Goal: Task Accomplishment & Management: Complete application form

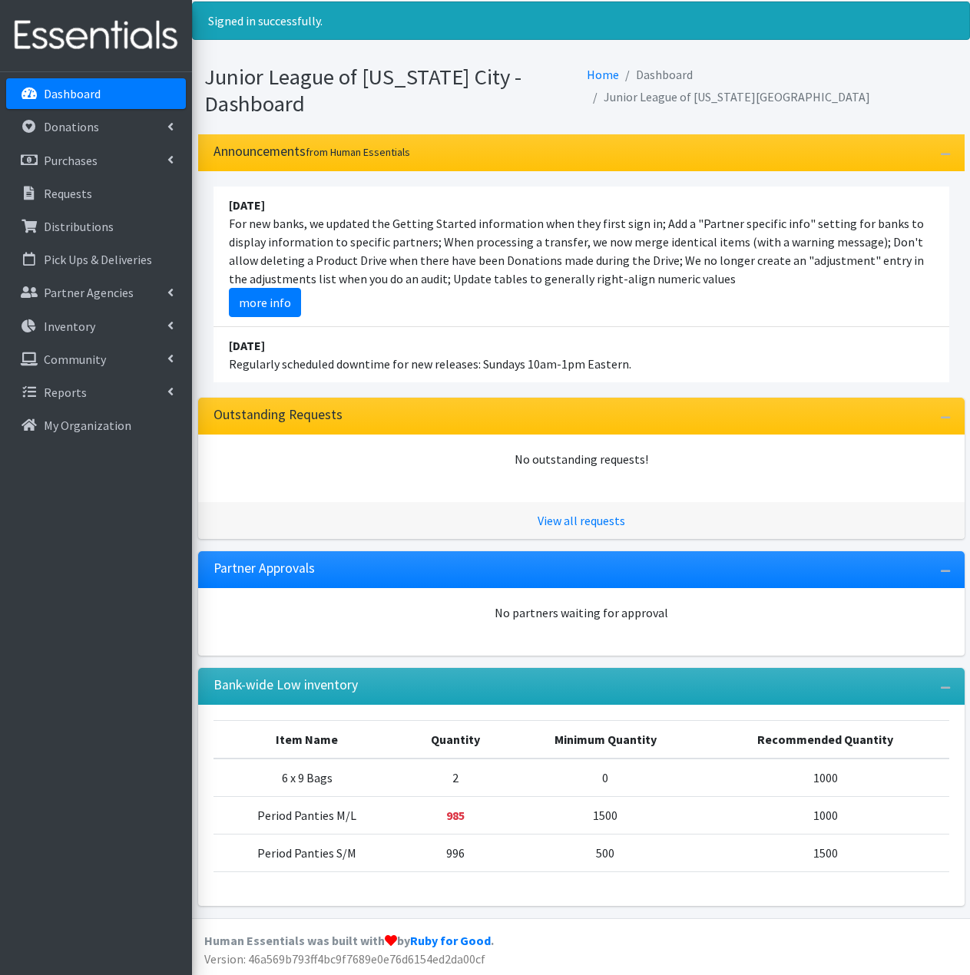
scroll to position [43, 0]
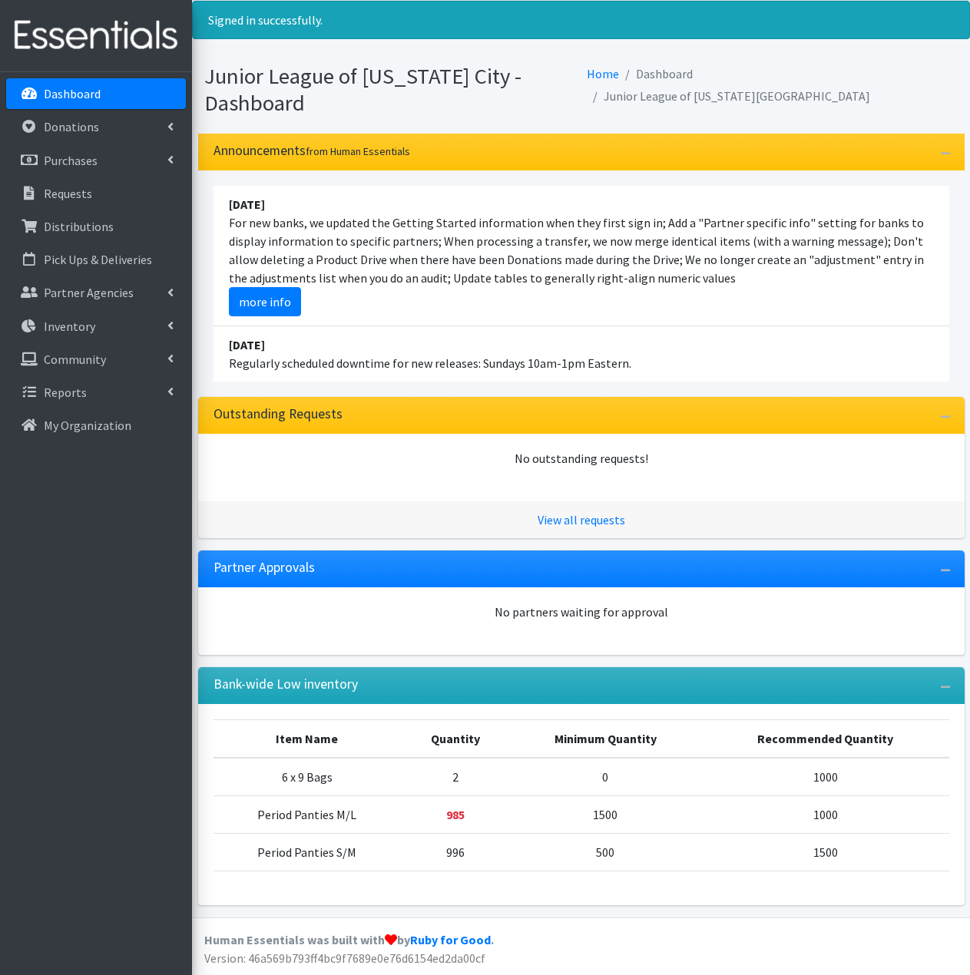
click at [829, 545] on div "Announcements from Human Essentials [DATE] For new banks, we updated the Gettin…" at bounding box center [581, 526] width 778 height 784
click at [90, 326] on p "Inventory" at bounding box center [69, 326] width 51 height 15
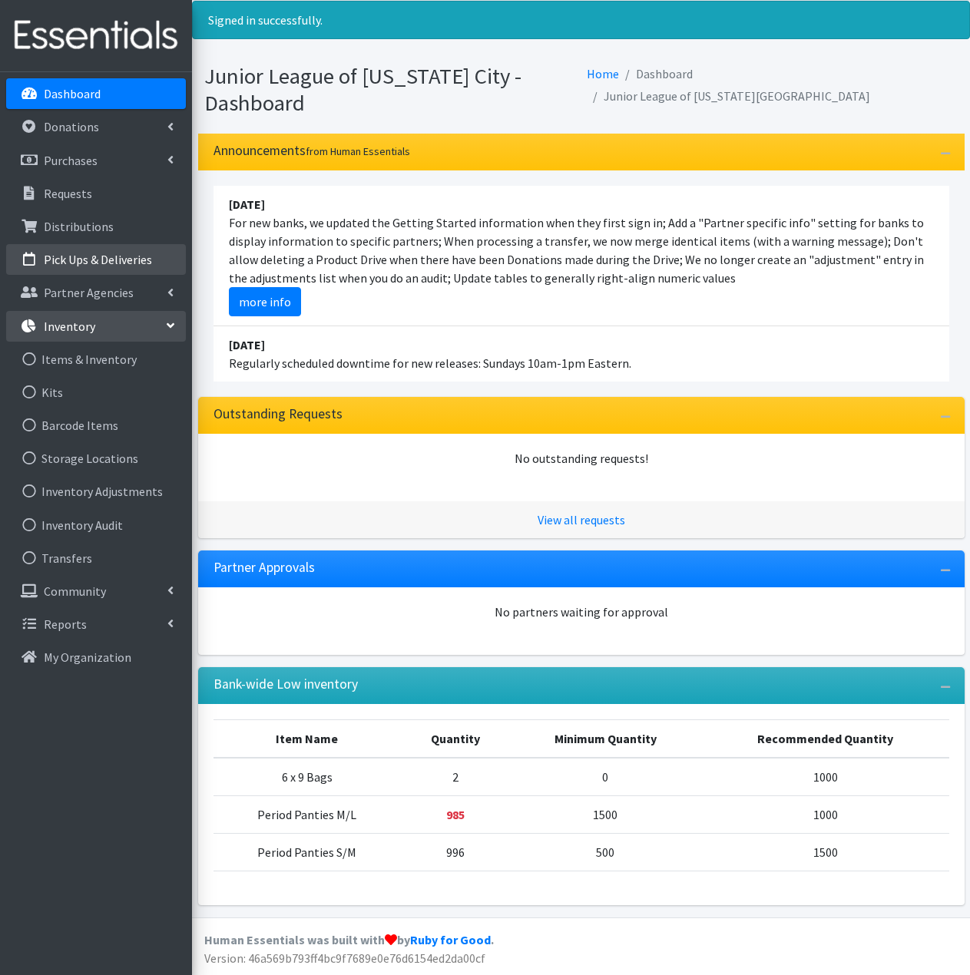
click at [88, 253] on p "Pick Ups & Deliveries" at bounding box center [98, 259] width 108 height 15
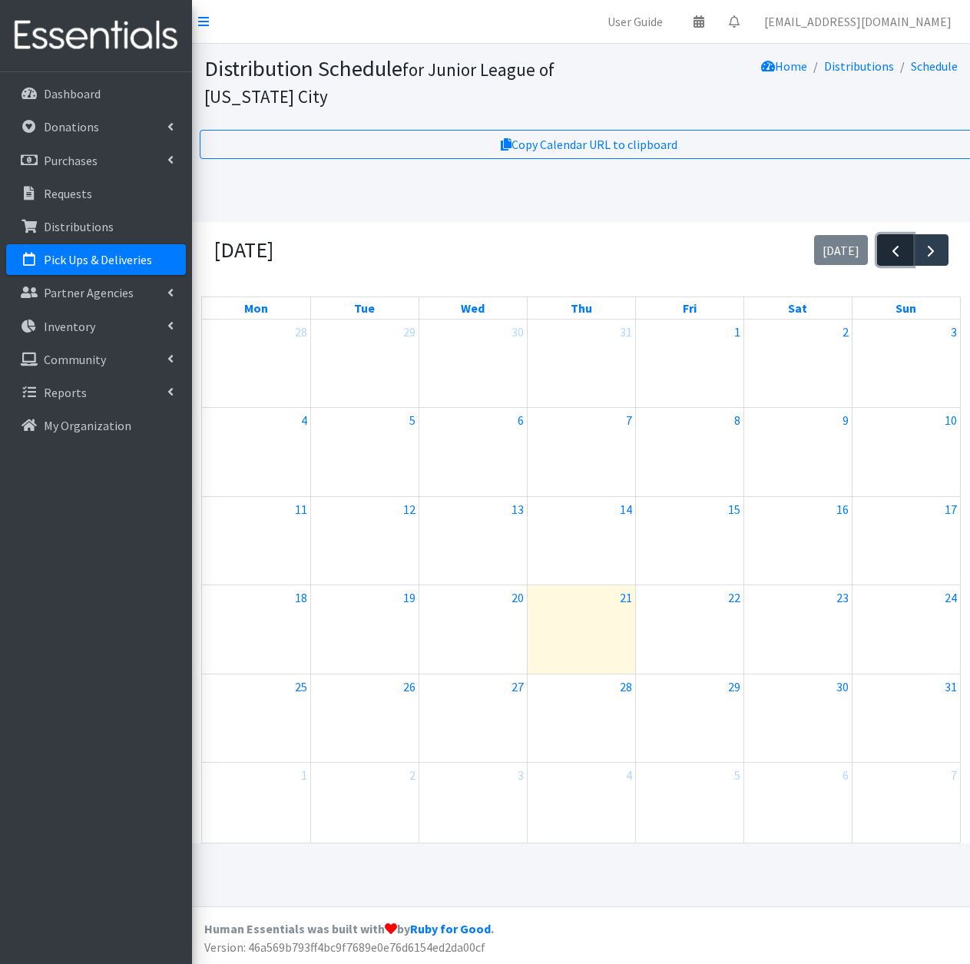
click at [884, 254] on button "button" at bounding box center [895, 249] width 36 height 31
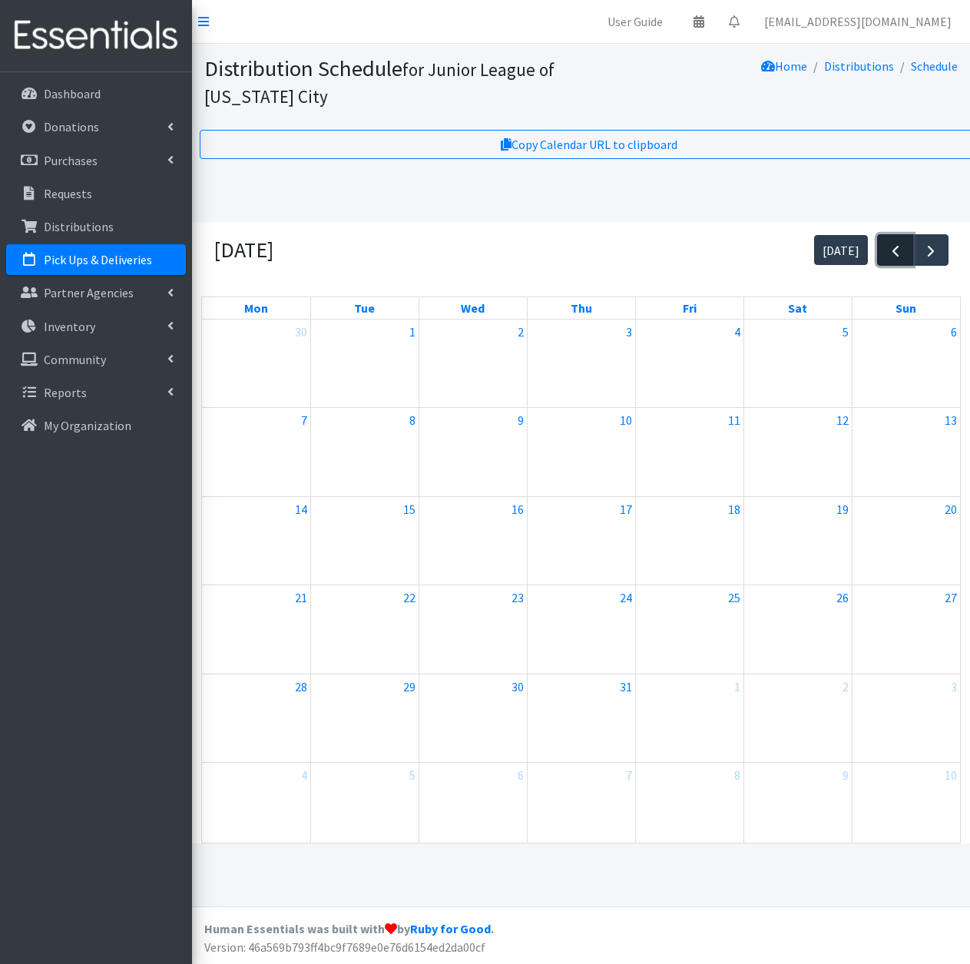
click at [884, 254] on button "button" at bounding box center [895, 249] width 36 height 31
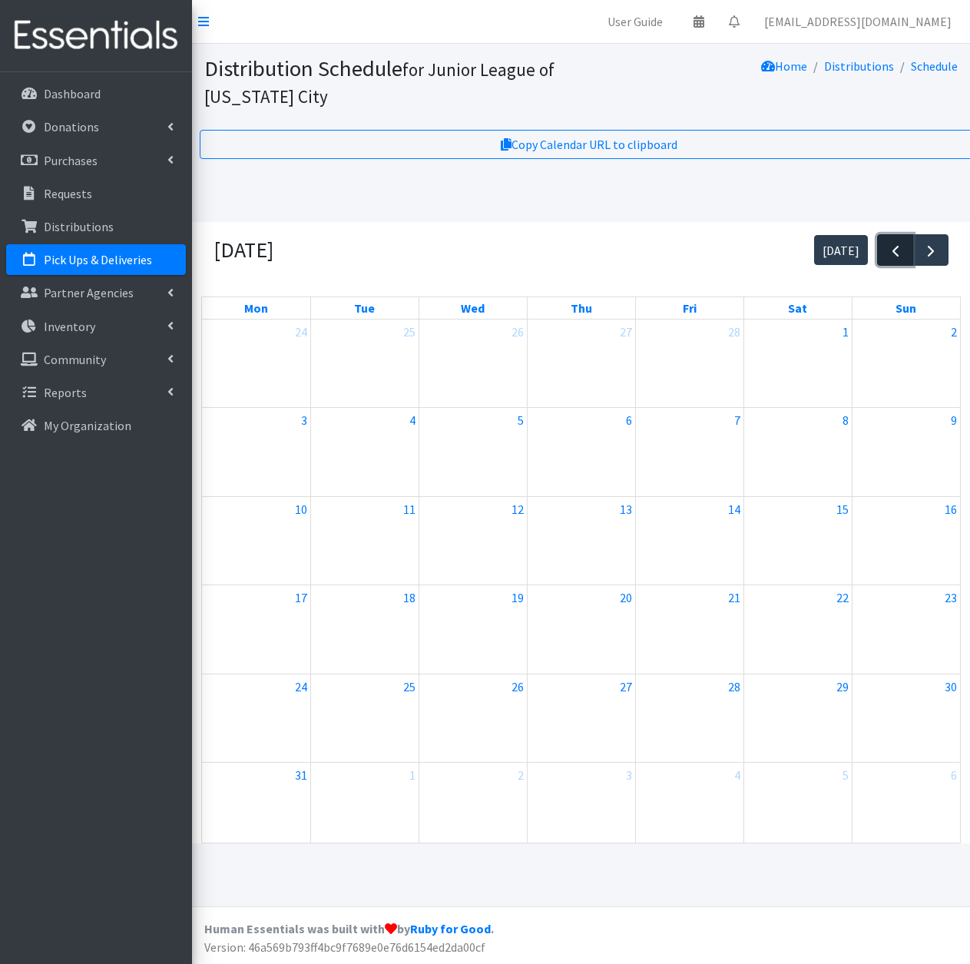
click at [884, 254] on button "button" at bounding box center [895, 249] width 36 height 31
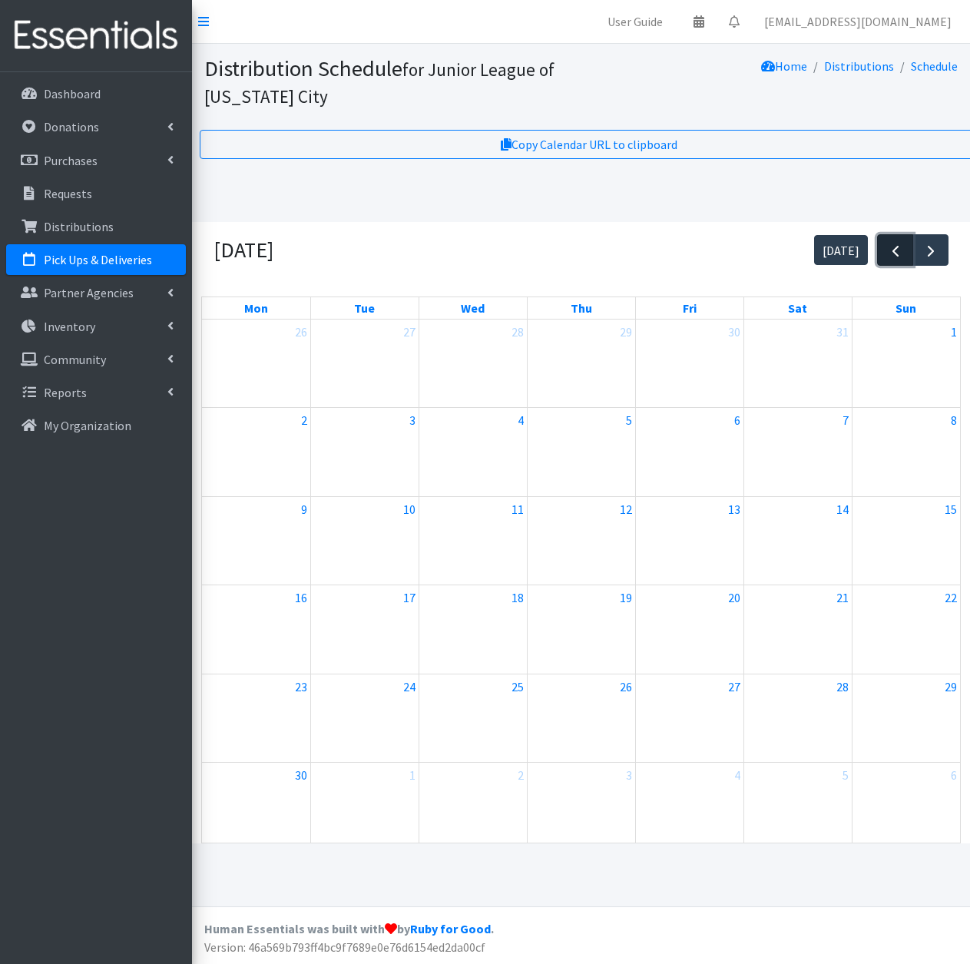
click at [884, 254] on button "button" at bounding box center [895, 249] width 36 height 31
click at [375, 620] on link "12:01p City Care" at bounding box center [364, 620] width 104 height 18
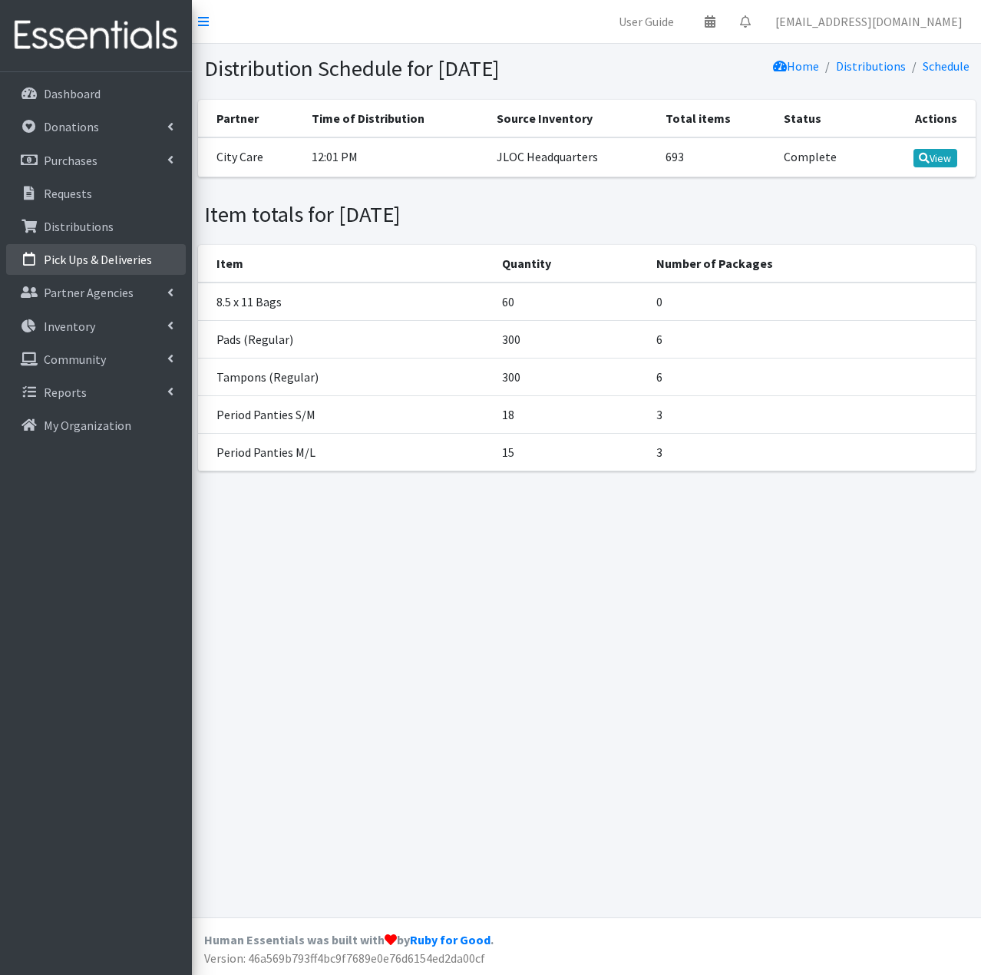
click at [98, 258] on p "Pick Ups & Deliveries" at bounding box center [98, 259] width 108 height 15
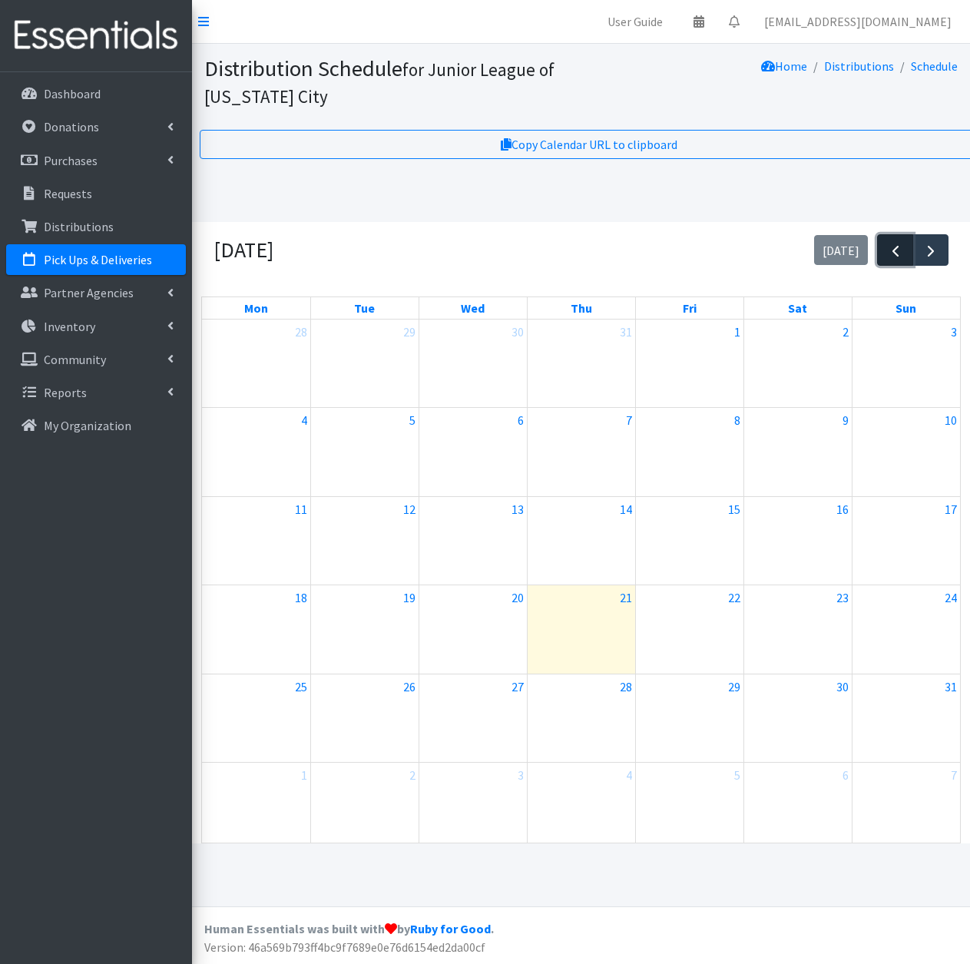
click at [892, 260] on span "button" at bounding box center [895, 251] width 18 height 18
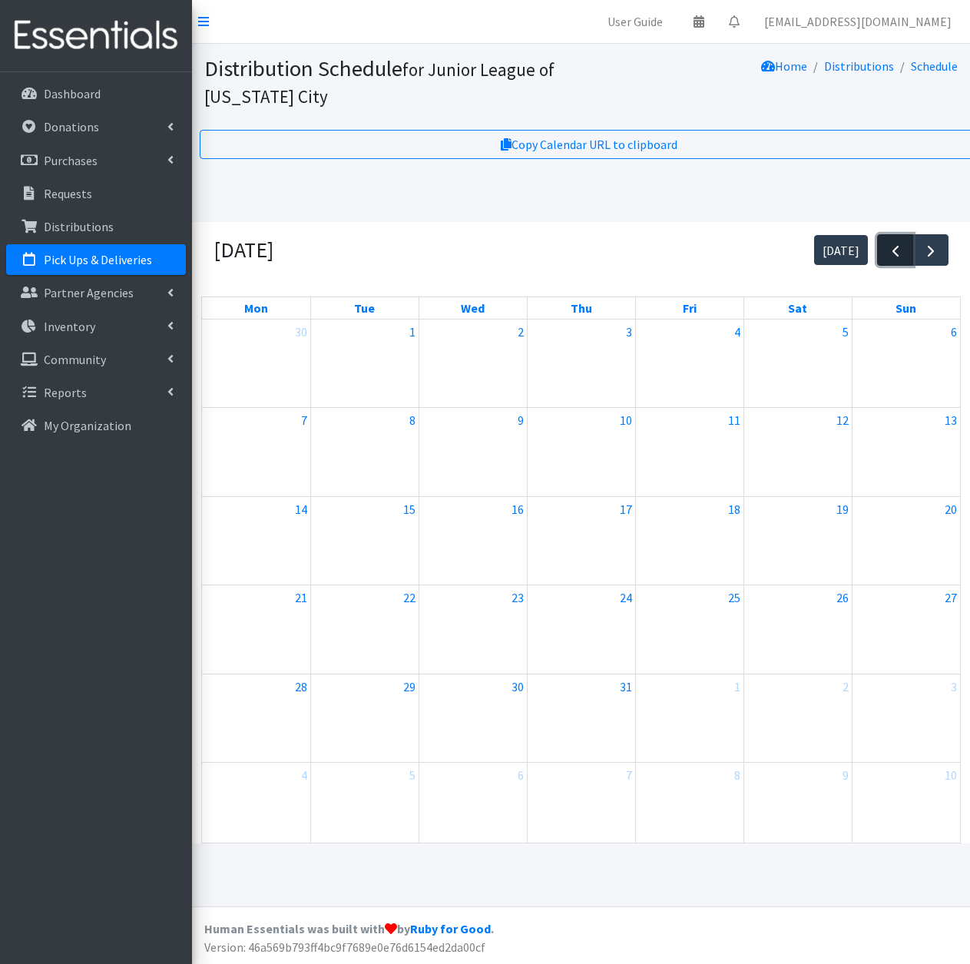
click at [892, 259] on span "button" at bounding box center [895, 251] width 18 height 18
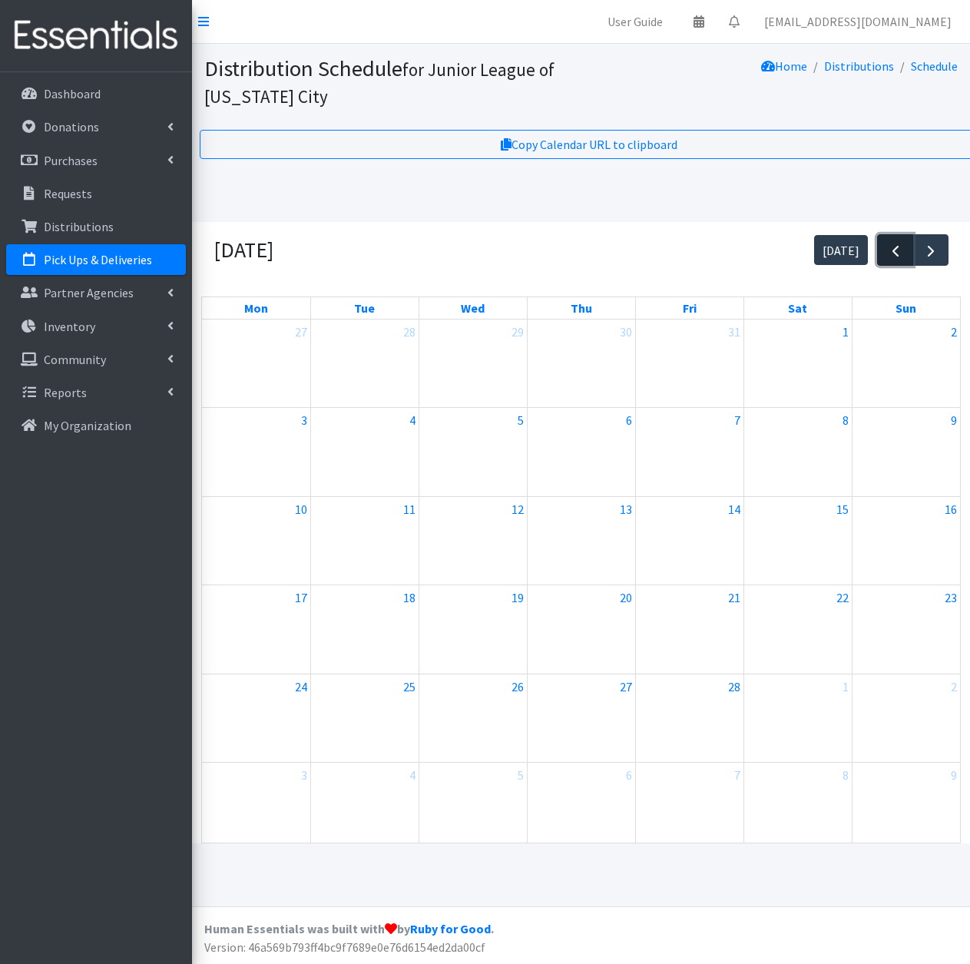
click at [892, 259] on span "button" at bounding box center [895, 251] width 18 height 18
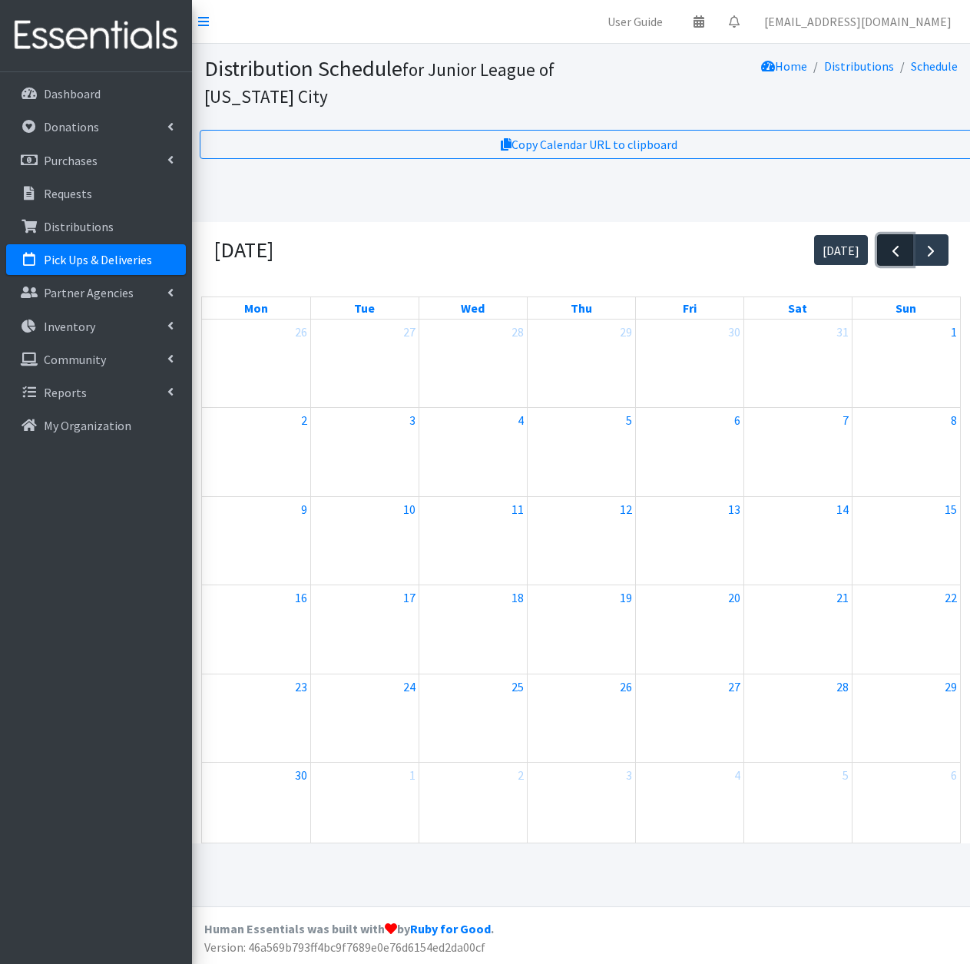
click at [892, 258] on span "button" at bounding box center [895, 251] width 18 height 18
click at [691, 444] on link "12:01p ReMerge" at bounding box center [689, 443] width 104 height 18
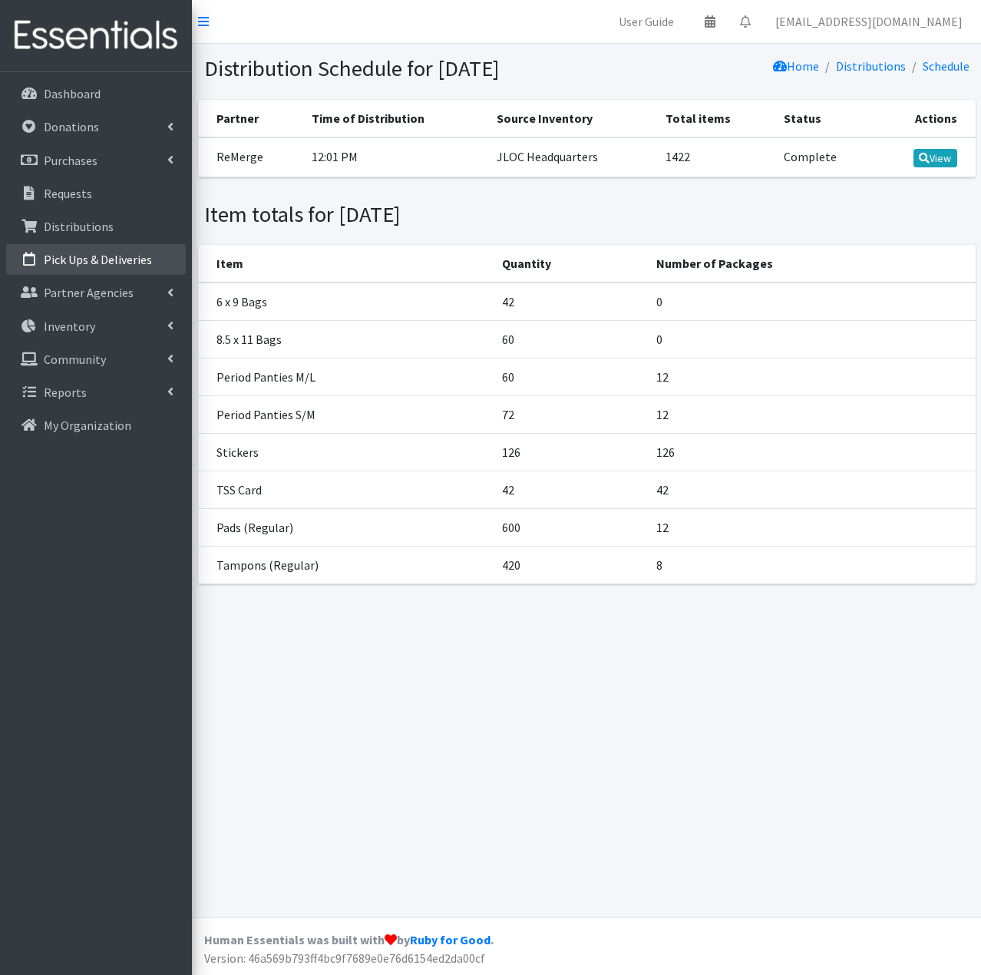
click at [127, 259] on p "Pick Ups & Deliveries" at bounding box center [98, 259] width 108 height 15
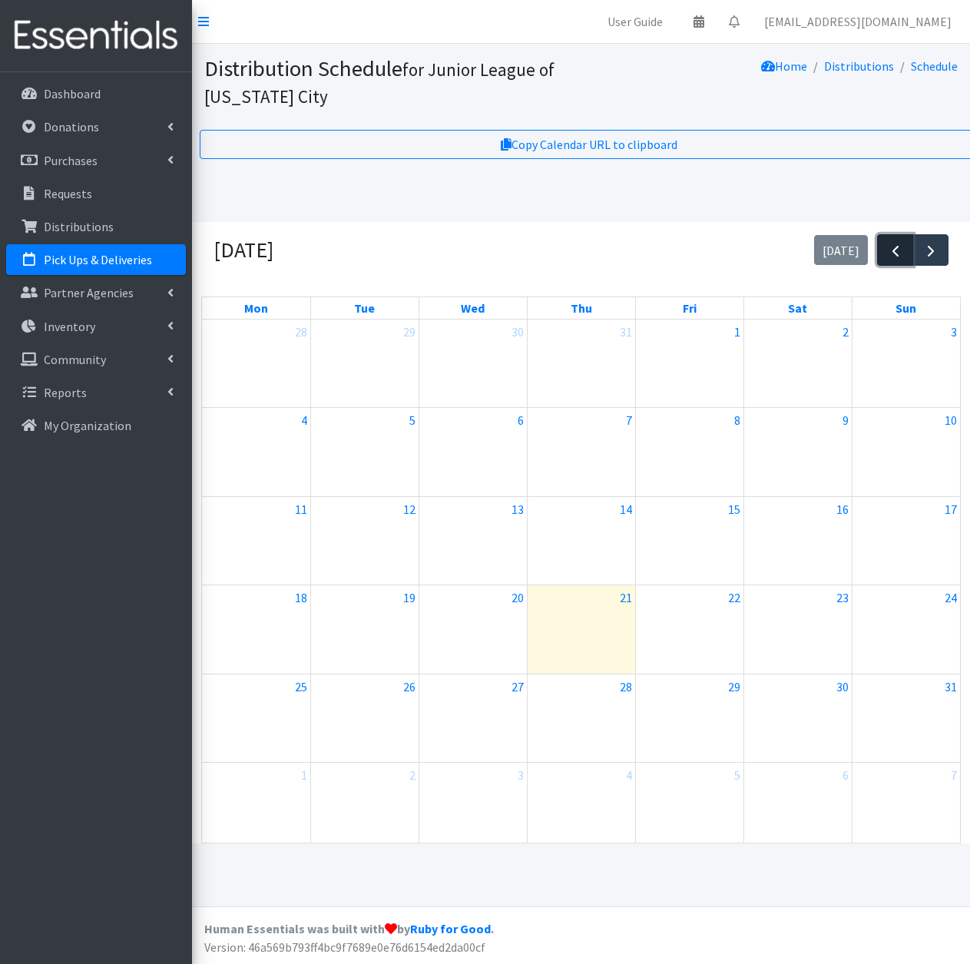
click at [894, 255] on span "button" at bounding box center [895, 251] width 18 height 18
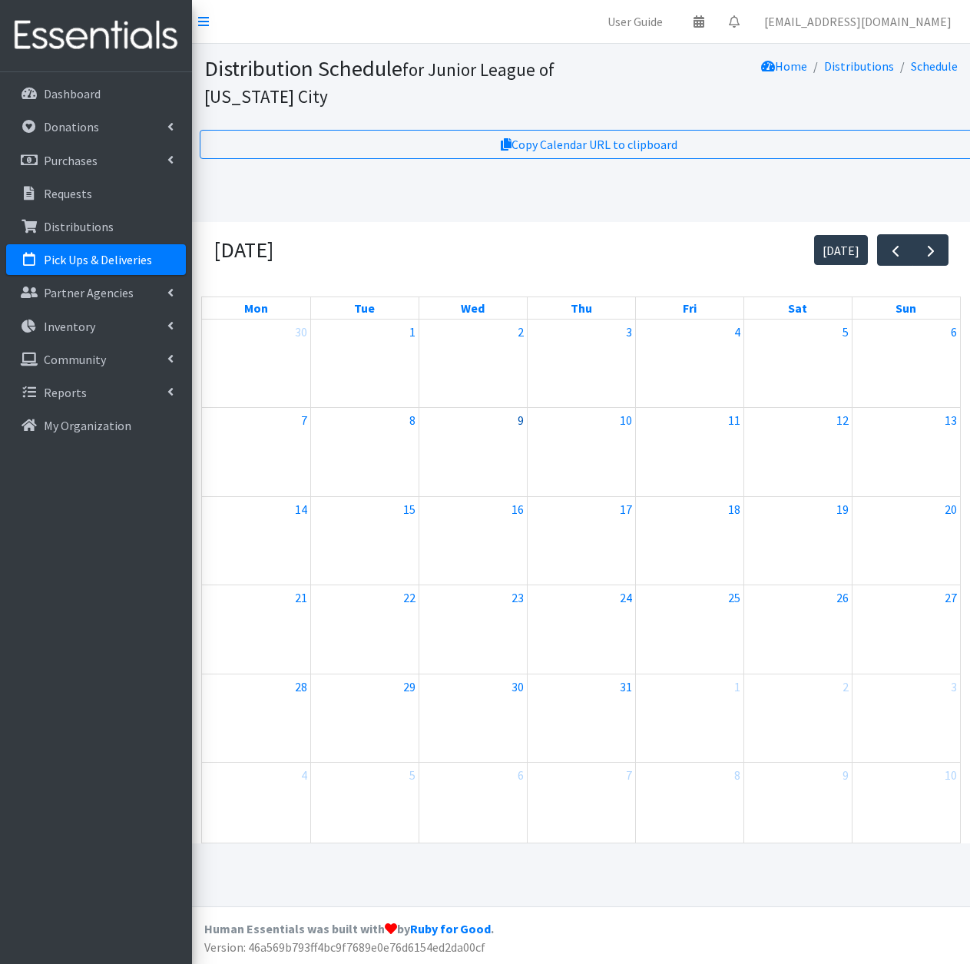
click at [519, 425] on link "9" at bounding box center [520, 420] width 12 height 25
click at [520, 422] on link "9" at bounding box center [520, 420] width 12 height 25
click at [120, 226] on link "Distributions" at bounding box center [96, 226] width 180 height 31
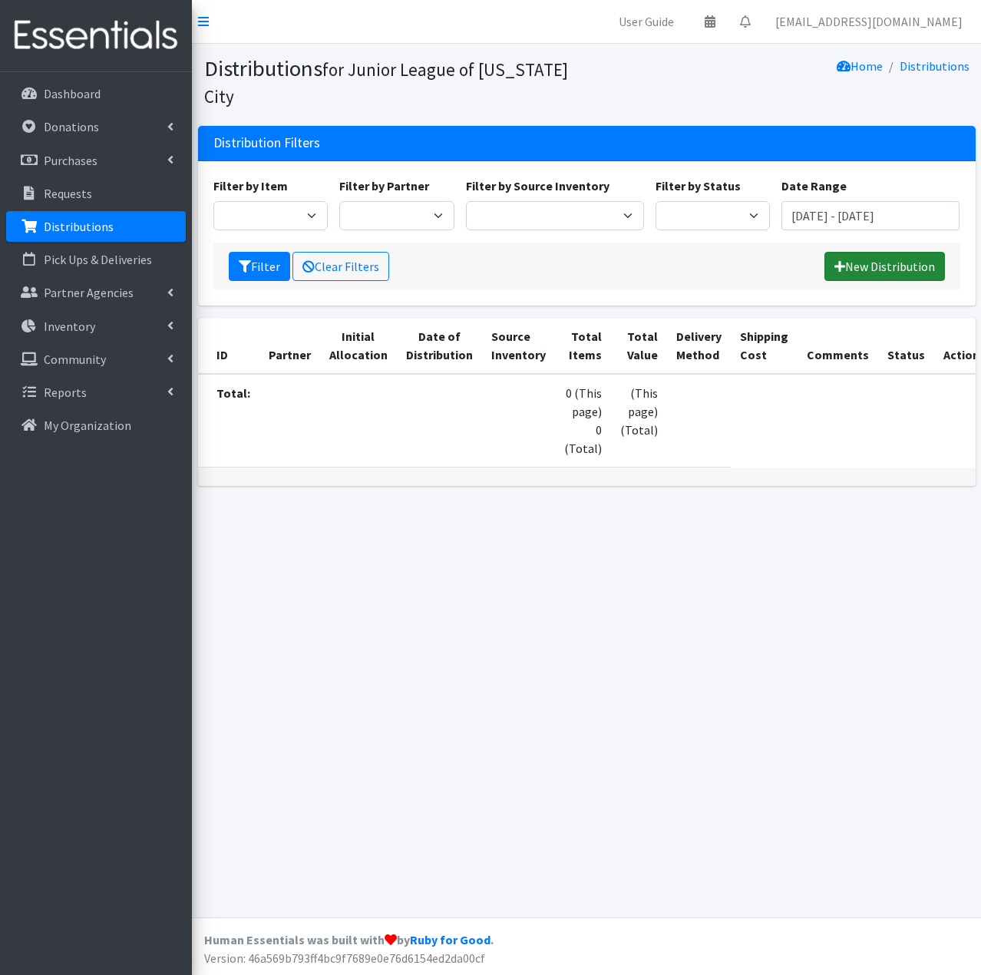
click at [891, 268] on link "New Distribution" at bounding box center [885, 266] width 121 height 29
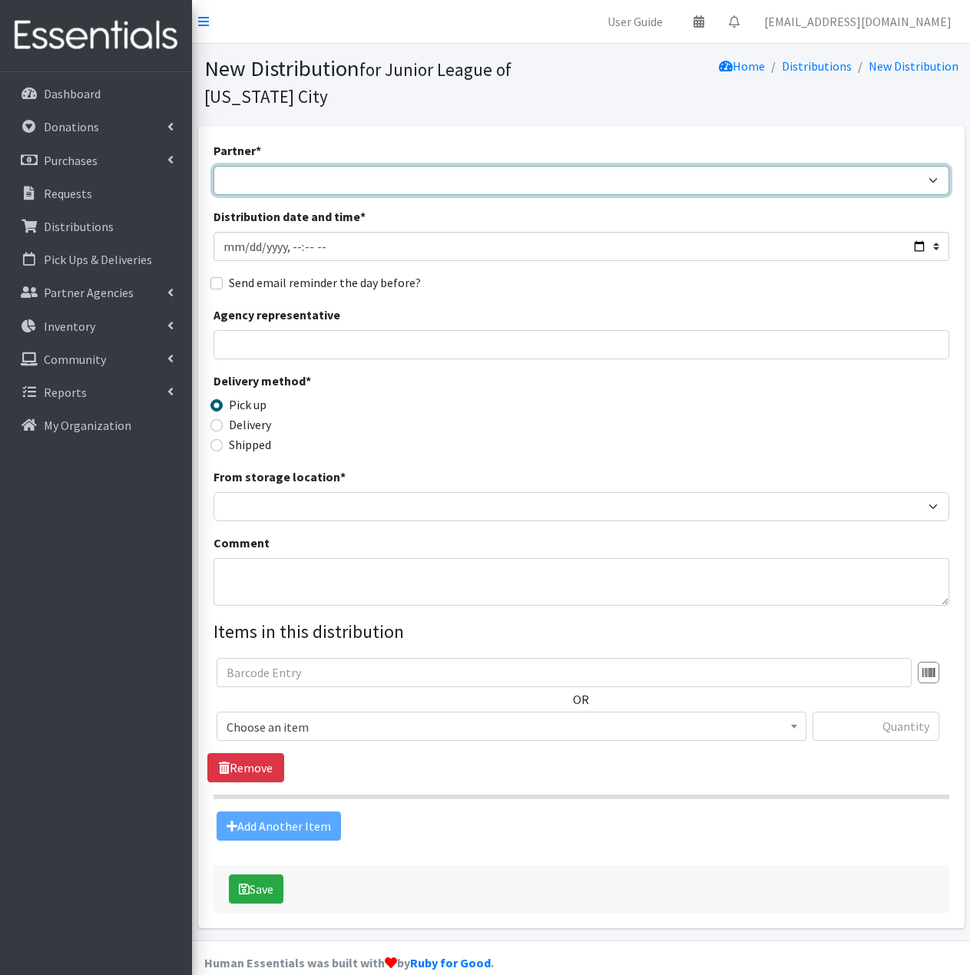
click at [392, 177] on select "[PERSON_NAME] Public Schools [PERSON_NAME] YMCA Boys & Girls Club CAIR [US_STAT…" at bounding box center [581, 180] width 736 height 29
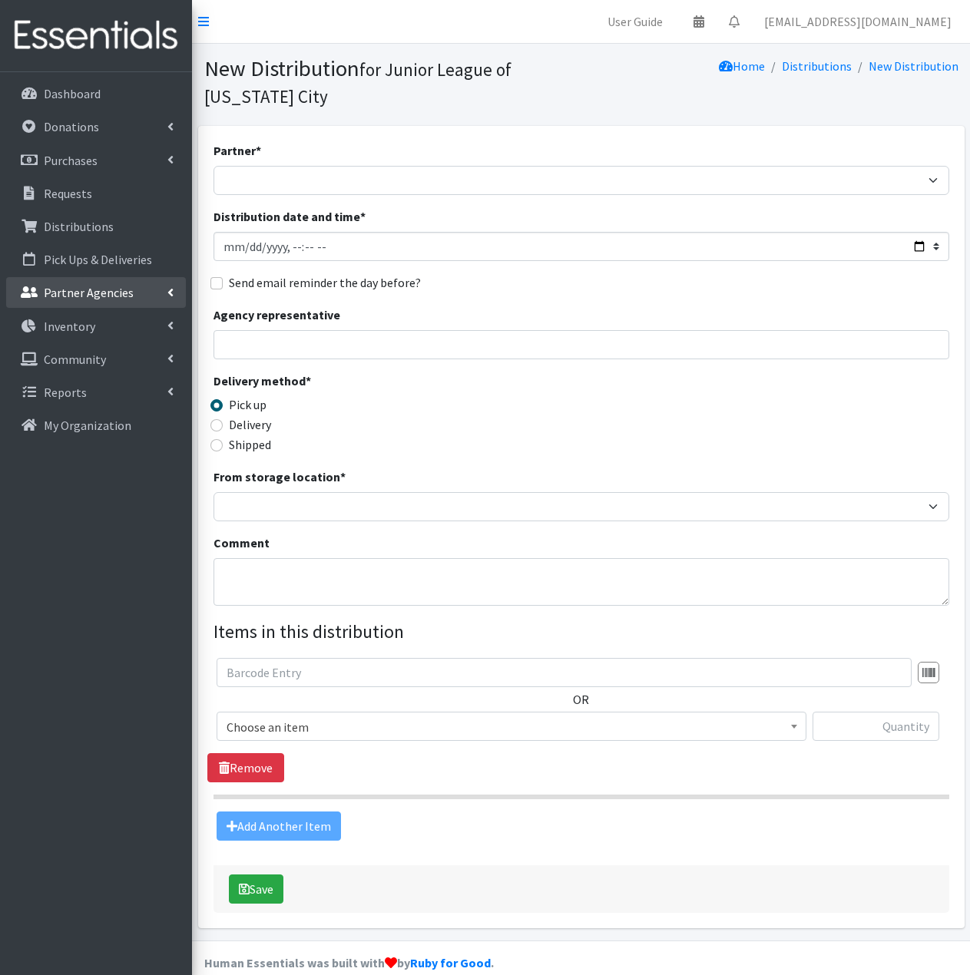
click at [121, 289] on p "Partner Agencies" at bounding box center [89, 292] width 90 height 15
click at [94, 332] on link "All Partners" at bounding box center [96, 326] width 180 height 31
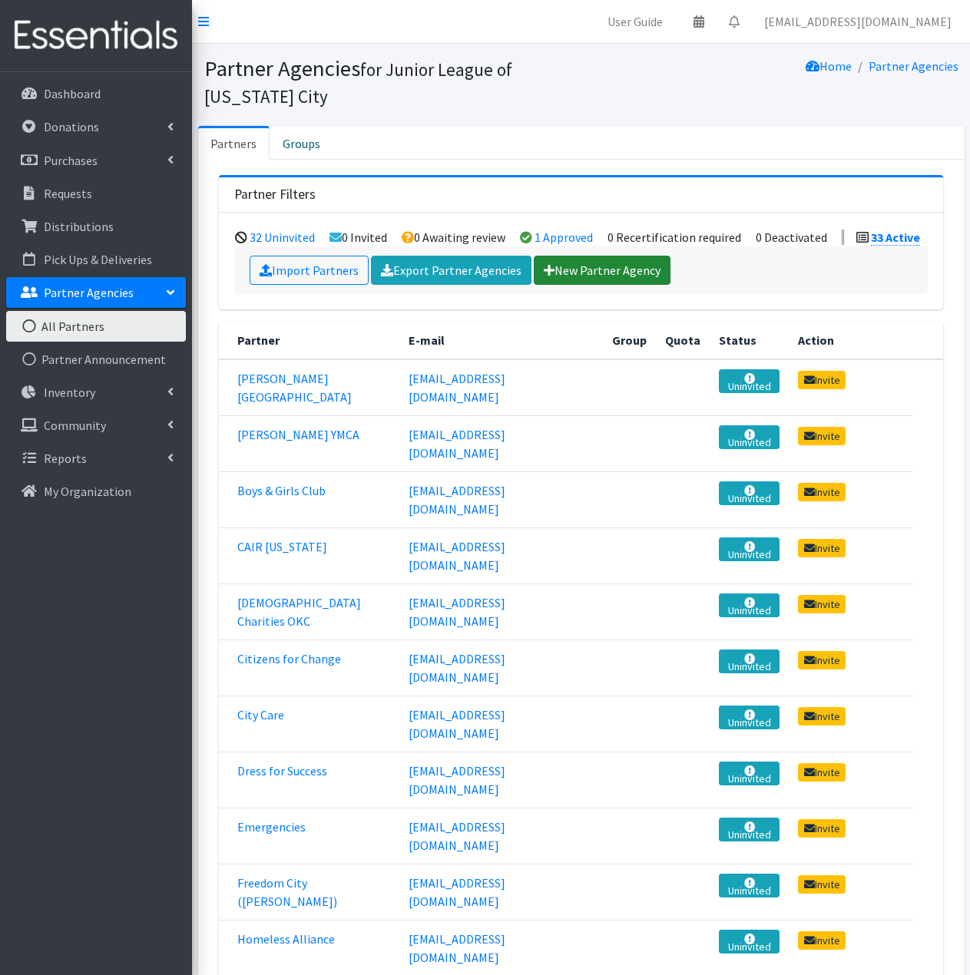
click at [593, 274] on link "New Partner Agency" at bounding box center [602, 270] width 137 height 29
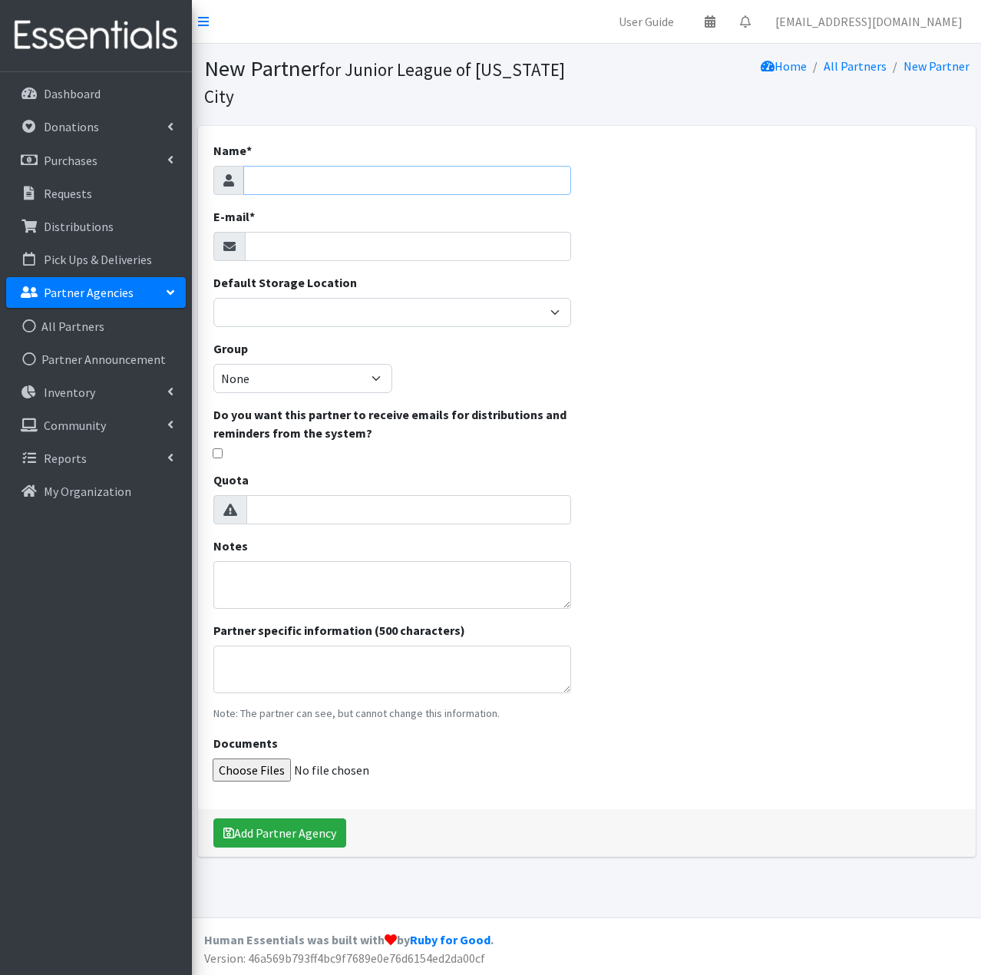
click at [391, 170] on input "Name *" at bounding box center [407, 180] width 329 height 29
type input "OUHSC"
click at [379, 242] on input "E-mail *" at bounding box center [408, 246] width 327 height 29
type input "[EMAIL_ADDRESS][DOMAIN_NAME]"
click at [721, 267] on div "Name * OUHSC E-mail * empowher@jloc.org Default Storage Location JLOC Headquart…" at bounding box center [587, 491] width 778 height 731
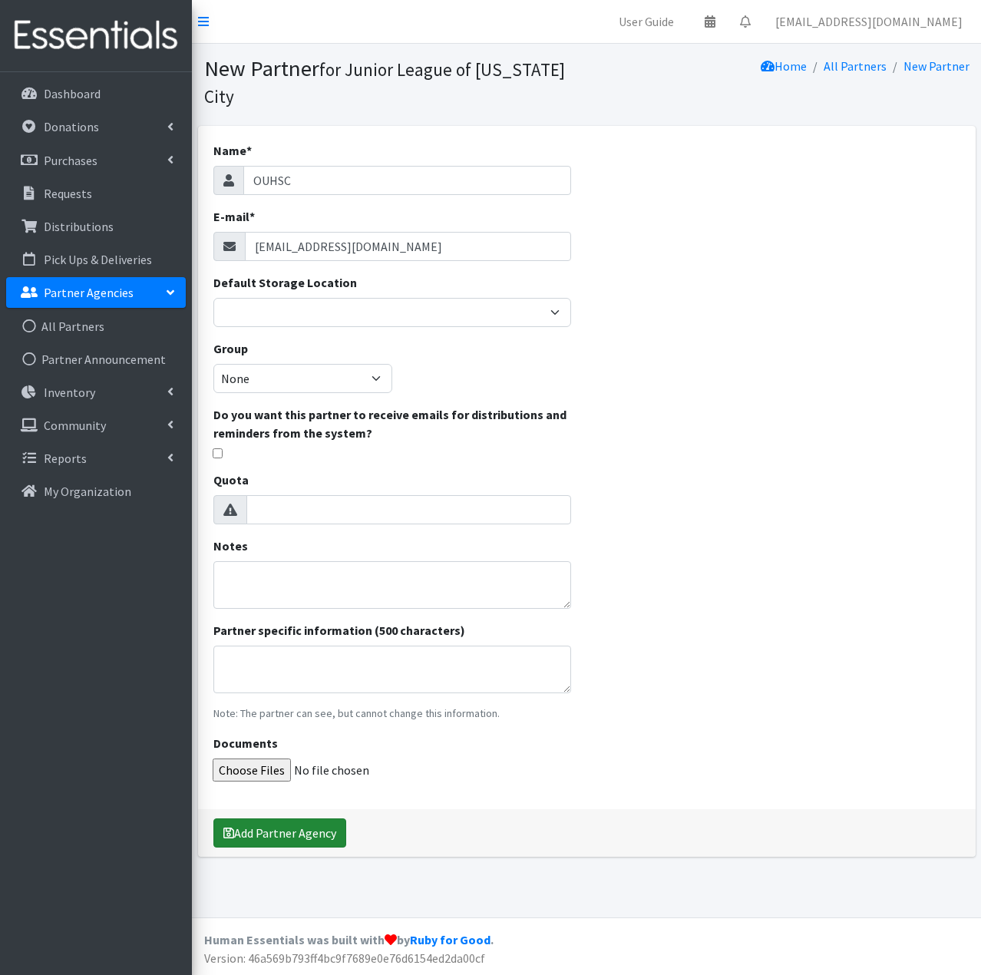
click at [296, 828] on button "Add Partner Agency" at bounding box center [279, 832] width 133 height 29
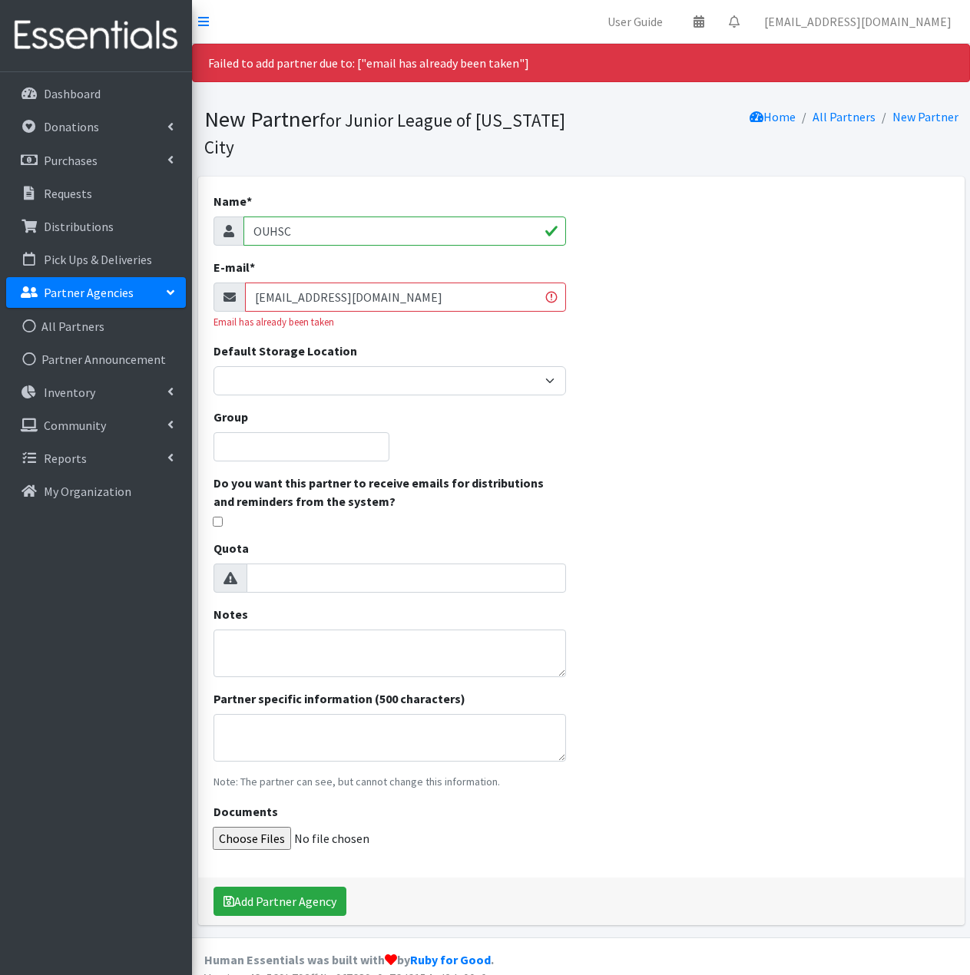
drag, startPoint x: 372, startPoint y: 298, endPoint x: 232, endPoint y: 293, distance: 140.6
click at [231, 293] on div "[EMAIL_ADDRESS][DOMAIN_NAME]" at bounding box center [389, 297] width 352 height 29
type input "[EMAIL_ADDRESS][DOMAIN_NAME]"
click at [731, 338] on div "Name * OUHSC E-mail * [EMAIL_ADDRESS][DOMAIN_NAME] Email has already been taken…" at bounding box center [581, 551] width 766 height 749
click at [296, 903] on button "Add Partner Agency" at bounding box center [279, 901] width 133 height 29
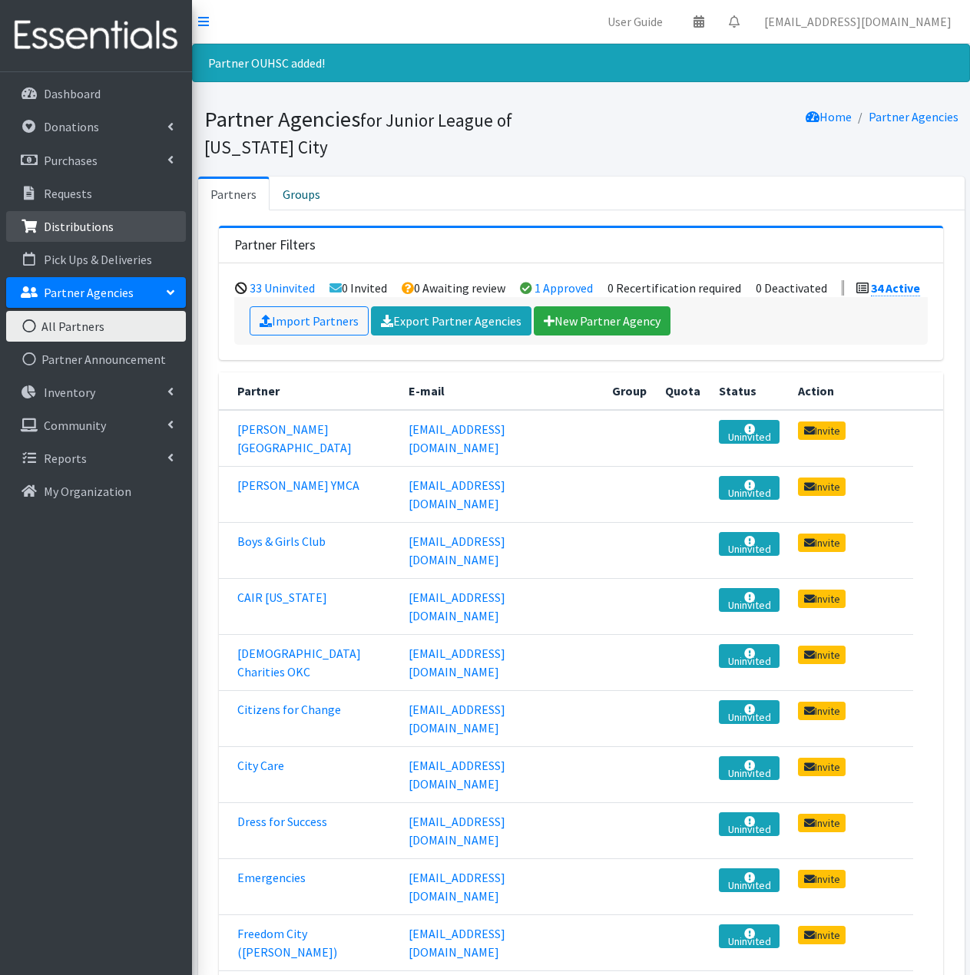
click at [108, 233] on p "Distributions" at bounding box center [79, 226] width 70 height 15
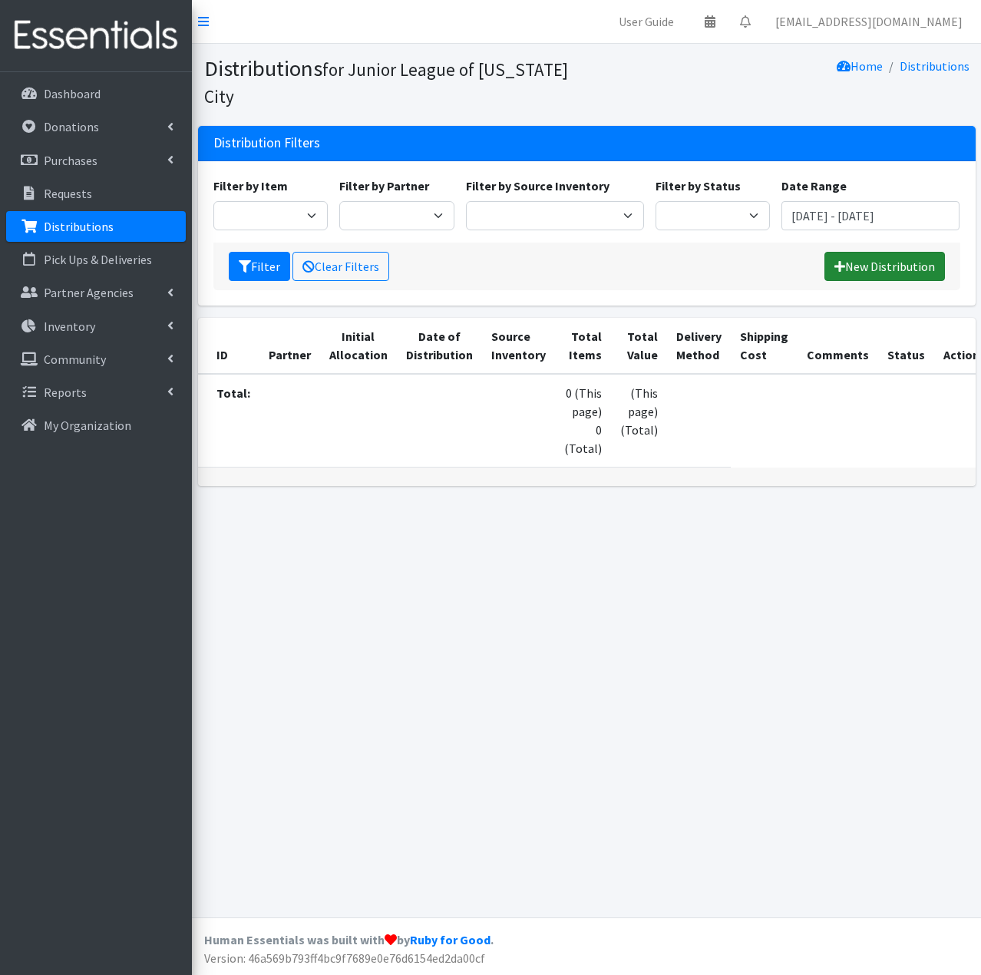
click at [883, 267] on link "New Distribution" at bounding box center [885, 266] width 121 height 29
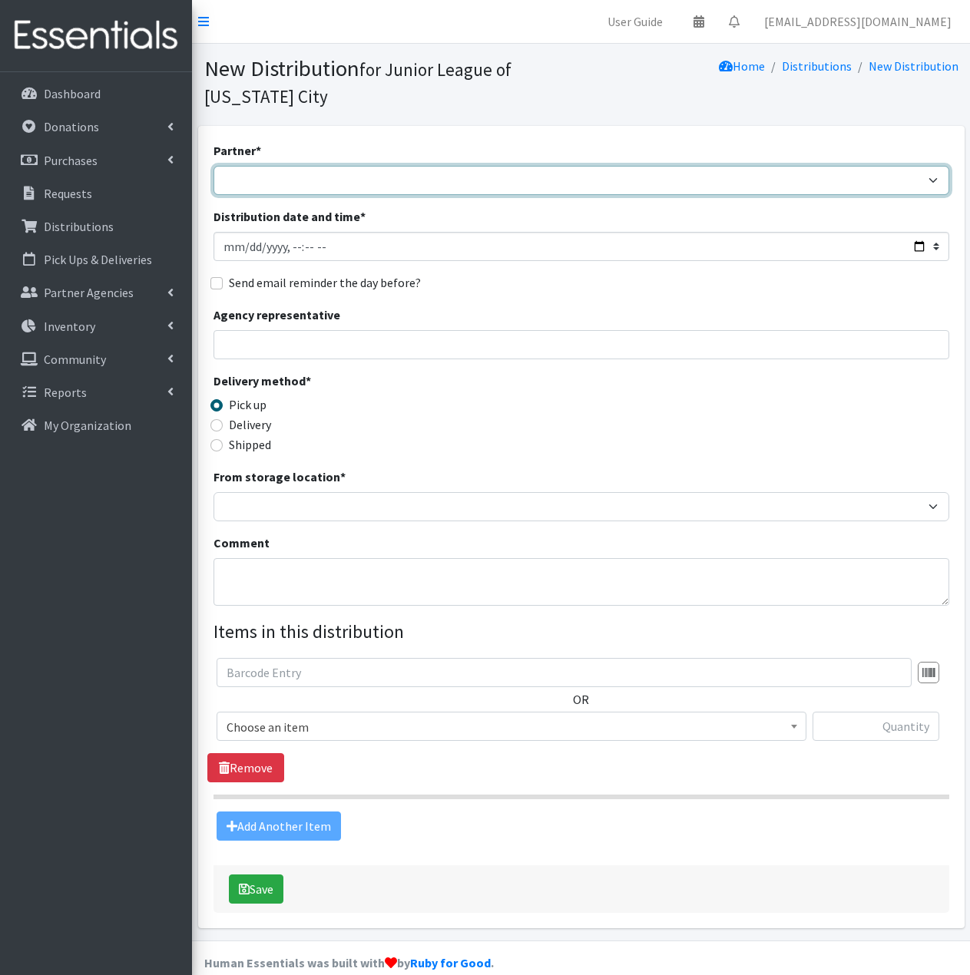
click at [362, 176] on select "Bethany Public Schools Bethany YMCA Boys & Girls Club CAIR Oklahoma Catholic Ch…" at bounding box center [581, 180] width 736 height 29
select select "8067"
click at [213, 166] on select "Bethany Public Schools Bethany YMCA Boys & Girls Club CAIR Oklahoma Catholic Ch…" at bounding box center [581, 180] width 736 height 29
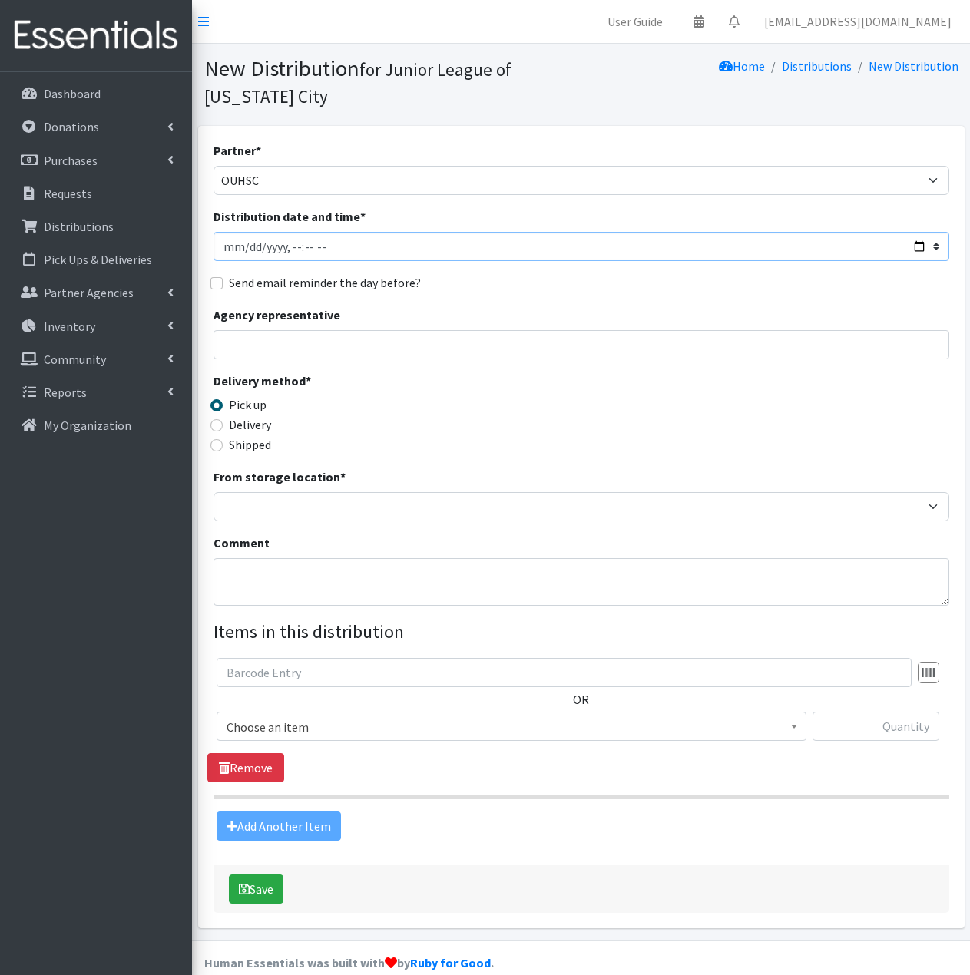
click at [456, 246] on input "Distribution date and time *" at bounding box center [581, 246] width 736 height 29
type input "2025-07-21T23:59"
type input "2025-07-09T23:59"
click at [339, 347] on input "Agency representative" at bounding box center [581, 344] width 736 height 29
click at [597, 412] on div "Delivery method * Pick up Delivery Shipped Shipping cost" at bounding box center [581, 420] width 736 height 96
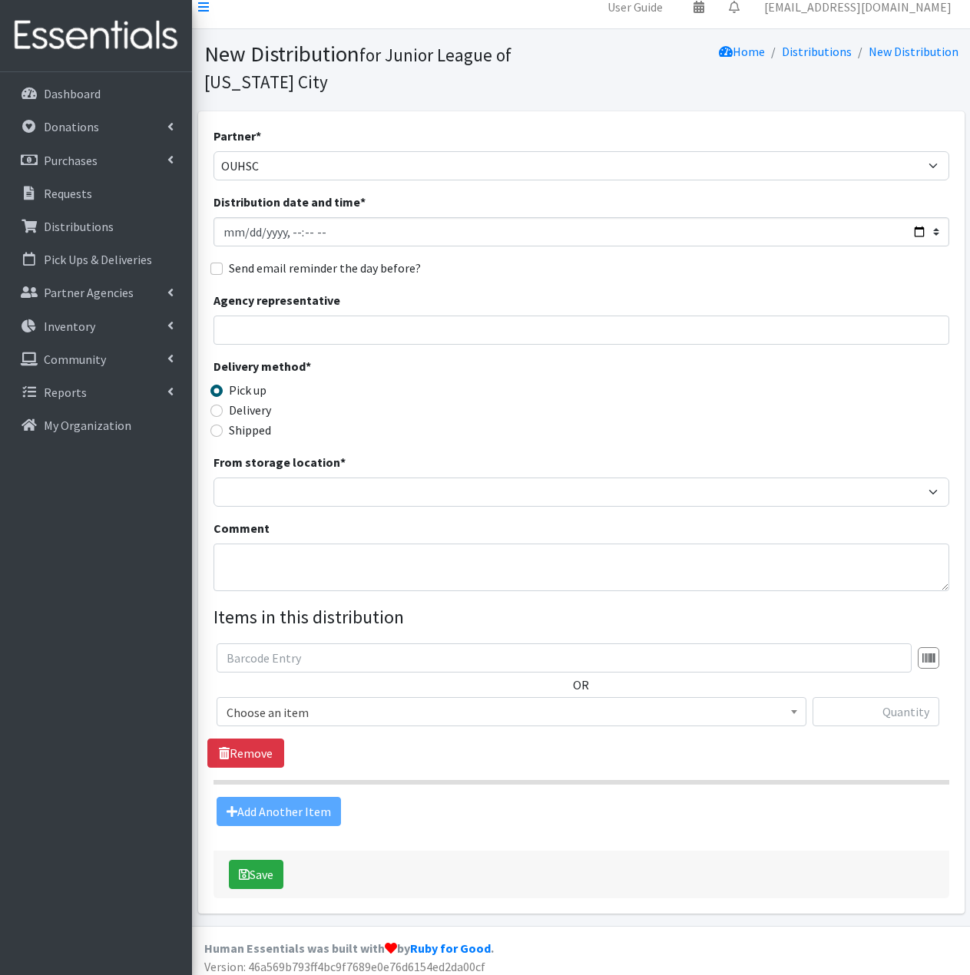
scroll to position [23, 0]
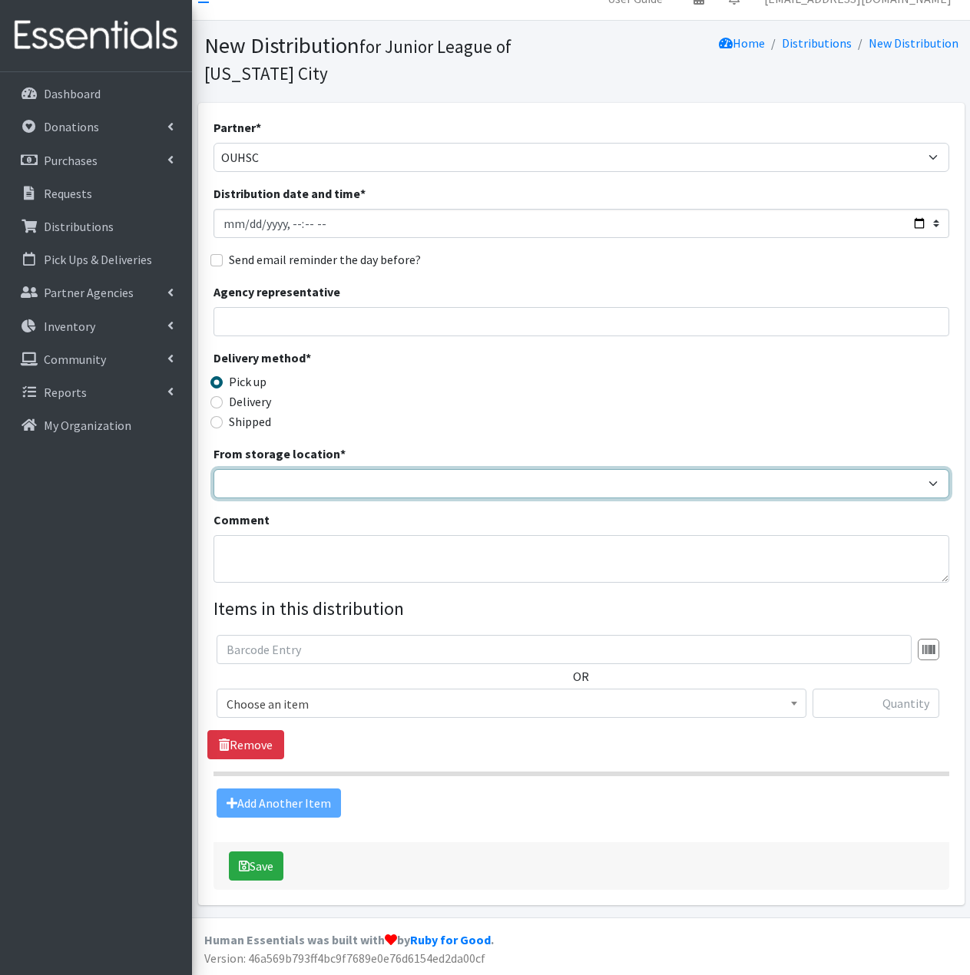
click at [425, 481] on select "JLOC Headquarters Storage Unit" at bounding box center [581, 483] width 736 height 29
select select "47"
click at [213, 469] on select "JLOC Headquarters Storage Unit" at bounding box center [581, 483] width 736 height 29
click at [571, 482] on select "JLOC Headquarters Storage Unit" at bounding box center [581, 483] width 736 height 29
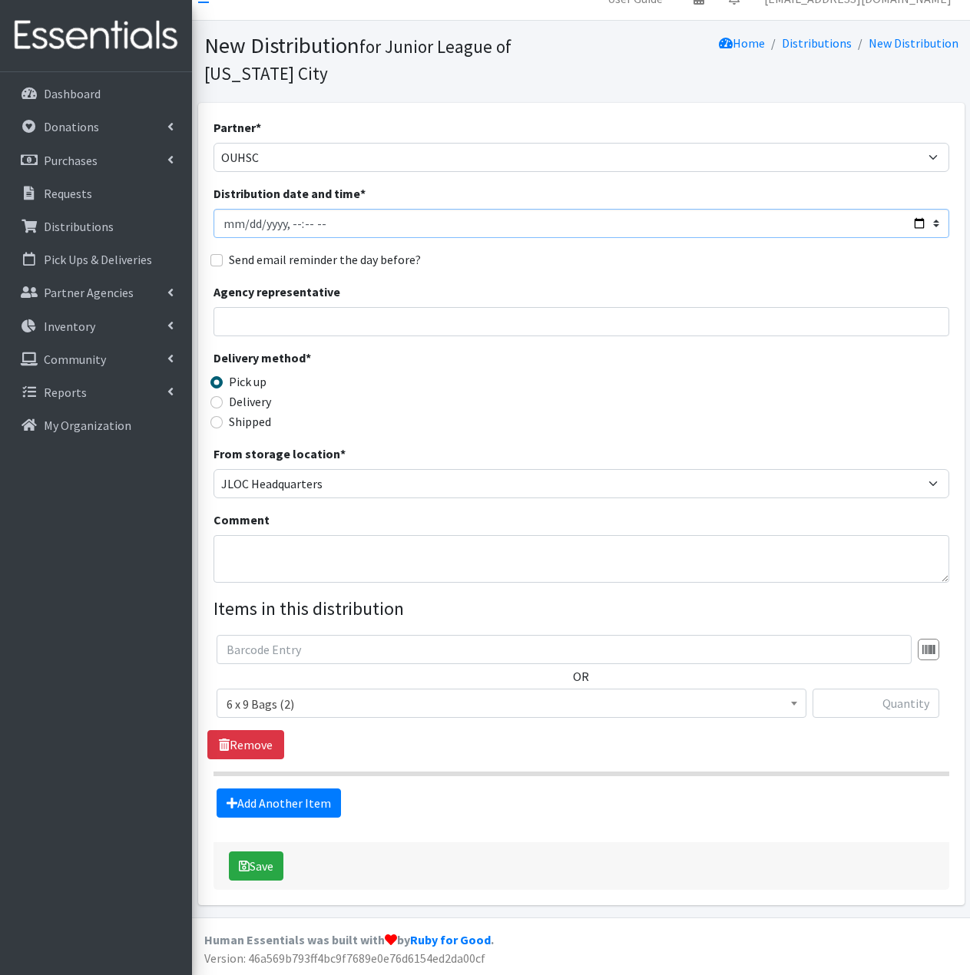
click at [319, 223] on input "Distribution date and time *" at bounding box center [581, 223] width 736 height 29
click at [306, 226] on input "Distribution date and time *" at bounding box center [581, 223] width 736 height 29
click at [324, 223] on input "Distribution date and time *" at bounding box center [581, 223] width 736 height 29
type input "2025-07-09T11:59"
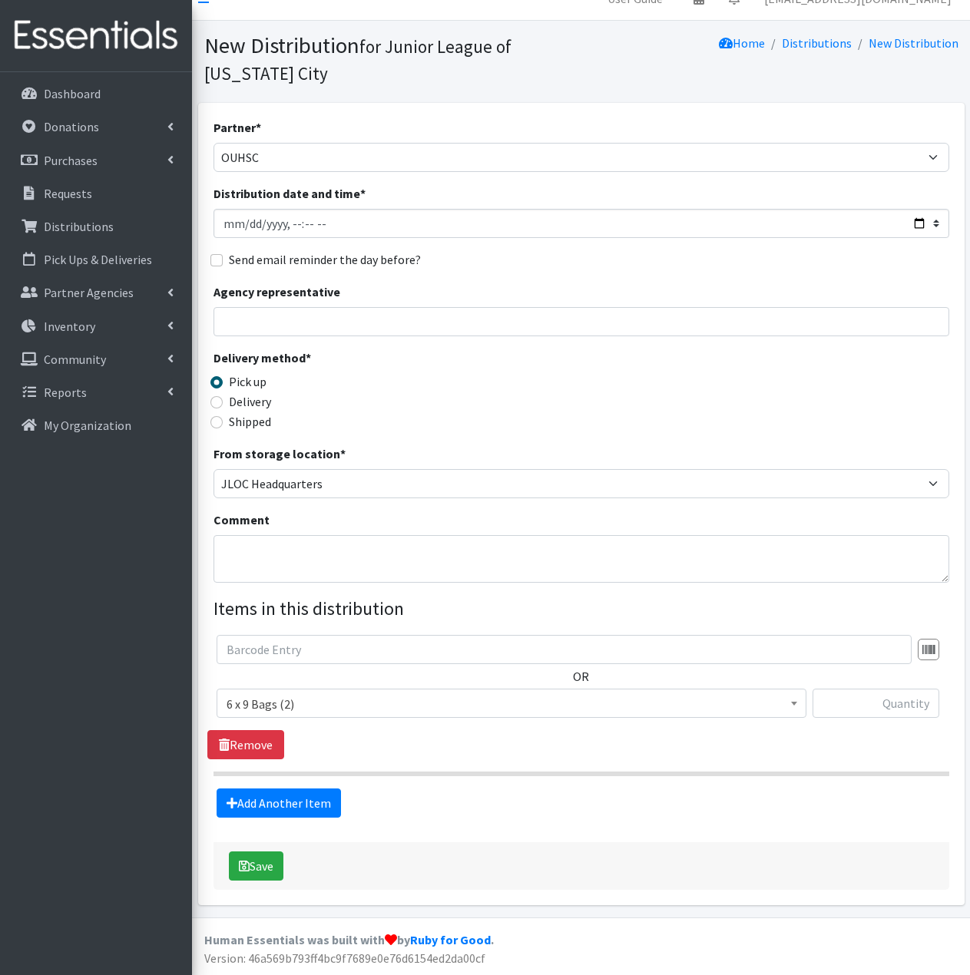
click at [695, 704] on span "6 x 9 Bags (2)" at bounding box center [511, 703] width 570 height 21
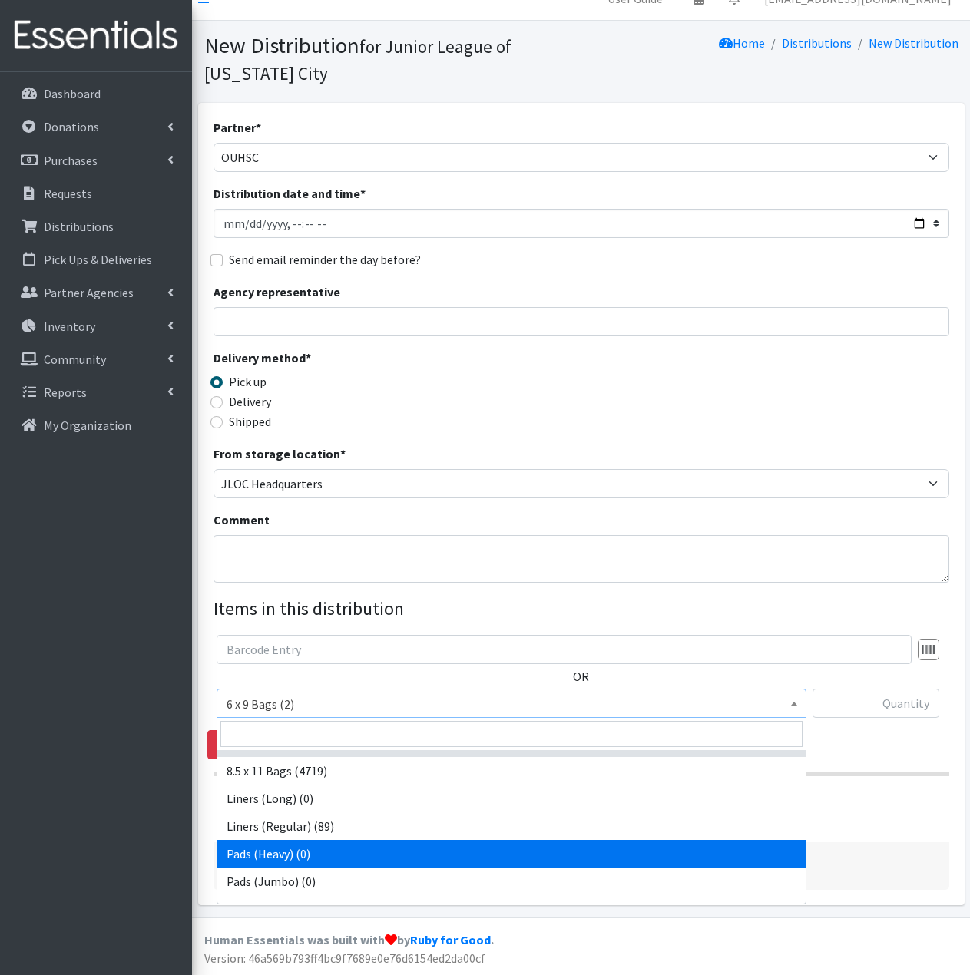
scroll to position [0, 0]
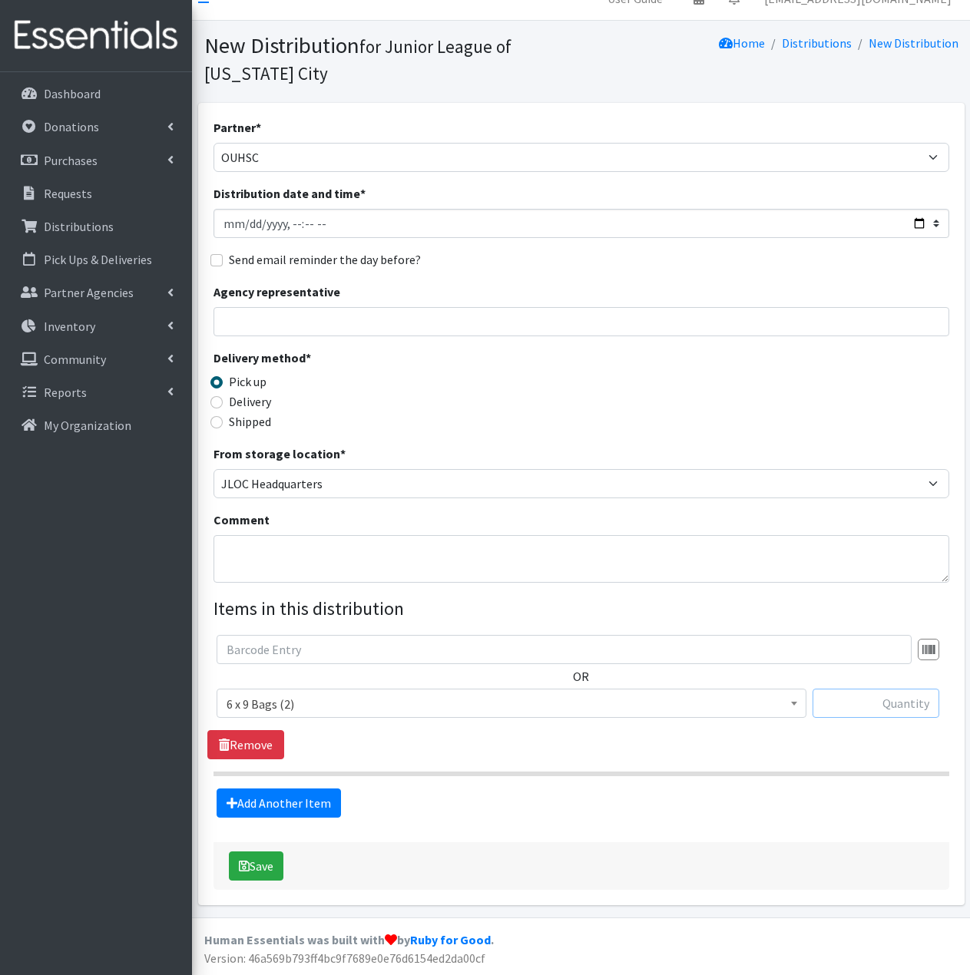
click at [927, 706] on input "text" at bounding box center [875, 703] width 127 height 29
click at [112, 99] on link "Dashboard" at bounding box center [96, 93] width 180 height 31
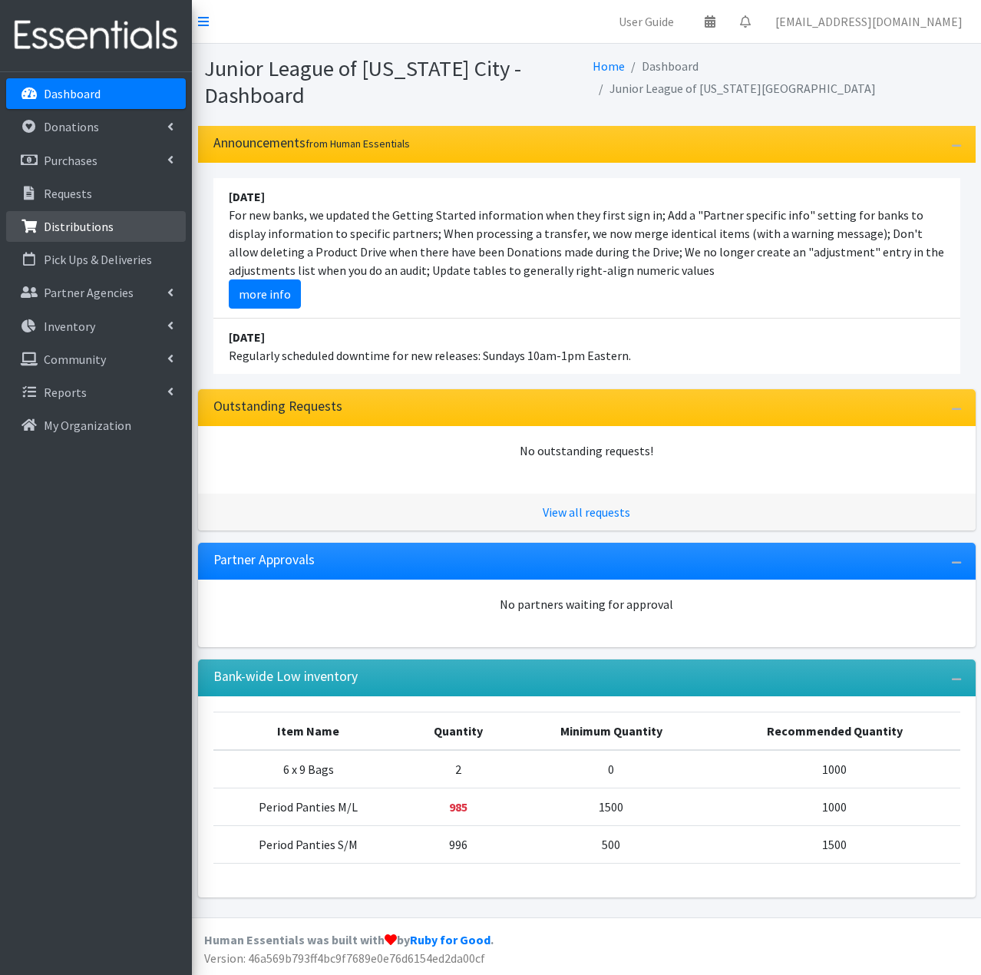
click at [115, 231] on link "Distributions" at bounding box center [96, 226] width 180 height 31
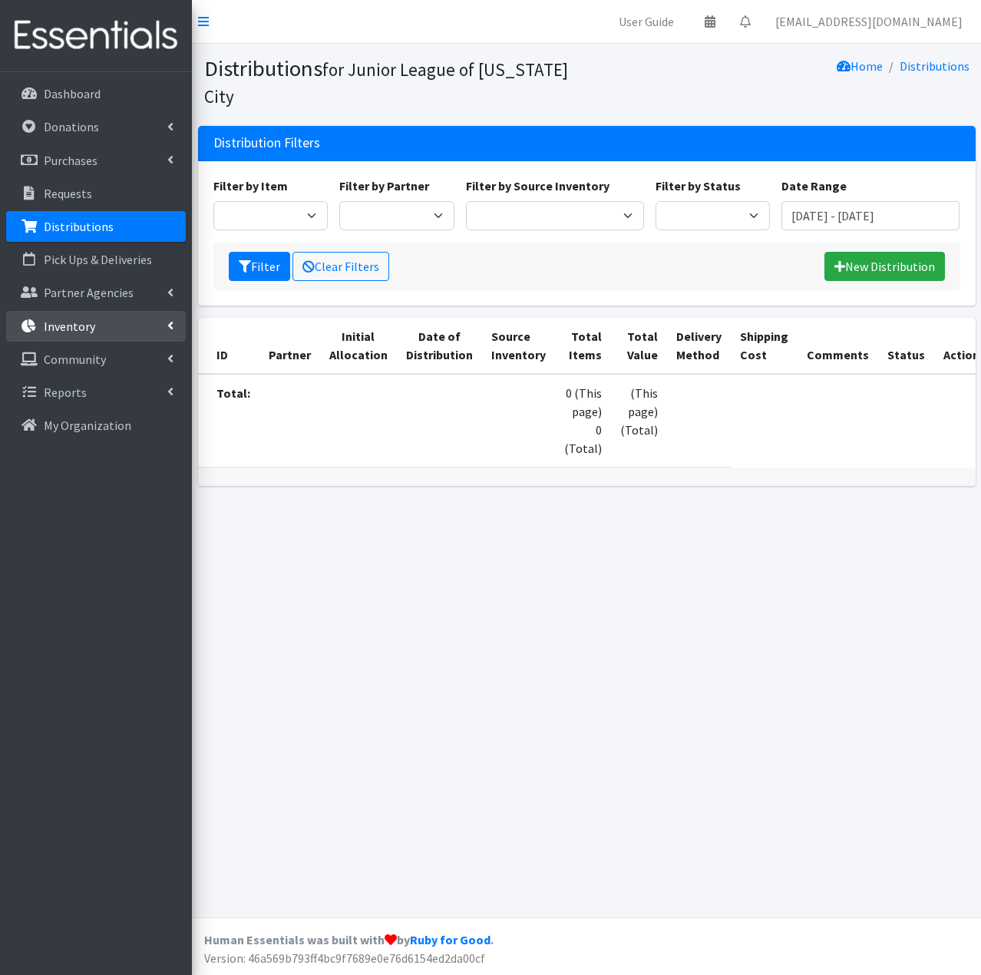
click at [88, 331] on p "Inventory" at bounding box center [69, 326] width 51 height 15
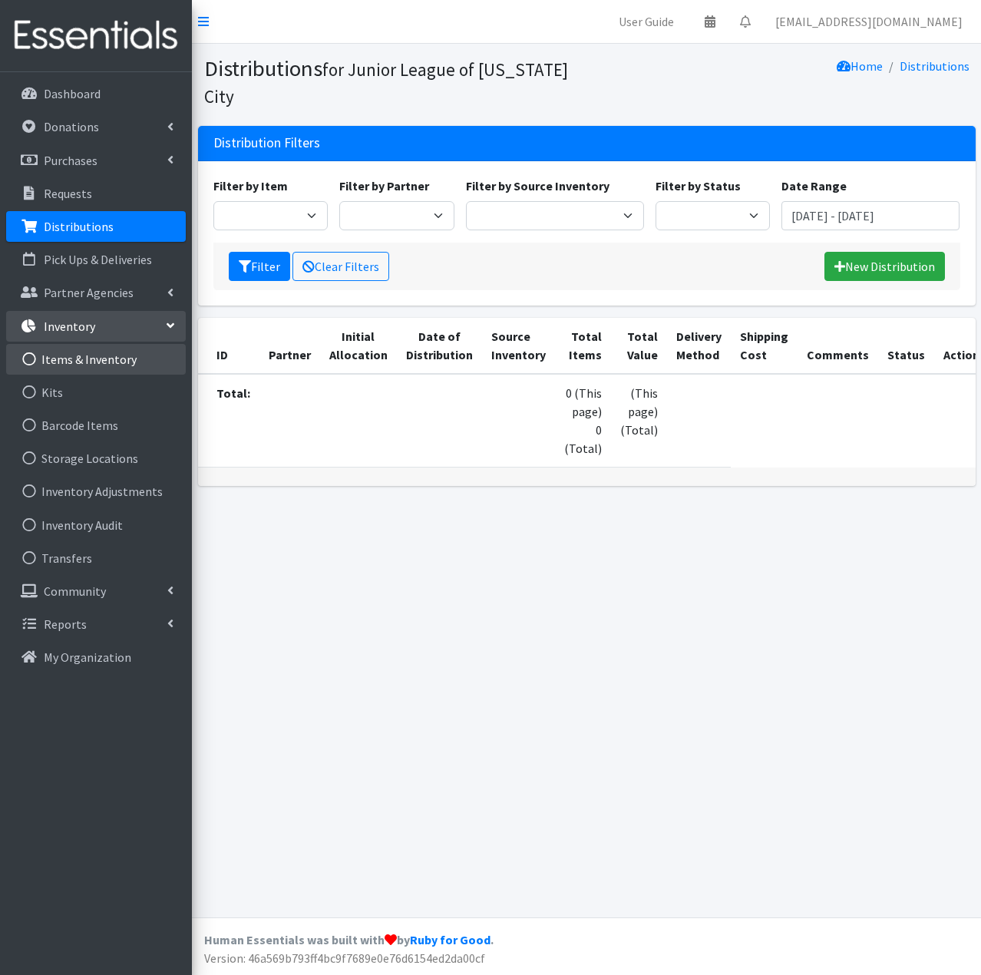
click at [94, 363] on link "Items & Inventory" at bounding box center [96, 359] width 180 height 31
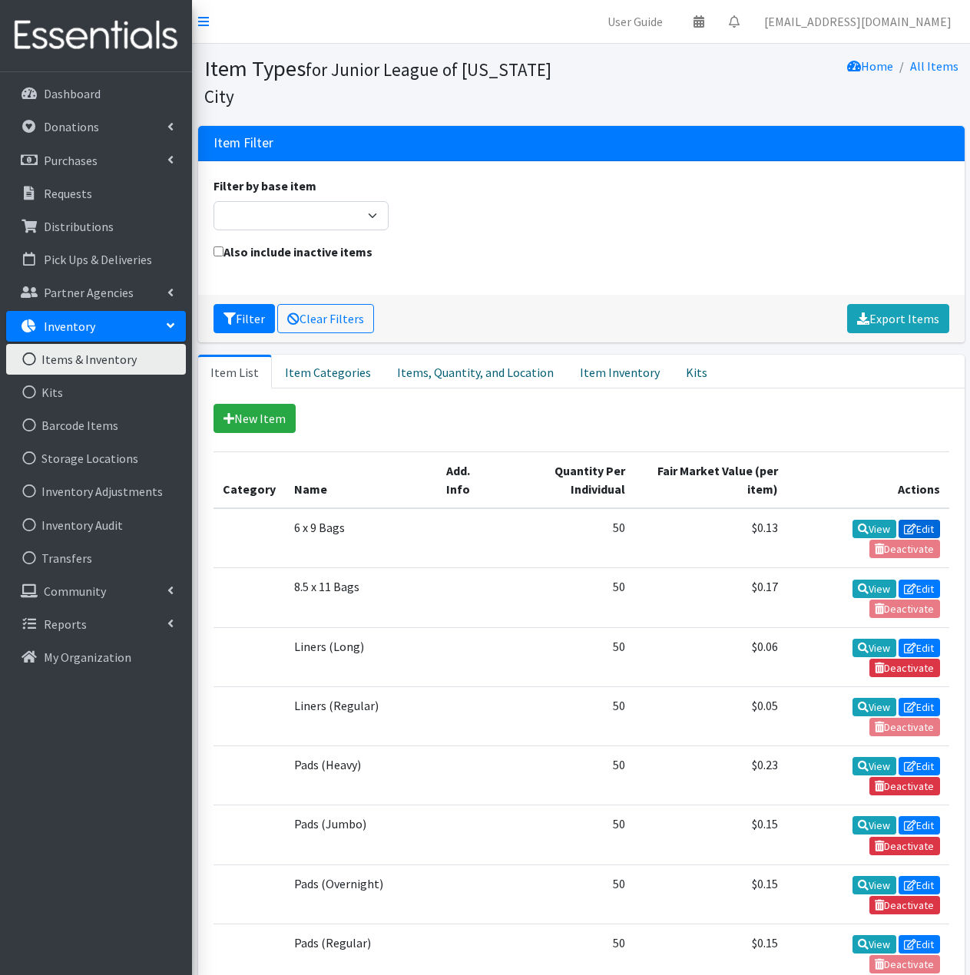
click at [911, 524] on icon at bounding box center [910, 529] width 12 height 11
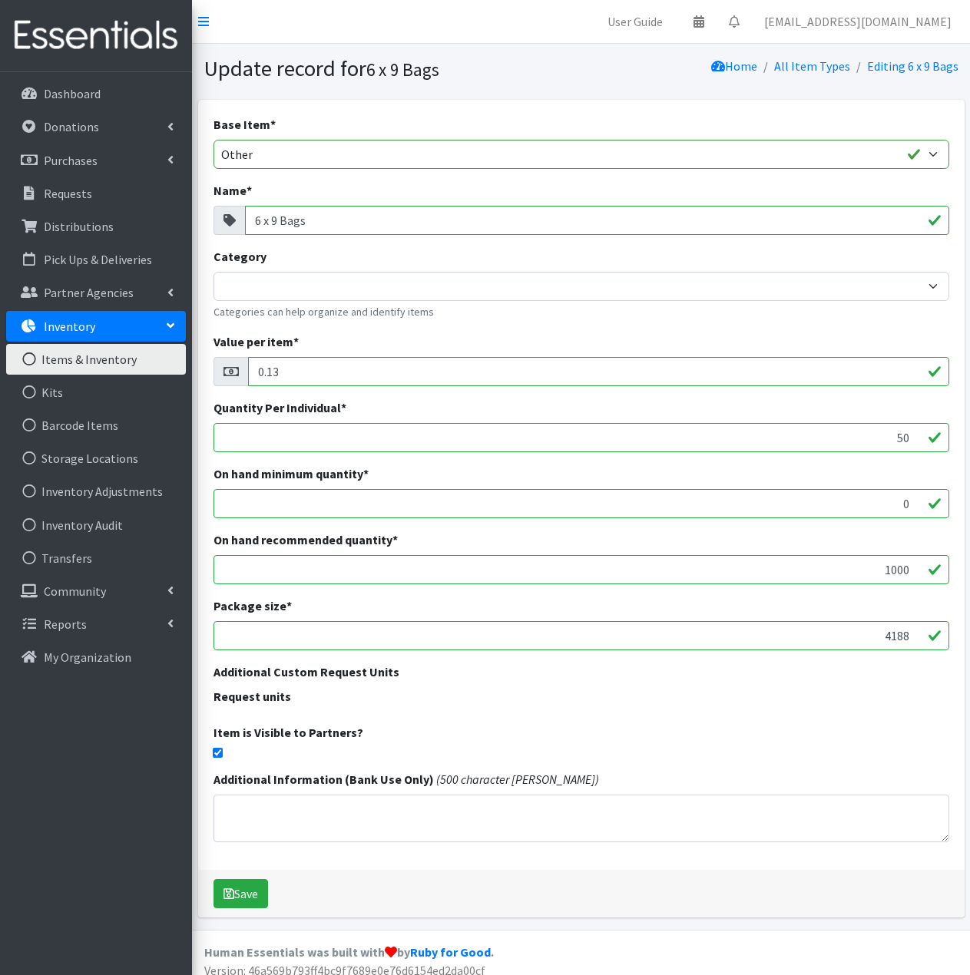
click at [105, 359] on link "Items & Inventory" at bounding box center [96, 359] width 180 height 31
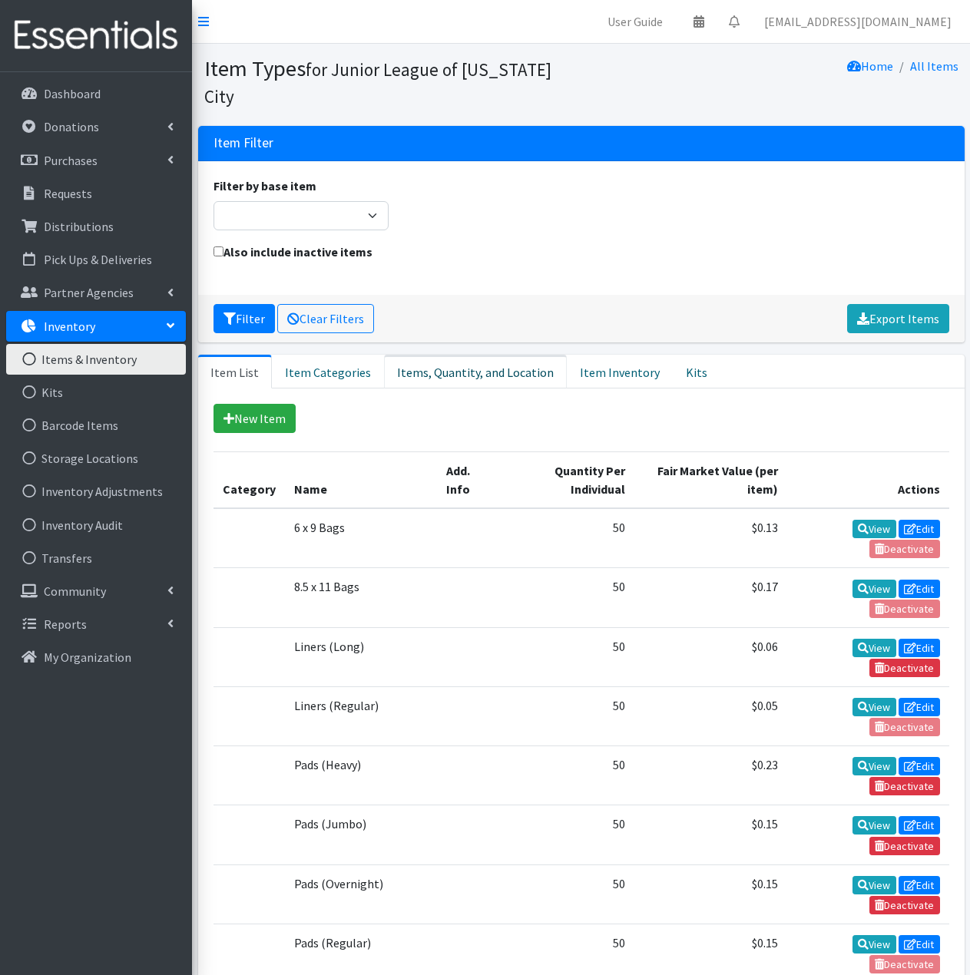
click at [472, 355] on link "Items, Quantity, and Location" at bounding box center [475, 372] width 183 height 34
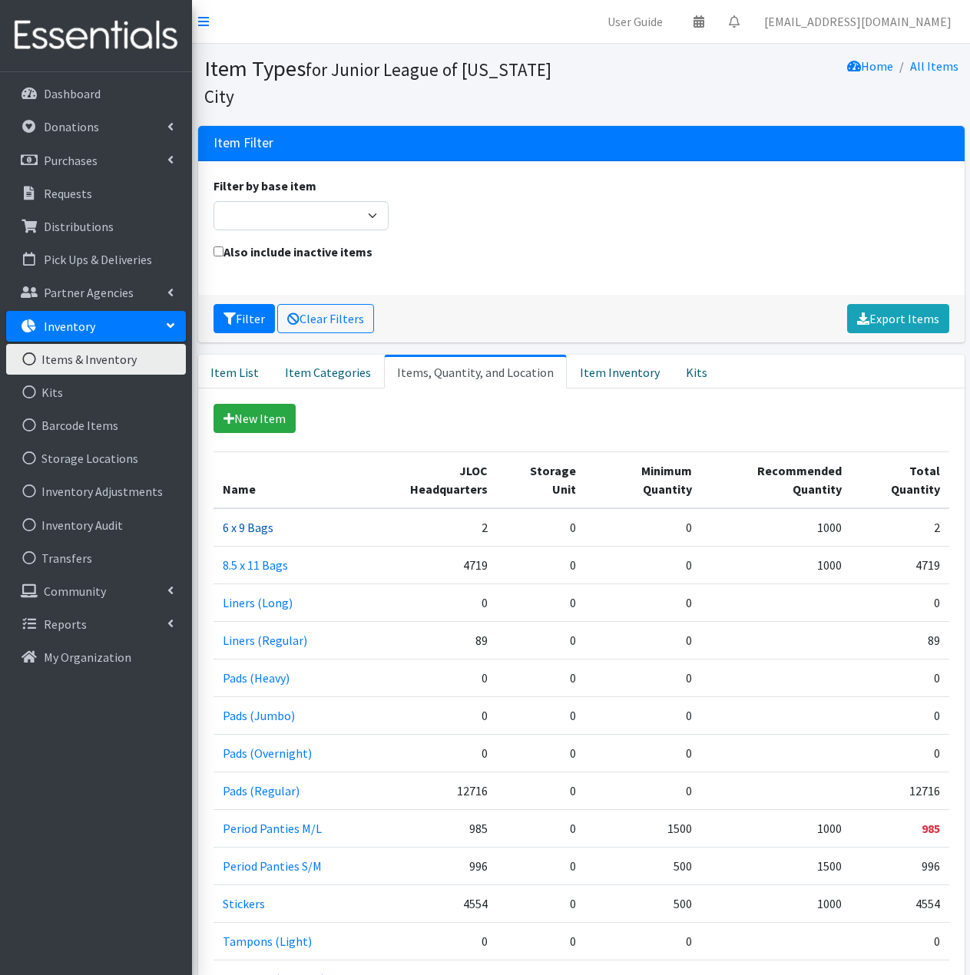
click at [252, 520] on link "6 x 9 Bags" at bounding box center [248, 527] width 51 height 15
click at [623, 355] on link "Item Inventory" at bounding box center [620, 372] width 106 height 34
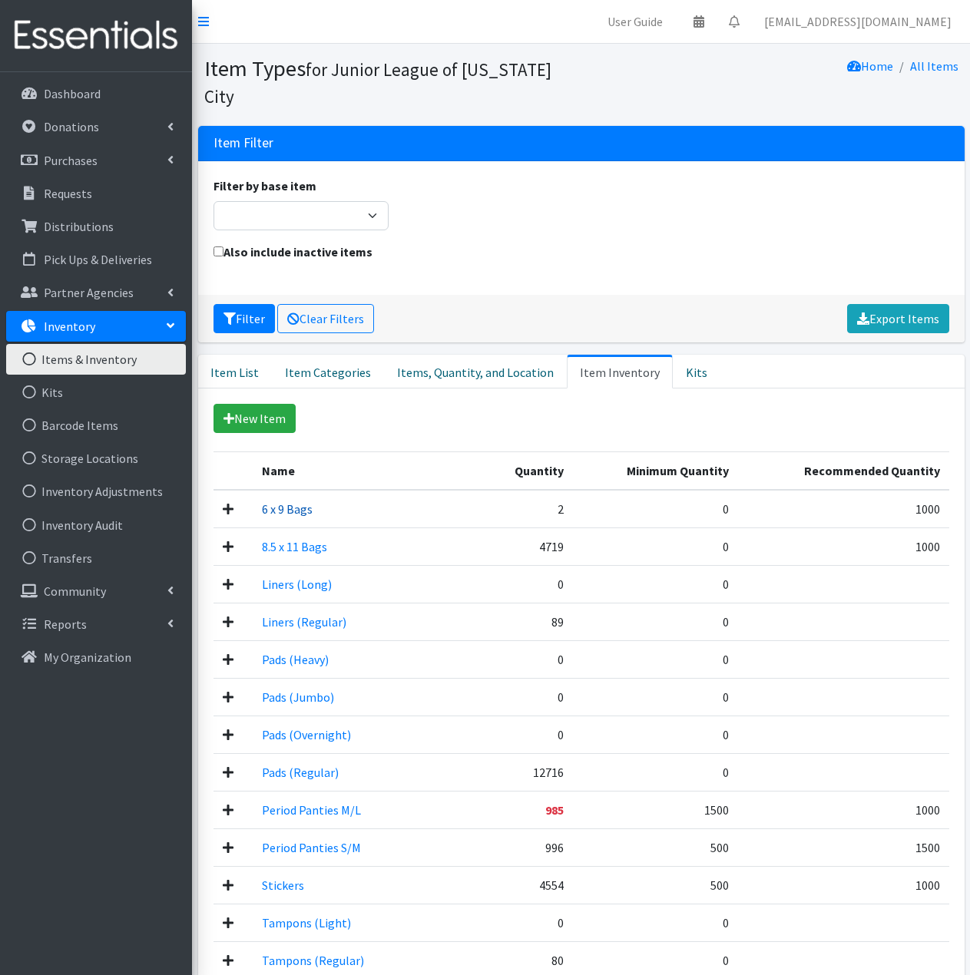
click at [301, 501] on link "6 x 9 Bags" at bounding box center [287, 508] width 51 height 15
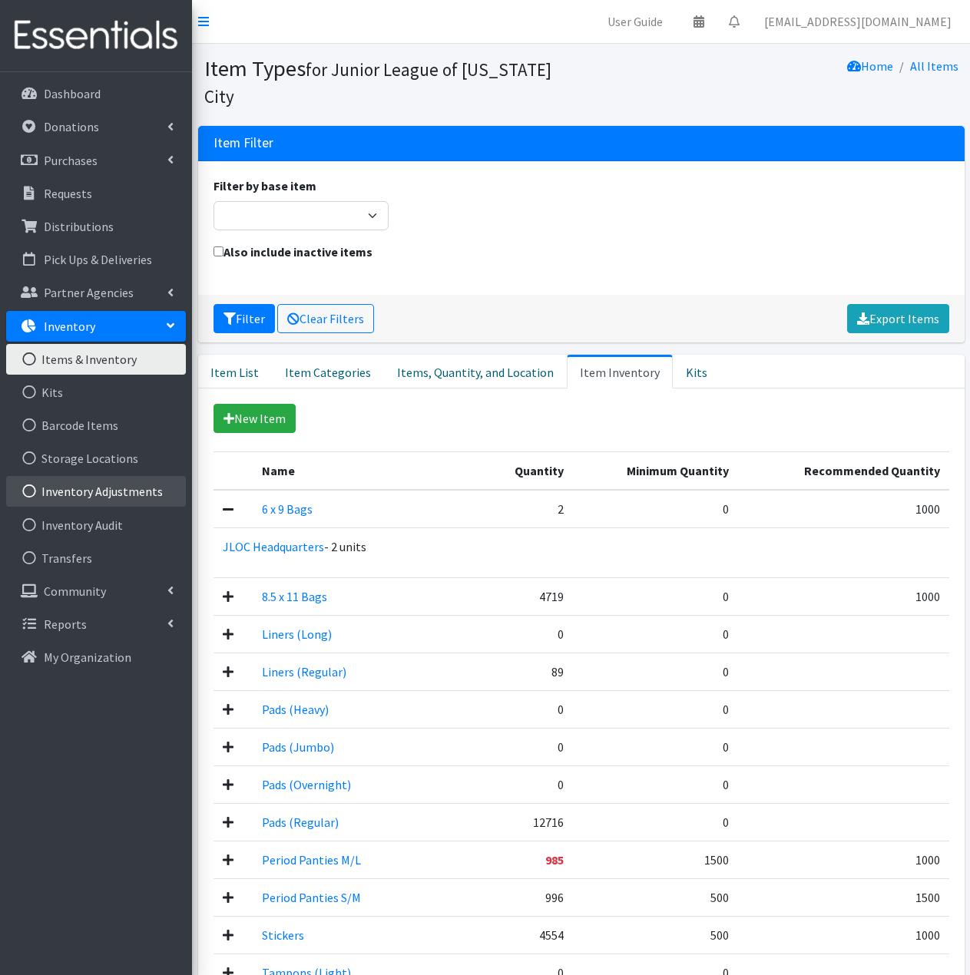
click at [135, 487] on link "Inventory Adjustments" at bounding box center [96, 491] width 180 height 31
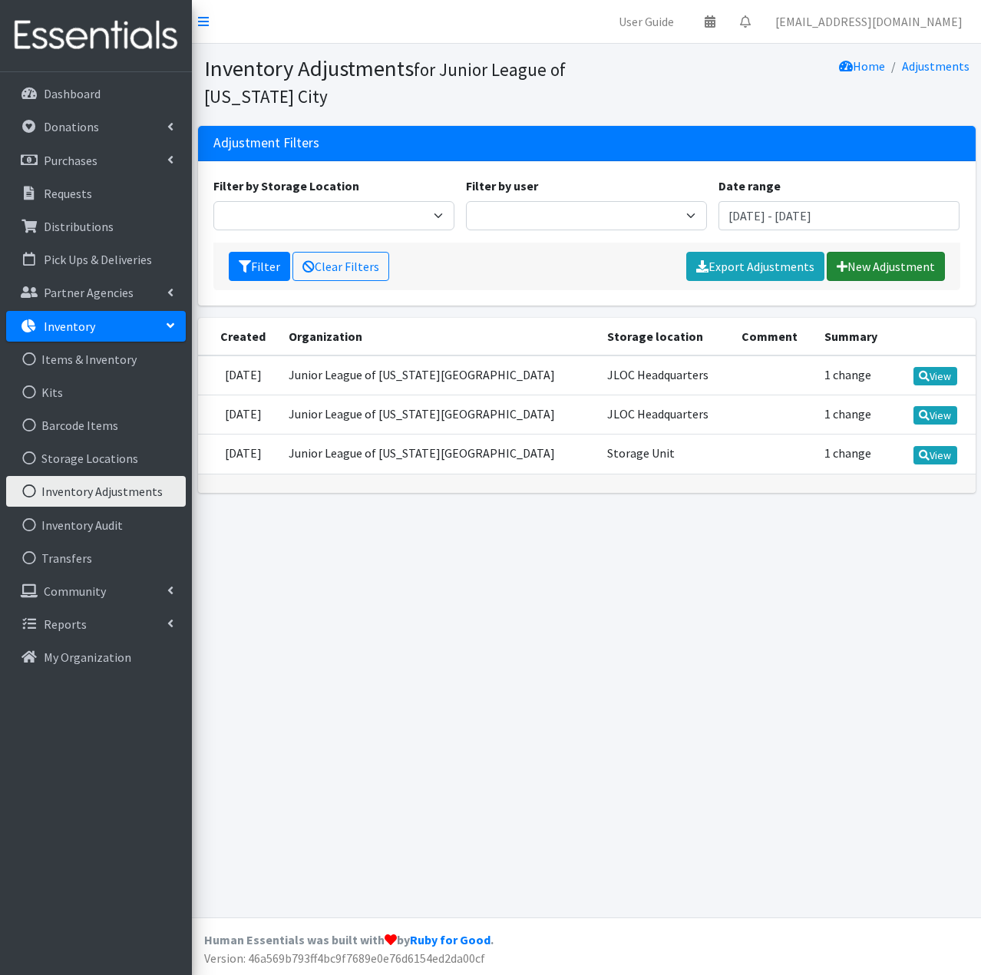
click at [894, 265] on link "New Adjustment" at bounding box center [886, 266] width 118 height 29
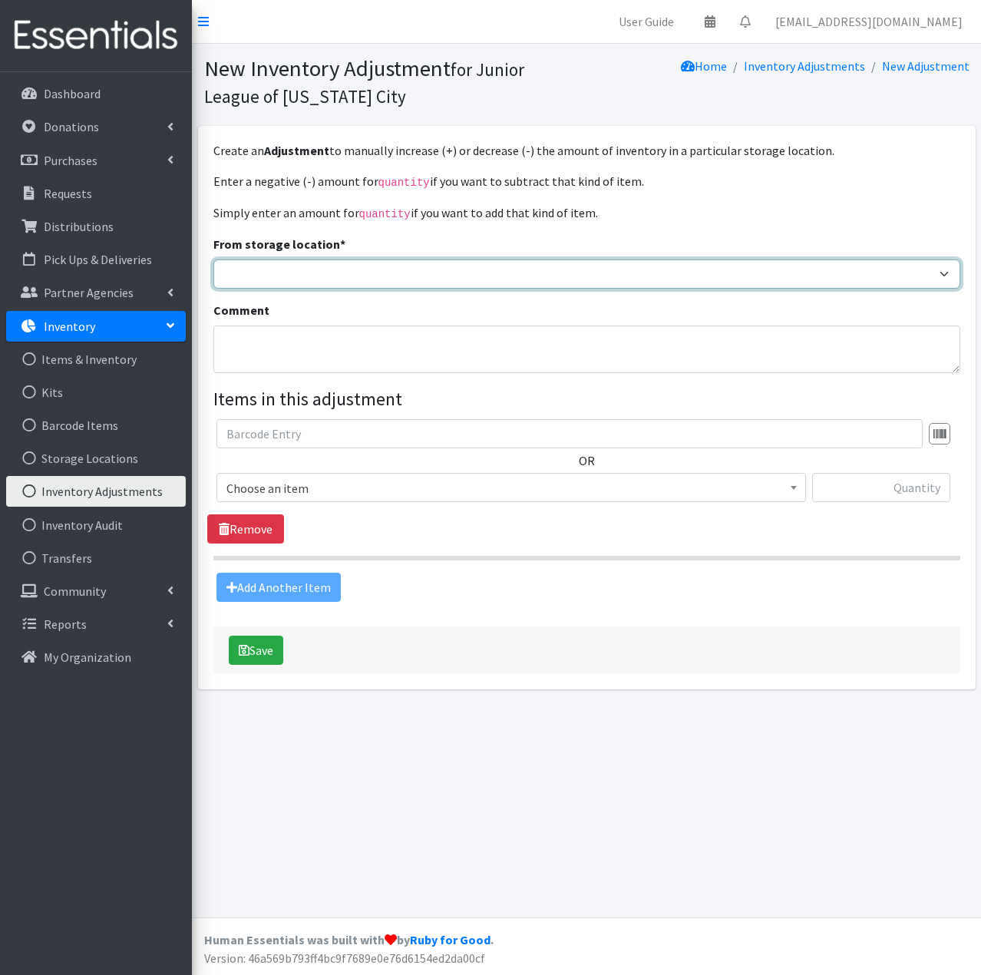
click at [579, 268] on select "JLOC Headquarters Storage Unit" at bounding box center [586, 274] width 747 height 29
select select "47"
click at [213, 260] on select "JLOC Headquarters Storage Unit" at bounding box center [586, 274] width 747 height 29
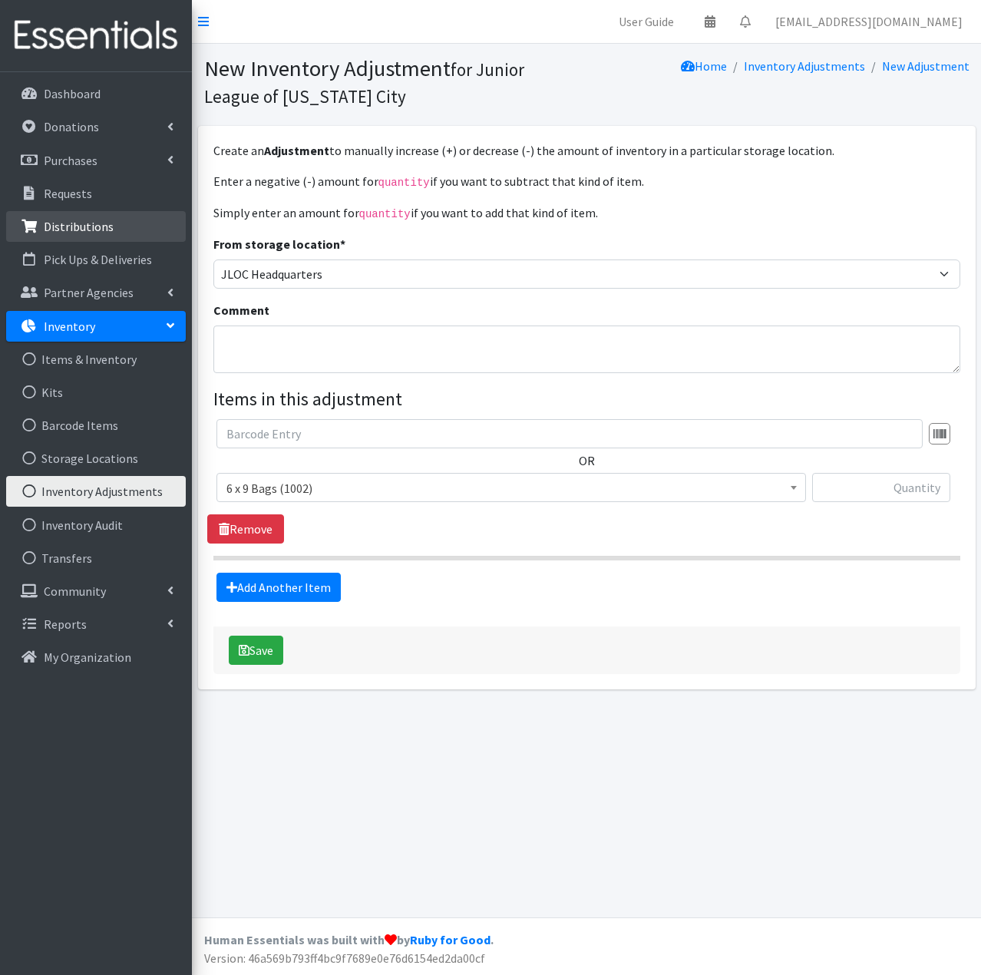
click at [121, 218] on link "Distributions" at bounding box center [96, 226] width 180 height 31
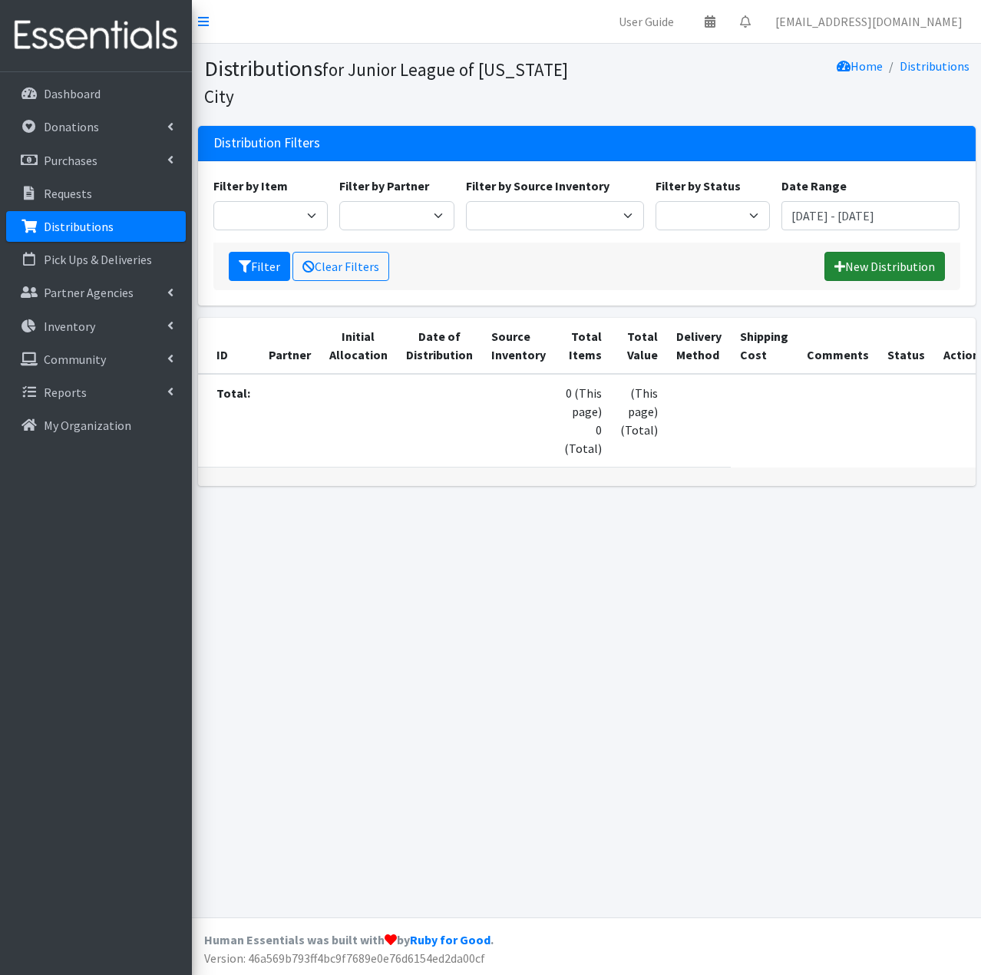
click at [894, 269] on link "New Distribution" at bounding box center [885, 266] width 121 height 29
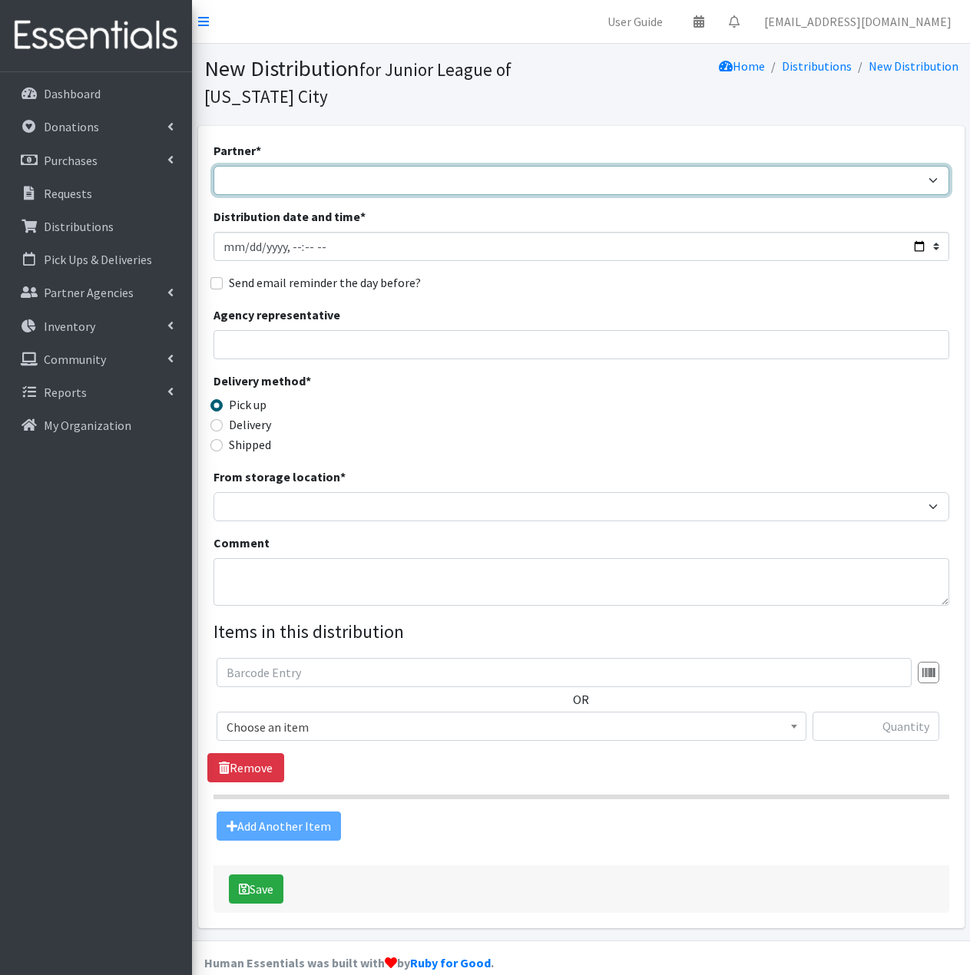
click at [543, 187] on select "[PERSON_NAME] Public Schools [PERSON_NAME] YMCA Boys & Girls Club CAIR [US_STAT…" at bounding box center [581, 180] width 736 height 29
select select "8067"
click at [213, 166] on select "[PERSON_NAME] Public Schools [PERSON_NAME] YMCA Boys & Girls Club CAIR [US_STAT…" at bounding box center [581, 180] width 736 height 29
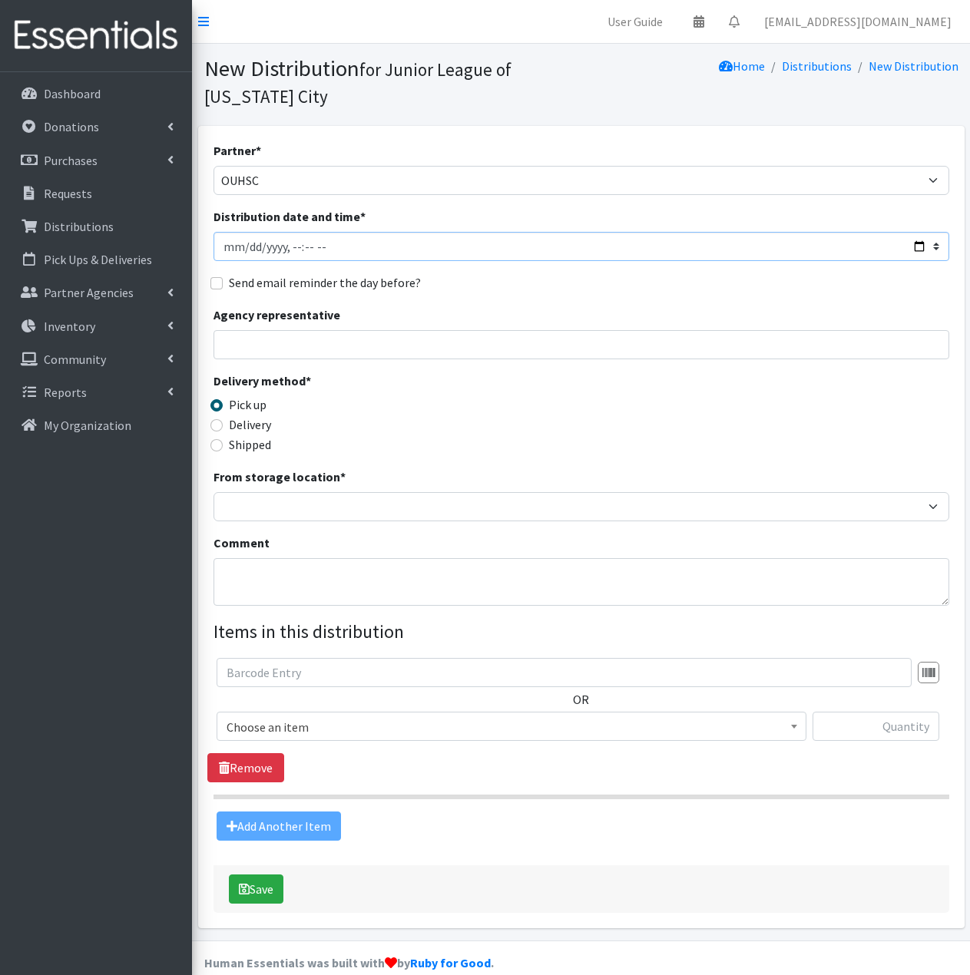
click at [321, 243] on input "Distribution date and time *" at bounding box center [581, 246] width 736 height 29
type input "2025-08-21T11:59"
click at [227, 250] on input "Distribution date and time *" at bounding box center [581, 246] width 736 height 29
type input "2025-07-21T11:59"
type input "2025-07-09T11:59"
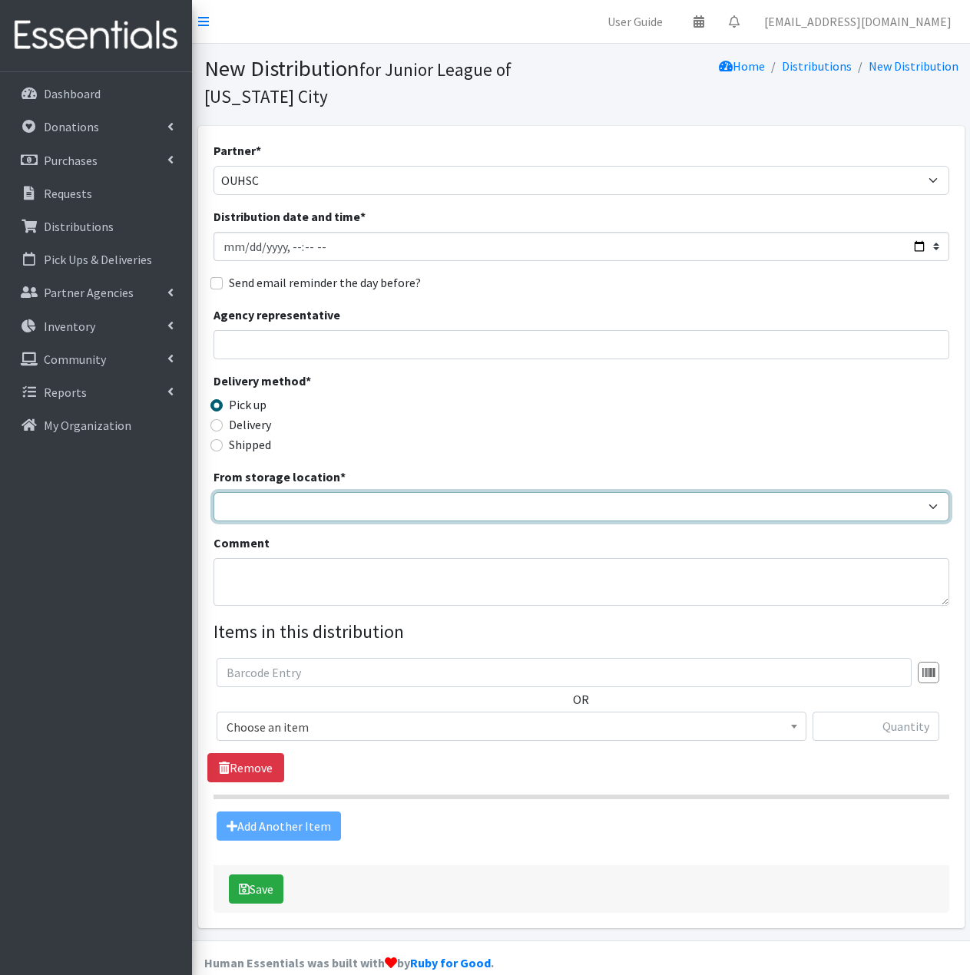
click at [276, 513] on select "JLOC Headquarters Storage Unit" at bounding box center [581, 506] width 736 height 29
select select "47"
click at [213, 492] on select "JLOC Headquarters Storage Unit" at bounding box center [581, 506] width 736 height 29
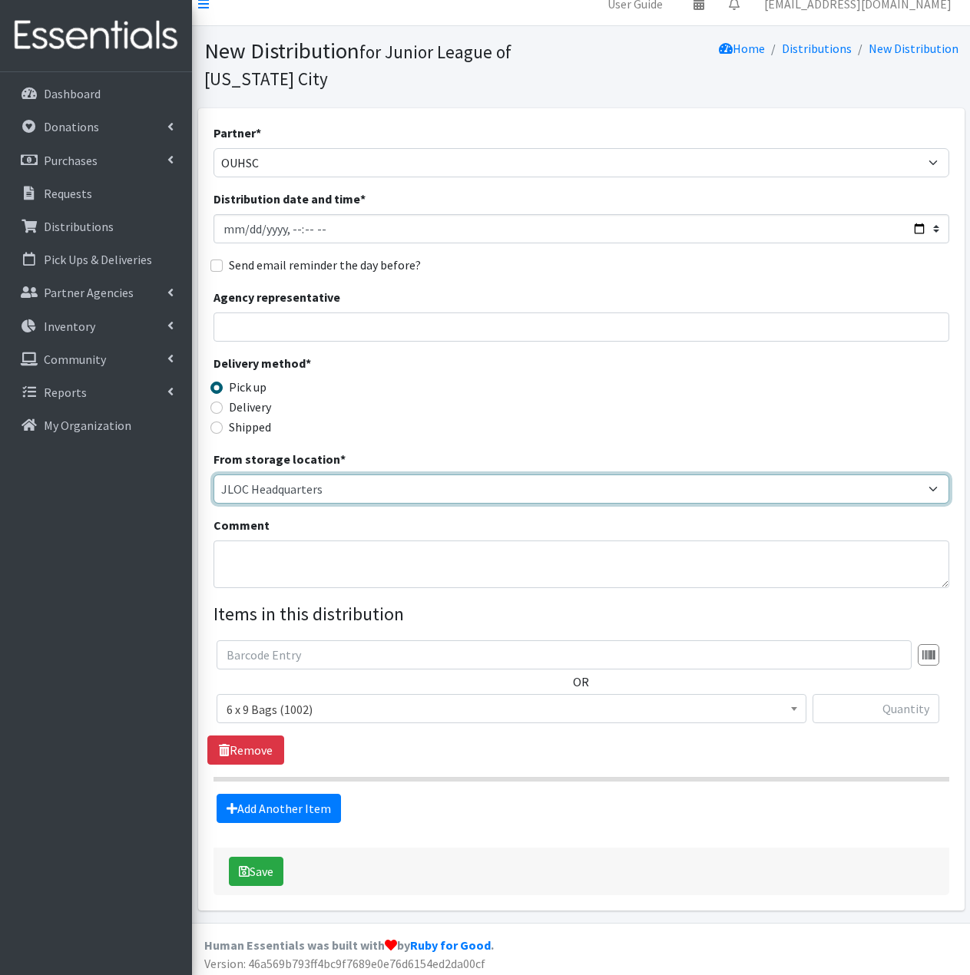
scroll to position [23, 0]
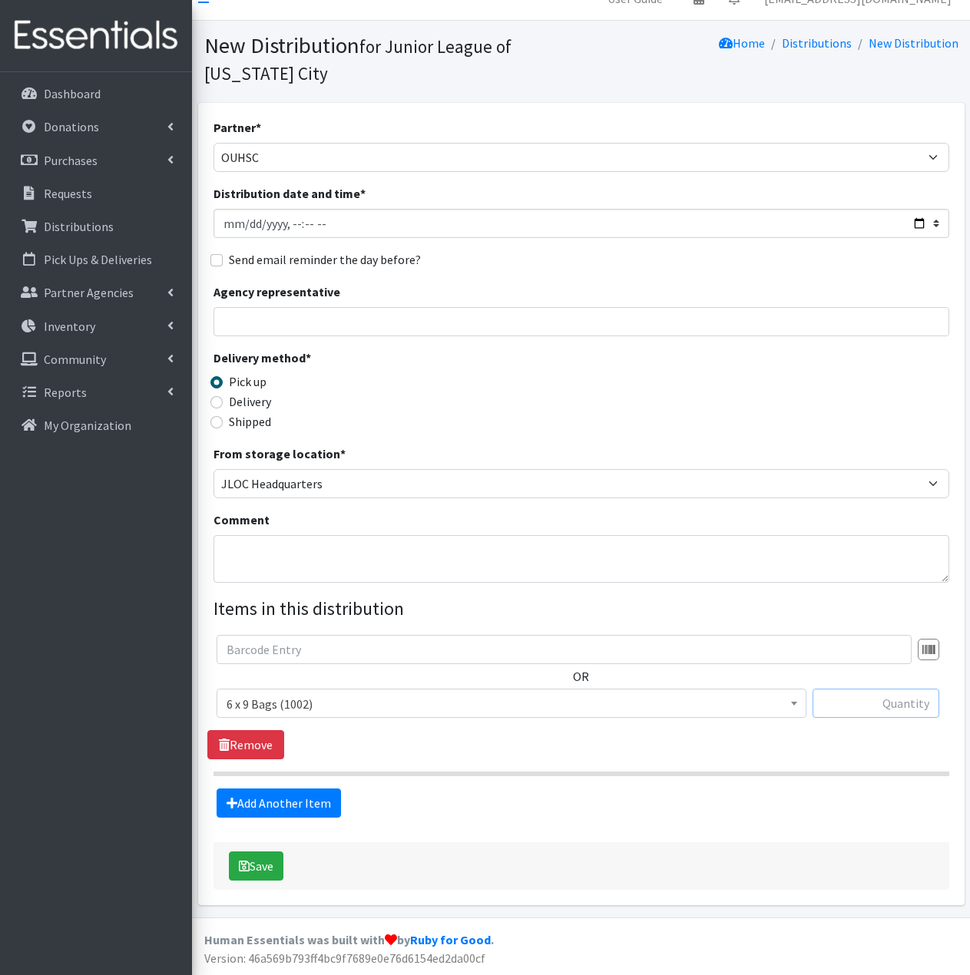
click at [859, 702] on input "text" at bounding box center [875, 703] width 127 height 29
type input "2"
click at [314, 811] on link "Add Another Item" at bounding box center [279, 803] width 124 height 29
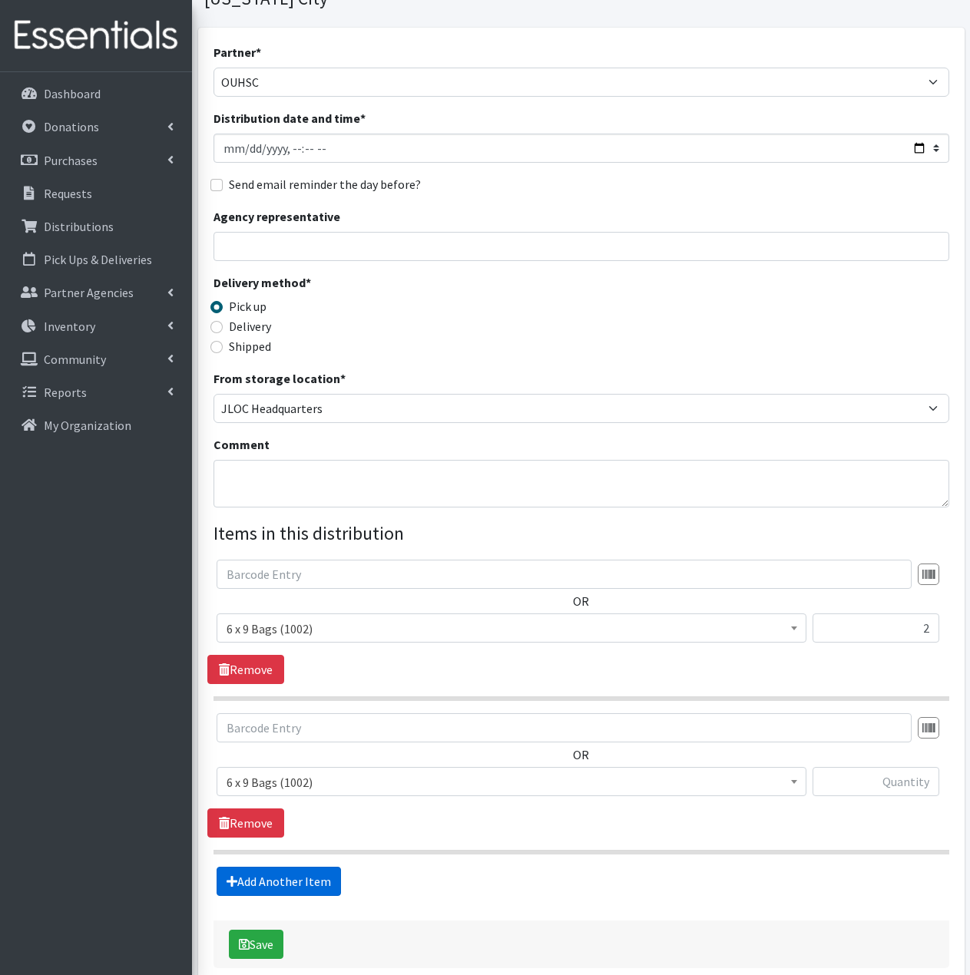
scroll to position [177, 0]
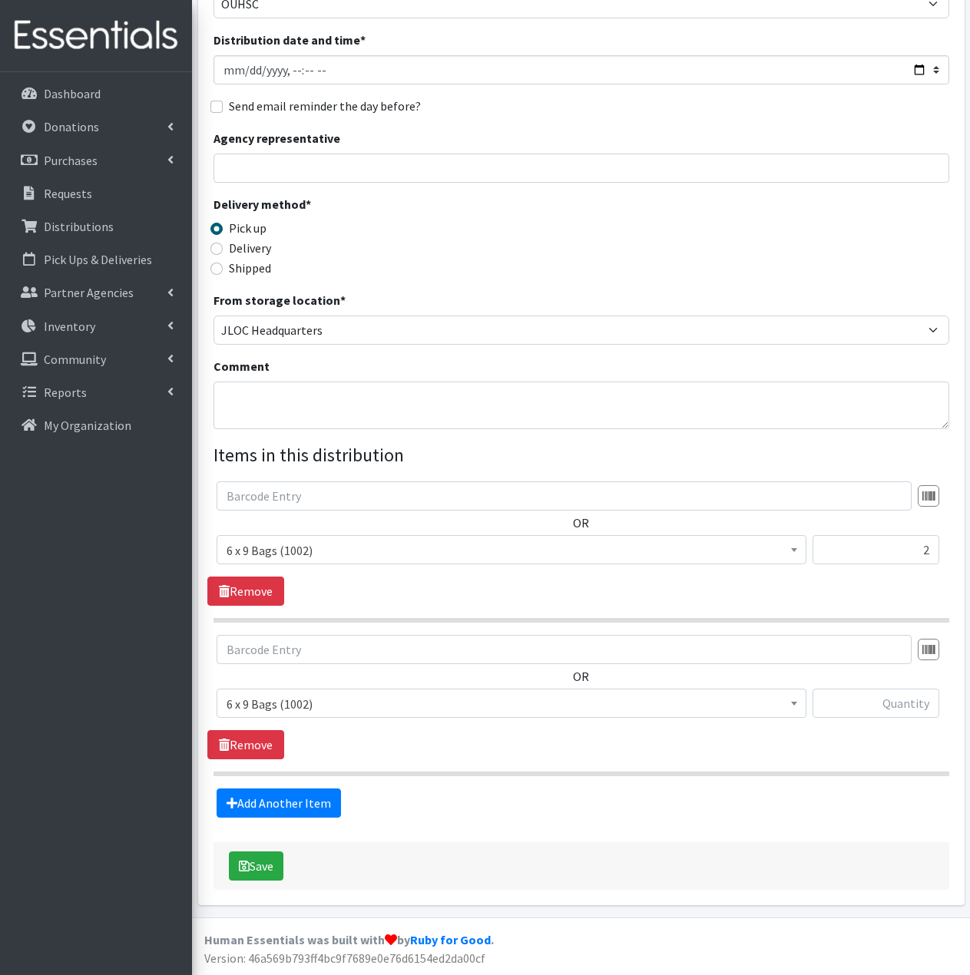
click at [420, 710] on span "6 x 9 Bags (1002)" at bounding box center [511, 703] width 570 height 21
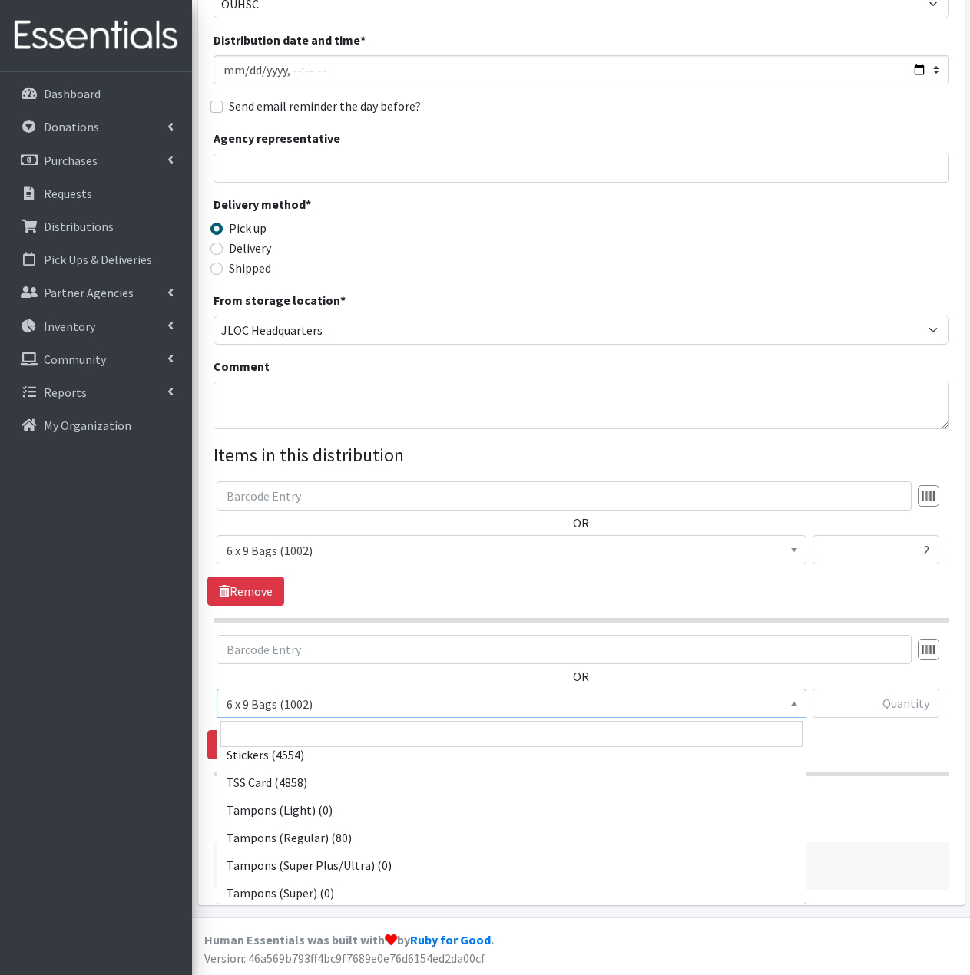
scroll to position [289, 0]
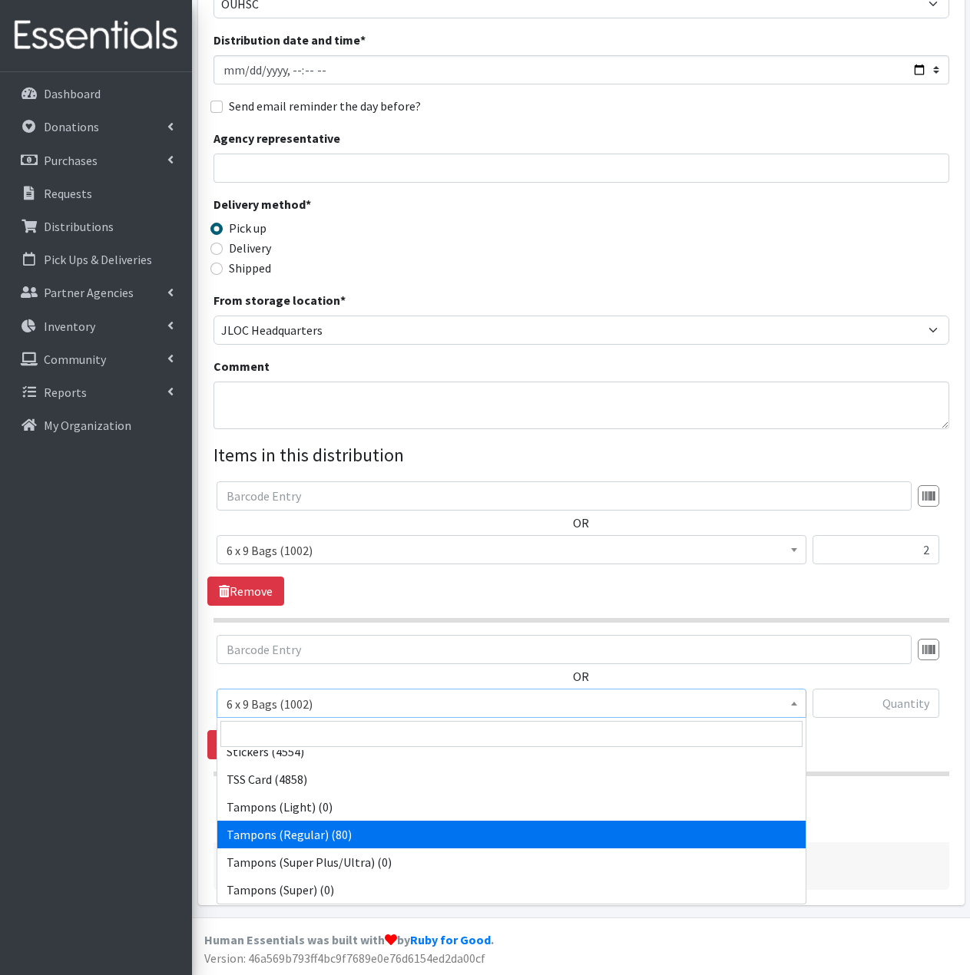
select select "2101"
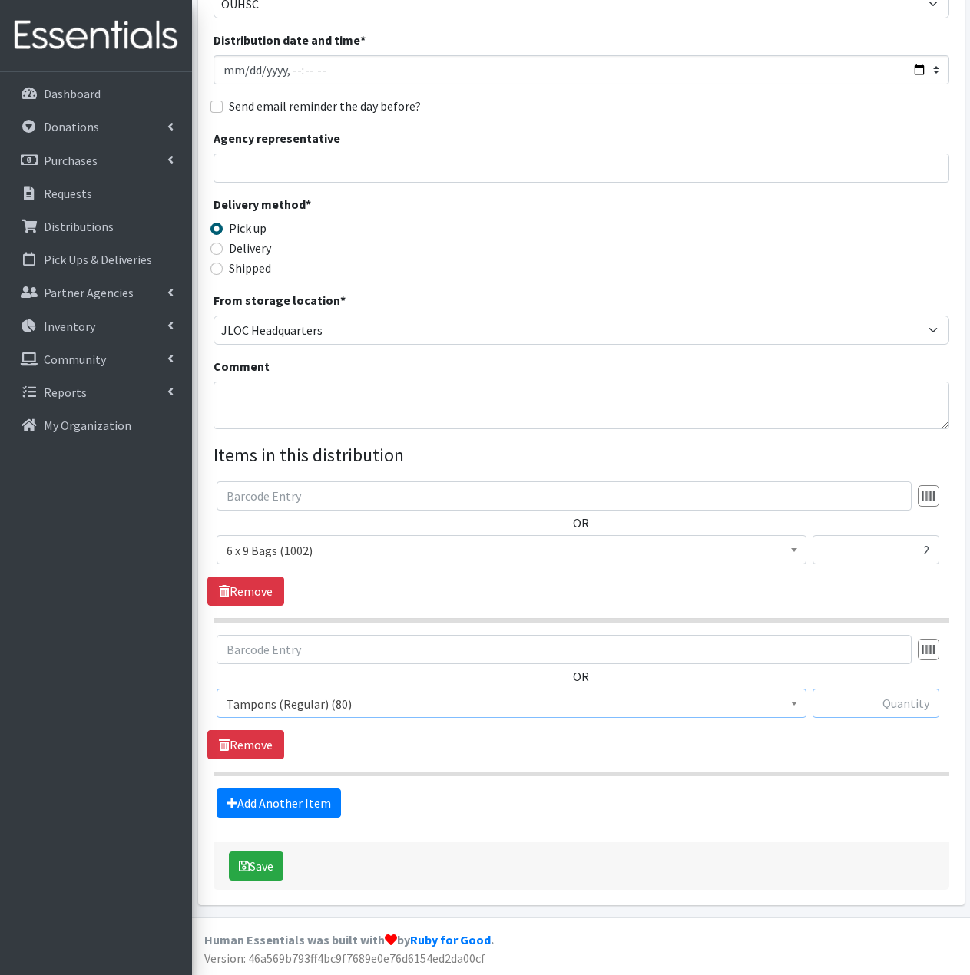
click at [866, 702] on input "text" at bounding box center [875, 703] width 127 height 29
type input "20"
click at [306, 805] on link "Add Another Item" at bounding box center [279, 803] width 124 height 29
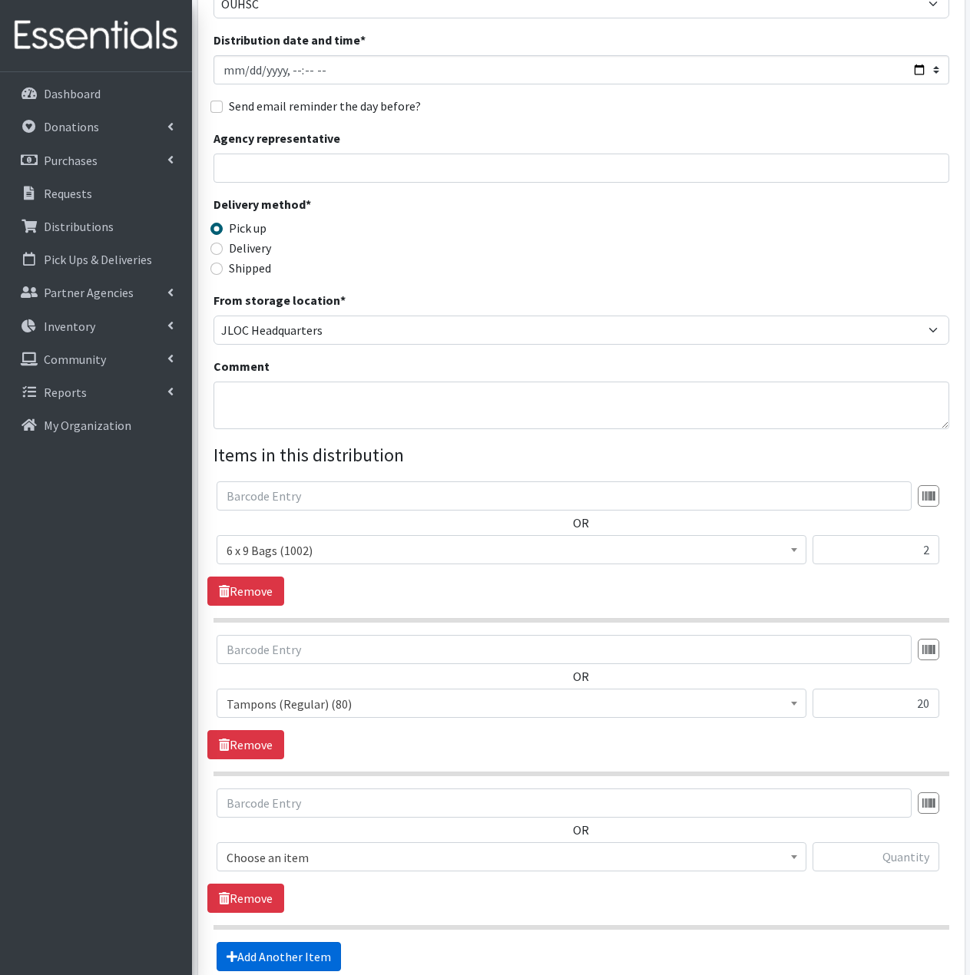
scroll to position [330, 0]
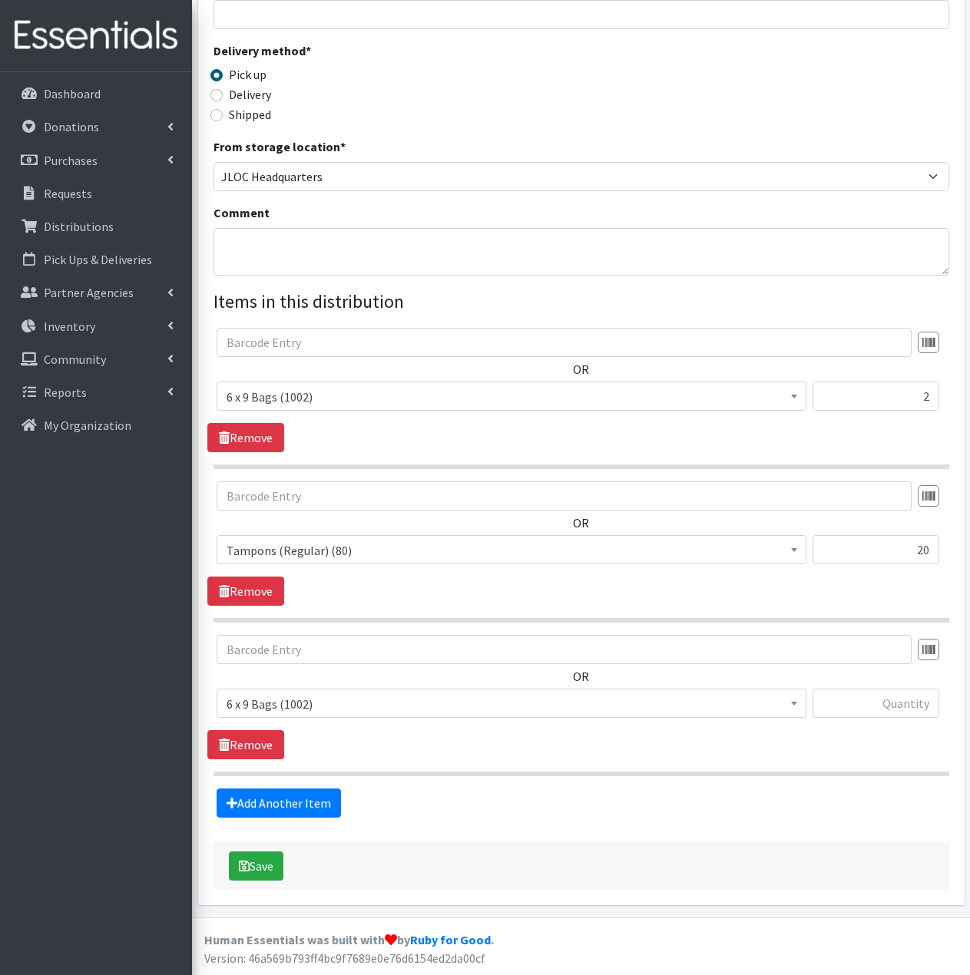
click at [435, 703] on span "6 x 9 Bags (1002)" at bounding box center [511, 703] width 570 height 21
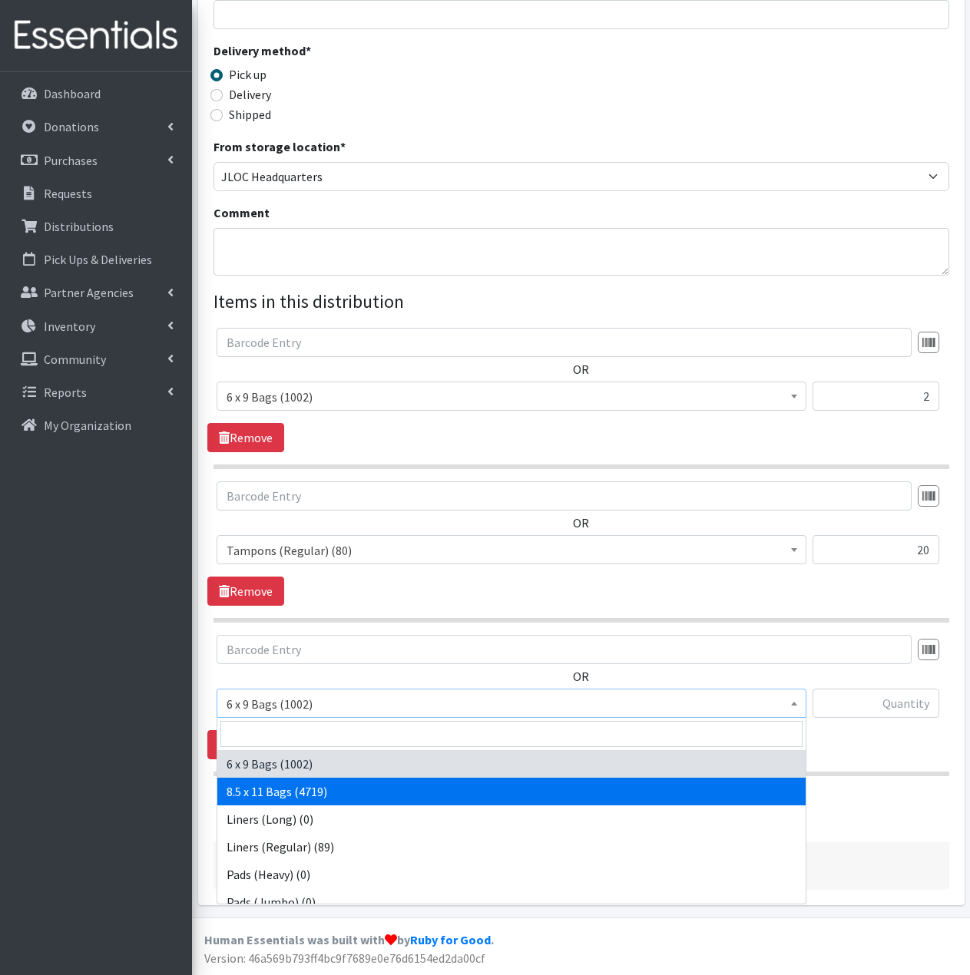
select select "7616"
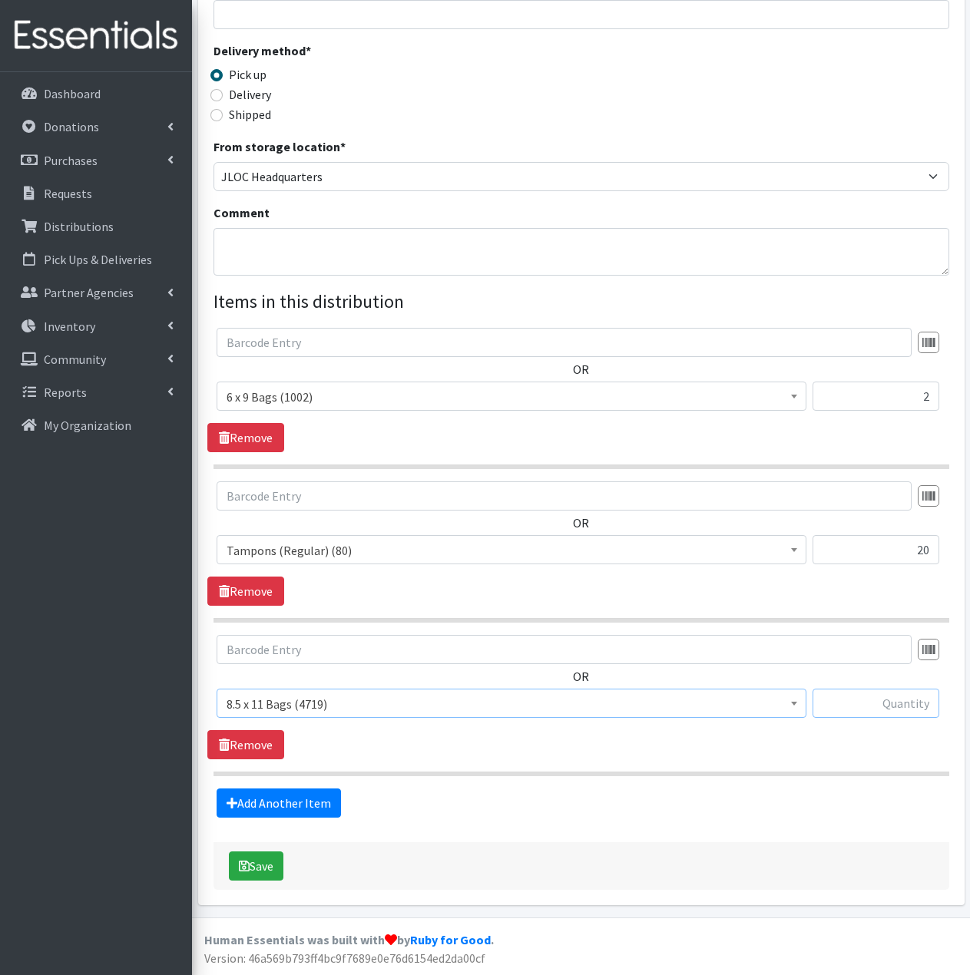
click at [856, 701] on input "text" at bounding box center [875, 703] width 127 height 29
type input "2"
click at [280, 803] on link "Add Another Item" at bounding box center [279, 803] width 124 height 29
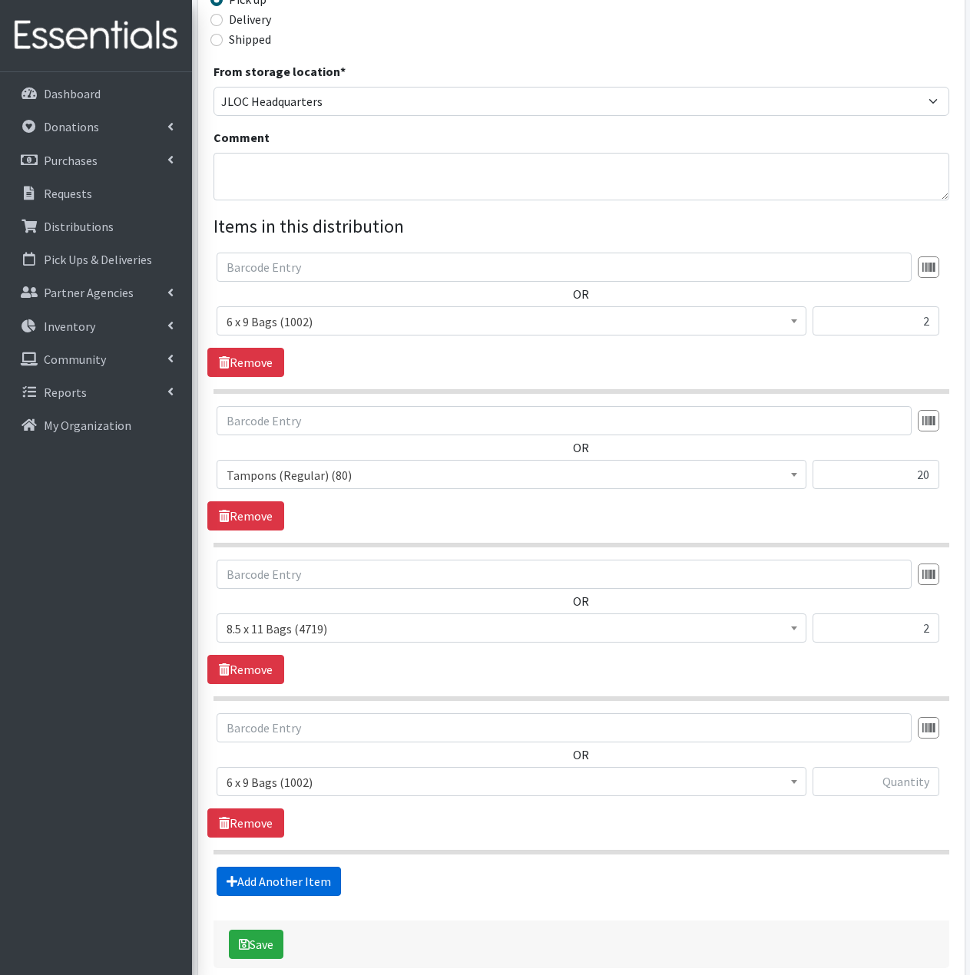
scroll to position [484, 0]
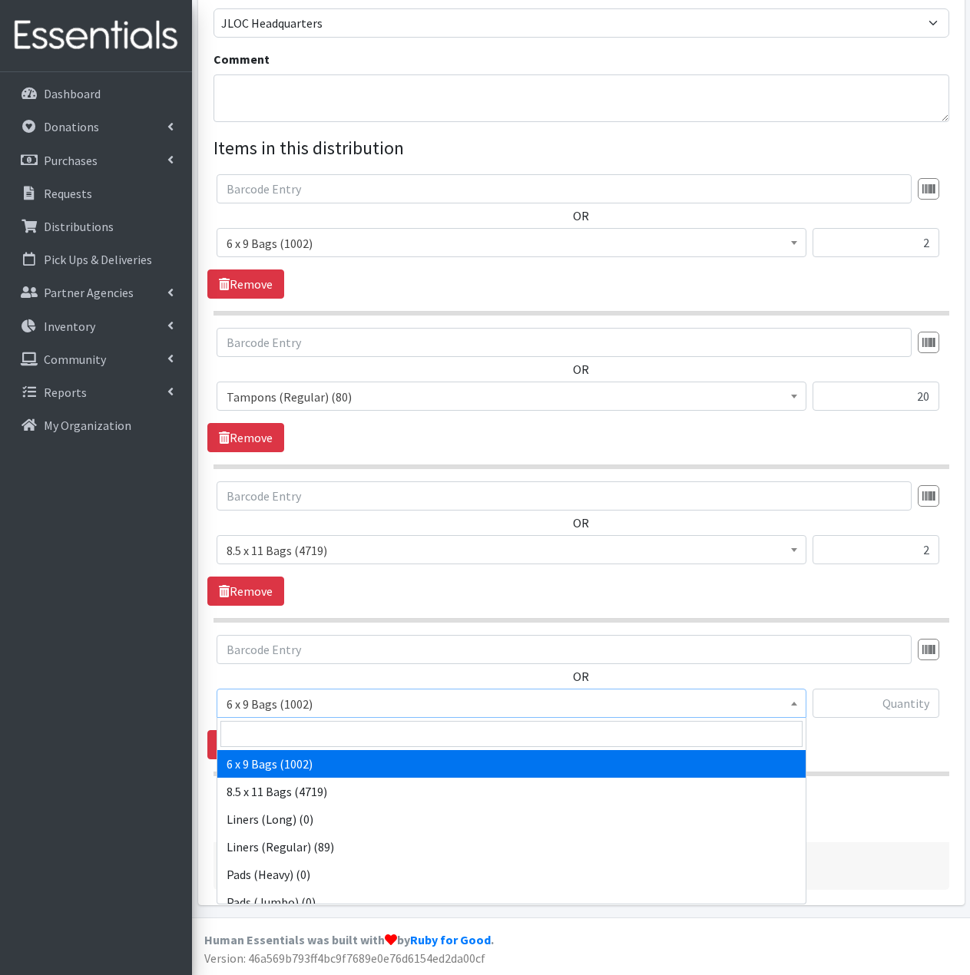
click at [395, 706] on span "6 x 9 Bags (1002)" at bounding box center [511, 703] width 570 height 21
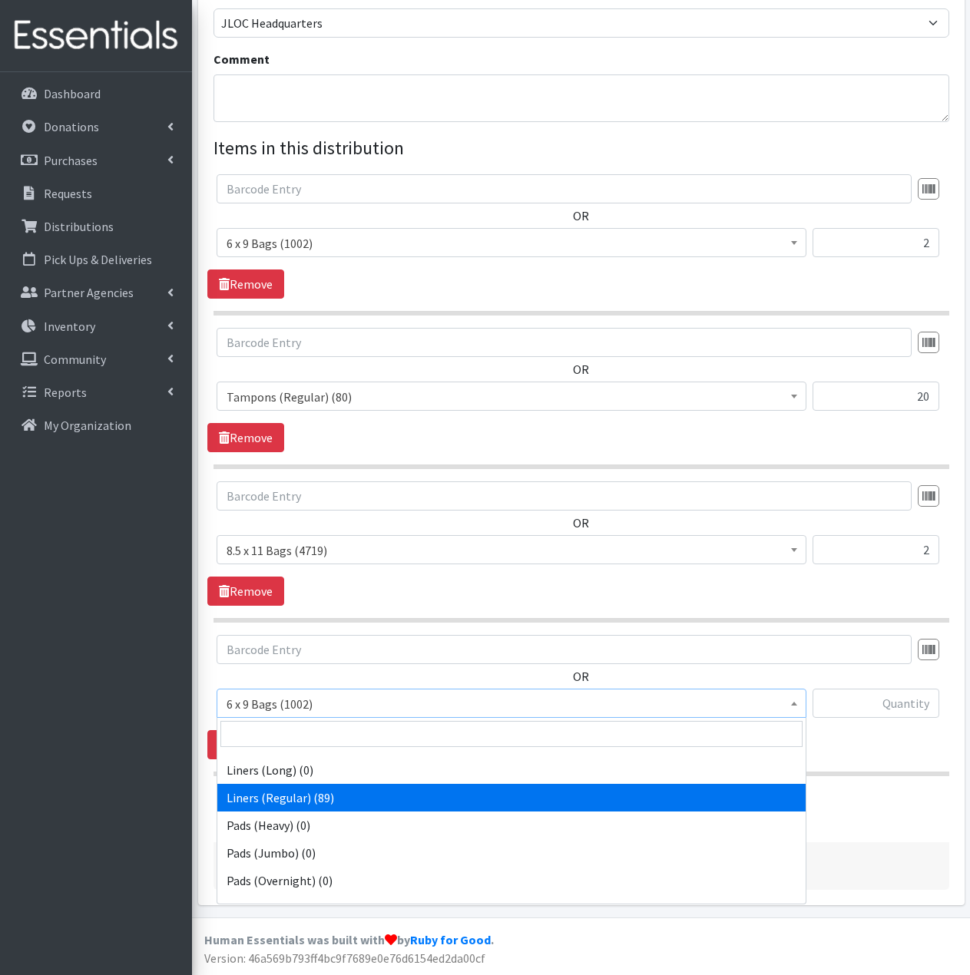
scroll to position [77, 0]
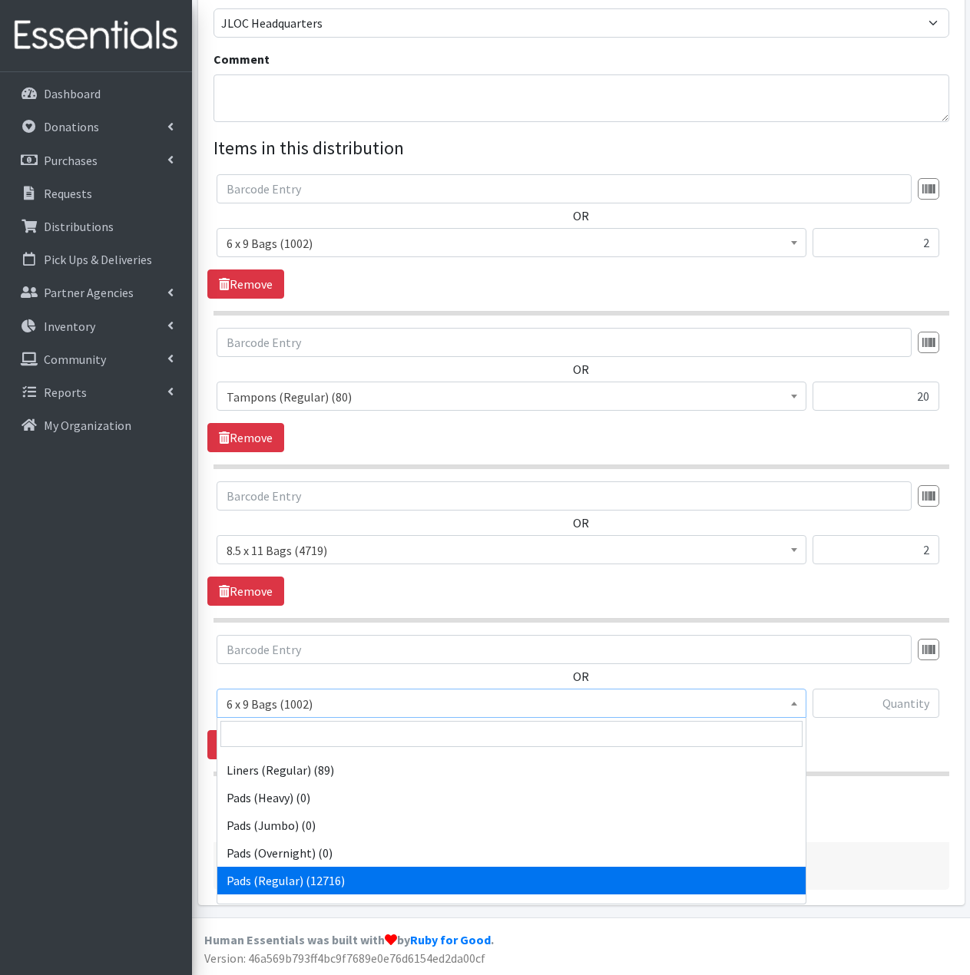
select select "2104"
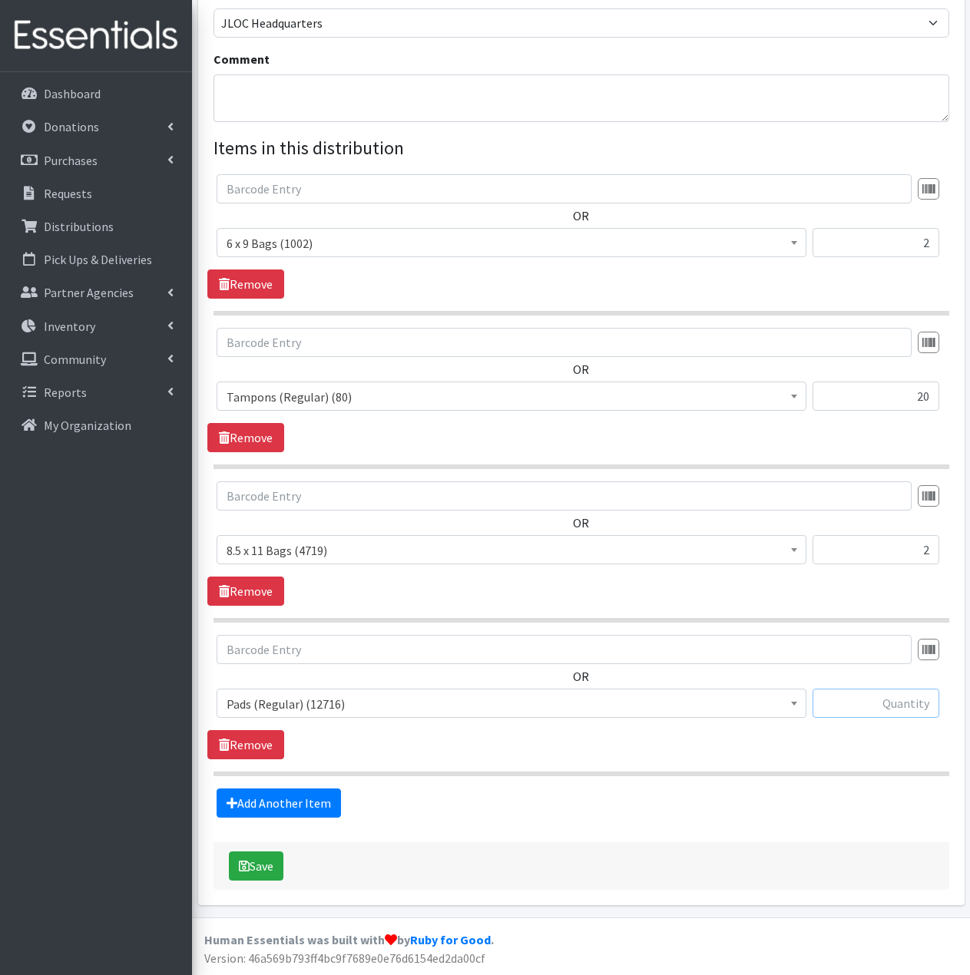
click at [870, 703] on input "text" at bounding box center [875, 703] width 127 height 29
type input "20"
click at [320, 802] on link "Add Another Item" at bounding box center [279, 803] width 124 height 29
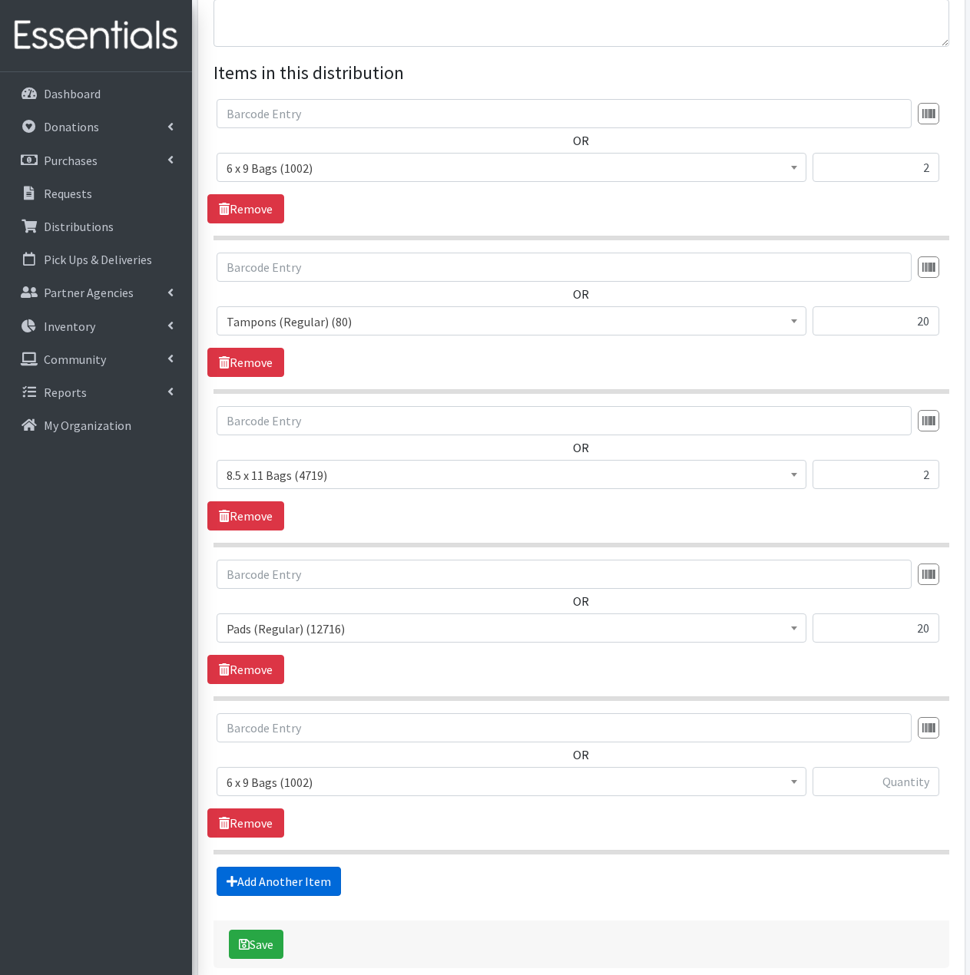
scroll to position [637, 0]
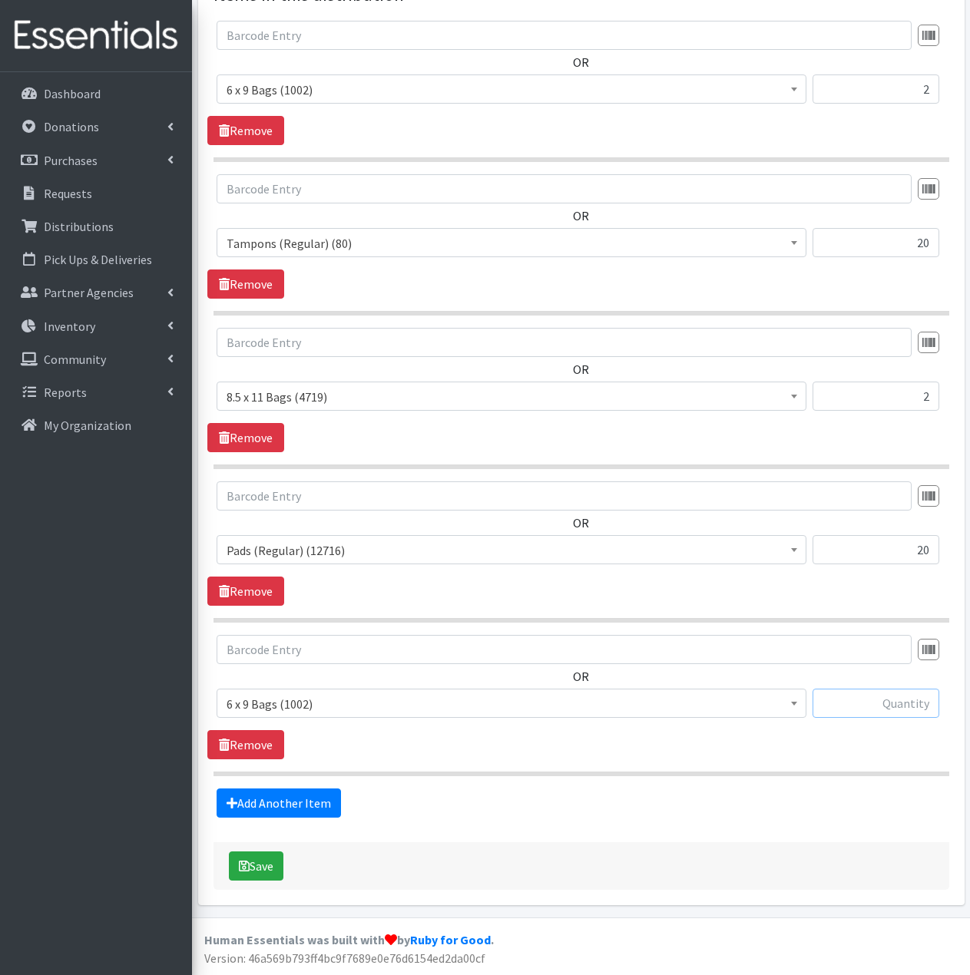
click at [917, 710] on input "text" at bounding box center [875, 703] width 127 height 29
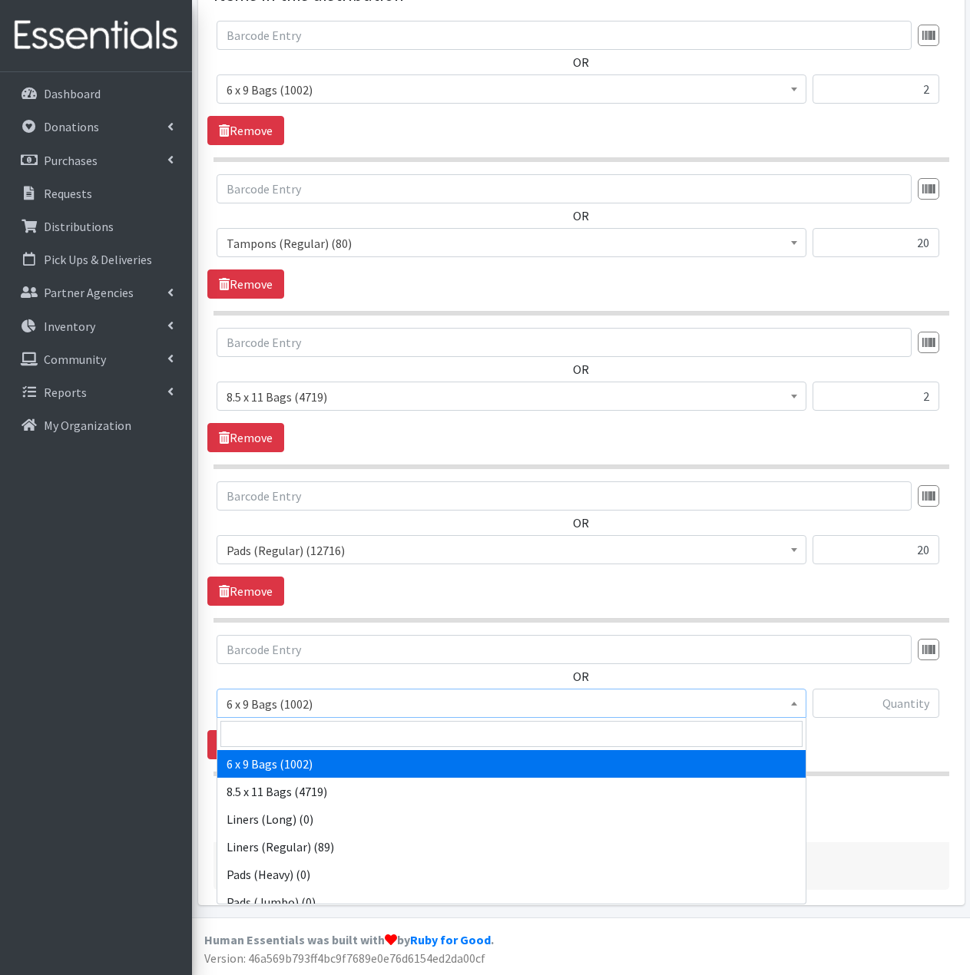
click at [747, 711] on span "6 x 9 Bags (1002)" at bounding box center [511, 703] width 570 height 21
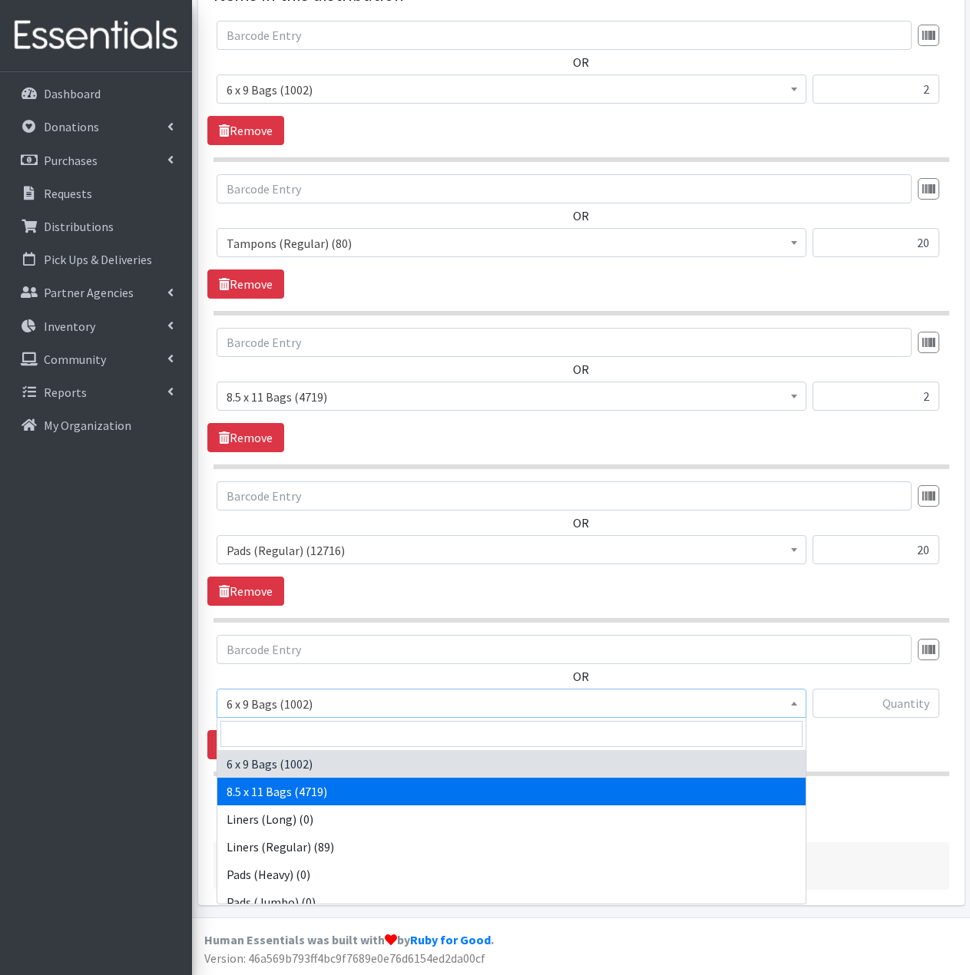
select select "7616"
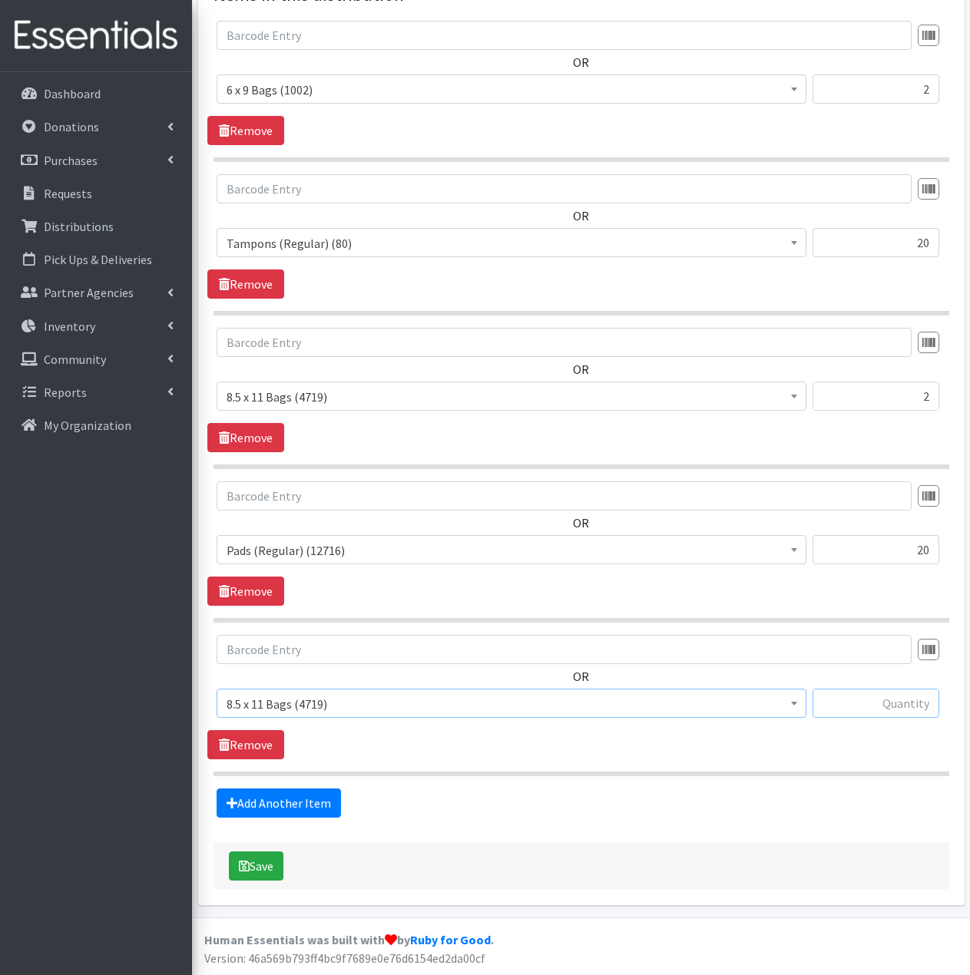
click at [881, 705] on input "text" at bounding box center [875, 703] width 127 height 29
type input "2"
click at [298, 805] on link "Add Another Item" at bounding box center [279, 803] width 124 height 29
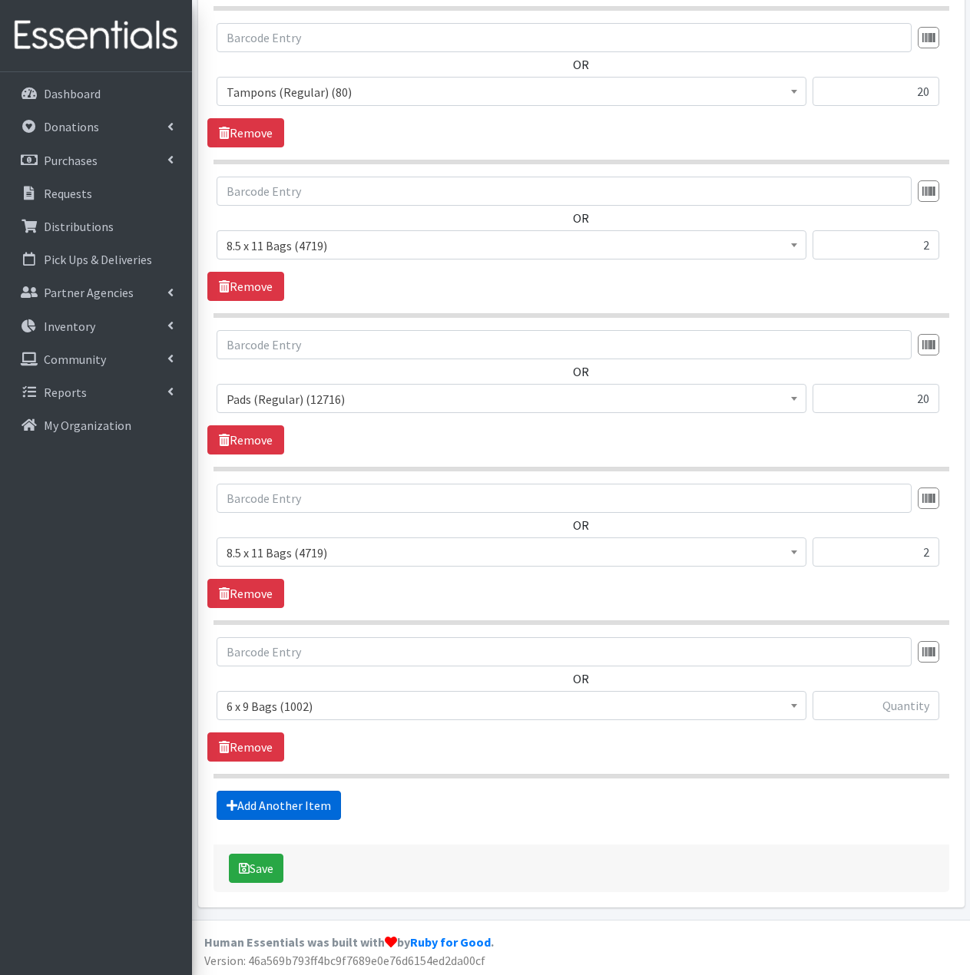
scroll to position [791, 0]
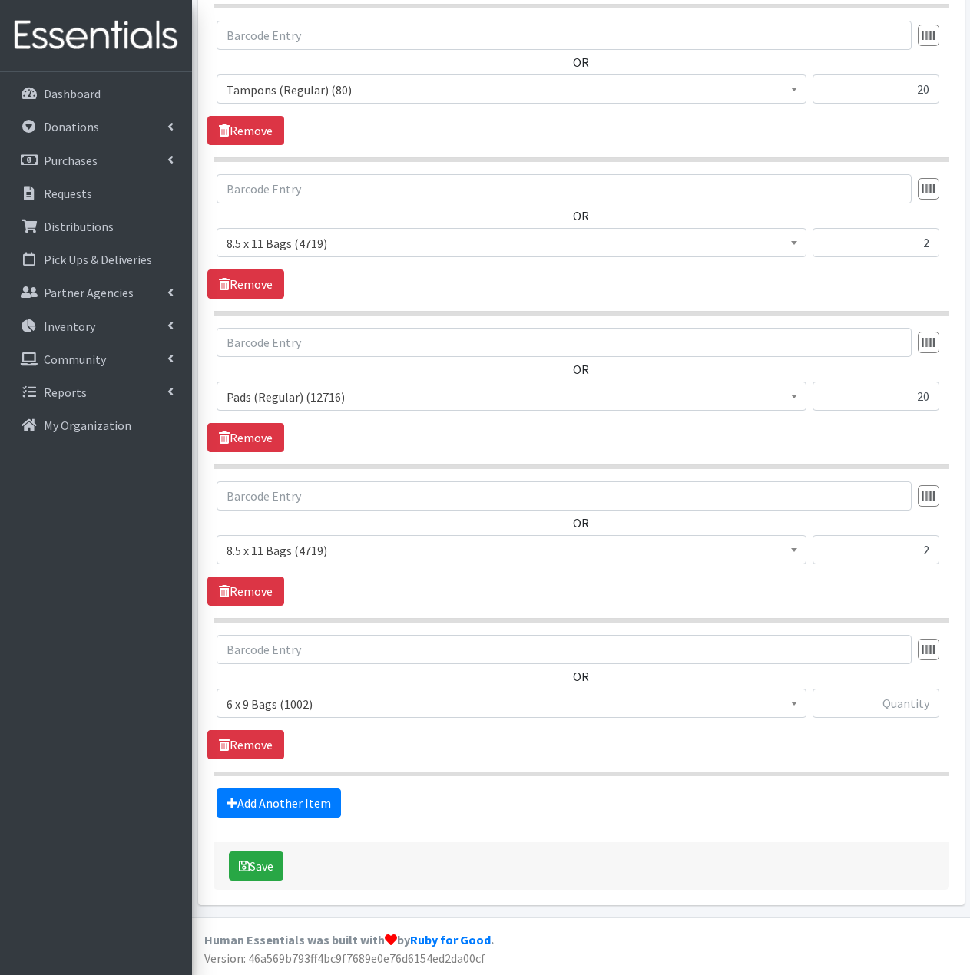
click at [383, 696] on span "6 x 9 Bags (1002)" at bounding box center [511, 703] width 570 height 21
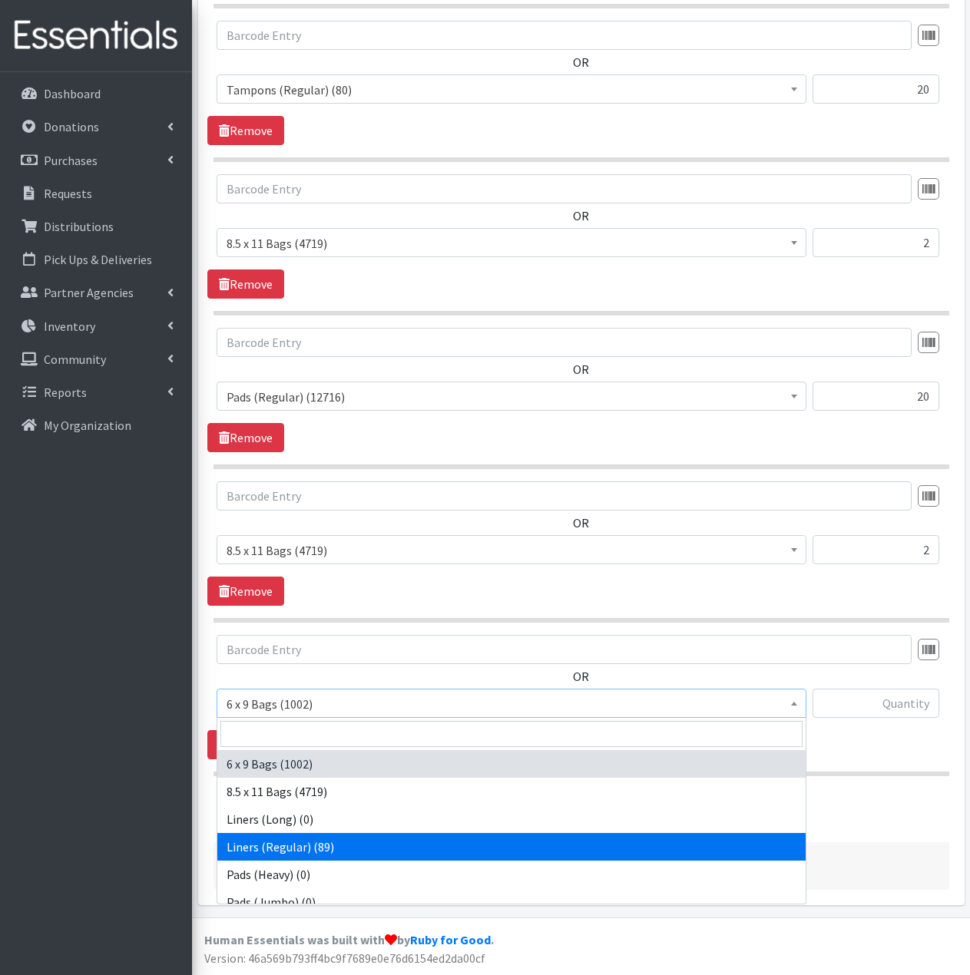
select select "3630"
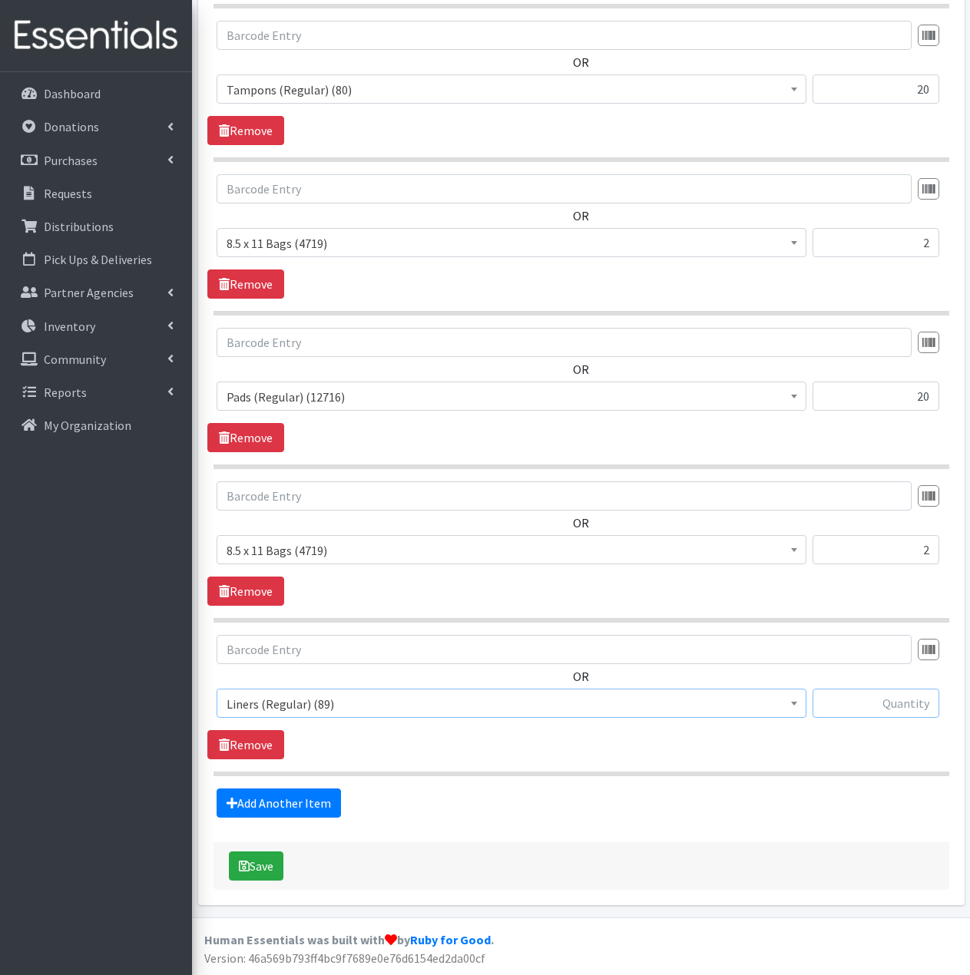
click at [893, 707] on input "text" at bounding box center [875, 703] width 127 height 29
type input "20"
click at [831, 749] on div "OR 6 x 9 Bags (1002) 8.5 x 11 Bags (4719) Liners (Long) (0) Liners (Regular) (8…" at bounding box center [580, 697] width 747 height 124
click at [261, 861] on button "Save" at bounding box center [256, 865] width 55 height 29
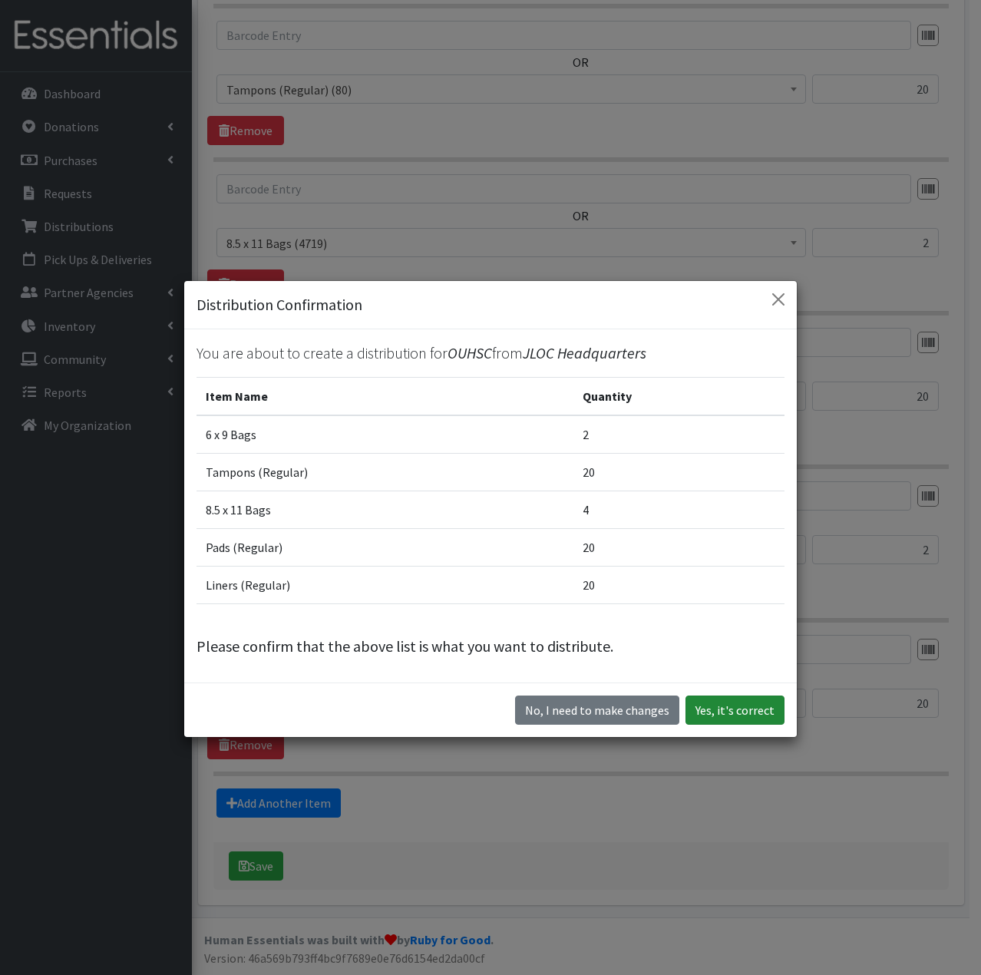
click at [727, 713] on button "Yes, it's correct" at bounding box center [735, 710] width 99 height 29
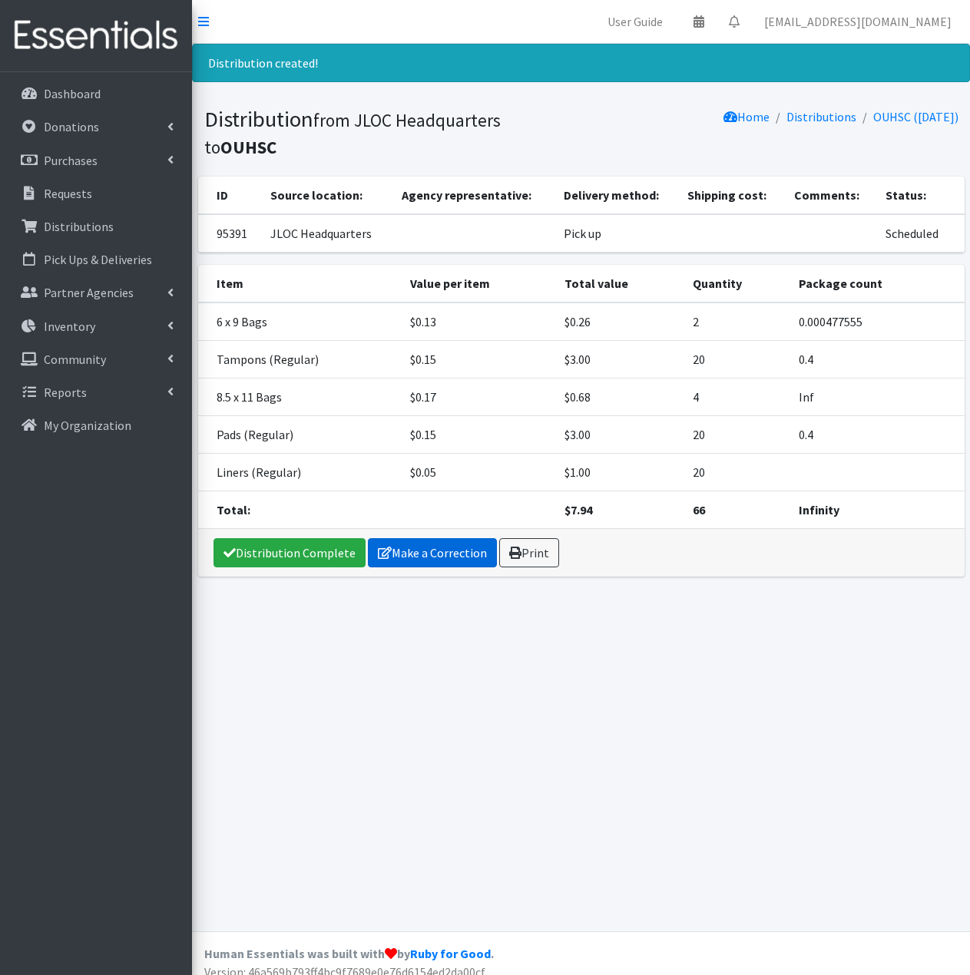
click at [431, 550] on link "Make a Correction" at bounding box center [432, 552] width 129 height 29
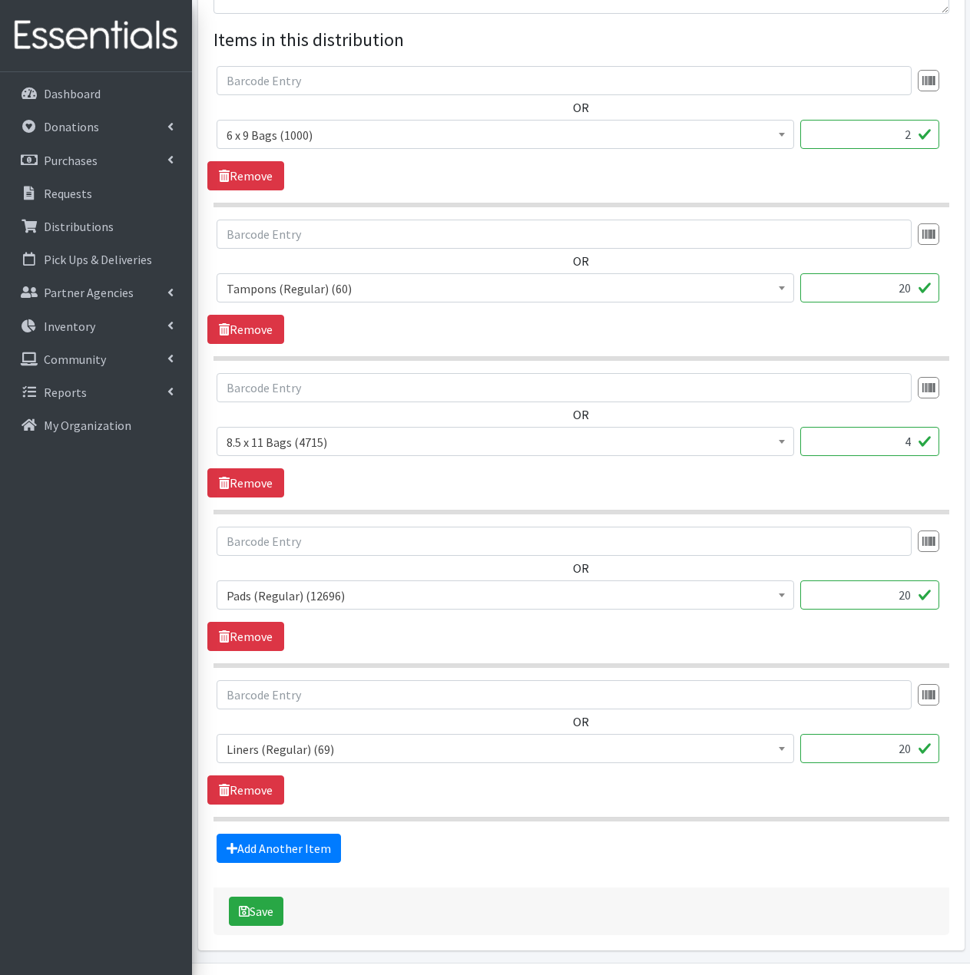
scroll to position [706, 0]
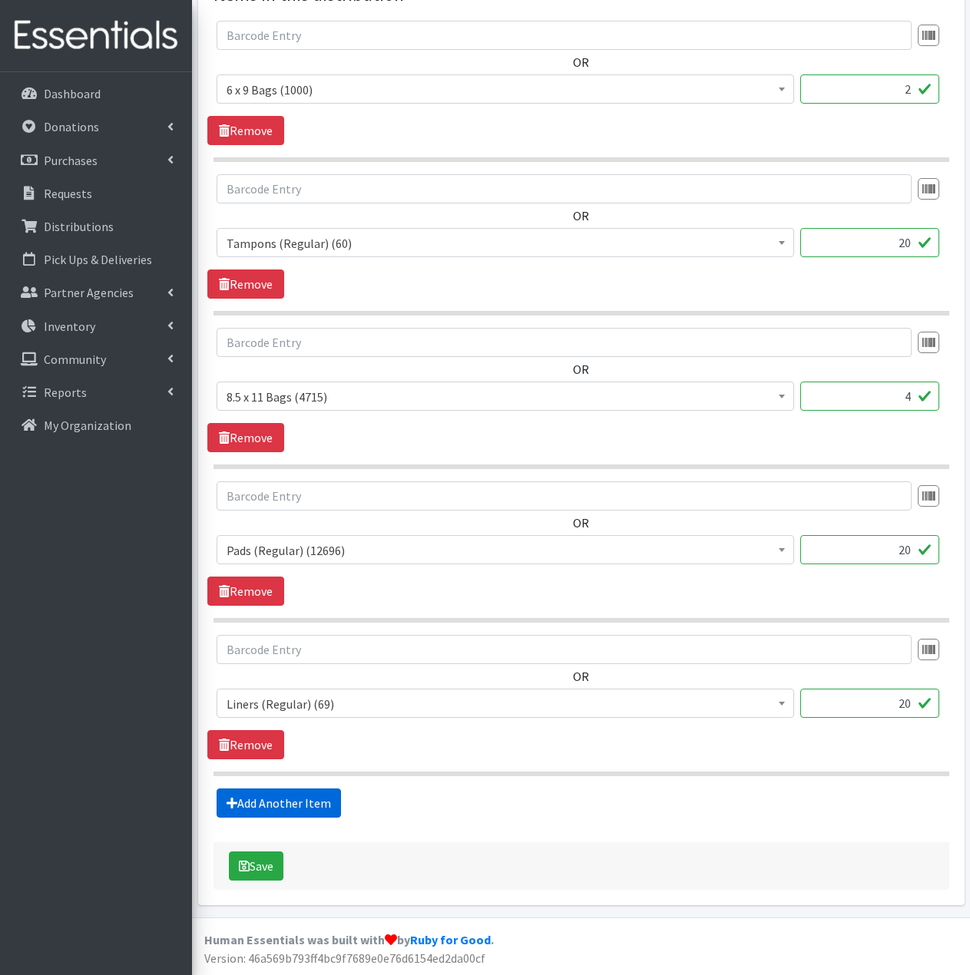
click at [316, 807] on link "Add Another Item" at bounding box center [279, 803] width 124 height 29
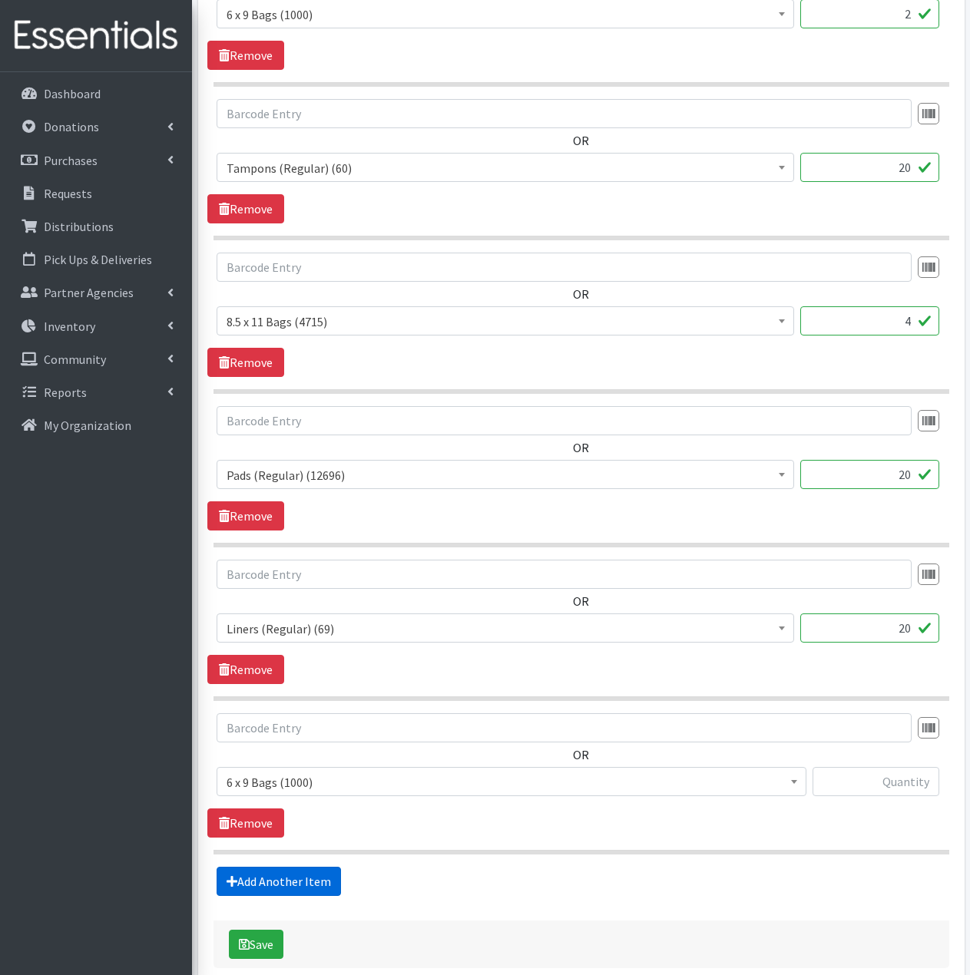
scroll to position [860, 0]
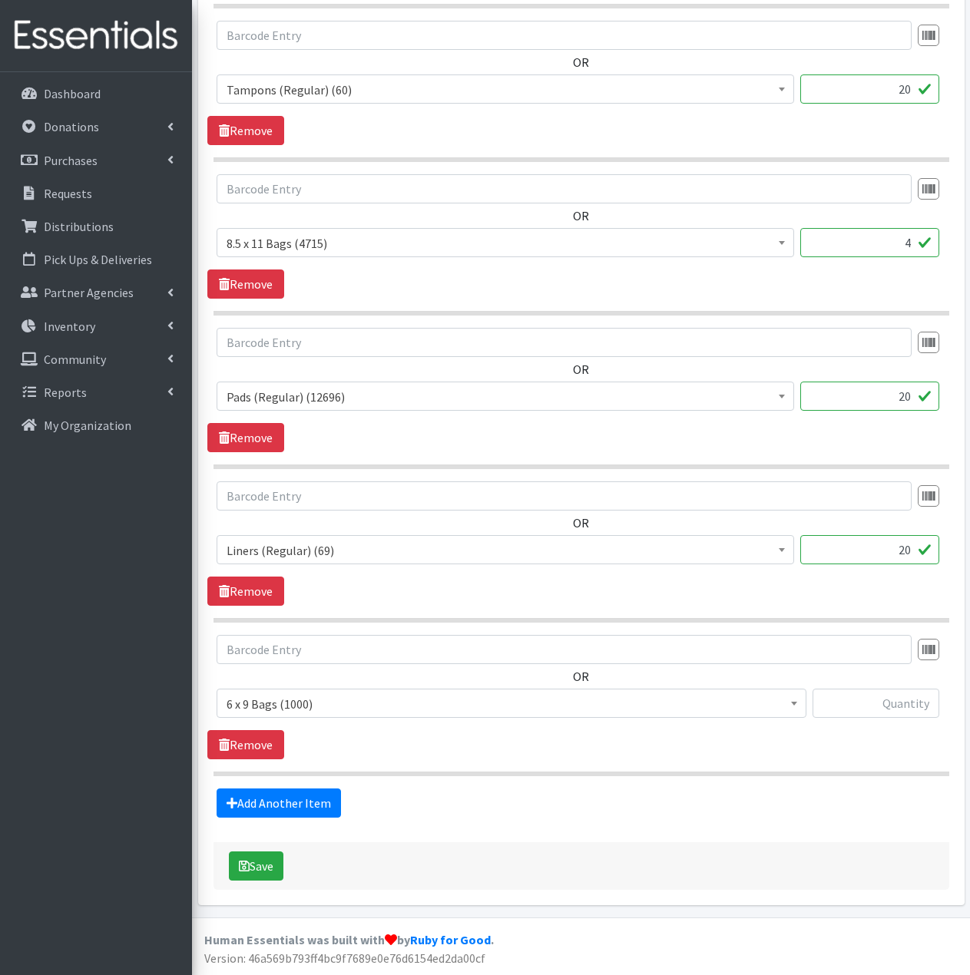
click at [374, 702] on span "6 x 9 Bags (1000)" at bounding box center [511, 703] width 570 height 21
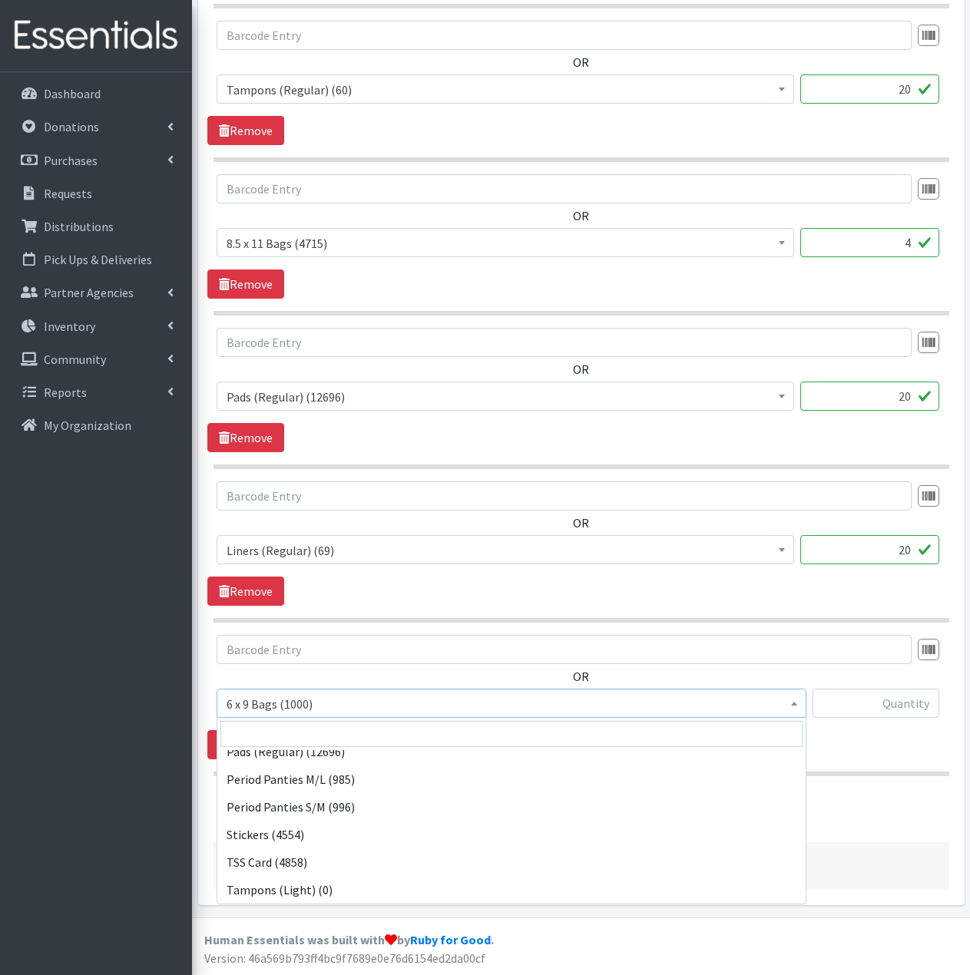
scroll to position [230, 0]
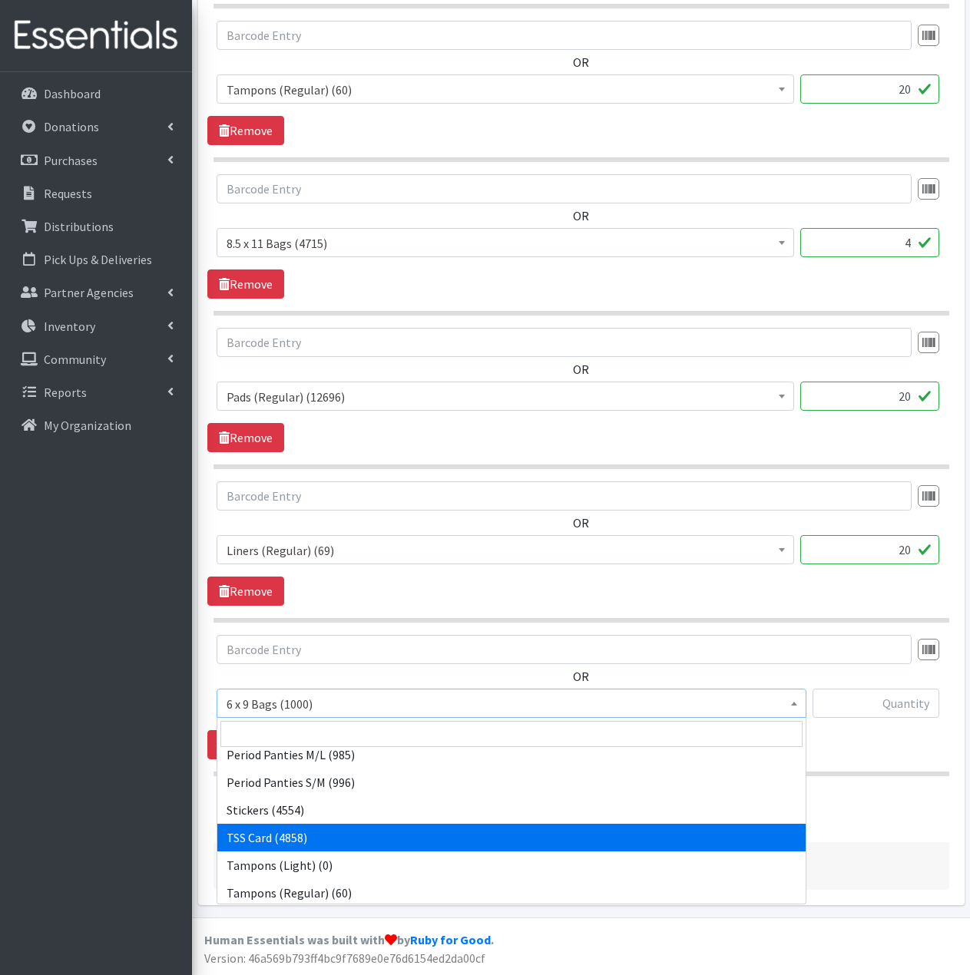
select select "15565"
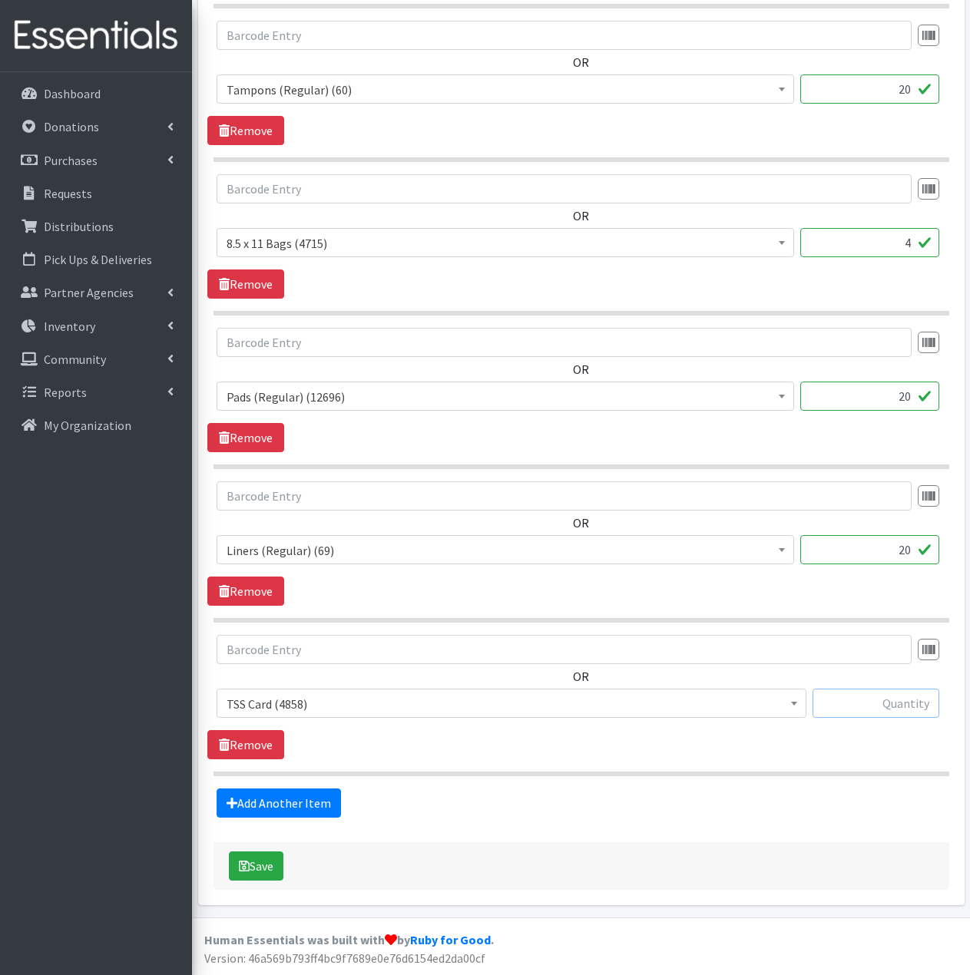
click at [896, 708] on input "text" at bounding box center [875, 703] width 127 height 29
type input "2"
click at [303, 802] on link "Add Another Item" at bounding box center [279, 803] width 124 height 29
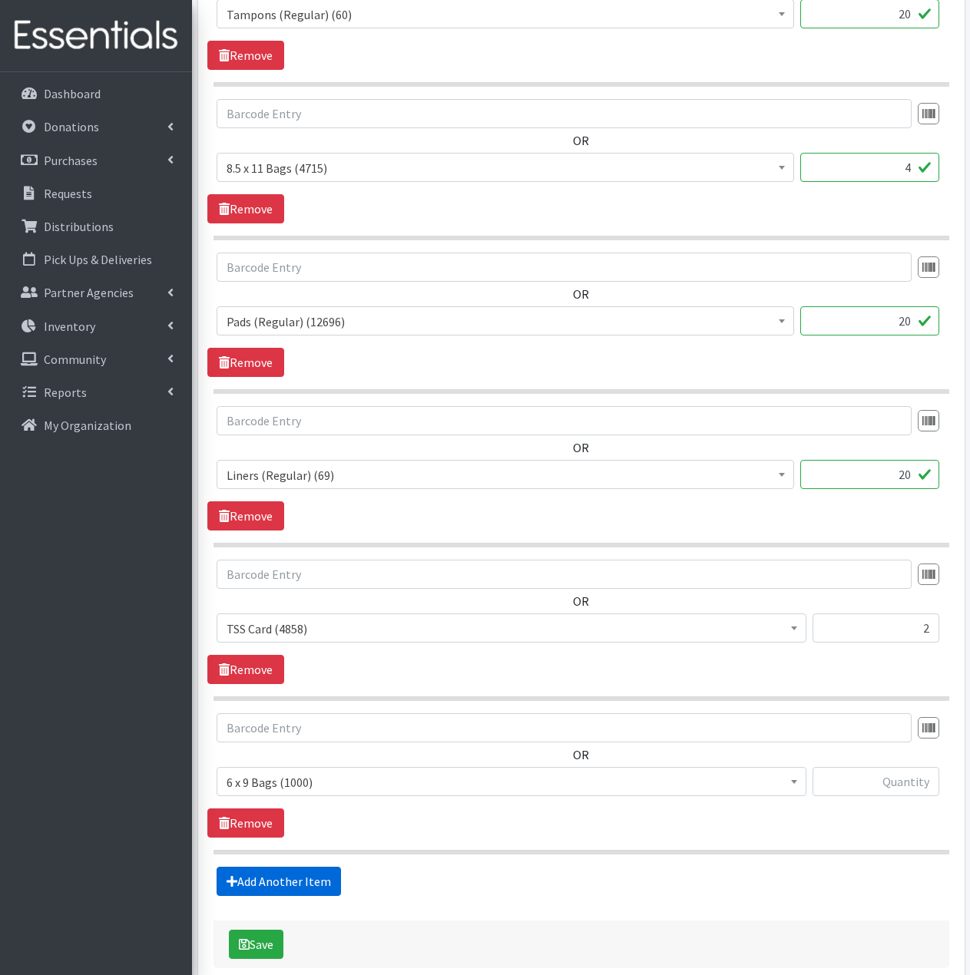
scroll to position [1013, 0]
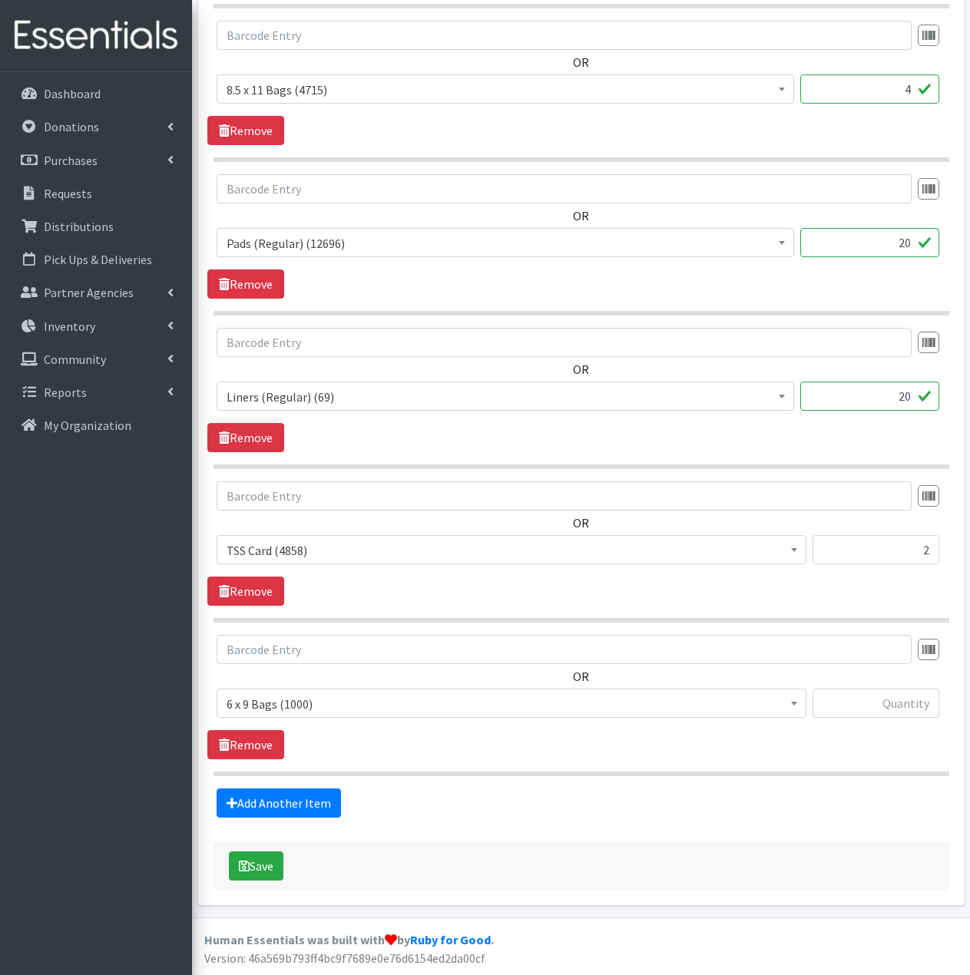
click at [375, 697] on span "6 x 9 Bags (1000)" at bounding box center [511, 703] width 570 height 21
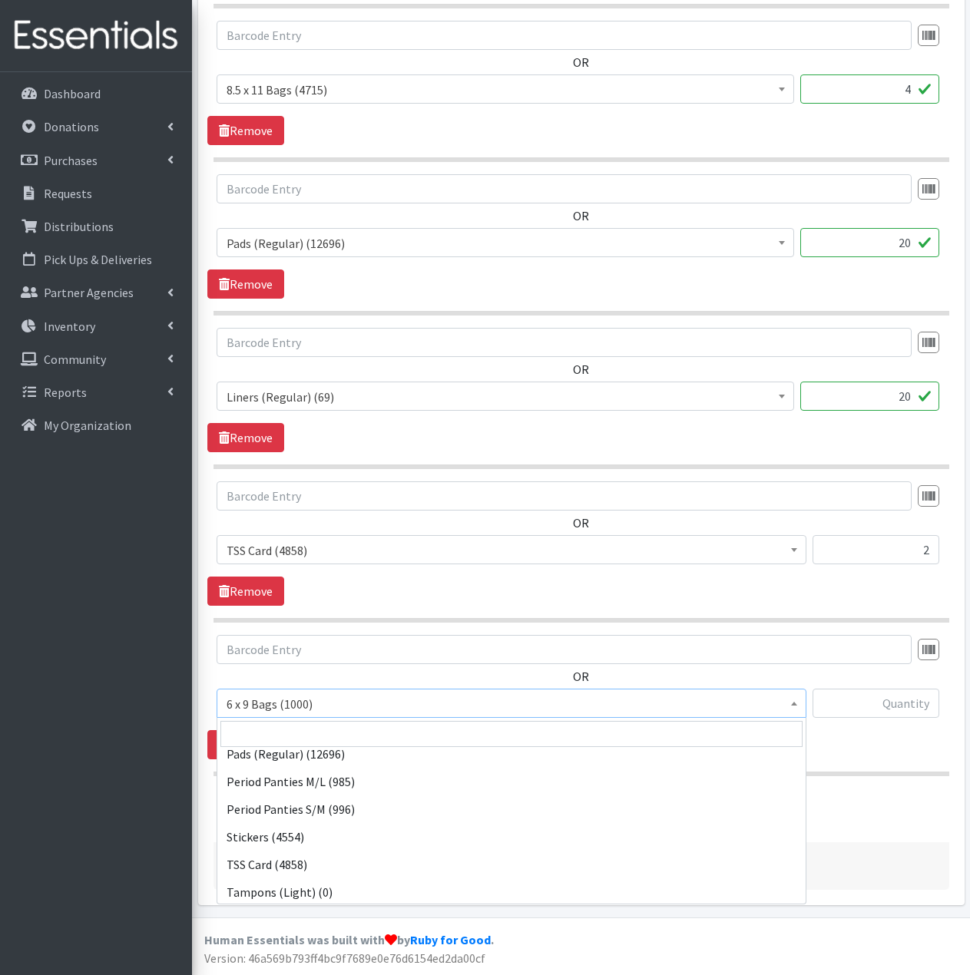
scroll to position [230, 0]
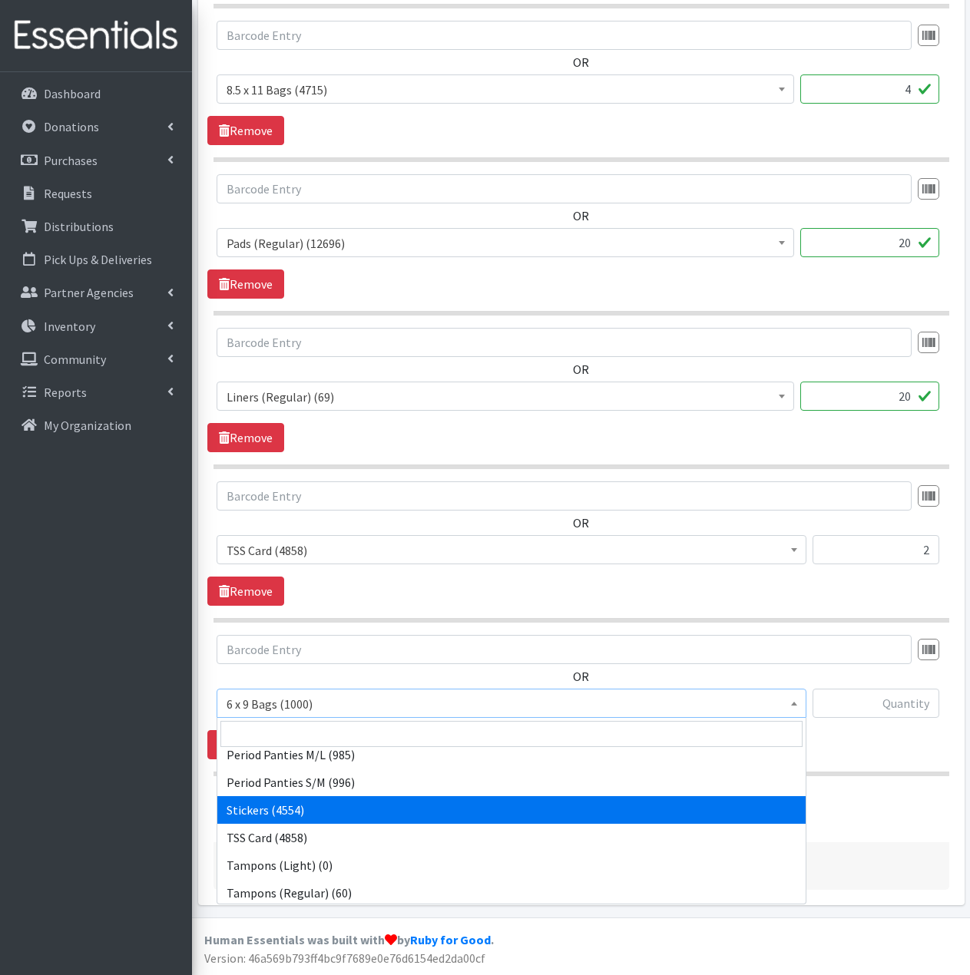
select select "13100"
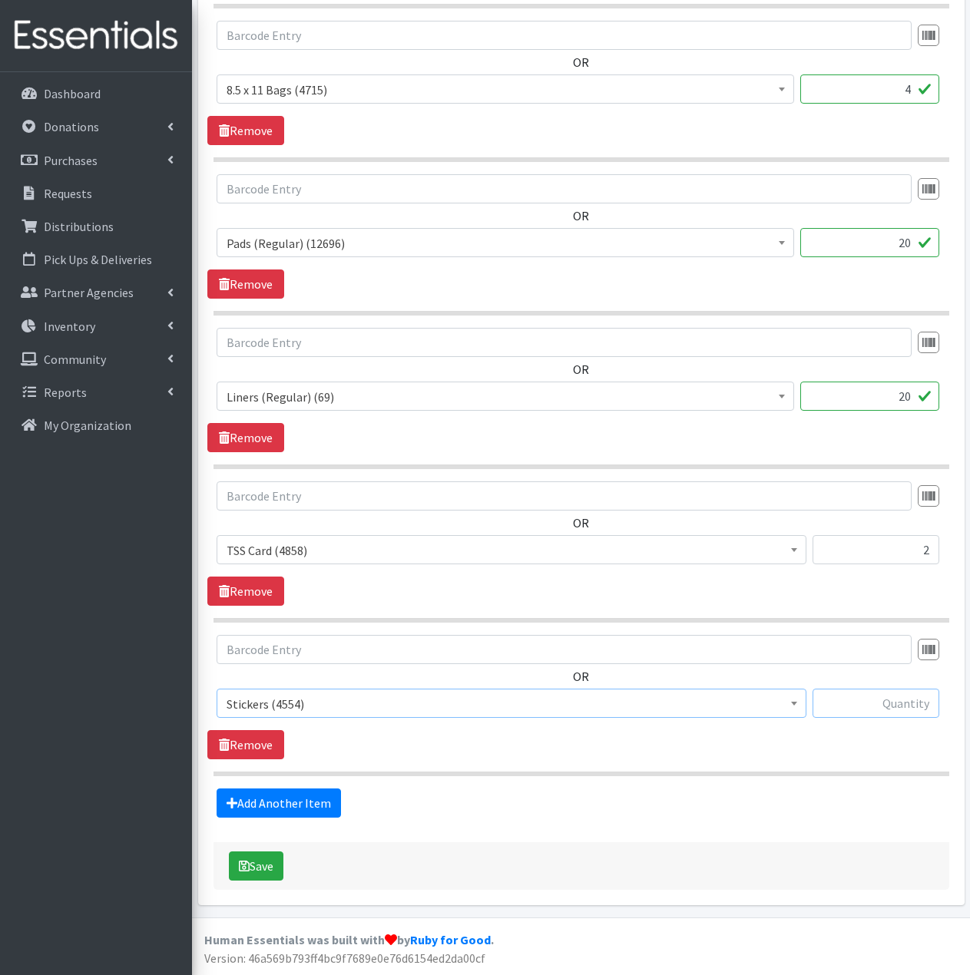
click at [884, 704] on input "text" at bounding box center [875, 703] width 127 height 29
type input "6"
click at [271, 868] on button "Save" at bounding box center [256, 865] width 55 height 29
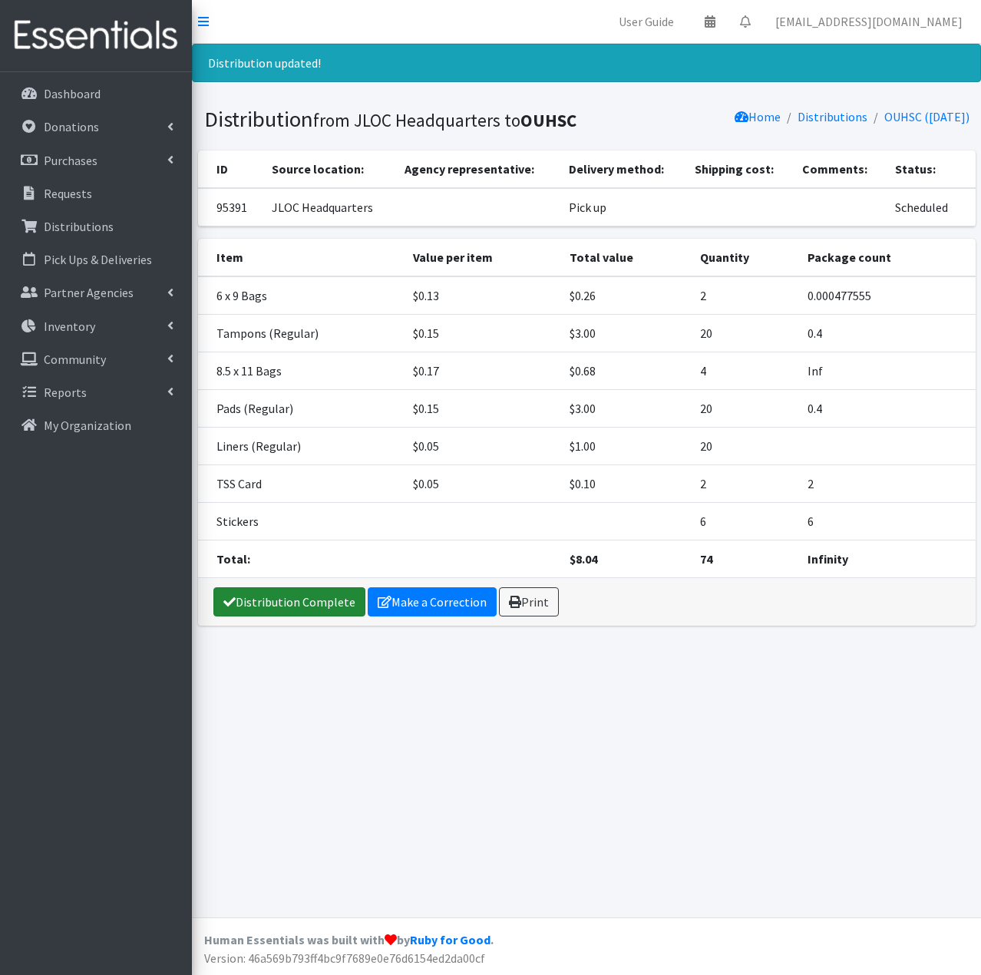
click at [311, 603] on link "Distribution Complete" at bounding box center [289, 601] width 152 height 29
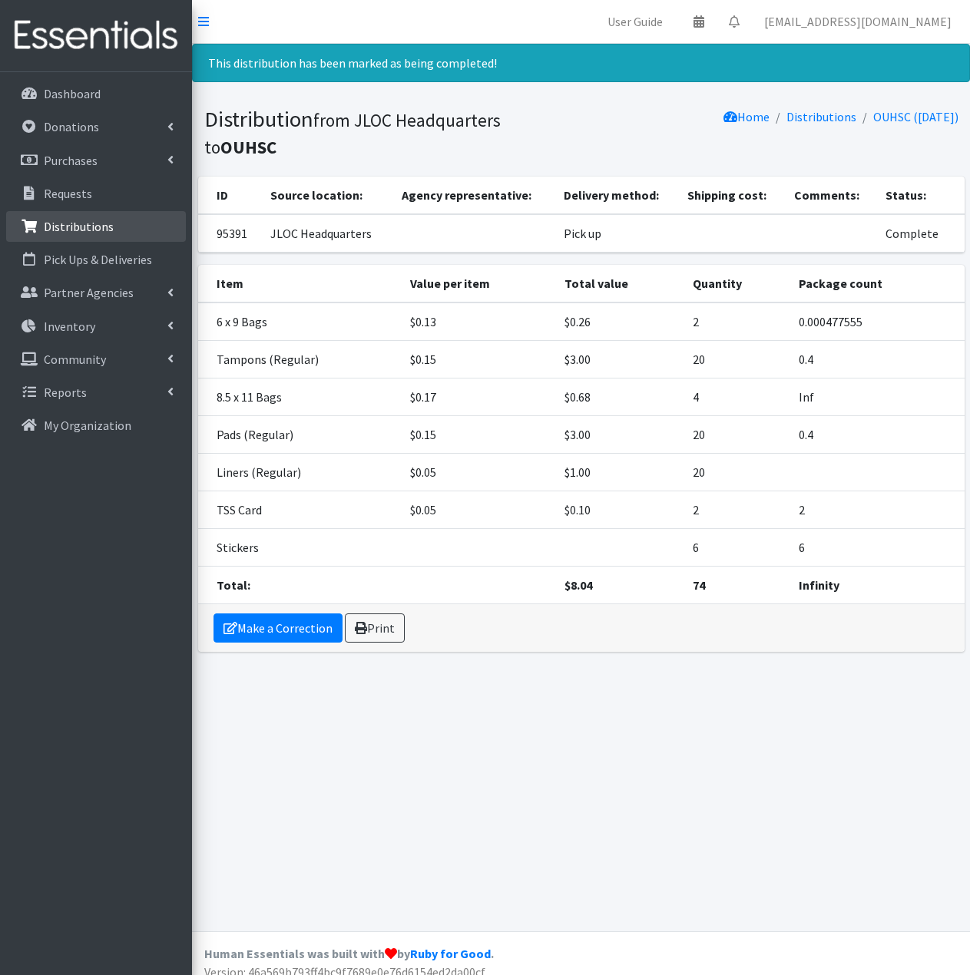
click at [107, 230] on p "Distributions" at bounding box center [79, 226] width 70 height 15
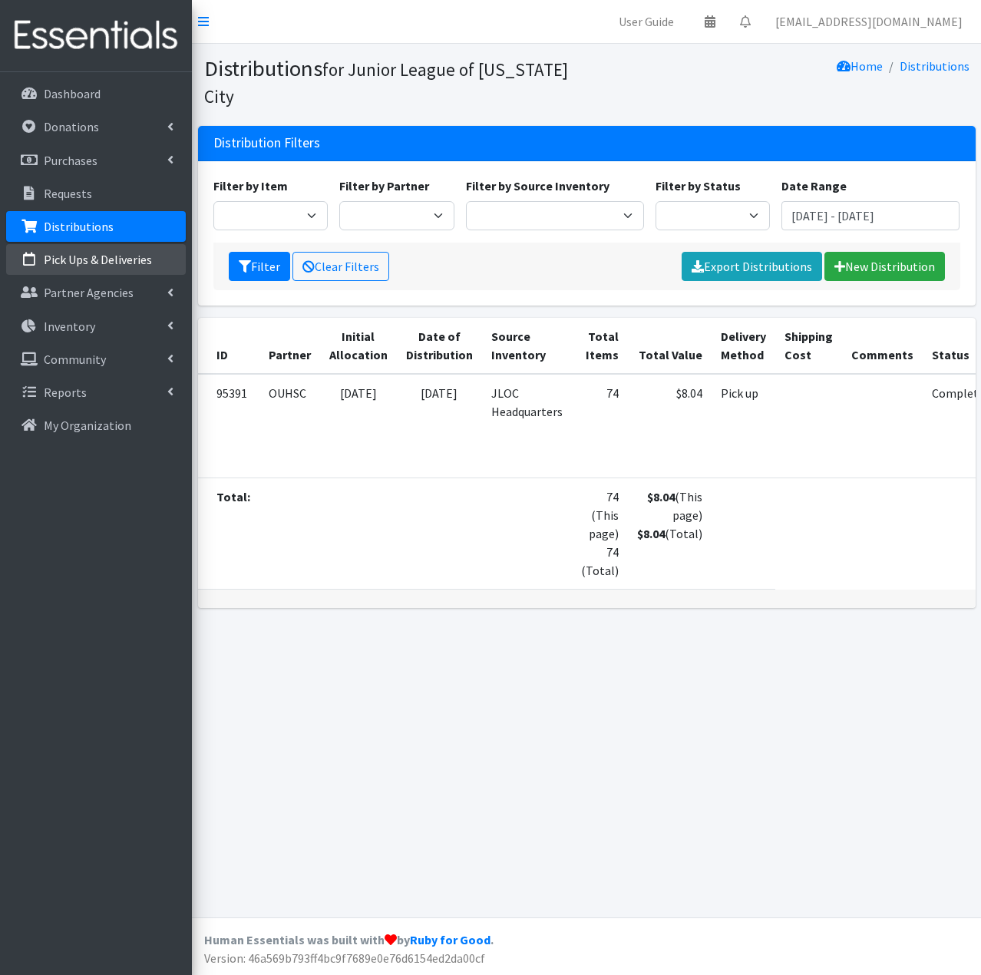
click at [116, 266] on p "Pick Ups & Deliveries" at bounding box center [98, 259] width 108 height 15
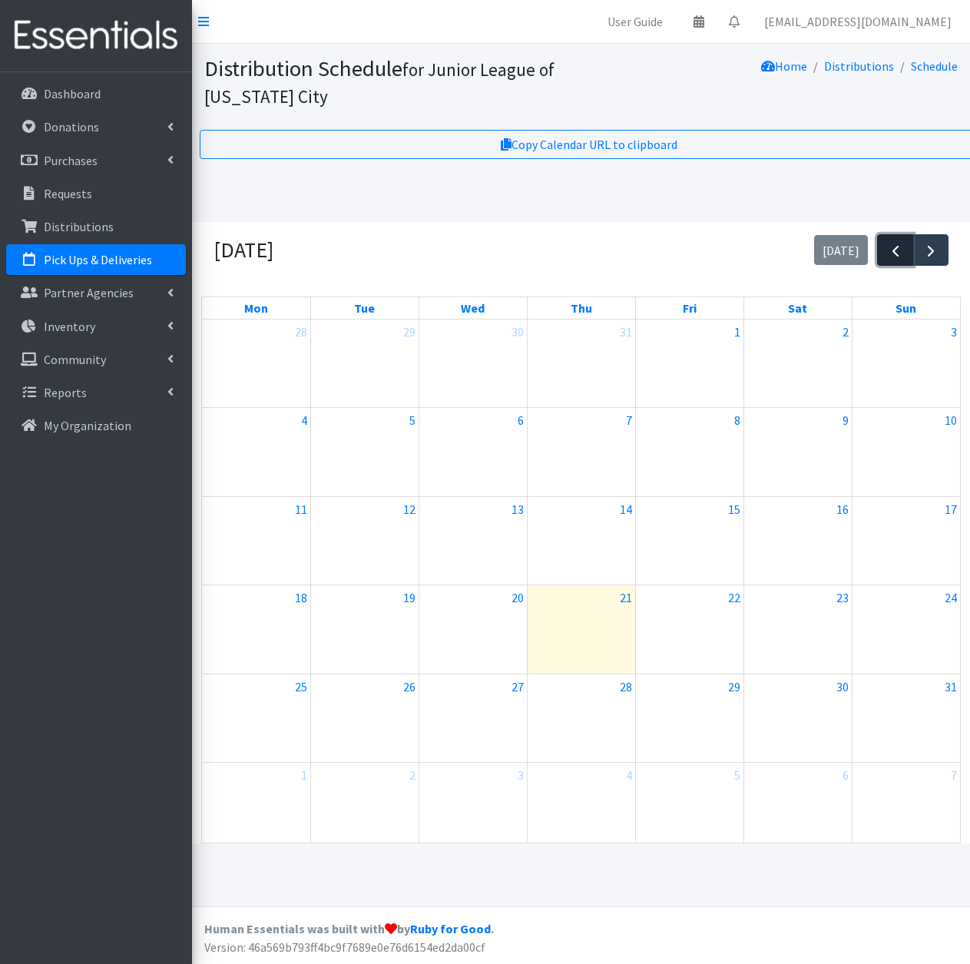
click at [889, 250] on span "button" at bounding box center [895, 251] width 18 height 18
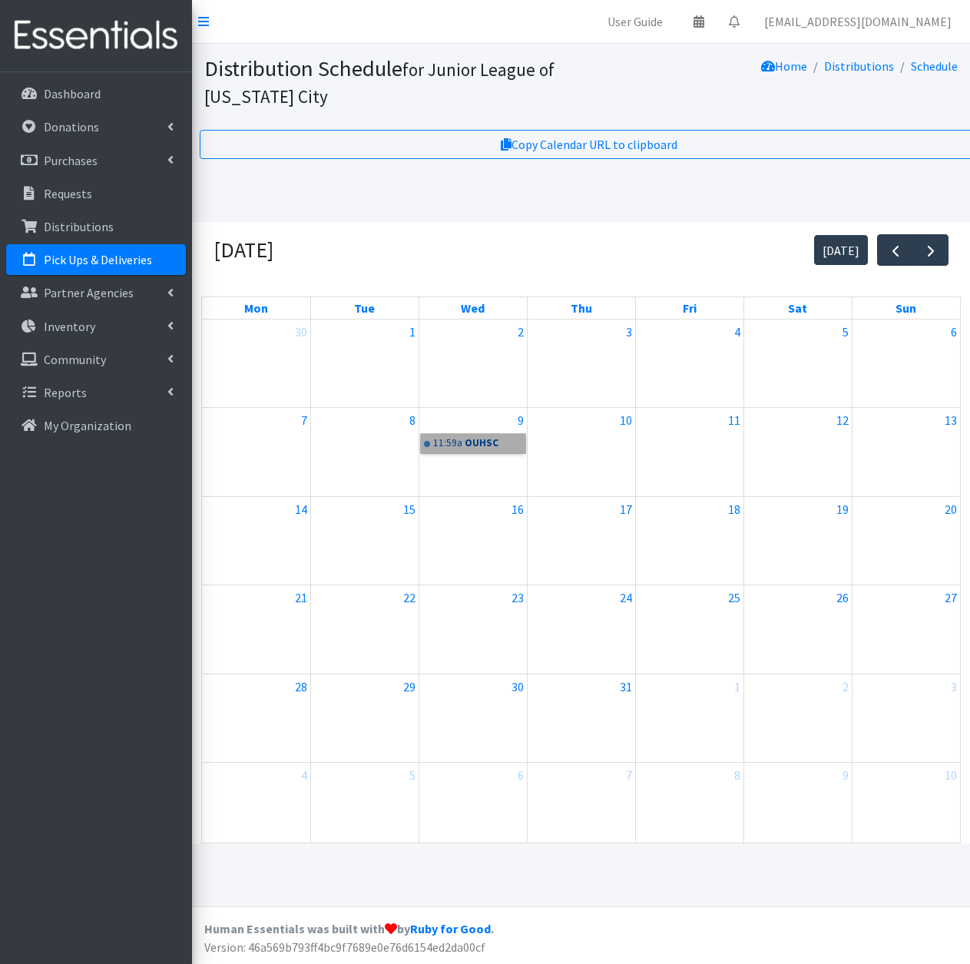
click at [480, 444] on link "11:59a OUHSC" at bounding box center [473, 443] width 104 height 18
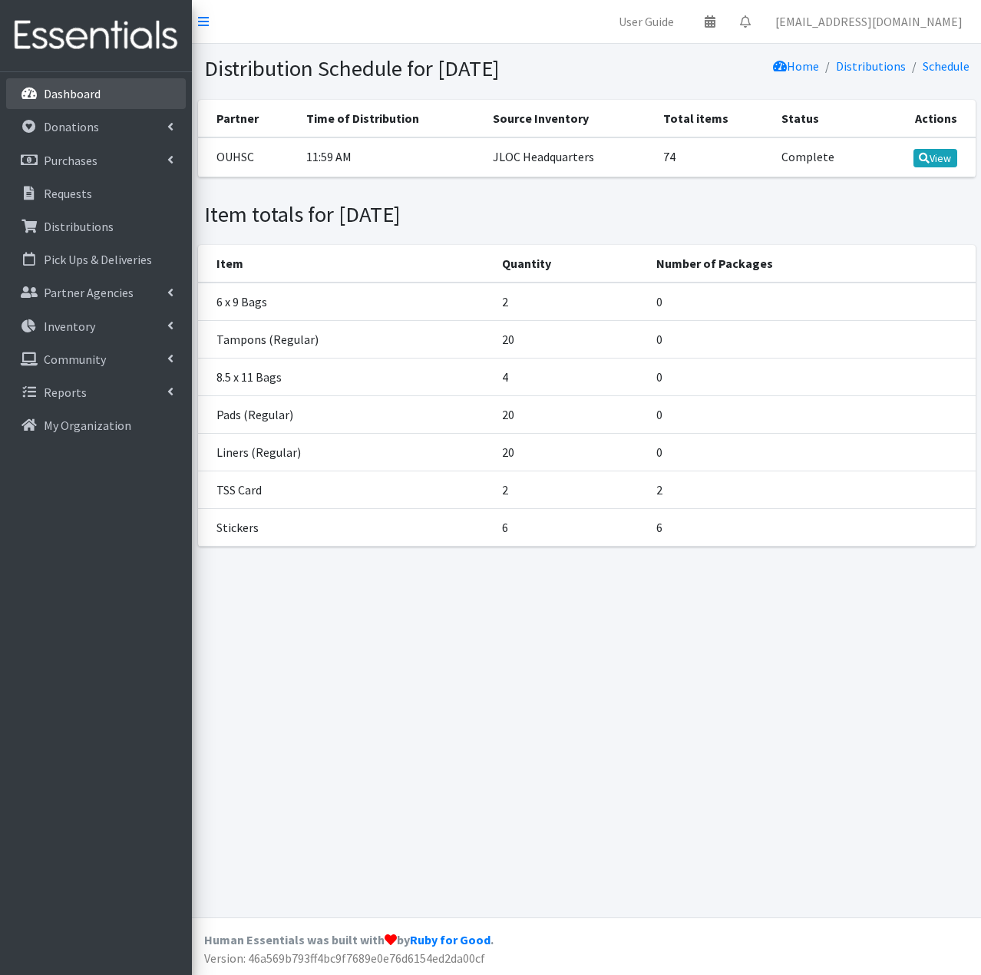
click at [77, 105] on link "Dashboard" at bounding box center [96, 93] width 180 height 31
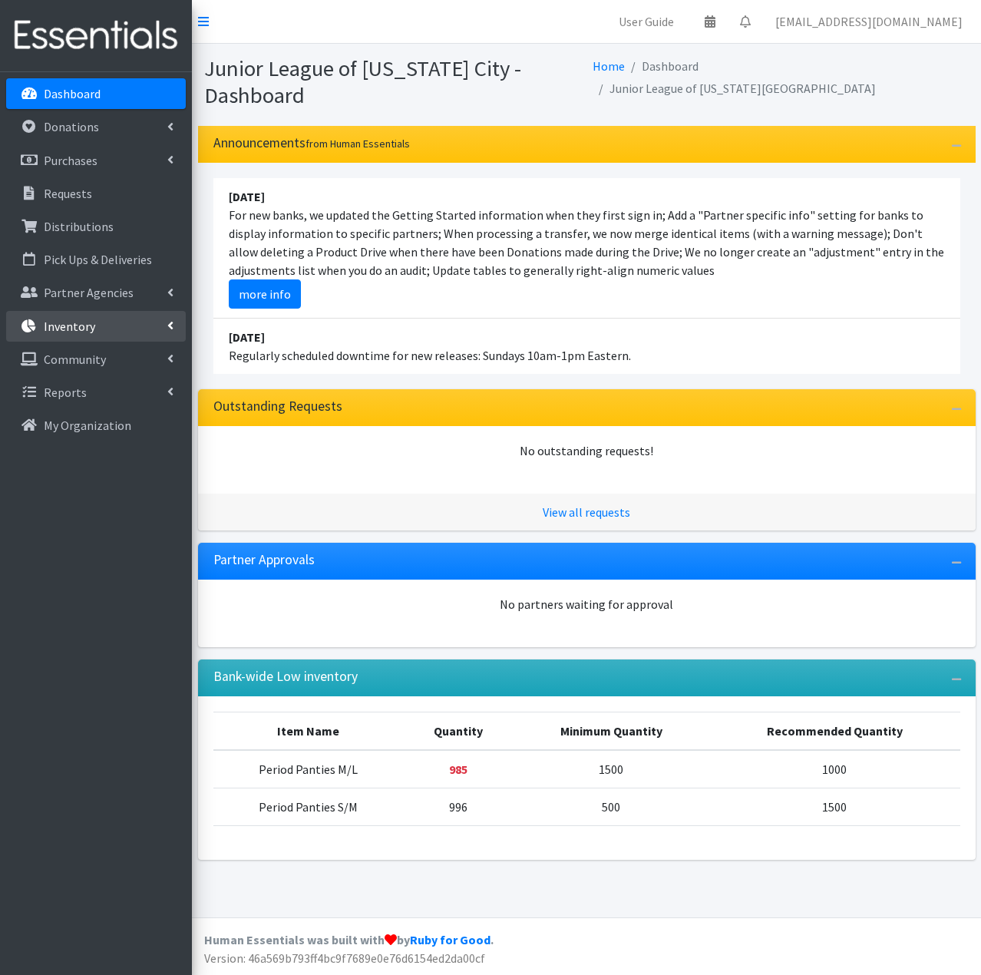
click at [95, 320] on link "Inventory" at bounding box center [96, 326] width 180 height 31
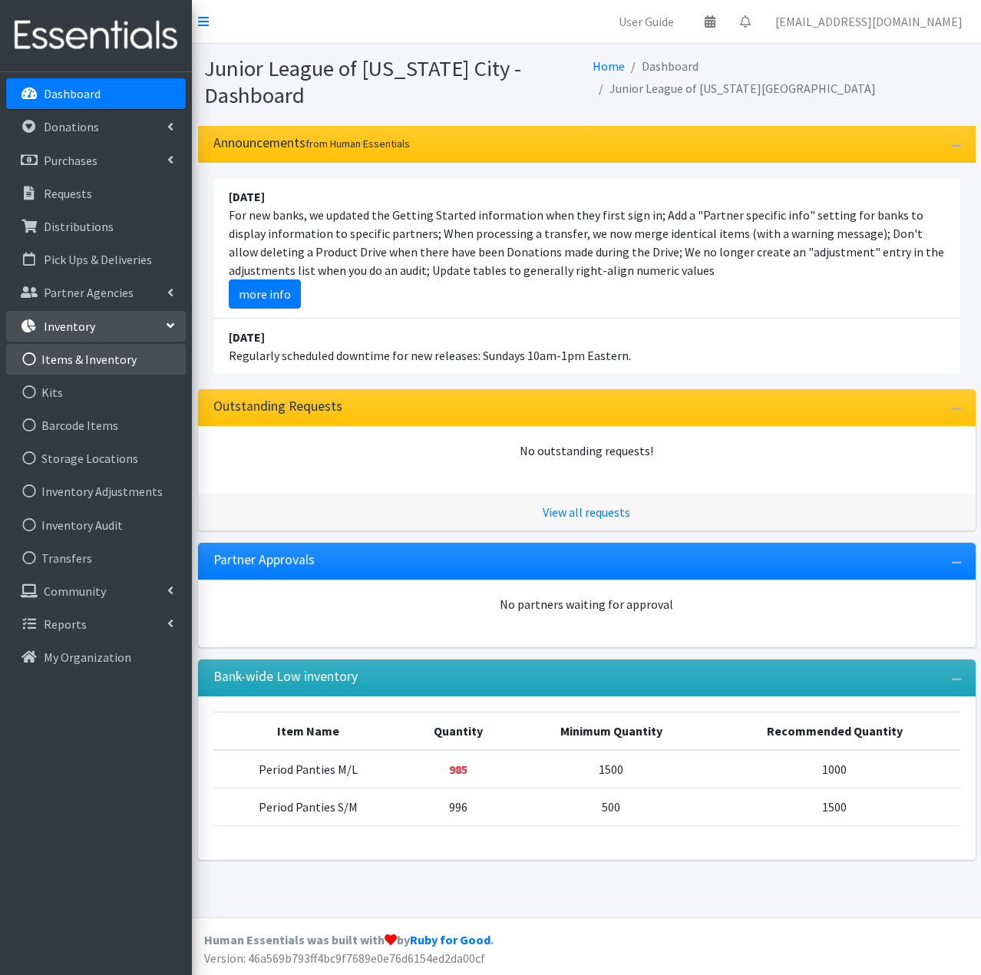
click at [100, 361] on link "Items & Inventory" at bounding box center [96, 359] width 180 height 31
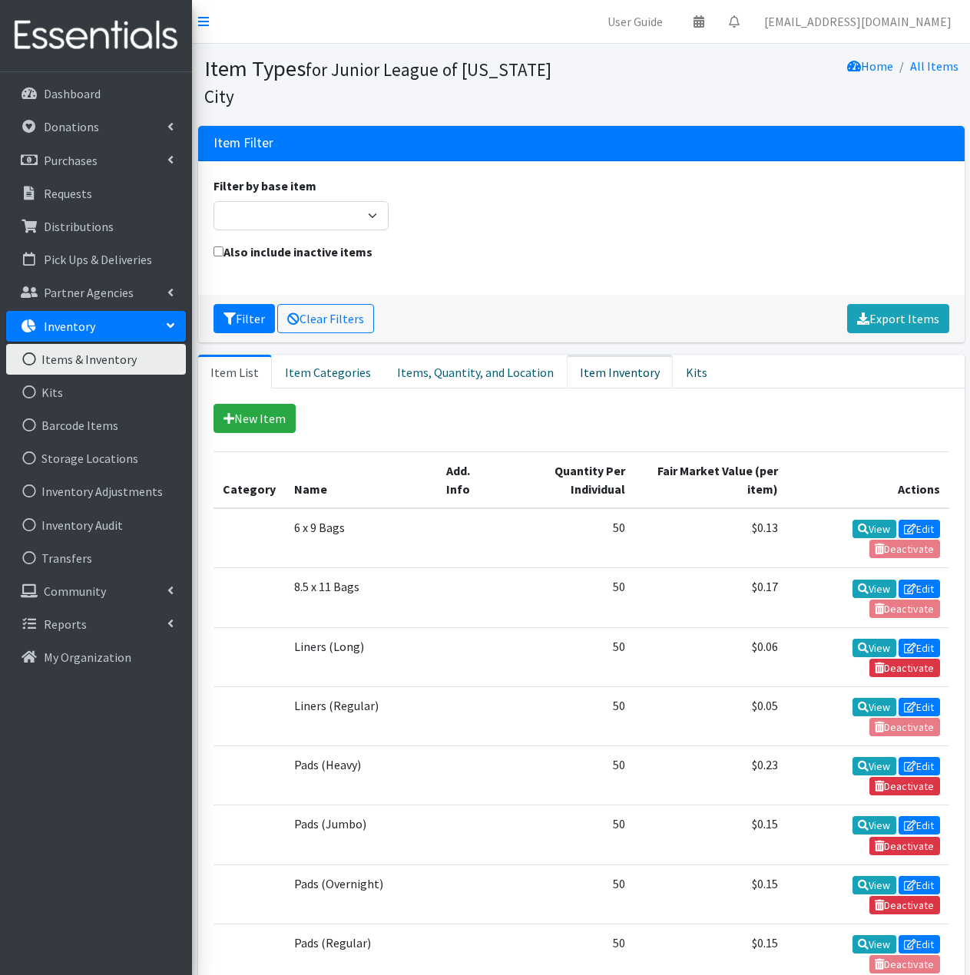
click at [630, 355] on link "Item Inventory" at bounding box center [620, 372] width 106 height 34
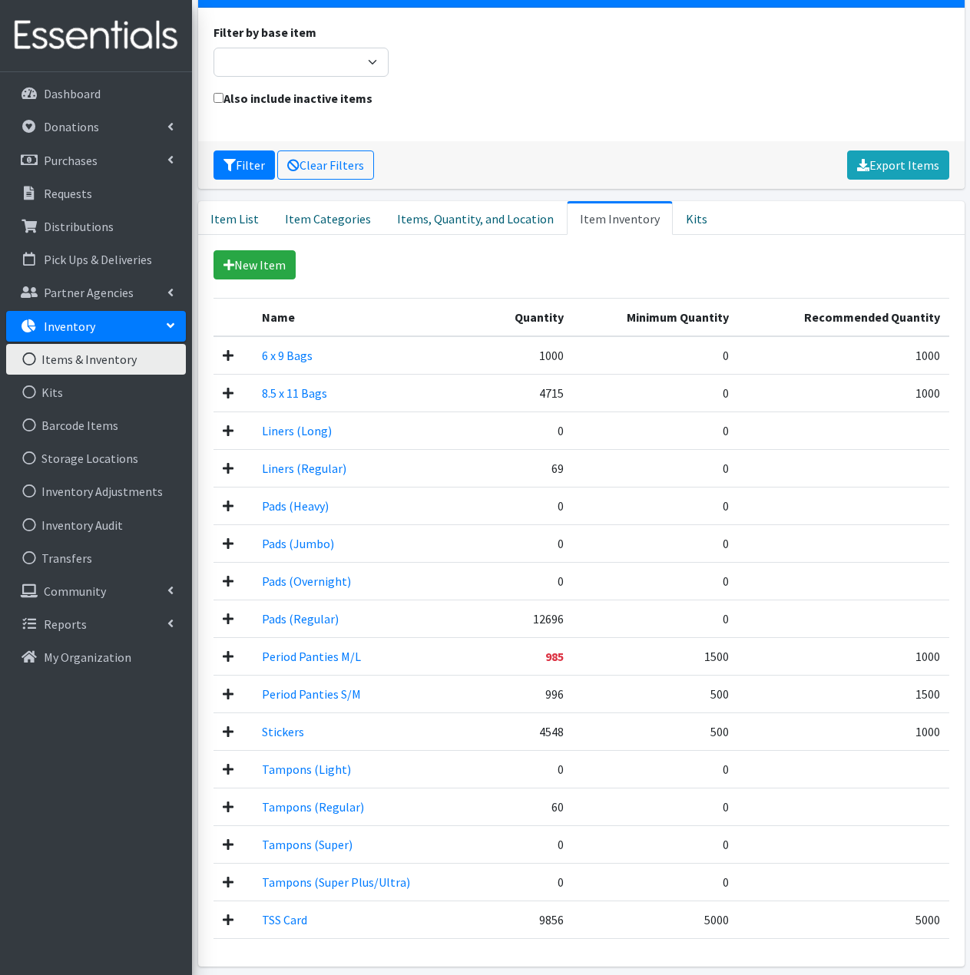
scroll to position [189, 0]
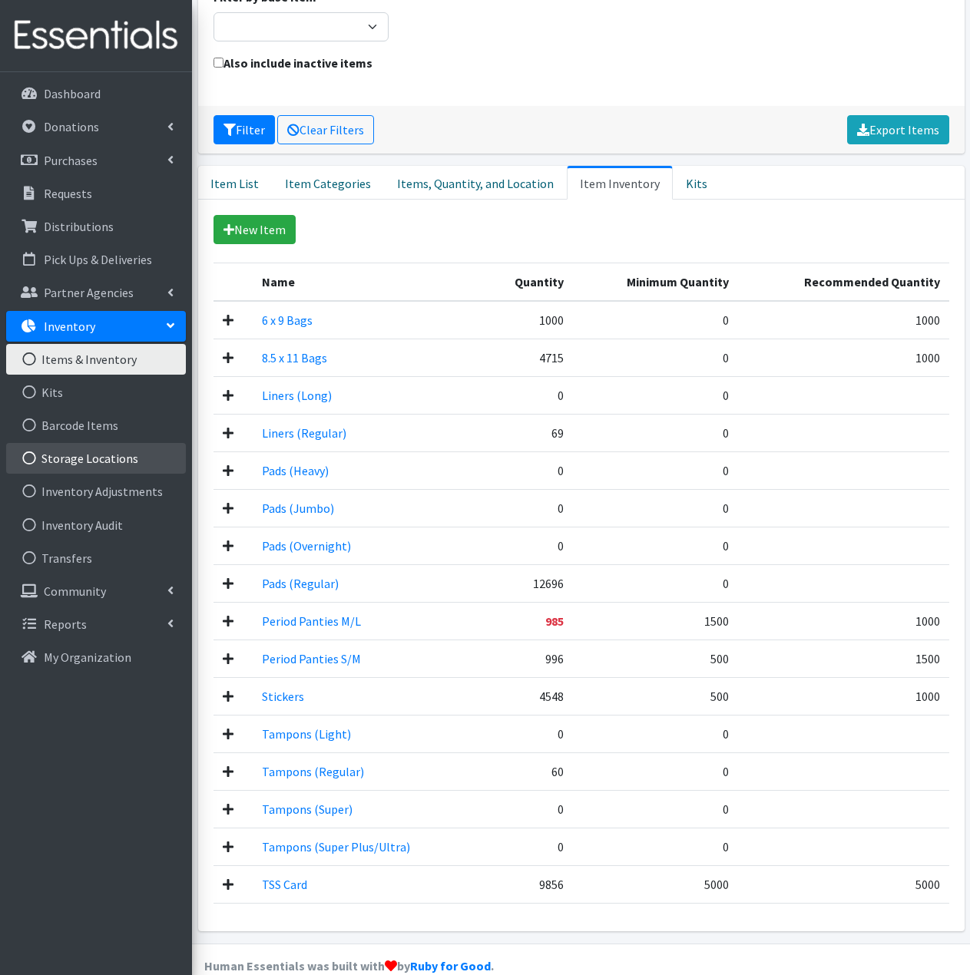
click at [107, 468] on link "Storage Locations" at bounding box center [96, 458] width 180 height 31
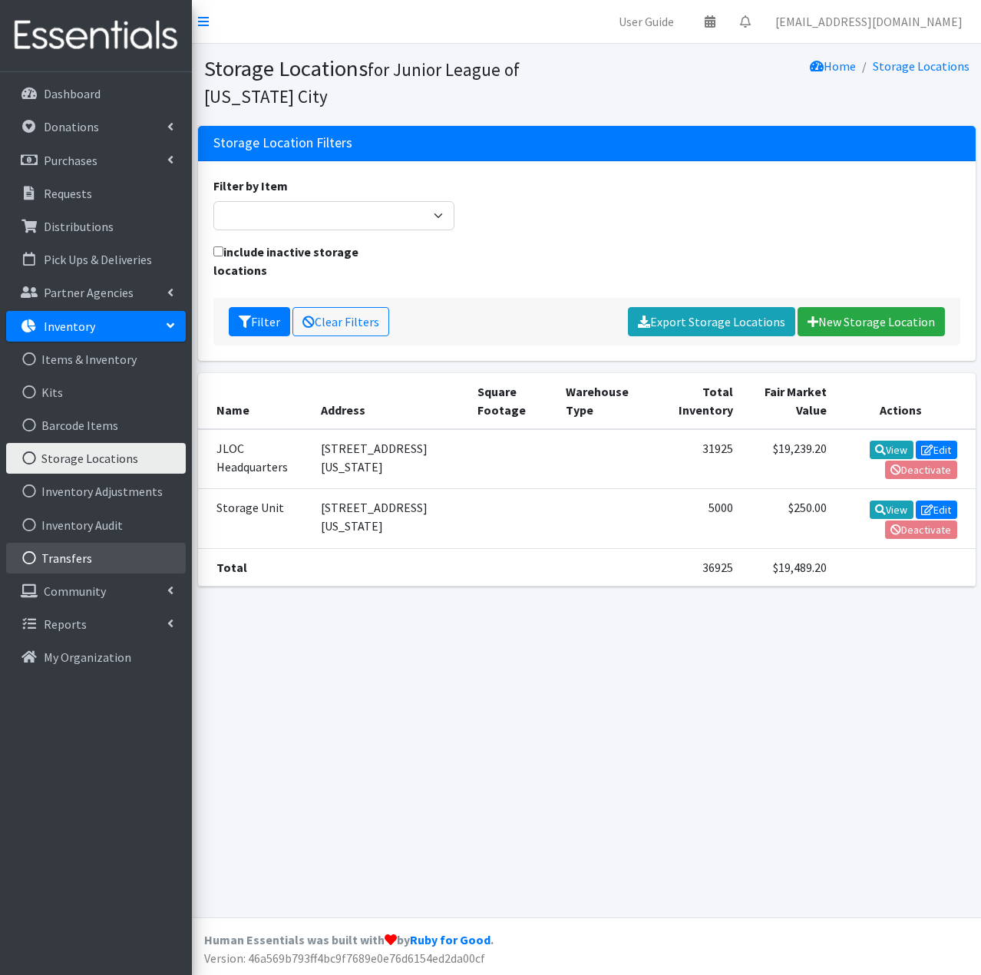
click at [110, 554] on link "Transfers" at bounding box center [96, 558] width 180 height 31
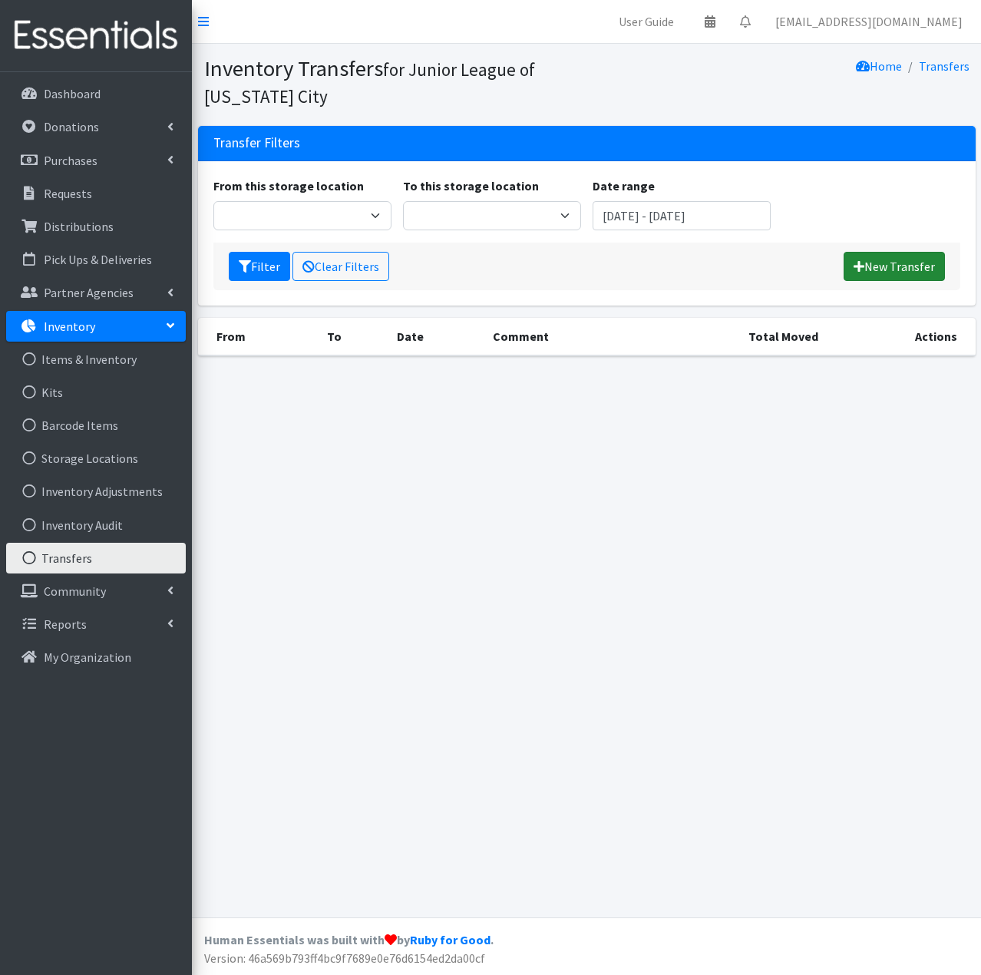
click at [906, 269] on link "New Transfer" at bounding box center [894, 266] width 101 height 29
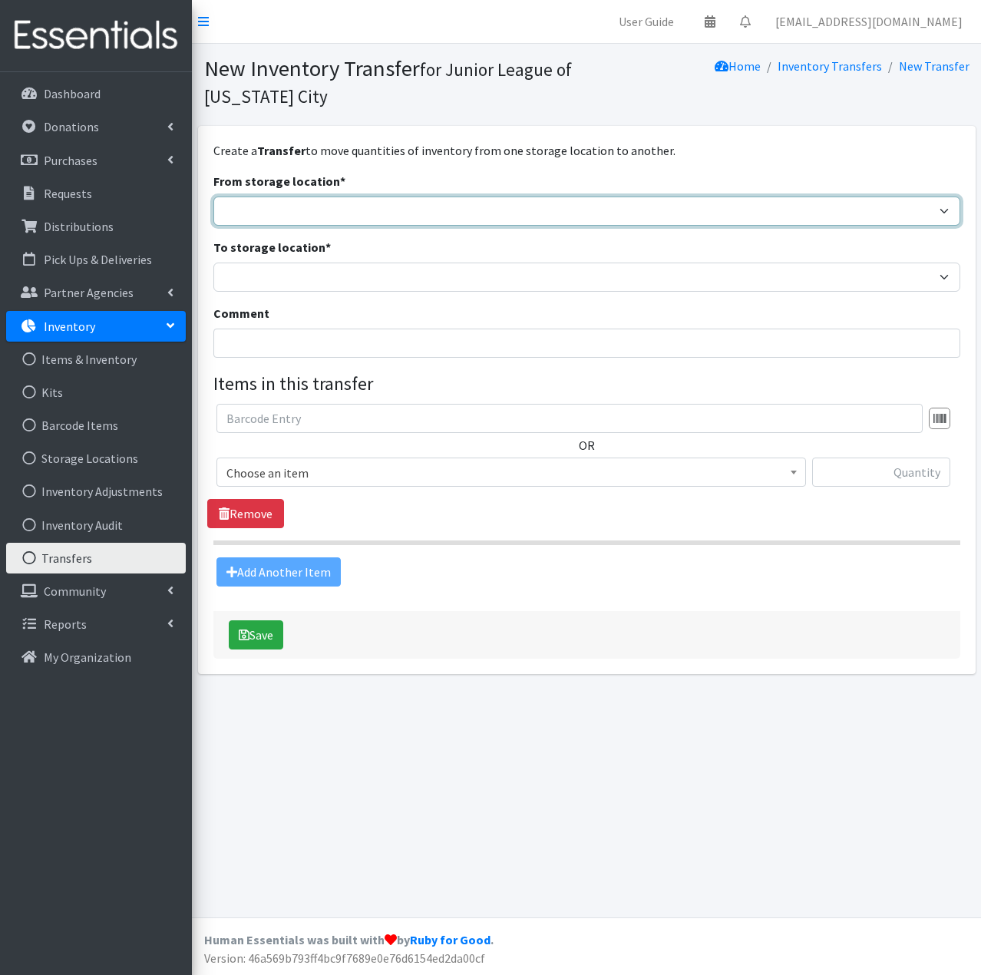
click at [550, 208] on select "JLOC Headquarters Storage Unit" at bounding box center [586, 211] width 747 height 29
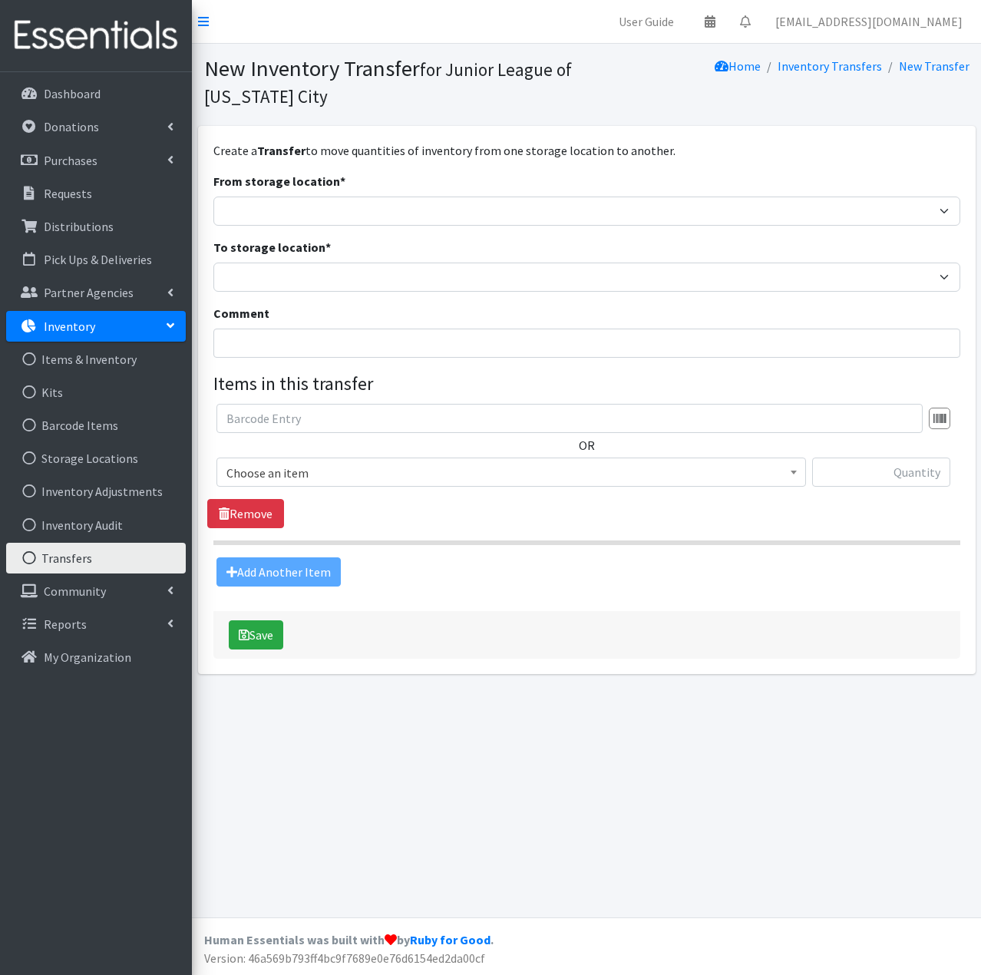
click at [517, 309] on div "Comment" at bounding box center [586, 331] width 747 height 54
click at [106, 354] on link "Items & Inventory" at bounding box center [96, 359] width 180 height 31
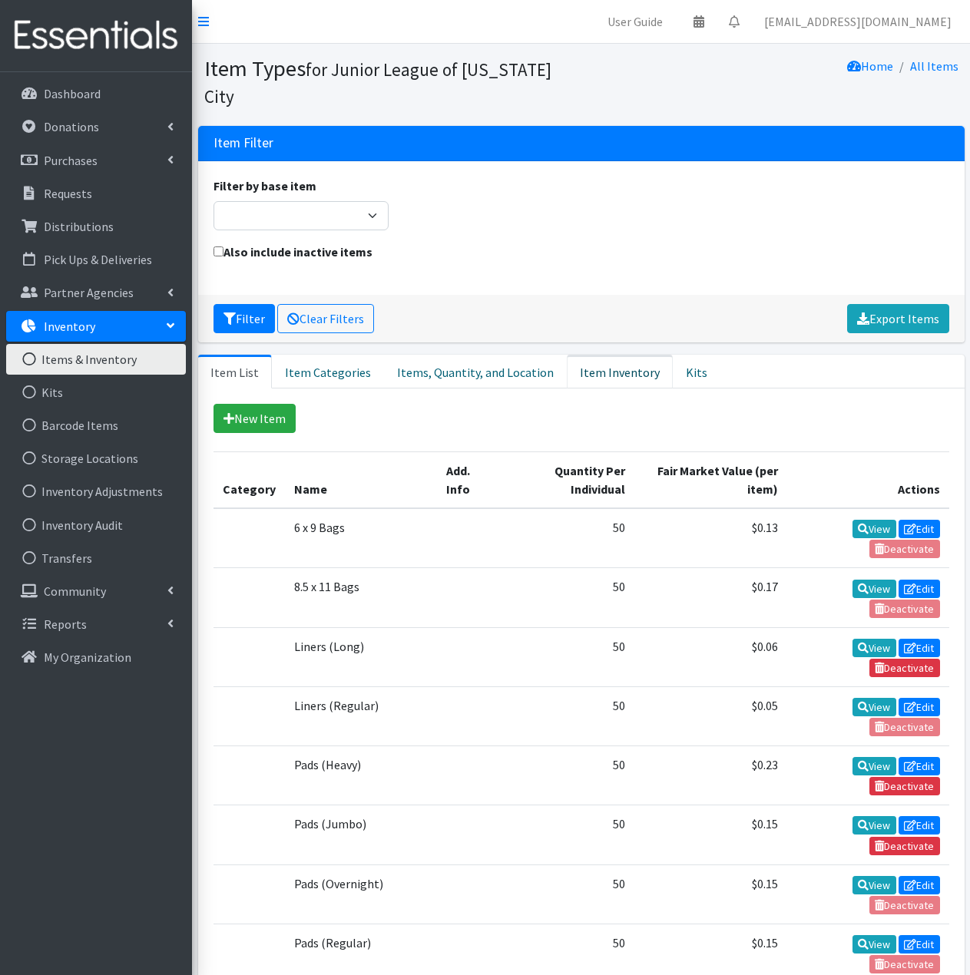
click at [593, 355] on link "Item Inventory" at bounding box center [620, 372] width 106 height 34
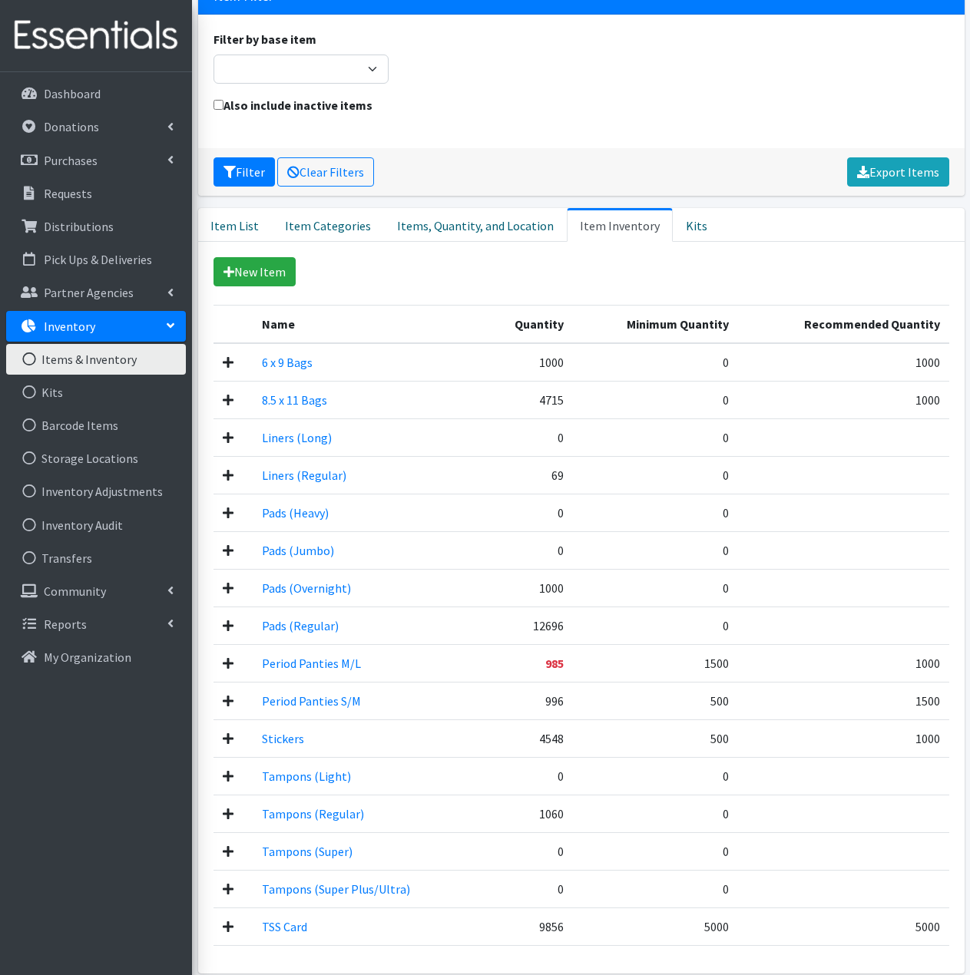
scroll to position [154, 0]
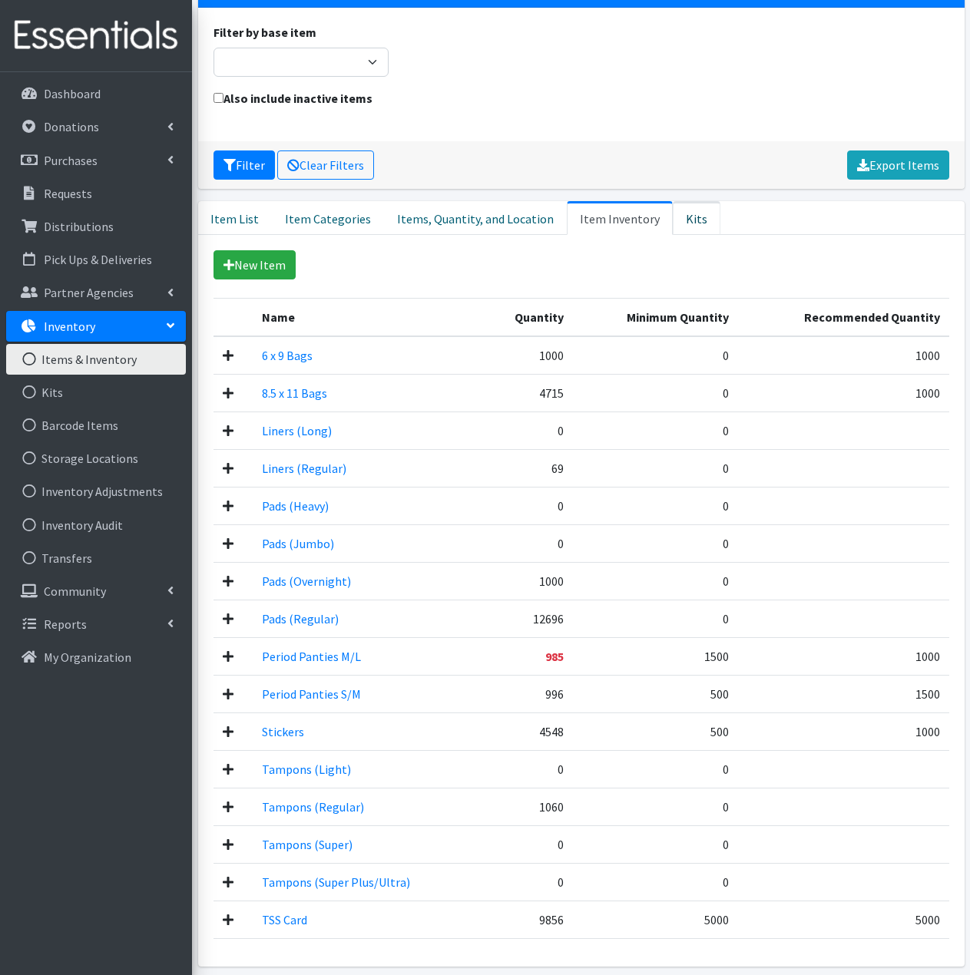
click at [675, 201] on link "Kits" at bounding box center [697, 218] width 48 height 34
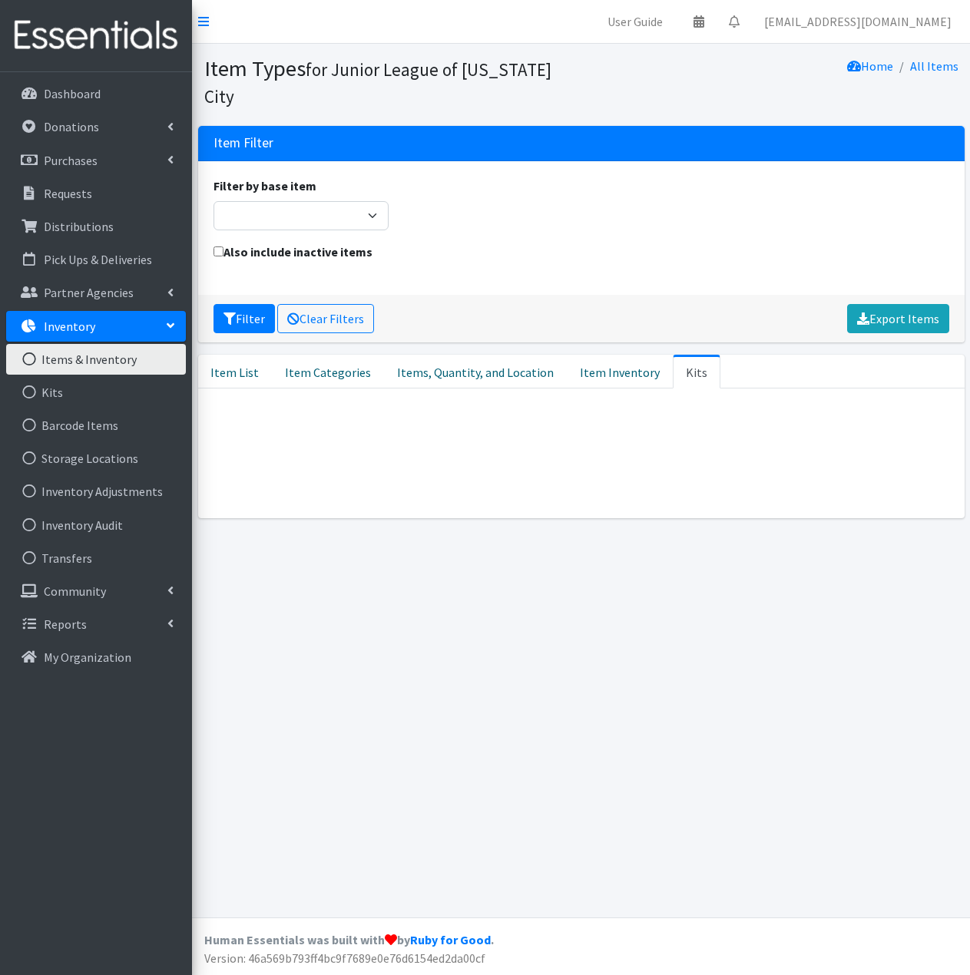
scroll to position [0, 0]
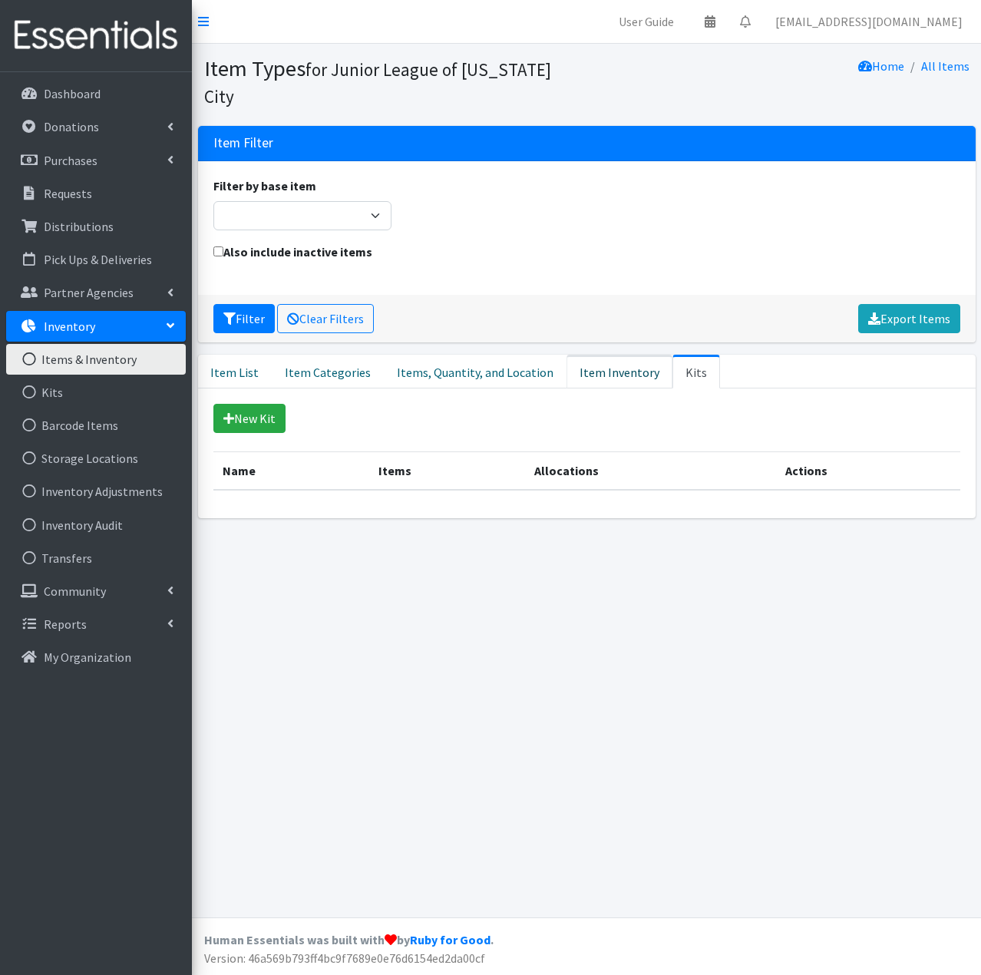
click at [611, 355] on link "Item Inventory" at bounding box center [620, 372] width 106 height 34
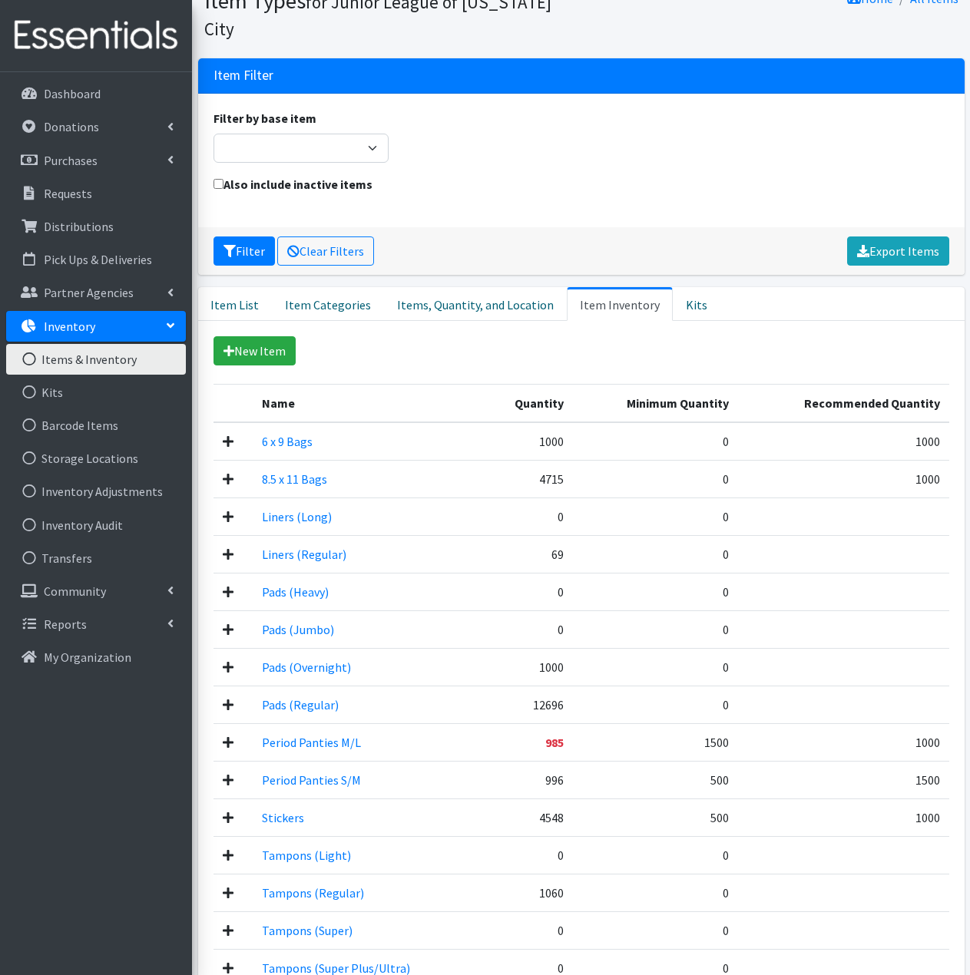
scroll to position [189, 0]
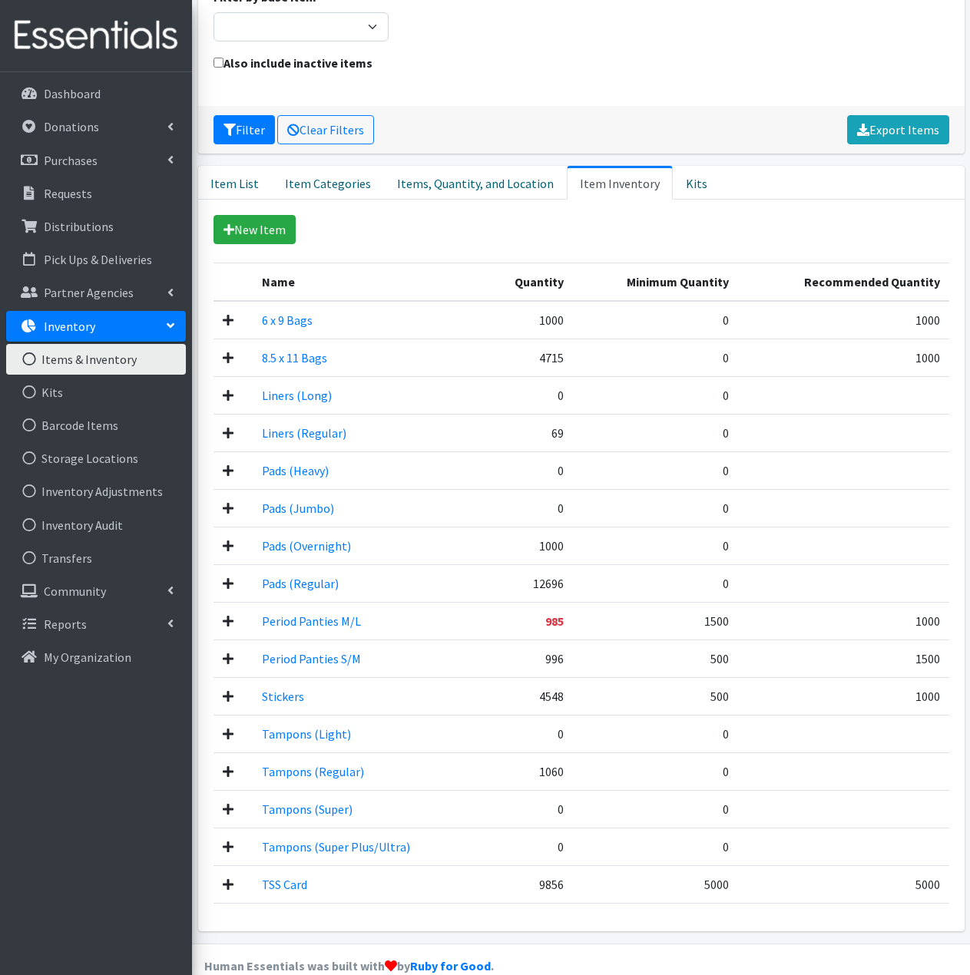
click at [227, 577] on icon at bounding box center [228, 583] width 11 height 12
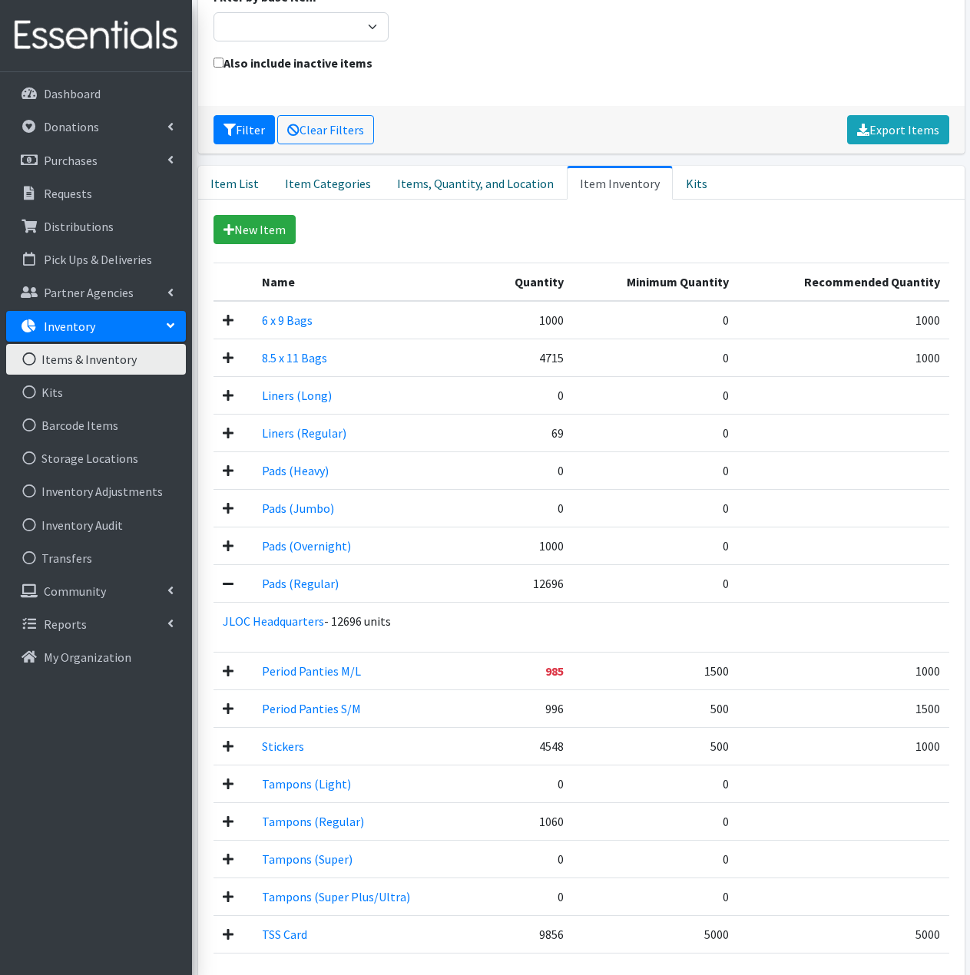
click at [227, 540] on icon at bounding box center [228, 546] width 11 height 12
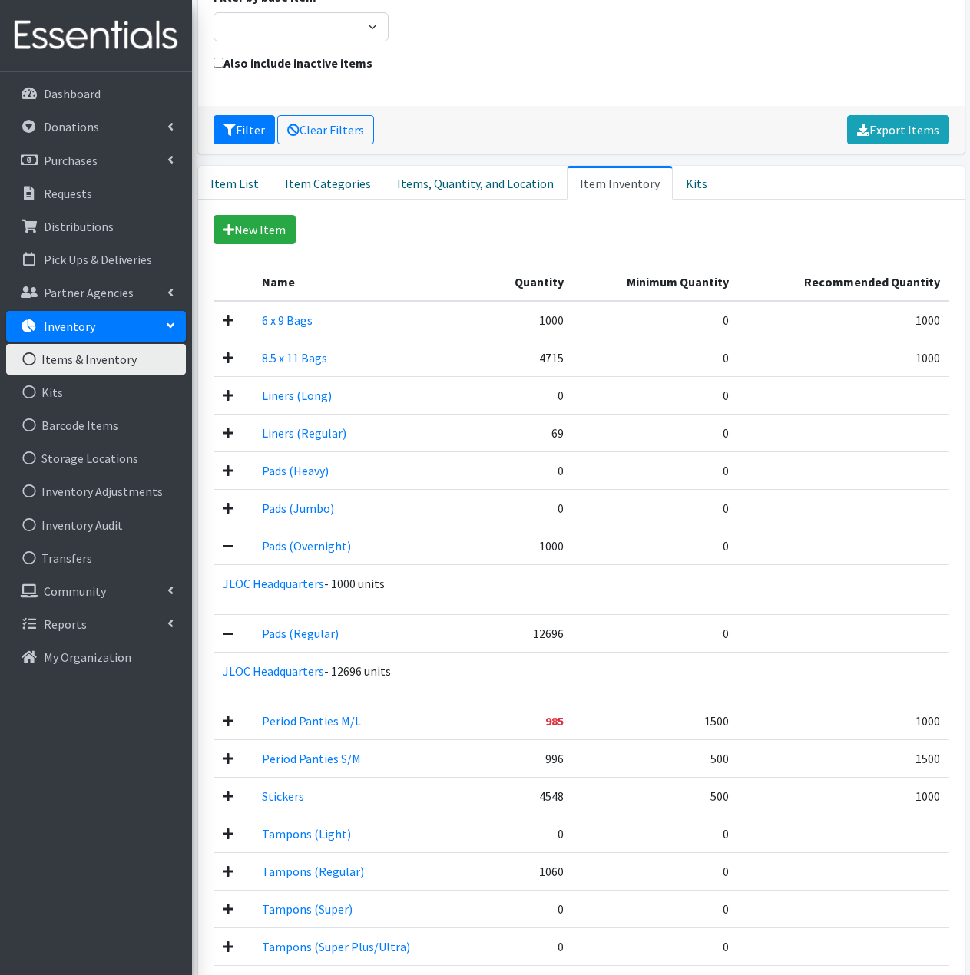
click at [226, 427] on icon at bounding box center [228, 433] width 11 height 12
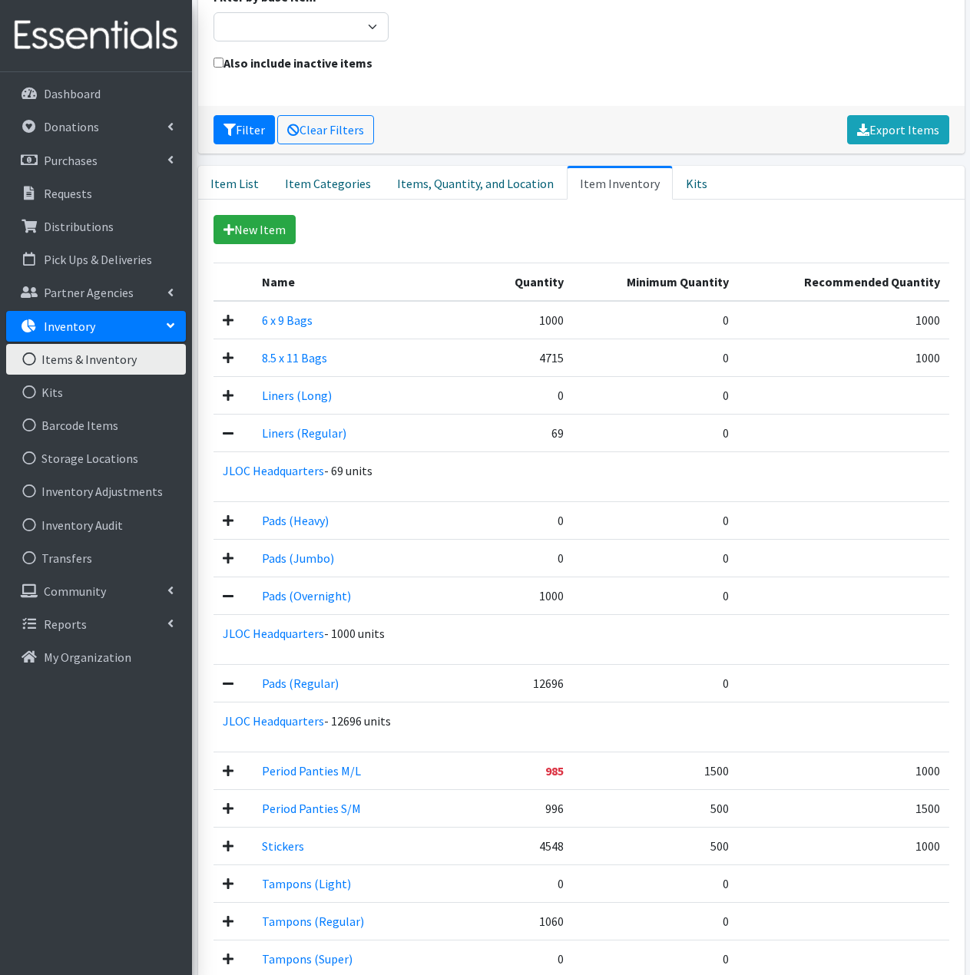
click at [230, 352] on icon at bounding box center [228, 358] width 11 height 12
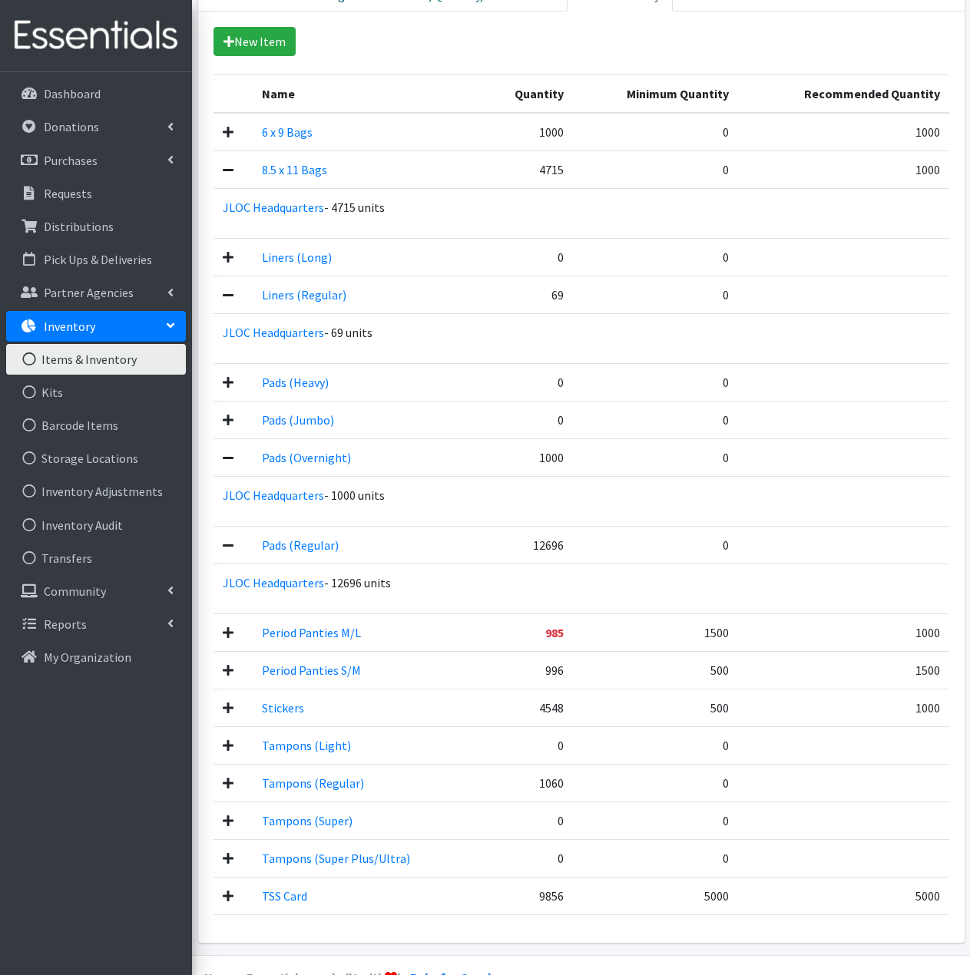
scroll to position [388, 0]
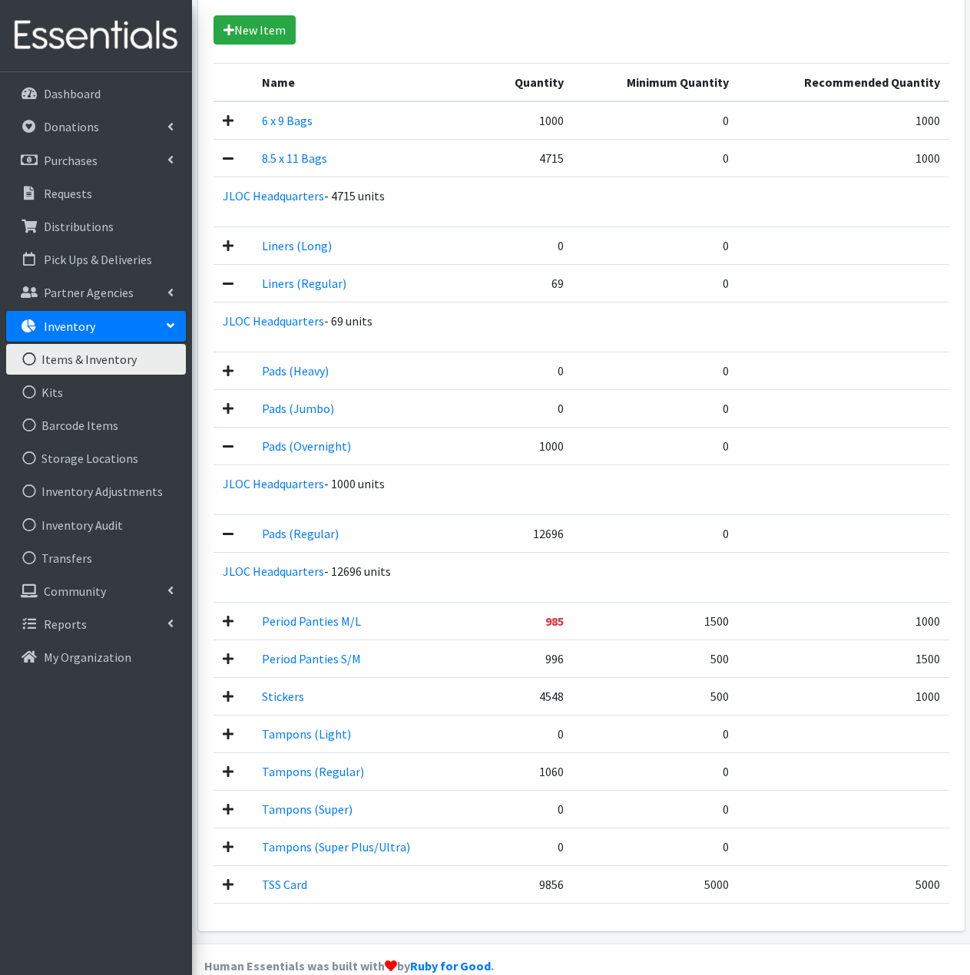
click at [226, 690] on icon at bounding box center [228, 696] width 11 height 12
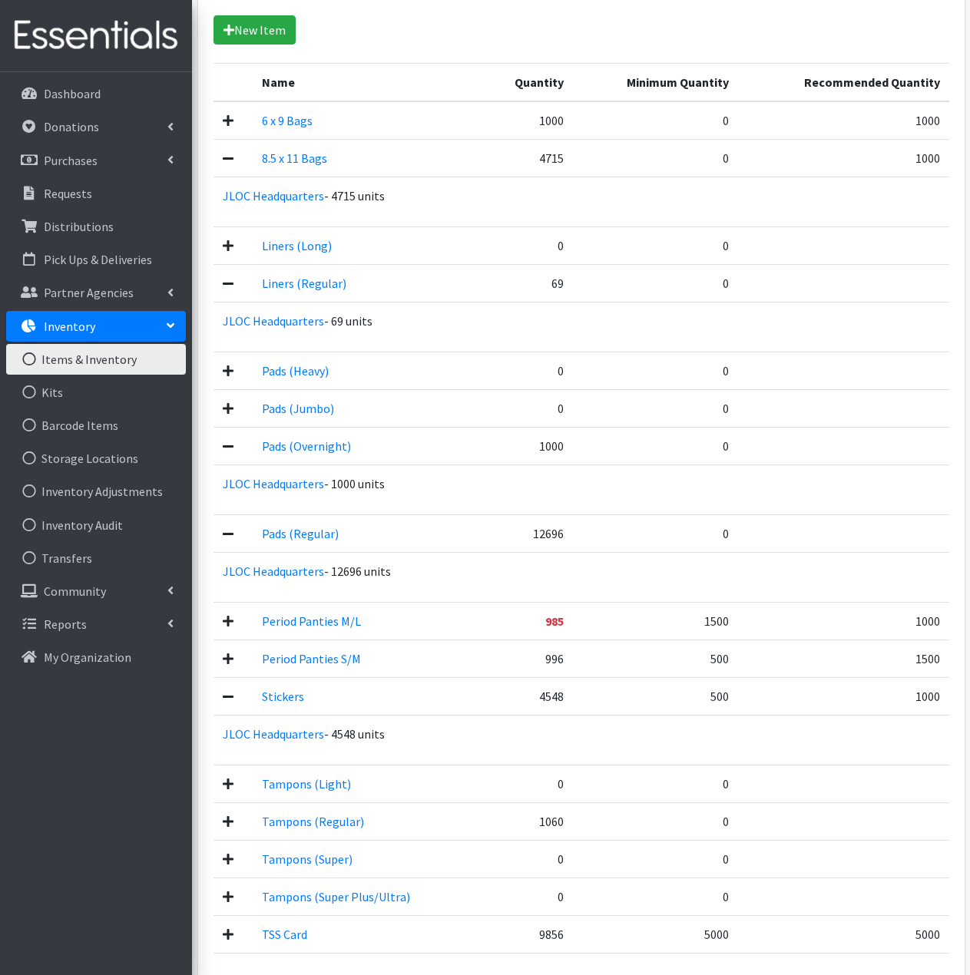
click at [226, 815] on icon at bounding box center [228, 821] width 11 height 12
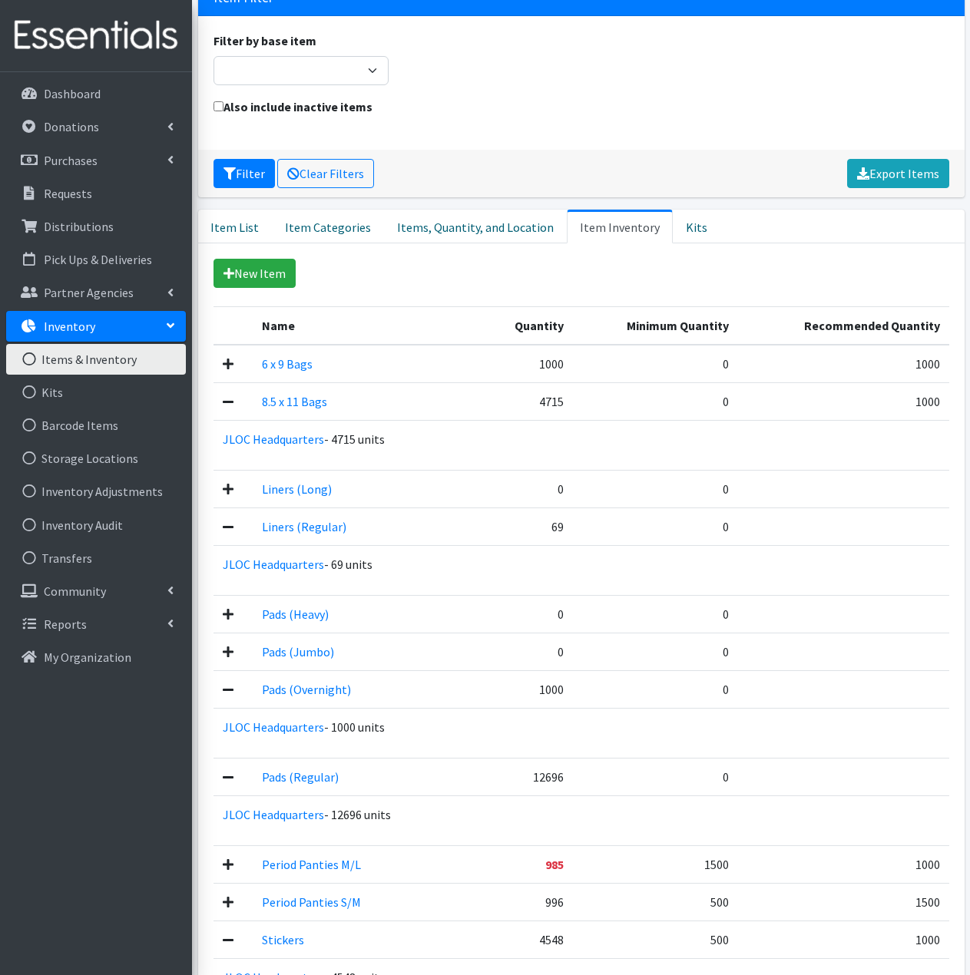
scroll to position [0, 0]
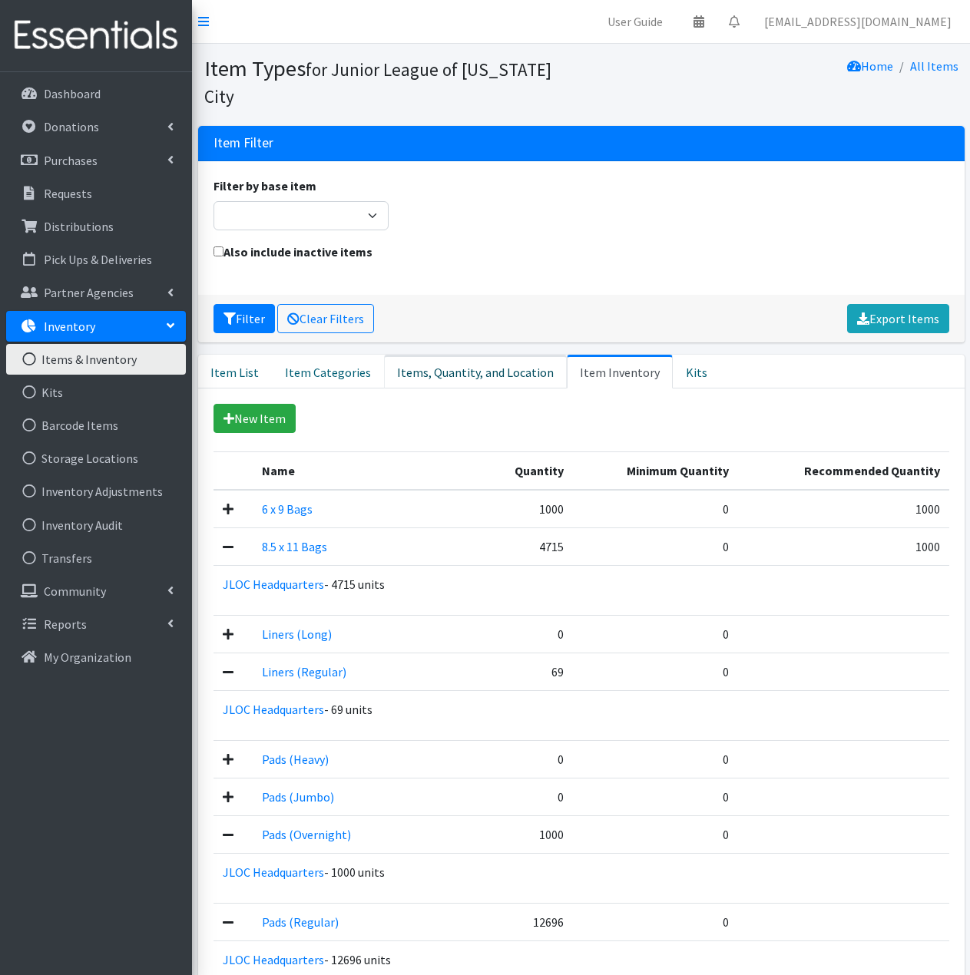
click at [499, 355] on link "Items, Quantity, and Location" at bounding box center [475, 372] width 183 height 34
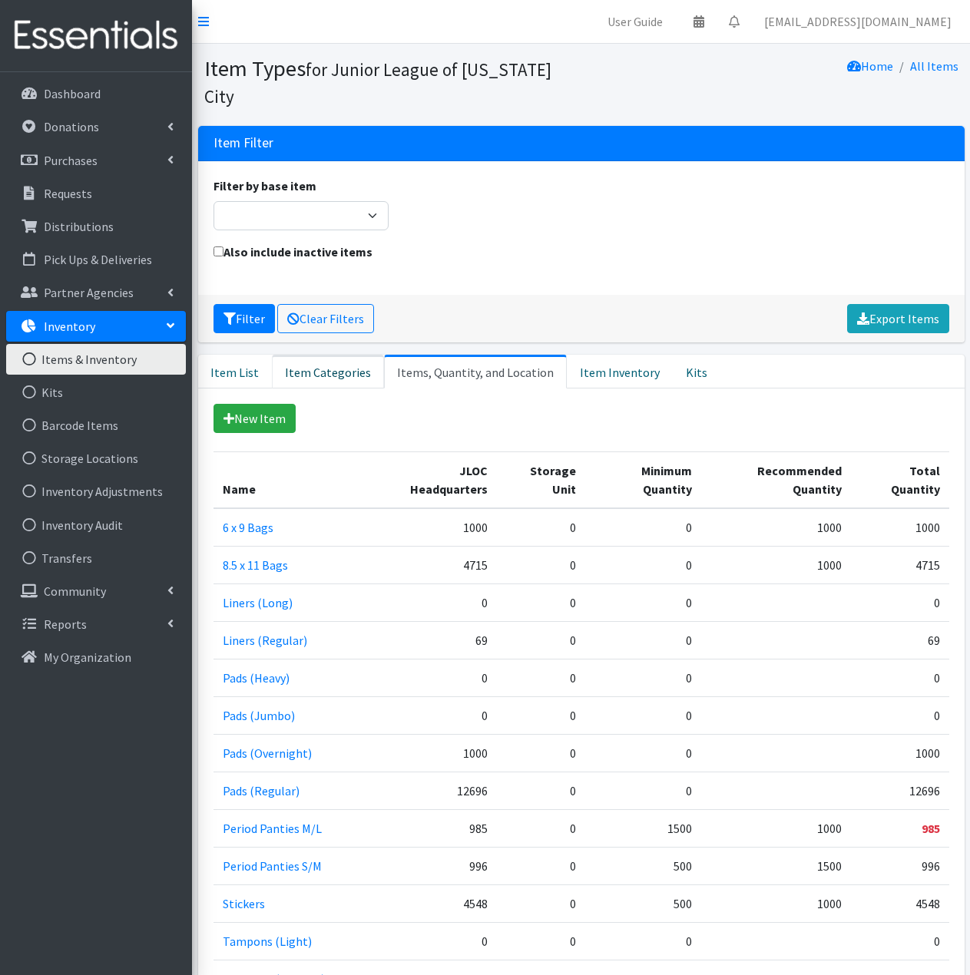
click at [334, 355] on link "Item Categories" at bounding box center [328, 372] width 112 height 34
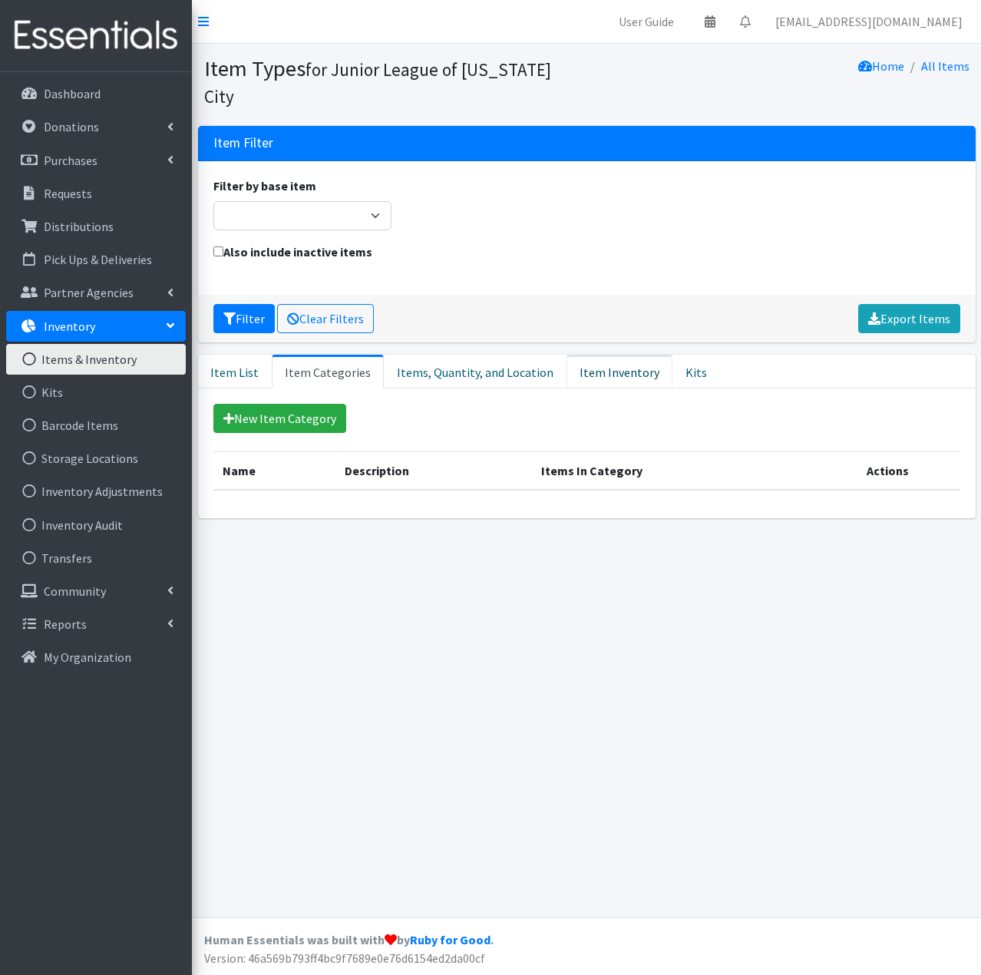
click at [611, 355] on link "Item Inventory" at bounding box center [620, 372] width 106 height 34
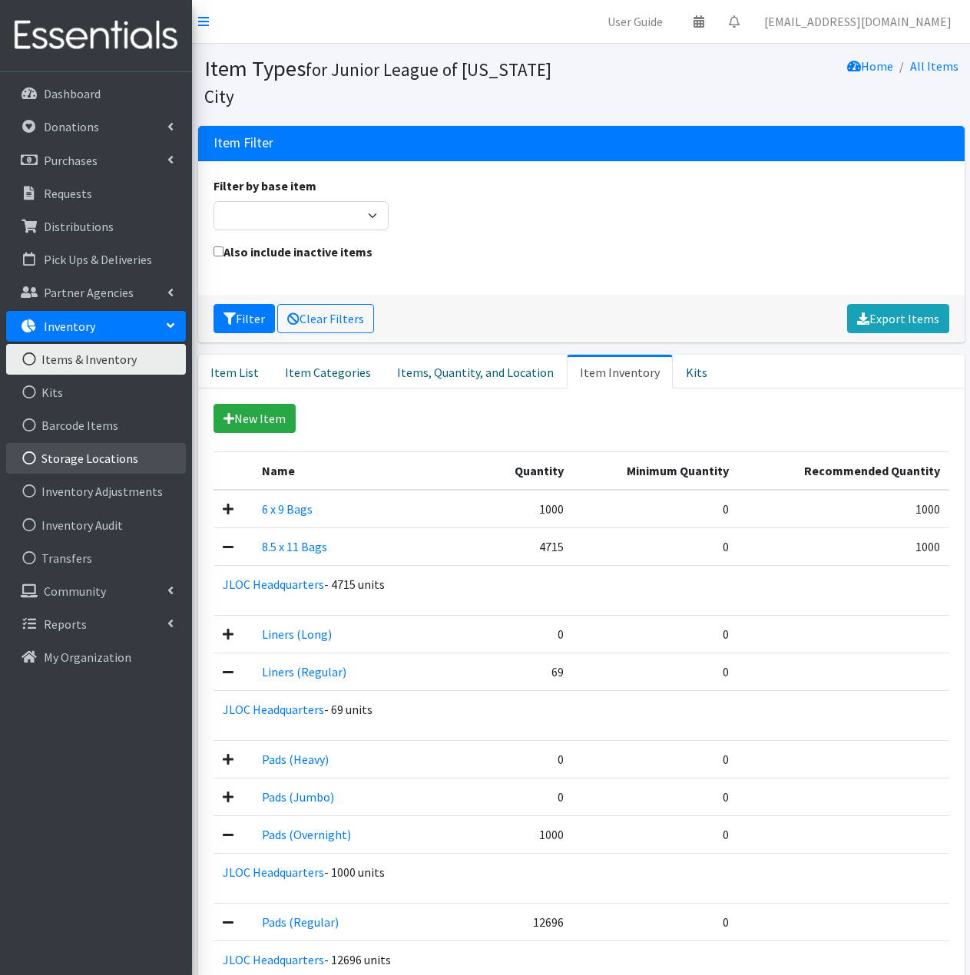
click at [110, 463] on link "Storage Locations" at bounding box center [96, 458] width 180 height 31
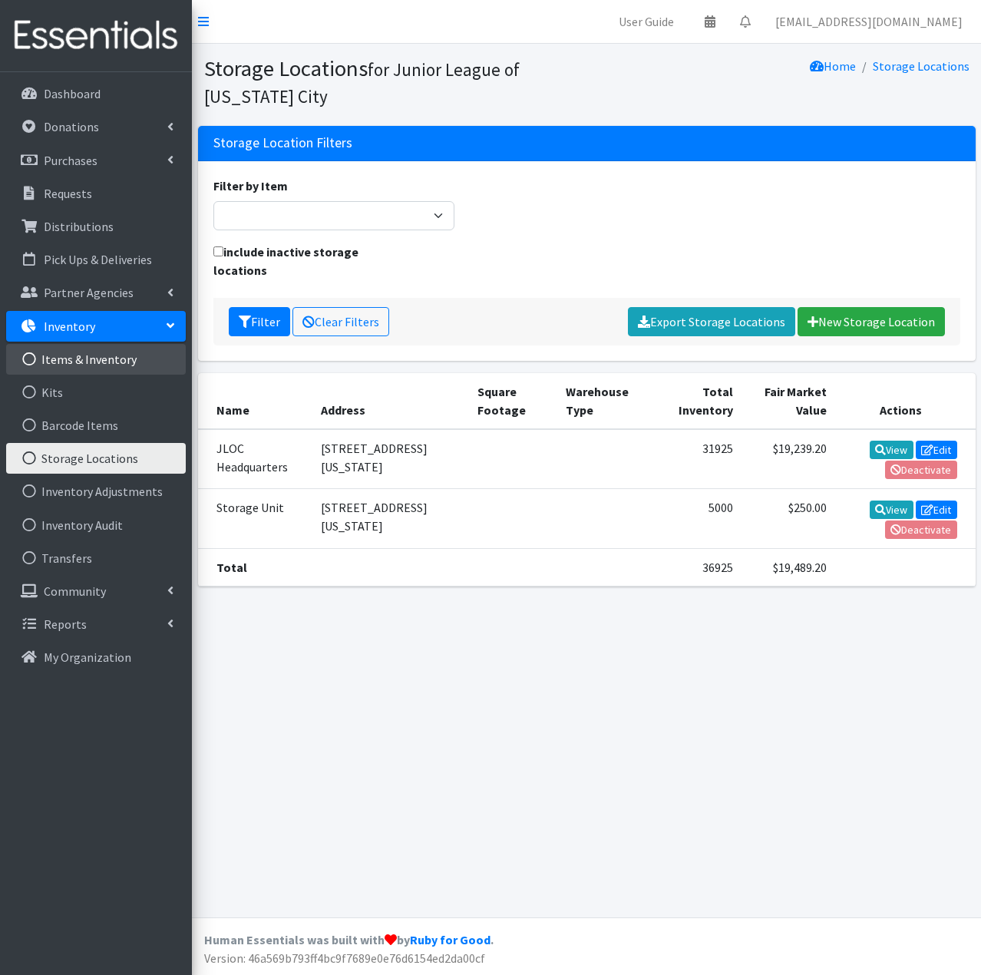
click at [124, 357] on link "Items & Inventory" at bounding box center [96, 359] width 180 height 31
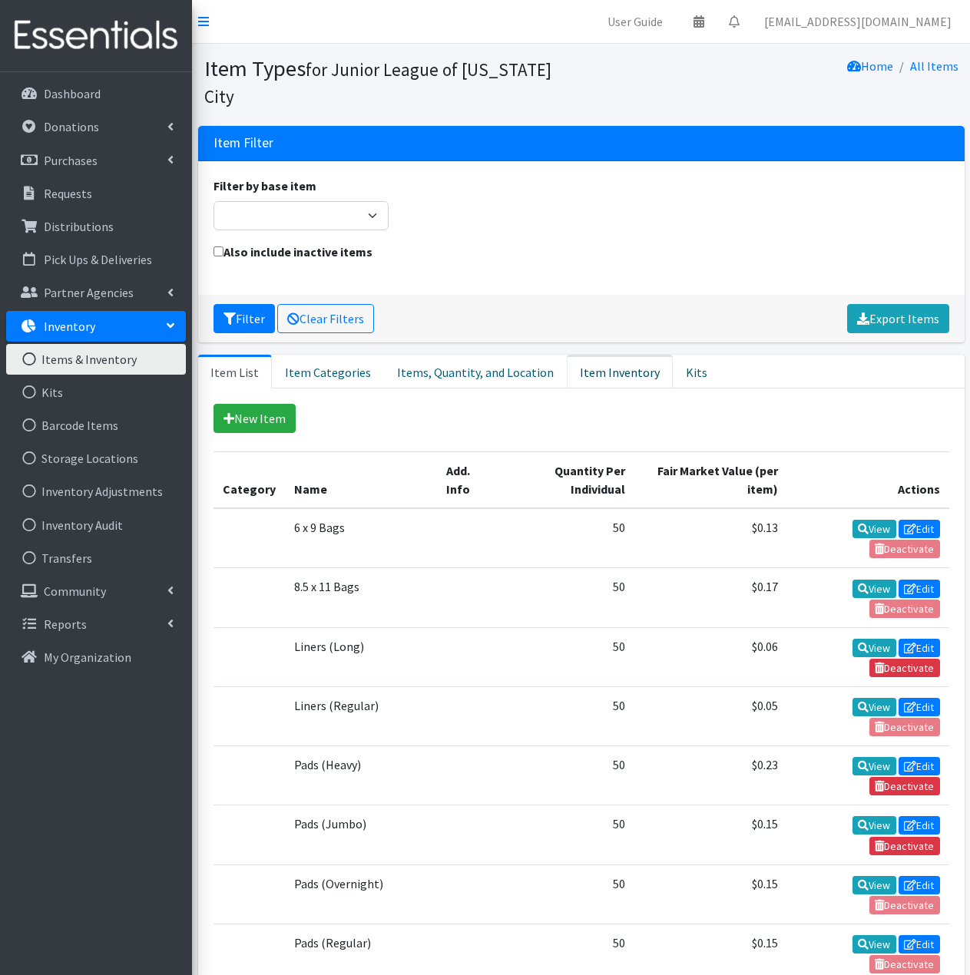
click at [613, 355] on link "Item Inventory" at bounding box center [620, 372] width 106 height 34
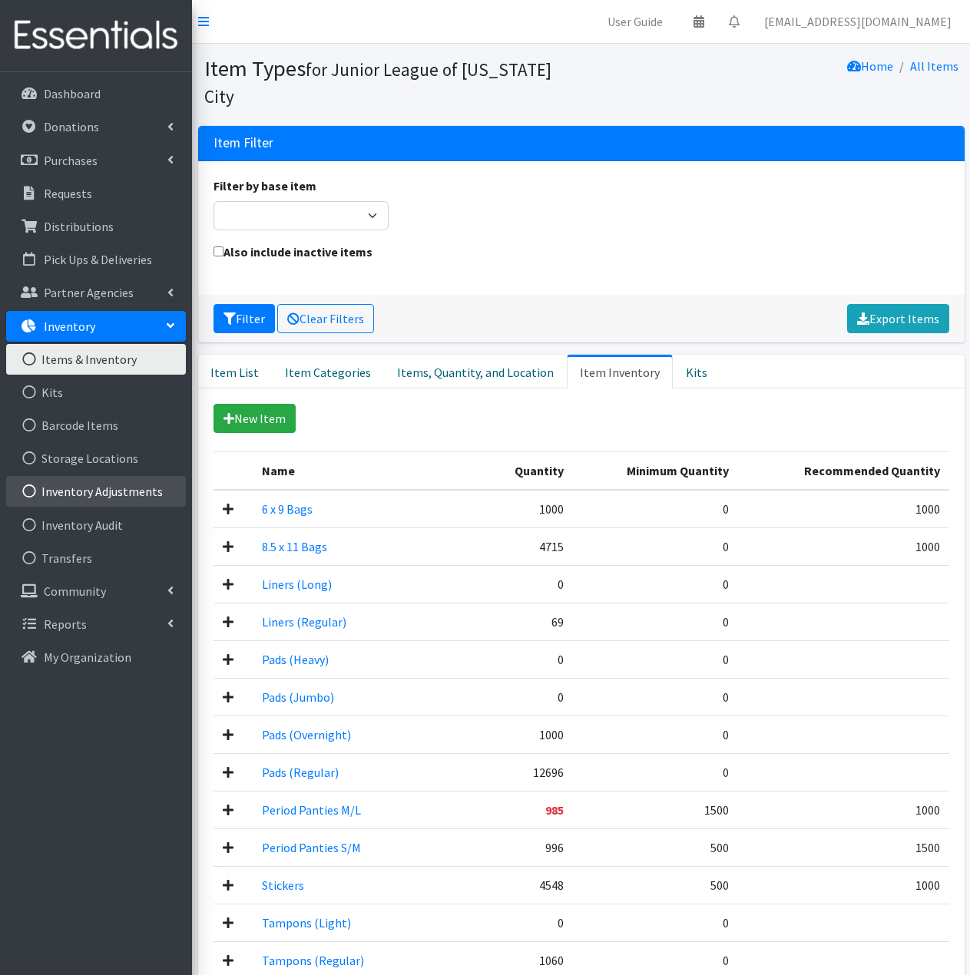
click at [117, 498] on link "Inventory Adjustments" at bounding box center [96, 491] width 180 height 31
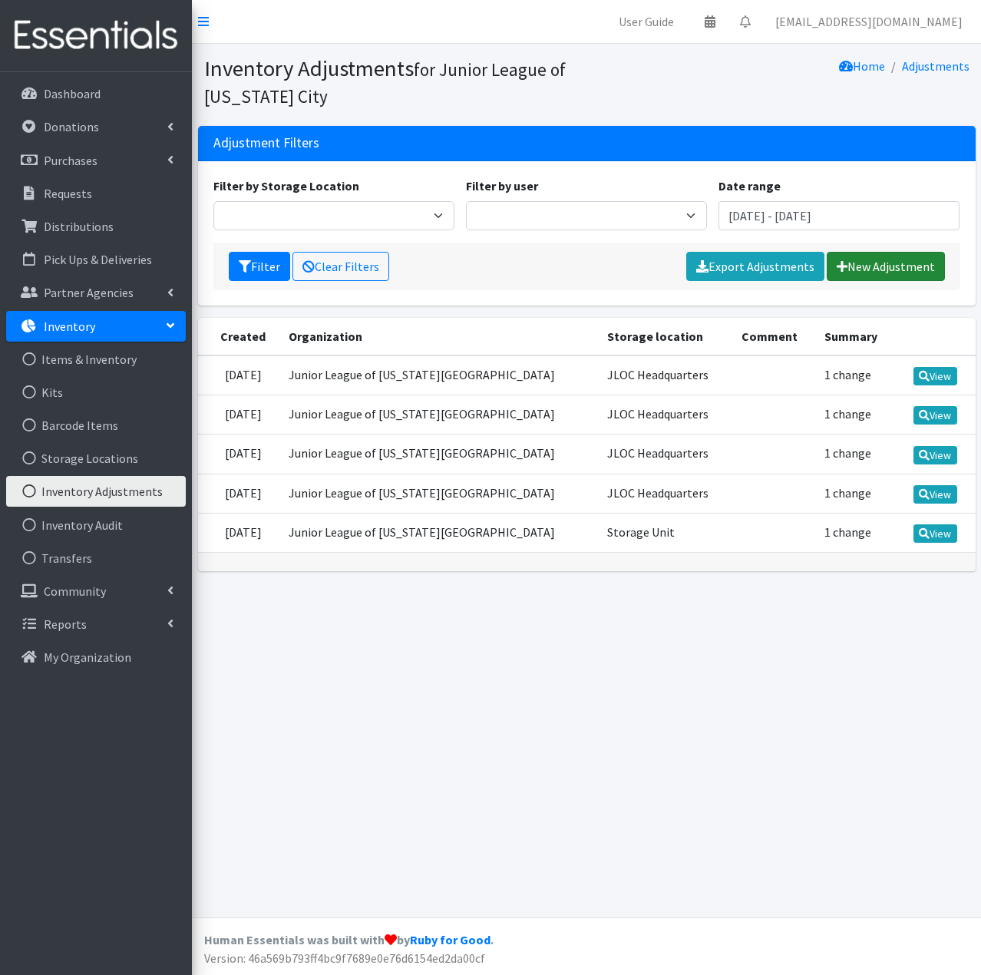
click at [907, 266] on link "New Adjustment" at bounding box center [886, 266] width 118 height 29
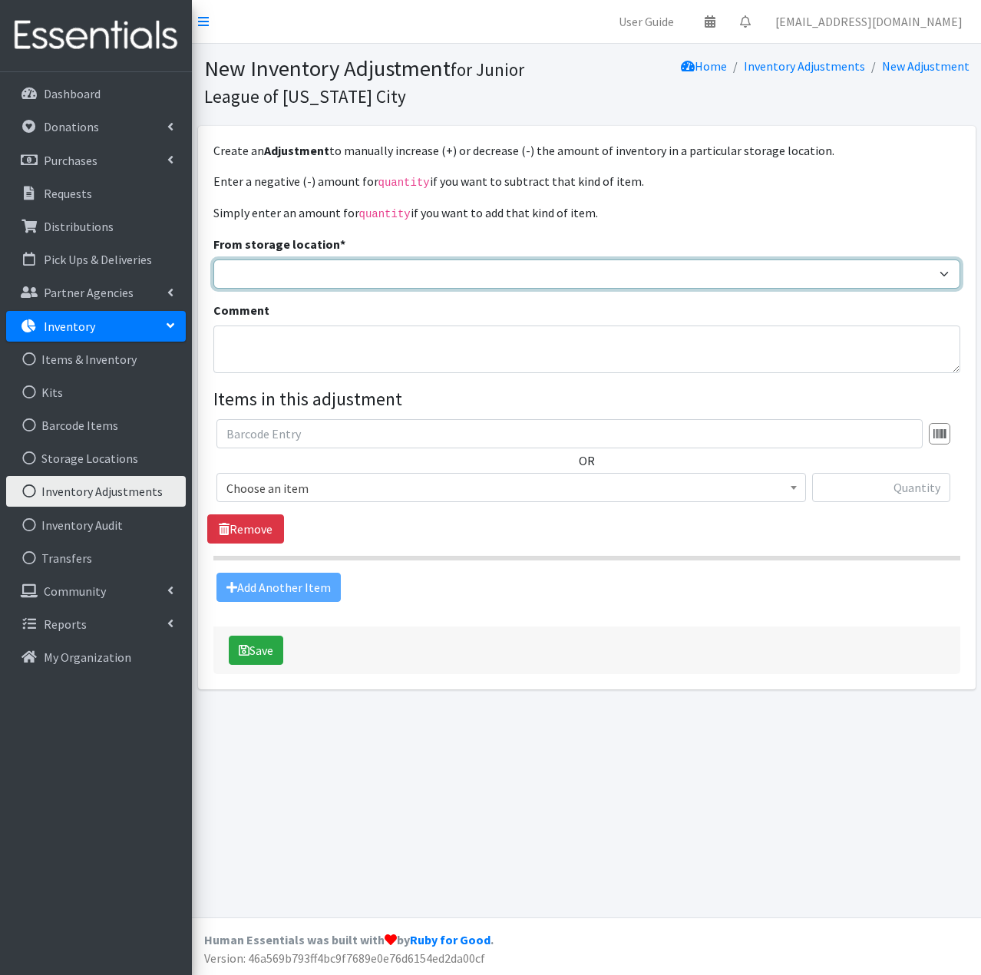
click at [378, 267] on select "JLOC Headquarters Storage Unit" at bounding box center [586, 274] width 747 height 29
select select "47"
click at [213, 260] on select "JLOC Headquarters Storage Unit" at bounding box center [586, 274] width 747 height 29
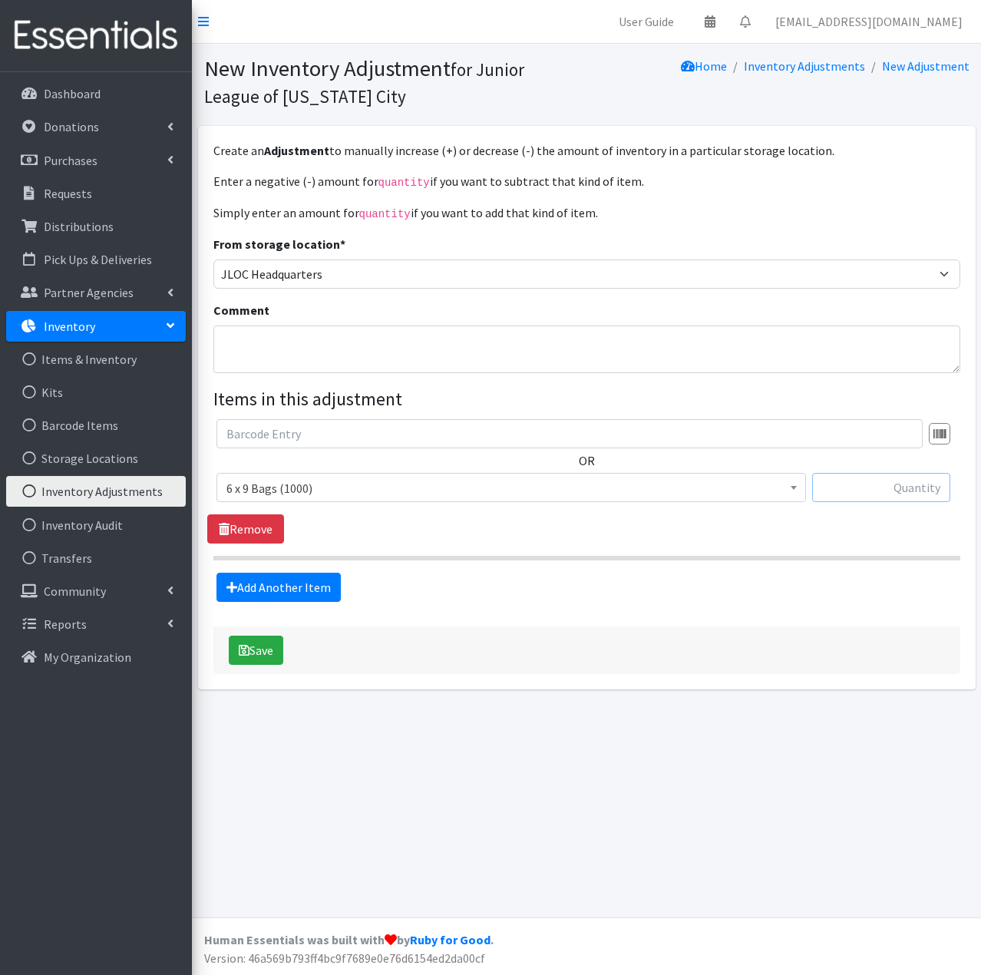
click at [874, 481] on input "text" at bounding box center [881, 487] width 138 height 29
type input "1500"
click at [306, 584] on link "Add Another Item" at bounding box center [279, 587] width 124 height 29
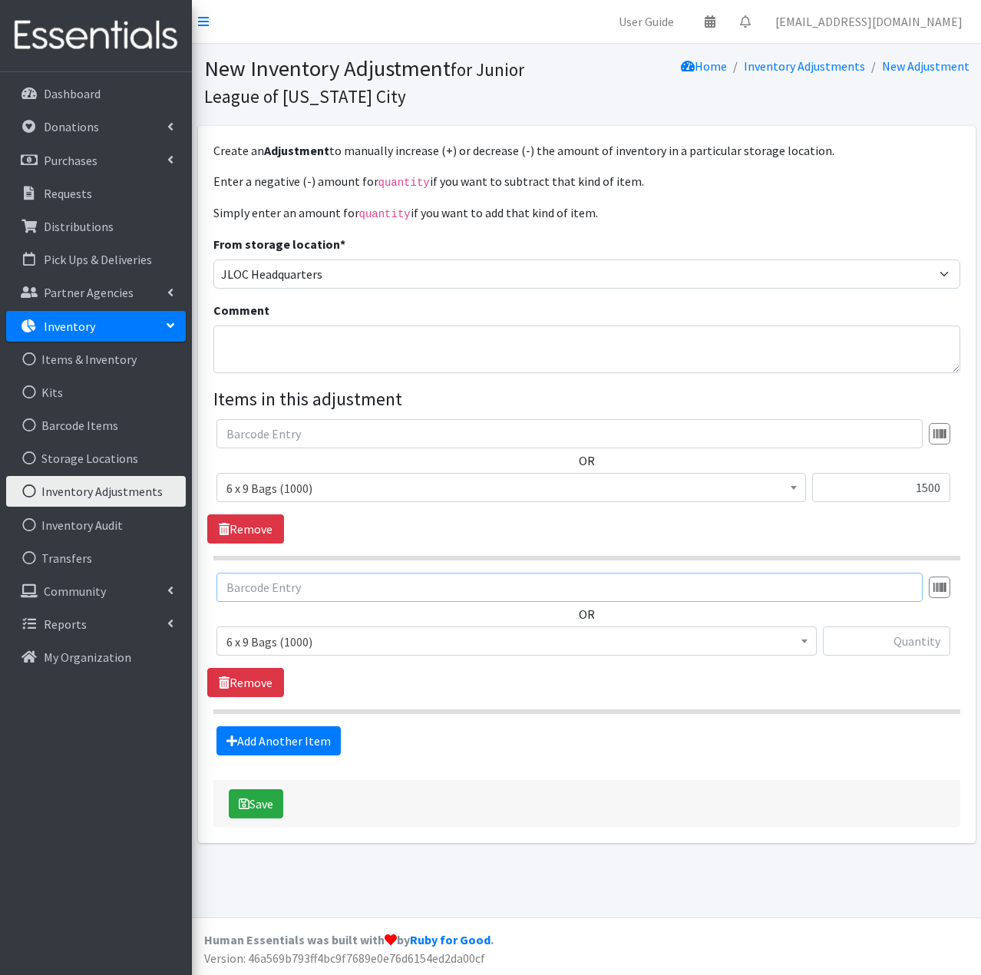
click at [375, 587] on input "text" at bounding box center [570, 587] width 706 height 29
click at [362, 634] on span "6 x 9 Bags (1000)" at bounding box center [516, 641] width 580 height 21
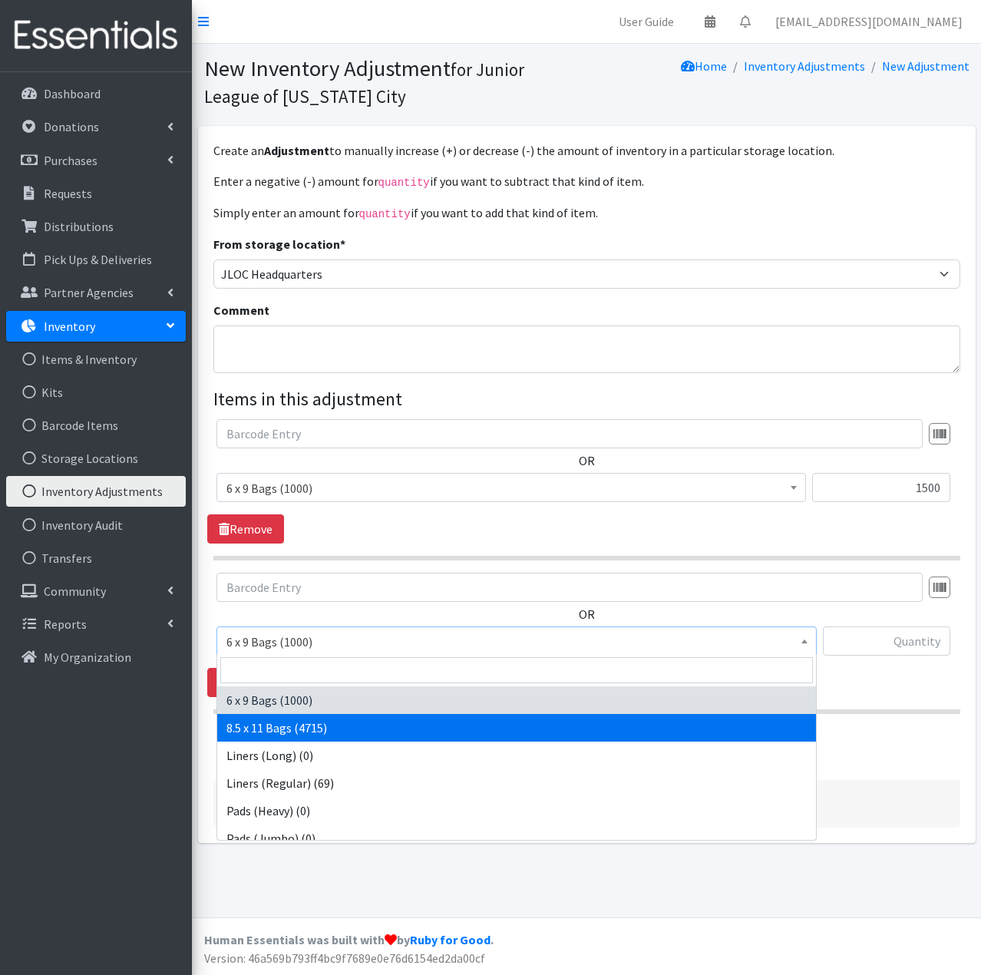
select select "7616"
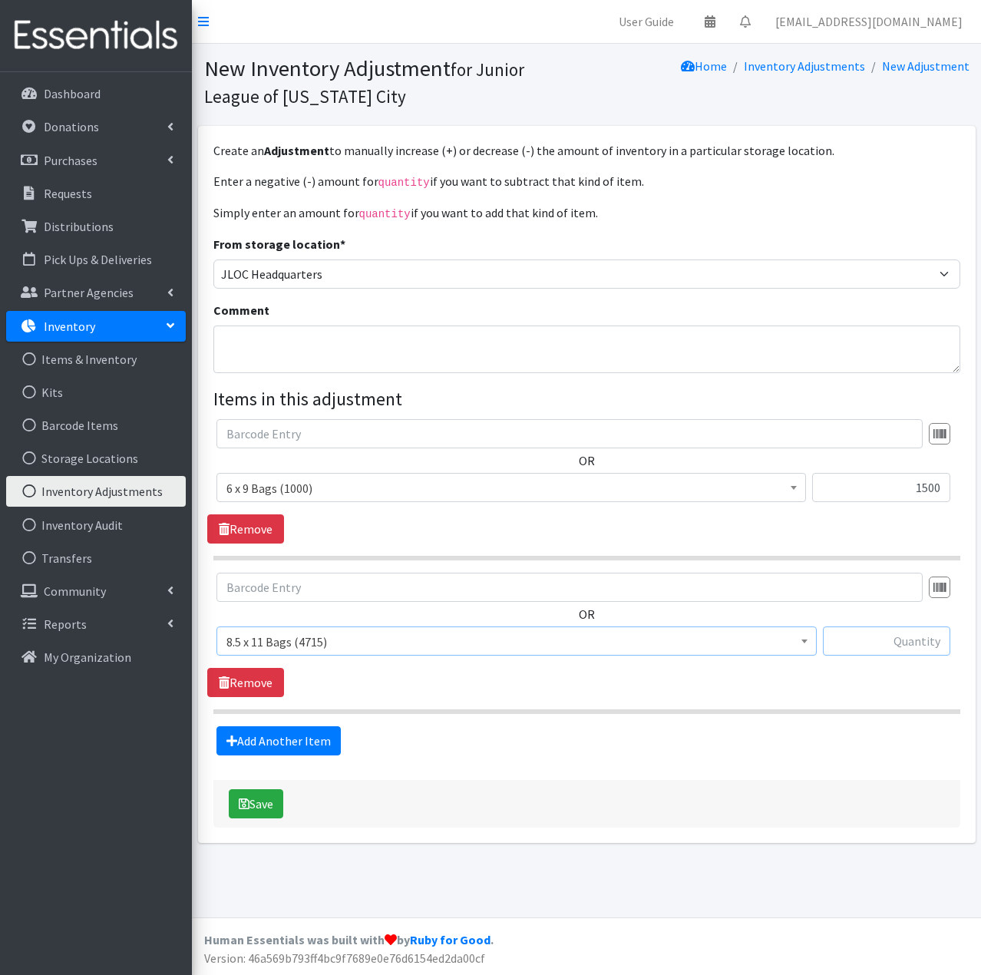
click at [878, 643] on input "text" at bounding box center [886, 641] width 127 height 29
type input "1800"
click at [277, 802] on button "Save" at bounding box center [256, 803] width 55 height 29
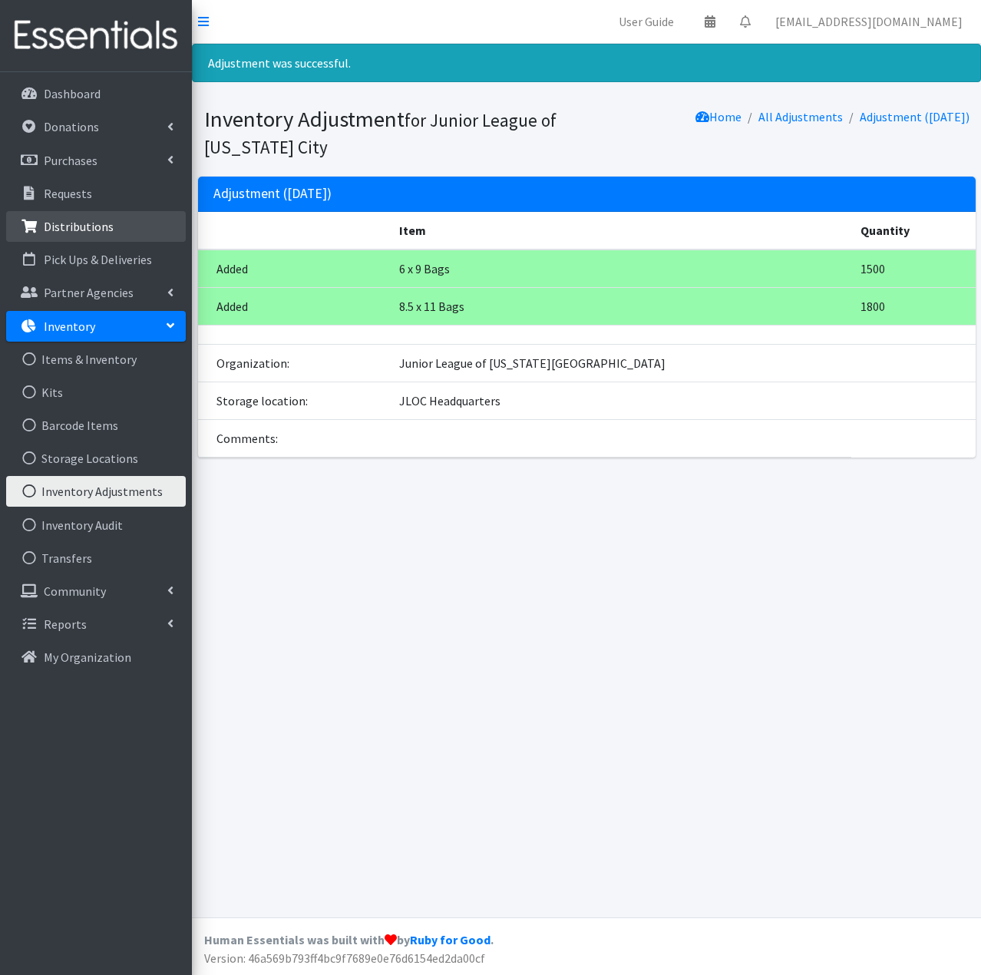
click at [88, 227] on p "Distributions" at bounding box center [79, 226] width 70 height 15
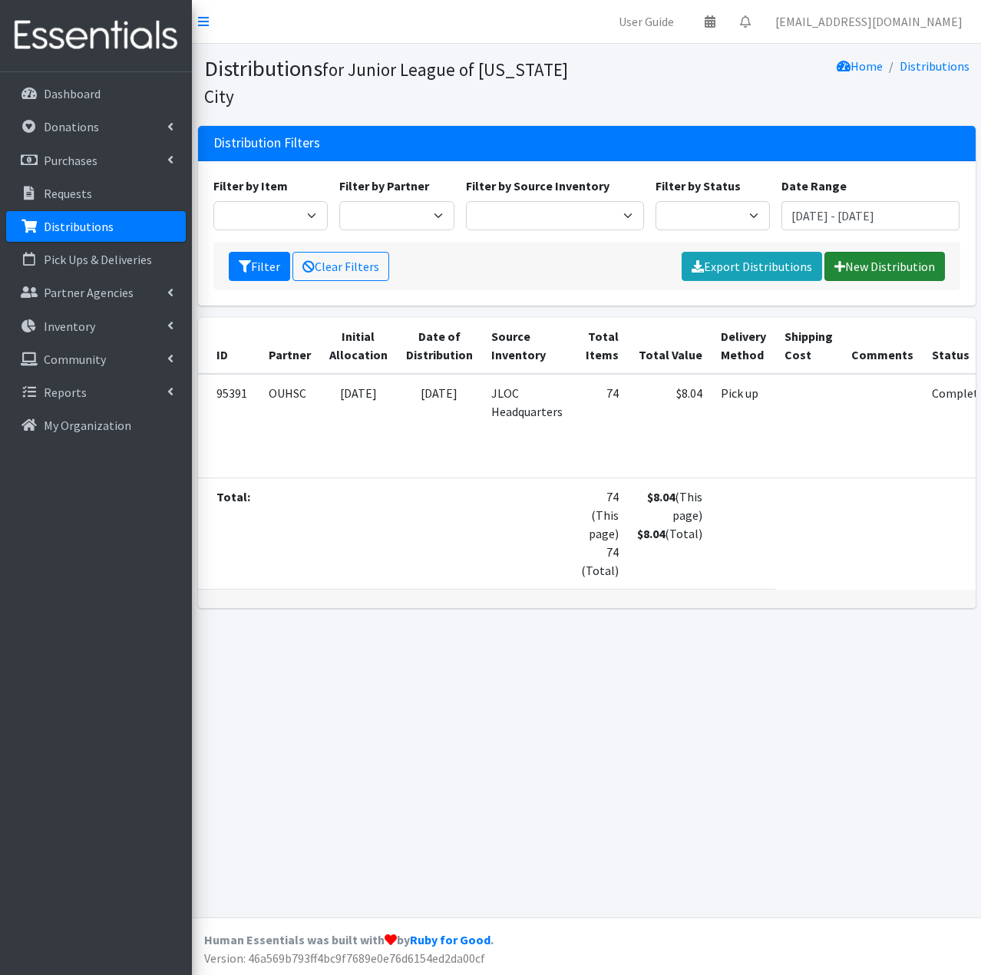
click at [900, 263] on link "New Distribution" at bounding box center [885, 266] width 121 height 29
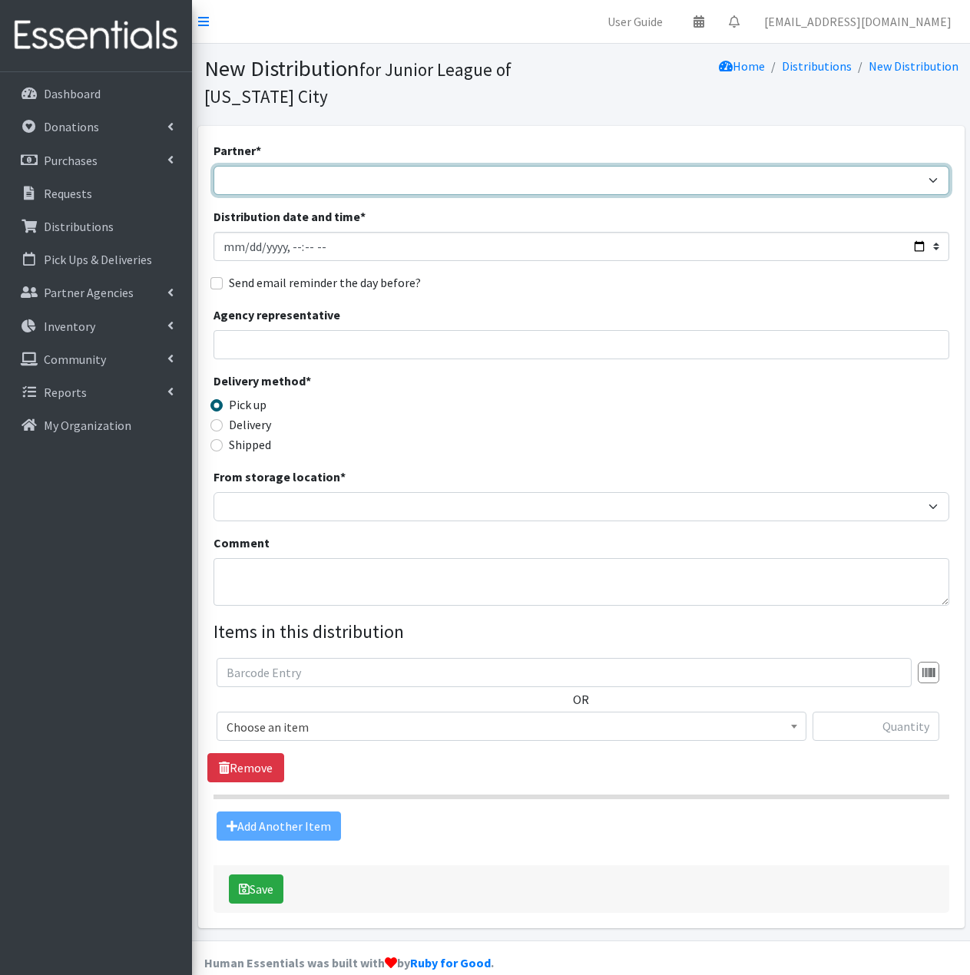
click at [438, 180] on select "[PERSON_NAME] Public Schools [PERSON_NAME] YMCA Boys & Girls Club CAIR [US_STAT…" at bounding box center [581, 180] width 736 height 29
select select "4616"
click at [213, 166] on select "[PERSON_NAME] Public Schools [PERSON_NAME] YMCA Boys & Girls Club CAIR [US_STAT…" at bounding box center [581, 180] width 736 height 29
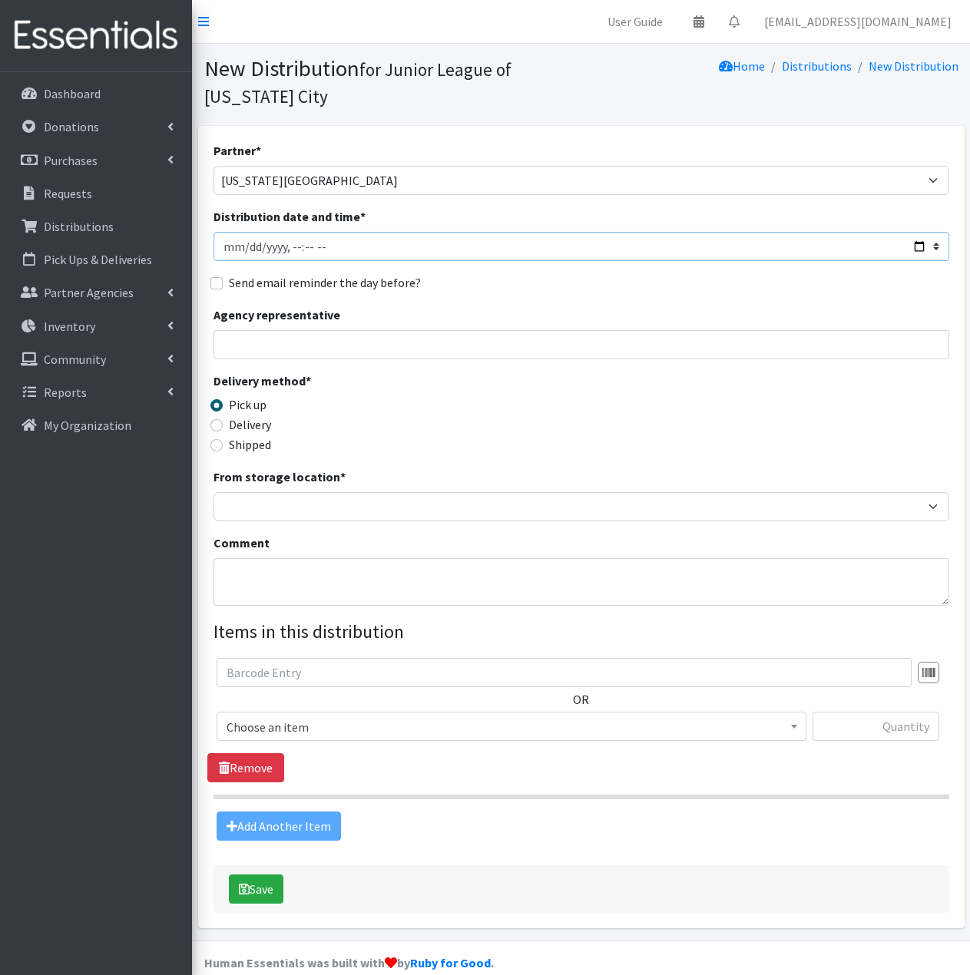
click at [232, 248] on input "Distribution date and time *" at bounding box center [581, 246] width 736 height 29
click at [322, 250] on input "Distribution date and time *" at bounding box center [581, 246] width 736 height 29
type input "2025-07-16T11:59"
click at [490, 279] on div "Send email reminder the day before?" at bounding box center [581, 282] width 736 height 18
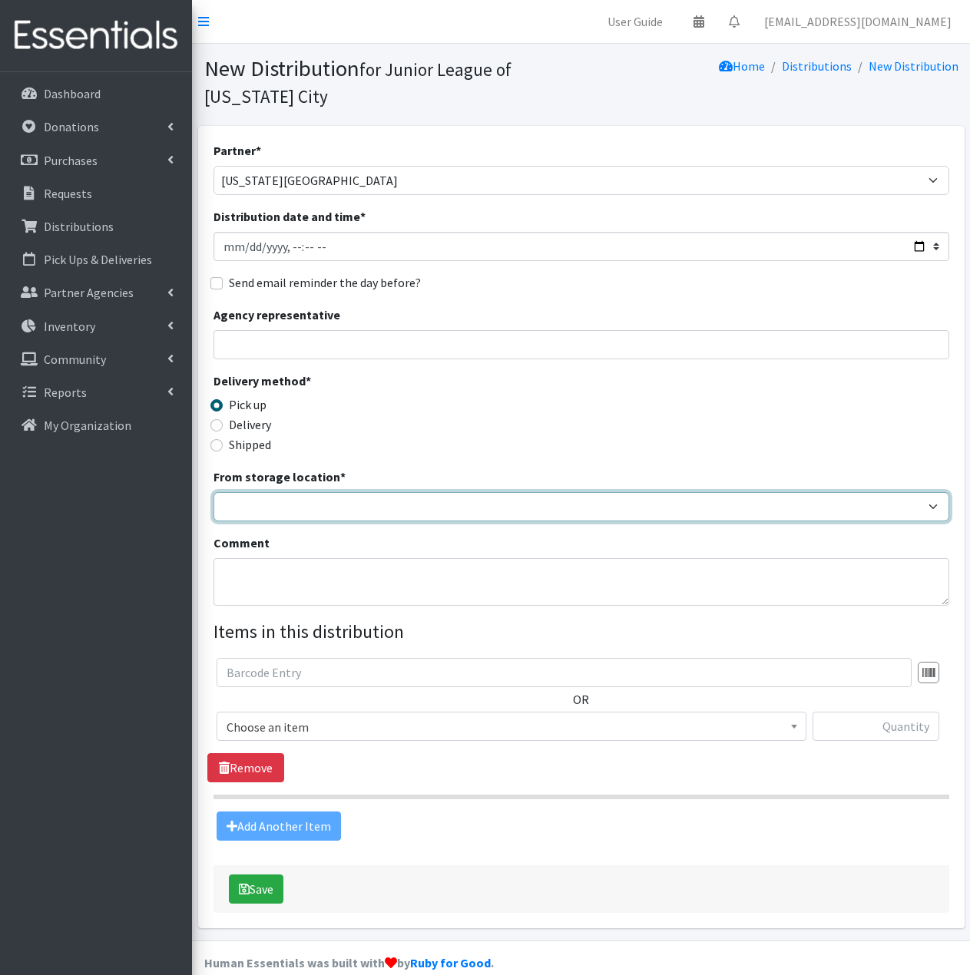
click at [362, 508] on select "JLOC Headquarters Storage Unit" at bounding box center [581, 506] width 736 height 29
select select "47"
click at [213, 492] on select "JLOC Headquarters Storage Unit" at bounding box center [581, 506] width 736 height 29
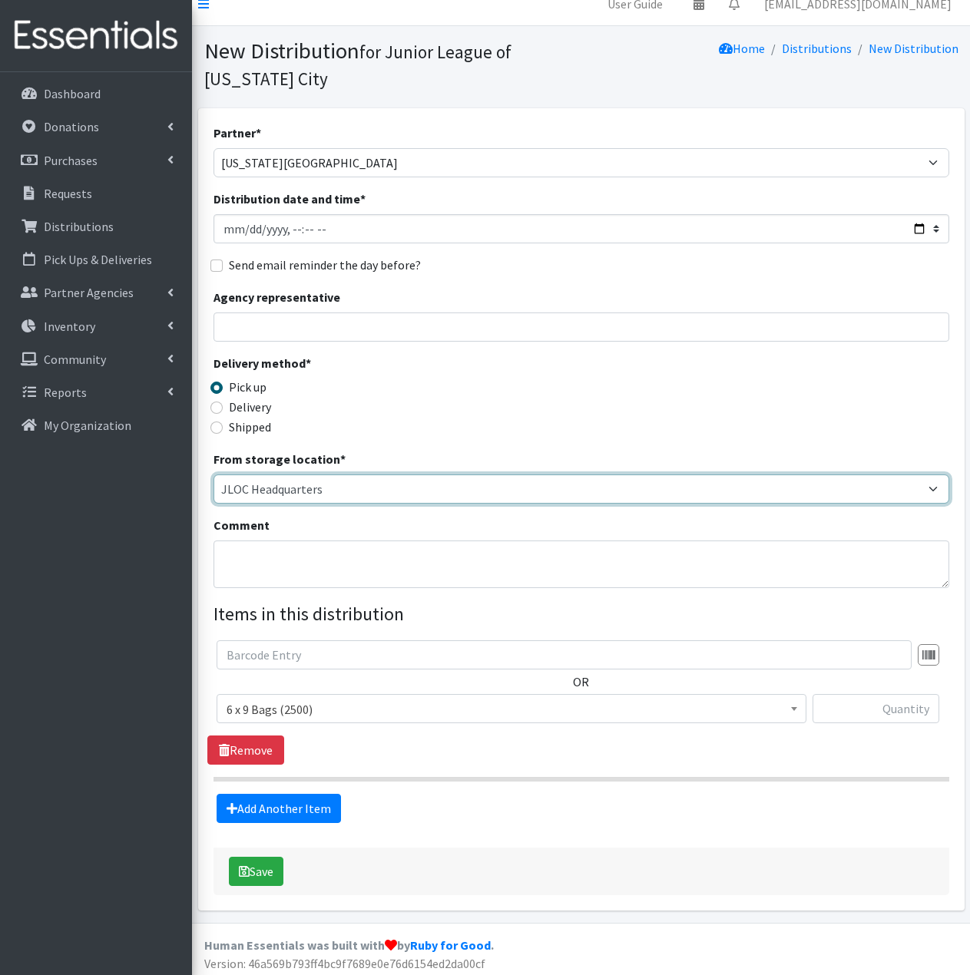
scroll to position [23, 0]
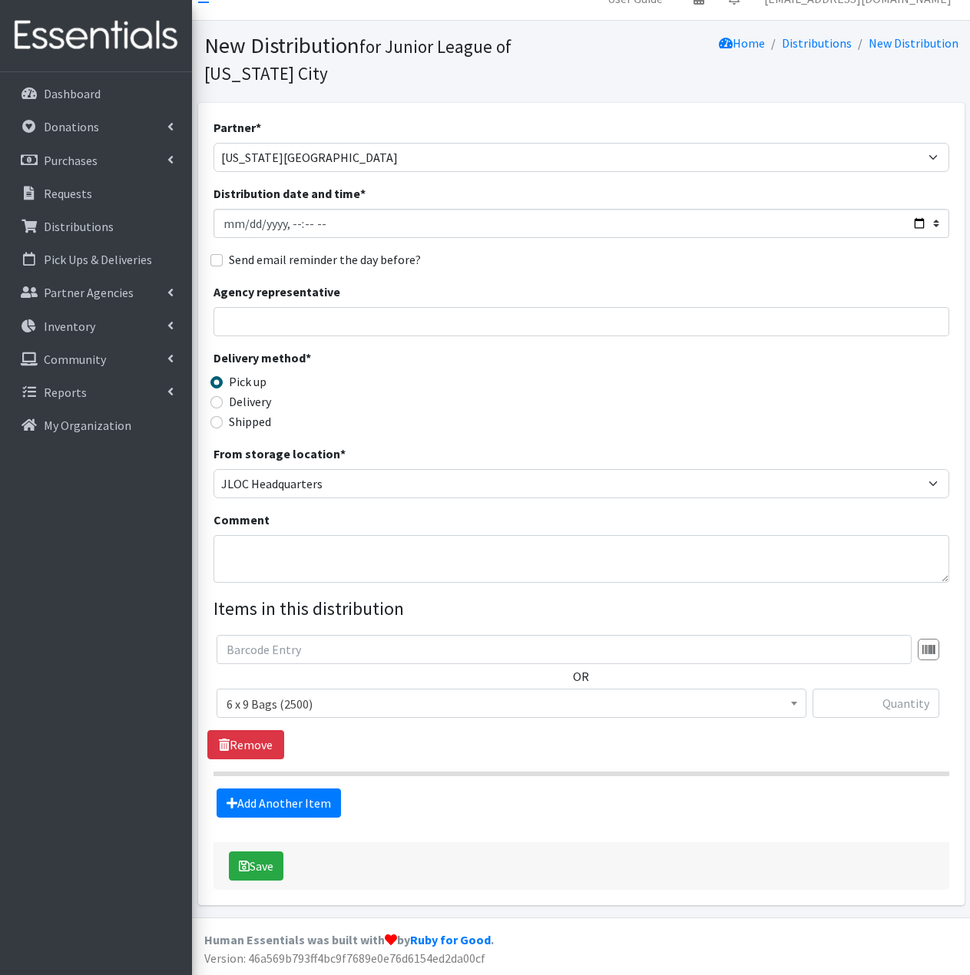
click at [559, 704] on span "6 x 9 Bags (2500)" at bounding box center [511, 703] width 570 height 21
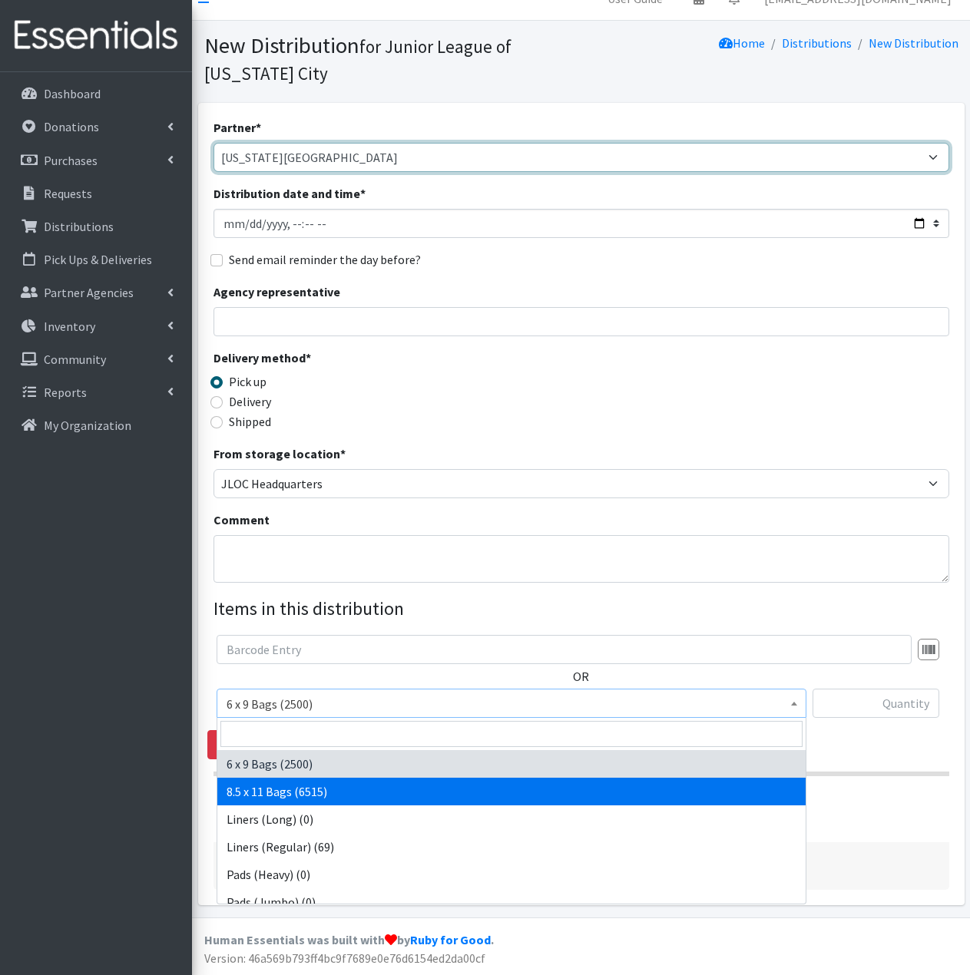
click at [447, 161] on select "Bethany Public Schools Bethany YMCA Boys & Girls Club CAIR Oklahoma Catholic Ch…" at bounding box center [581, 157] width 736 height 29
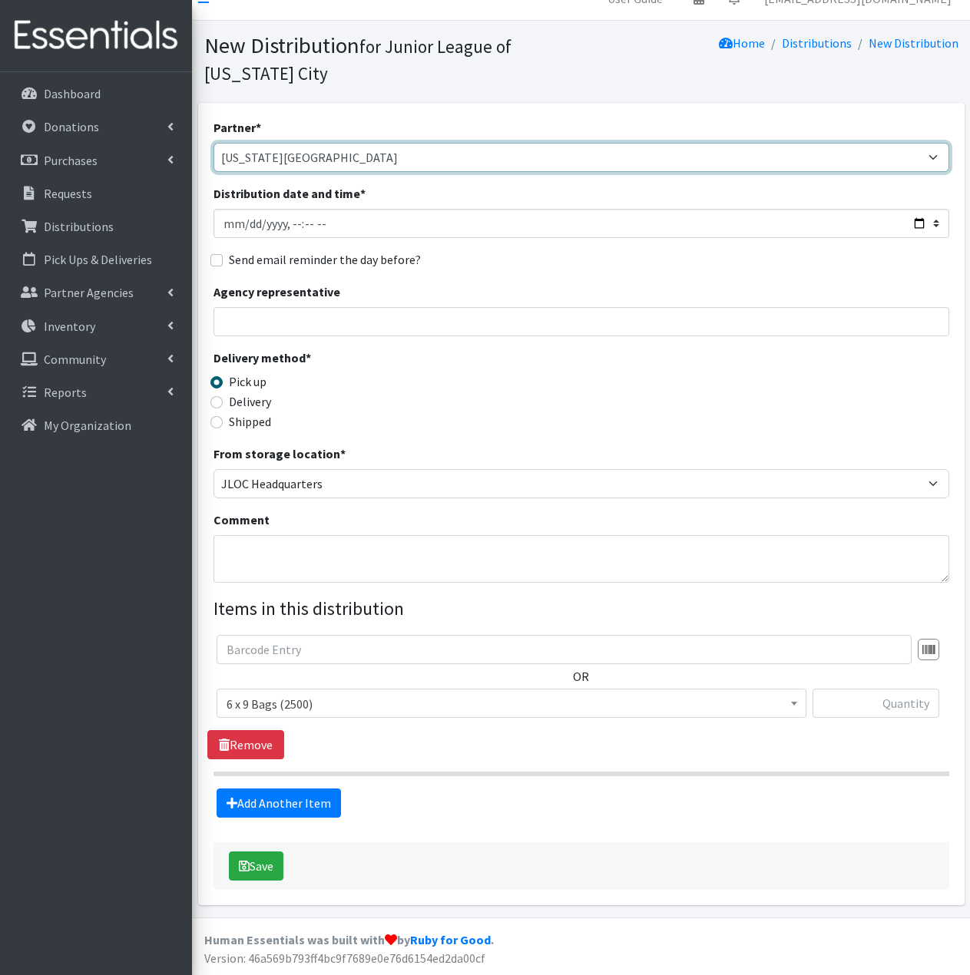
select select "846"
click at [213, 143] on select "Bethany Public Schools Bethany YMCA Boys & Girls Club CAIR Oklahoma Catholic Ch…" at bounding box center [581, 157] width 736 height 29
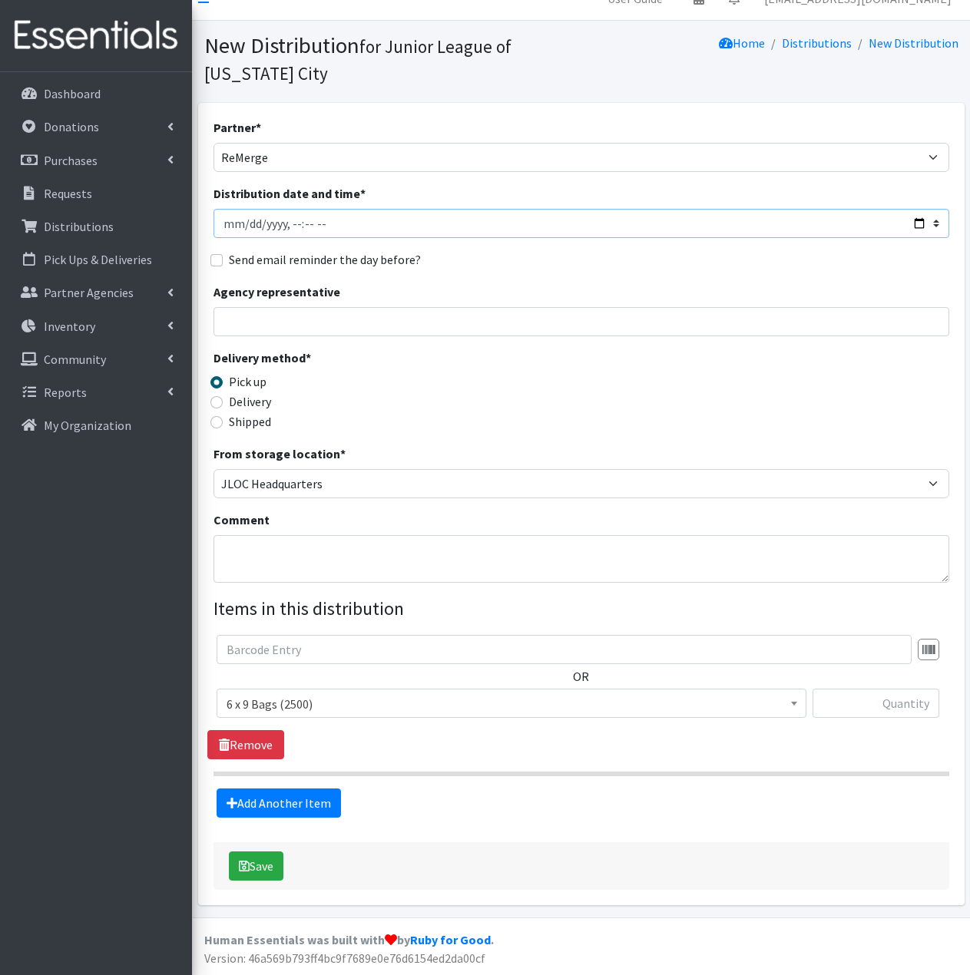
click at [243, 222] on input "Distribution date and time *" at bounding box center [581, 223] width 736 height 29
type input "2025-07-22T11:59"
click at [393, 417] on div "Shipped" at bounding box center [305, 421] width 184 height 18
click at [927, 702] on input "text" at bounding box center [875, 703] width 127 height 29
type input "6"
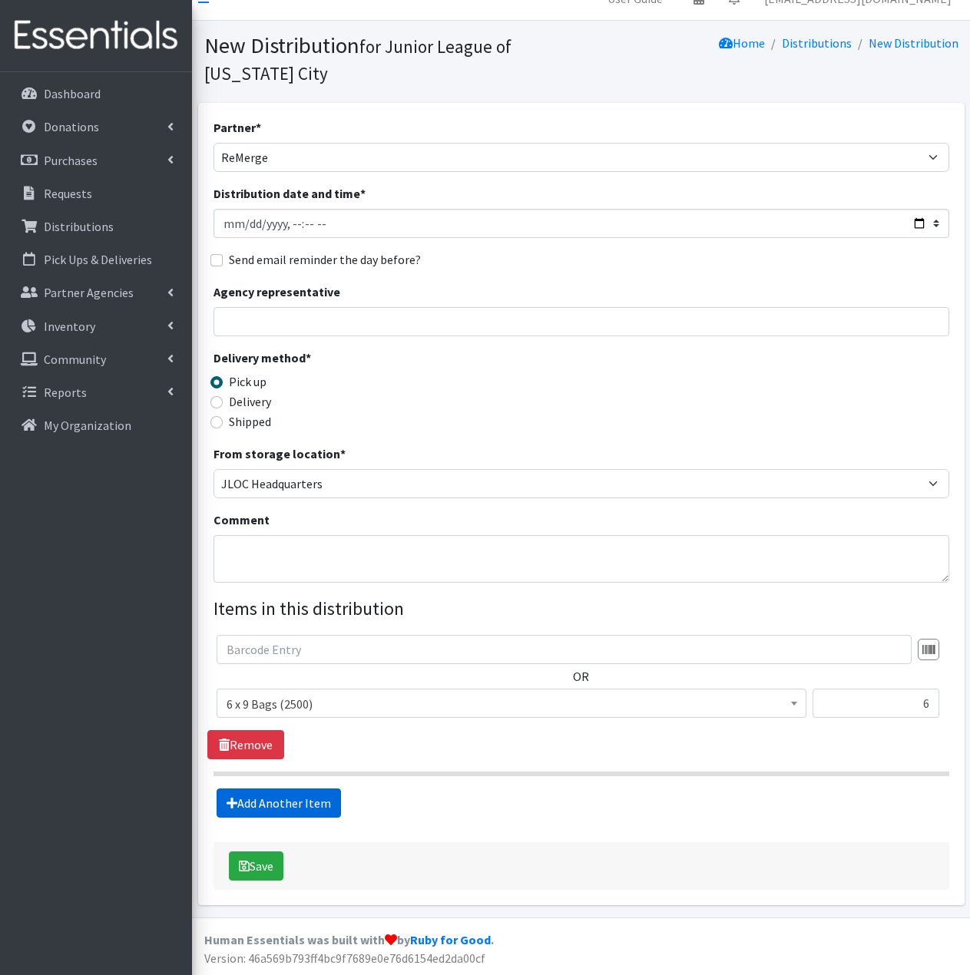
click at [284, 807] on link "Add Another Item" at bounding box center [279, 803] width 124 height 29
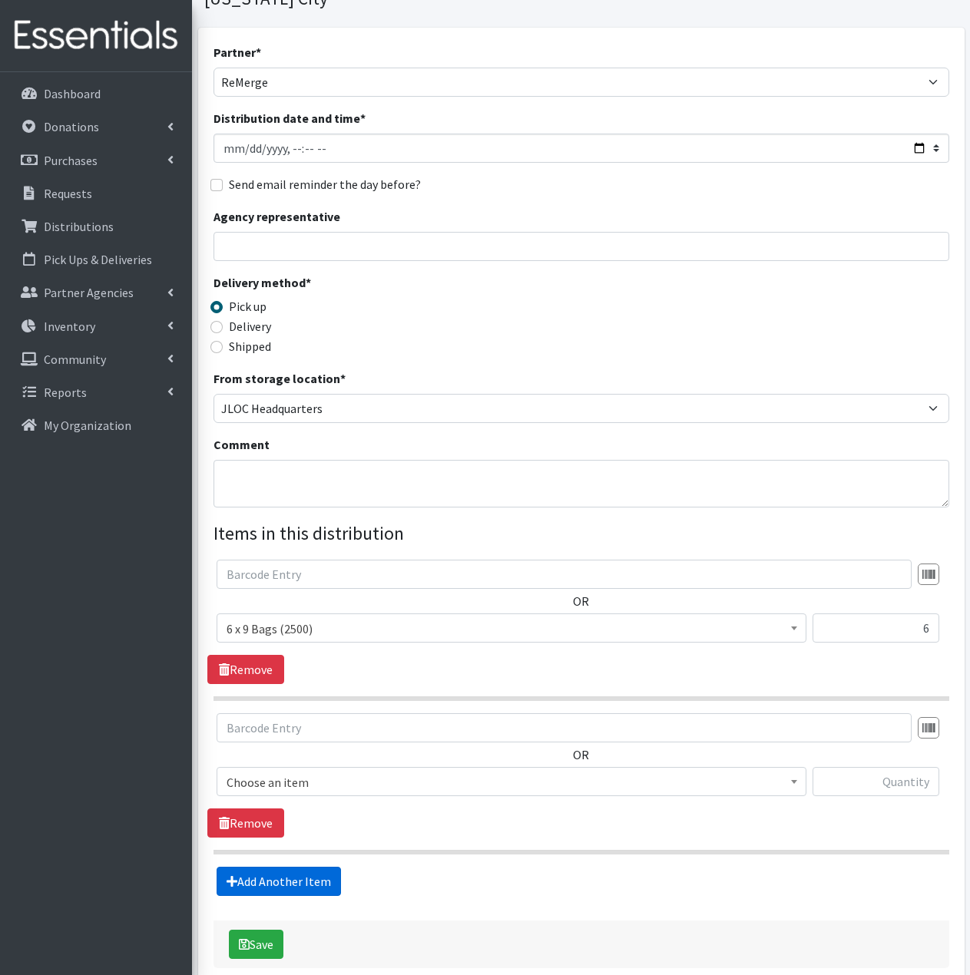
scroll to position [177, 0]
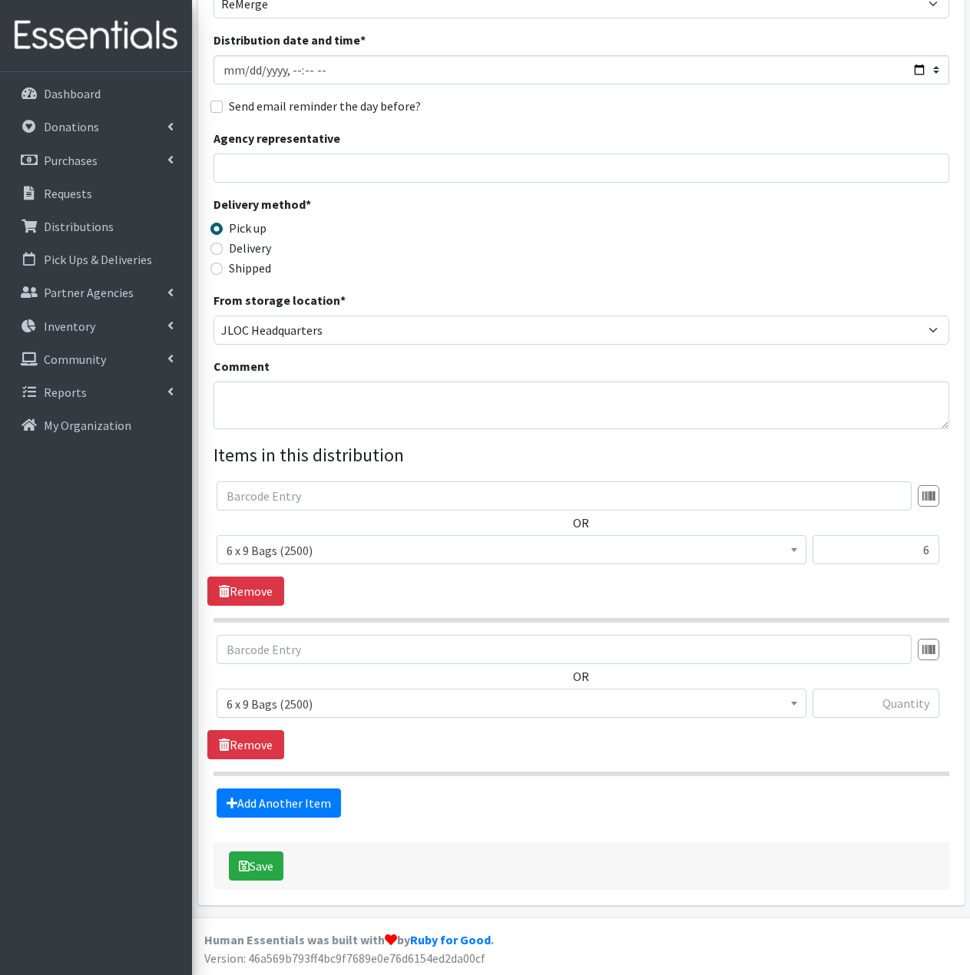
click at [391, 701] on span "6 x 9 Bags (2500)" at bounding box center [511, 703] width 570 height 21
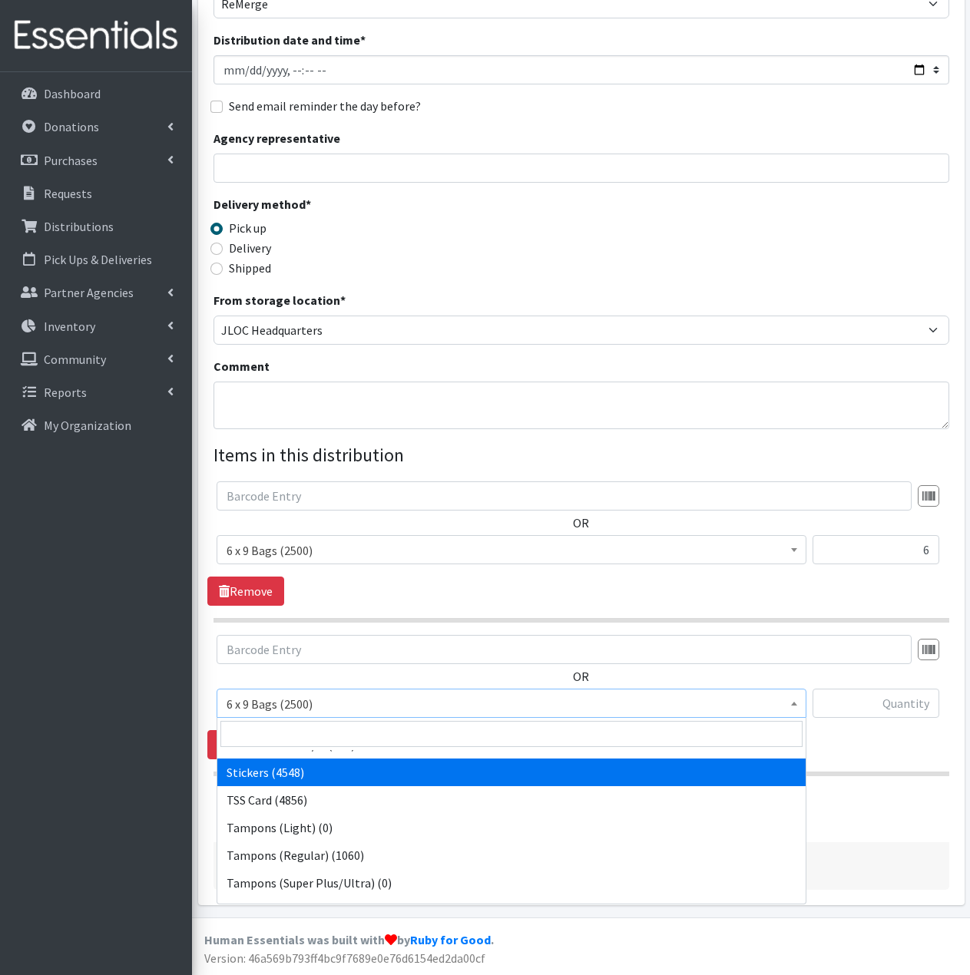
scroll to position [289, 0]
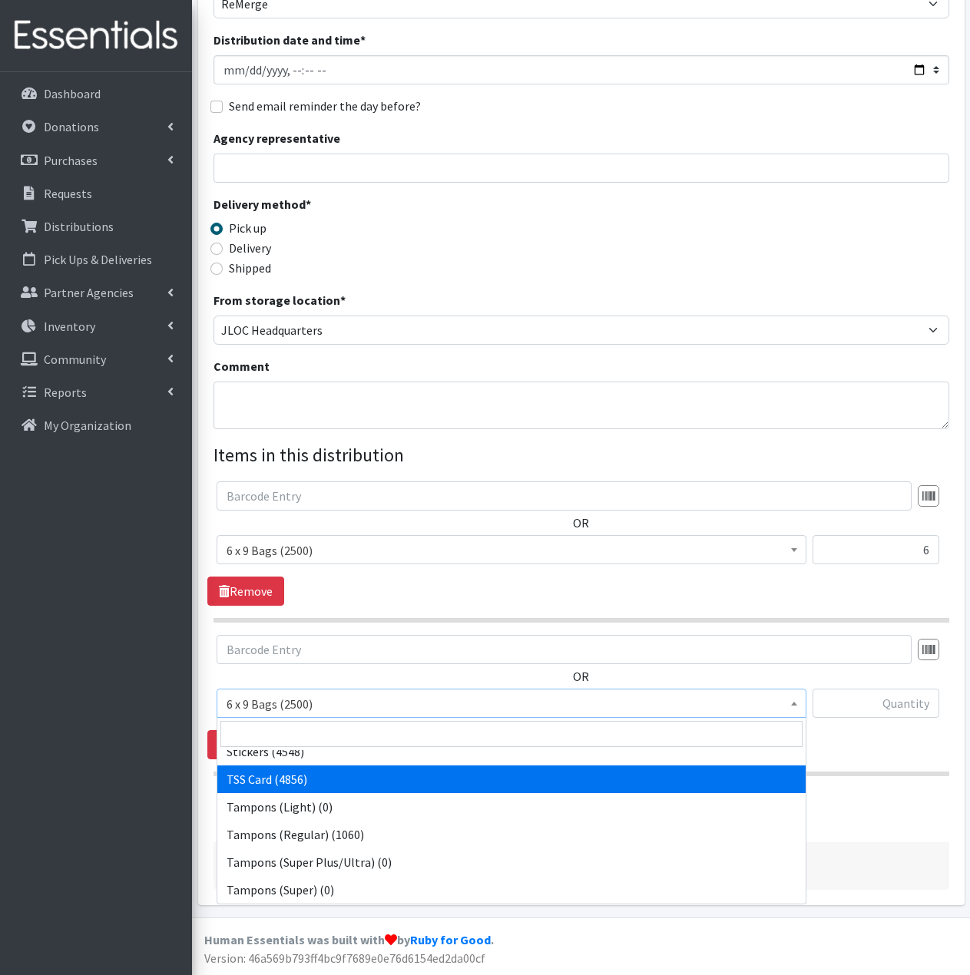
select select "15565"
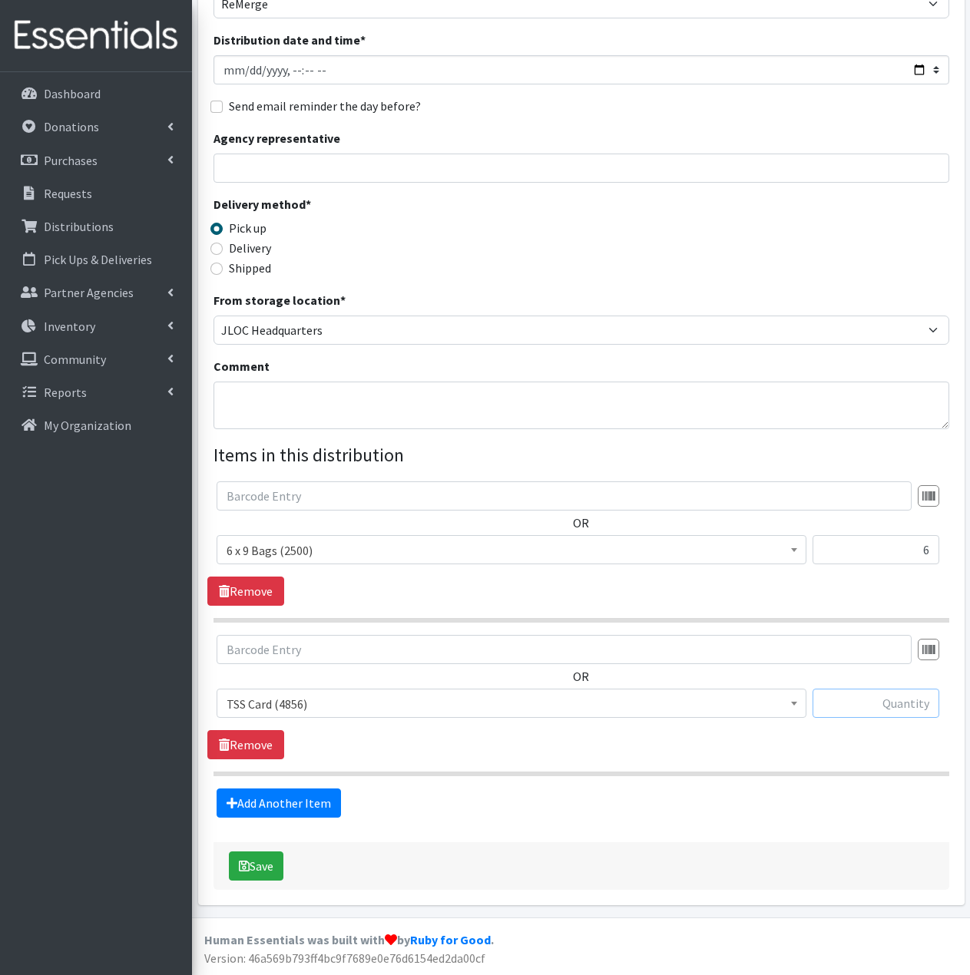
click at [910, 701] on input "text" at bounding box center [875, 703] width 127 height 29
type input "6"
click at [293, 808] on link "Add Another Item" at bounding box center [279, 803] width 124 height 29
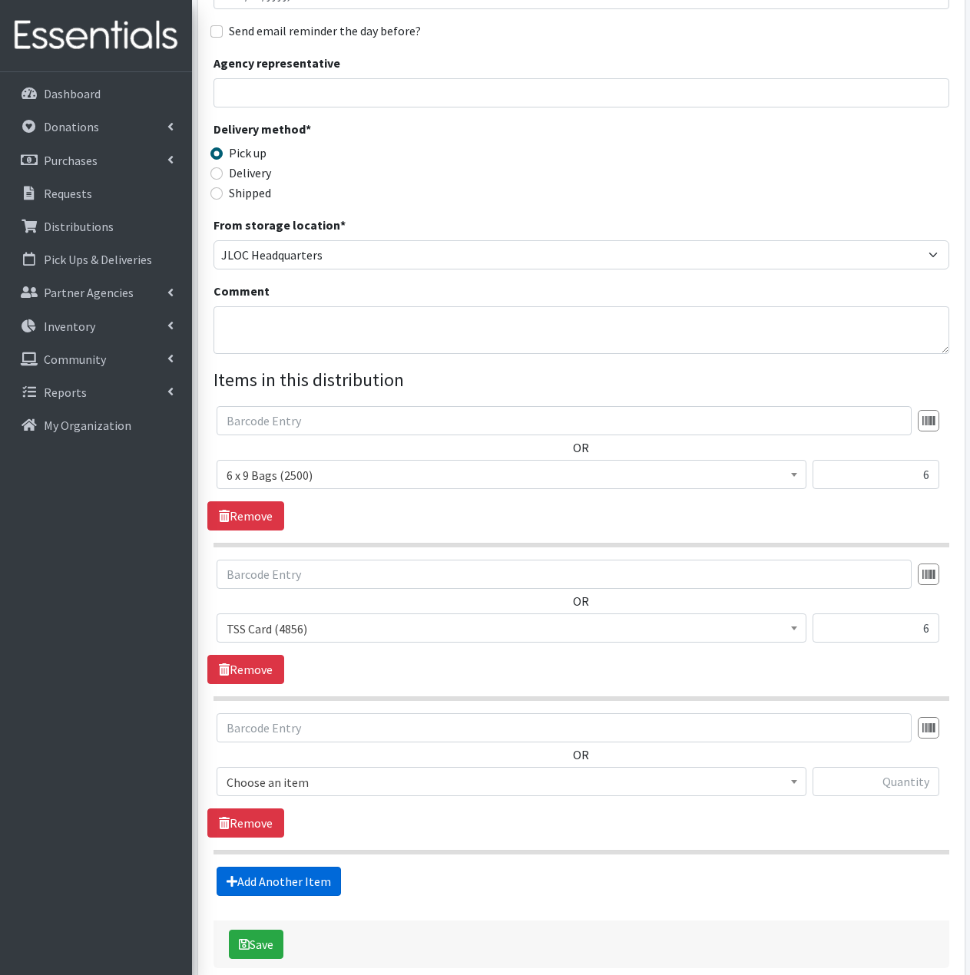
scroll to position [330, 0]
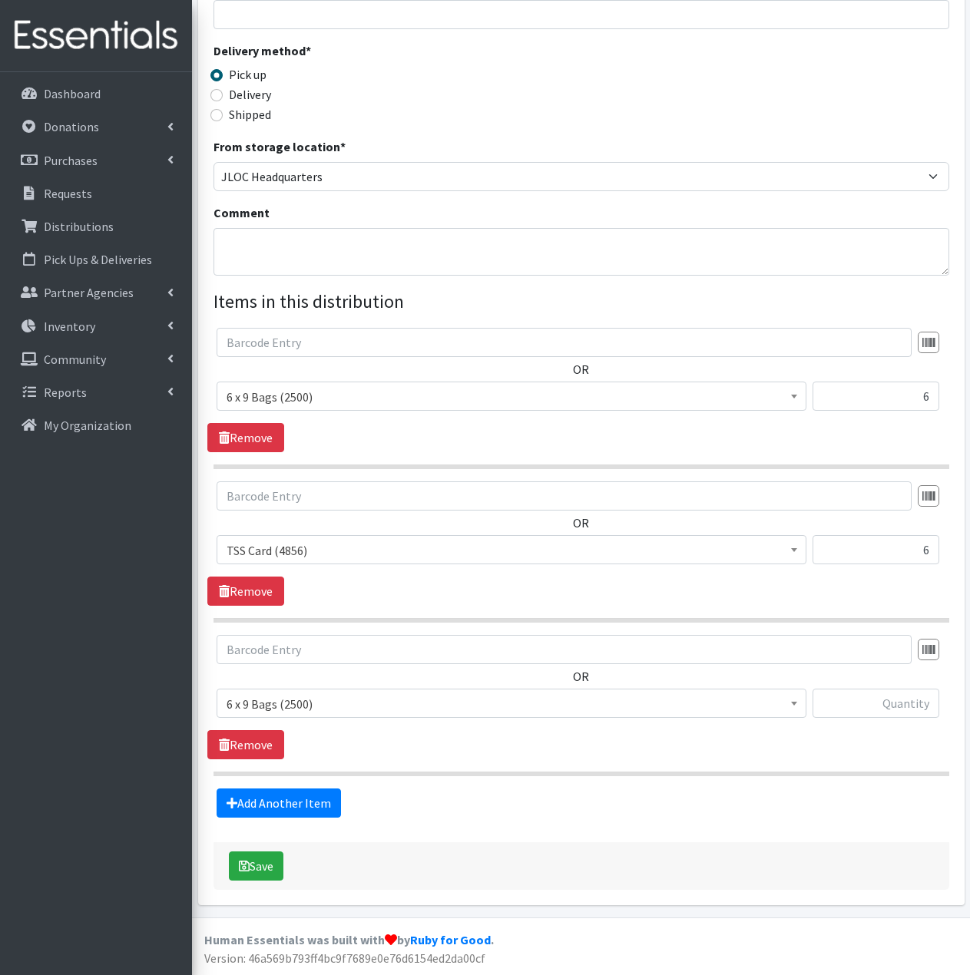
click at [406, 705] on span "6 x 9 Bags (2500)" at bounding box center [511, 703] width 570 height 21
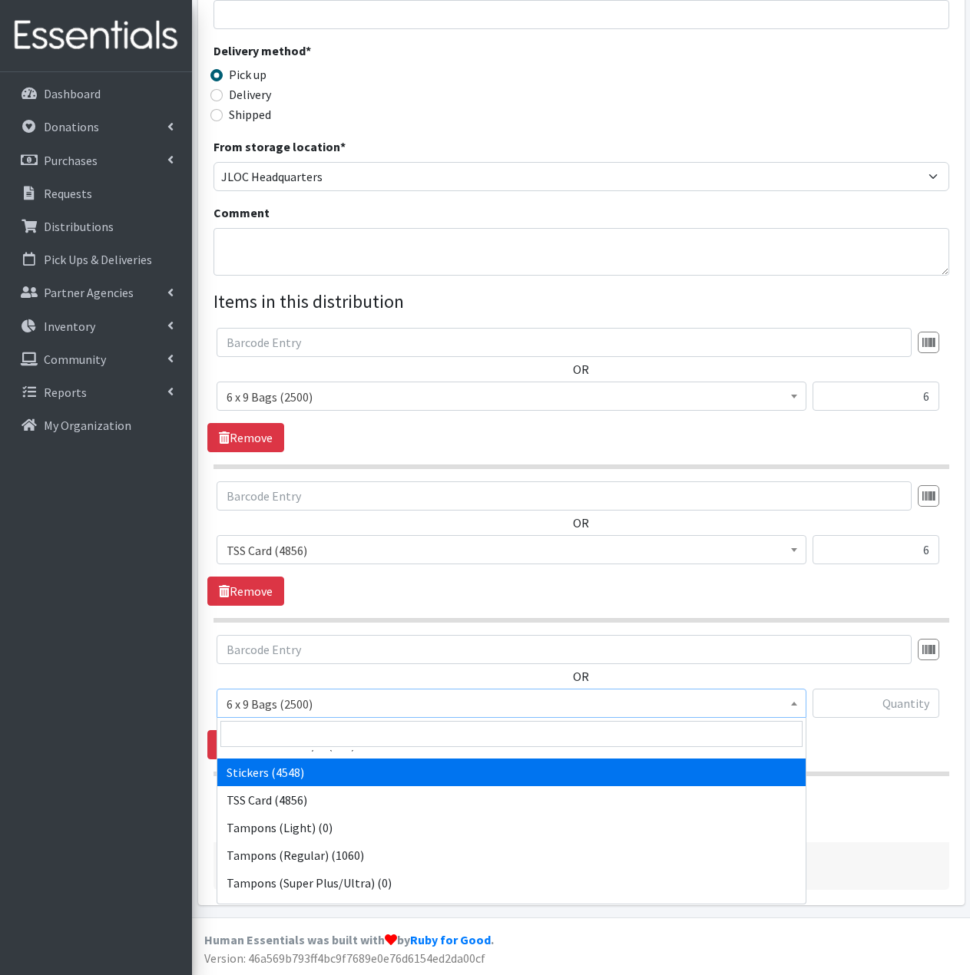
scroll to position [289, 0]
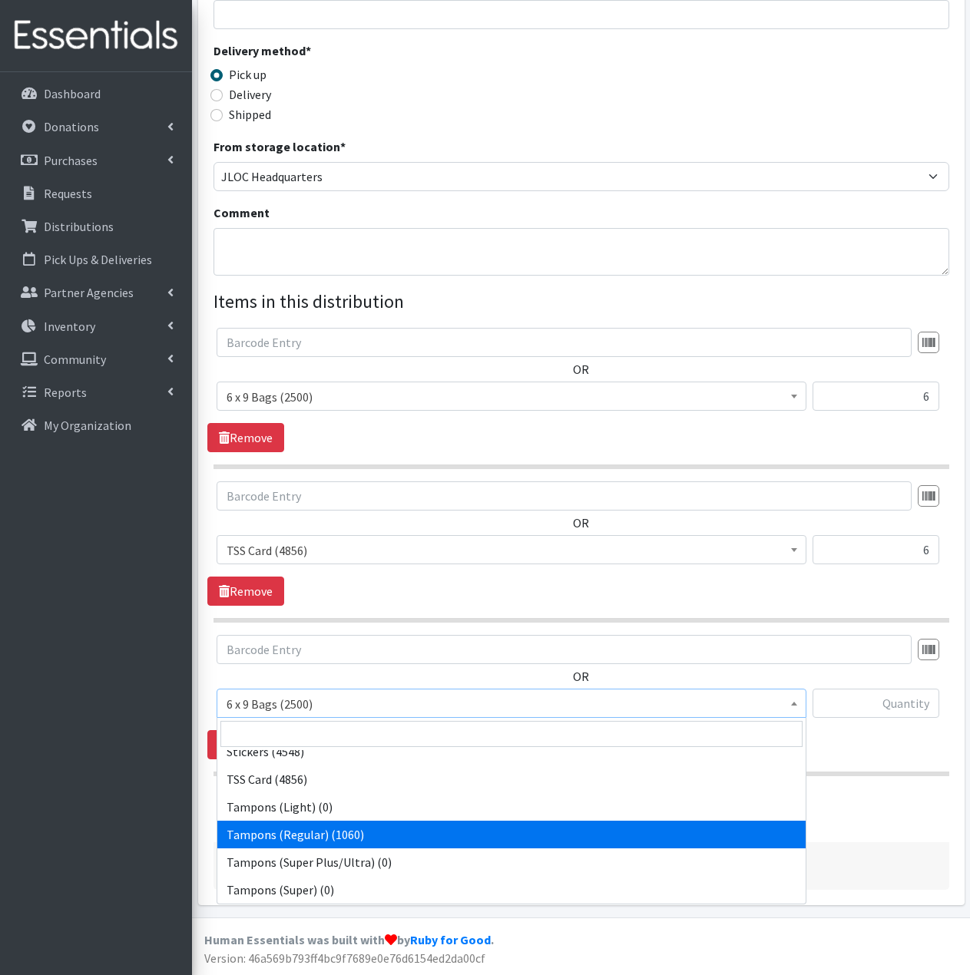
select select "2101"
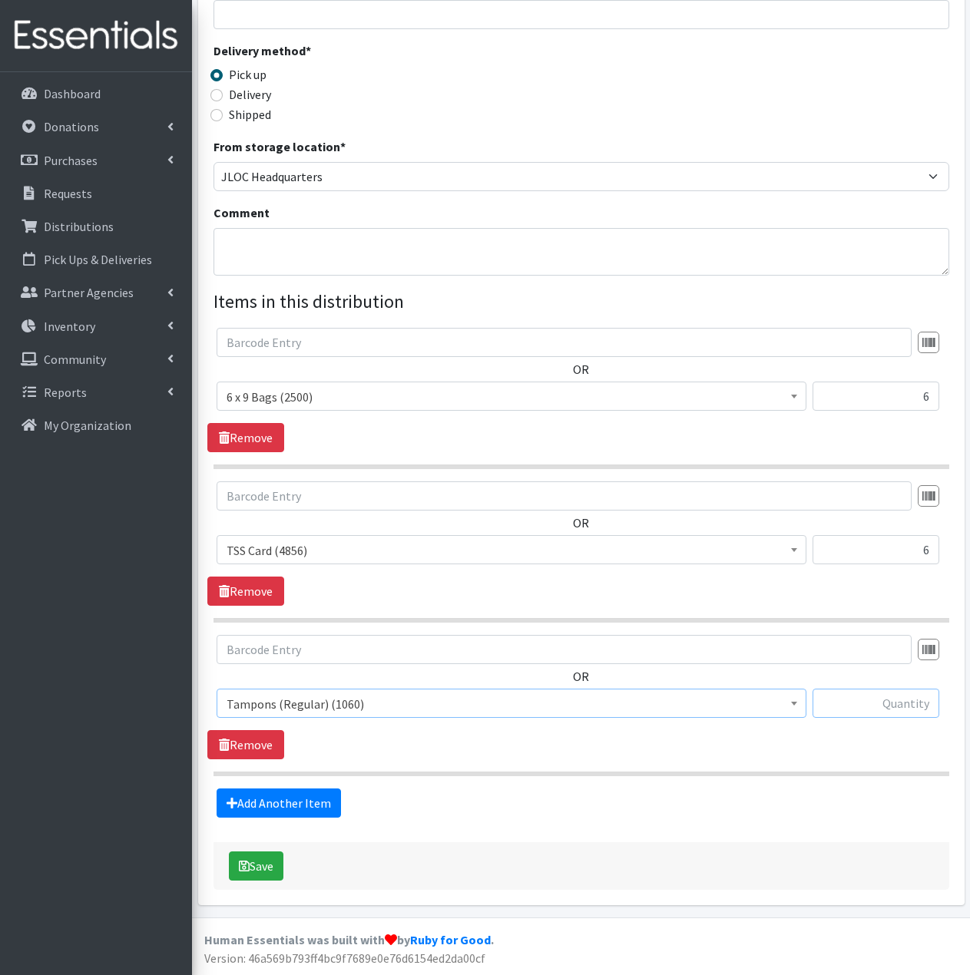
click at [867, 708] on input "text" at bounding box center [875, 703] width 127 height 29
type input "60"
click at [314, 805] on link "Add Another Item" at bounding box center [279, 803] width 124 height 29
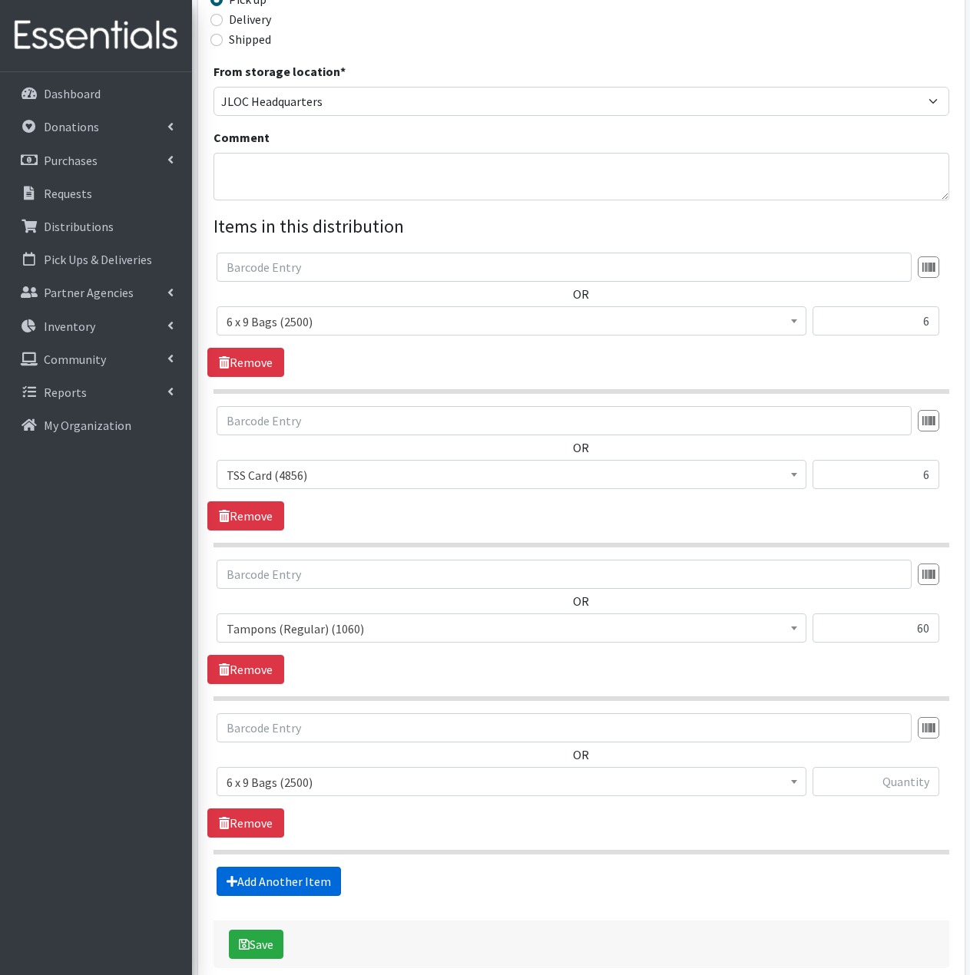
scroll to position [484, 0]
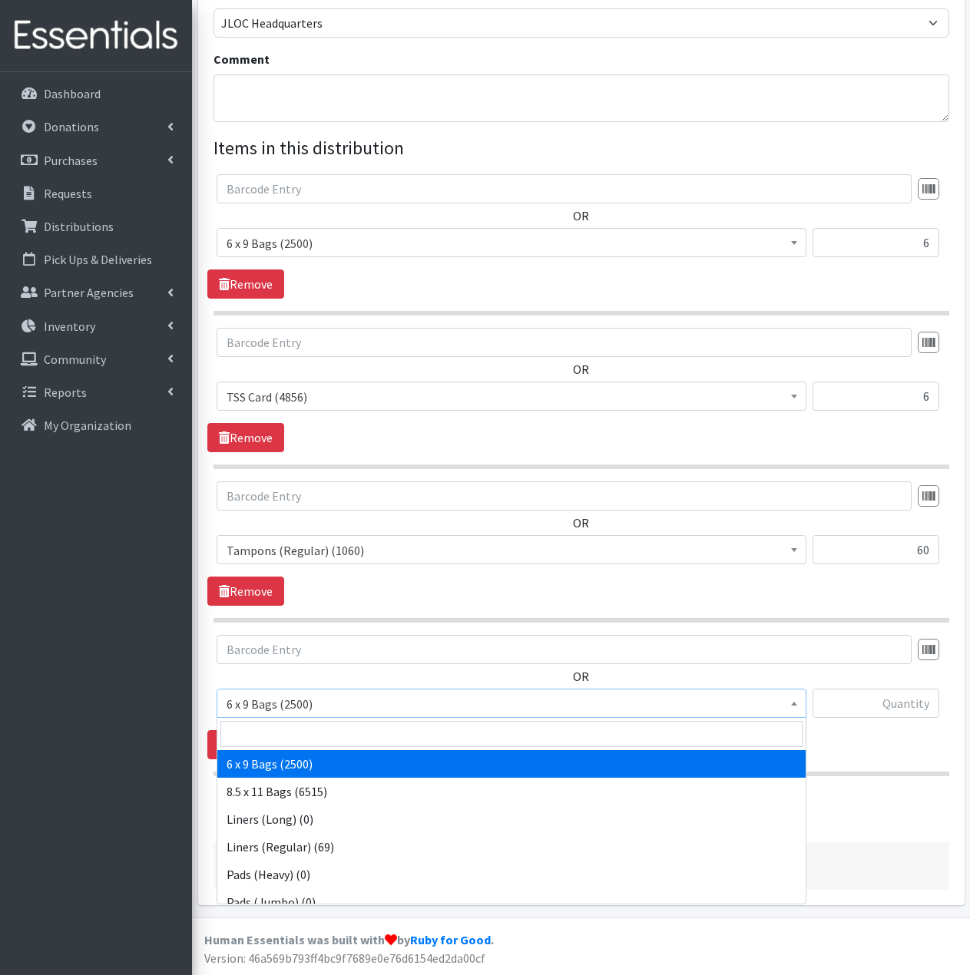
click at [412, 715] on span "6 x 9 Bags (2500)" at bounding box center [512, 703] width 590 height 29
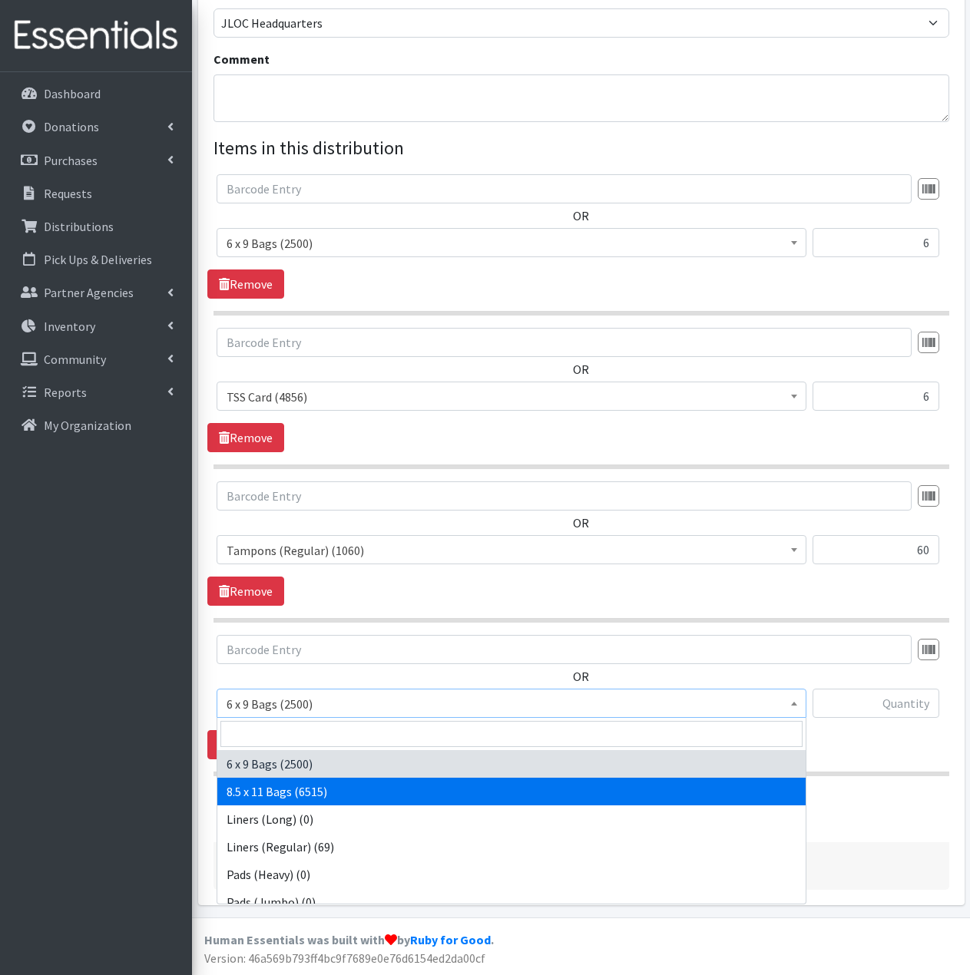
select select "7616"
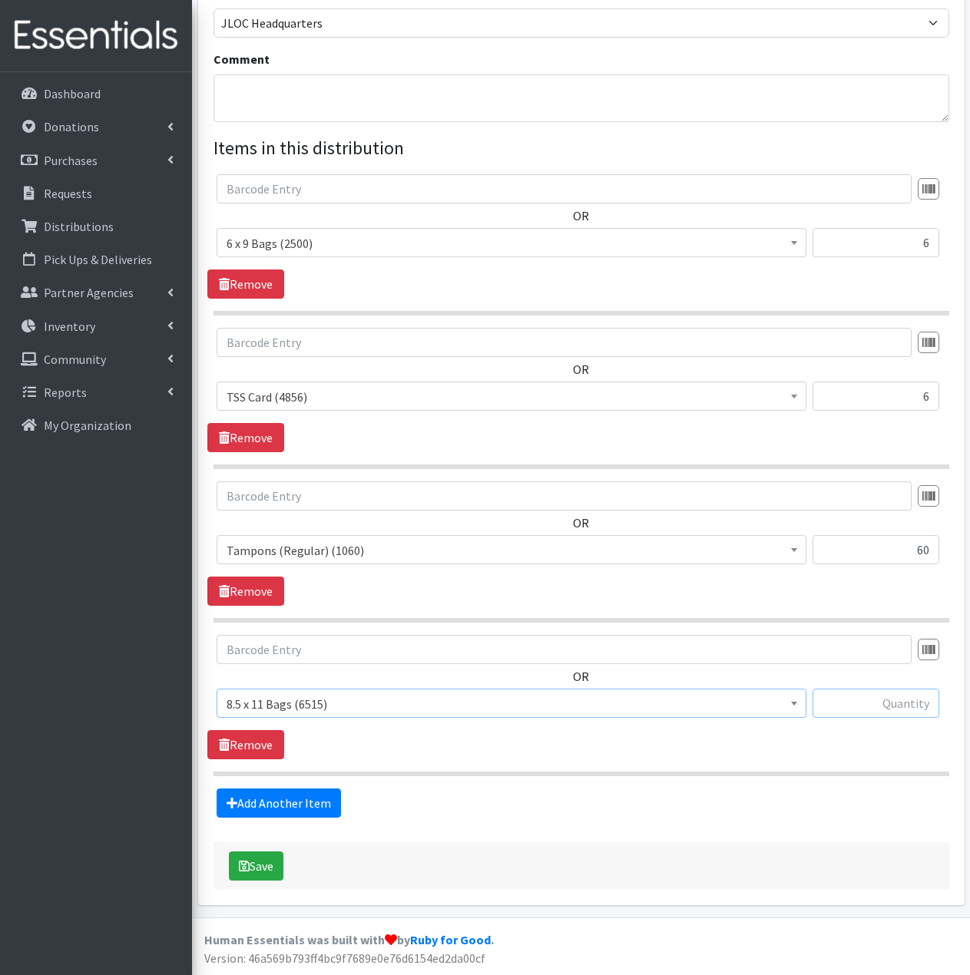
click at [909, 702] on input "text" at bounding box center [875, 703] width 127 height 29
click at [914, 247] on input "6" at bounding box center [875, 242] width 127 height 29
drag, startPoint x: 922, startPoint y: 249, endPoint x: 937, endPoint y: 247, distance: 15.4
click at [937, 247] on input "6" at bounding box center [875, 242] width 127 height 29
type input "10"
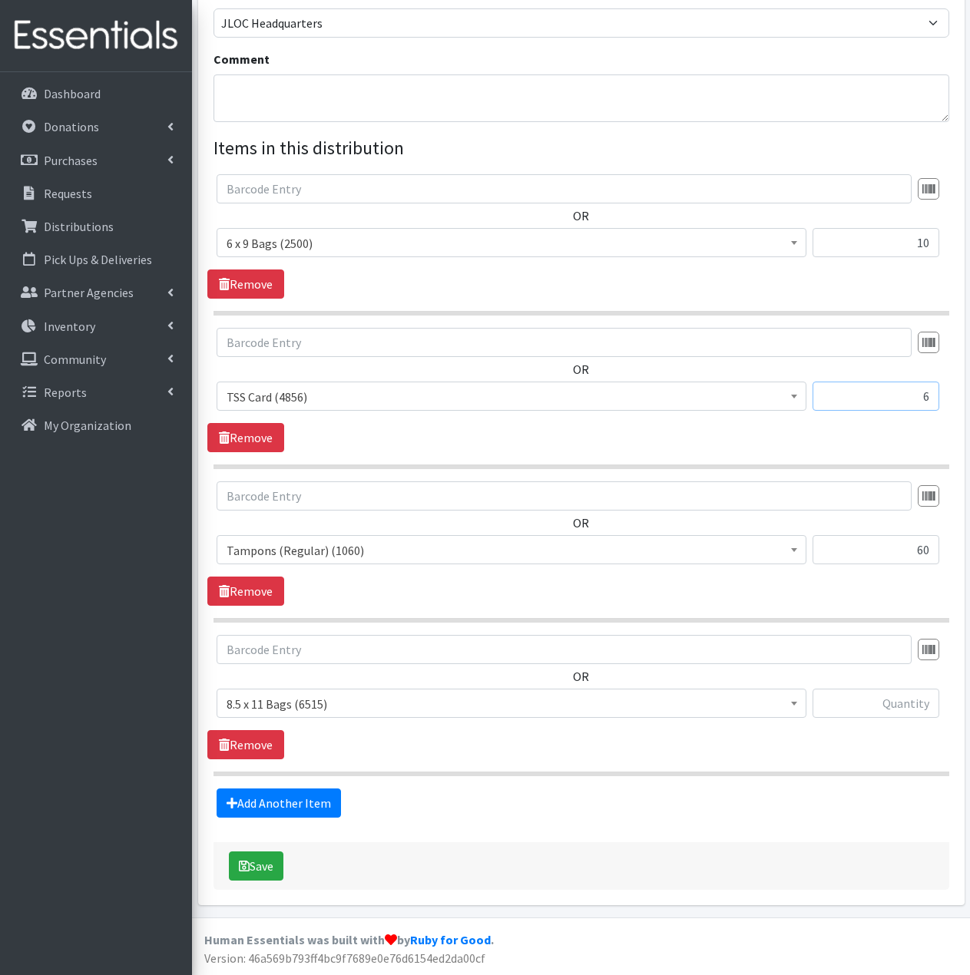
drag, startPoint x: 899, startPoint y: 398, endPoint x: 975, endPoint y: 395, distance: 76.1
click at [969, 395] on html "User Guide 0 Pick-ups remaining this week View Calendar 0 Requests 0 Partner Ag…" at bounding box center [485, 245] width 970 height 1459
type input "10"
drag, startPoint x: 912, startPoint y: 549, endPoint x: 972, endPoint y: 550, distance: 59.9
click at [969, 550] on html "User Guide 0 Pick-ups remaining this week View Calendar 0 Requests 0 Partner Ag…" at bounding box center [485, 245] width 970 height 1459
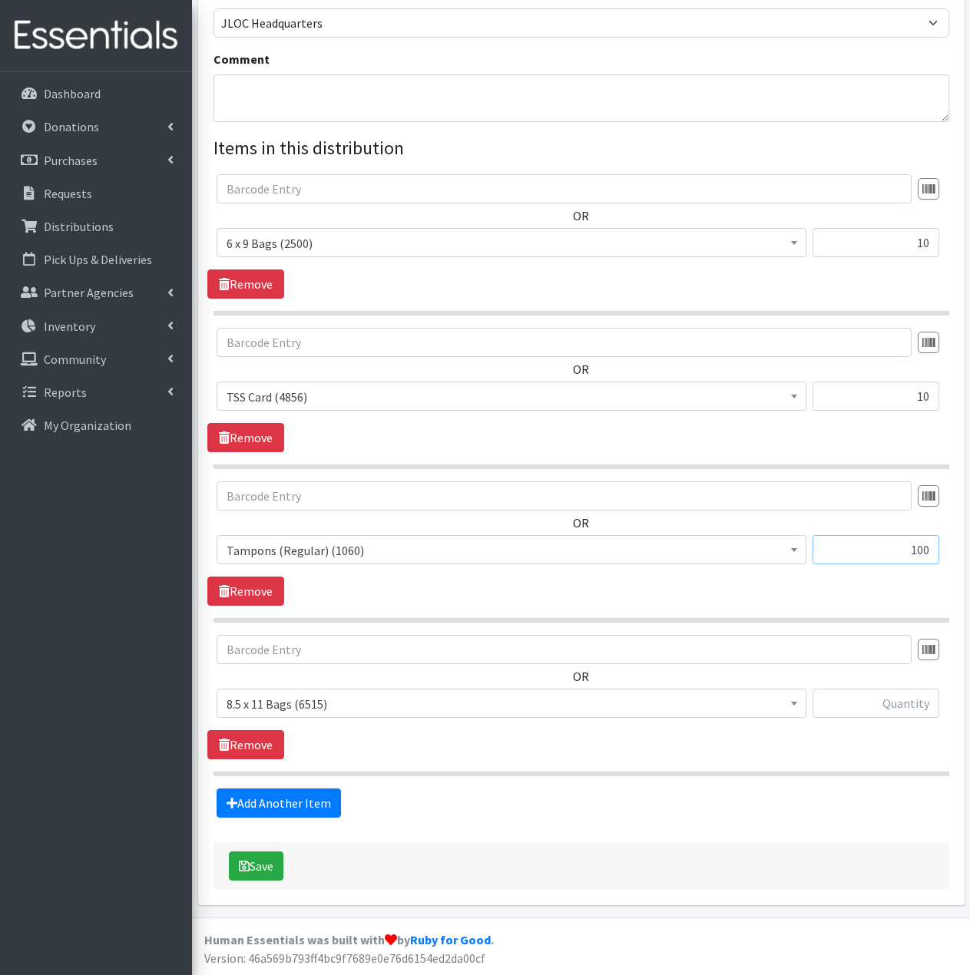
type input "100"
click at [900, 709] on input "text" at bounding box center [875, 703] width 127 height 29
type input "6"
click at [318, 804] on link "Add Another Item" at bounding box center [279, 803] width 124 height 29
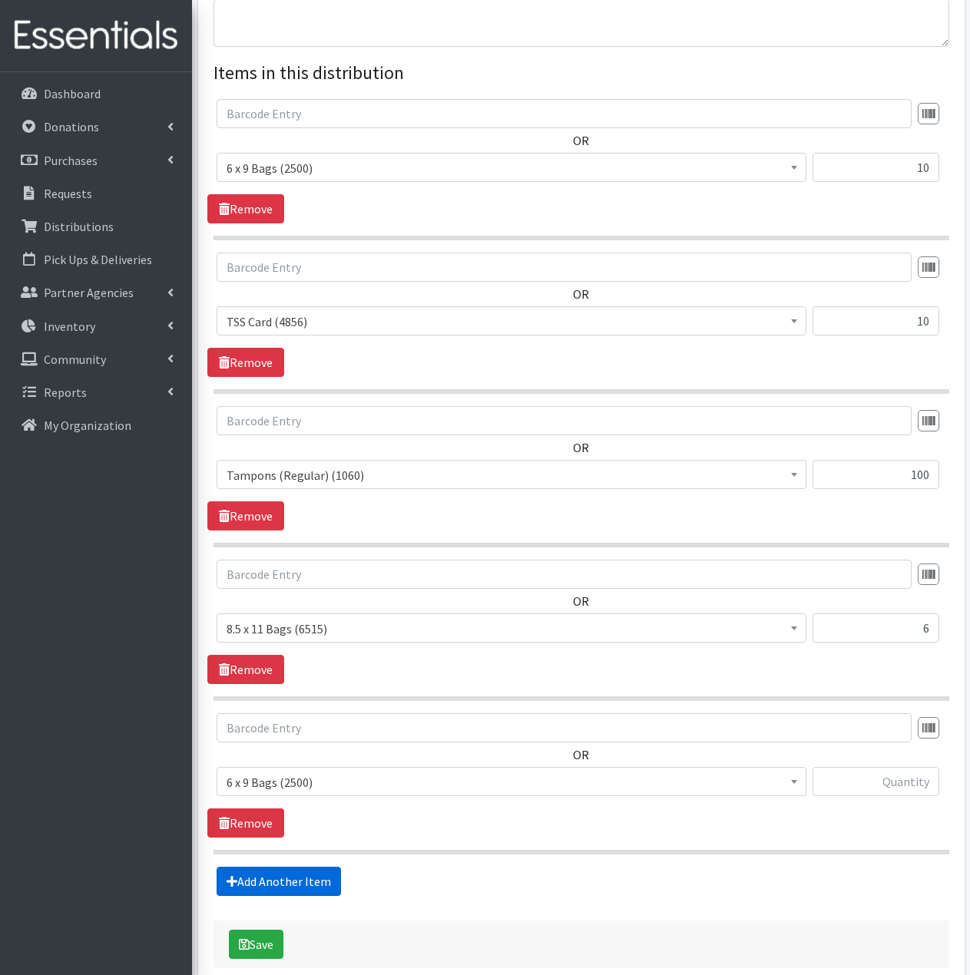
scroll to position [637, 0]
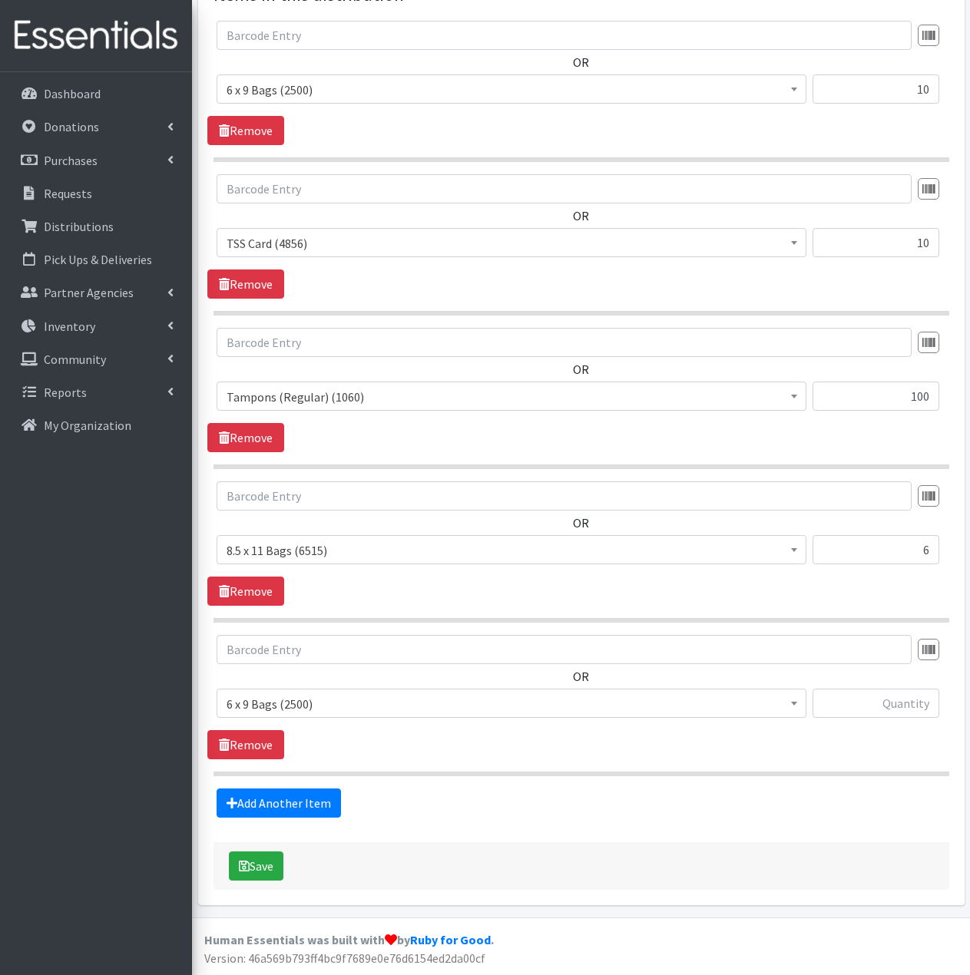
click at [415, 703] on span "6 x 9 Bags (2500)" at bounding box center [511, 703] width 570 height 21
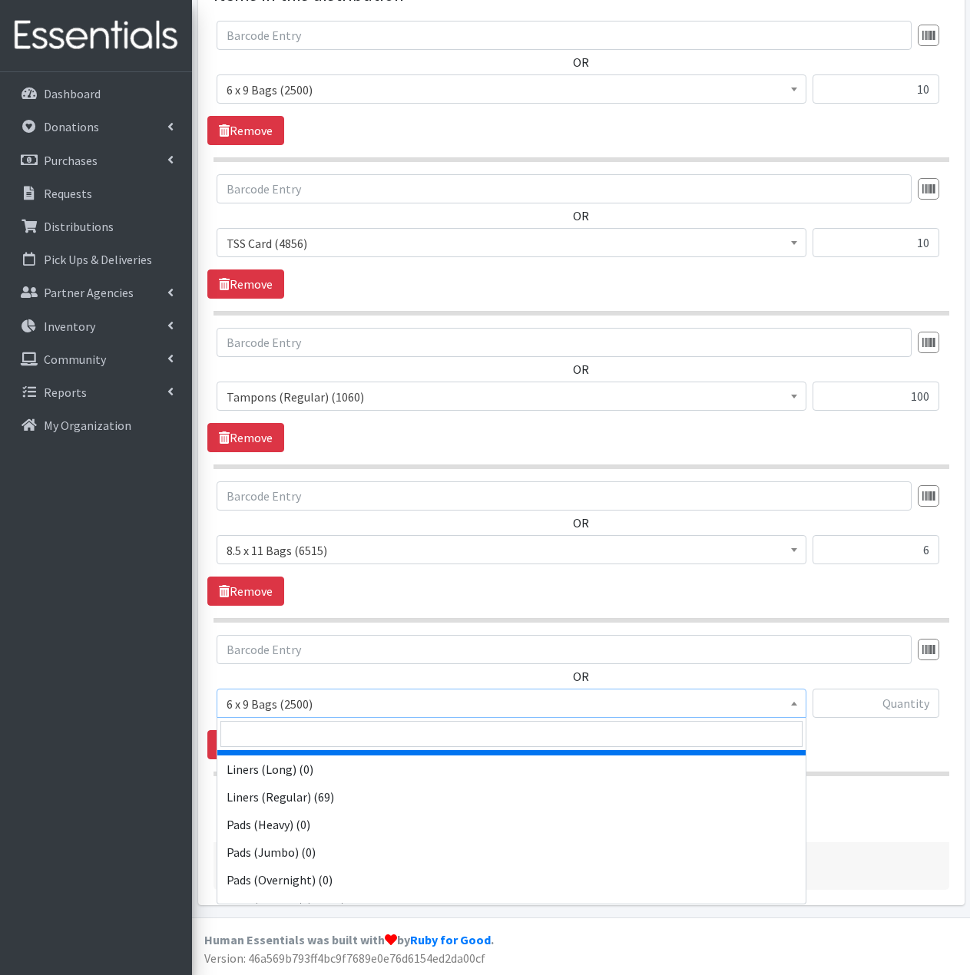
scroll to position [77, 0]
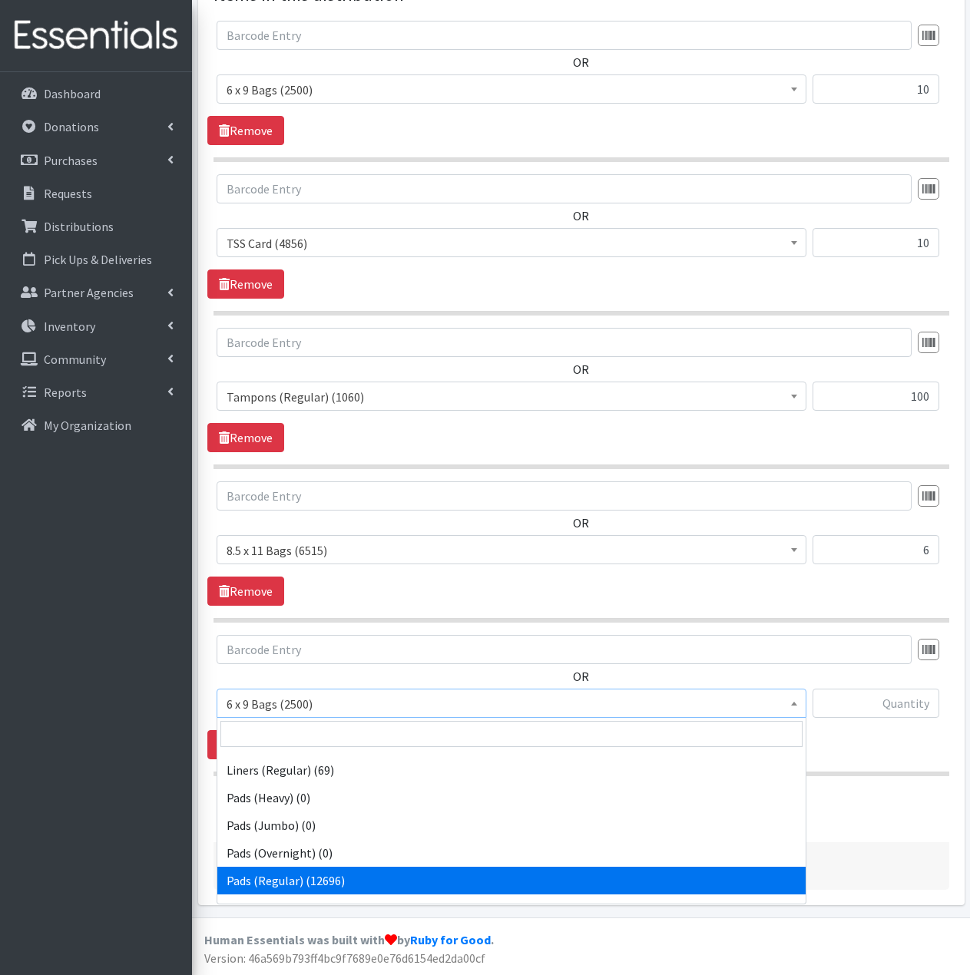
select select "2104"
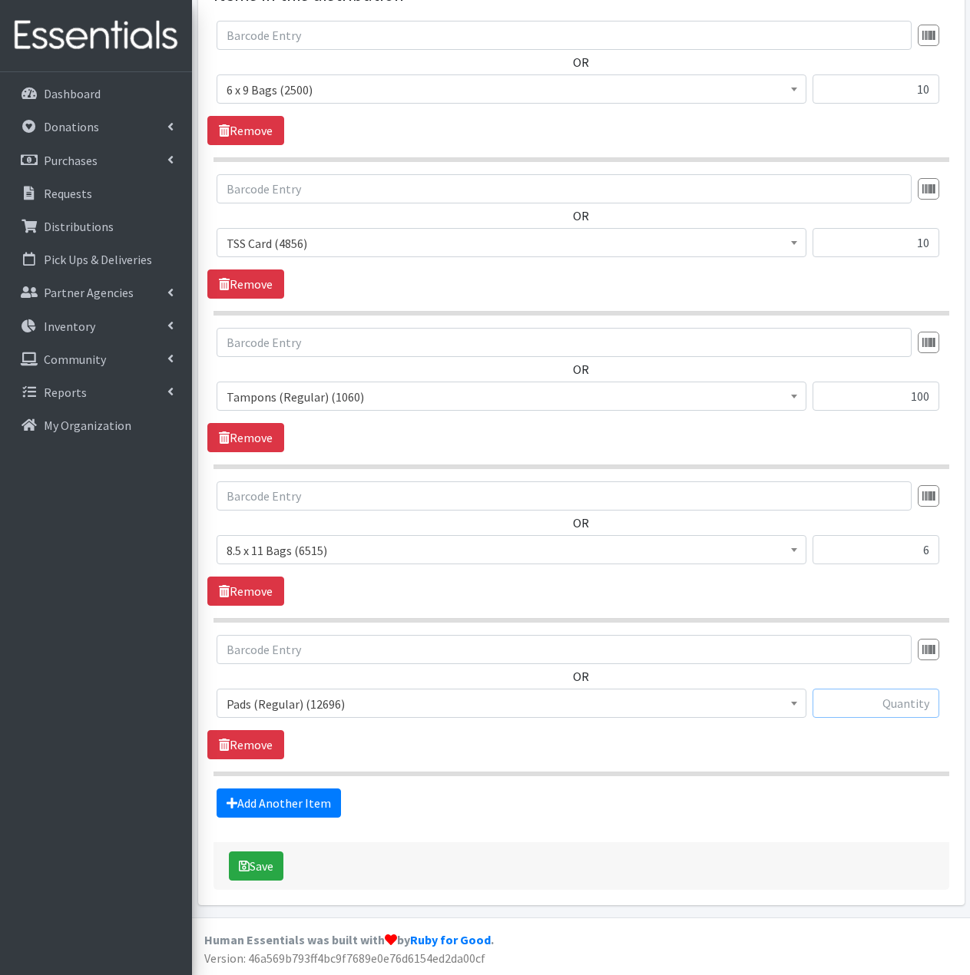
click at [907, 706] on input "text" at bounding box center [875, 703] width 127 height 29
type input "60"
click at [316, 803] on link "Add Another Item" at bounding box center [279, 803] width 124 height 29
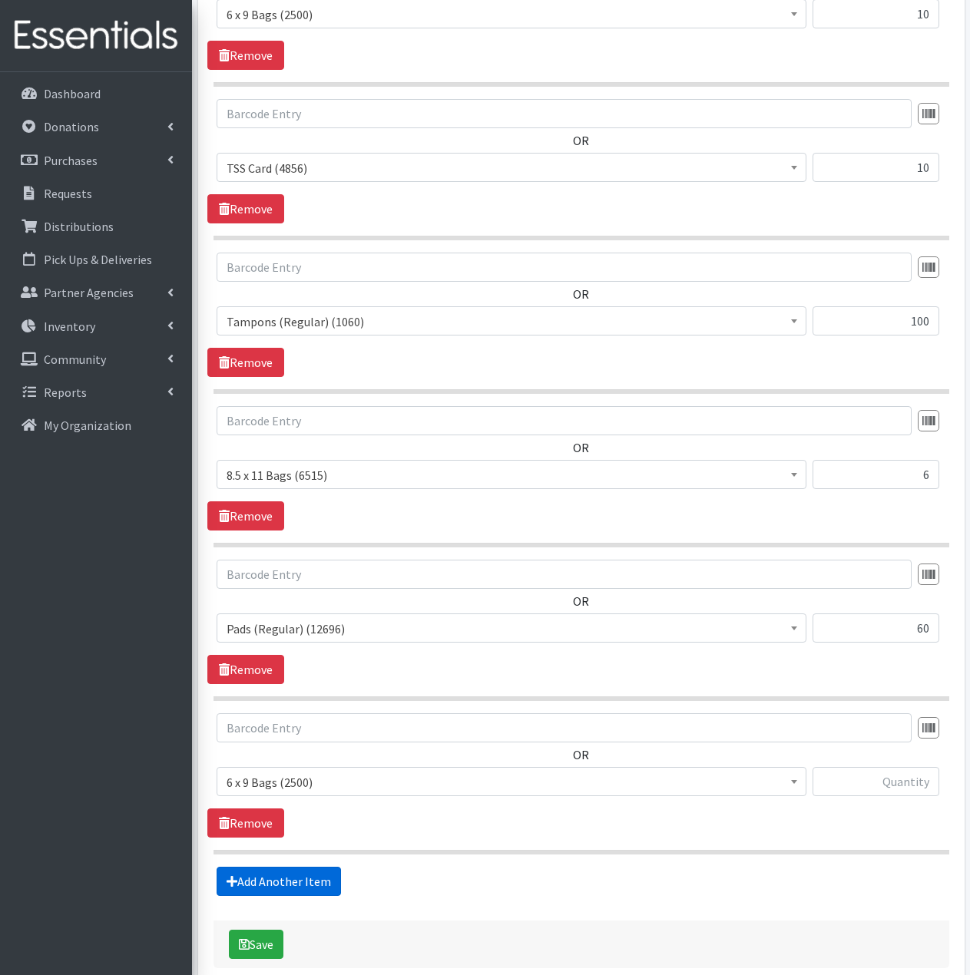
scroll to position [791, 0]
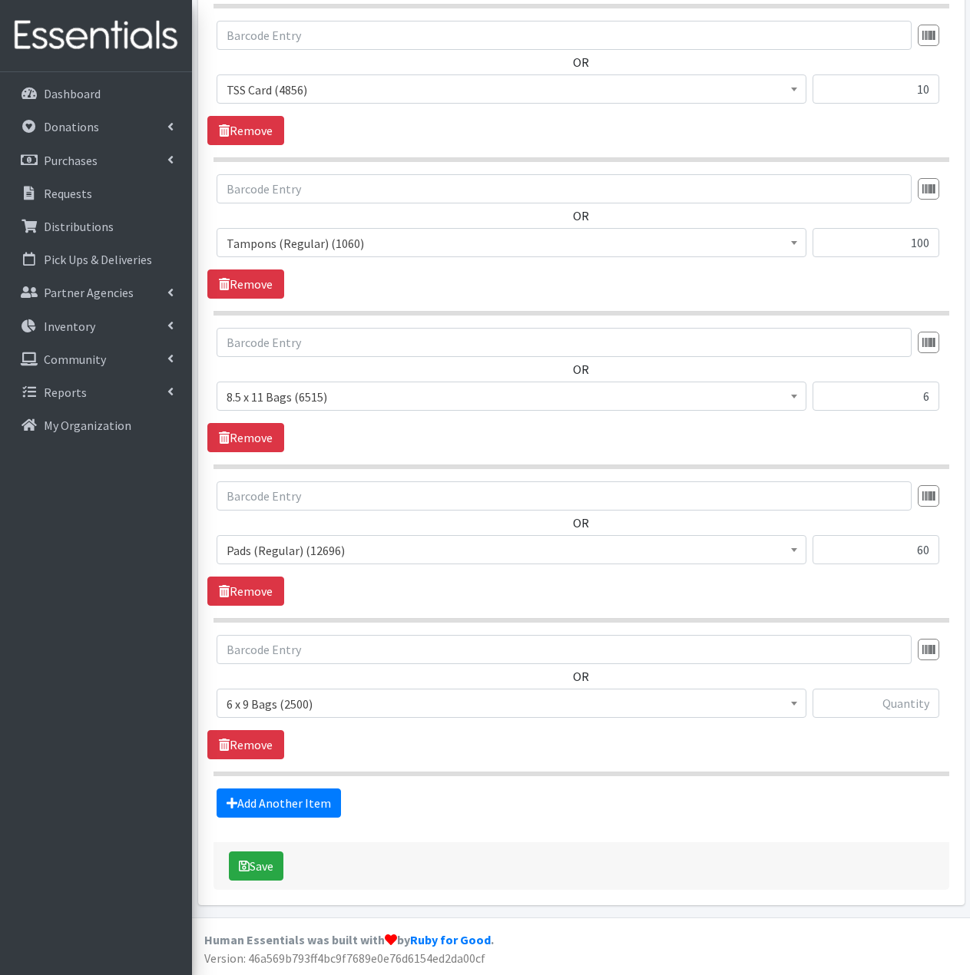
click at [373, 705] on span "6 x 9 Bags (2500)" at bounding box center [511, 703] width 570 height 21
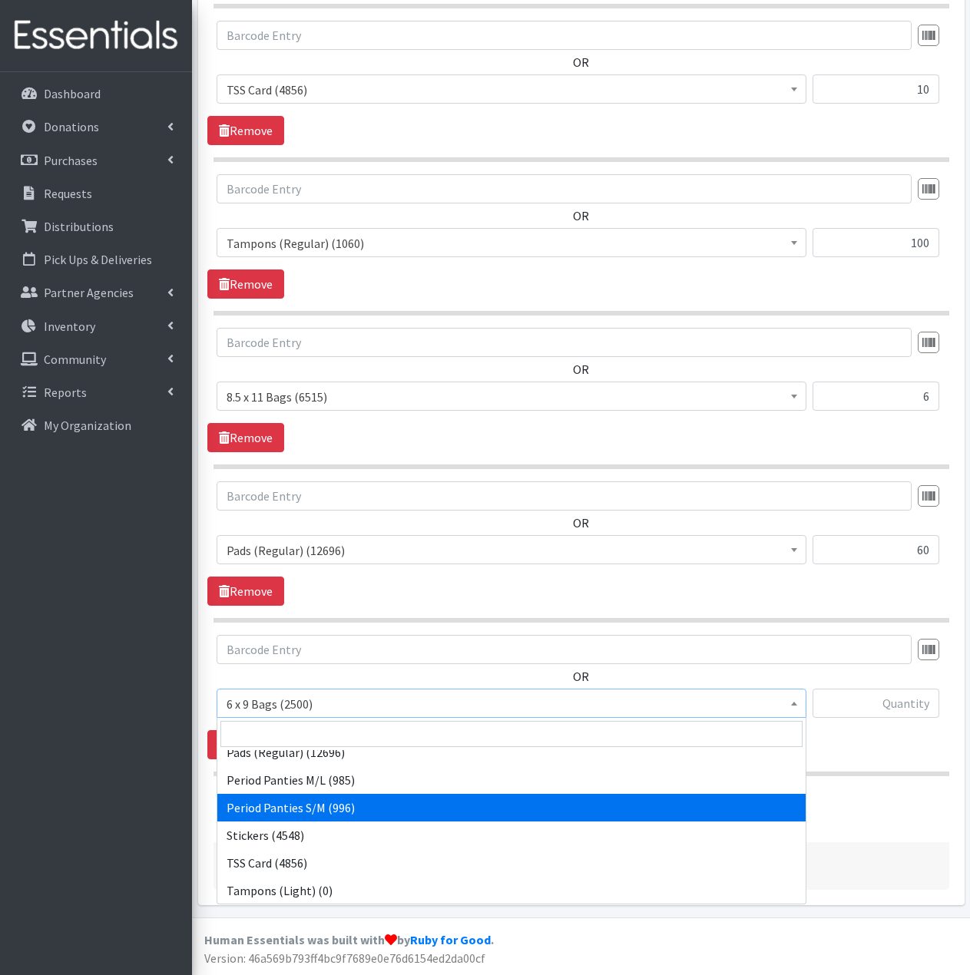
scroll to position [230, 0]
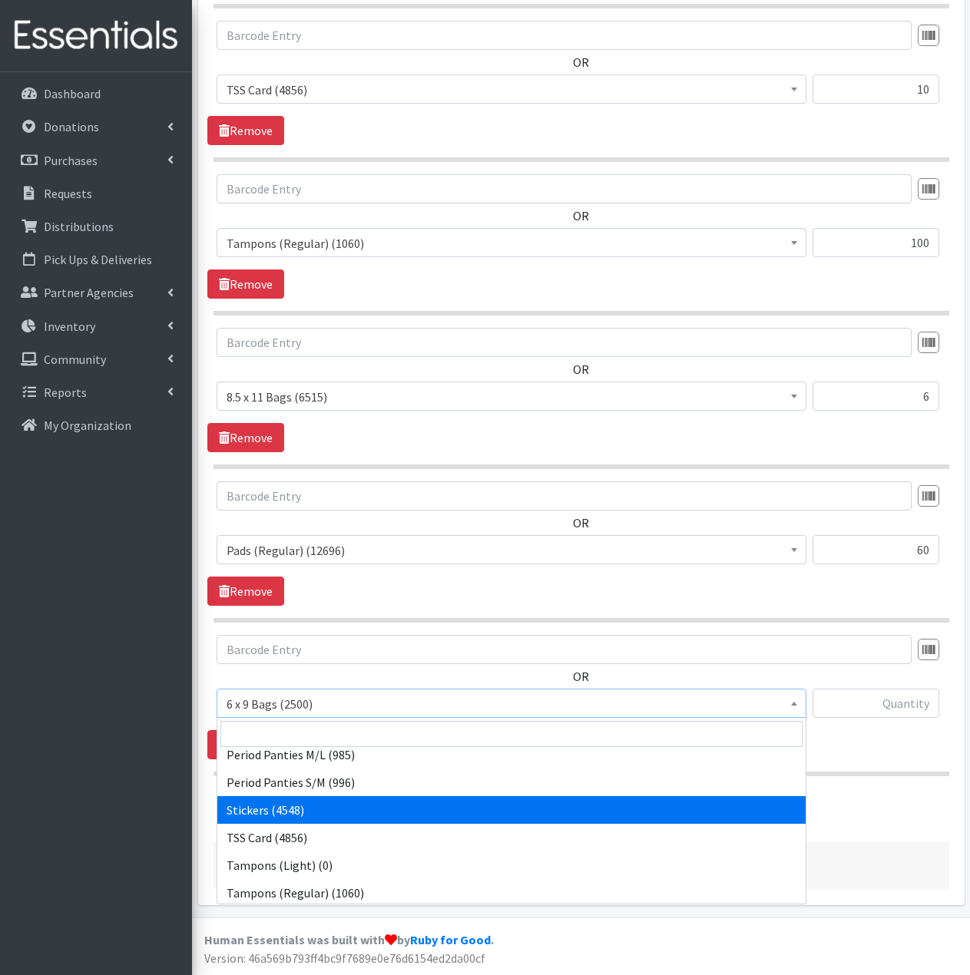
select select "13100"
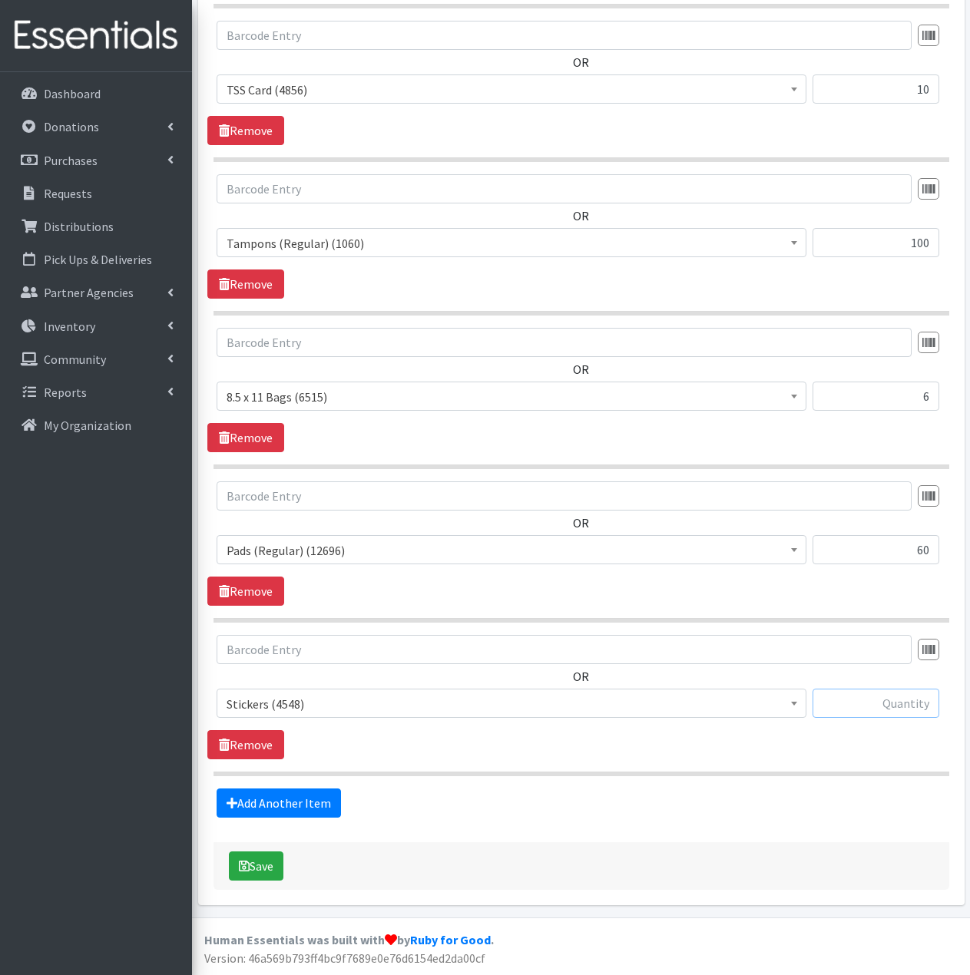
click at [869, 703] on input "text" at bounding box center [875, 703] width 127 height 29
type input "16"
click at [887, 809] on div "Add Another Item" at bounding box center [580, 803] width 747 height 29
click at [268, 871] on button "Save" at bounding box center [256, 865] width 55 height 29
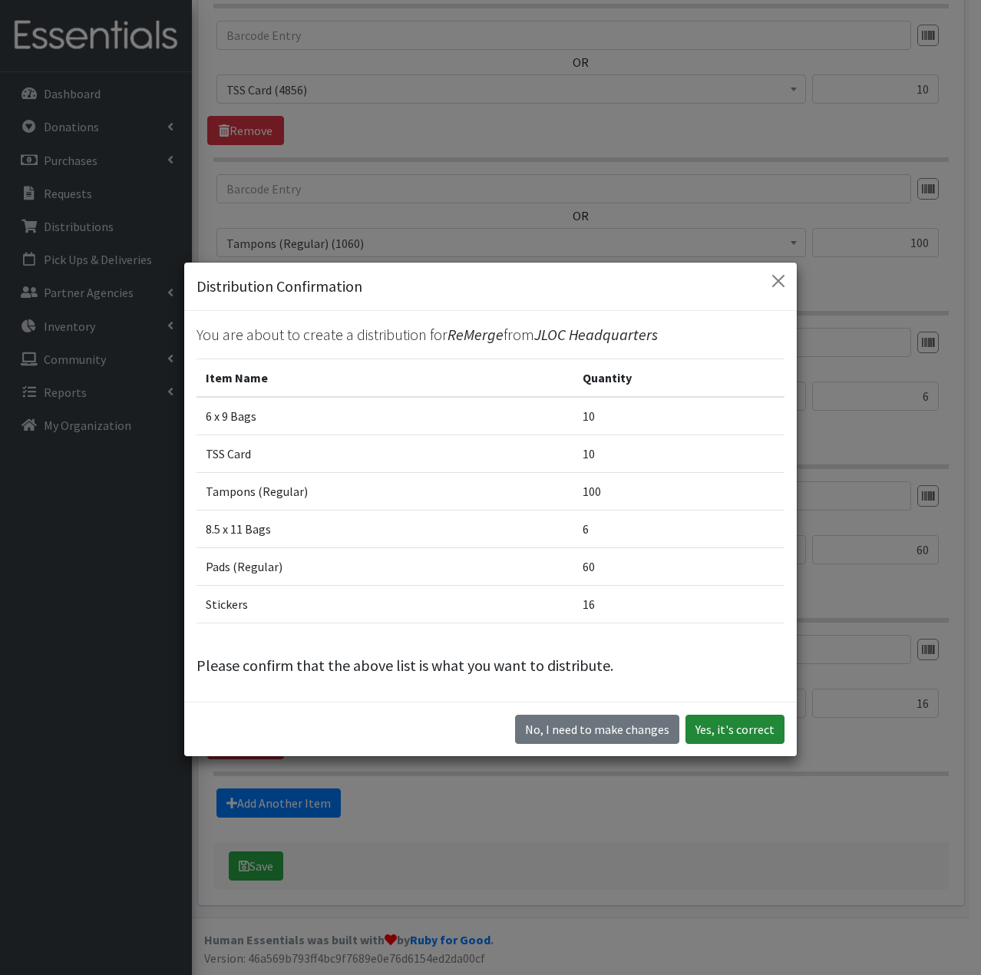
click at [696, 728] on button "Yes, it's correct" at bounding box center [735, 729] width 99 height 29
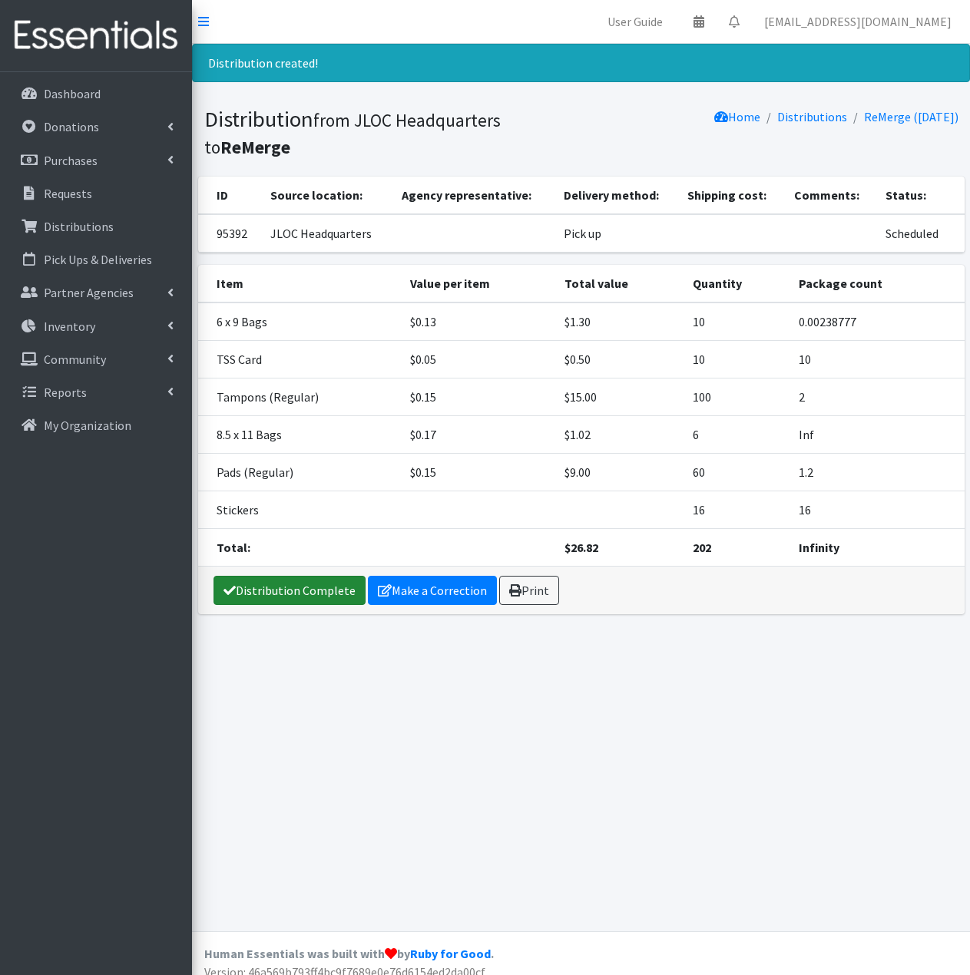
click at [303, 592] on link "Distribution Complete" at bounding box center [289, 590] width 152 height 29
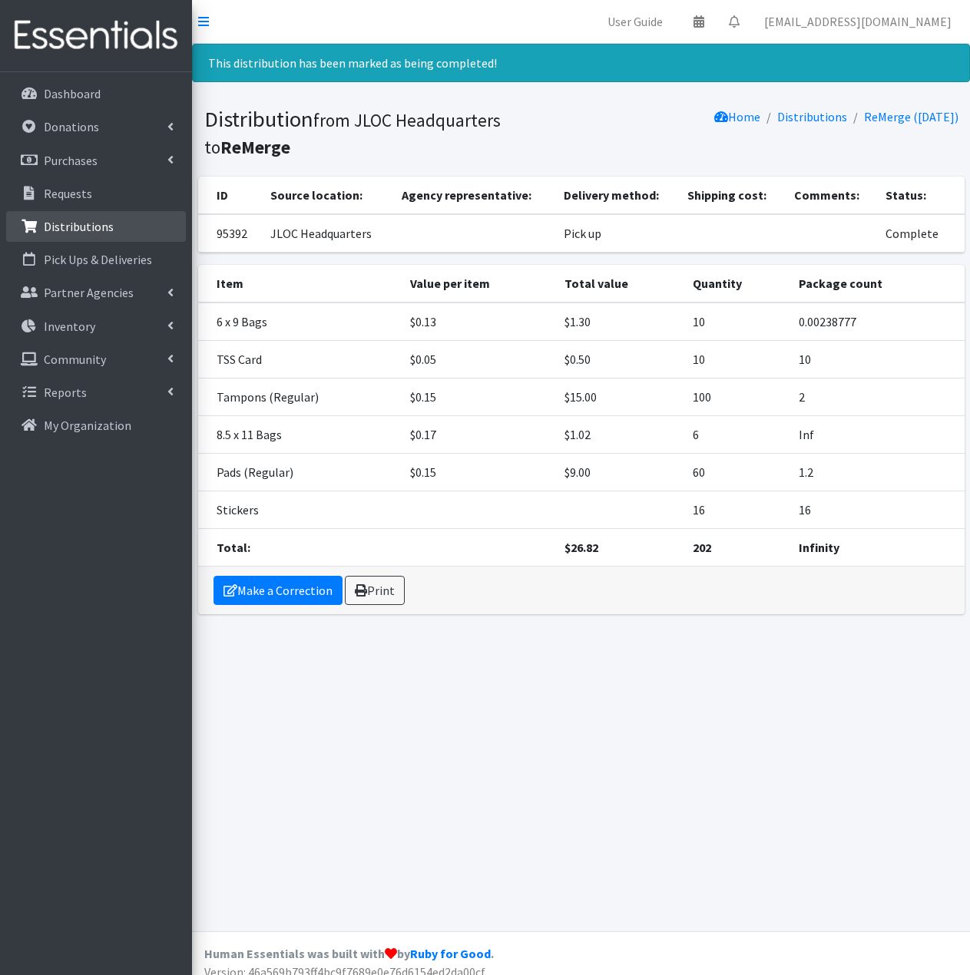
click at [104, 229] on p "Distributions" at bounding box center [79, 226] width 70 height 15
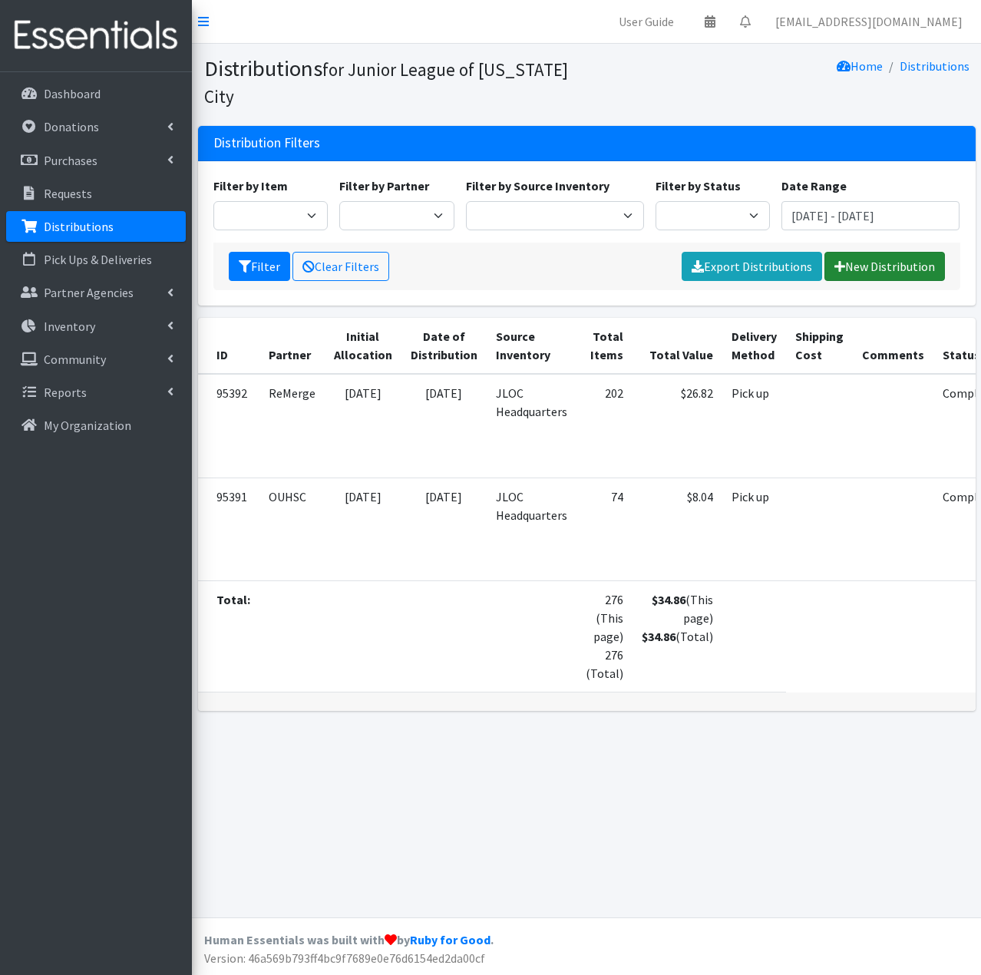
click at [887, 269] on link "New Distribution" at bounding box center [885, 266] width 121 height 29
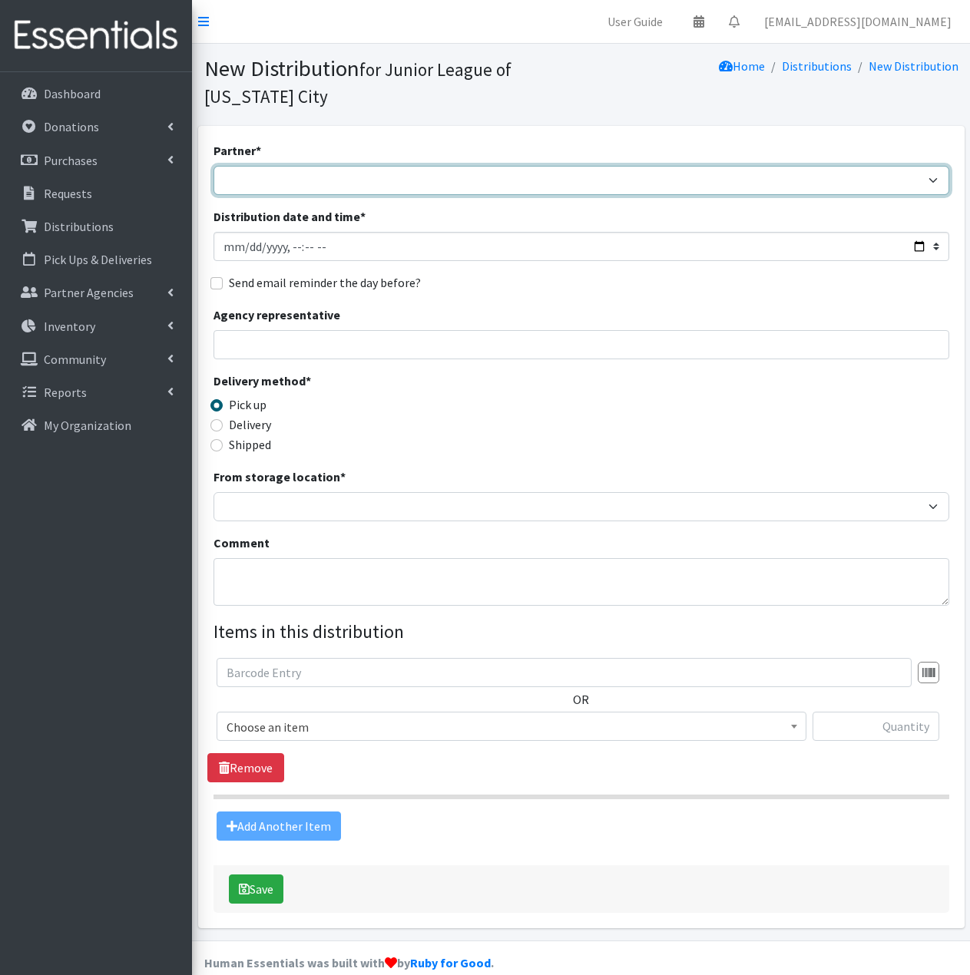
click at [590, 182] on select "[PERSON_NAME] Public Schools [PERSON_NAME] YMCA Boys & Girls Club CAIR [US_STAT…" at bounding box center [581, 180] width 736 height 29
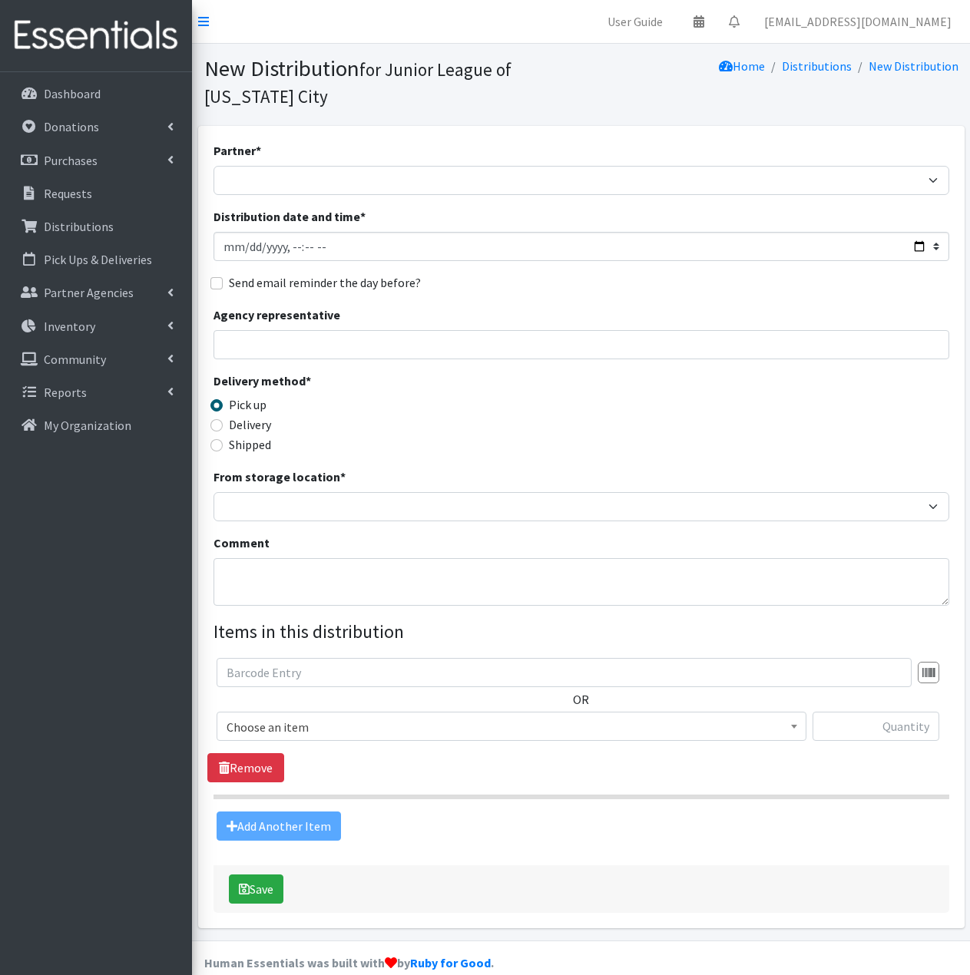
click at [25, 647] on div "Dashboard Donations All Donations New Donation Purchases All Purchases [GEOGRAP…" at bounding box center [96, 537] width 192 height 931
click at [111, 296] on p "Partner Agencies" at bounding box center [89, 292] width 90 height 15
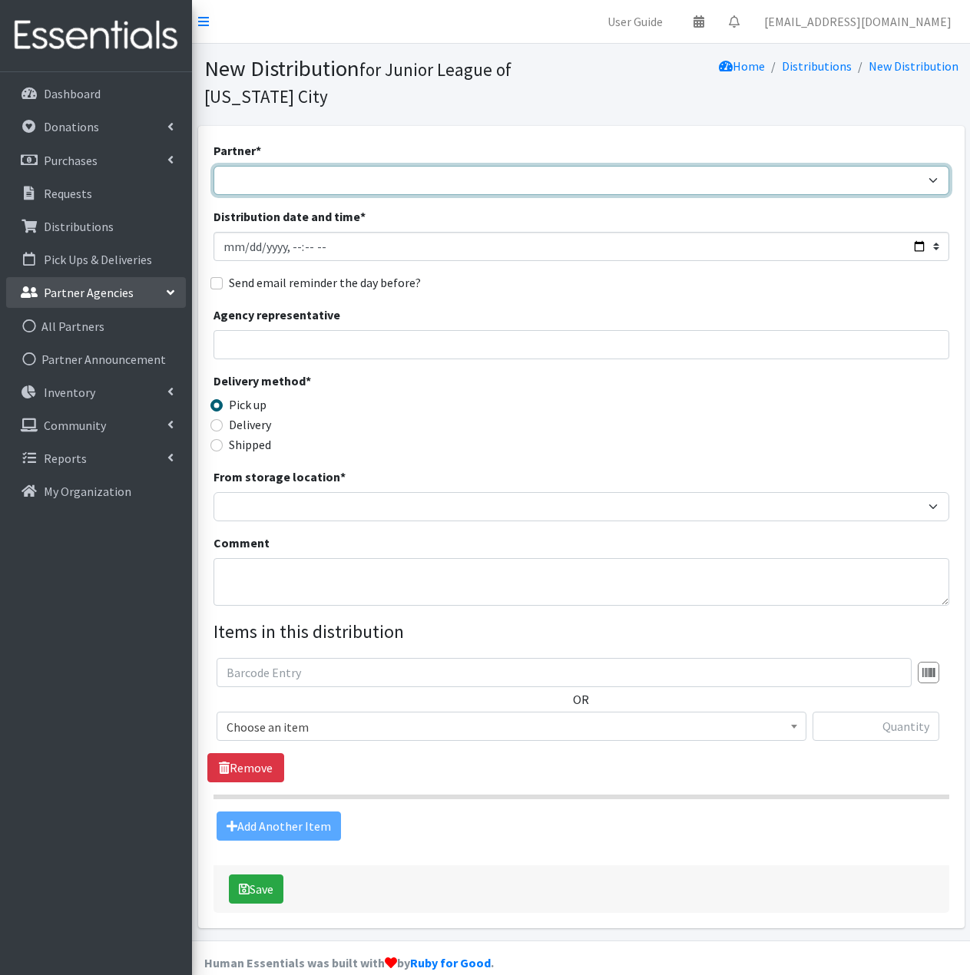
click at [349, 180] on select "[PERSON_NAME] Public Schools [PERSON_NAME] YMCA Boys & Girls Club CAIR [US_STAT…" at bounding box center [581, 180] width 736 height 29
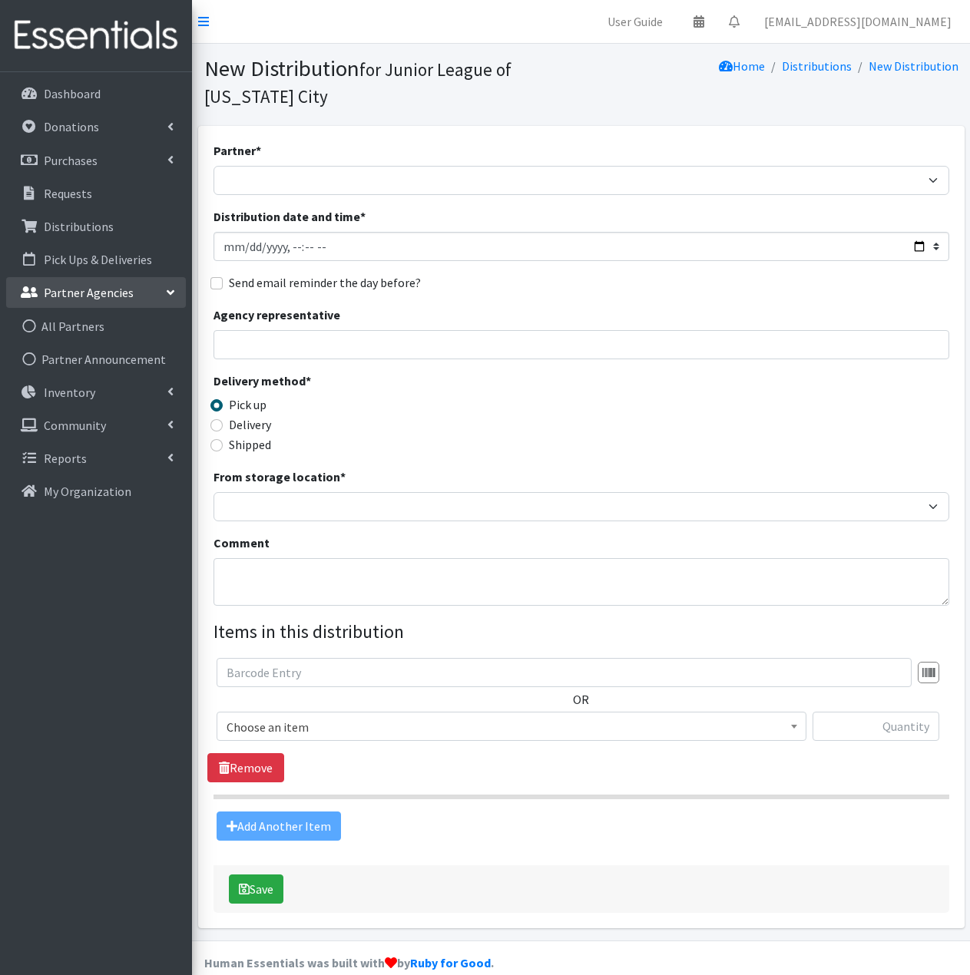
click at [92, 297] on p "Partner Agencies" at bounding box center [89, 292] width 90 height 15
click at [89, 333] on link "All Partners" at bounding box center [96, 326] width 180 height 31
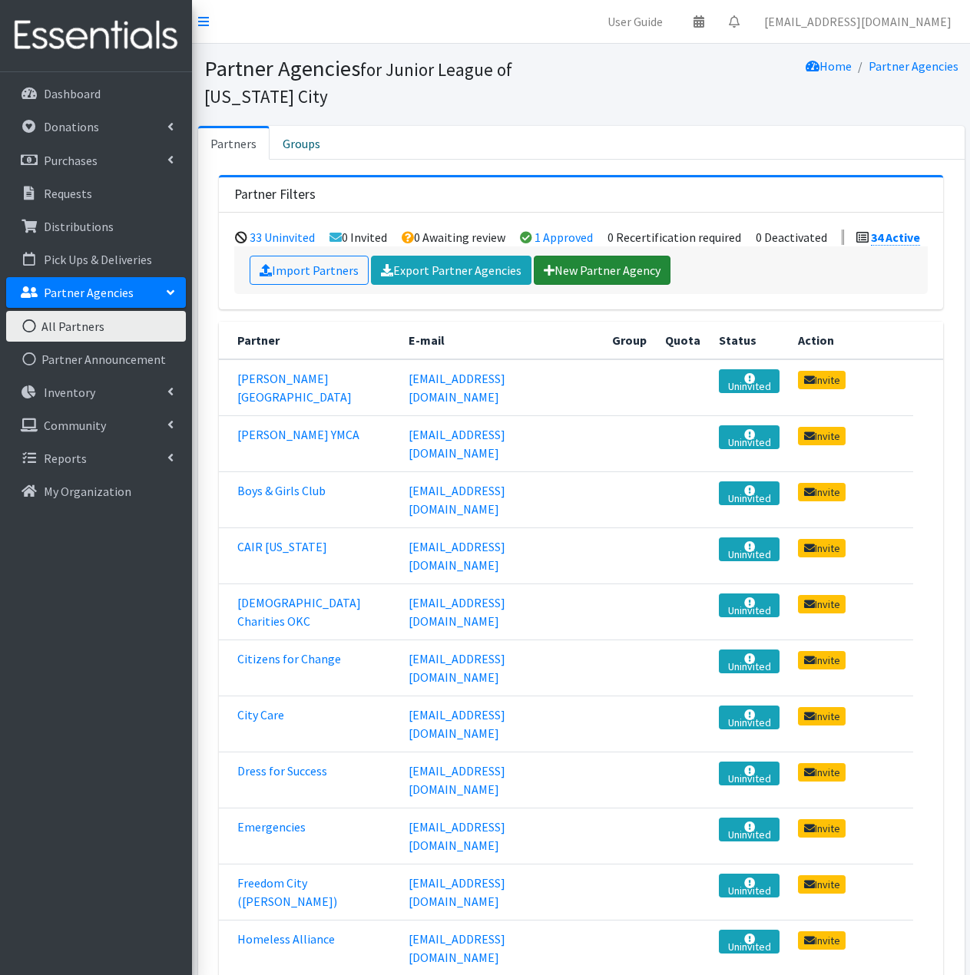
click at [594, 273] on link "New Partner Agency" at bounding box center [602, 270] width 137 height 29
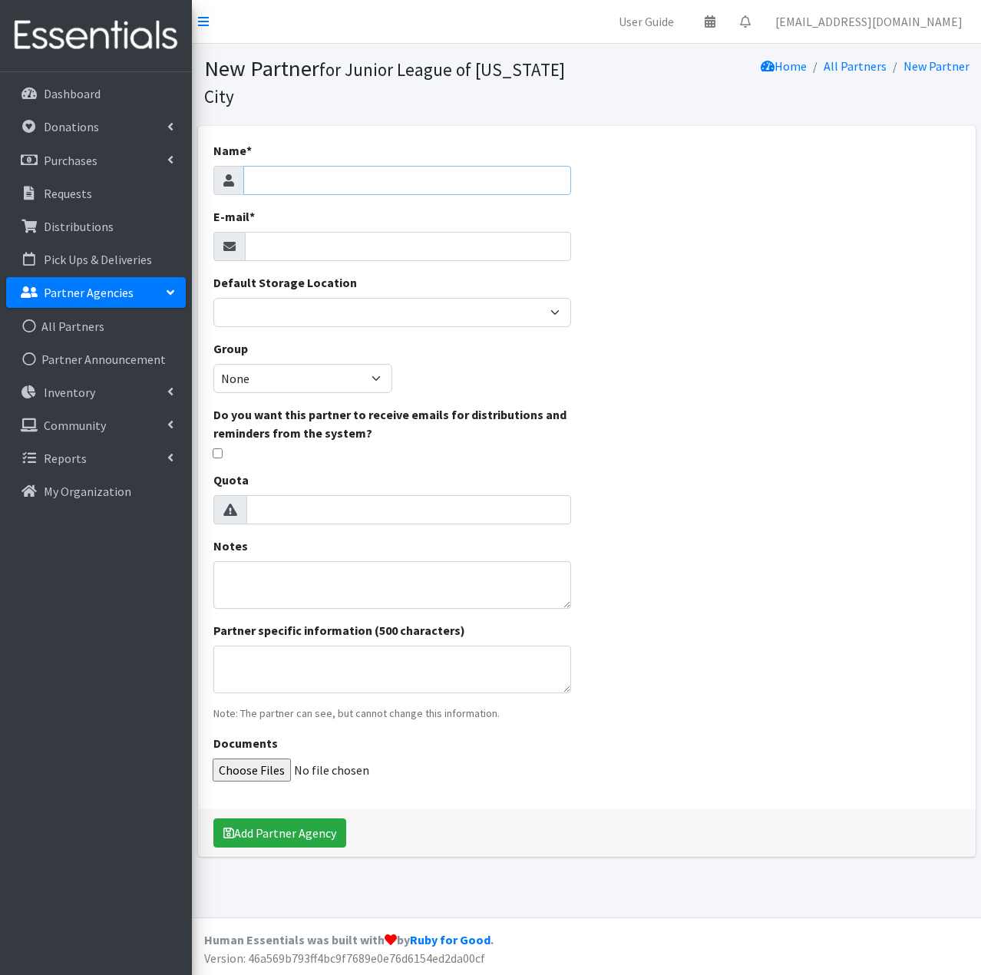
click at [402, 183] on input "Name *" at bounding box center [407, 180] width 329 height 29
type input "[PERSON_NAME][GEOGRAPHIC_DATA][DEMOGRAPHIC_DATA][PERSON_NAME]"
type input "[EMAIL_ADDRESS][DOMAIN_NAME]"
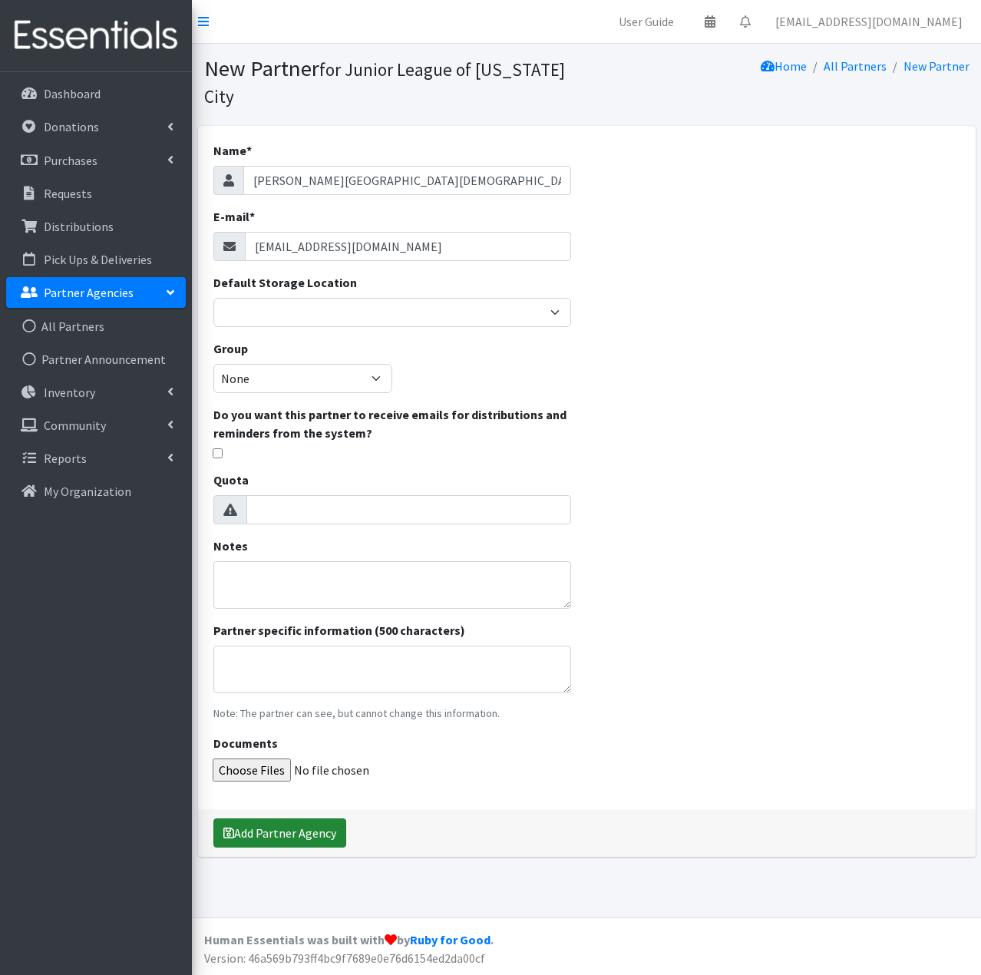
click at [313, 836] on button "Add Partner Agency" at bounding box center [279, 832] width 133 height 29
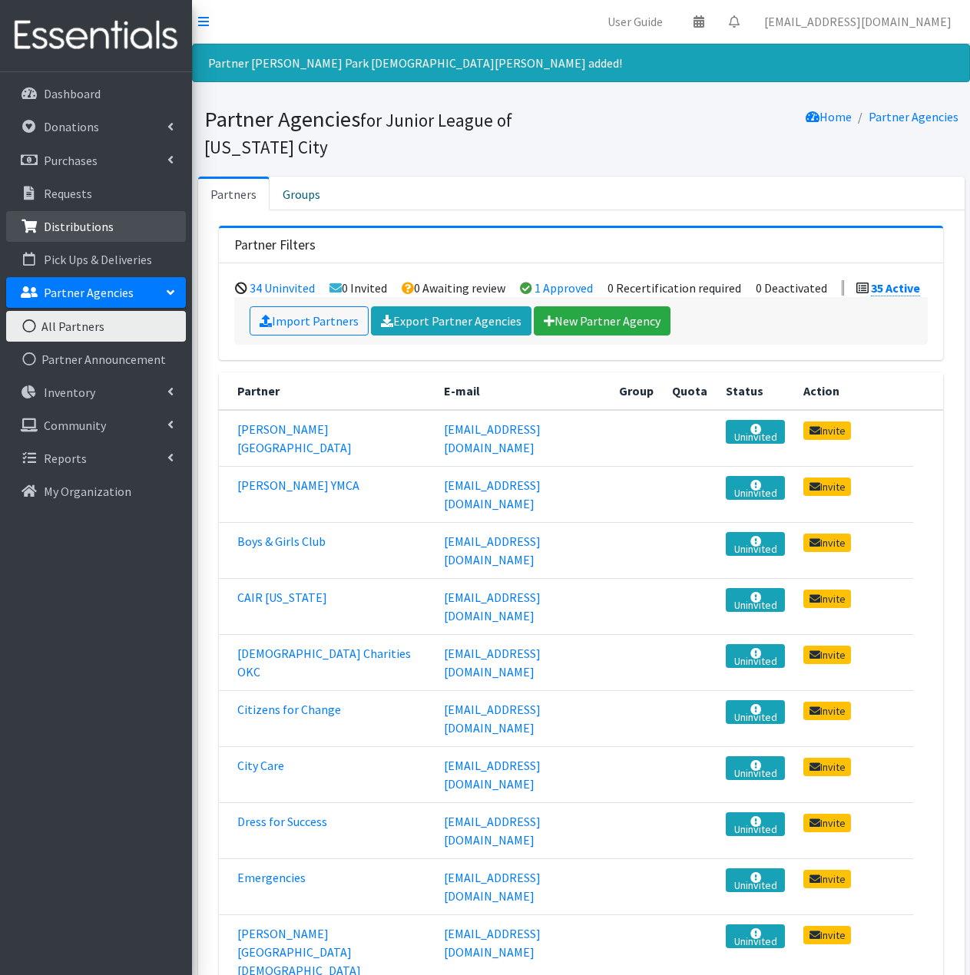
click at [87, 223] on p "Distributions" at bounding box center [79, 226] width 70 height 15
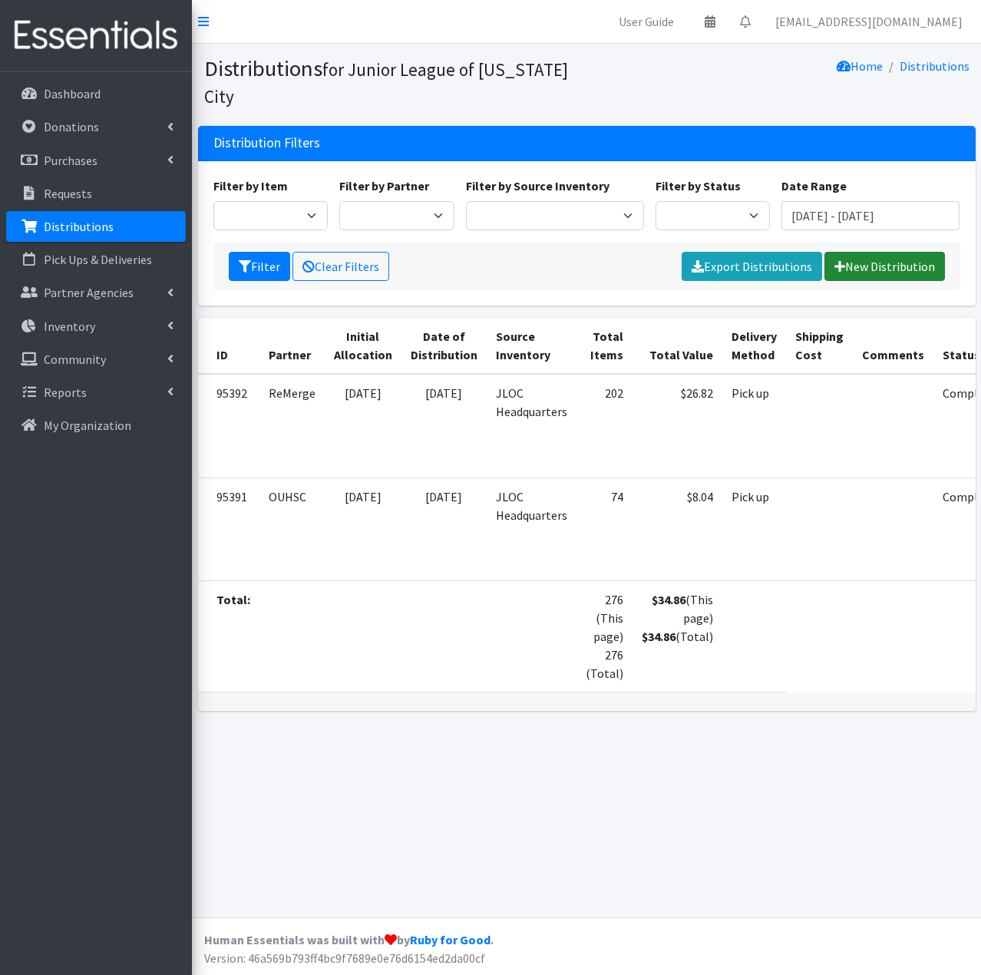
click at [898, 264] on link "New Distribution" at bounding box center [885, 266] width 121 height 29
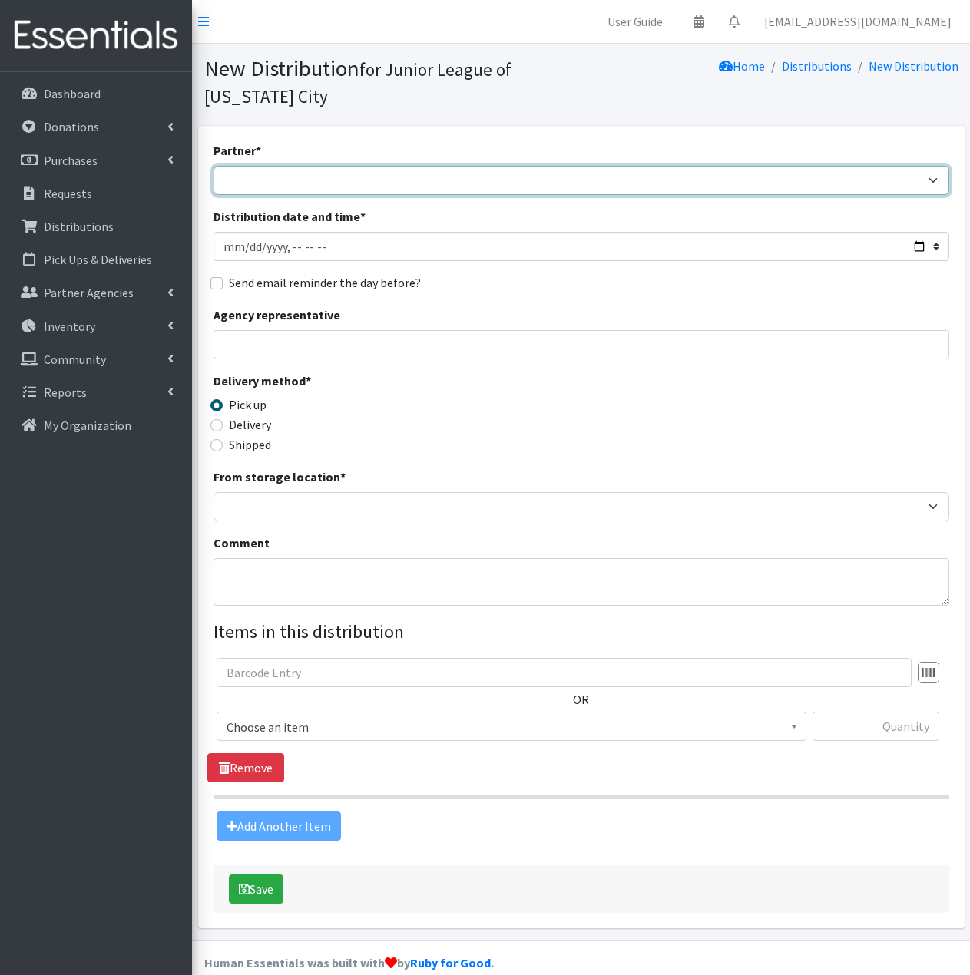
click at [352, 179] on select "[PERSON_NAME] Public Schools [PERSON_NAME] YMCA Boys & Girls Club CAIR [US_STAT…" at bounding box center [581, 180] width 736 height 29
select select "8068"
click at [213, 166] on select "[PERSON_NAME] Public Schools [PERSON_NAME] YMCA Boys & Girls Club CAIR [US_STAT…" at bounding box center [581, 180] width 736 height 29
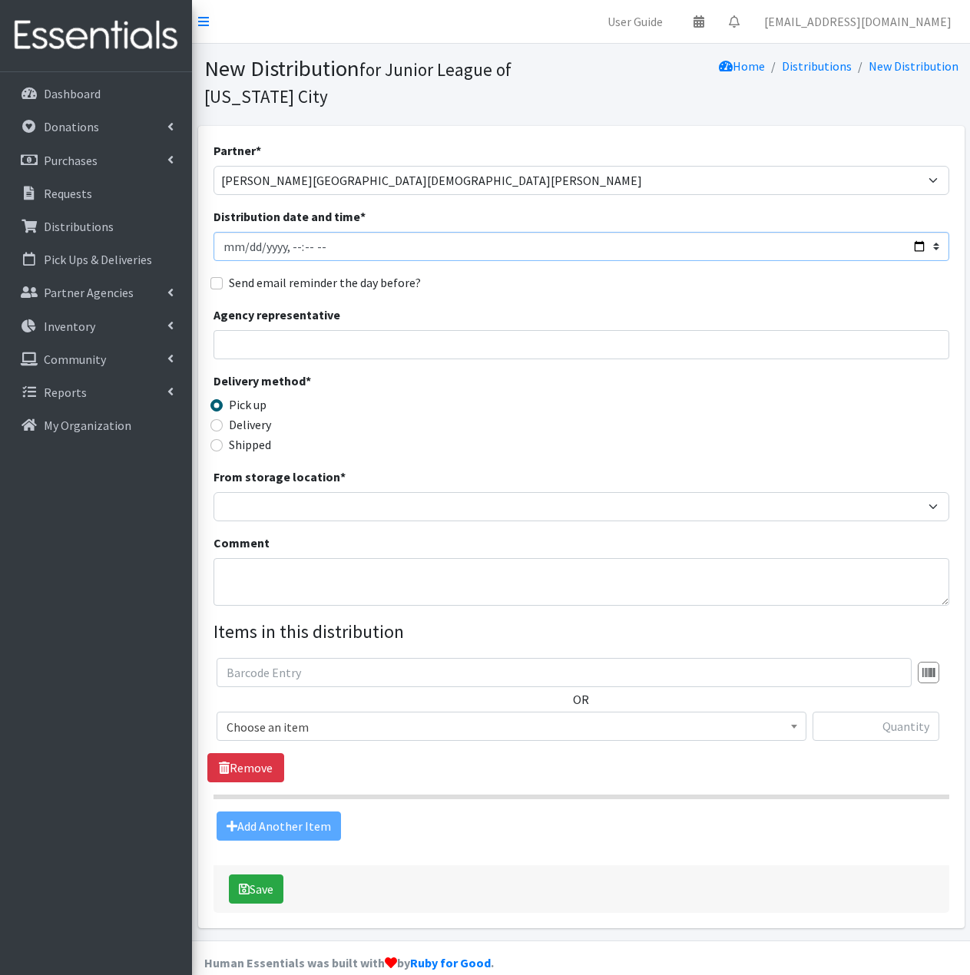
type input "[DATE]T23:59"
type input "[DATE]T11:59"
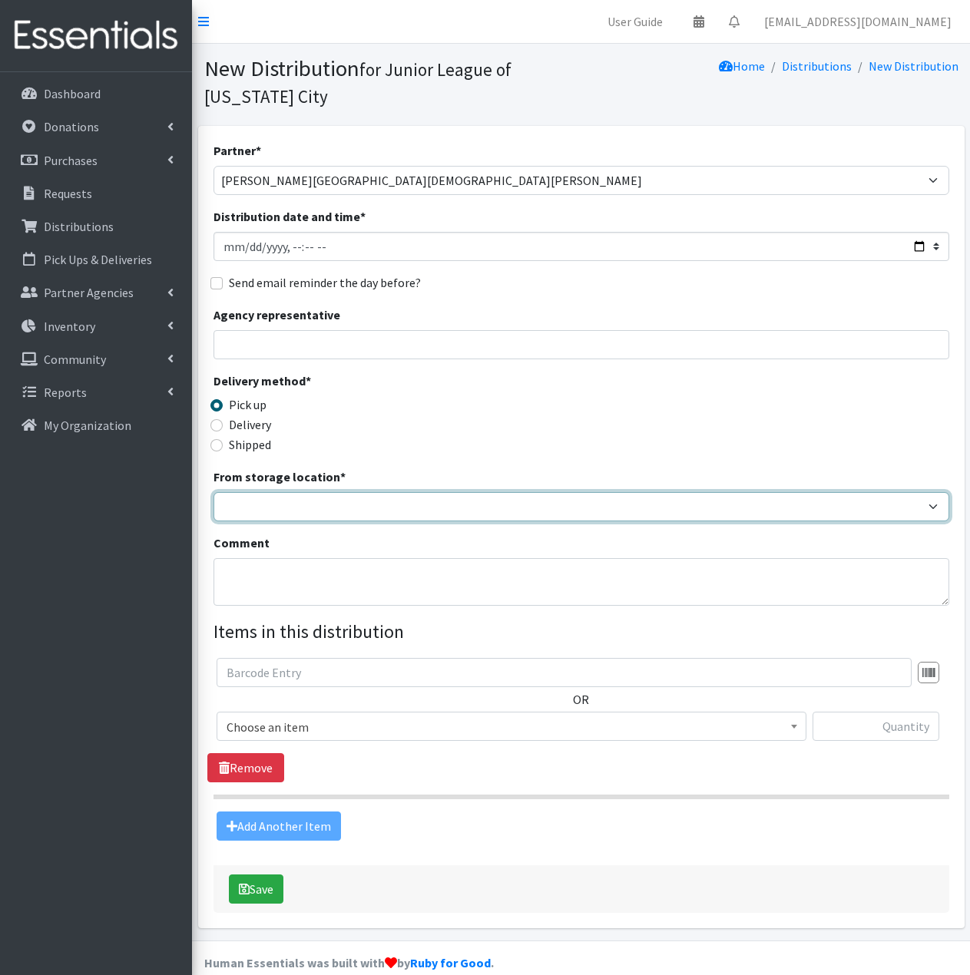
click at [346, 510] on select "JLOC Headquarters Storage Unit" at bounding box center [581, 506] width 736 height 29
select select "47"
click at [213, 492] on select "JLOC Headquarters Storage Unit" at bounding box center [581, 506] width 736 height 29
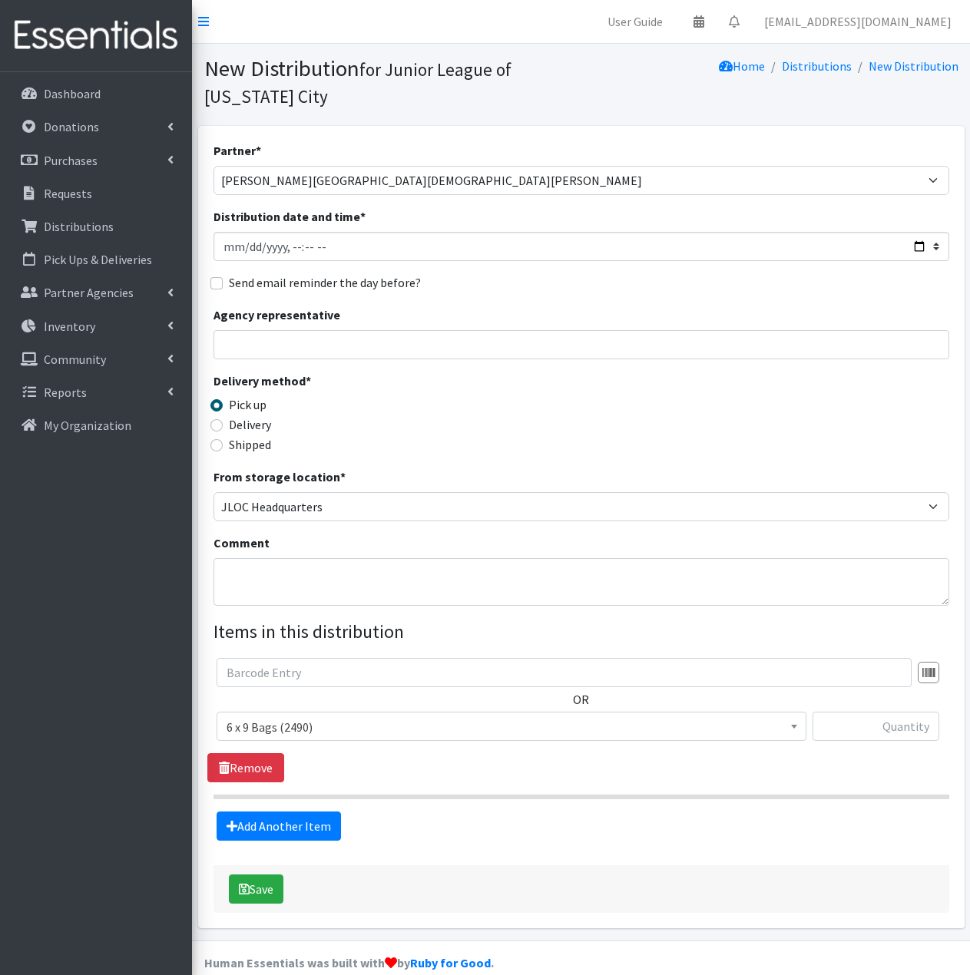
click at [375, 719] on span "6 x 9 Bags (2490)" at bounding box center [511, 726] width 570 height 21
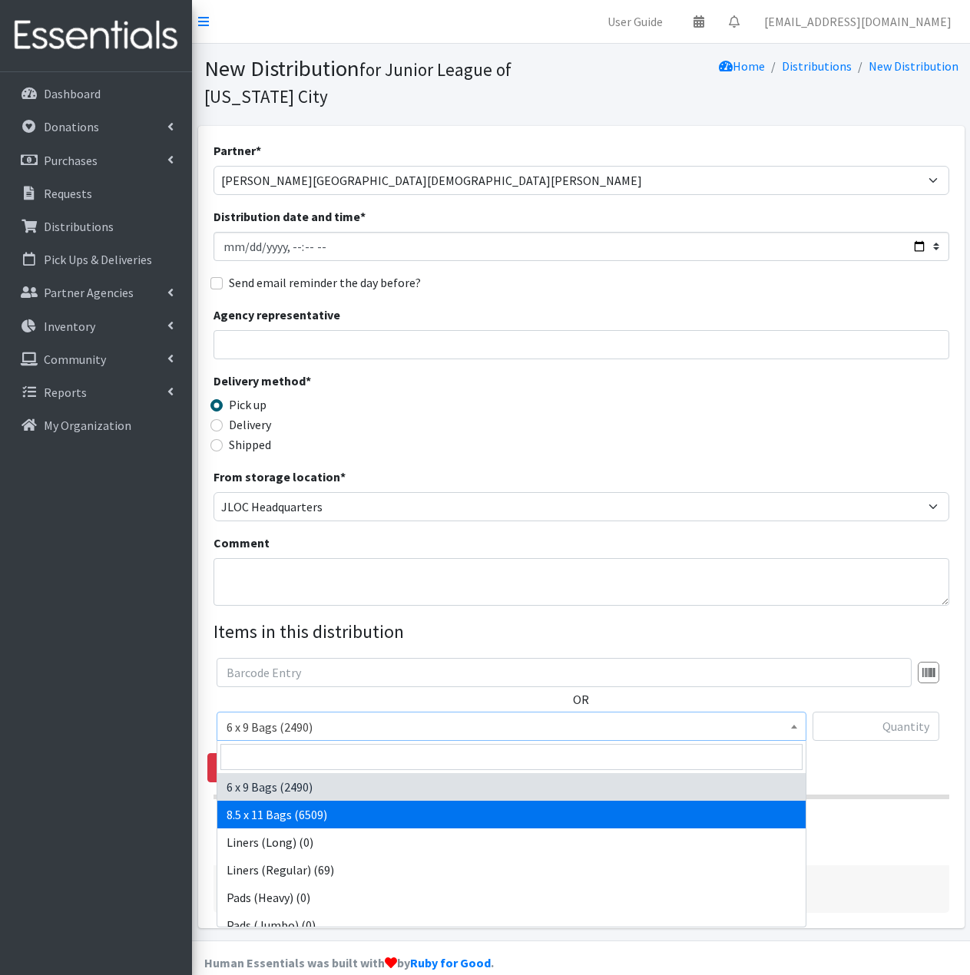
select select "7616"
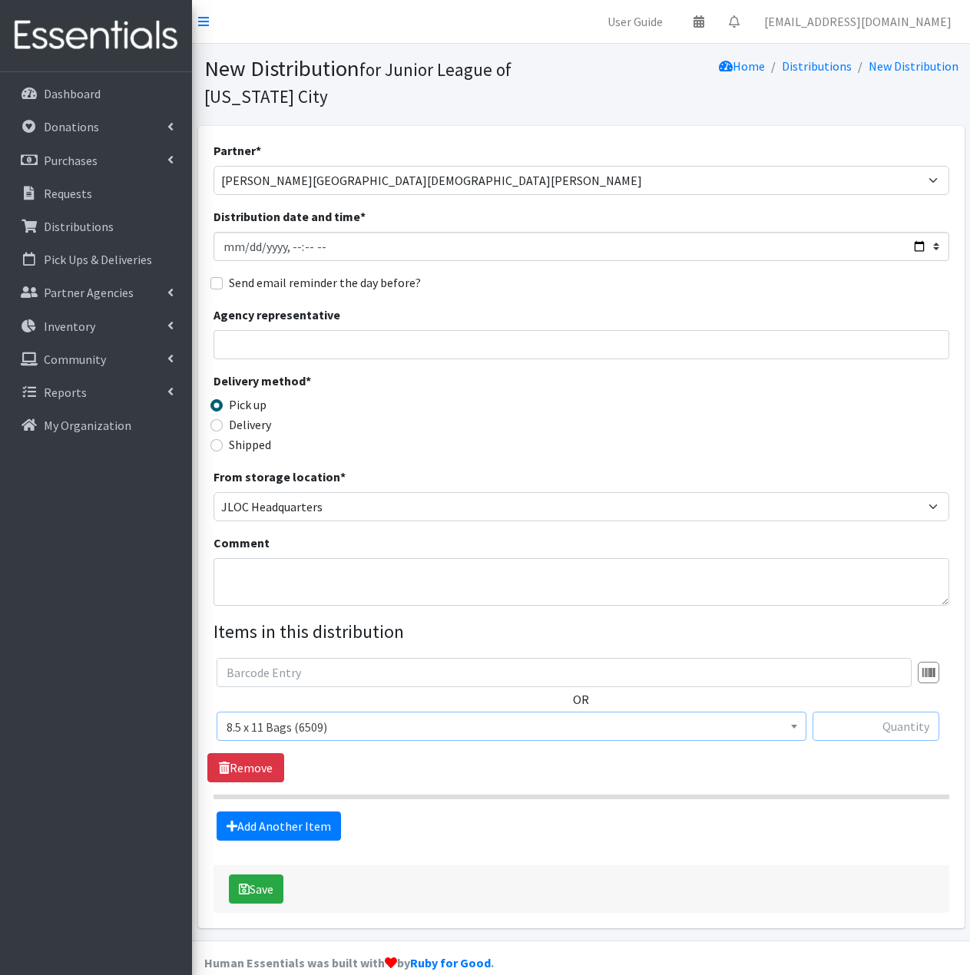
click at [885, 728] on input "text" at bounding box center [875, 726] width 127 height 29
type input "50"
click at [297, 825] on link "Add Another Item" at bounding box center [279, 826] width 124 height 29
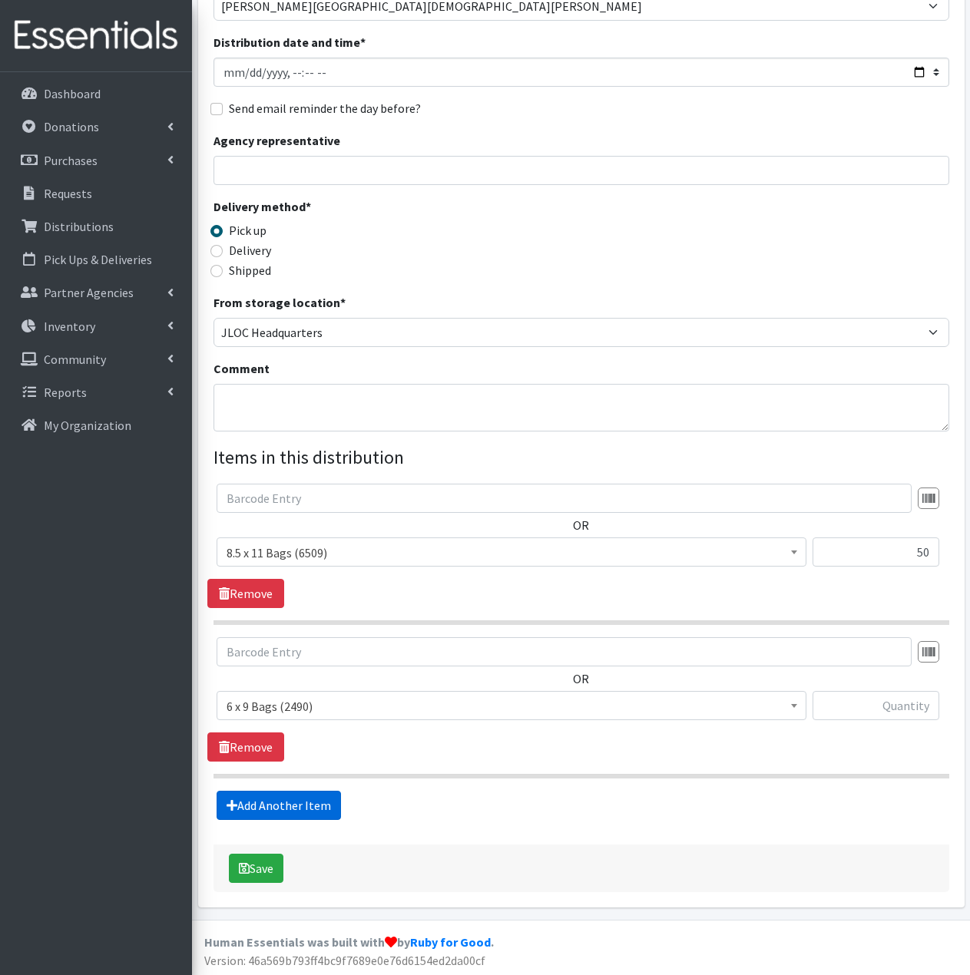
scroll to position [177, 0]
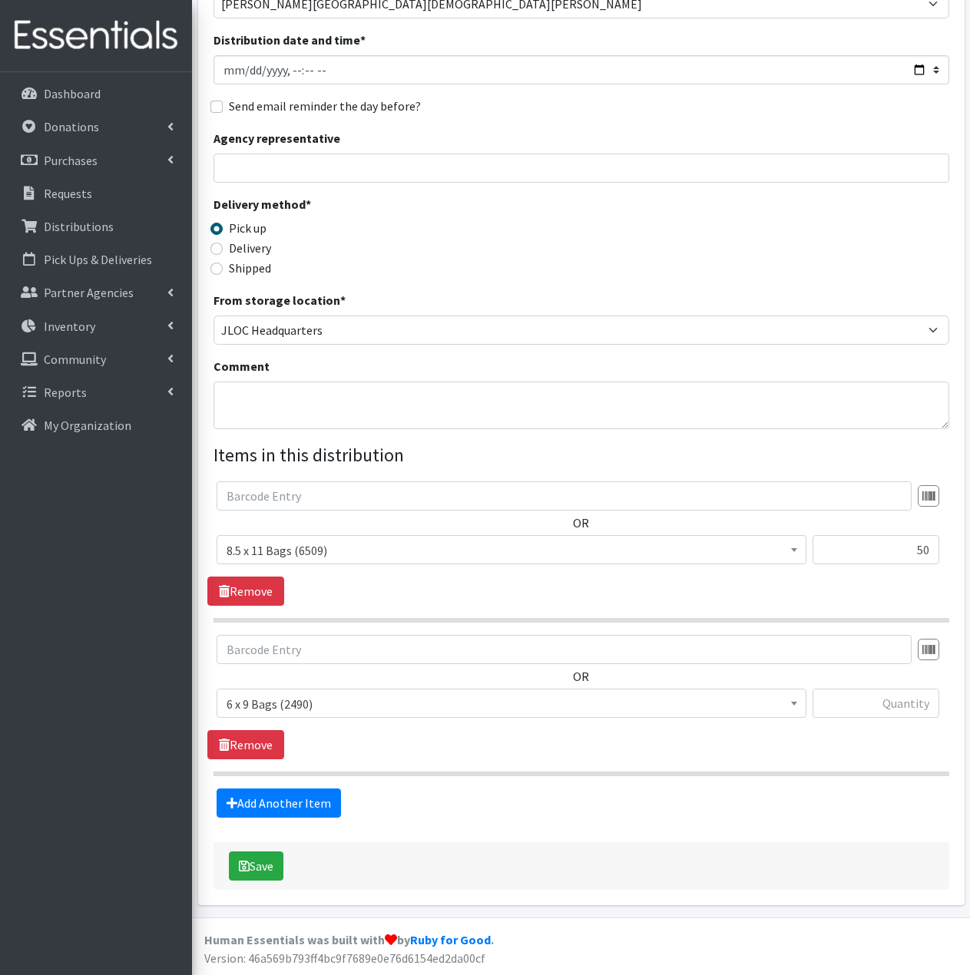
click at [441, 701] on span "6 x 9 Bags (2490)" at bounding box center [511, 703] width 570 height 21
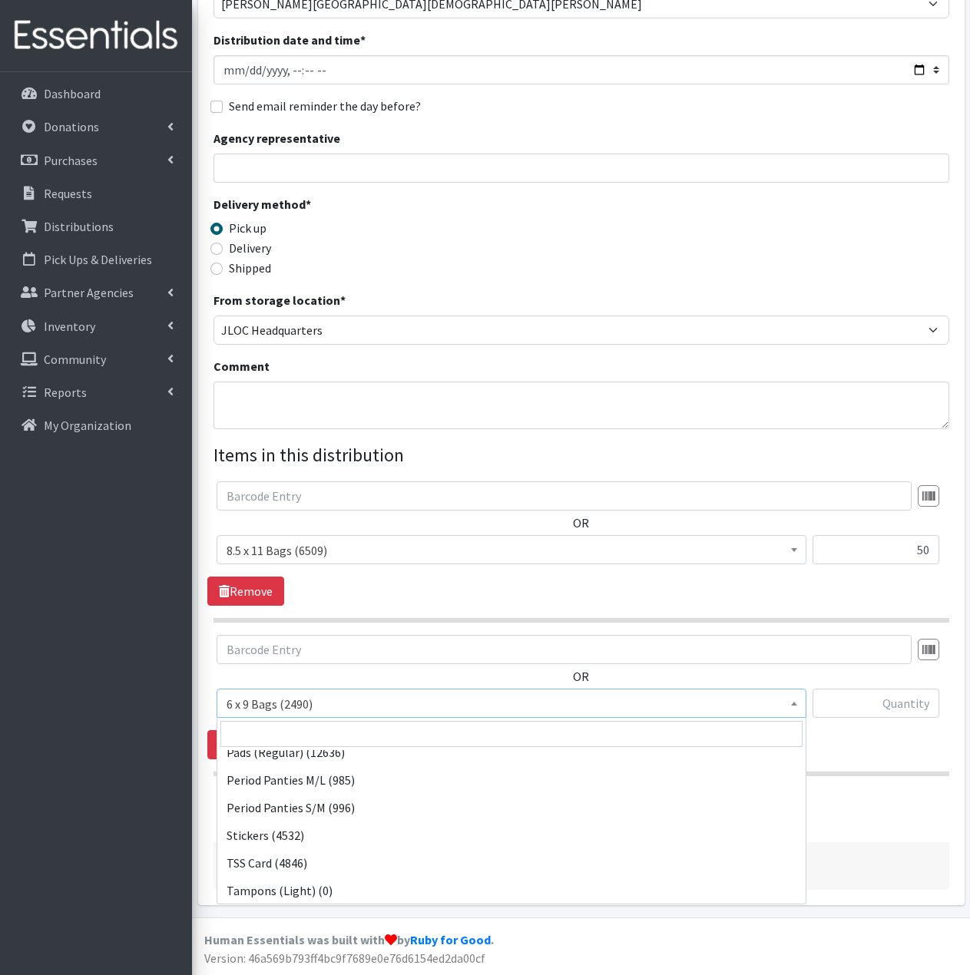
scroll to position [230, 0]
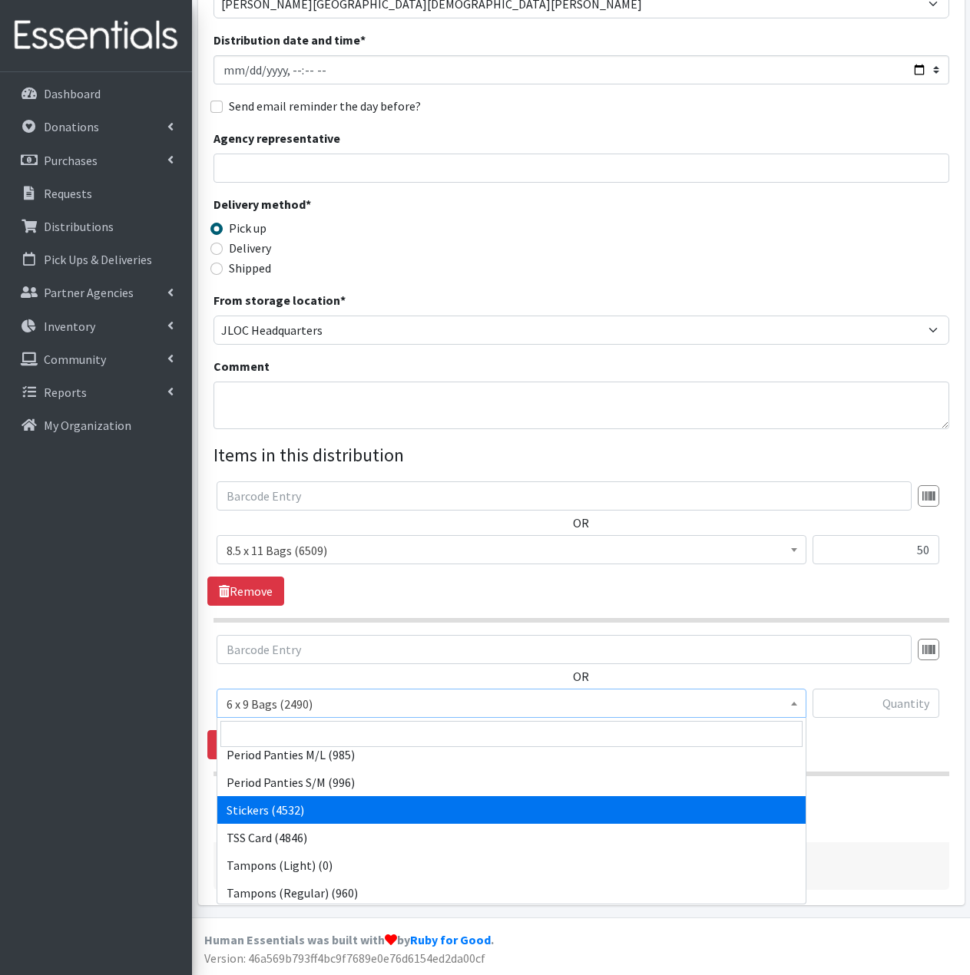
select select "13100"
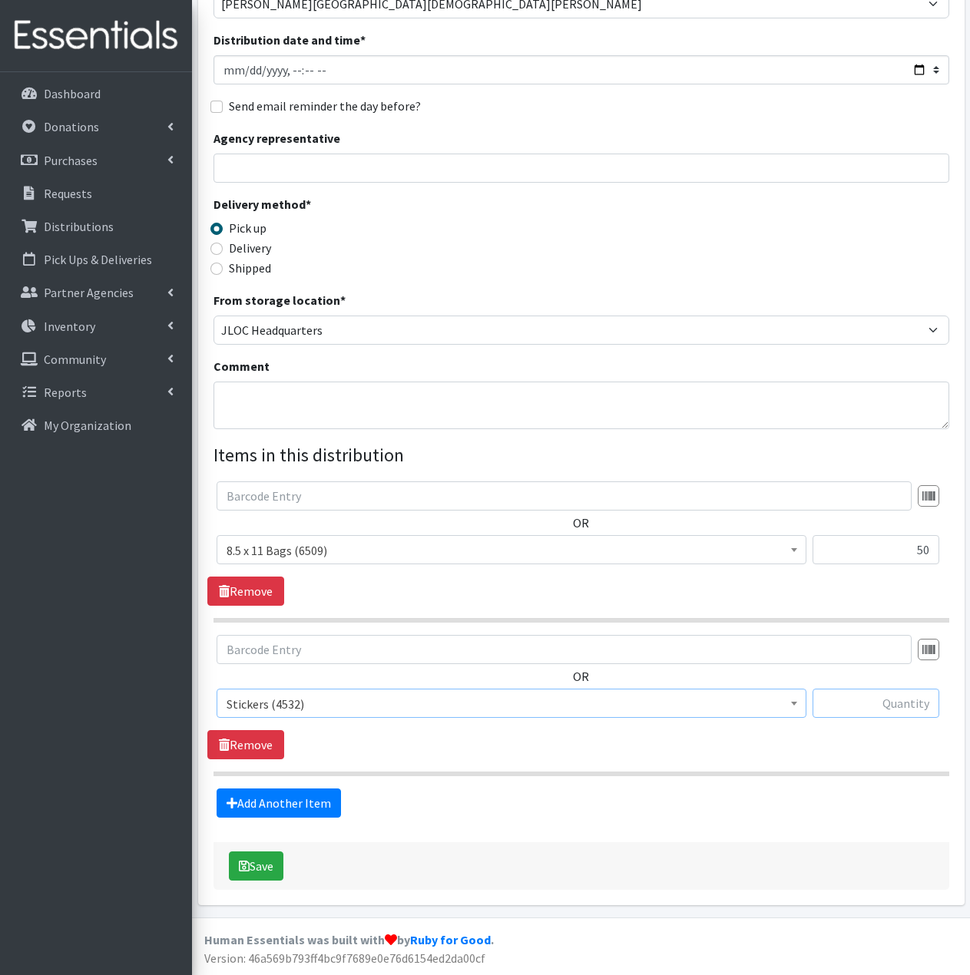
click at [878, 706] on input "text" at bounding box center [875, 703] width 127 height 29
type input "50"
click at [302, 804] on link "Add Another Item" at bounding box center [279, 803] width 124 height 29
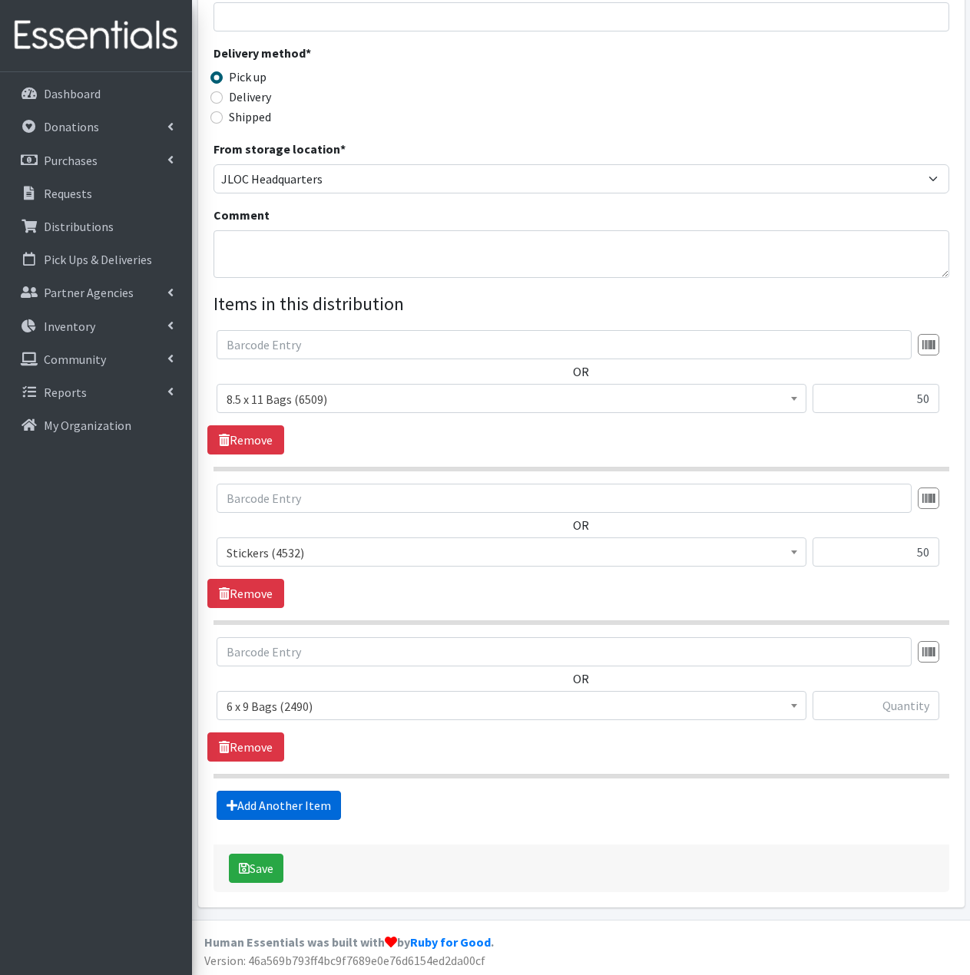
scroll to position [330, 0]
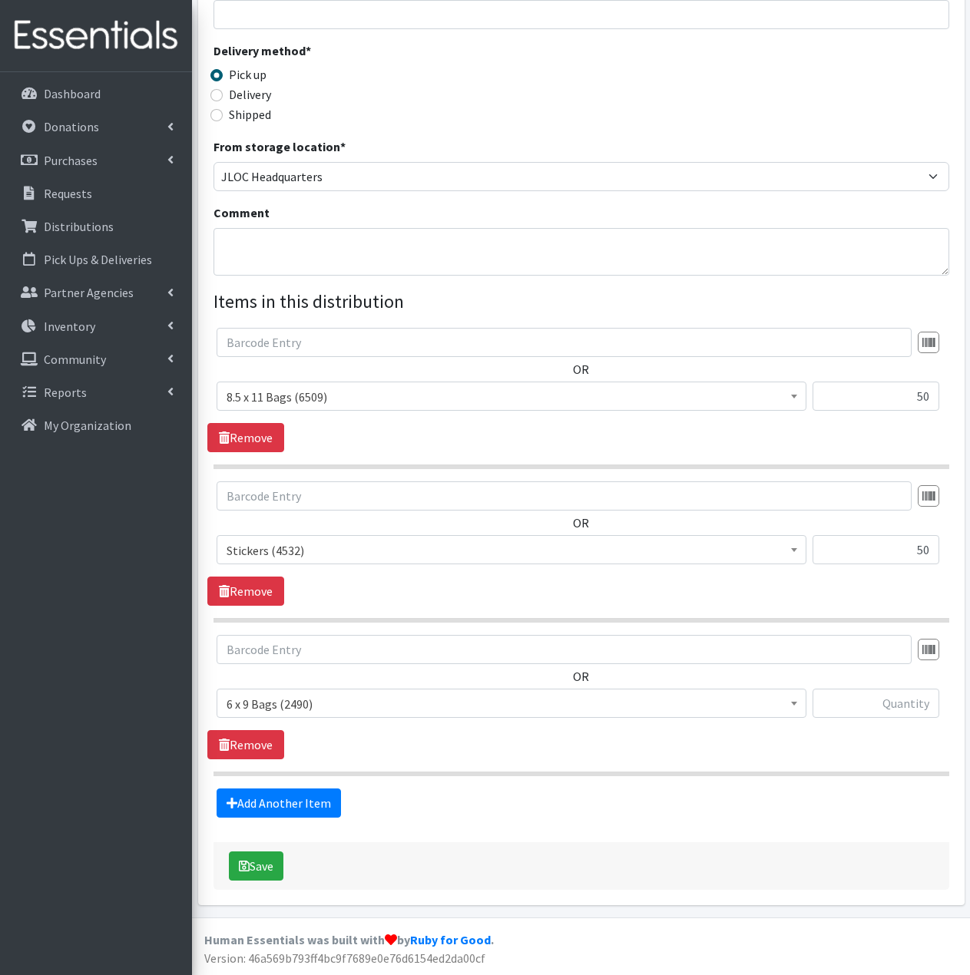
click at [435, 706] on span "6 x 9 Bags (2490)" at bounding box center [511, 703] width 570 height 21
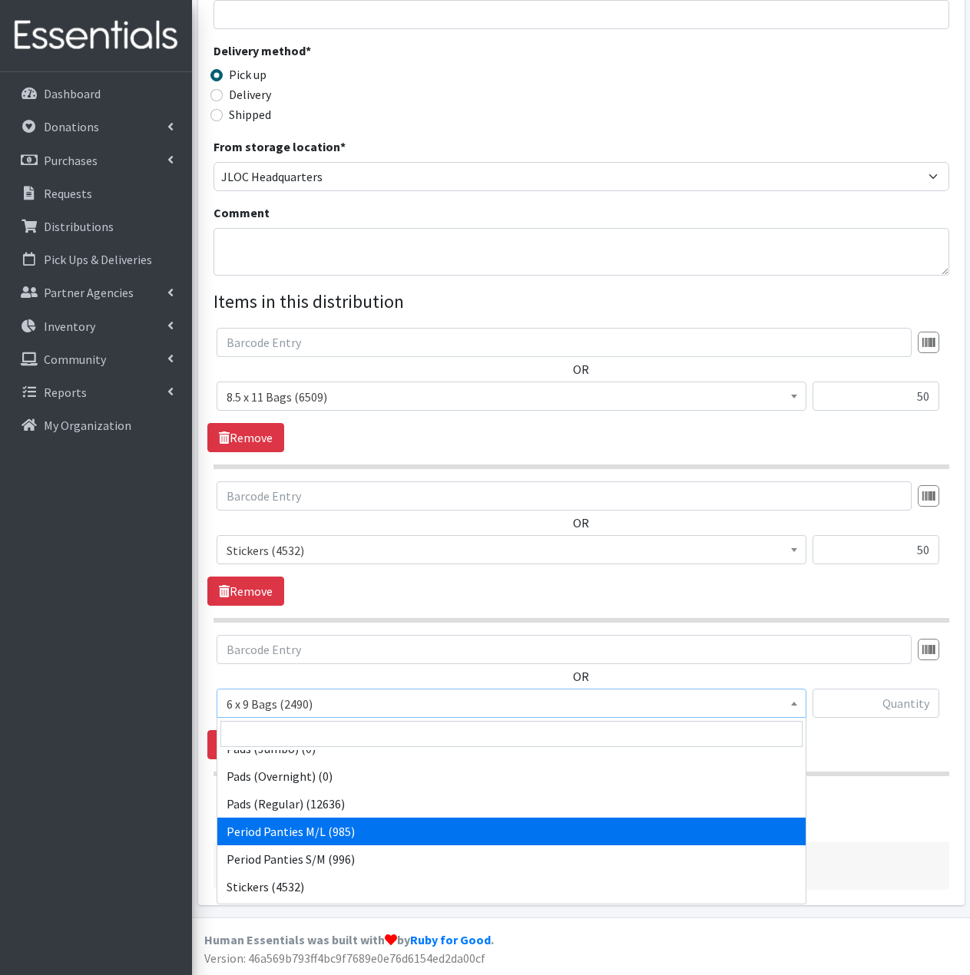
scroll to position [77, 0]
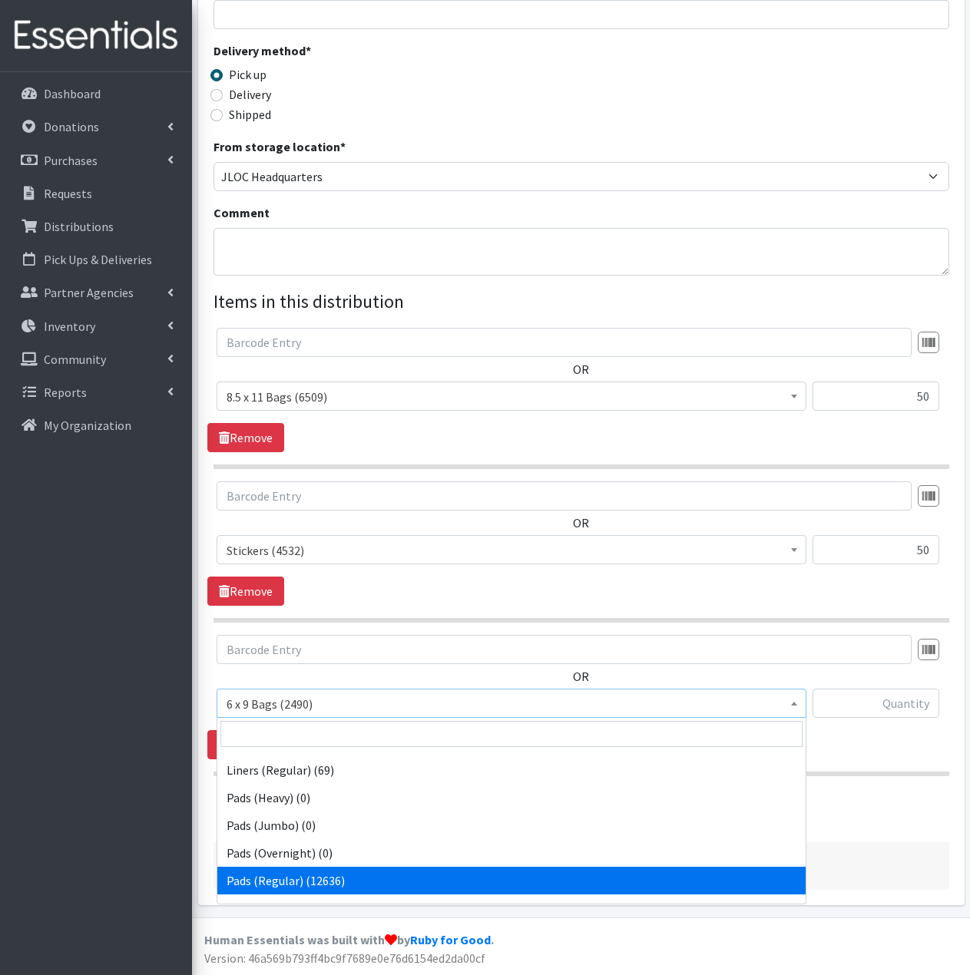
select select "2104"
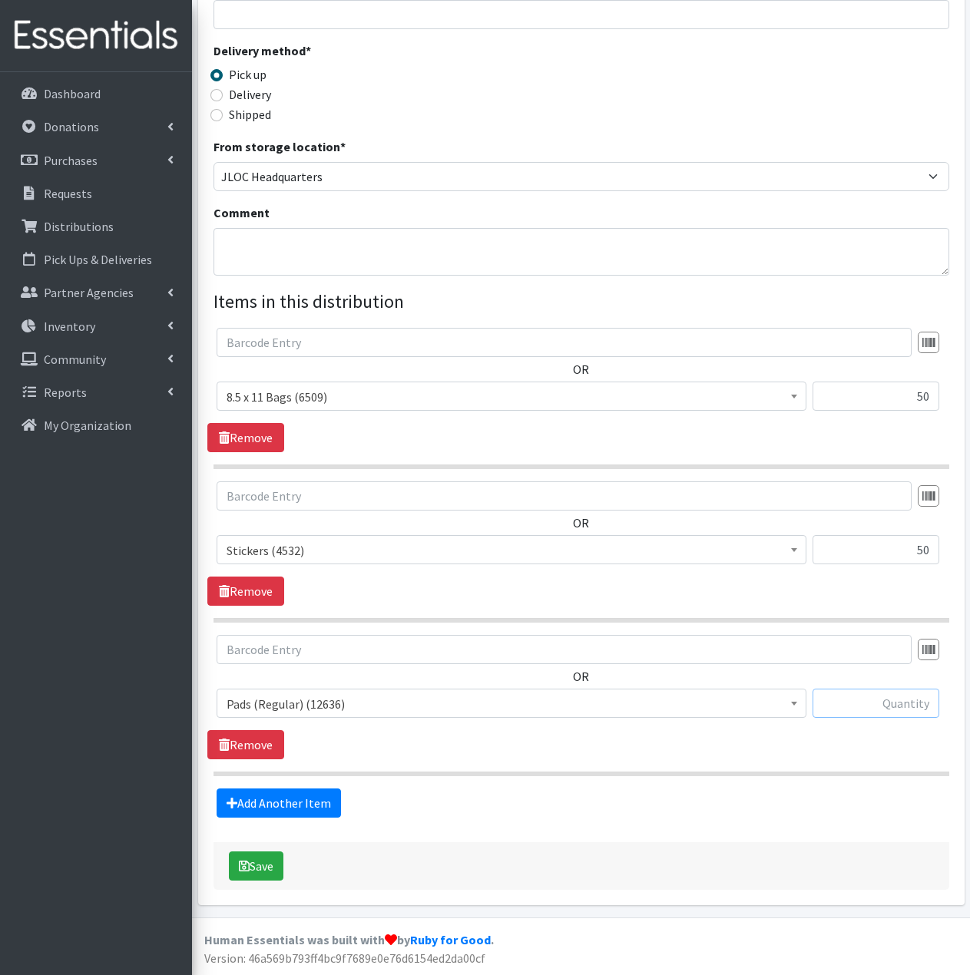
click at [853, 703] on input "text" at bounding box center [875, 703] width 127 height 29
click at [802, 758] on div "OR 6 x 9 Bags (2490) 8.5 x 11 Bags (6509) Liners (Long) (0) Liners (Regular) (6…" at bounding box center [580, 697] width 747 height 124
click at [269, 871] on button "Save" at bounding box center [256, 865] width 55 height 29
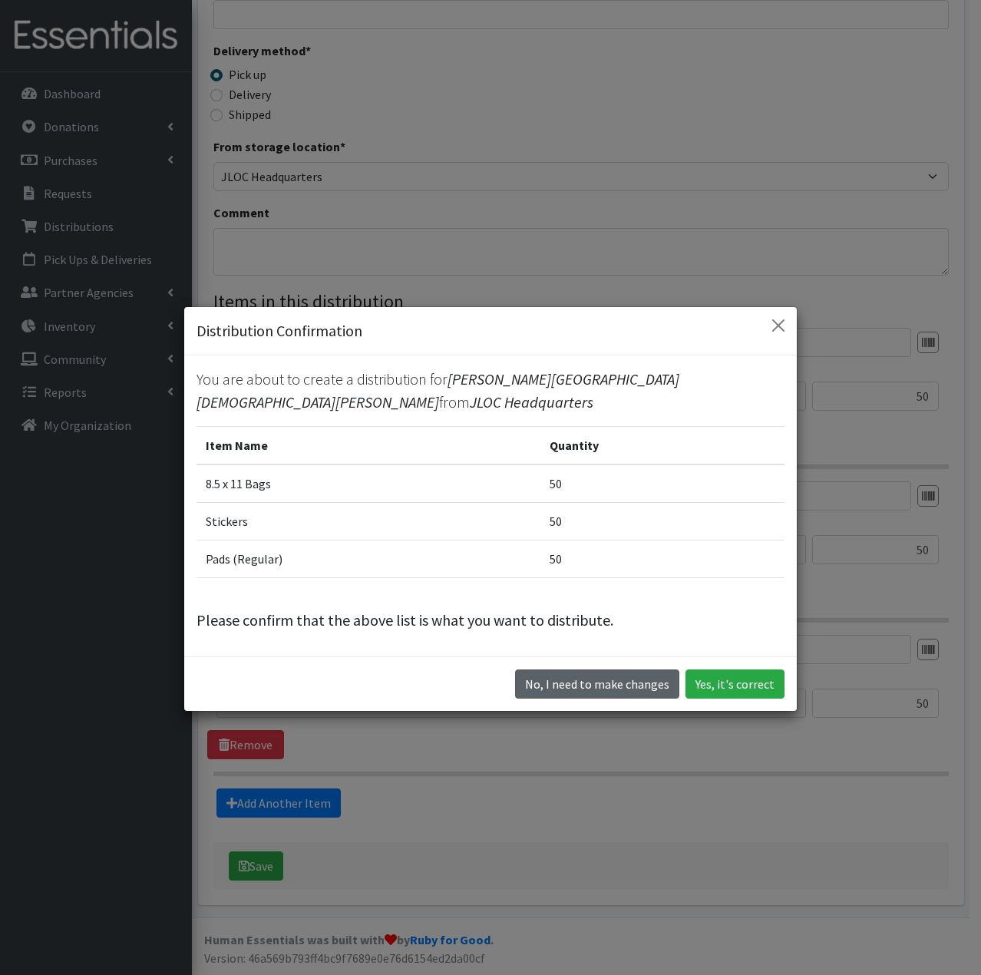
click at [630, 674] on button "No, I need to make changes" at bounding box center [597, 683] width 164 height 29
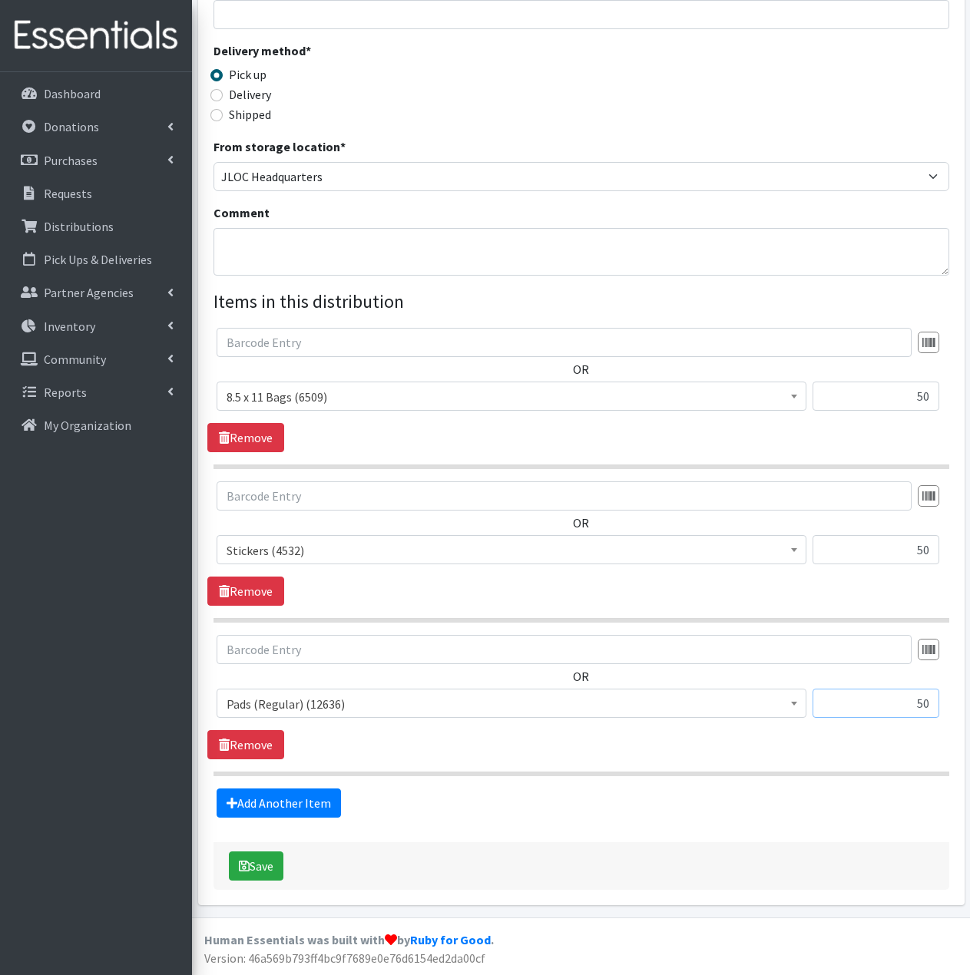
click at [931, 701] on input "50" at bounding box center [875, 703] width 127 height 29
type input "500"
click at [269, 871] on button "Save" at bounding box center [256, 865] width 55 height 29
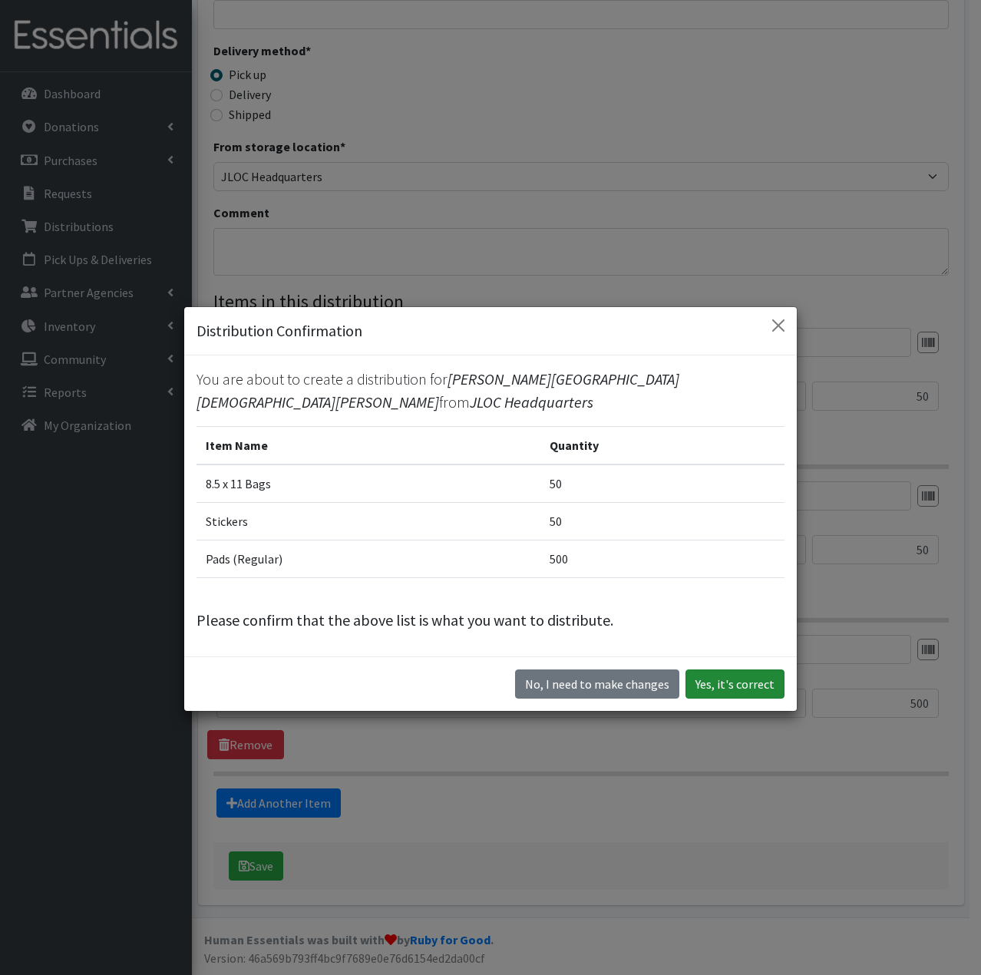
click at [745, 672] on button "Yes, it's correct" at bounding box center [735, 683] width 99 height 29
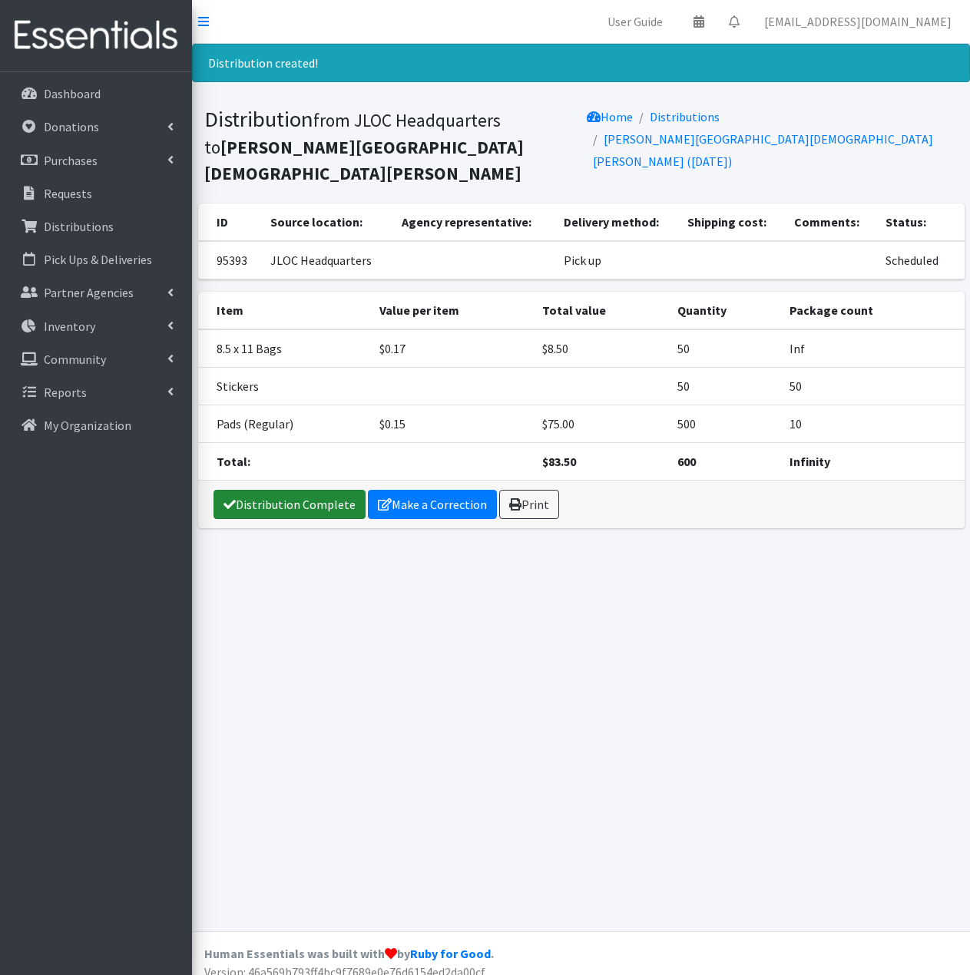
click at [325, 490] on link "Distribution Complete" at bounding box center [289, 504] width 152 height 29
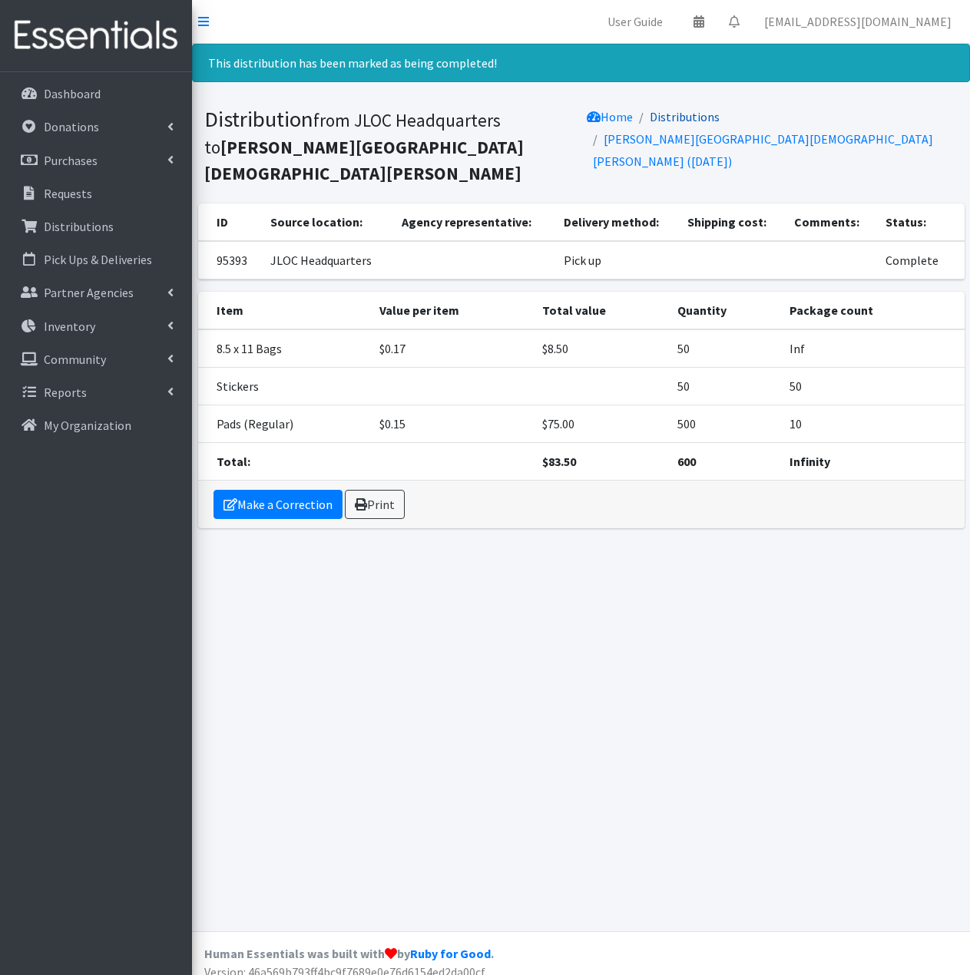
click at [703, 115] on link "Distributions" at bounding box center [685, 116] width 70 height 15
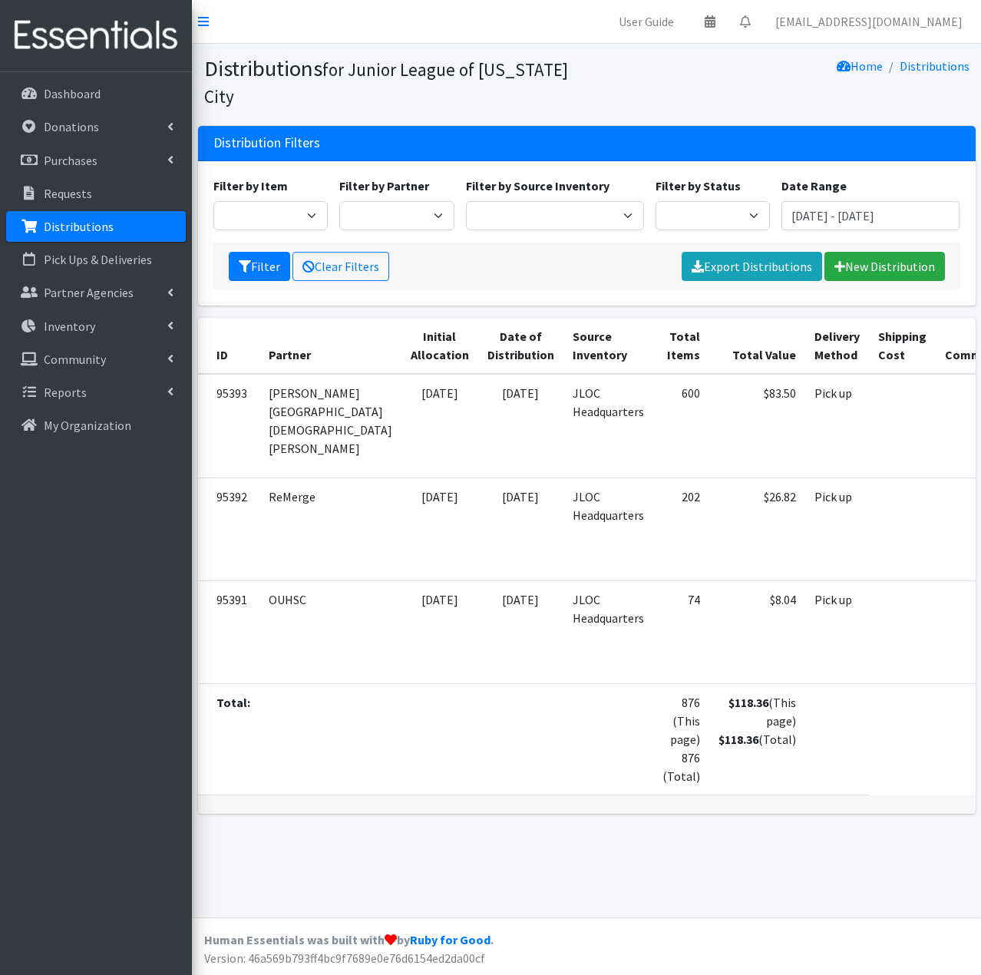
scroll to position [0, 54]
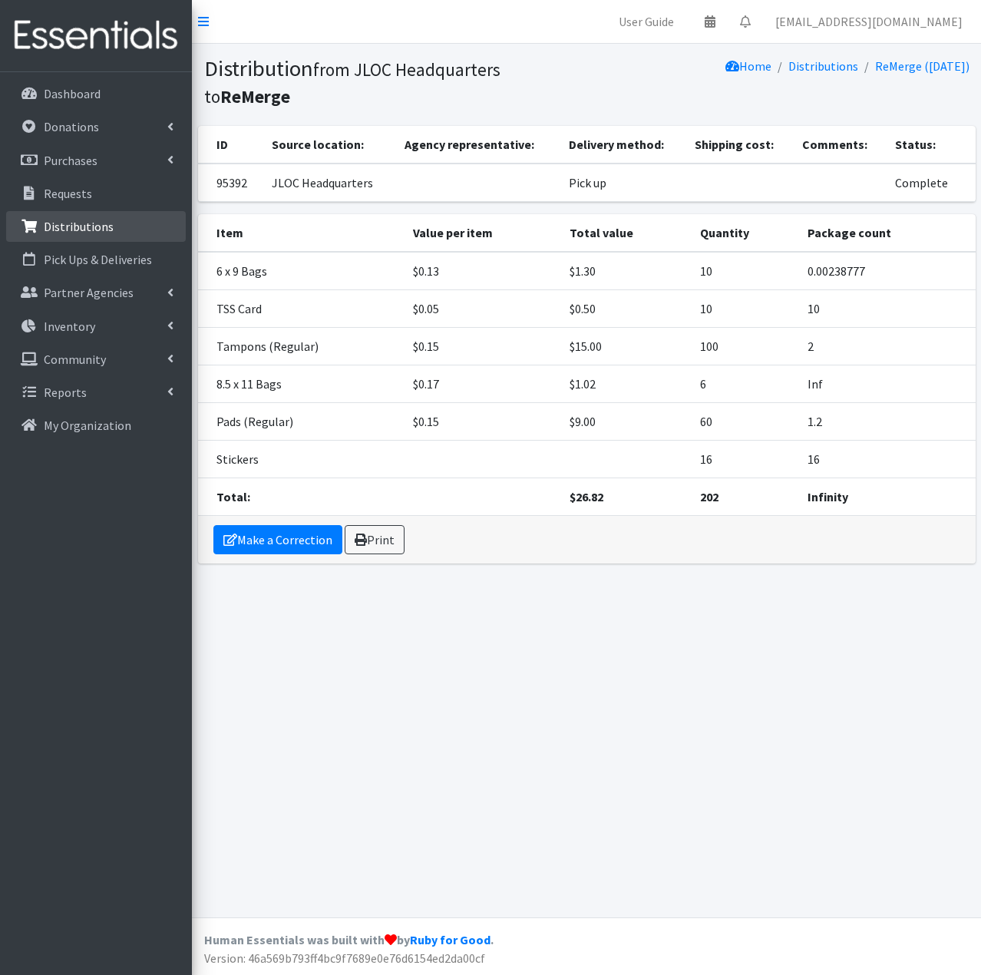
click at [82, 233] on p "Distributions" at bounding box center [79, 226] width 70 height 15
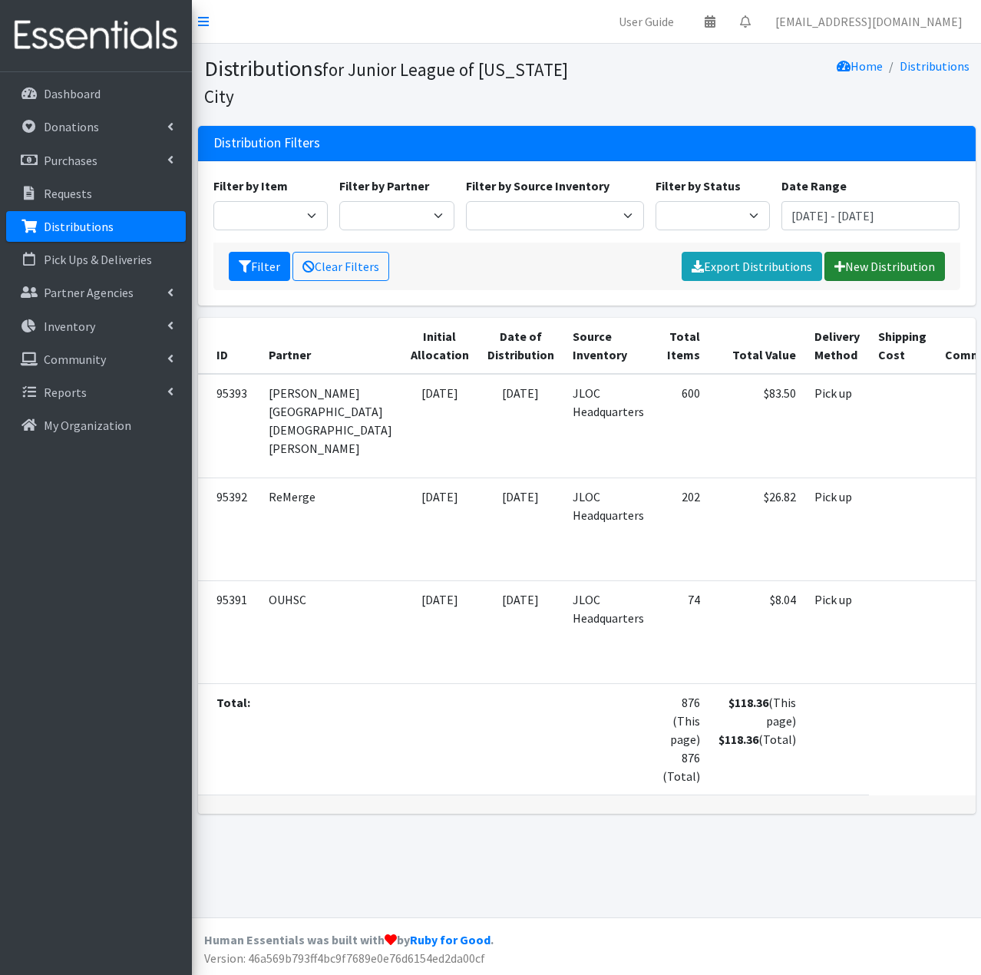
click at [869, 265] on link "New Distribution" at bounding box center [885, 266] width 121 height 29
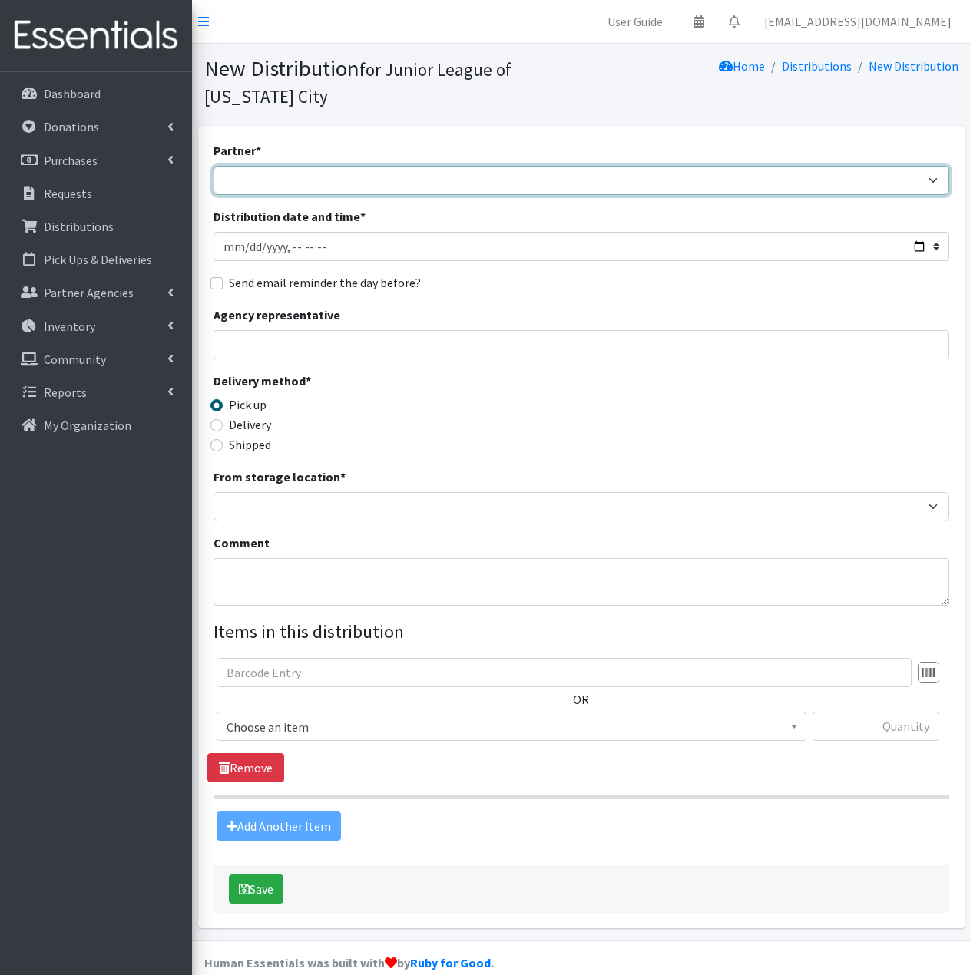
click at [463, 184] on select "[PERSON_NAME] Public Schools [PERSON_NAME] YMCA Boys & Girls Club CAIR [US_STAT…" at bounding box center [581, 180] width 736 height 29
select select "1474"
click at [213, 166] on select "[PERSON_NAME] Public Schools [PERSON_NAME] YMCA Boys & Girls Club CAIR [US_STAT…" at bounding box center [581, 180] width 736 height 29
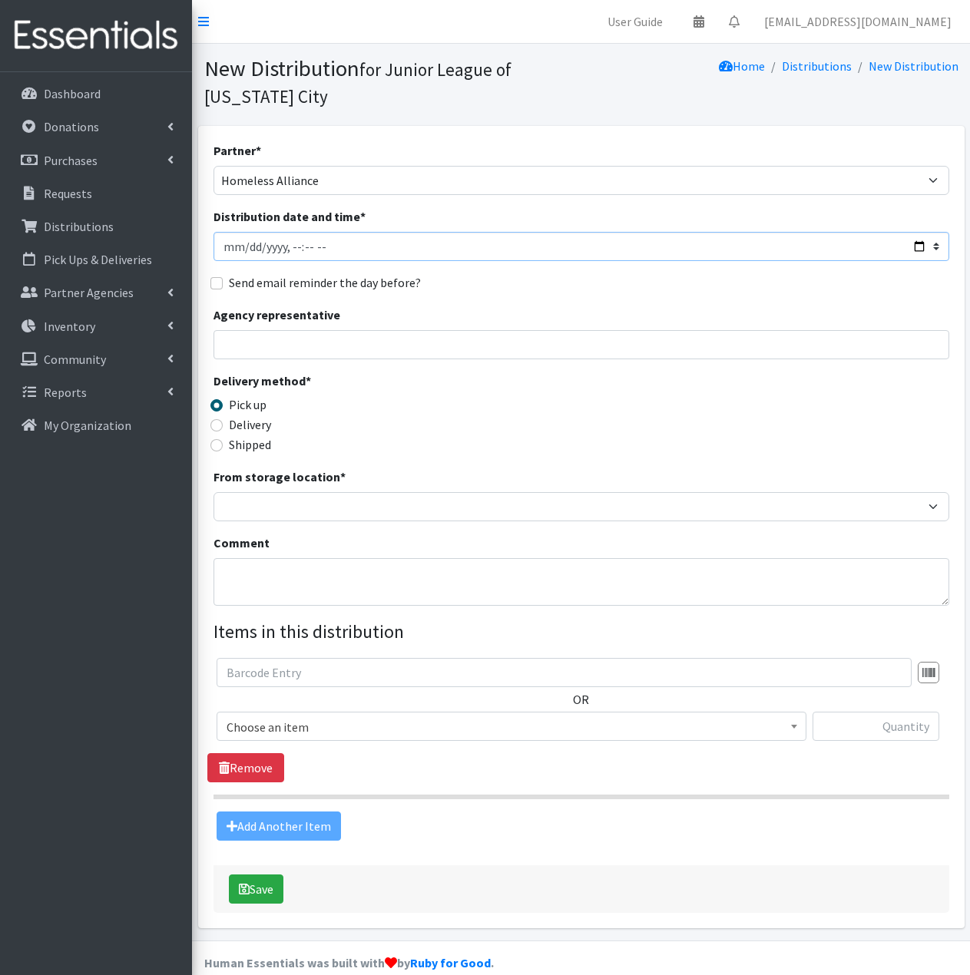
click at [227, 247] on input "Distribution date and time *" at bounding box center [581, 246] width 736 height 29
type input "2025-08-11T23:59"
click at [216, 429] on input "Delivery" at bounding box center [216, 425] width 12 height 12
radio input "true"
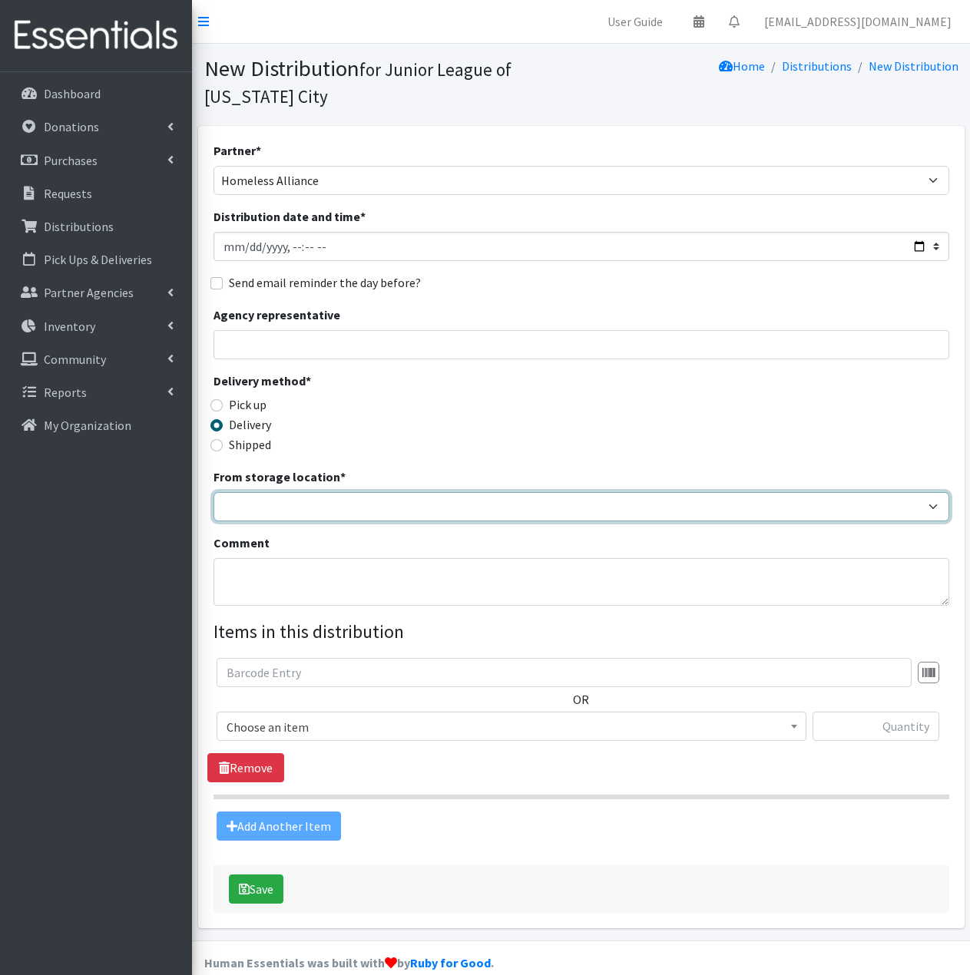
click at [308, 504] on select "JLOC Headquarters Storage Unit" at bounding box center [581, 506] width 736 height 29
select select "47"
click at [213, 492] on select "JLOC Headquarters Storage Unit" at bounding box center [581, 506] width 736 height 29
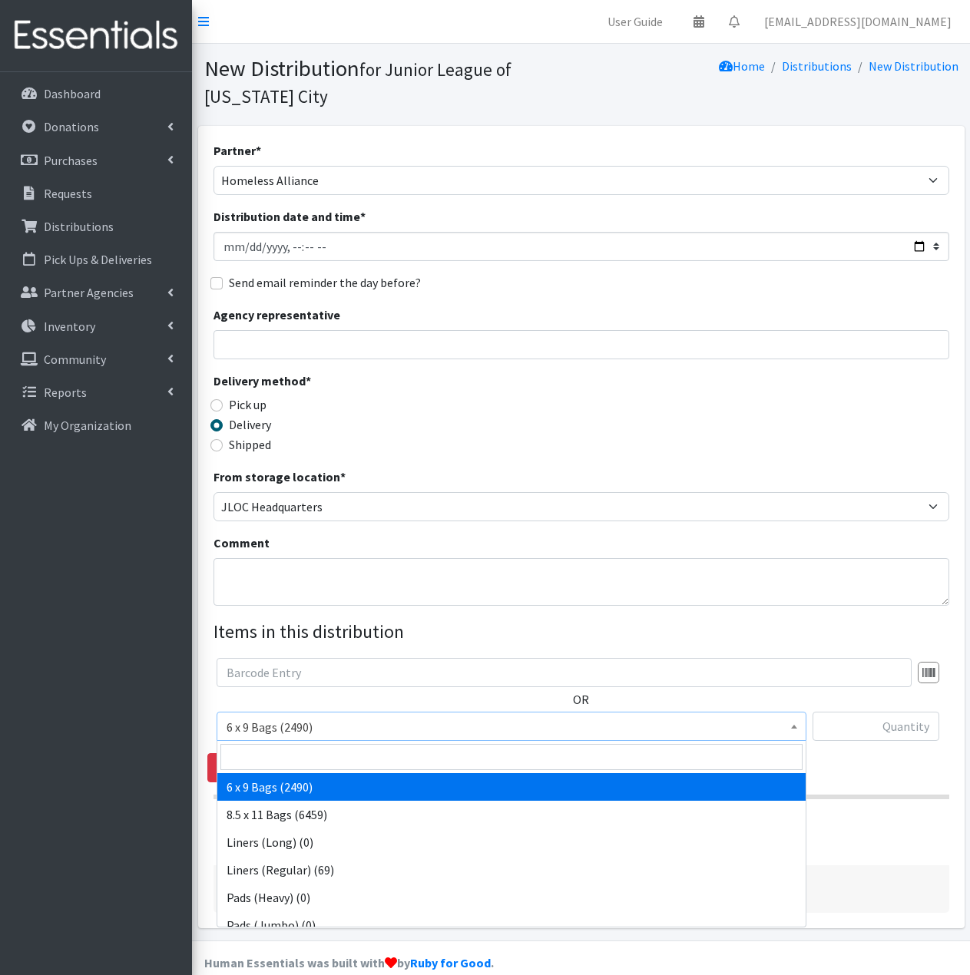
click at [401, 729] on span "6 x 9 Bags (2490)" at bounding box center [511, 726] width 570 height 21
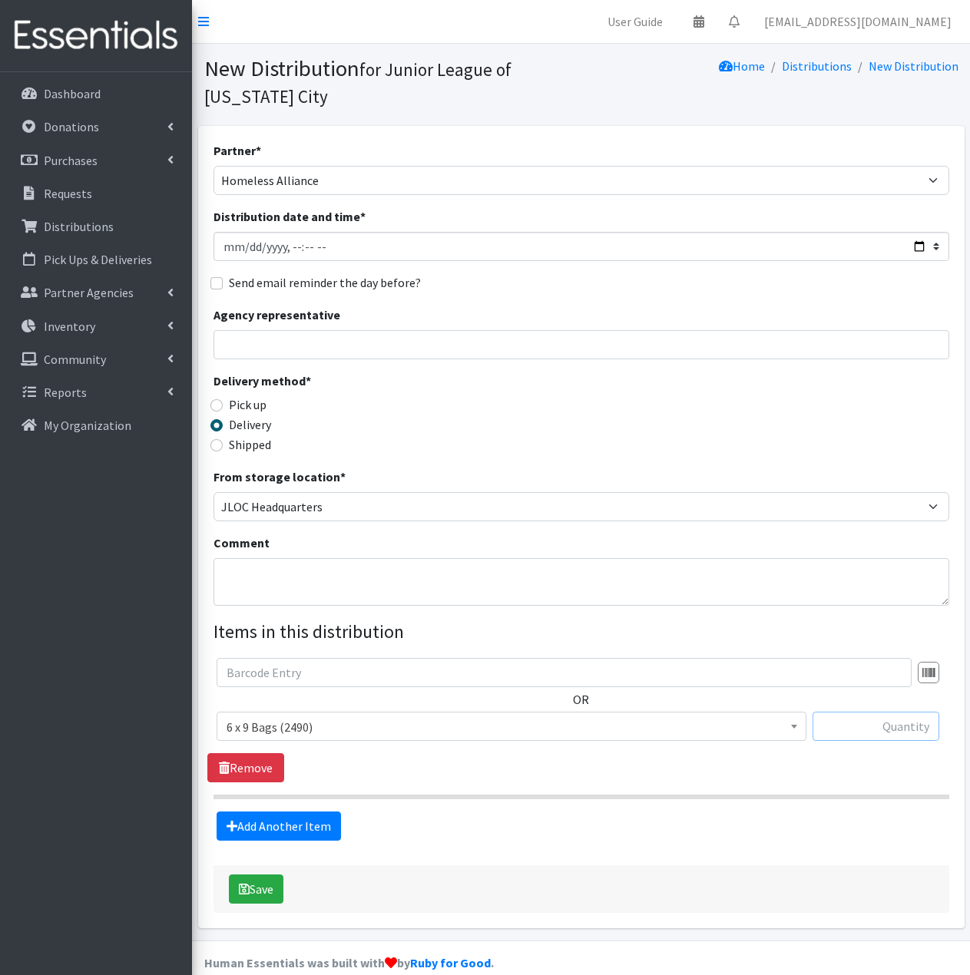
click at [855, 729] on input "text" at bounding box center [875, 726] width 127 height 29
type input "60"
click at [308, 826] on link "Add Another Item" at bounding box center [279, 826] width 124 height 29
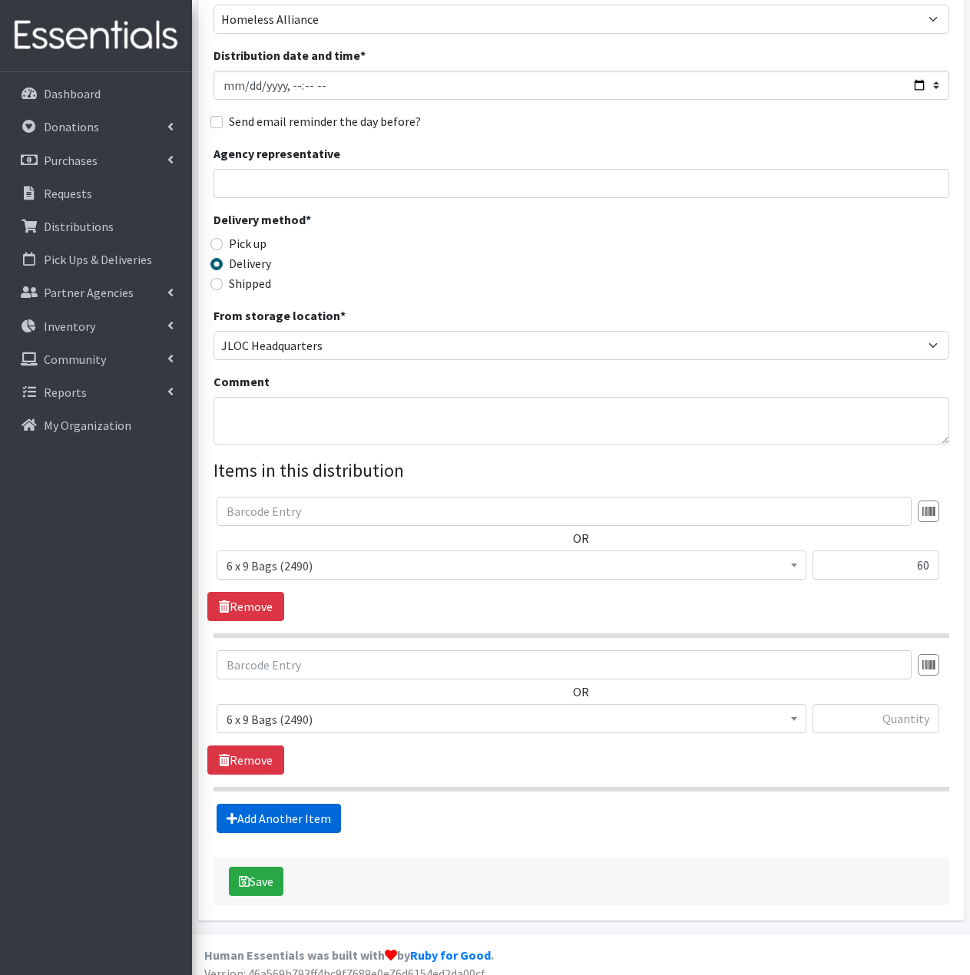
scroll to position [177, 0]
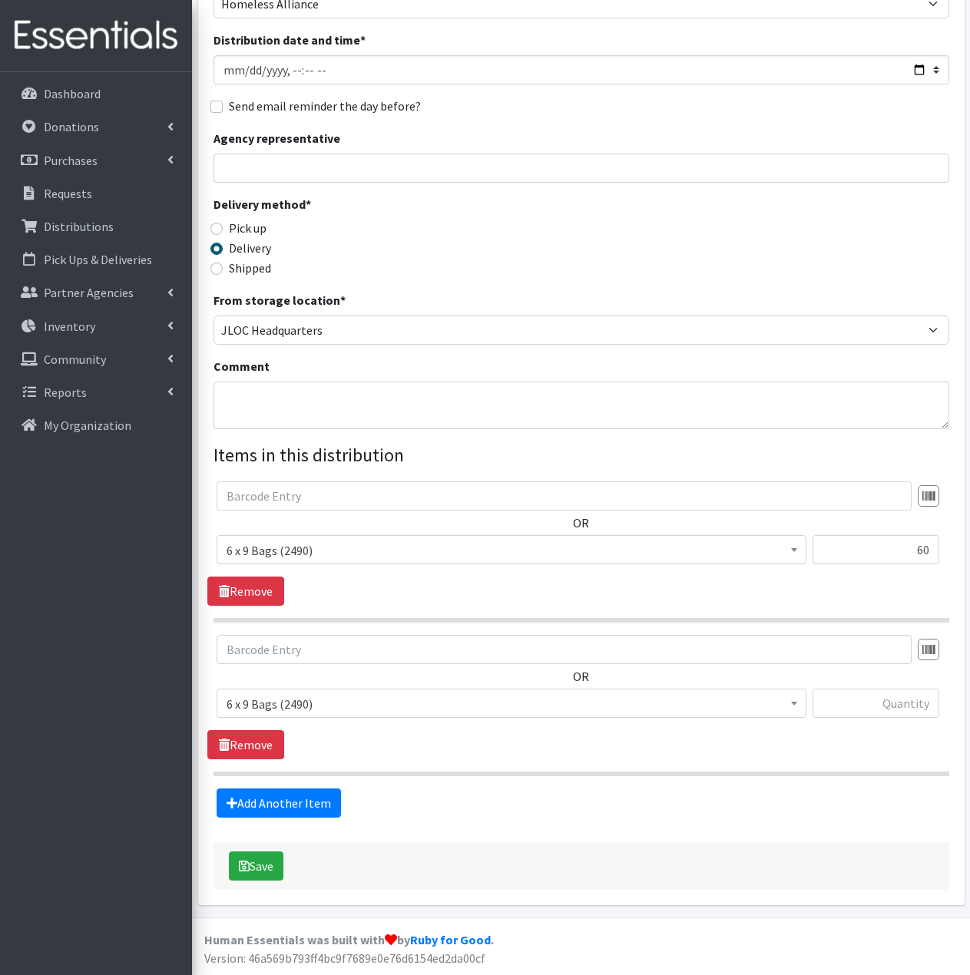
click at [345, 717] on span "6 x 9 Bags (2490)" at bounding box center [512, 703] width 590 height 29
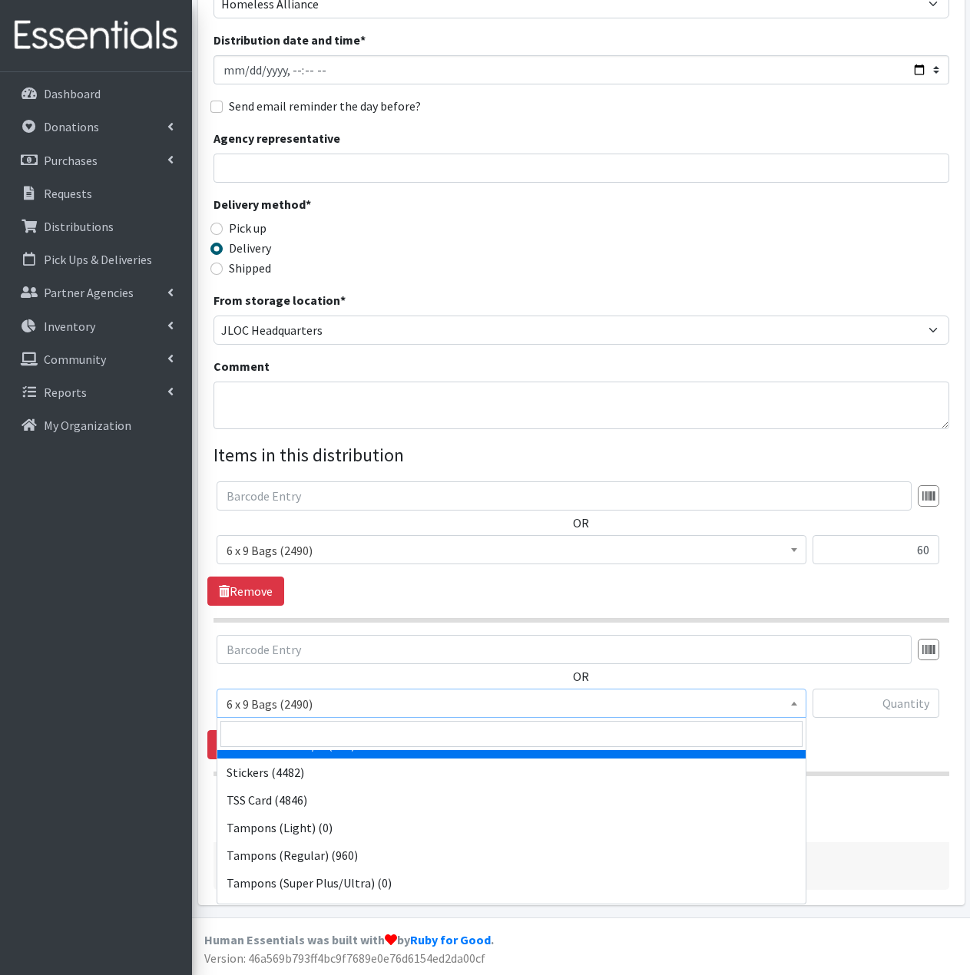
scroll to position [289, 0]
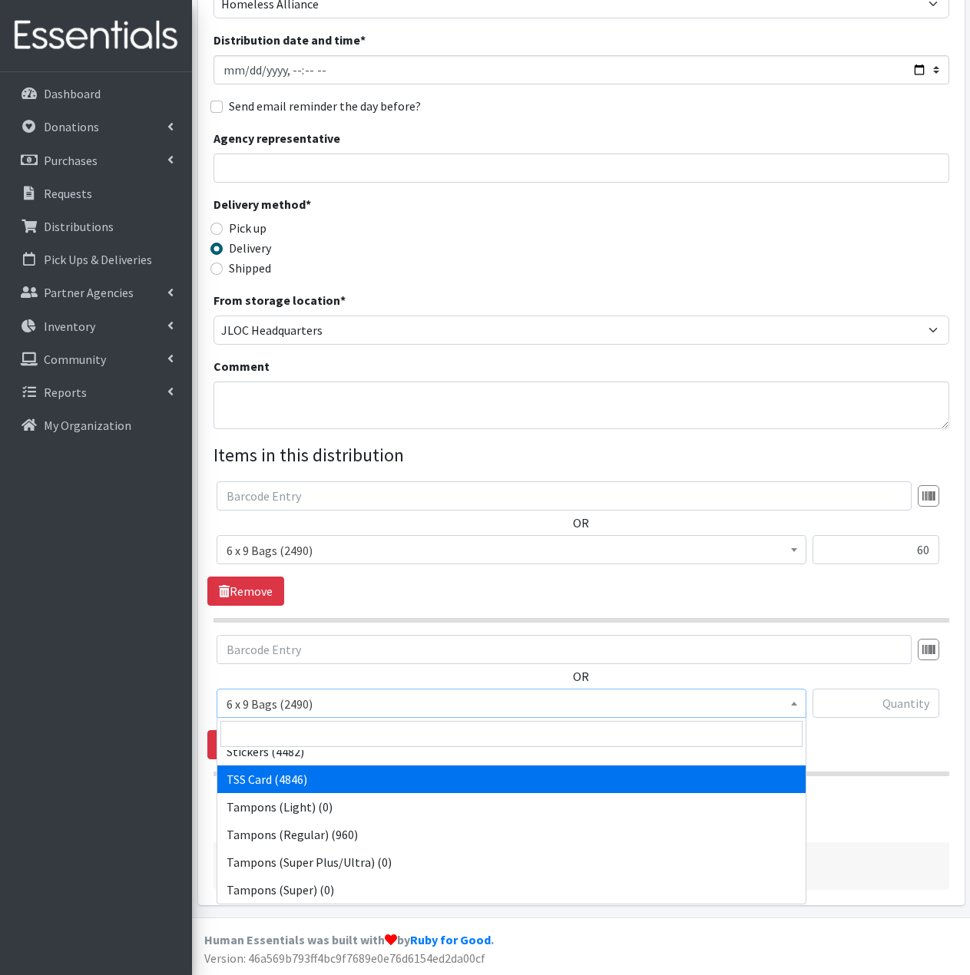
select select "15565"
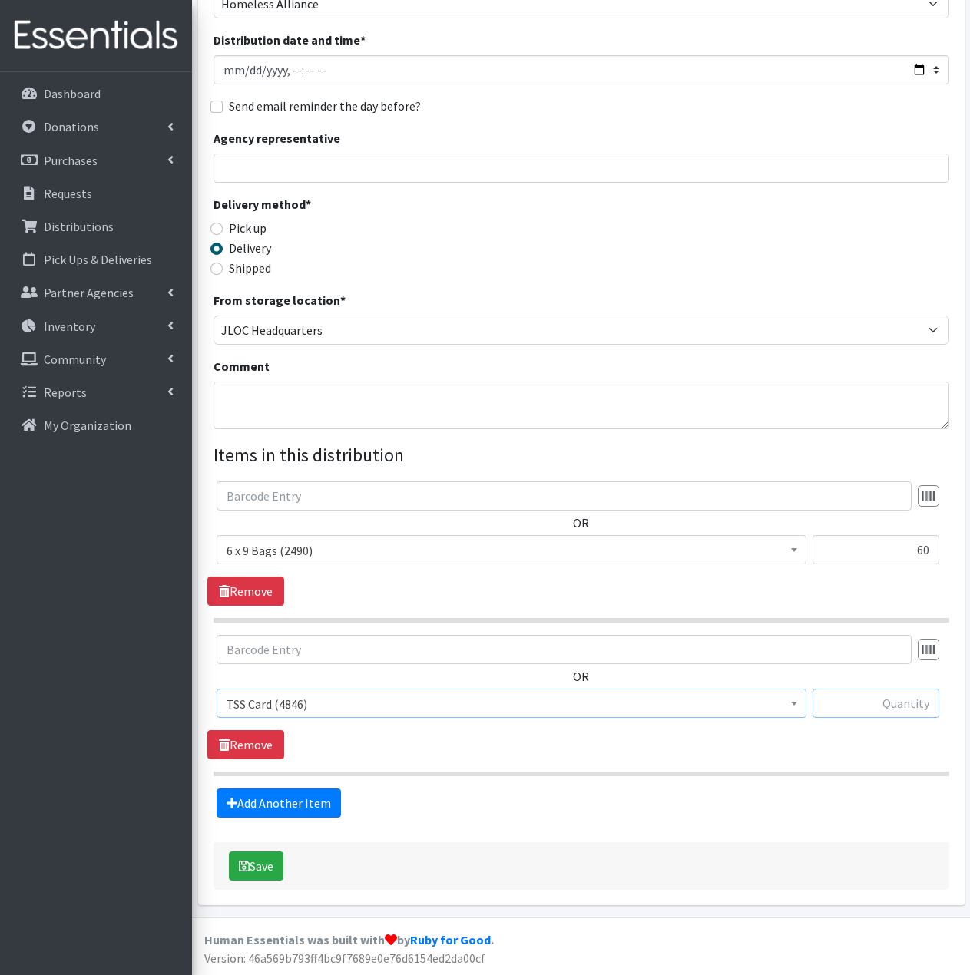
click at [870, 706] on input "text" at bounding box center [875, 703] width 127 height 29
type input "60"
click at [304, 798] on link "Add Another Item" at bounding box center [279, 803] width 124 height 29
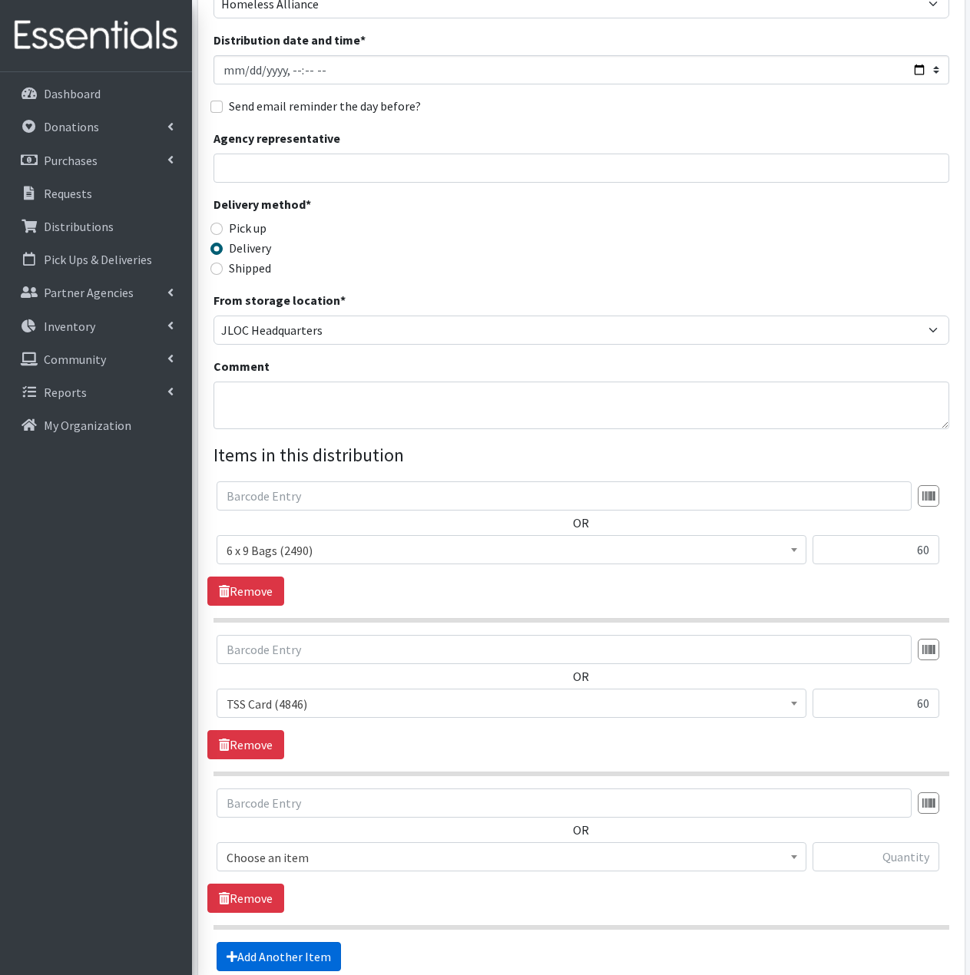
scroll to position [330, 0]
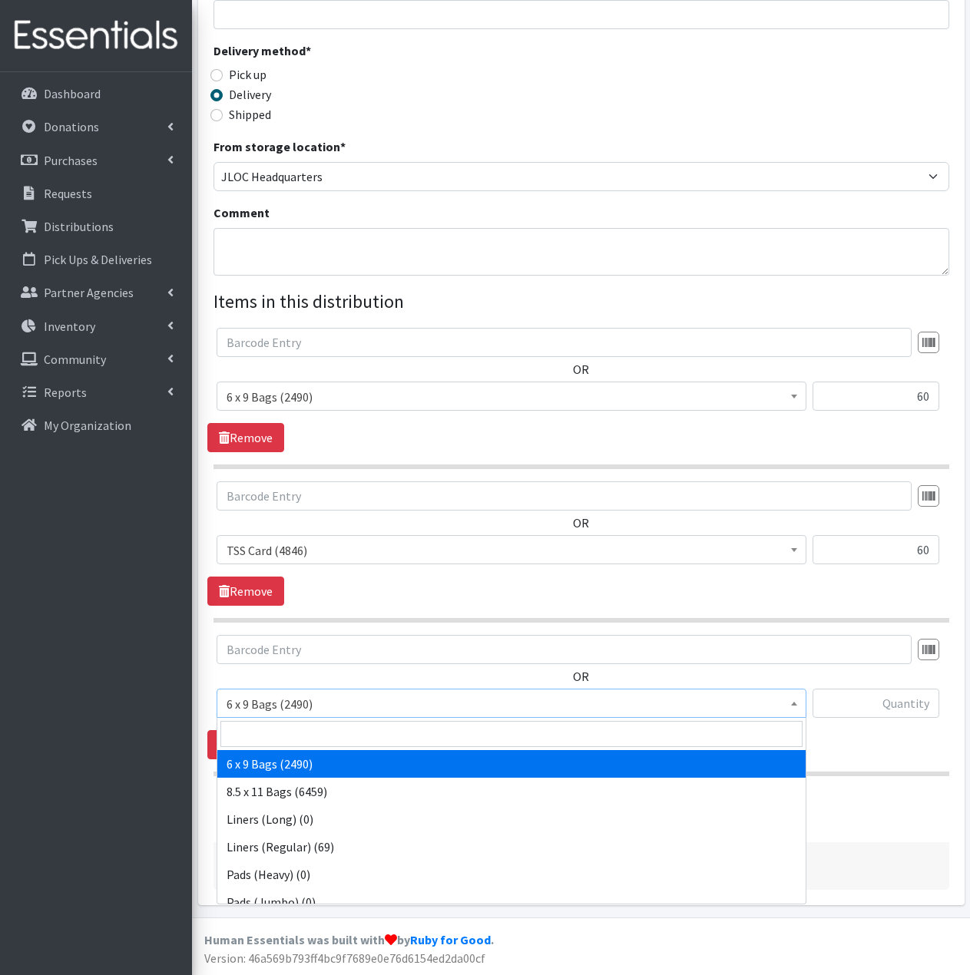
click at [393, 703] on span "6 x 9 Bags (2490)" at bounding box center [511, 703] width 570 height 21
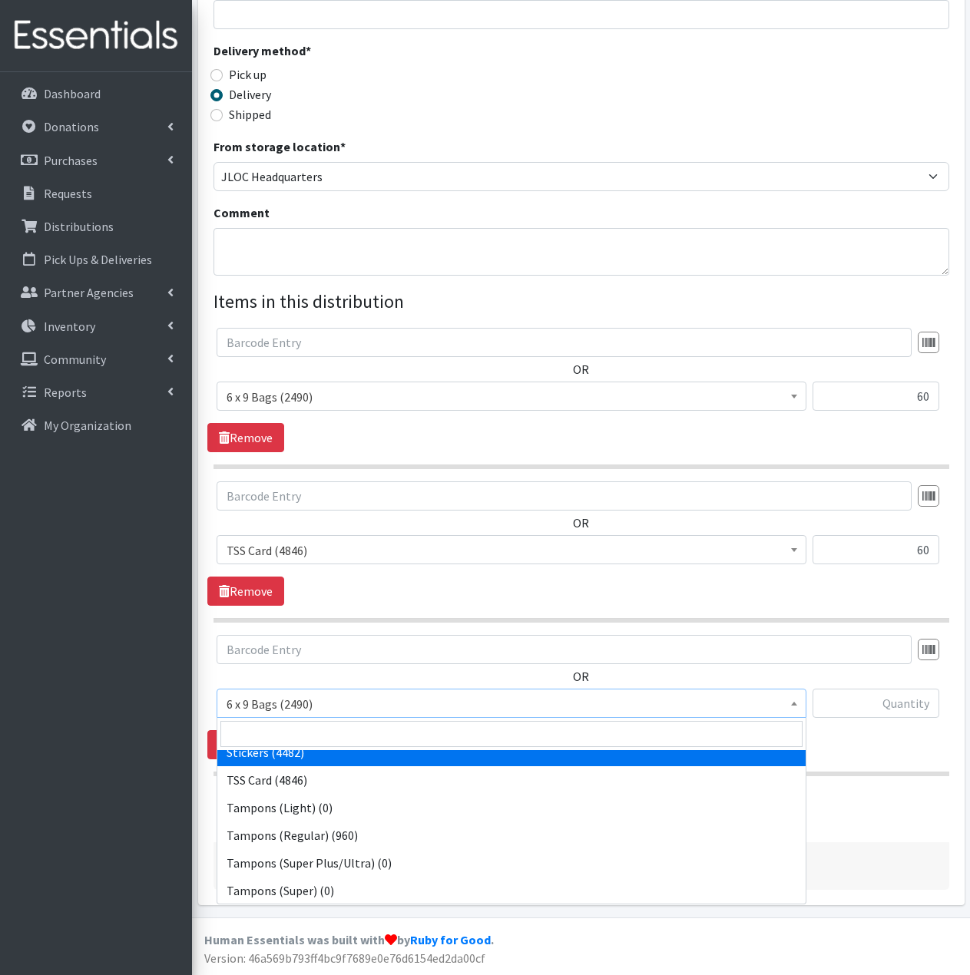
scroll to position [289, 0]
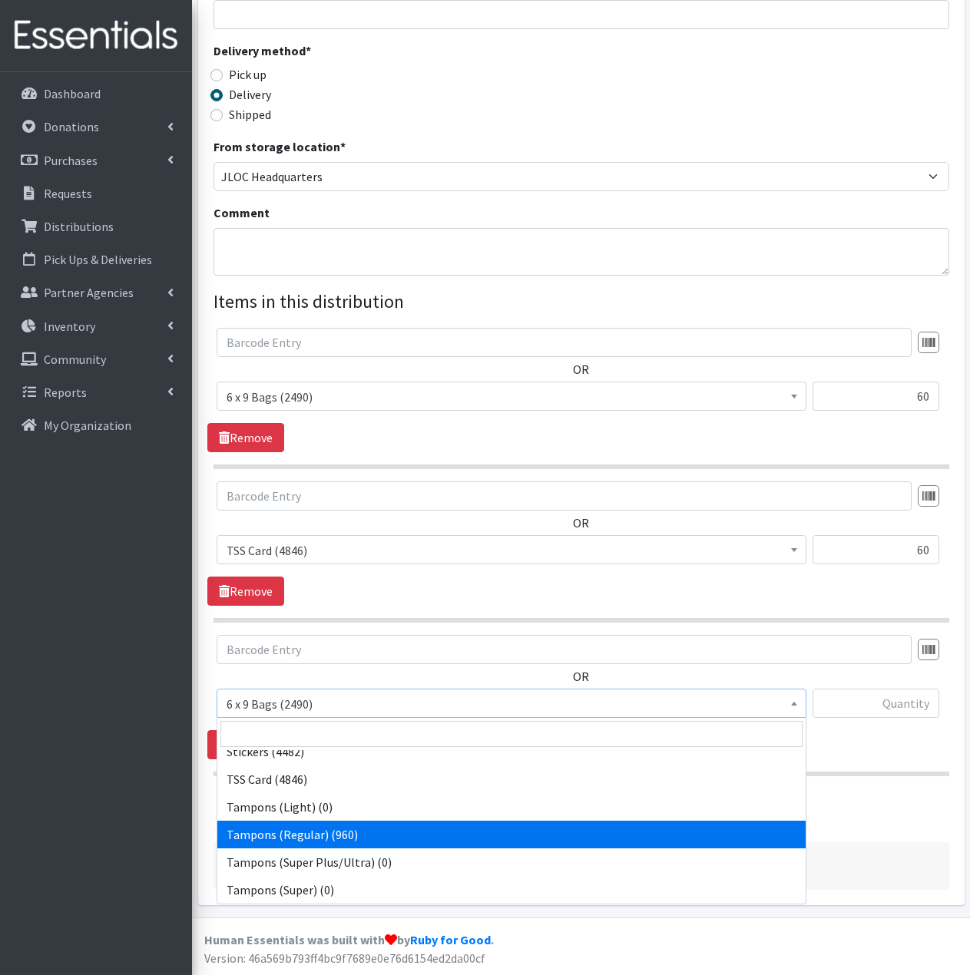
select select "2101"
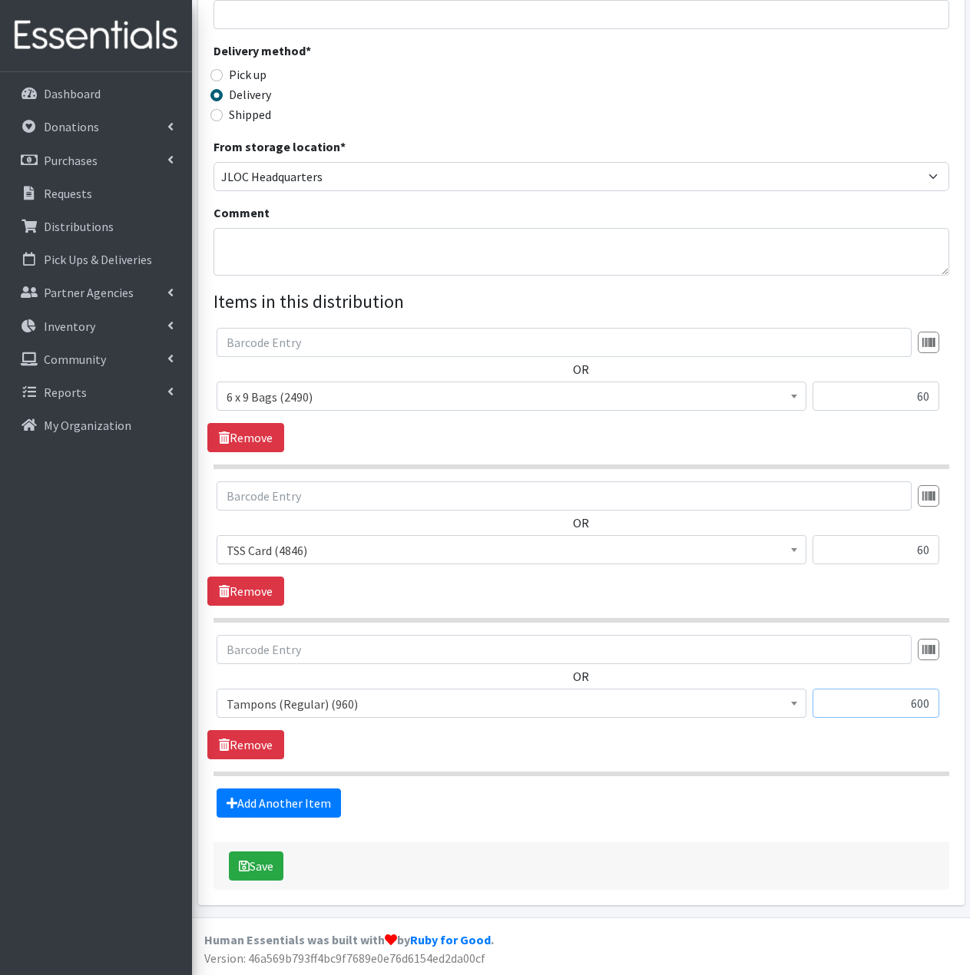
type input "600"
click at [267, 863] on button "Save" at bounding box center [256, 865] width 55 height 29
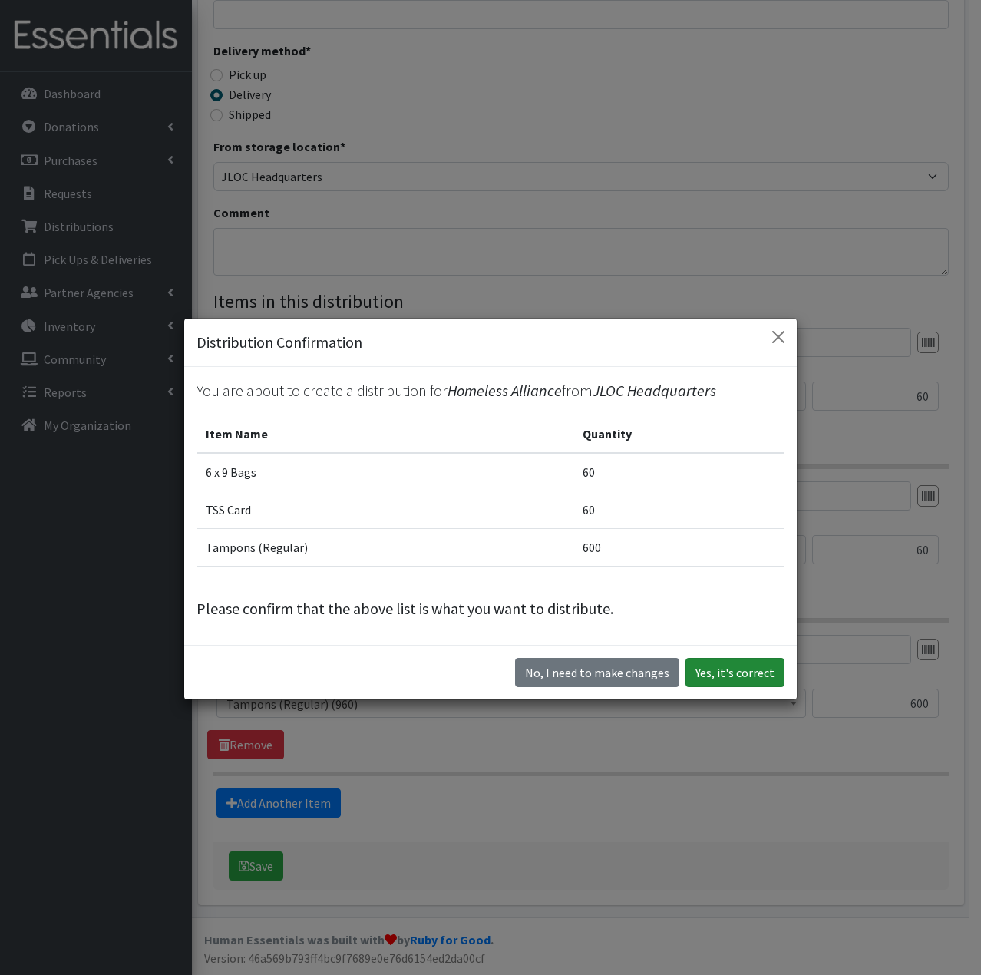
click at [724, 676] on button "Yes, it's correct" at bounding box center [735, 672] width 99 height 29
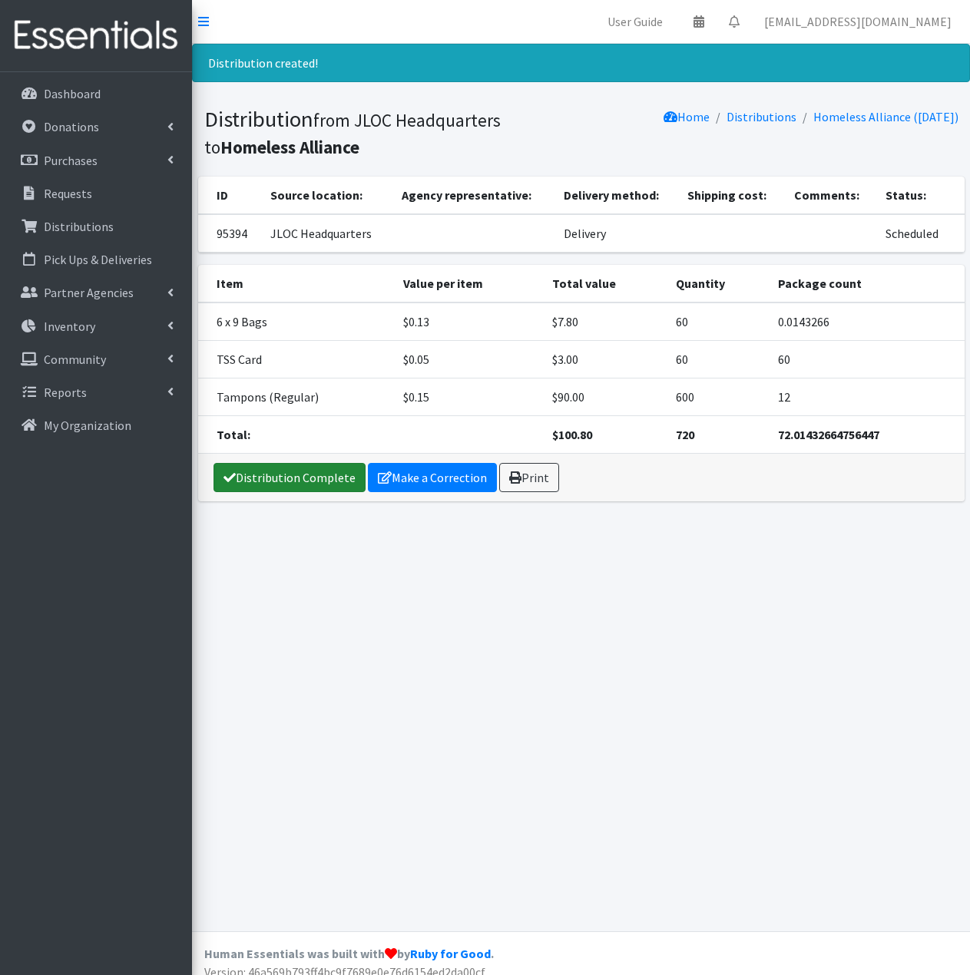
click at [316, 480] on link "Distribution Complete" at bounding box center [289, 477] width 152 height 29
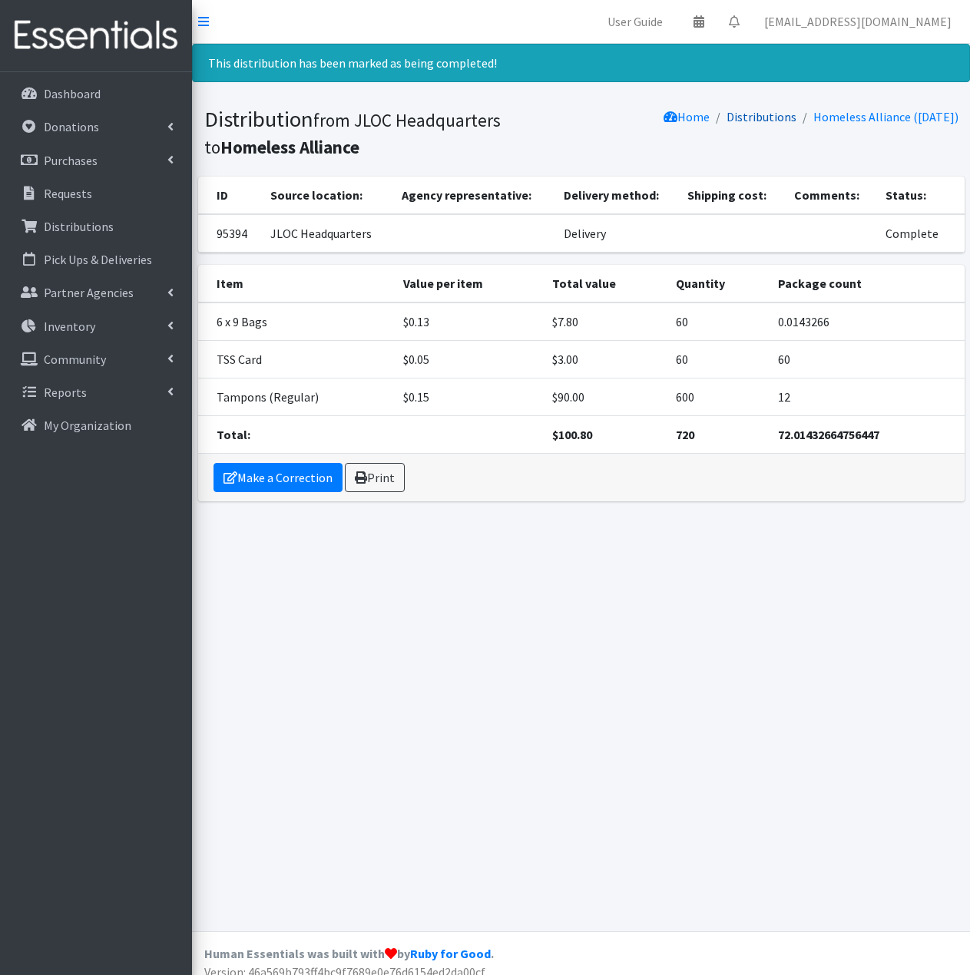
click at [758, 117] on link "Distributions" at bounding box center [761, 116] width 70 height 15
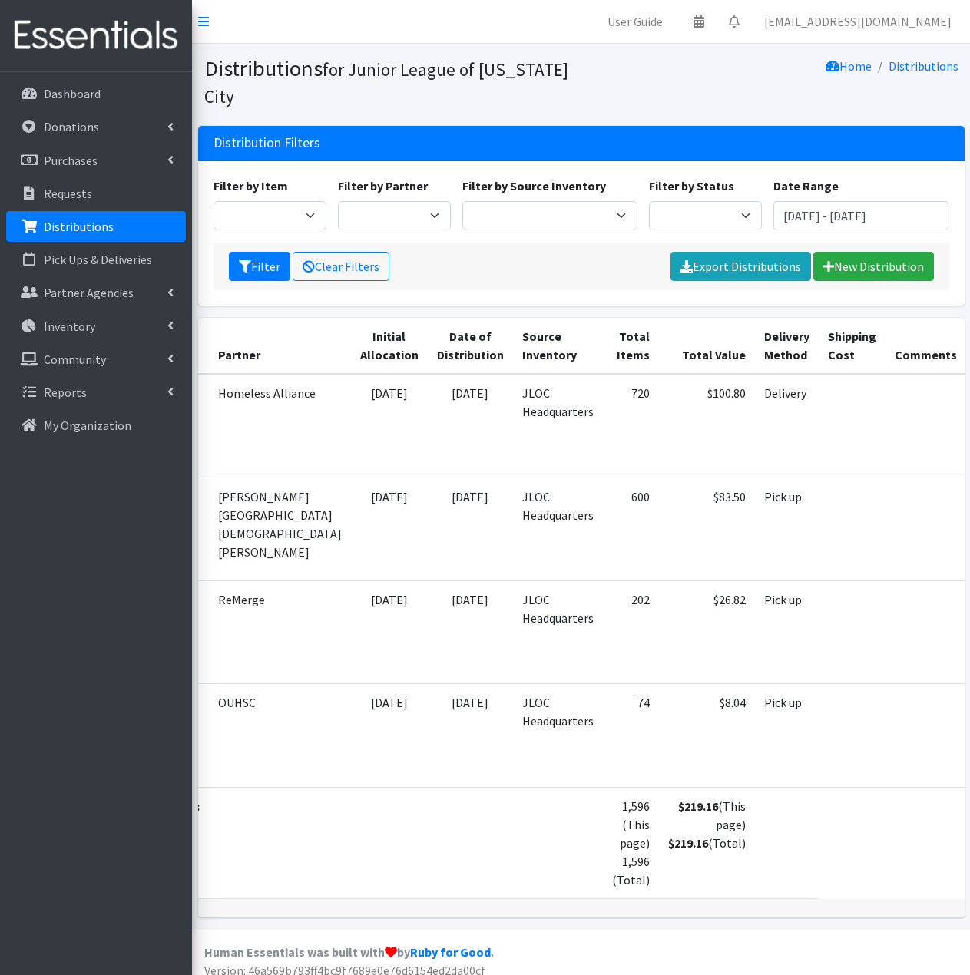
scroll to position [0, 71]
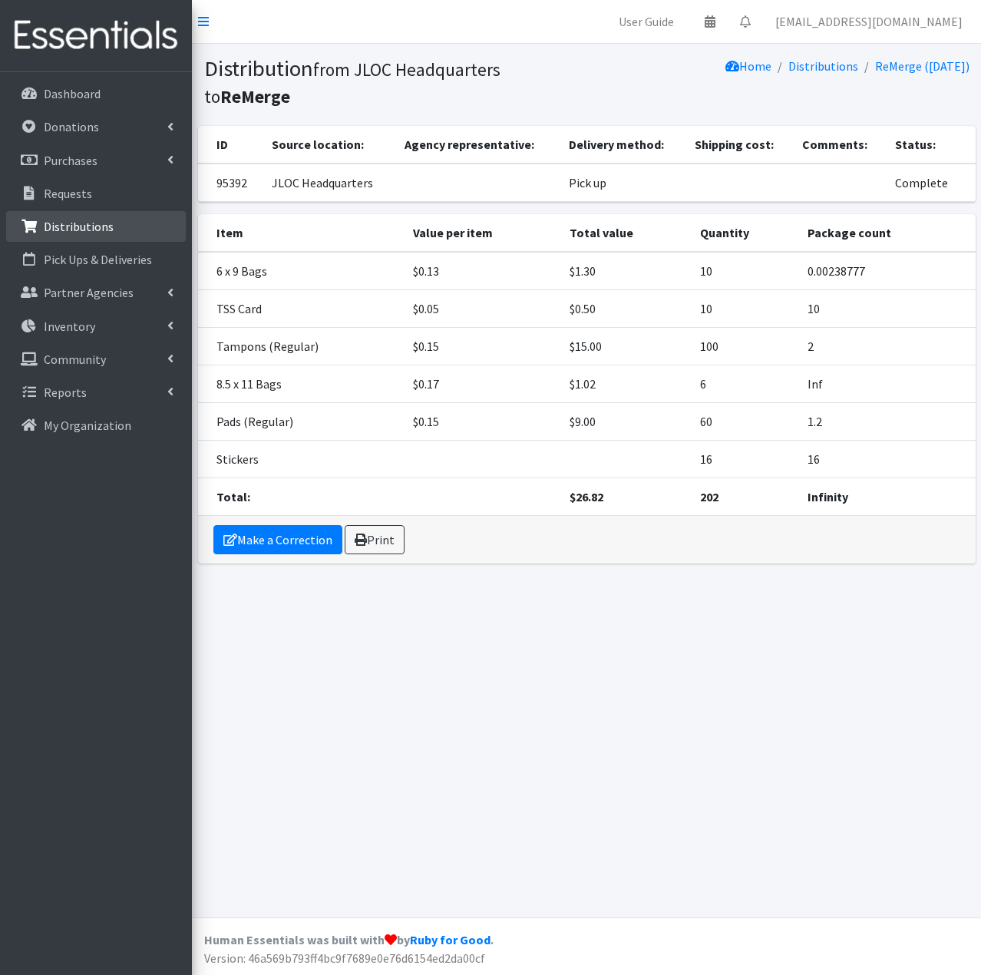
click at [121, 236] on link "Distributions" at bounding box center [96, 226] width 180 height 31
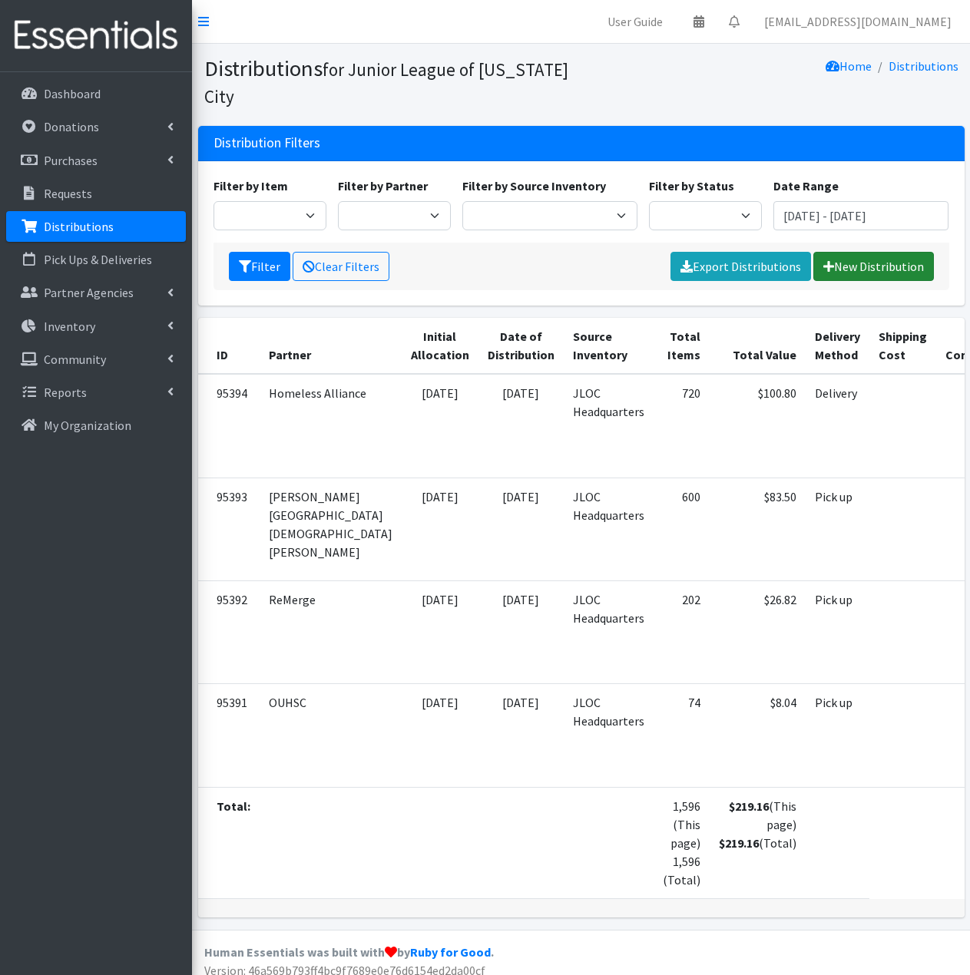
click at [902, 269] on link "New Distribution" at bounding box center [873, 266] width 121 height 29
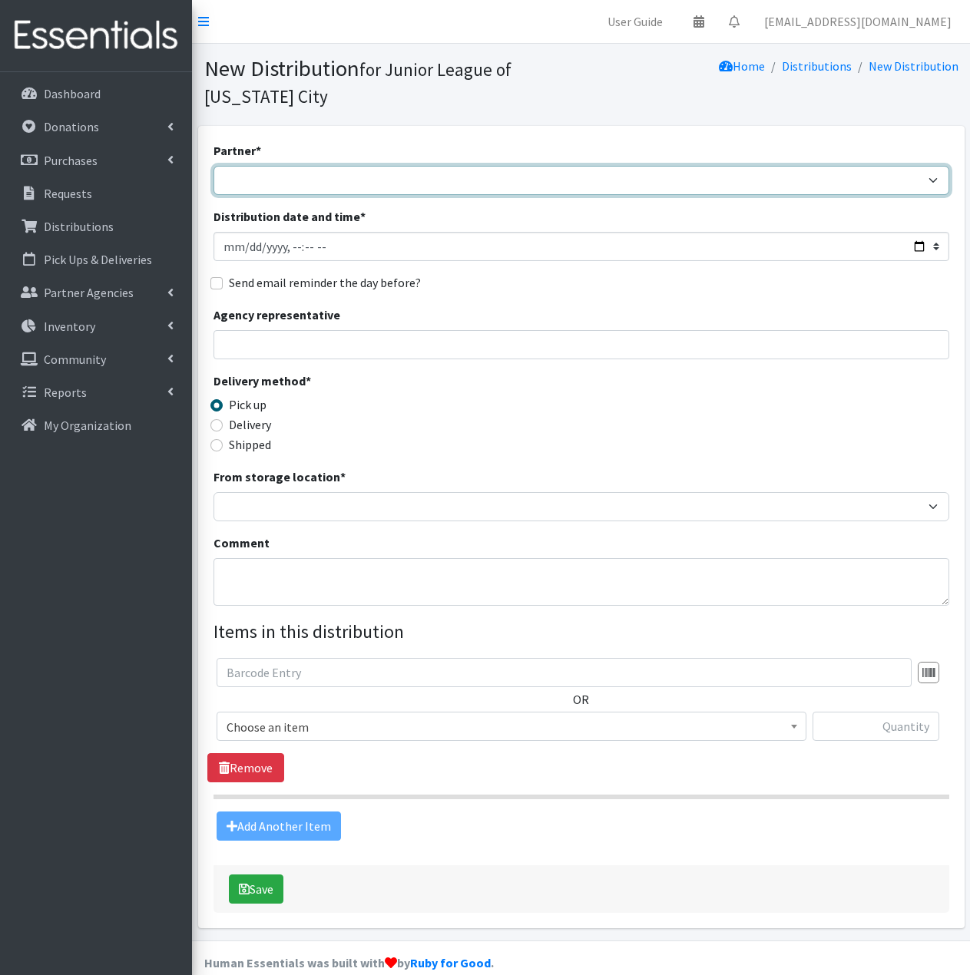
click at [772, 179] on select "Bethany Public Schools Bethany YMCA Boys & Girls Club CAIR Oklahoma Catholic Ch…" at bounding box center [581, 180] width 736 height 29
select select "5146"
click at [213, 166] on select "Bethany Public Schools Bethany YMCA Boys & Girls Club CAIR Oklahoma Catholic Ch…" at bounding box center [581, 180] width 736 height 29
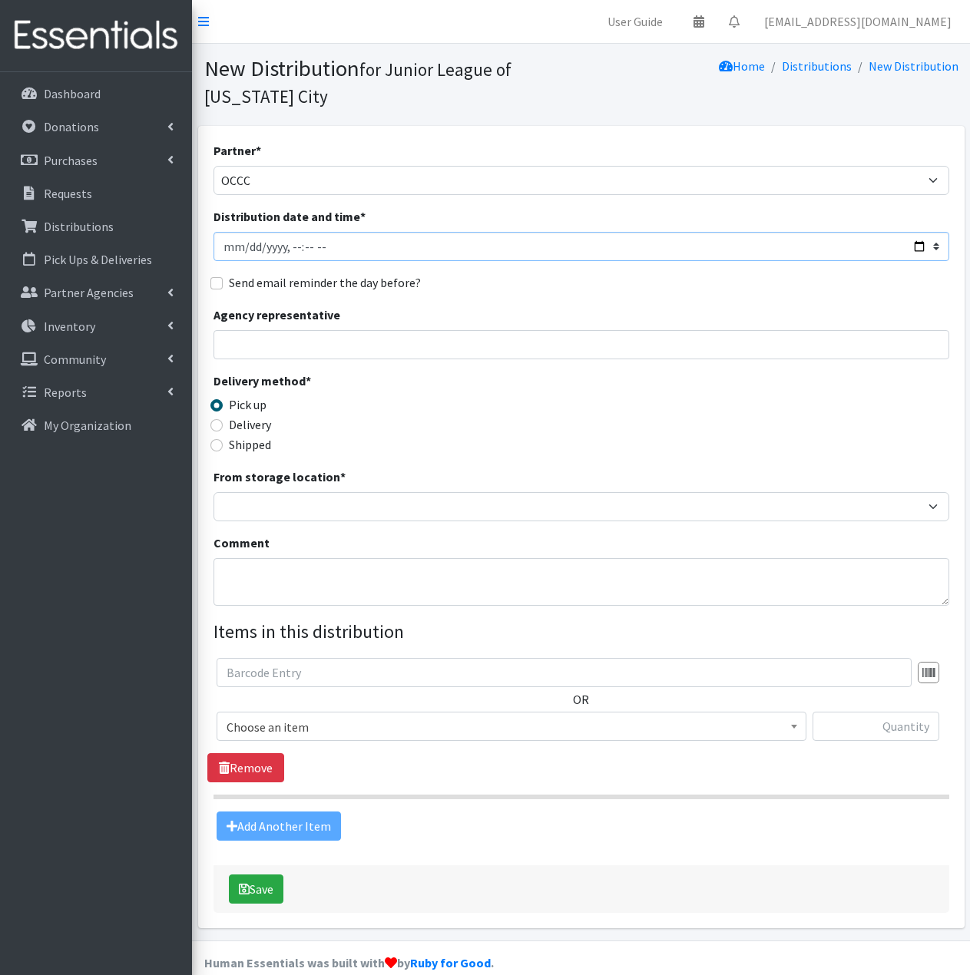
click at [228, 250] on input "Distribution date and time *" at bounding box center [581, 246] width 736 height 29
type input "2025-08-11T11:59"
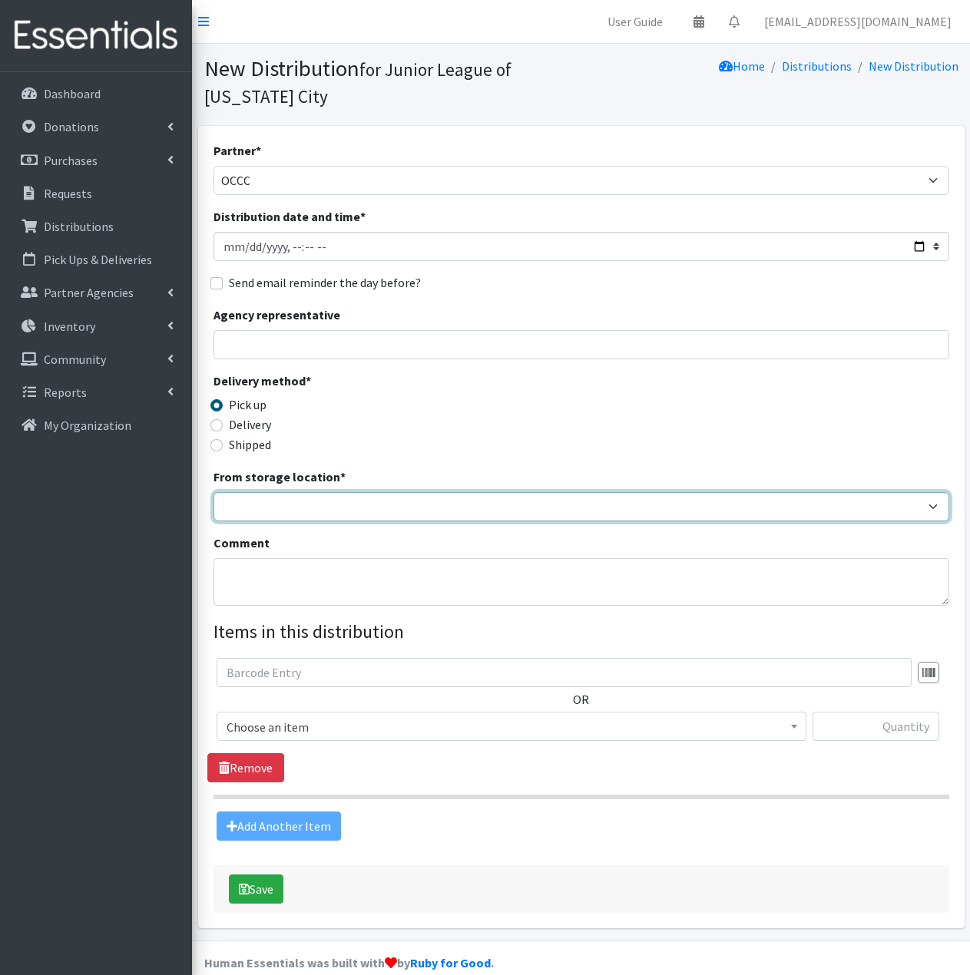
click at [290, 507] on select "JLOC Headquarters Storage Unit" at bounding box center [581, 506] width 736 height 29
select select "47"
click at [213, 492] on select "JLOC Headquarters Storage Unit" at bounding box center [581, 506] width 736 height 29
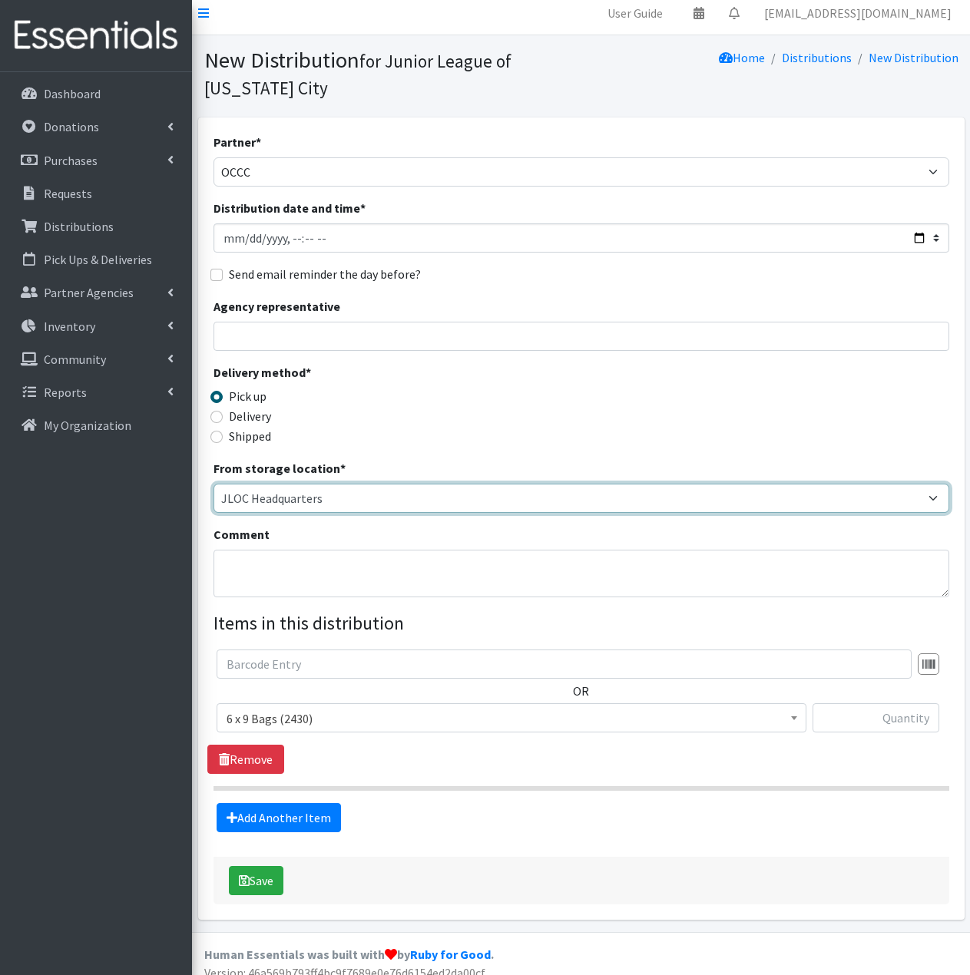
scroll to position [23, 0]
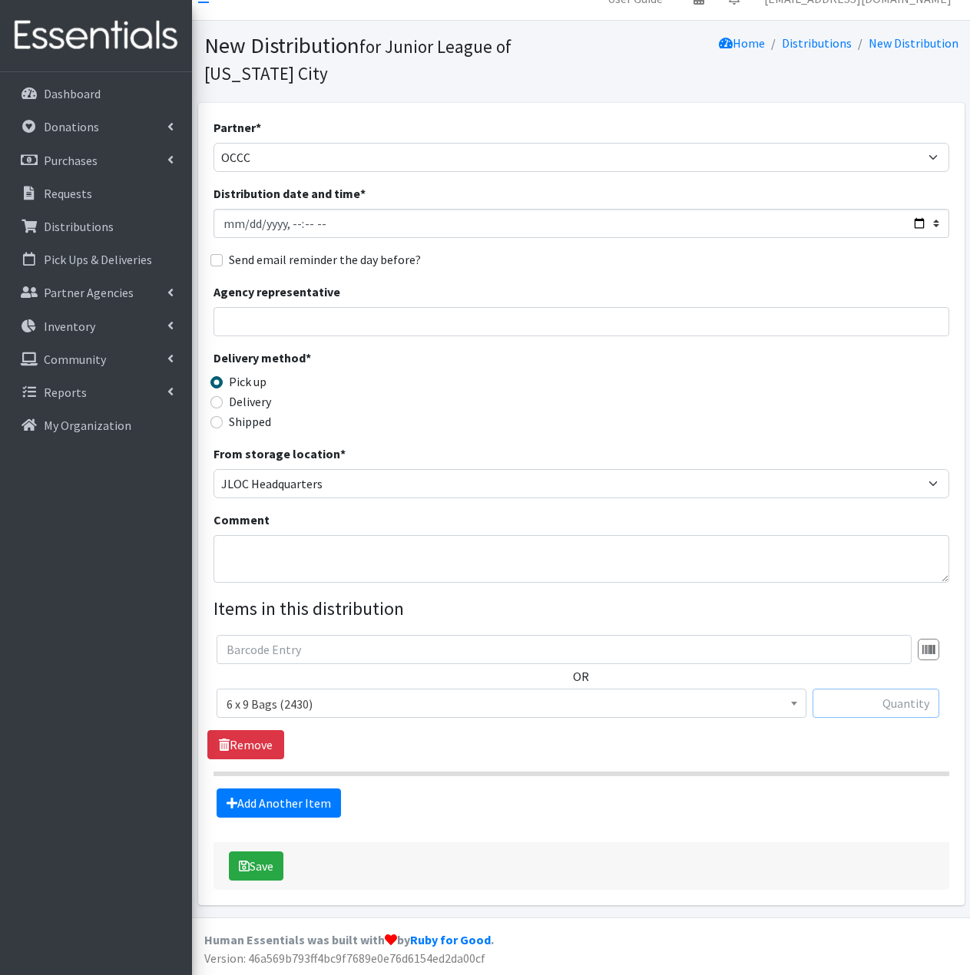
click at [882, 709] on input "text" at bounding box center [875, 703] width 127 height 29
type input "50"
click at [286, 803] on link "Add Another Item" at bounding box center [279, 803] width 124 height 29
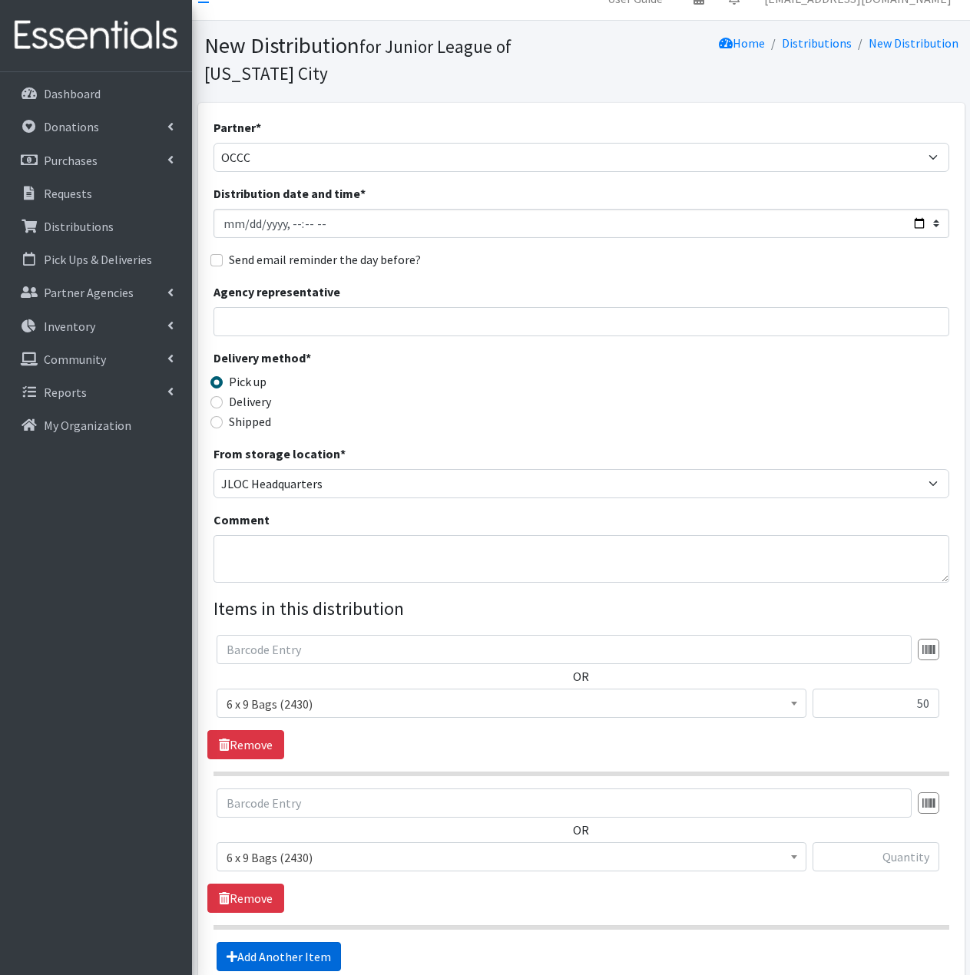
scroll to position [177, 0]
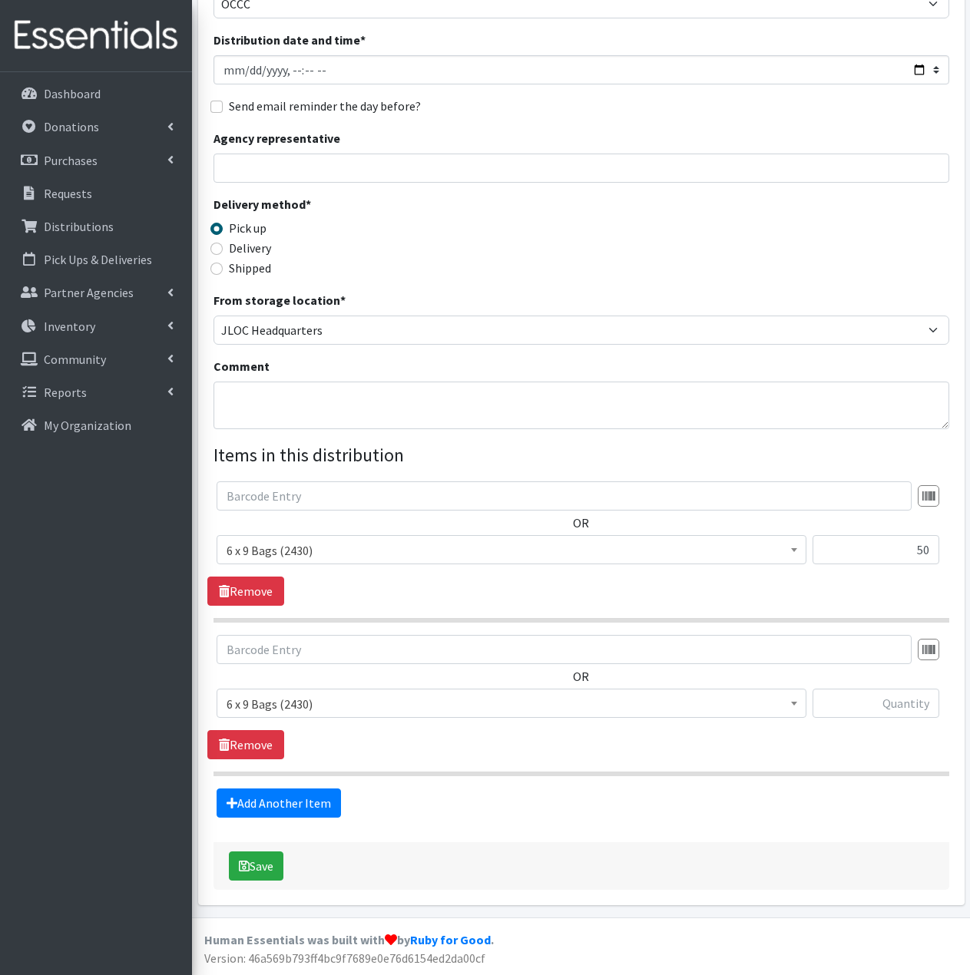
click at [390, 703] on span "6 x 9 Bags (2430)" at bounding box center [511, 703] width 570 height 21
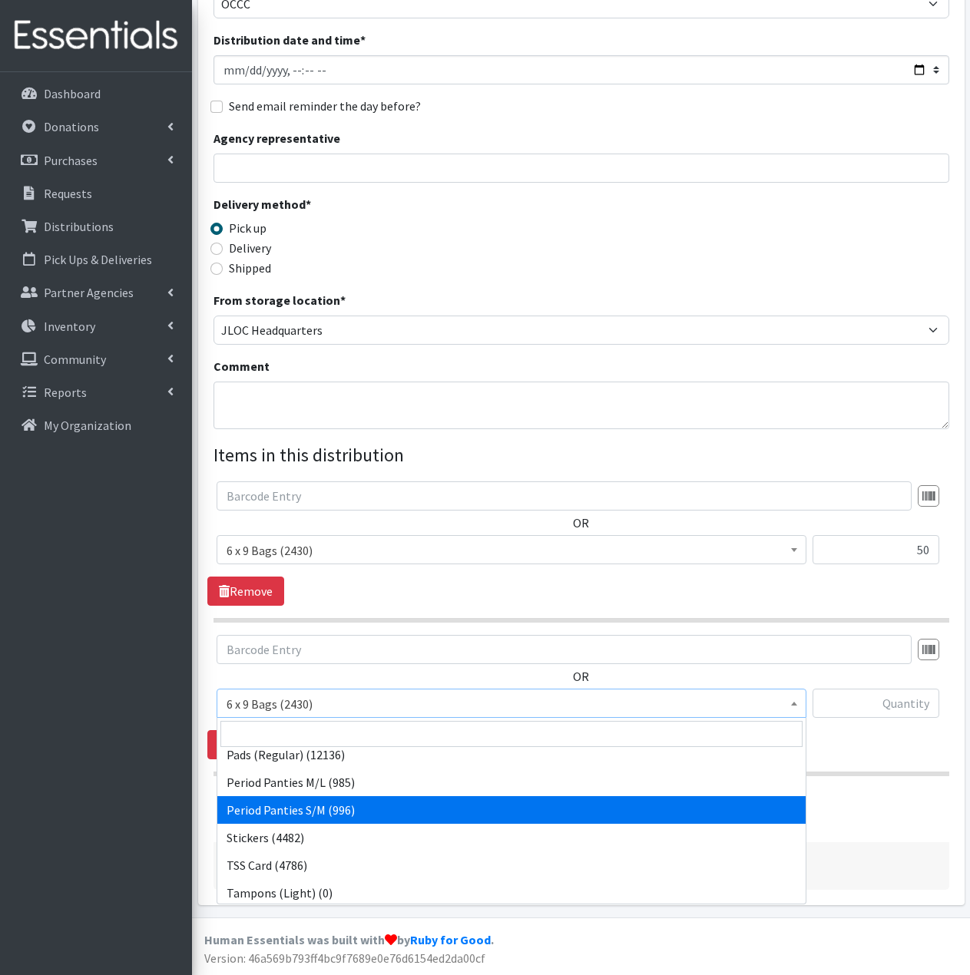
scroll to position [230, 0]
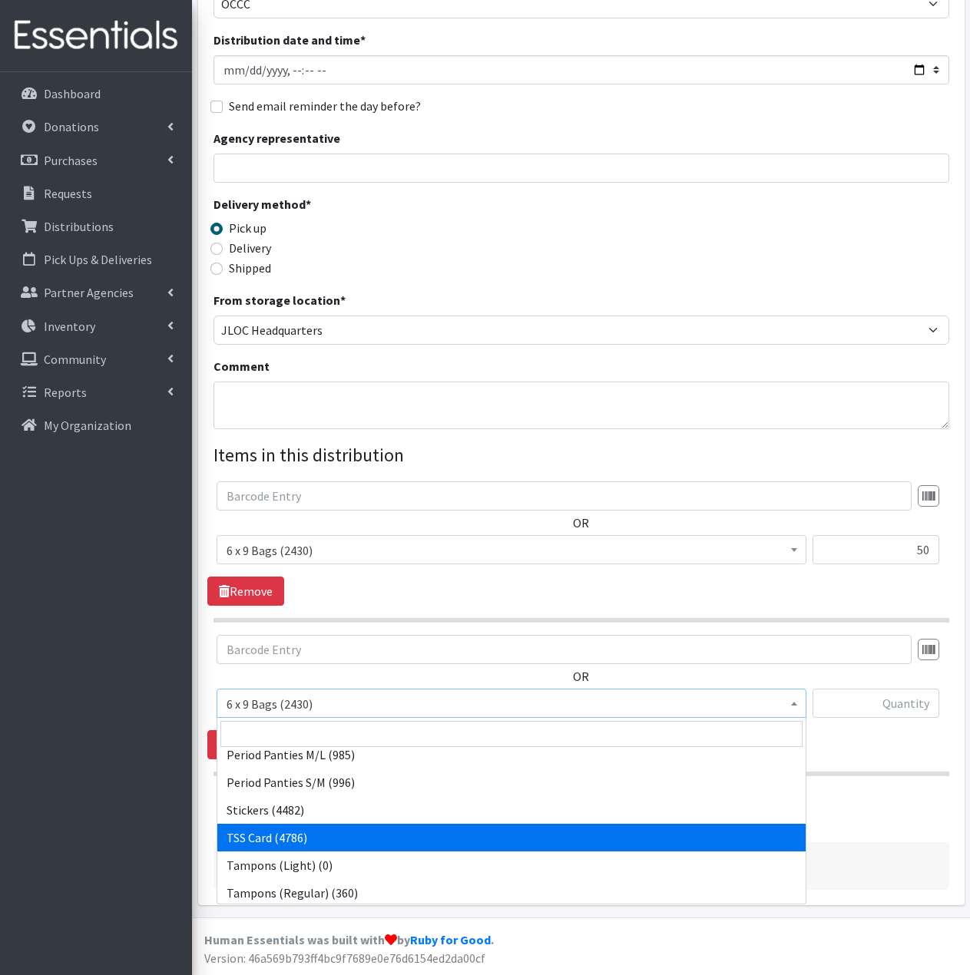
select select "15565"
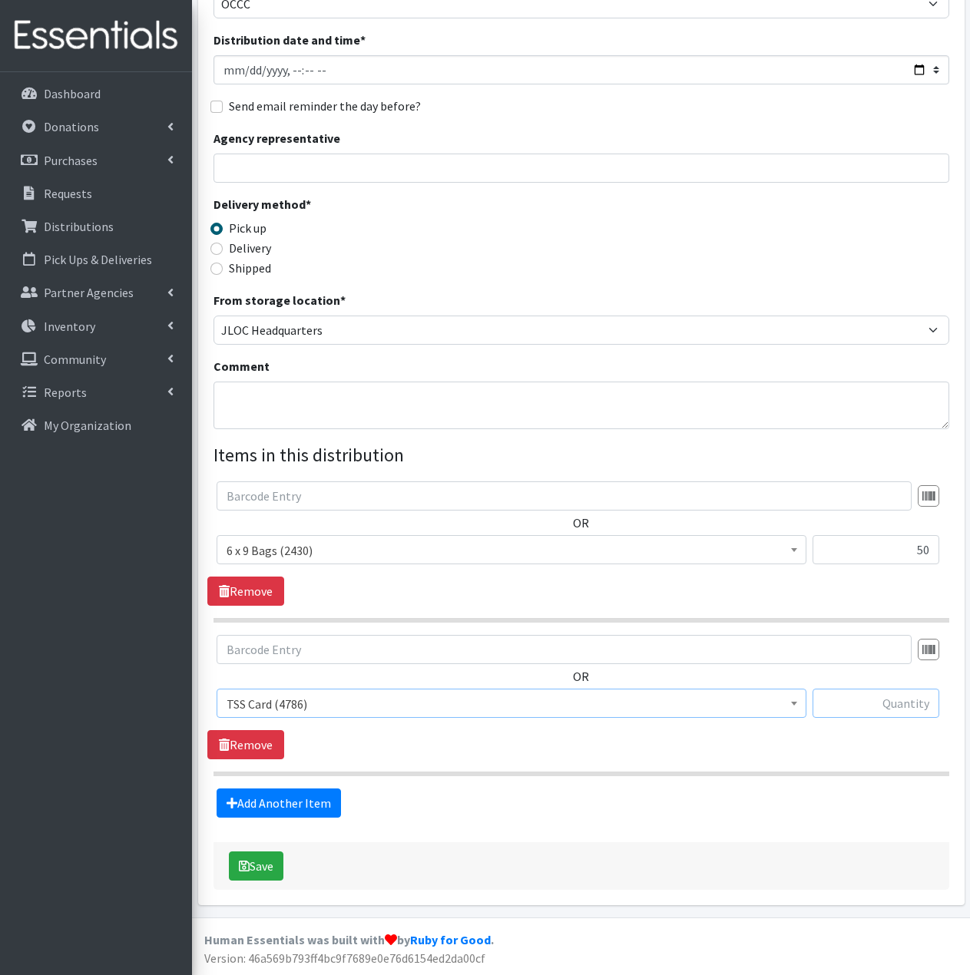
click at [893, 704] on input "text" at bounding box center [875, 703] width 127 height 29
type input "50"
click at [316, 808] on link "Add Another Item" at bounding box center [279, 803] width 124 height 29
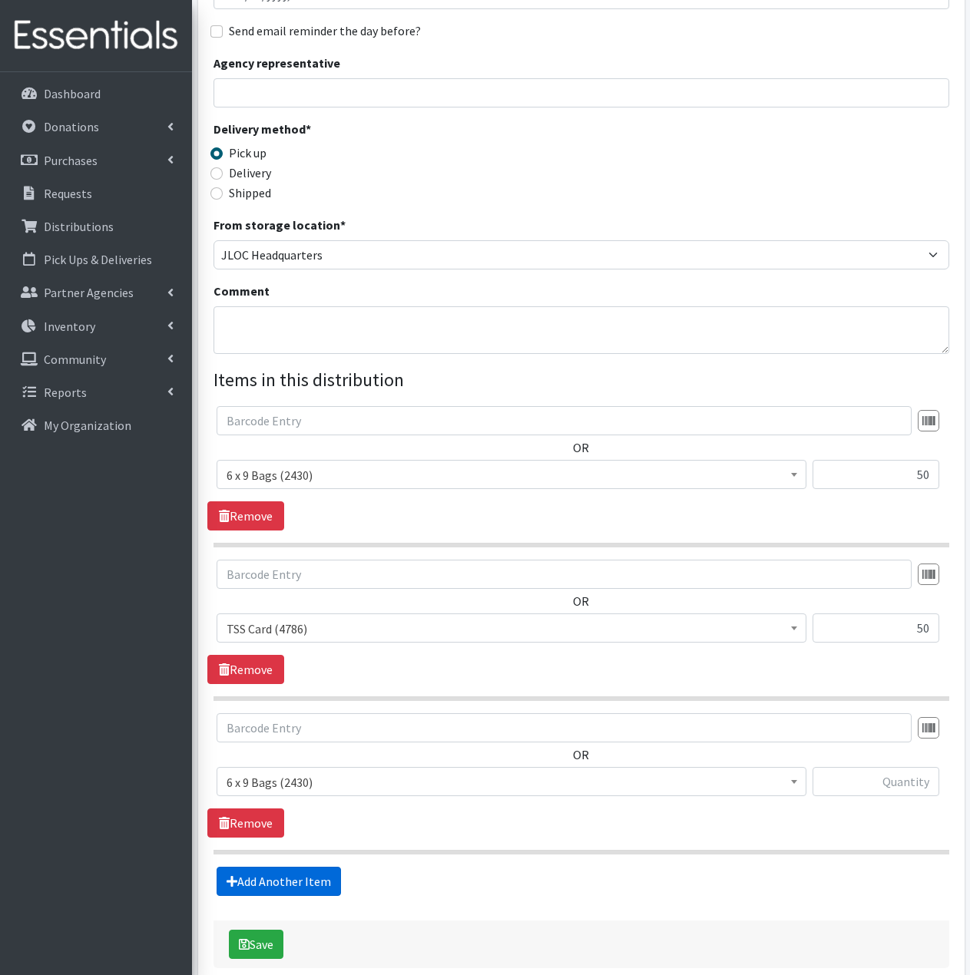
scroll to position [330, 0]
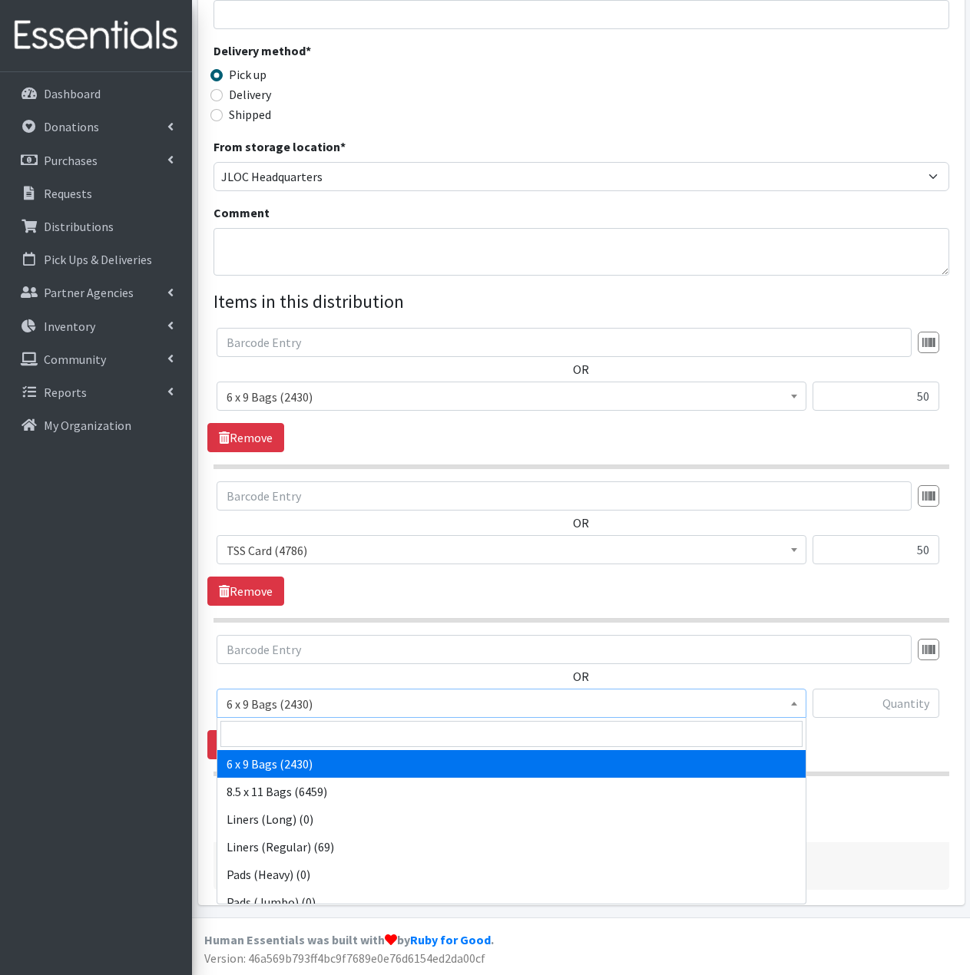
click at [513, 703] on span "6 x 9 Bags (2430)" at bounding box center [511, 703] width 570 height 21
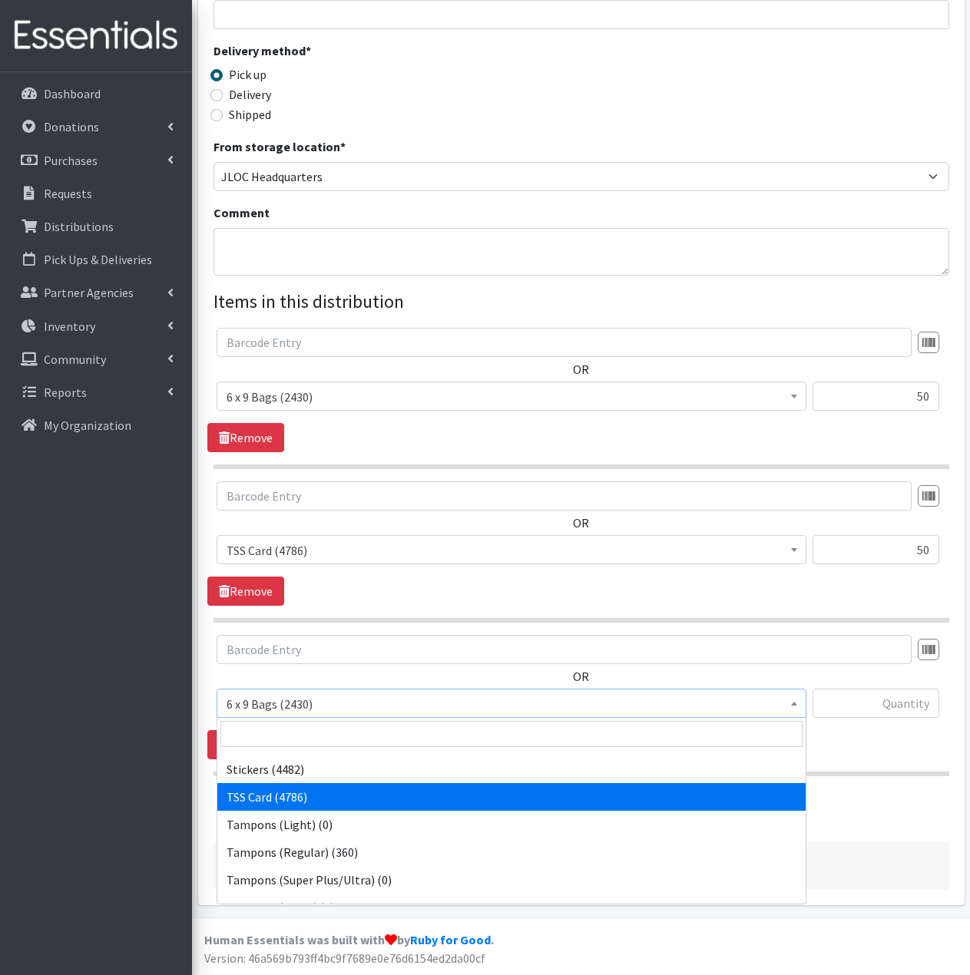
scroll to position [289, 0]
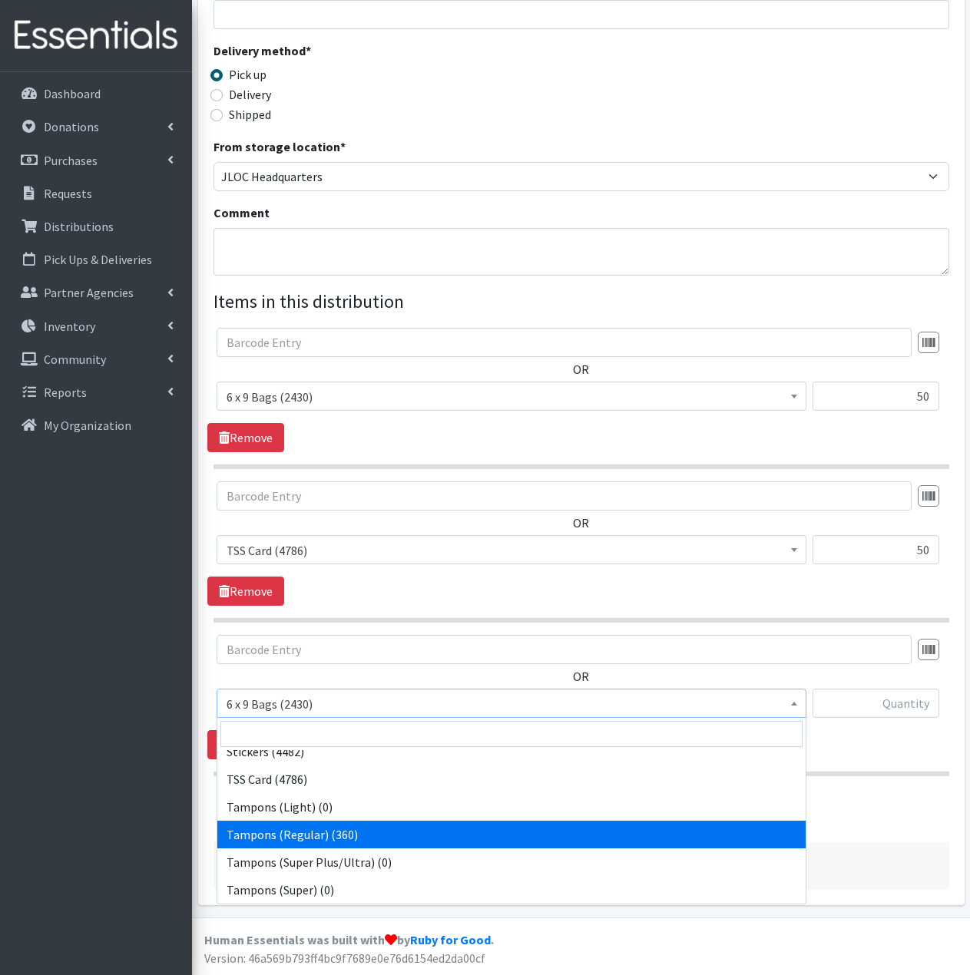
select select "2101"
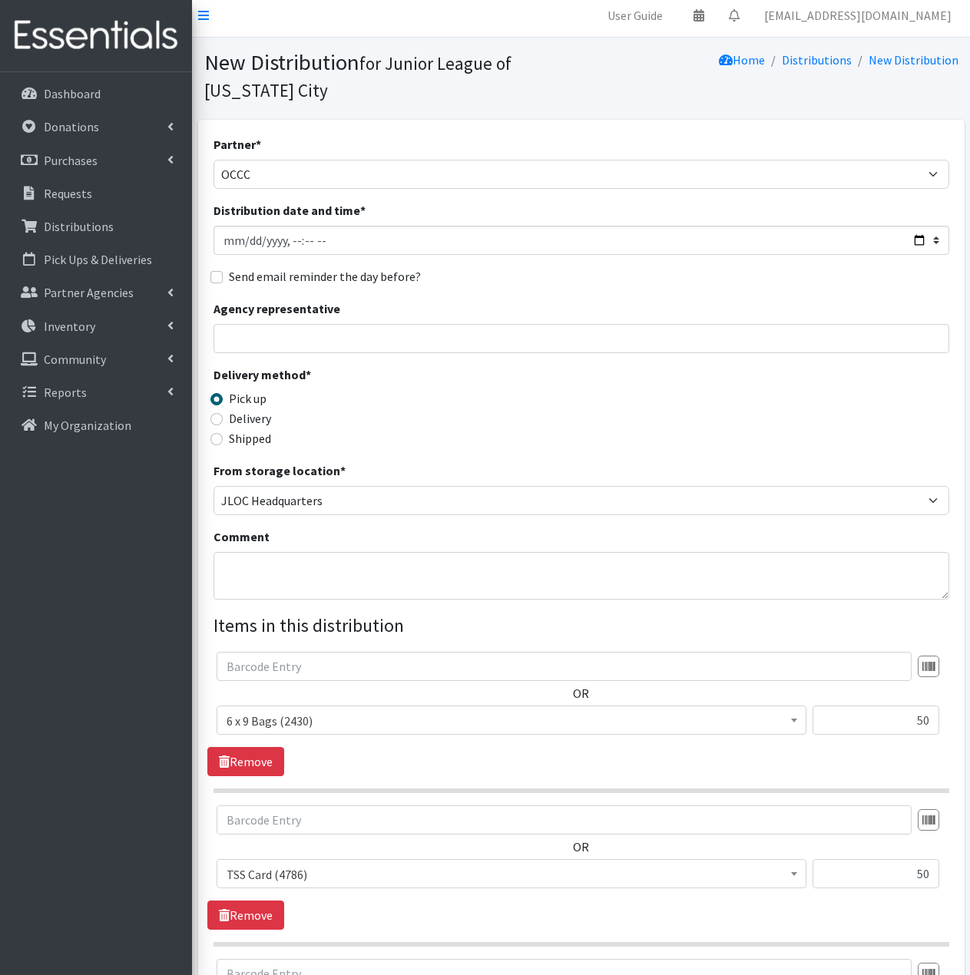
scroll to position [0, 0]
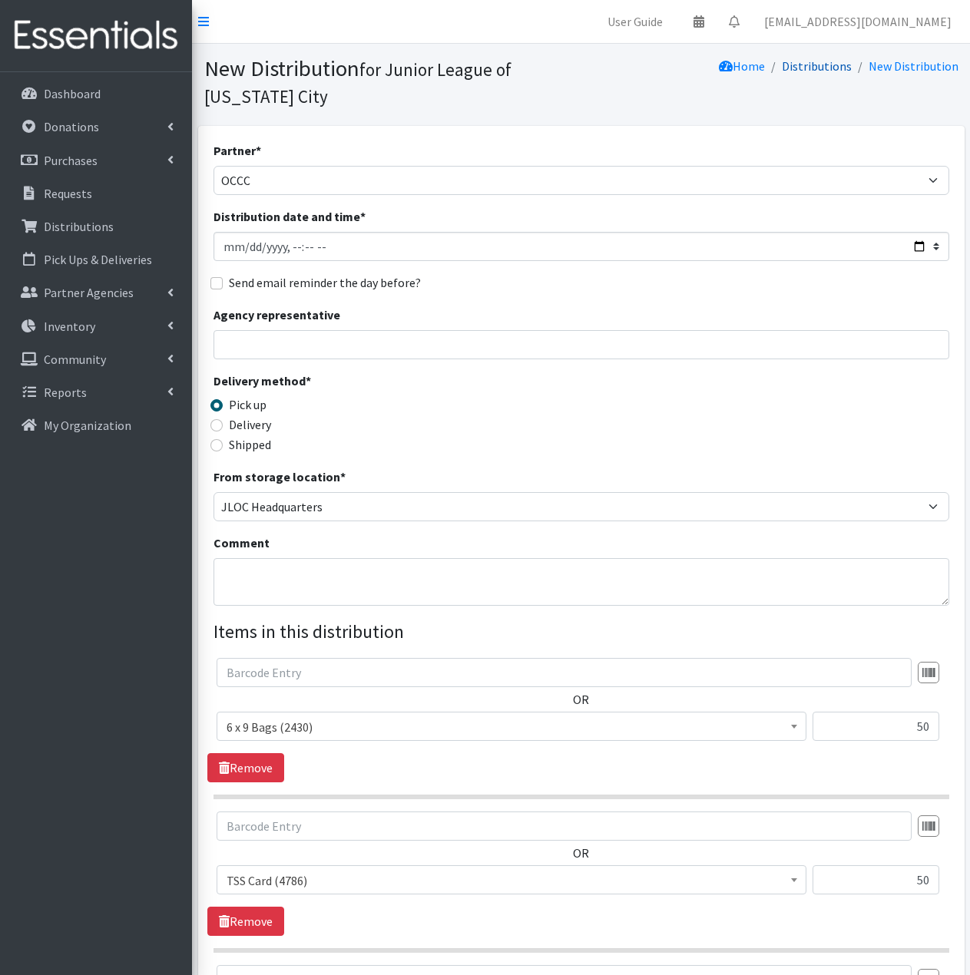
click at [822, 71] on link "Distributions" at bounding box center [817, 65] width 70 height 15
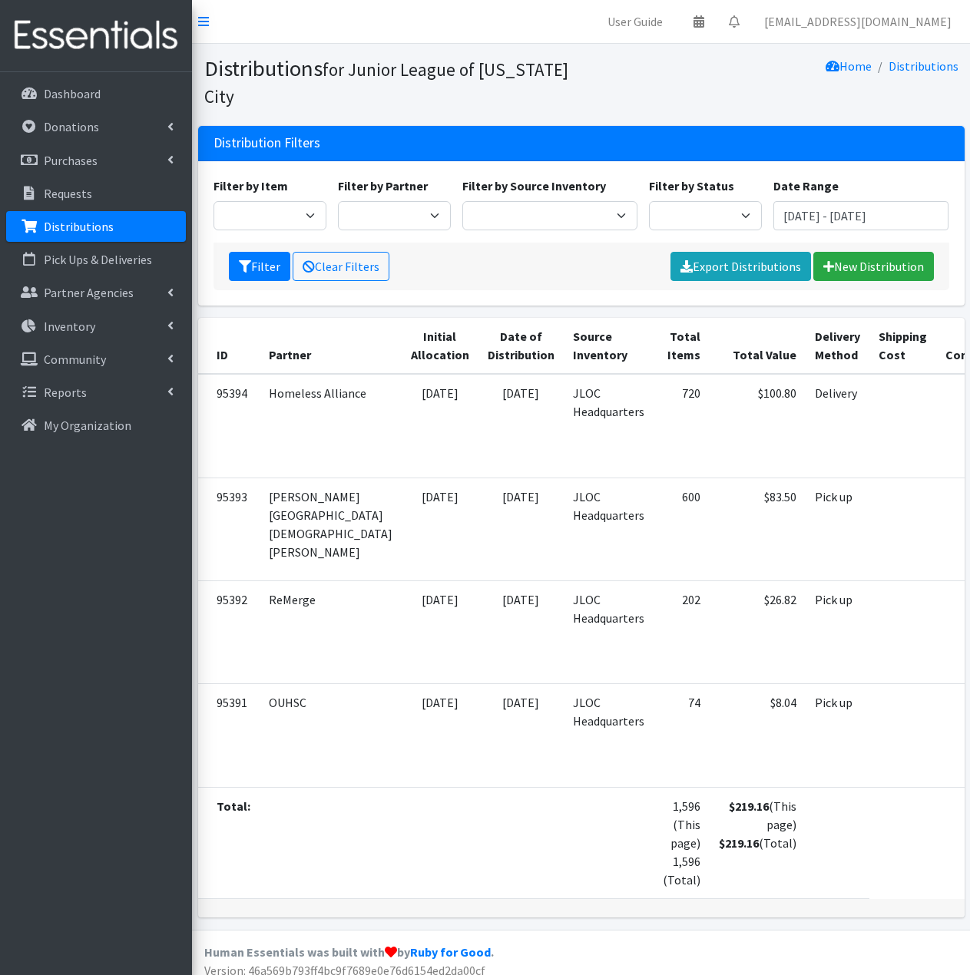
scroll to position [0, 71]
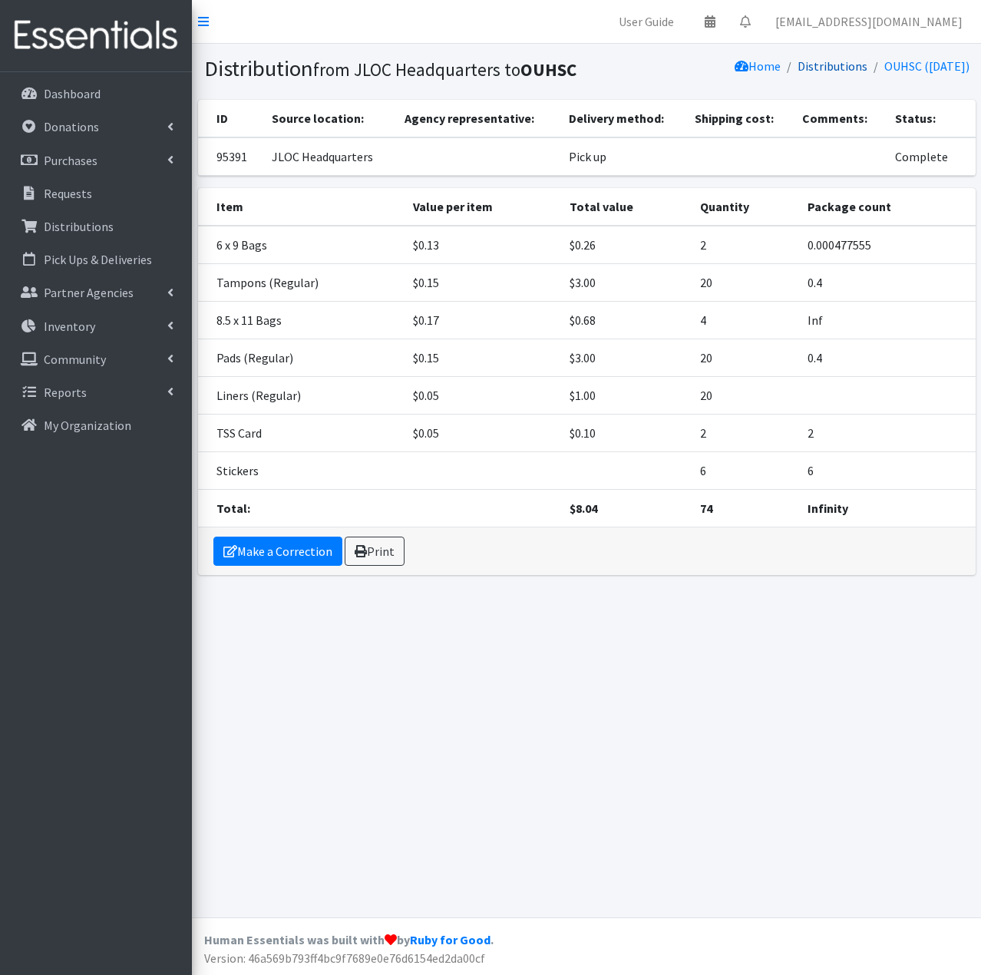
click at [835, 67] on link "Distributions" at bounding box center [833, 65] width 70 height 15
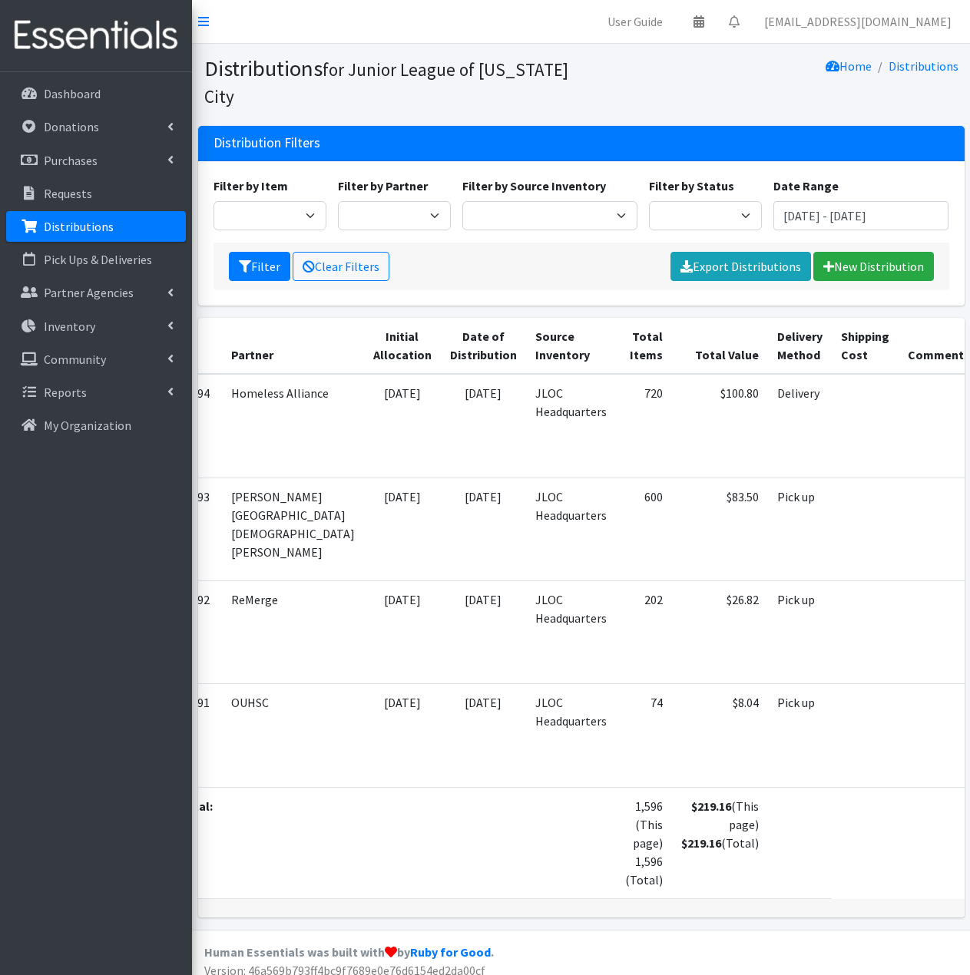
scroll to position [0, 71]
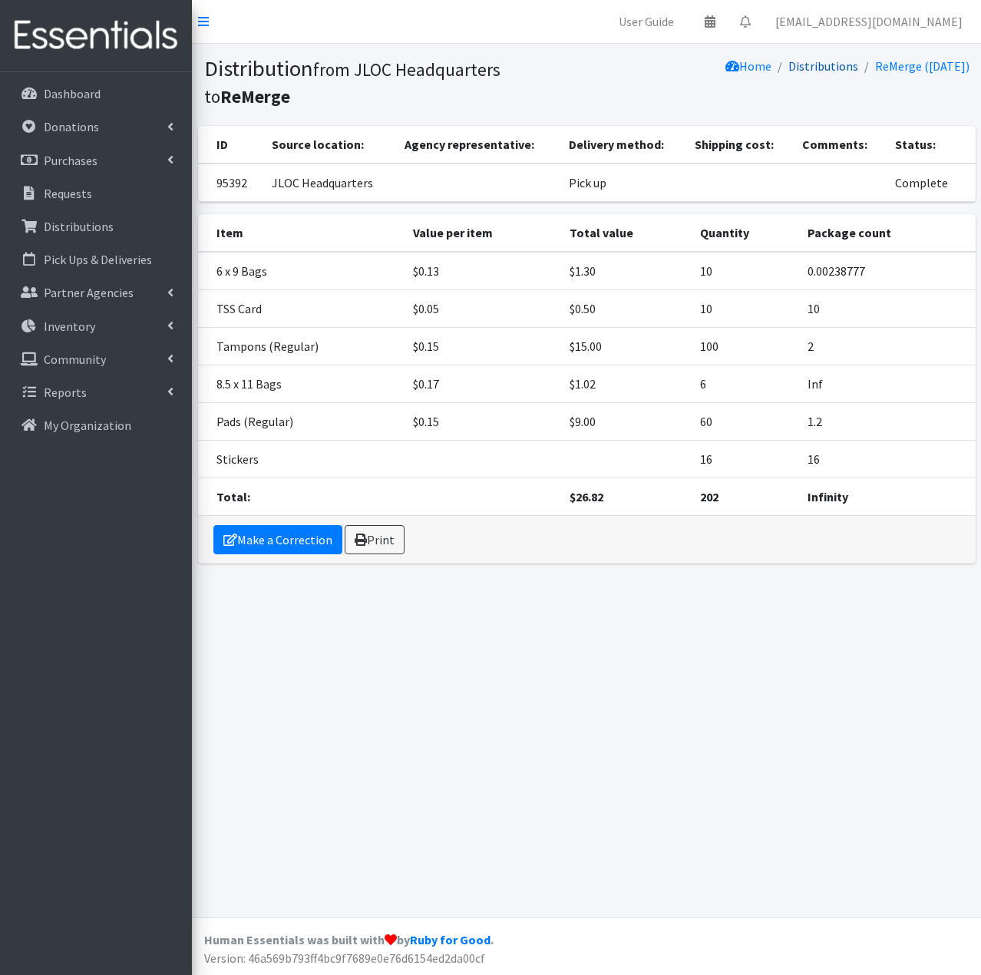
click at [805, 62] on link "Distributions" at bounding box center [824, 65] width 70 height 15
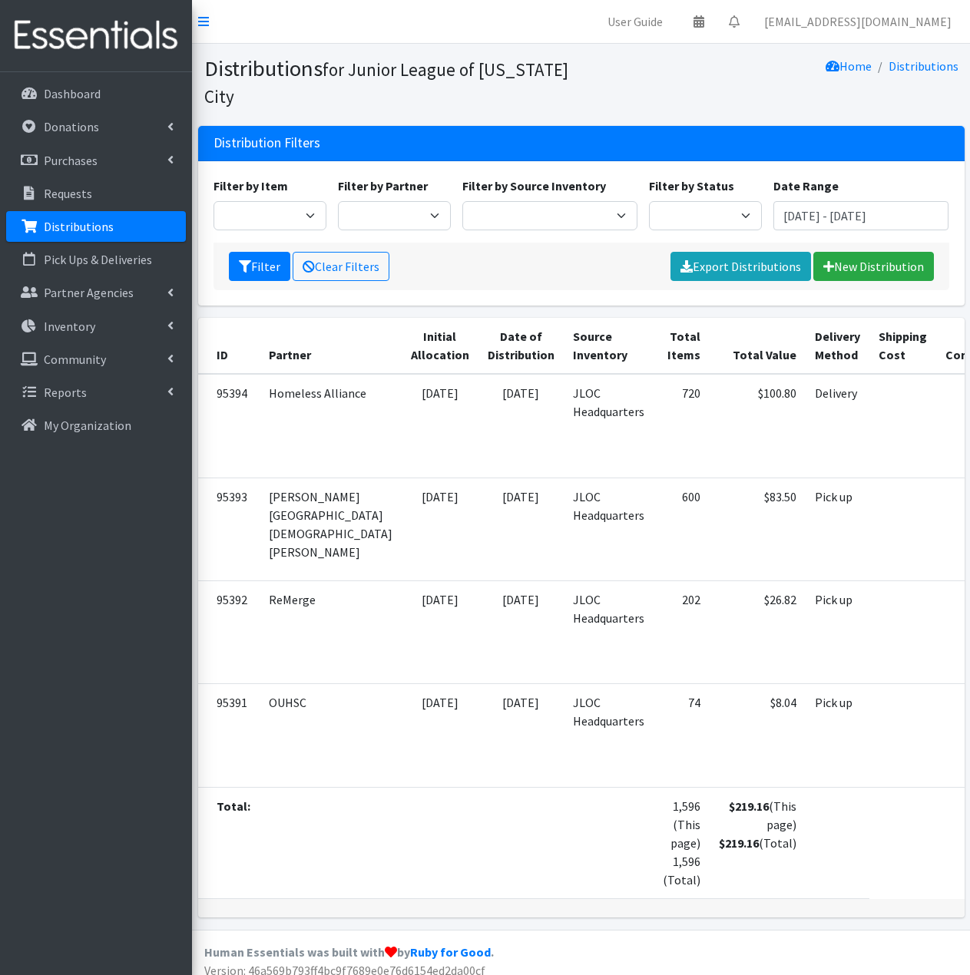
scroll to position [0, 71]
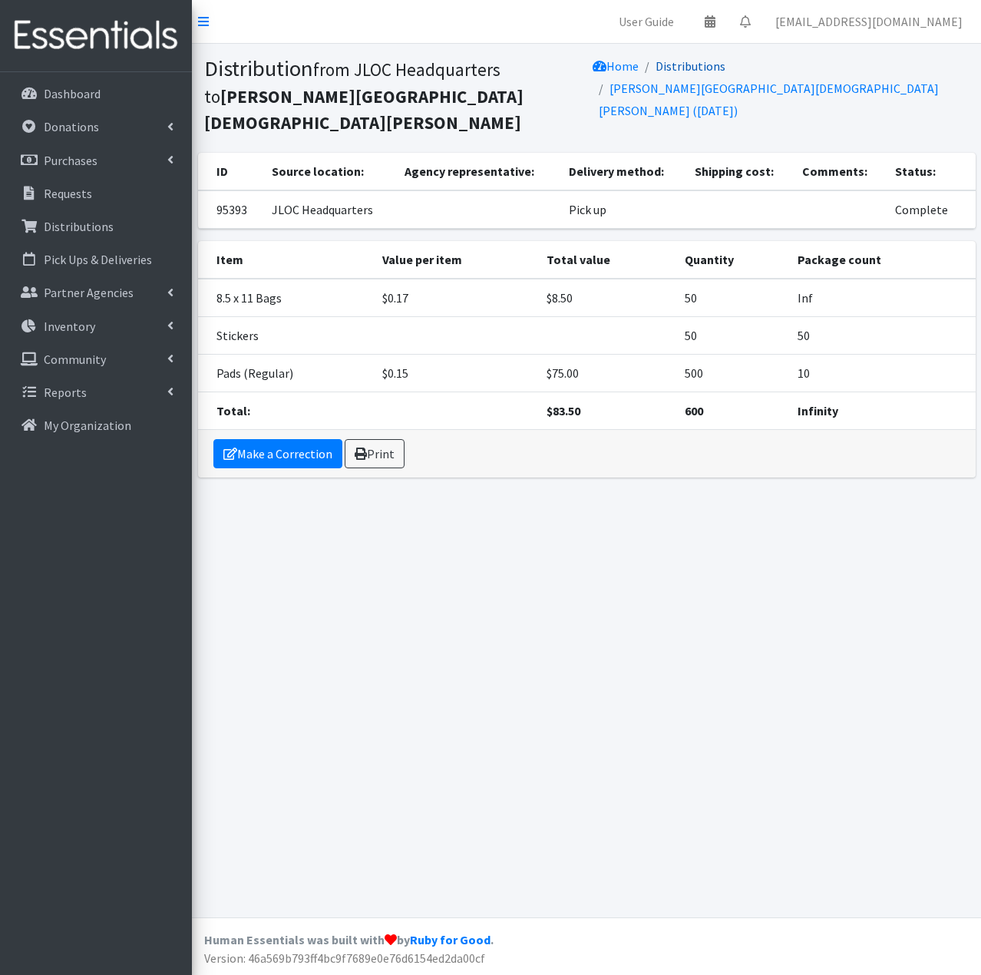
click at [726, 68] on link "Distributions" at bounding box center [691, 65] width 70 height 15
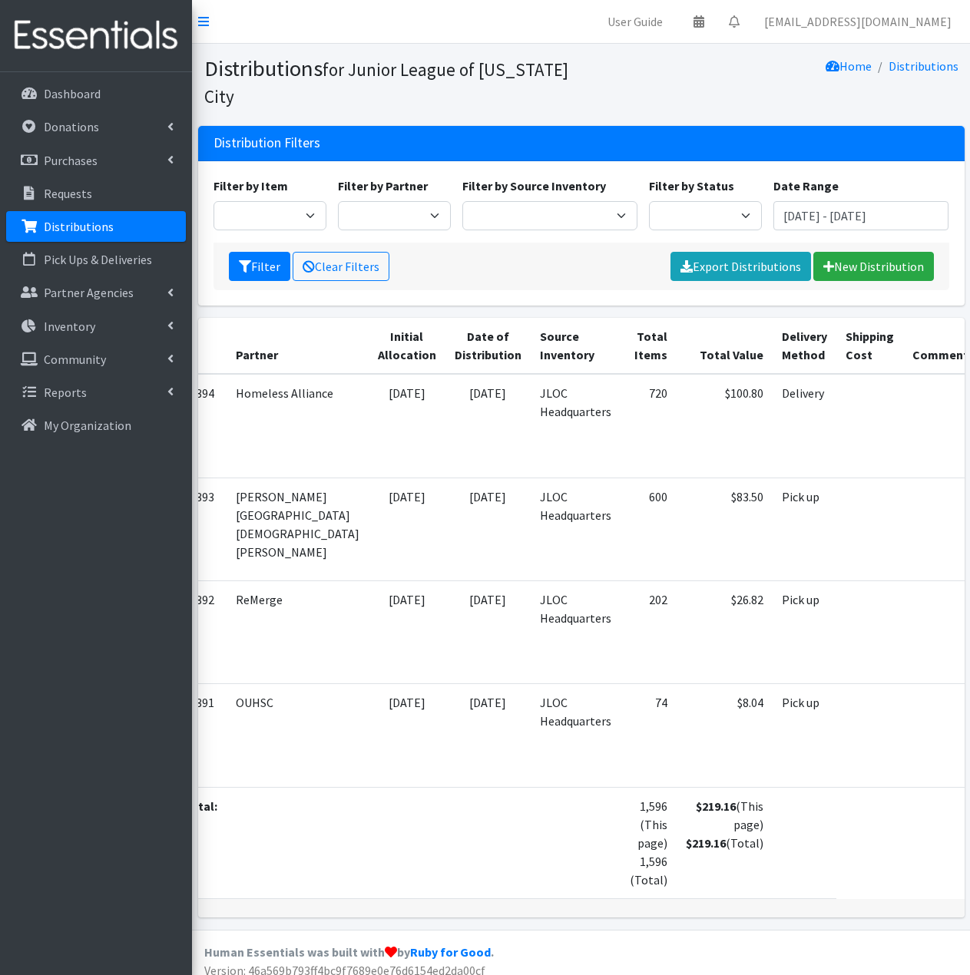
scroll to position [0, 71]
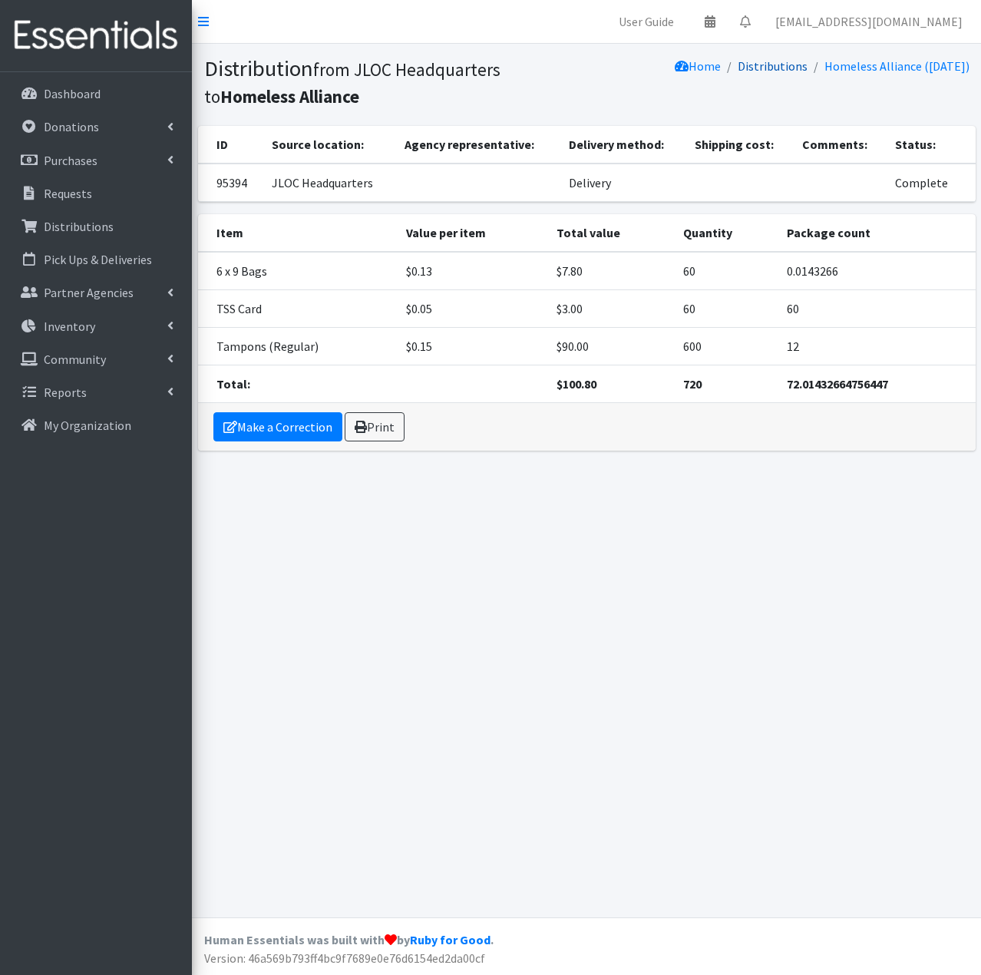
click at [765, 68] on link "Distributions" at bounding box center [773, 65] width 70 height 15
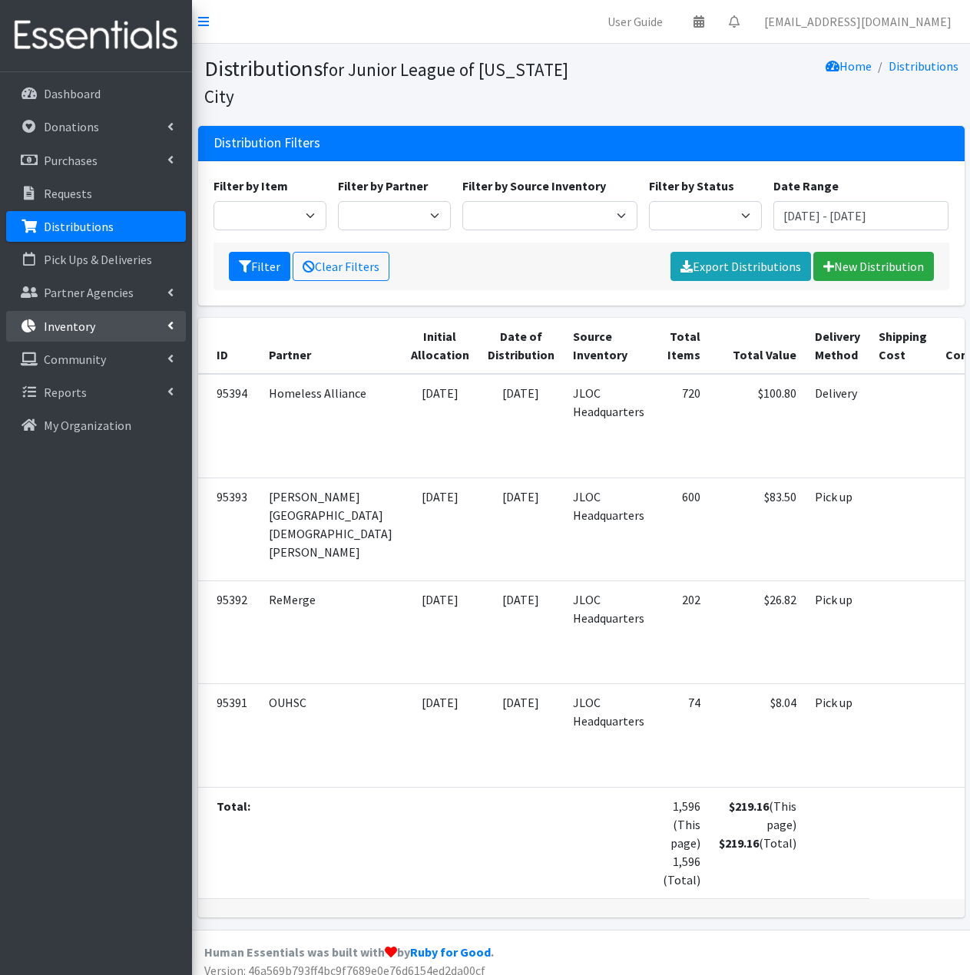
click at [79, 339] on link "Inventory" at bounding box center [96, 326] width 180 height 31
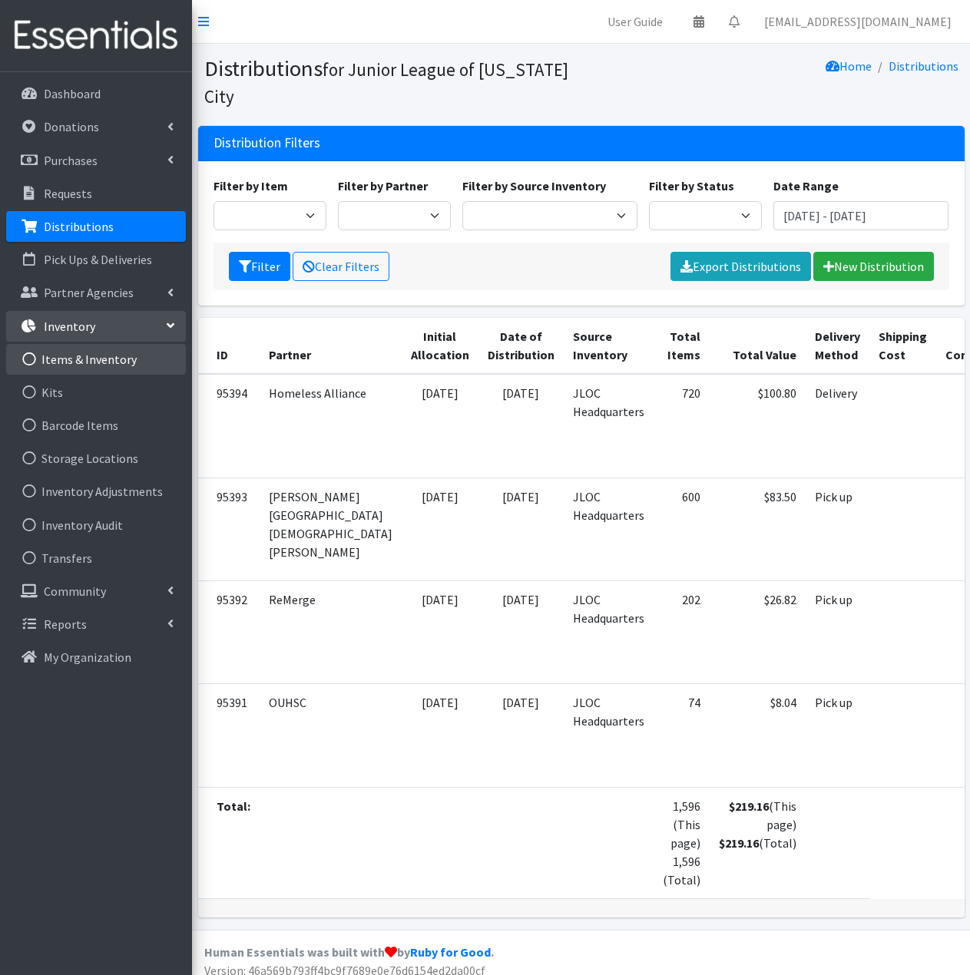
click at [105, 358] on link "Items & Inventory" at bounding box center [96, 359] width 180 height 31
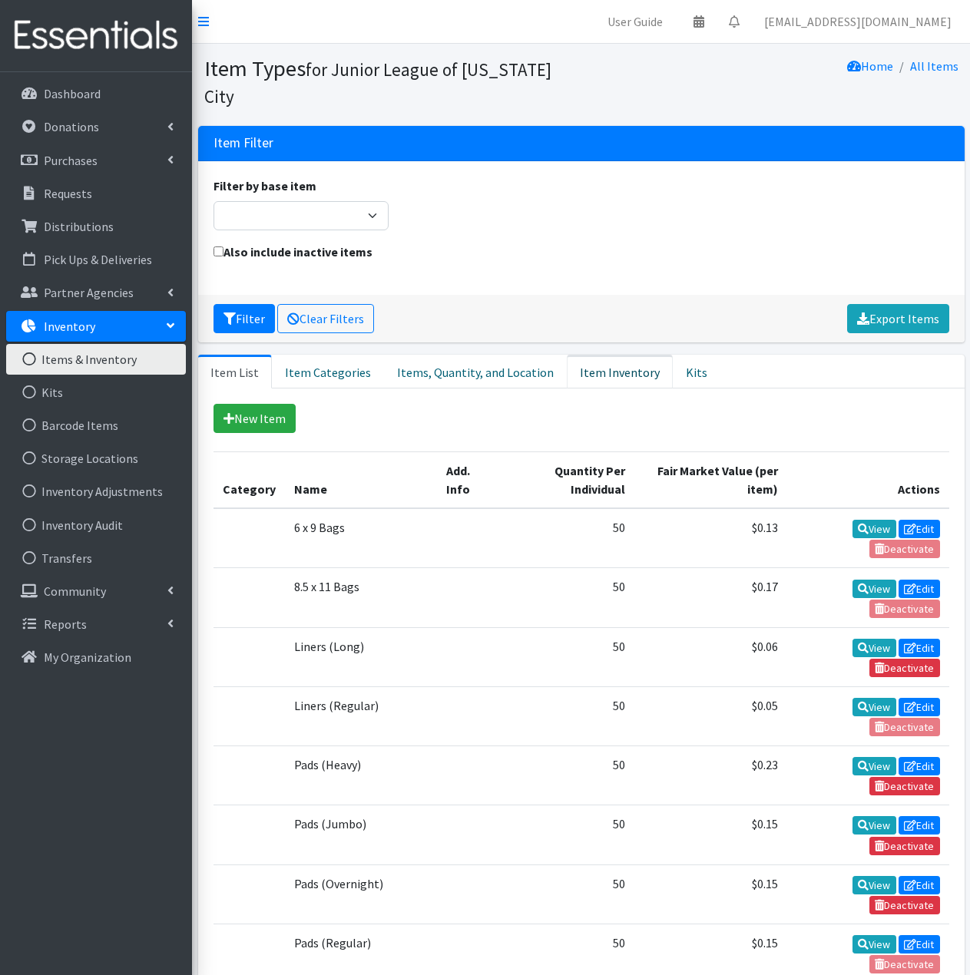
click at [612, 355] on link "Item Inventory" at bounding box center [620, 372] width 106 height 34
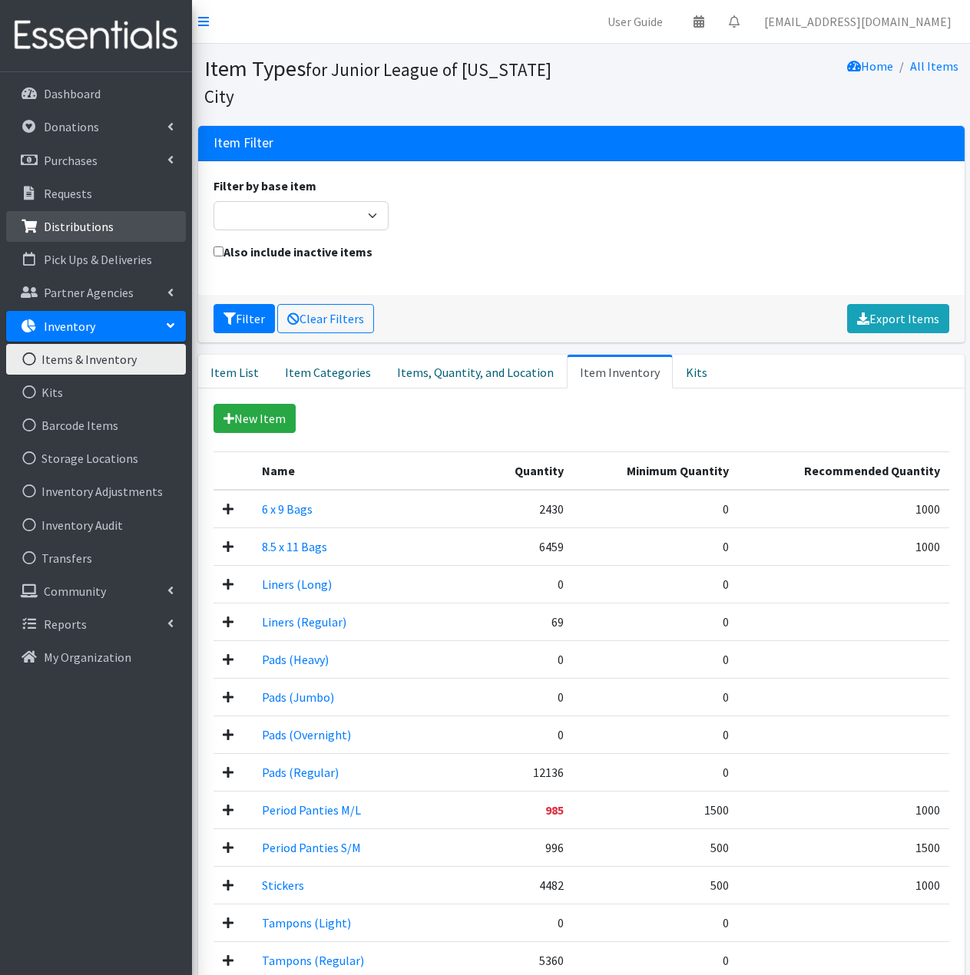
click at [117, 233] on link "Distributions" at bounding box center [96, 226] width 180 height 31
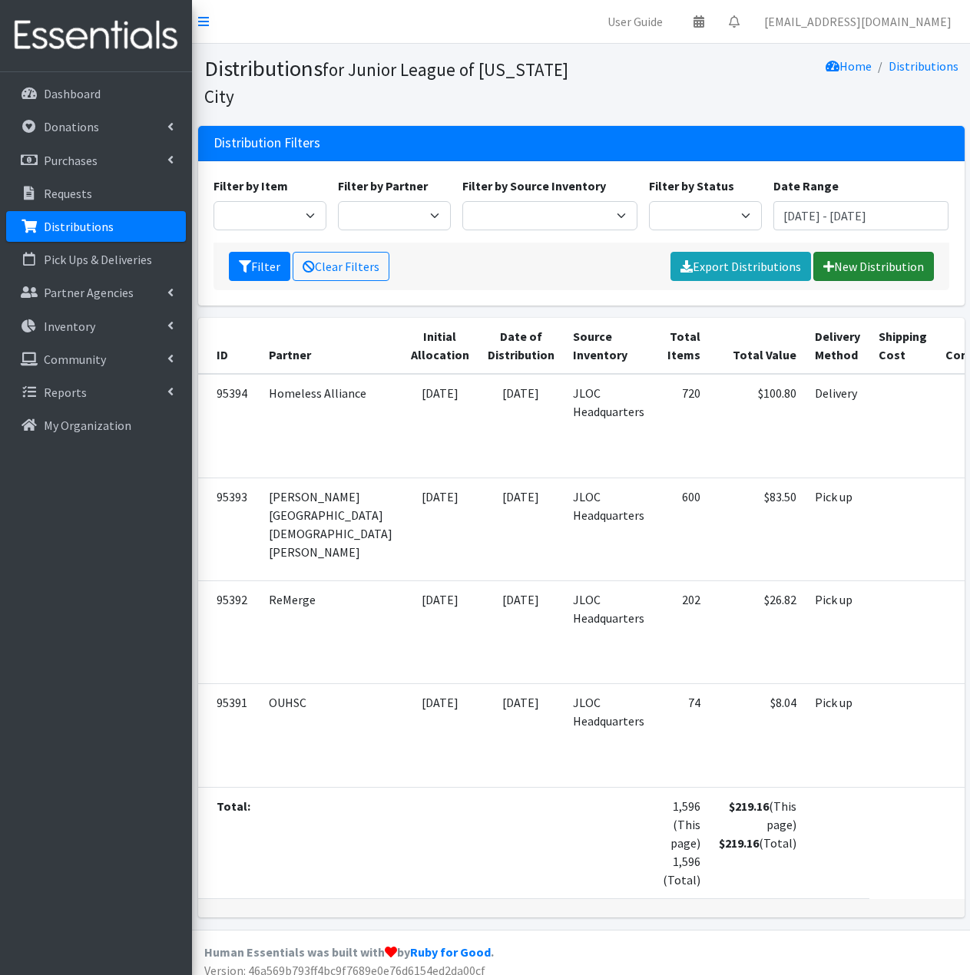
click at [884, 269] on link "New Distribution" at bounding box center [873, 266] width 121 height 29
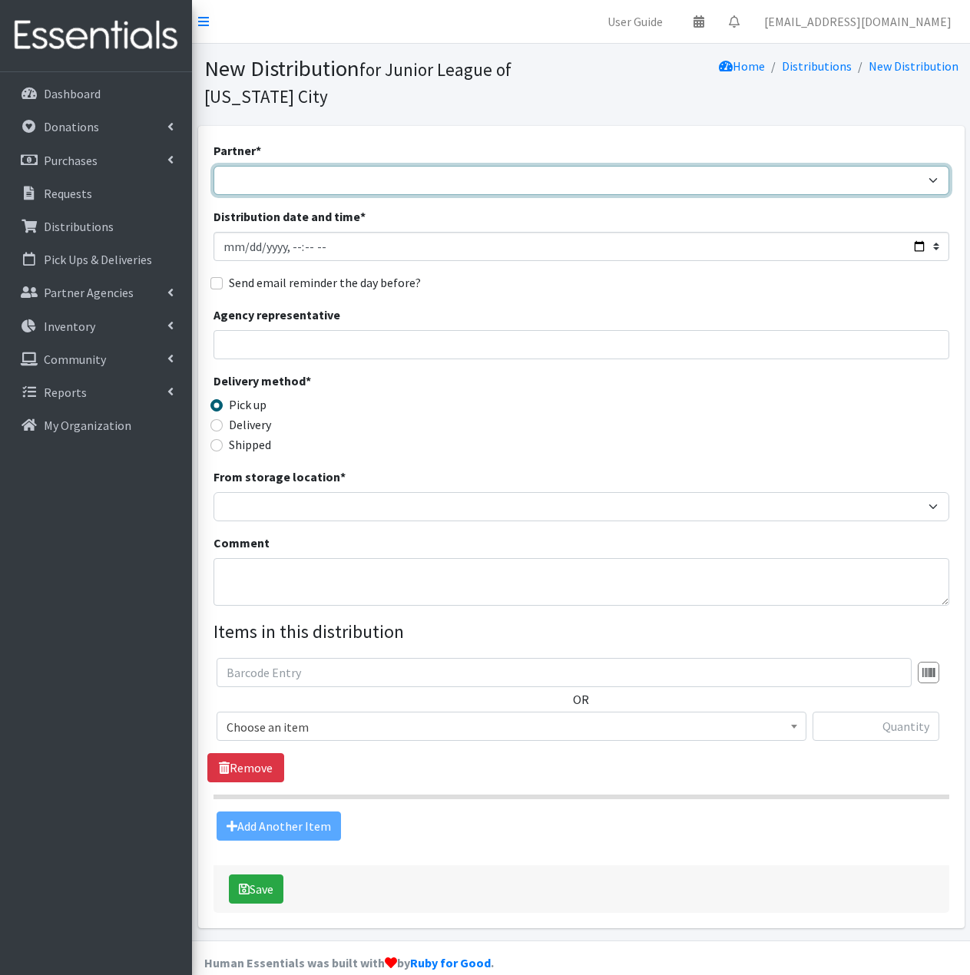
click at [259, 172] on select "[PERSON_NAME] Public Schools [PERSON_NAME] YMCA Boys & Girls Club CAIR [US_STAT…" at bounding box center [581, 180] width 736 height 29
select select "5146"
click at [213, 166] on select "Bethany Public Schools Bethany YMCA Boys & Girls Club CAIR Oklahoma Catholic Ch…" at bounding box center [581, 180] width 736 height 29
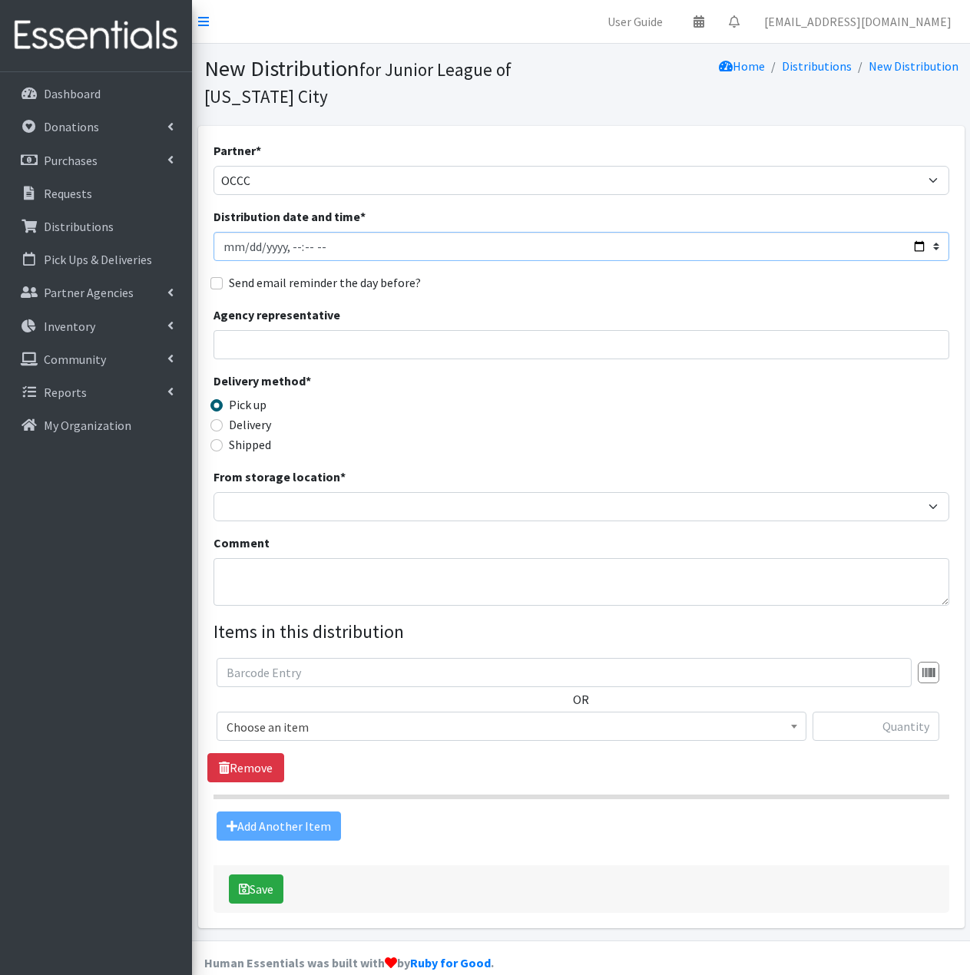
click at [234, 245] on input "Distribution date and time *" at bounding box center [581, 246] width 736 height 29
type input "2025-08-11T23:59"
click at [275, 492] on div "From storage location * JLOC Headquarters Storage Unit" at bounding box center [581, 495] width 736 height 54
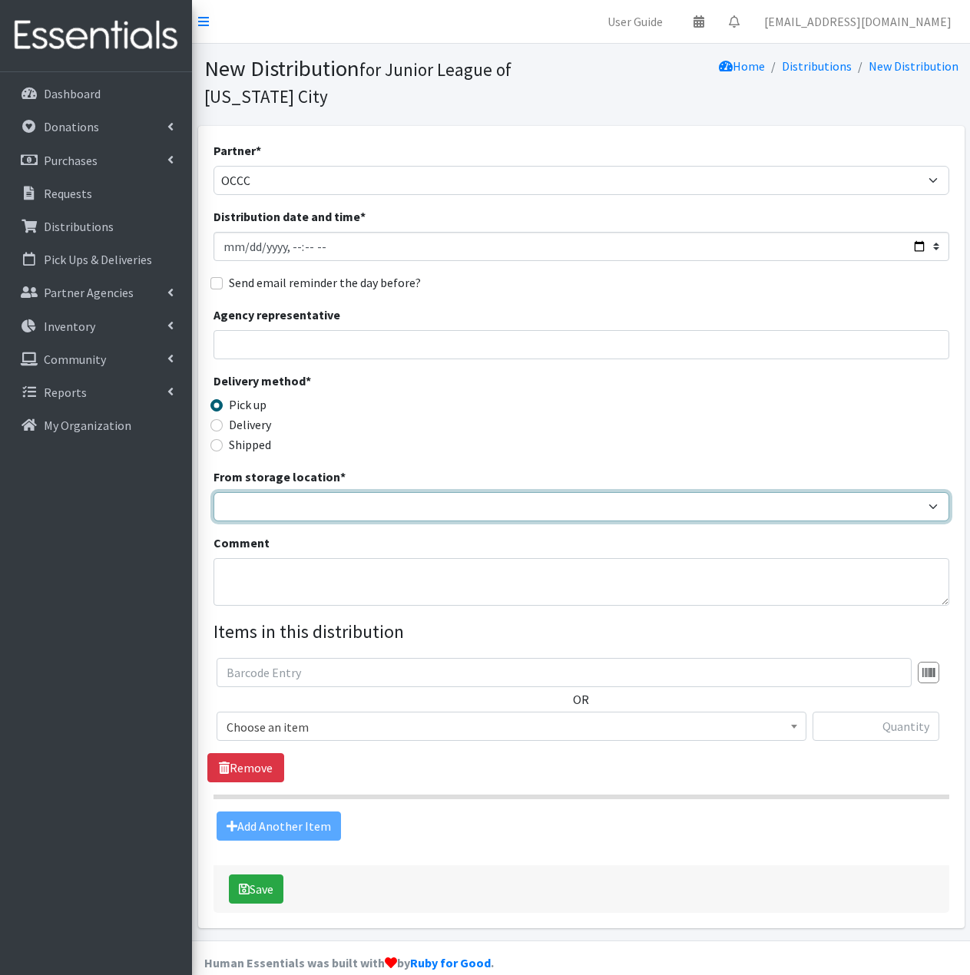
click at [273, 517] on select "JLOC Headquarters Storage Unit" at bounding box center [581, 506] width 736 height 29
select select "47"
click at [213, 492] on select "JLOC Headquarters Storage Unit" at bounding box center [581, 506] width 736 height 29
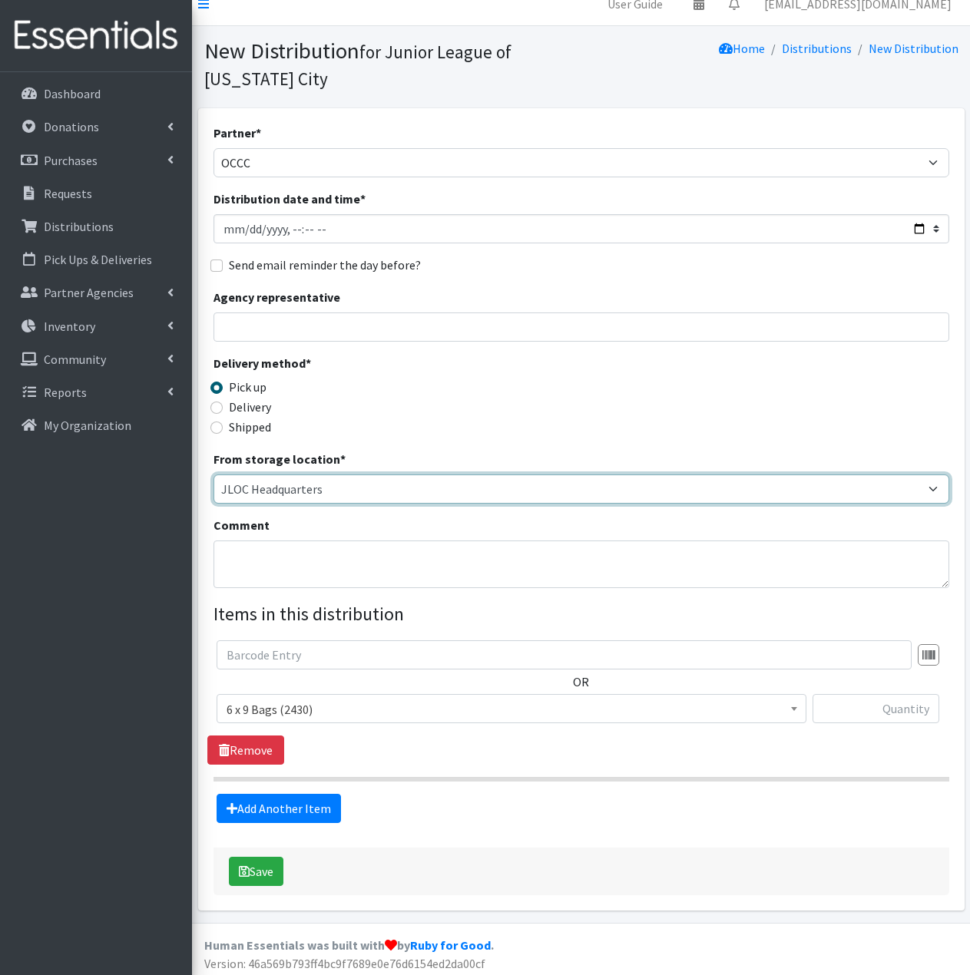
scroll to position [23, 0]
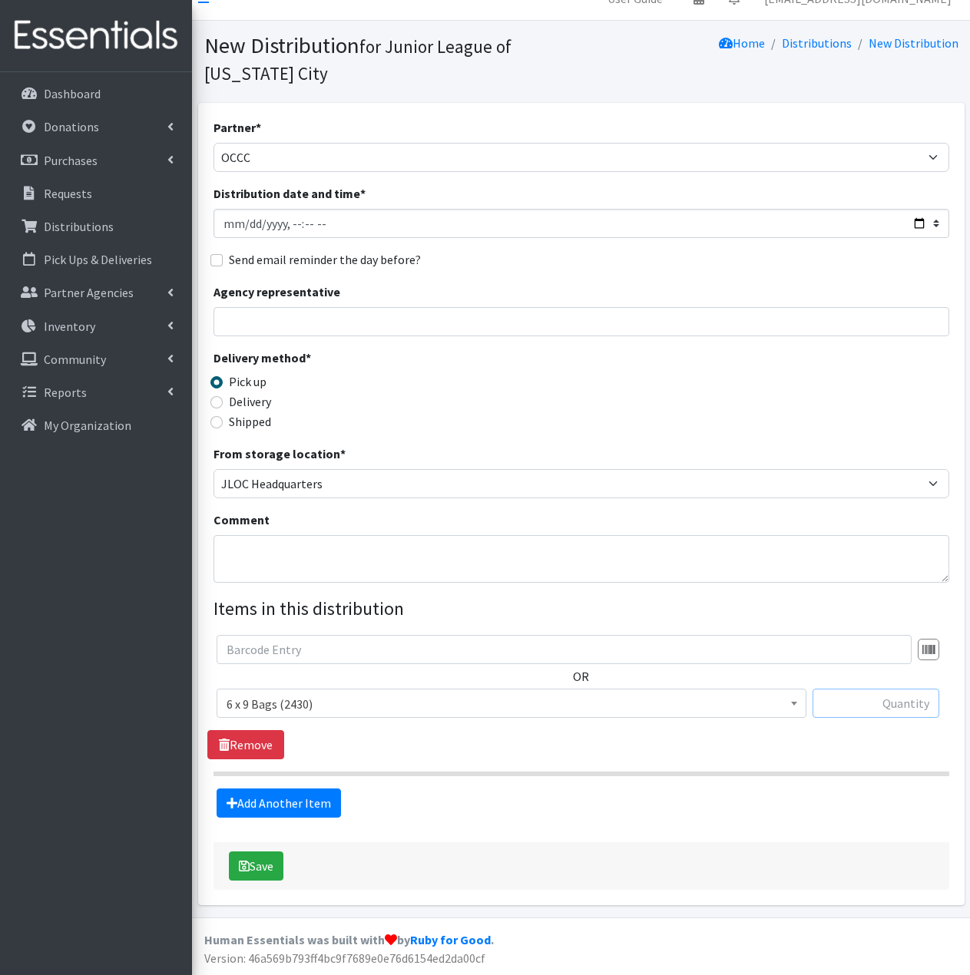
click at [861, 703] on input "text" at bounding box center [875, 703] width 127 height 29
type input "50"
click at [268, 802] on link "Add Another Item" at bounding box center [279, 803] width 124 height 29
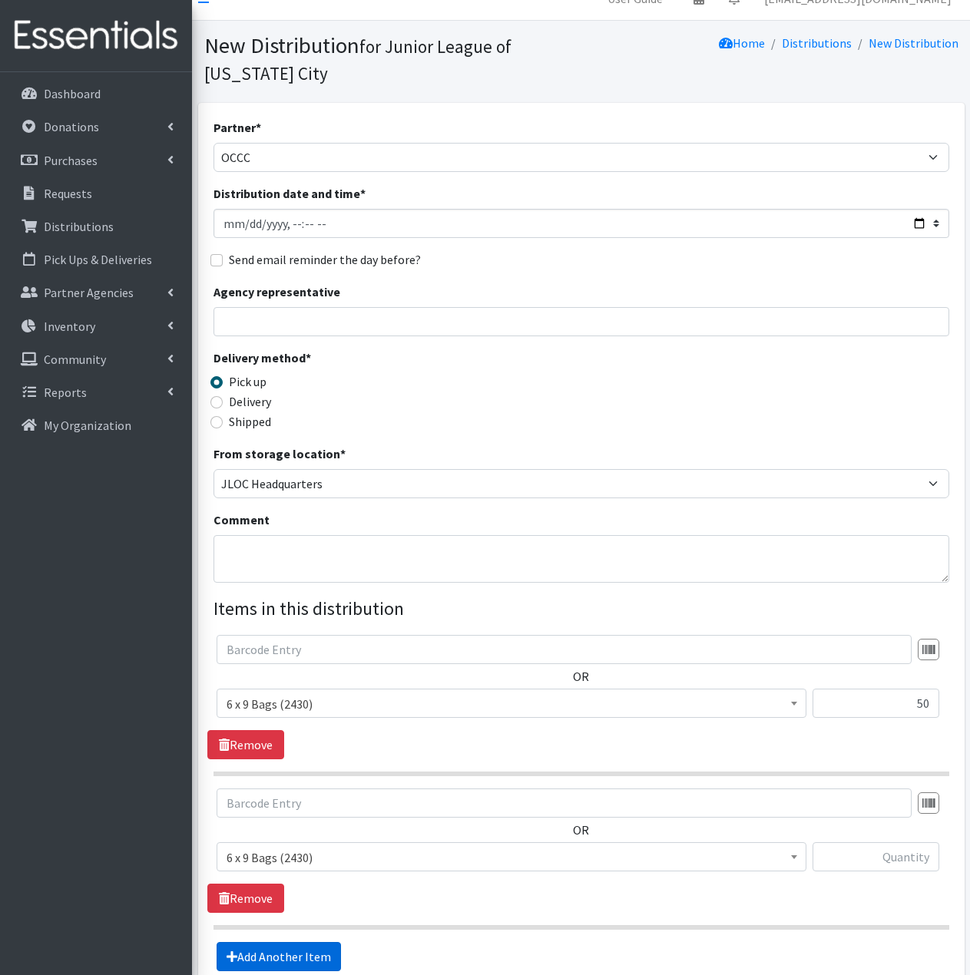
scroll to position [177, 0]
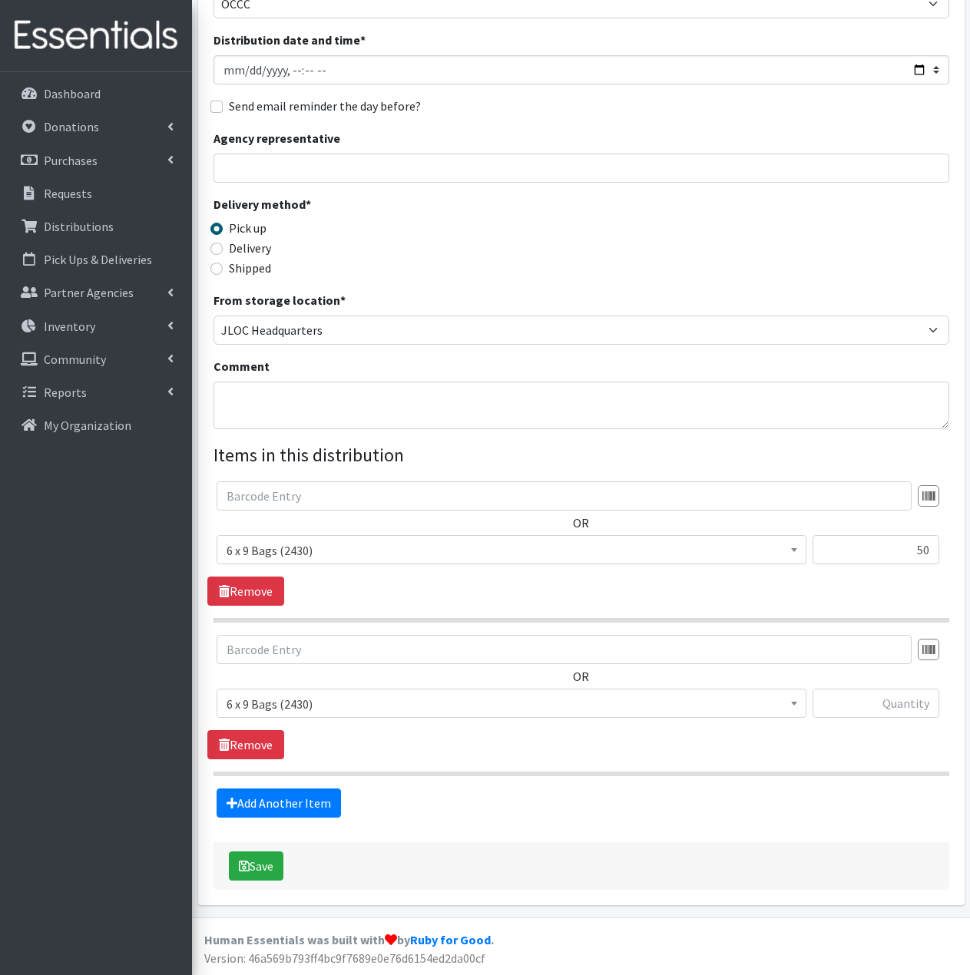
click at [418, 721] on span "6 x 9 Bags (2430) 8.5 x 11 Bags (6459) Liners (Long) (0) Liners (Regular) (69) …" at bounding box center [512, 709] width 590 height 41
click at [425, 701] on span "6 x 9 Bags (2430)" at bounding box center [511, 703] width 570 height 21
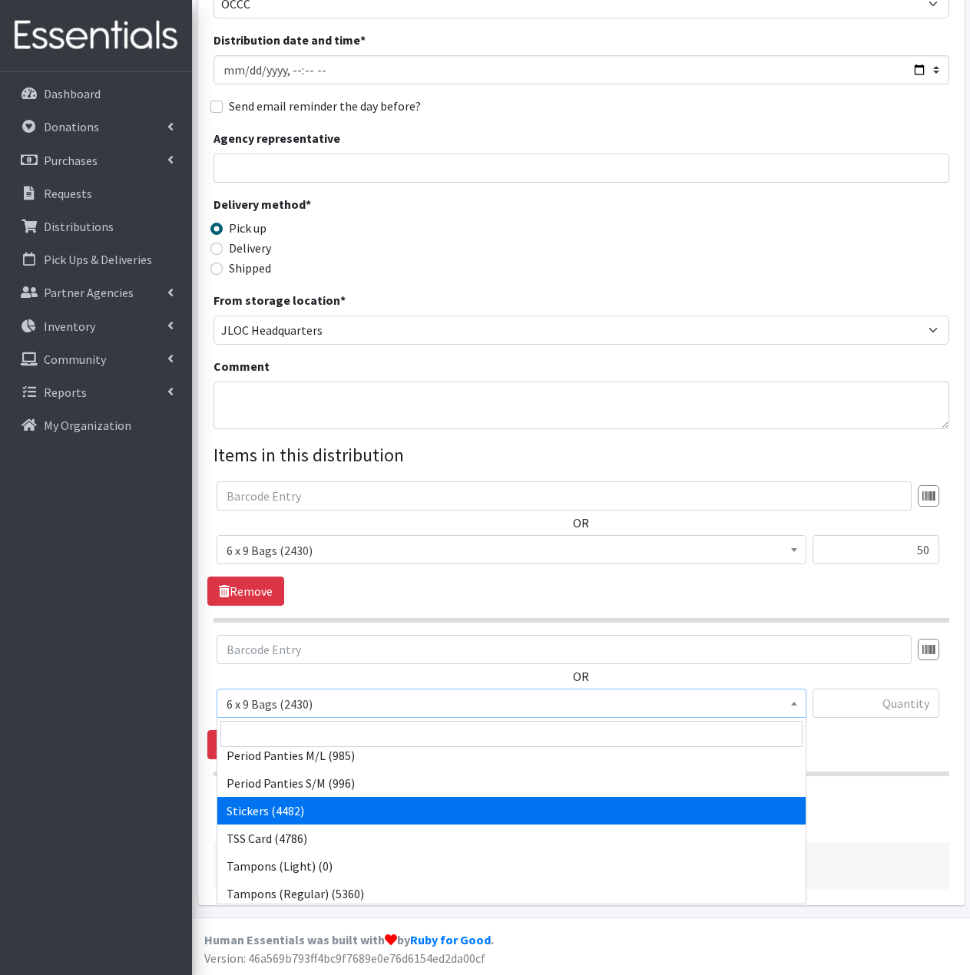
scroll to position [230, 0]
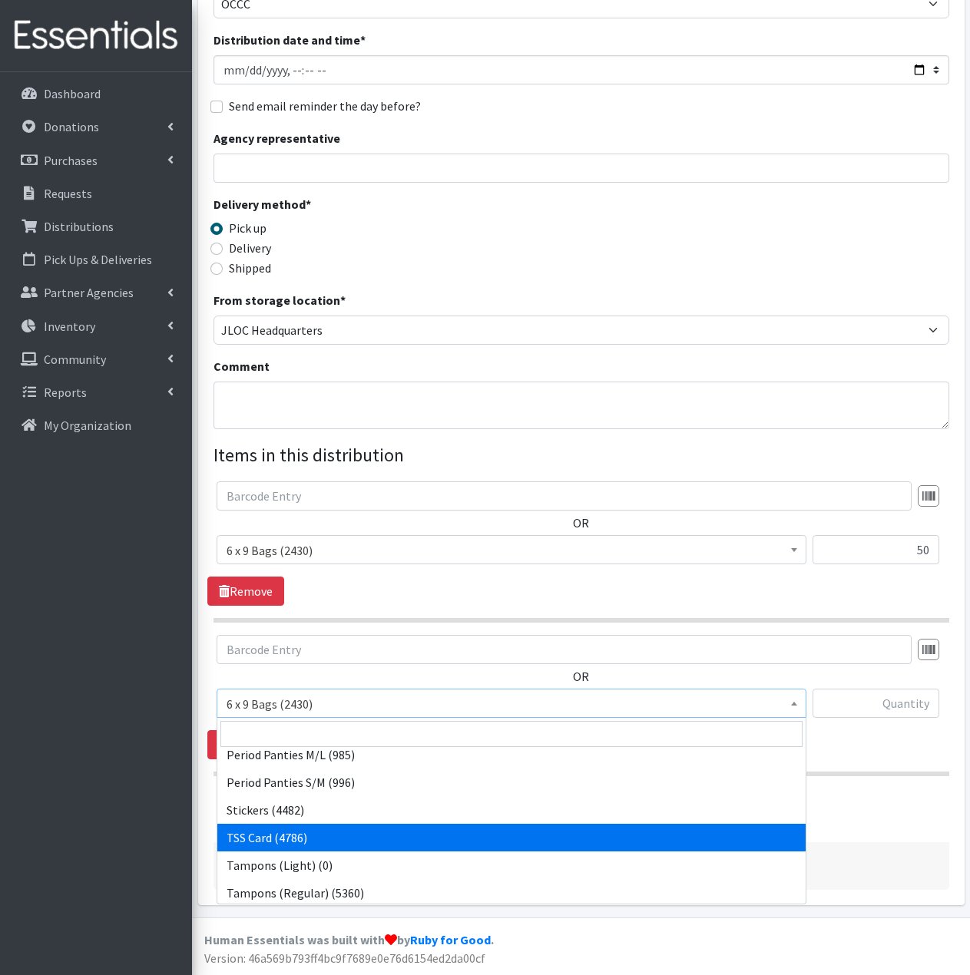
select select "15565"
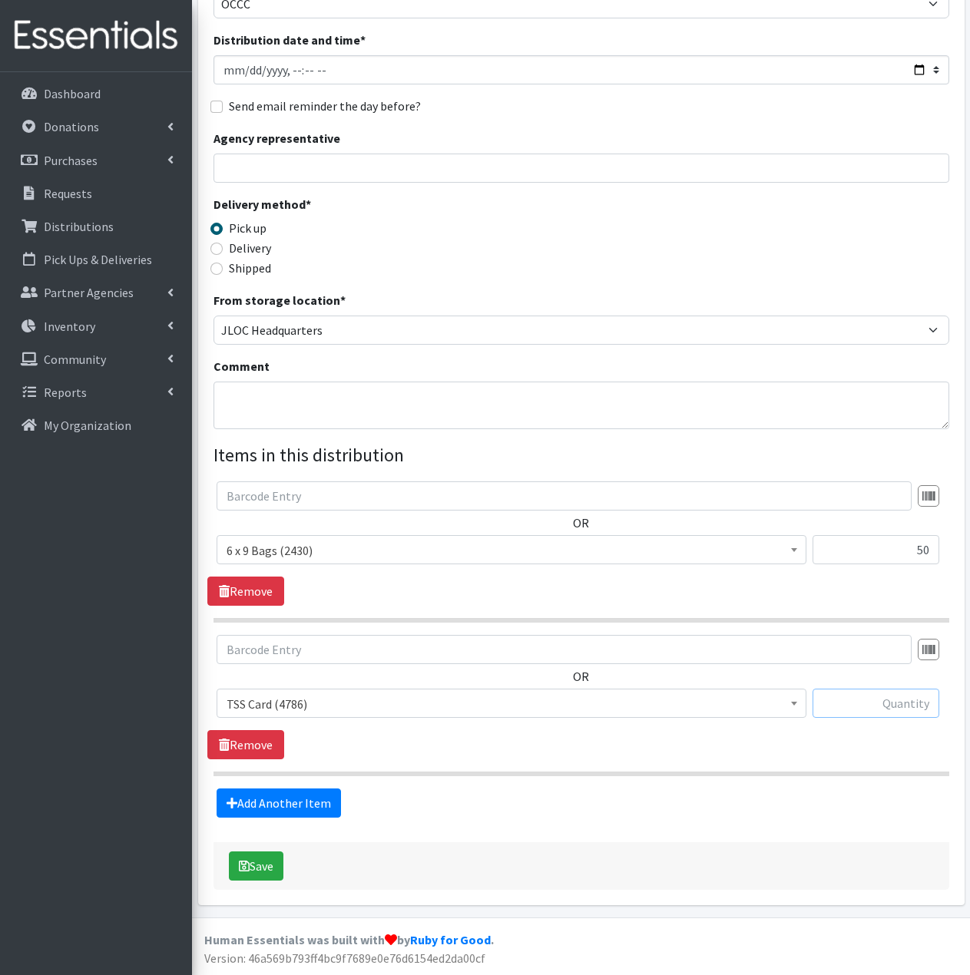
click at [880, 702] on input "text" at bounding box center [875, 703] width 127 height 29
type input "50"
click at [320, 813] on link "Add Another Item" at bounding box center [279, 803] width 124 height 29
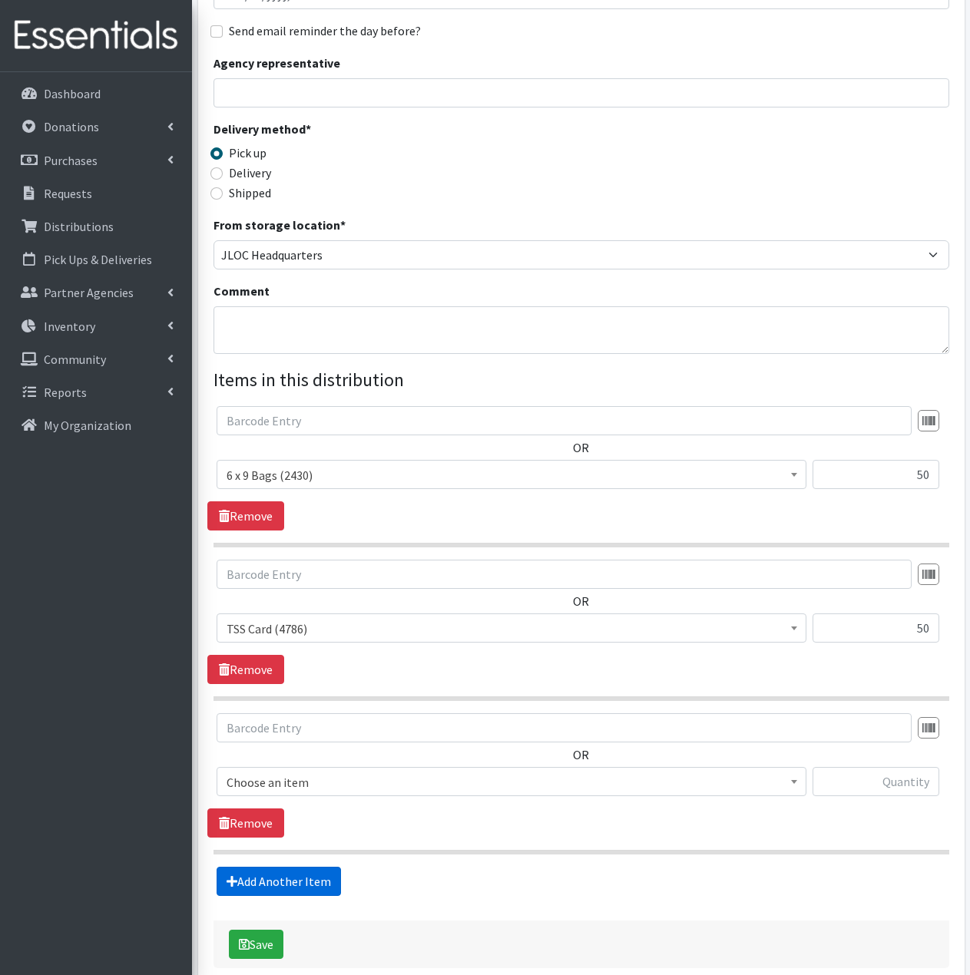
scroll to position [330, 0]
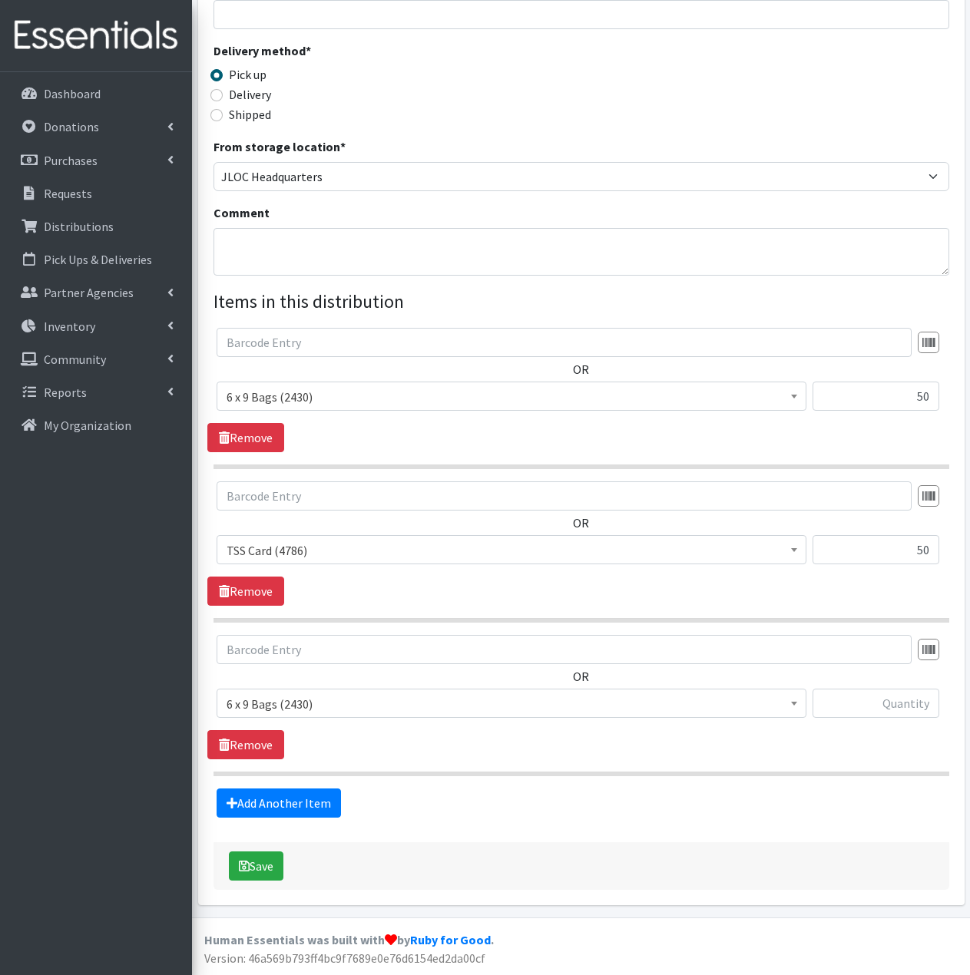
click at [343, 700] on span "6 x 9 Bags (2430)" at bounding box center [511, 703] width 570 height 21
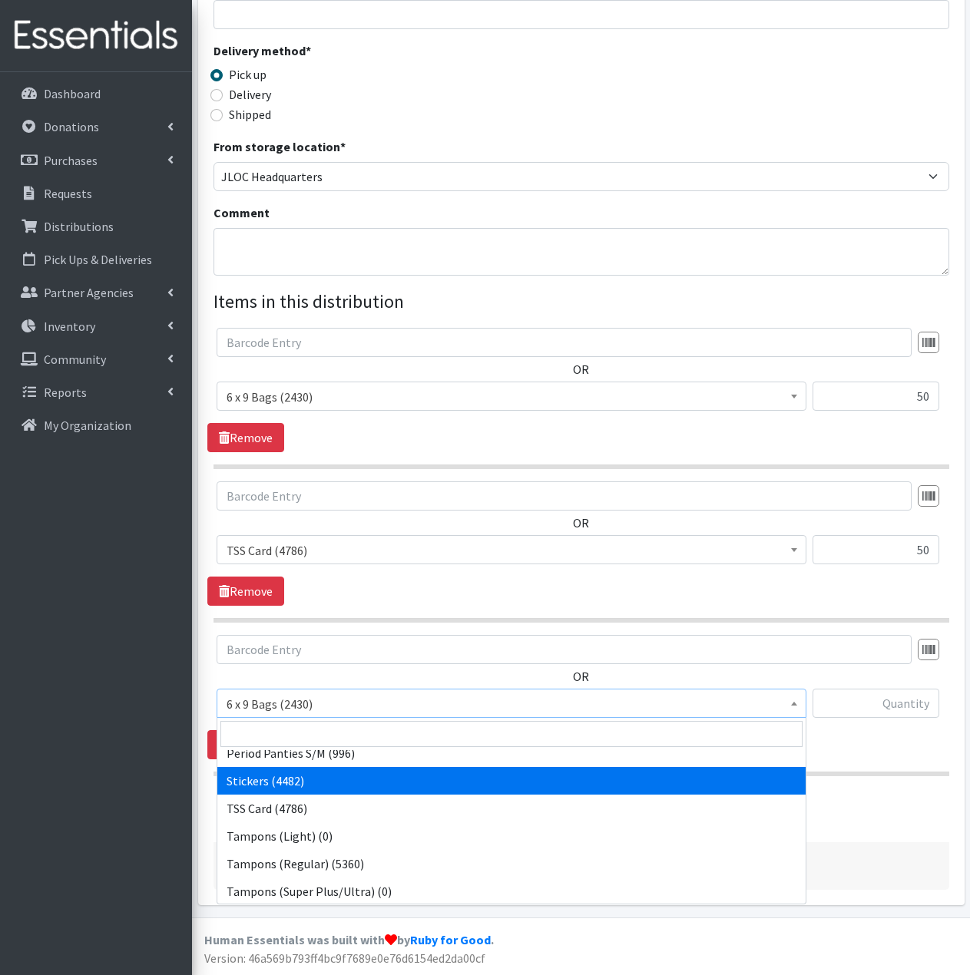
scroll to position [289, 0]
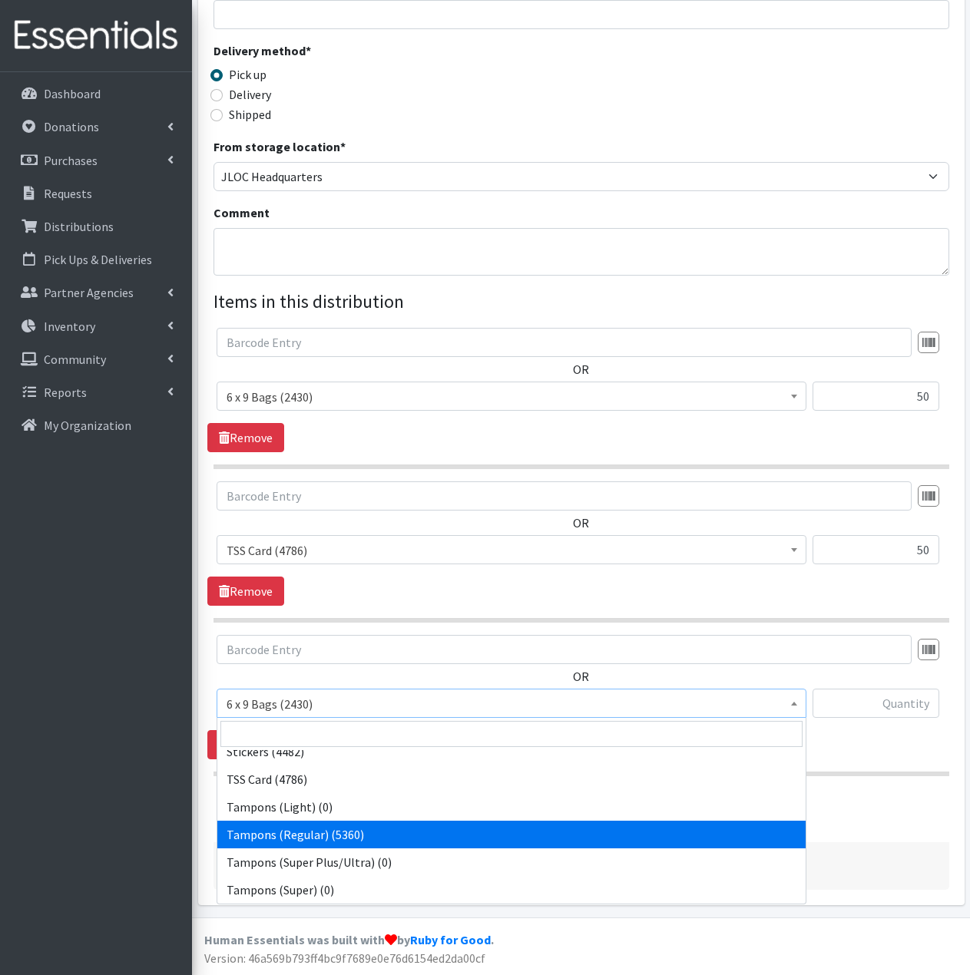
select select "2101"
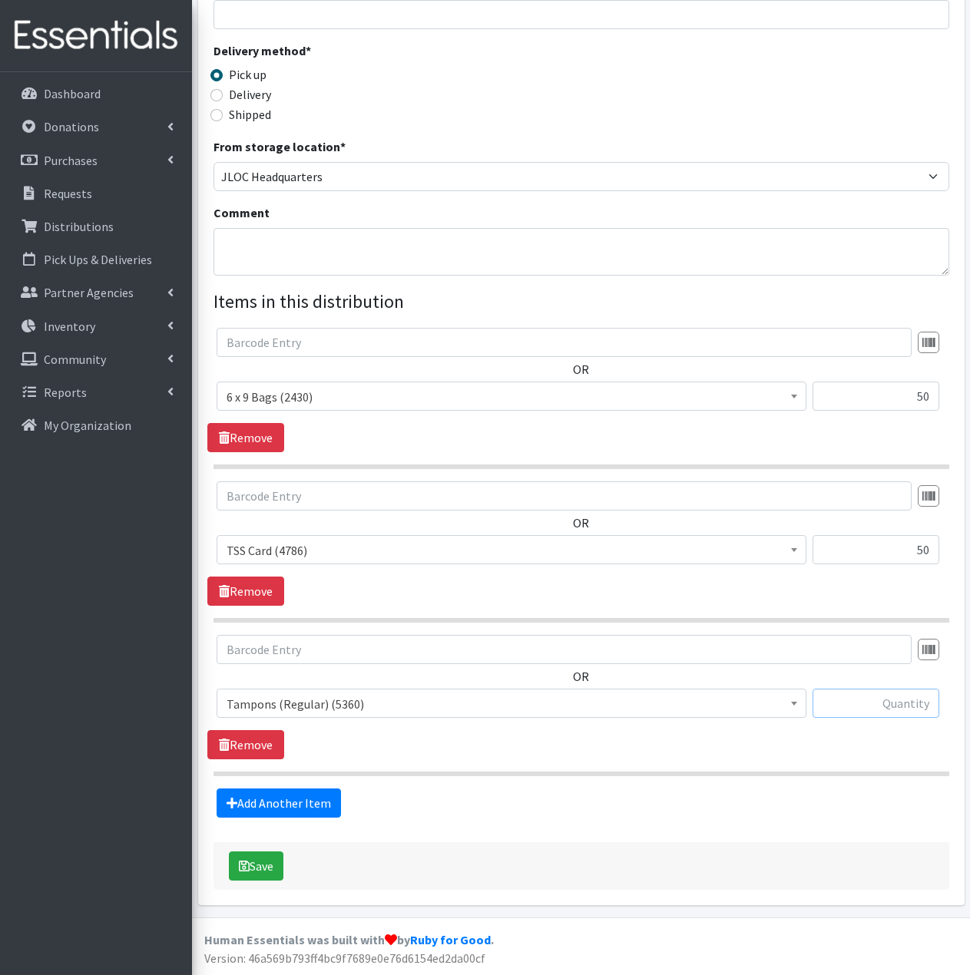
click at [884, 699] on input "text" at bounding box center [875, 703] width 127 height 29
type input "500"
click at [309, 803] on link "Add Another Item" at bounding box center [279, 803] width 124 height 29
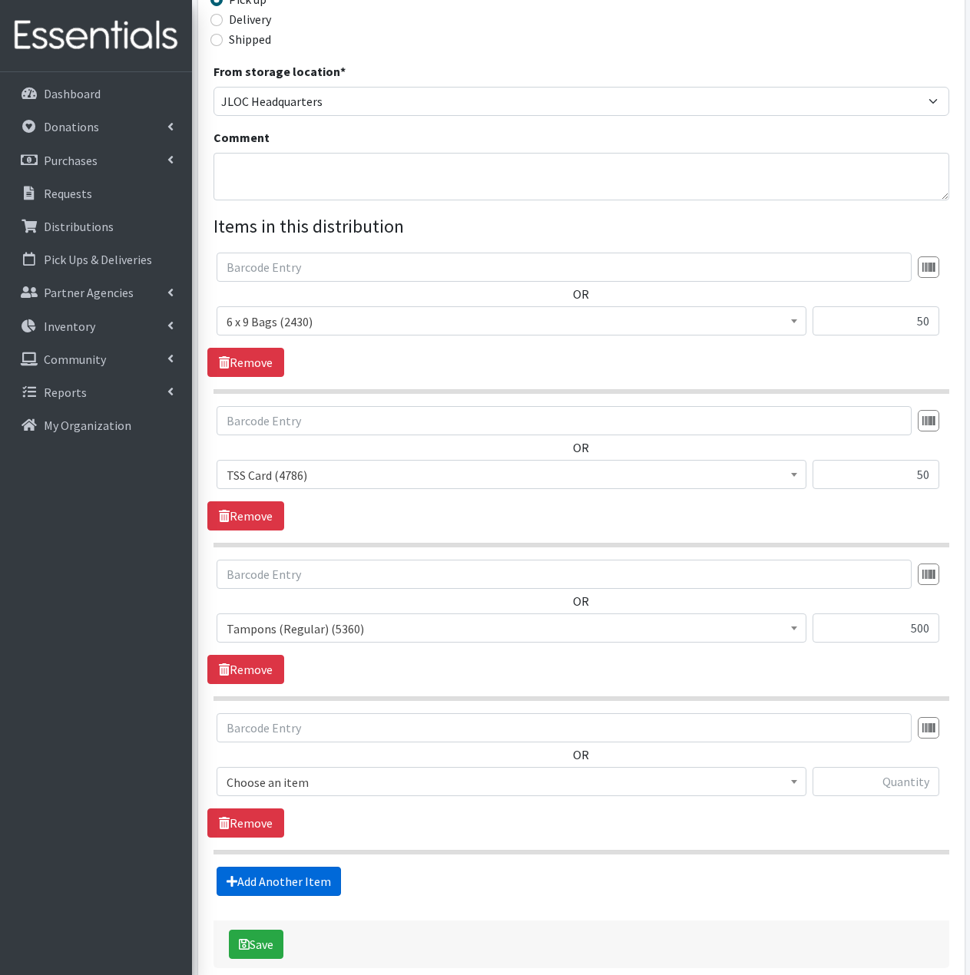
scroll to position [484, 0]
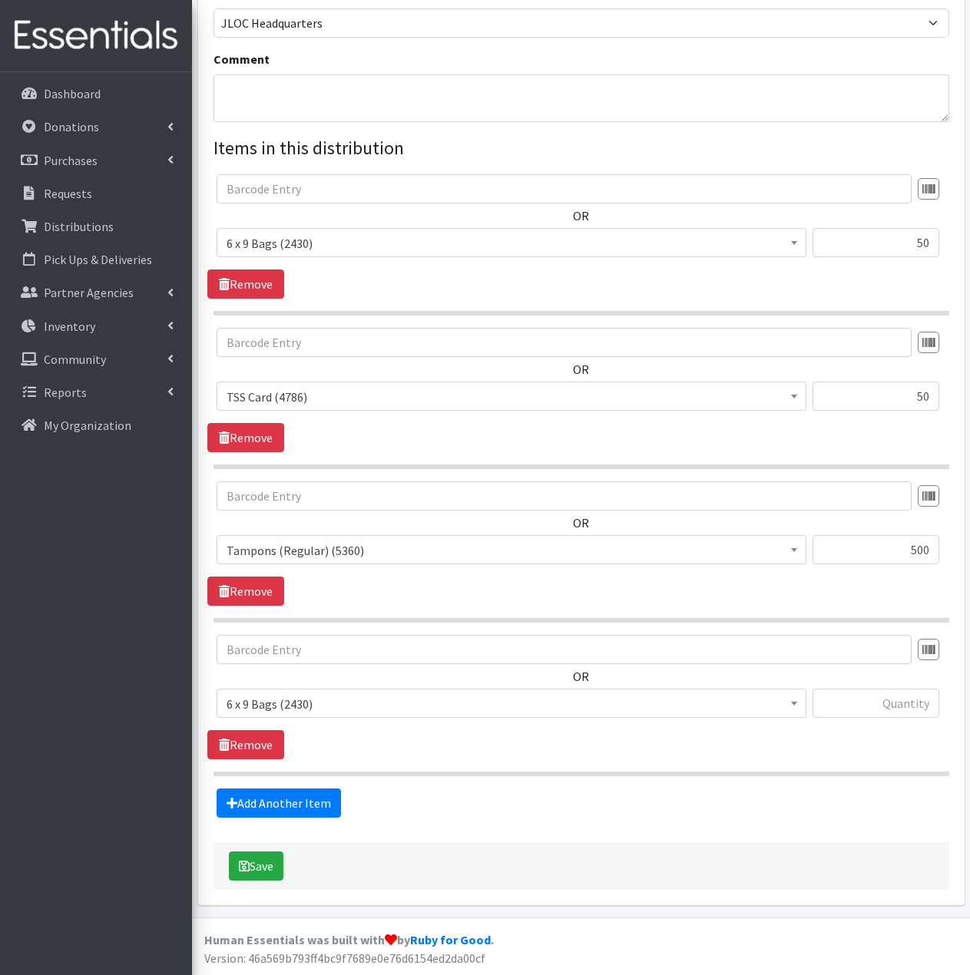
click at [389, 711] on span "6 x 9 Bags (2430)" at bounding box center [511, 703] width 570 height 21
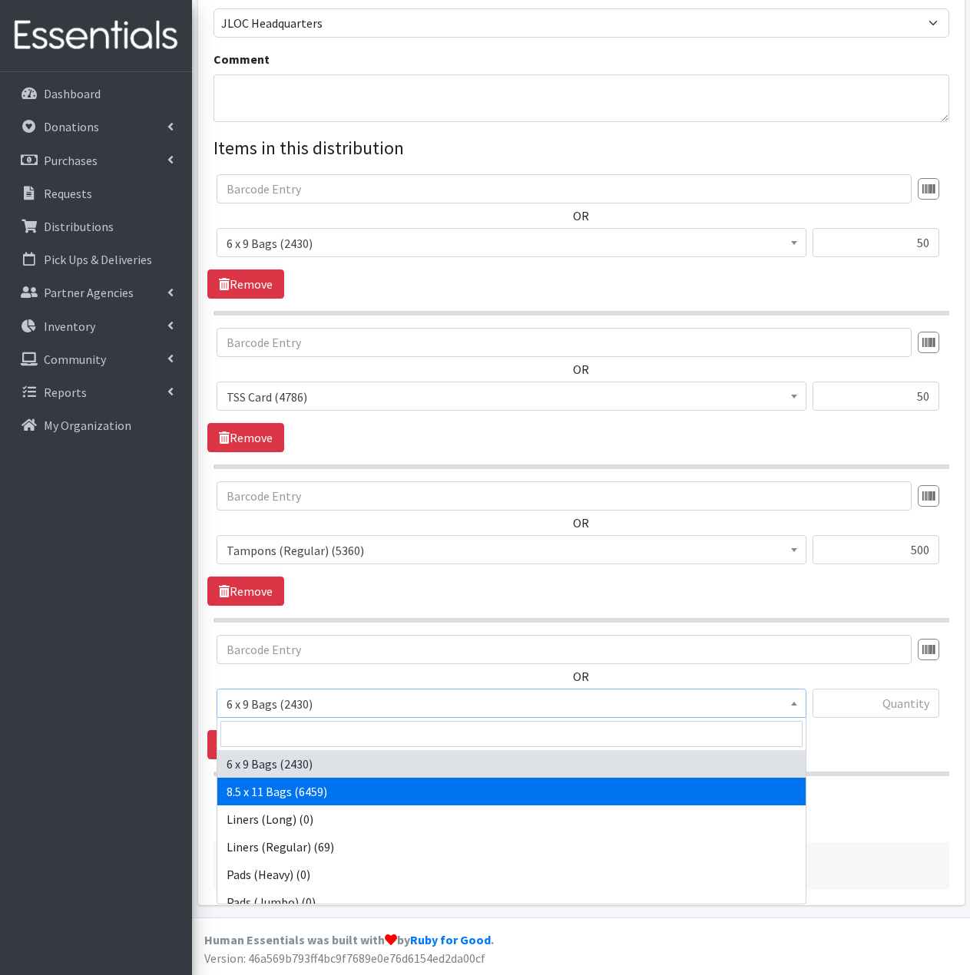
select select "7616"
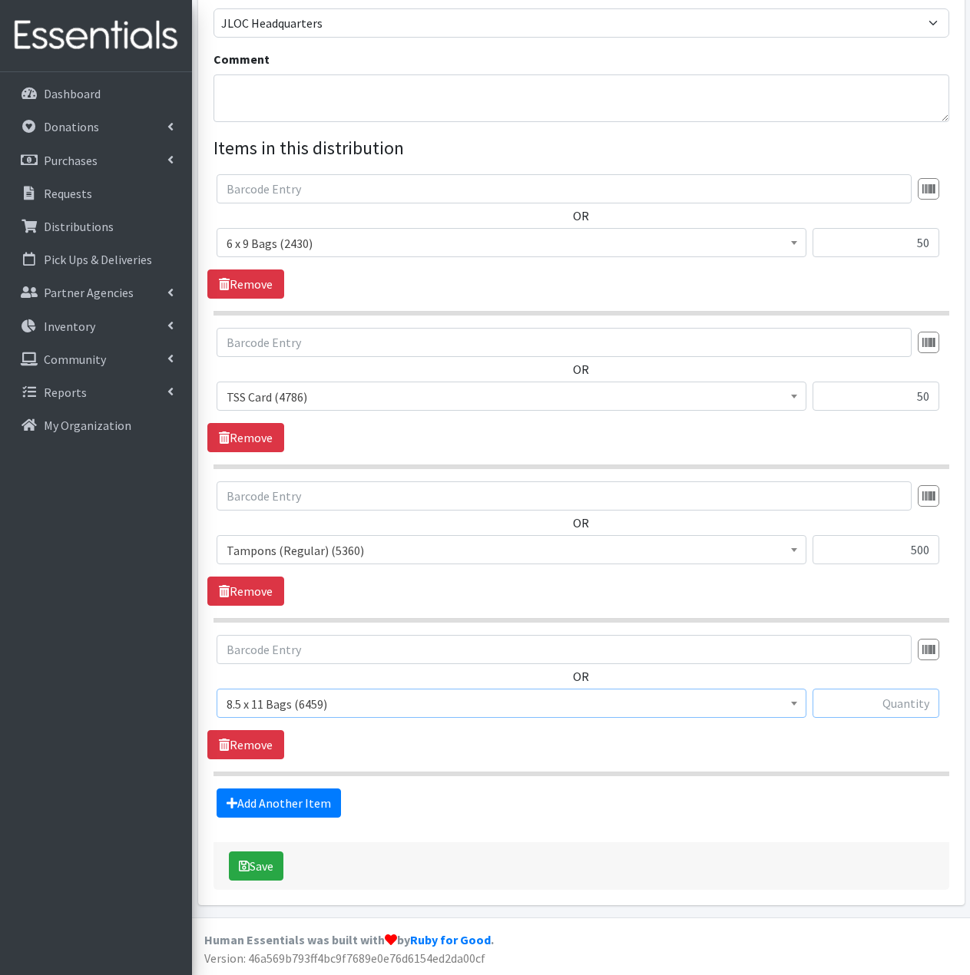
click at [896, 703] on input "text" at bounding box center [875, 703] width 127 height 29
type input "57"
click at [322, 802] on link "Add Another Item" at bounding box center [279, 803] width 124 height 29
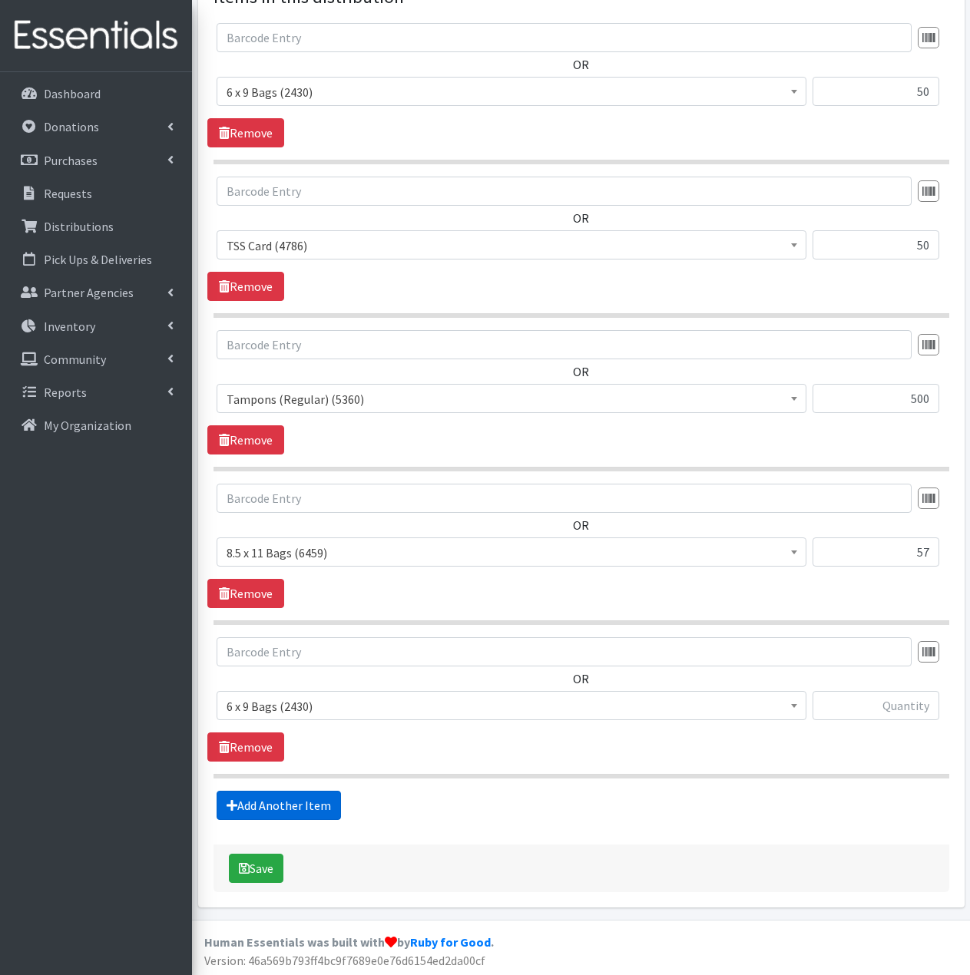
scroll to position [637, 0]
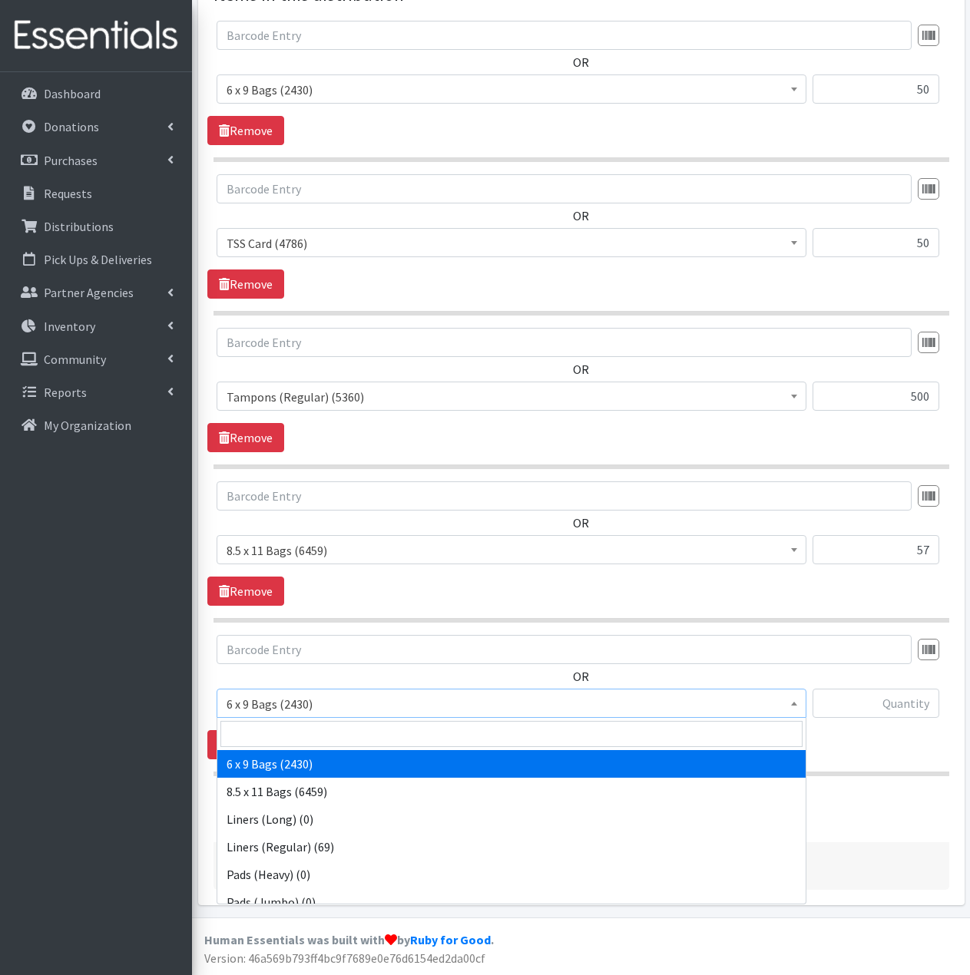
click at [341, 703] on span "6 x 9 Bags (2430)" at bounding box center [511, 703] width 570 height 21
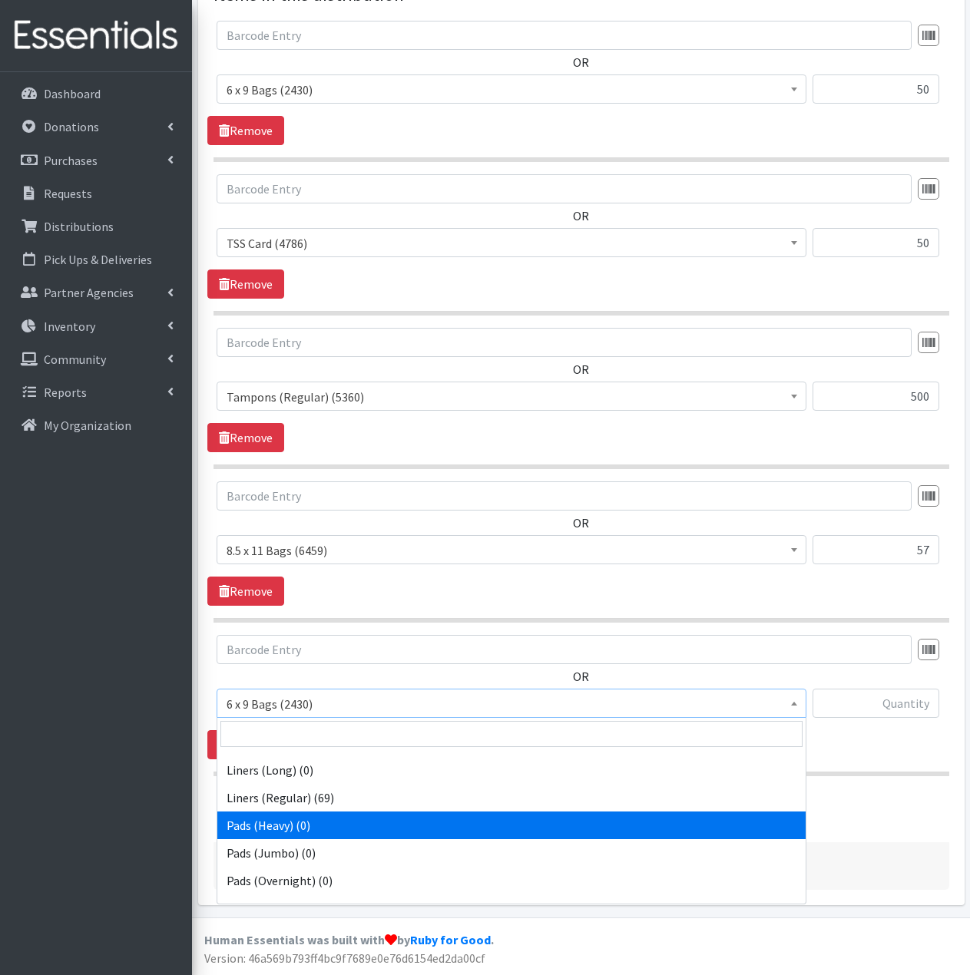
scroll to position [77, 0]
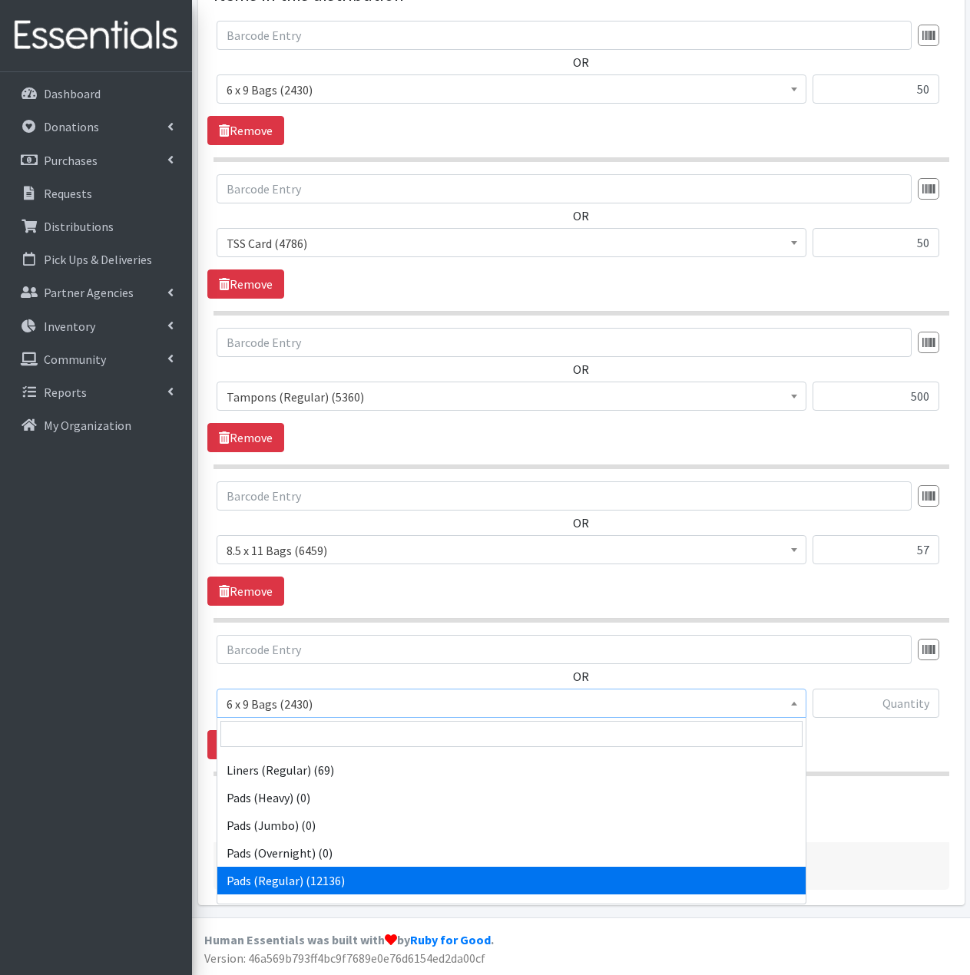
select select "2104"
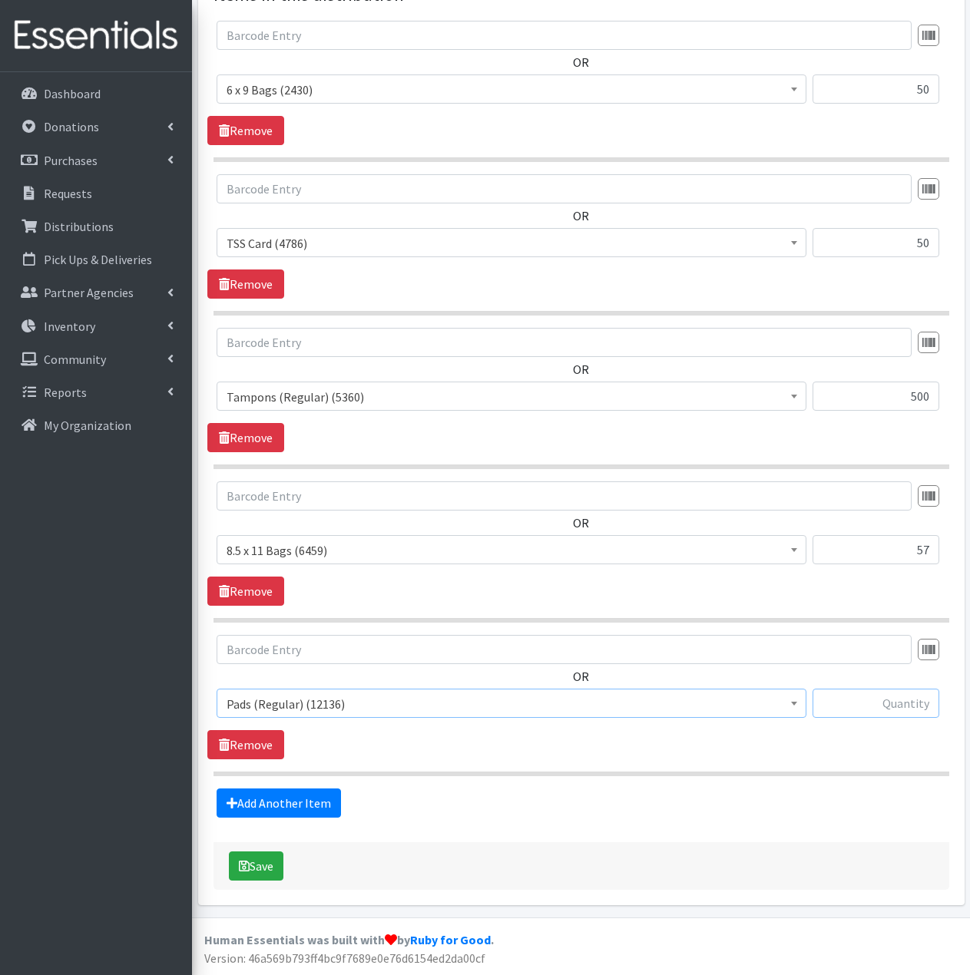
click at [898, 707] on input "text" at bounding box center [875, 703] width 127 height 29
type input "570"
click at [307, 802] on link "Add Another Item" at bounding box center [279, 803] width 124 height 29
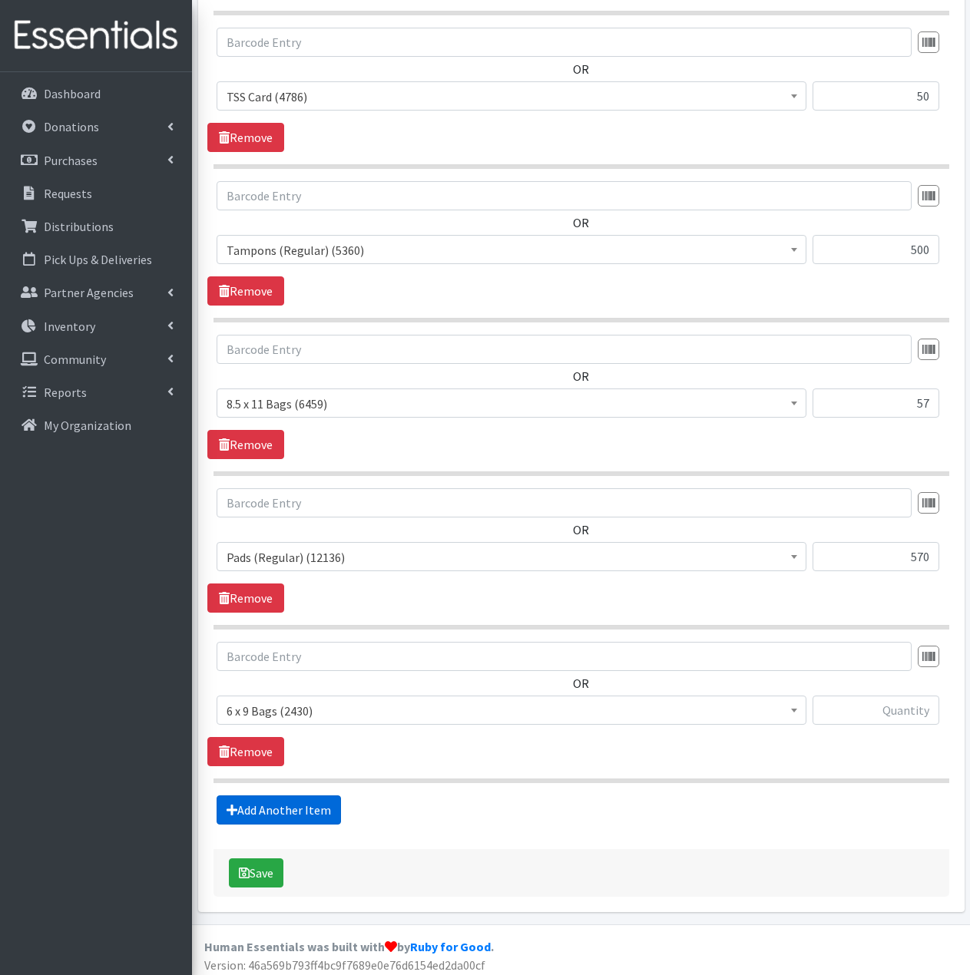
scroll to position [791, 0]
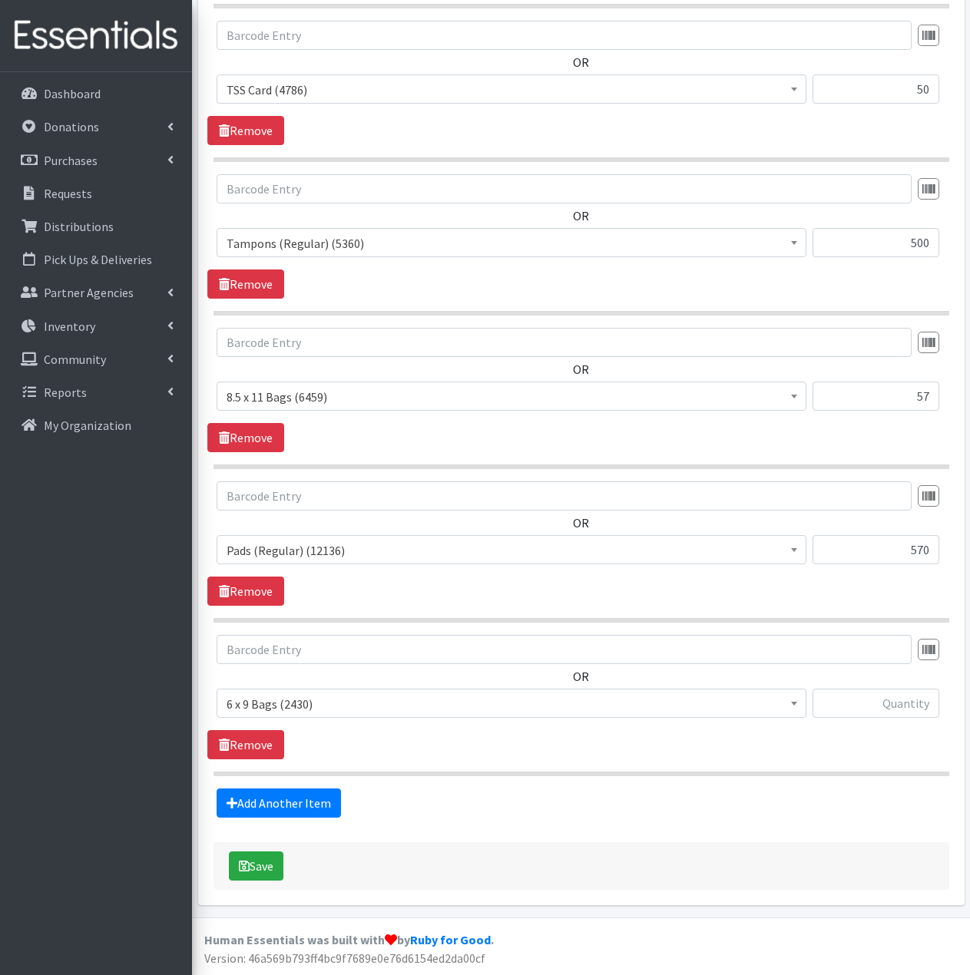
drag, startPoint x: 302, startPoint y: 709, endPoint x: 314, endPoint y: 715, distance: 13.4
click at [302, 709] on span "6 x 9 Bags (2430)" at bounding box center [511, 703] width 570 height 21
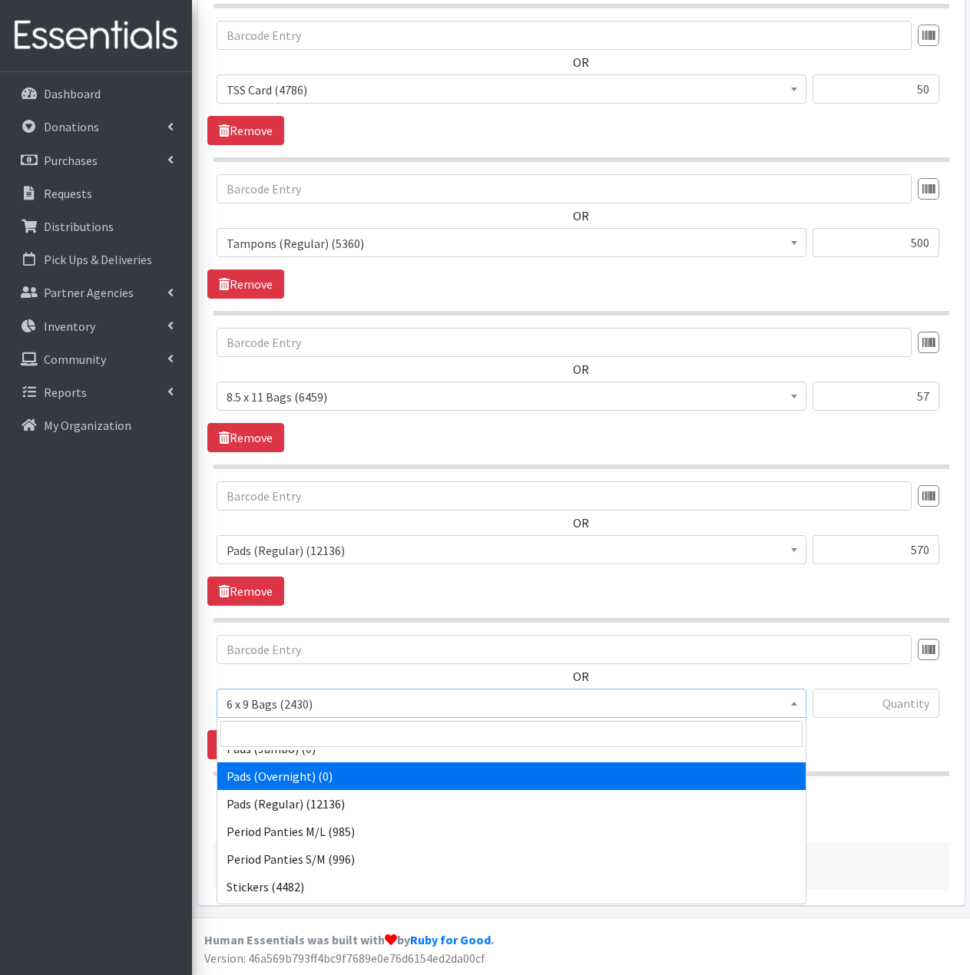
scroll to position [230, 0]
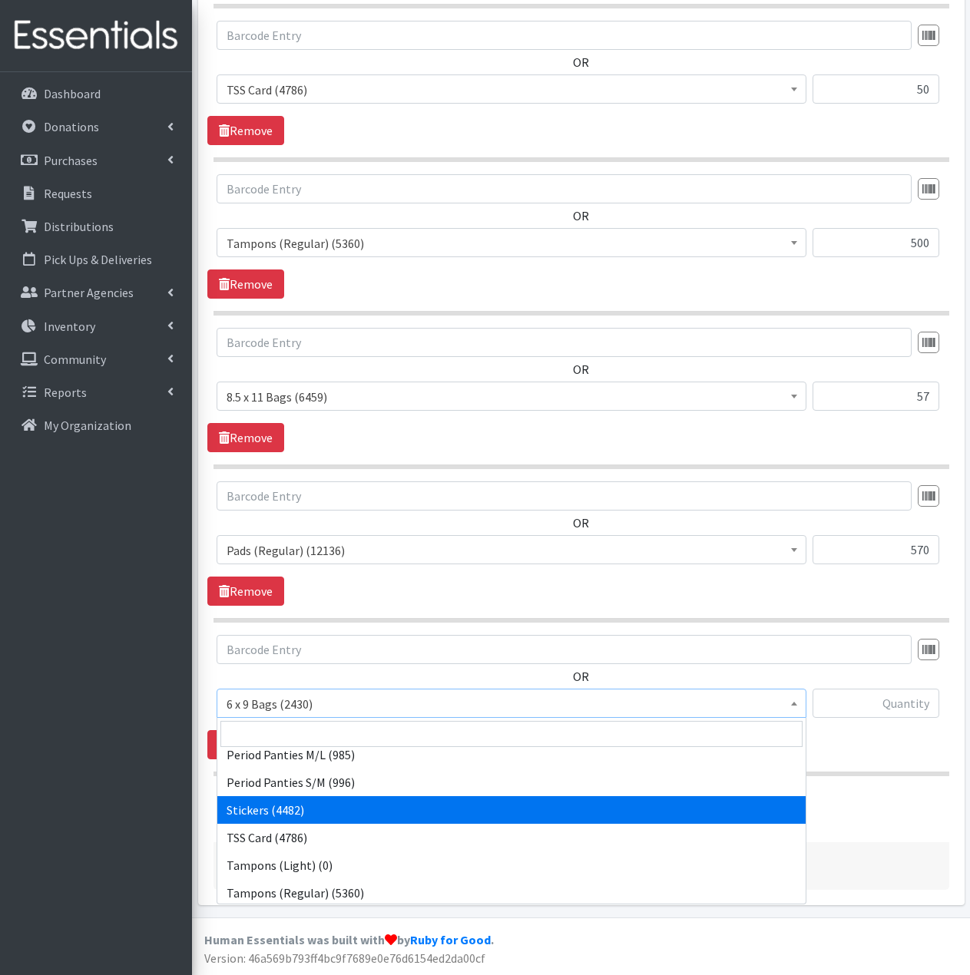
select select "13100"
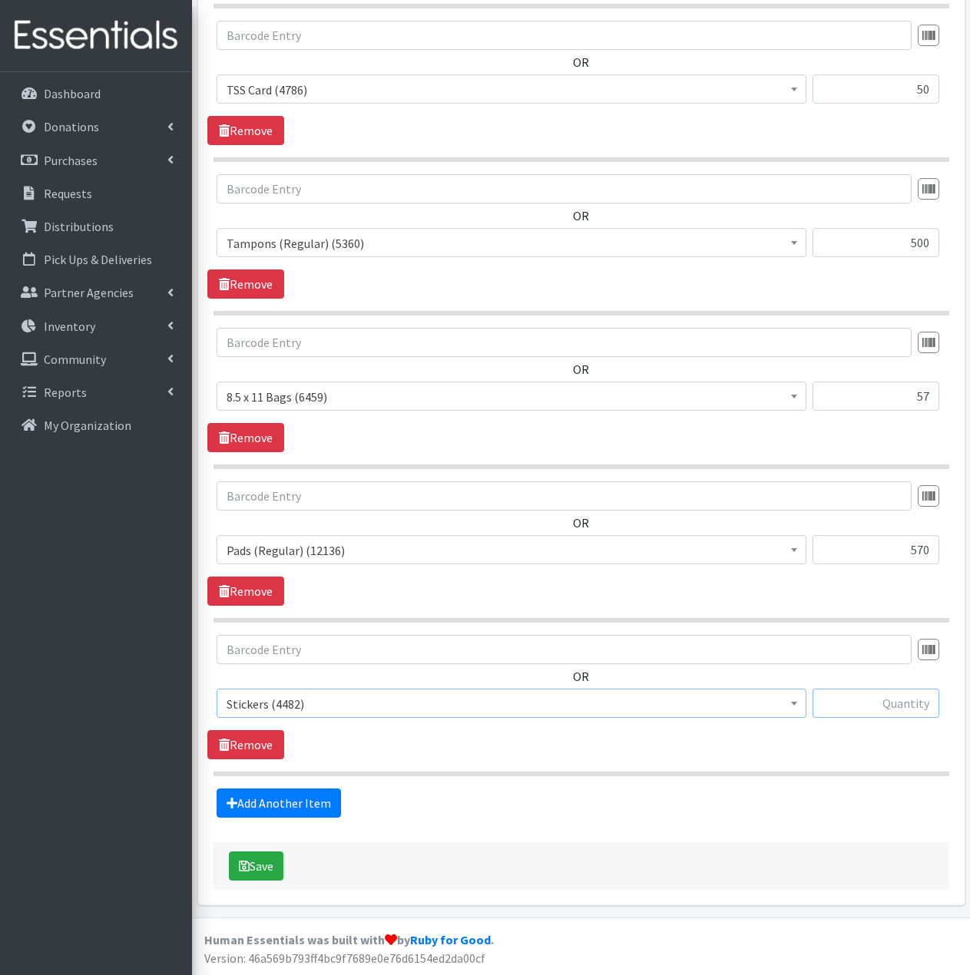
click at [874, 709] on input "text" at bounding box center [875, 703] width 127 height 29
type input "107"
click at [261, 864] on button "Save" at bounding box center [256, 865] width 55 height 29
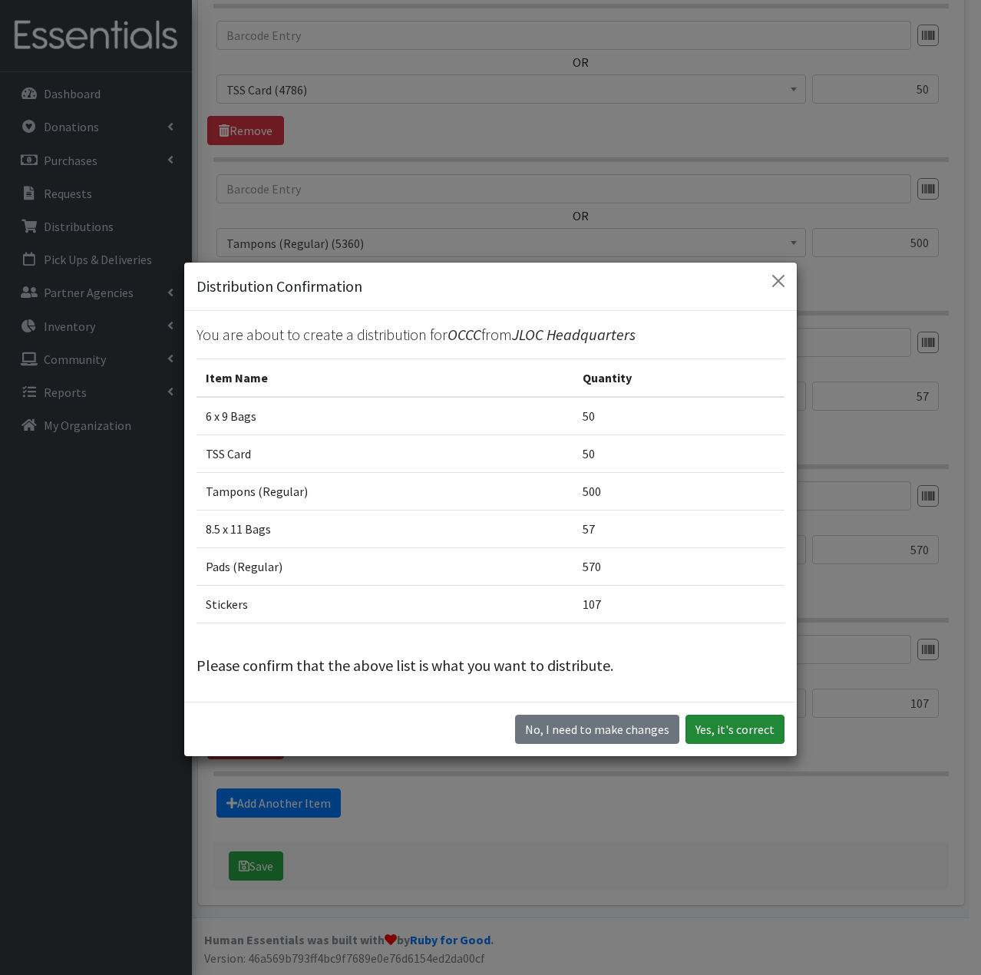
click at [734, 730] on button "Yes, it's correct" at bounding box center [735, 729] width 99 height 29
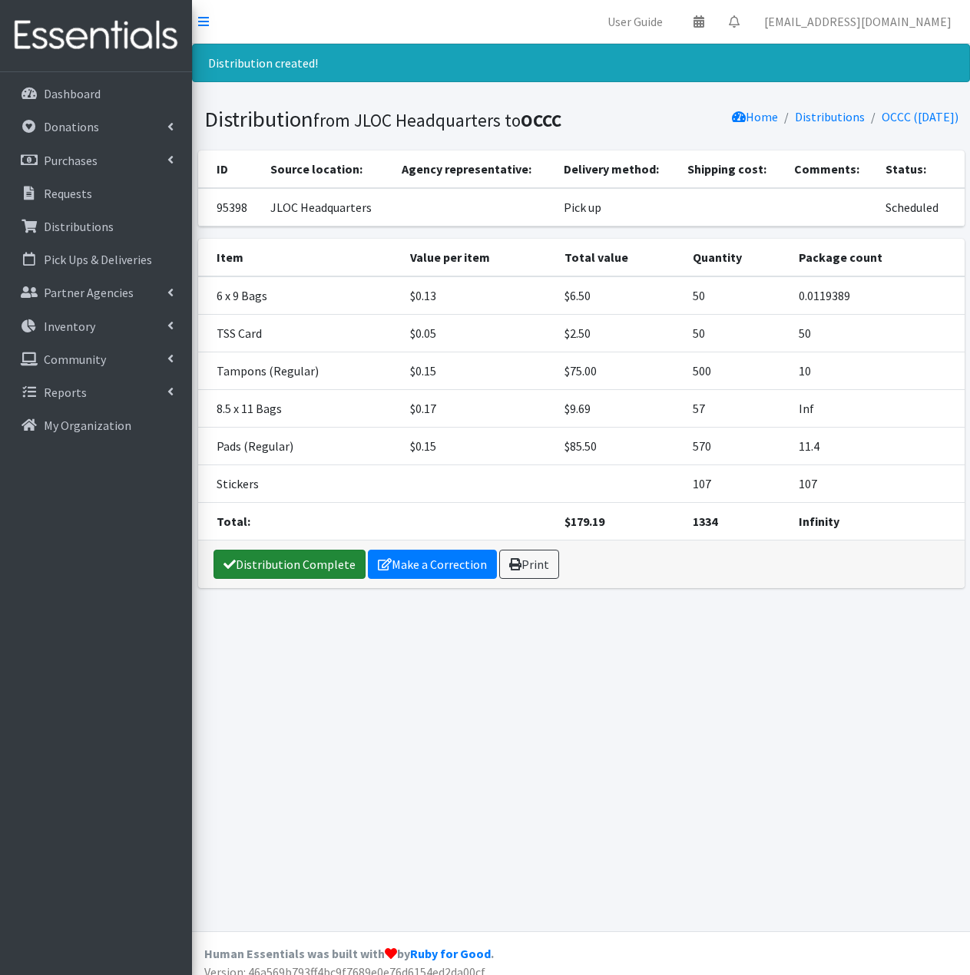
click at [289, 554] on link "Distribution Complete" at bounding box center [289, 564] width 152 height 29
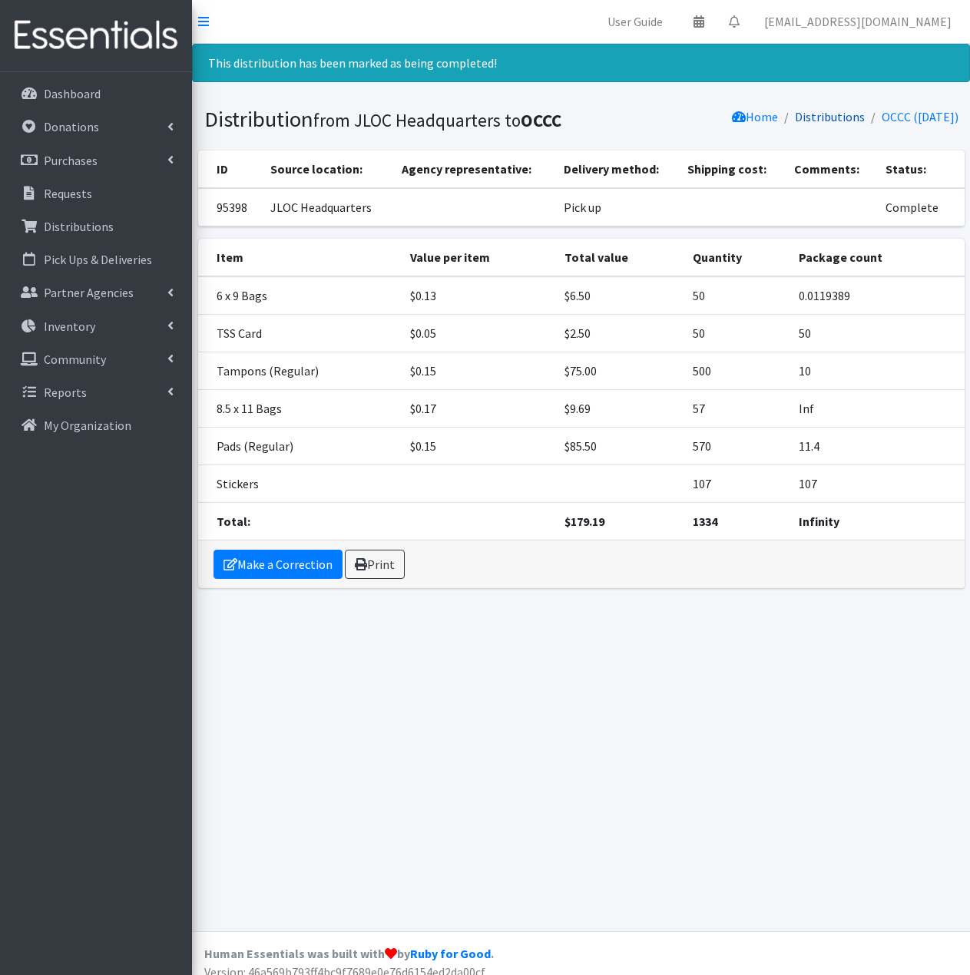
click at [815, 119] on link "Distributions" at bounding box center [830, 116] width 70 height 15
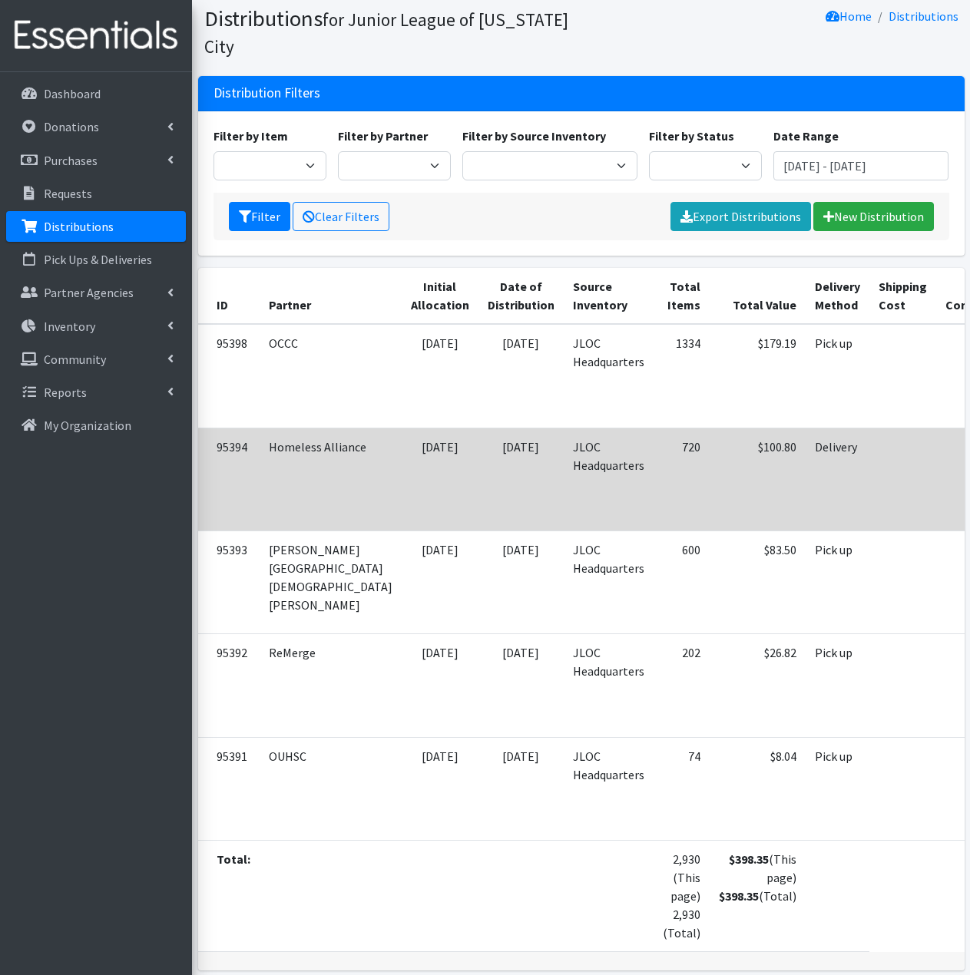
scroll to position [77, 0]
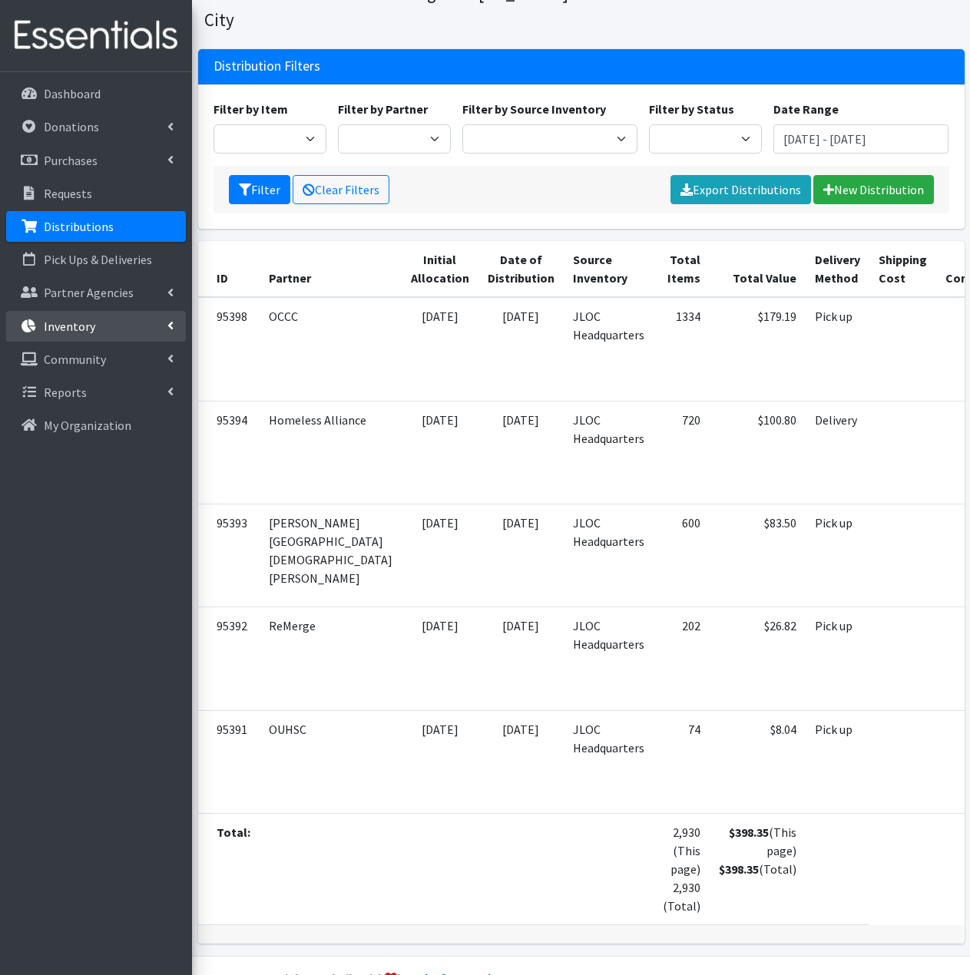
click at [108, 326] on link "Inventory" at bounding box center [96, 326] width 180 height 31
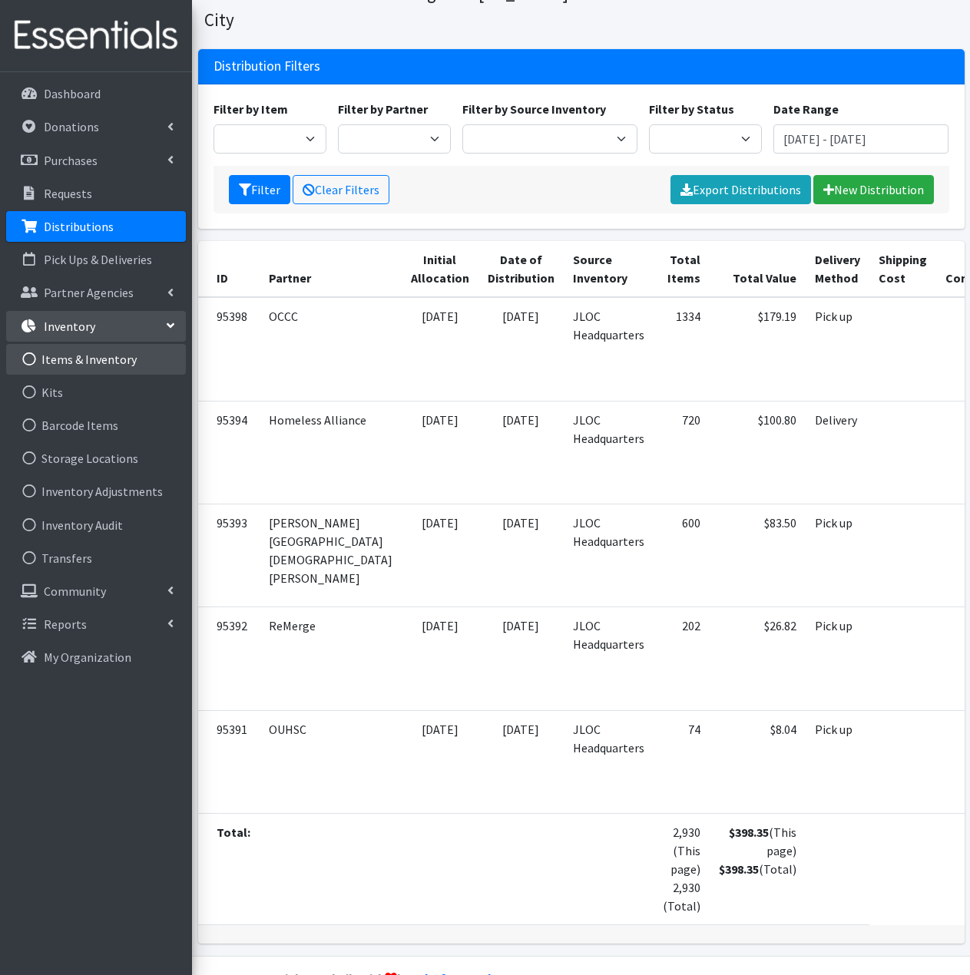
click at [93, 371] on link "Items & Inventory" at bounding box center [96, 359] width 180 height 31
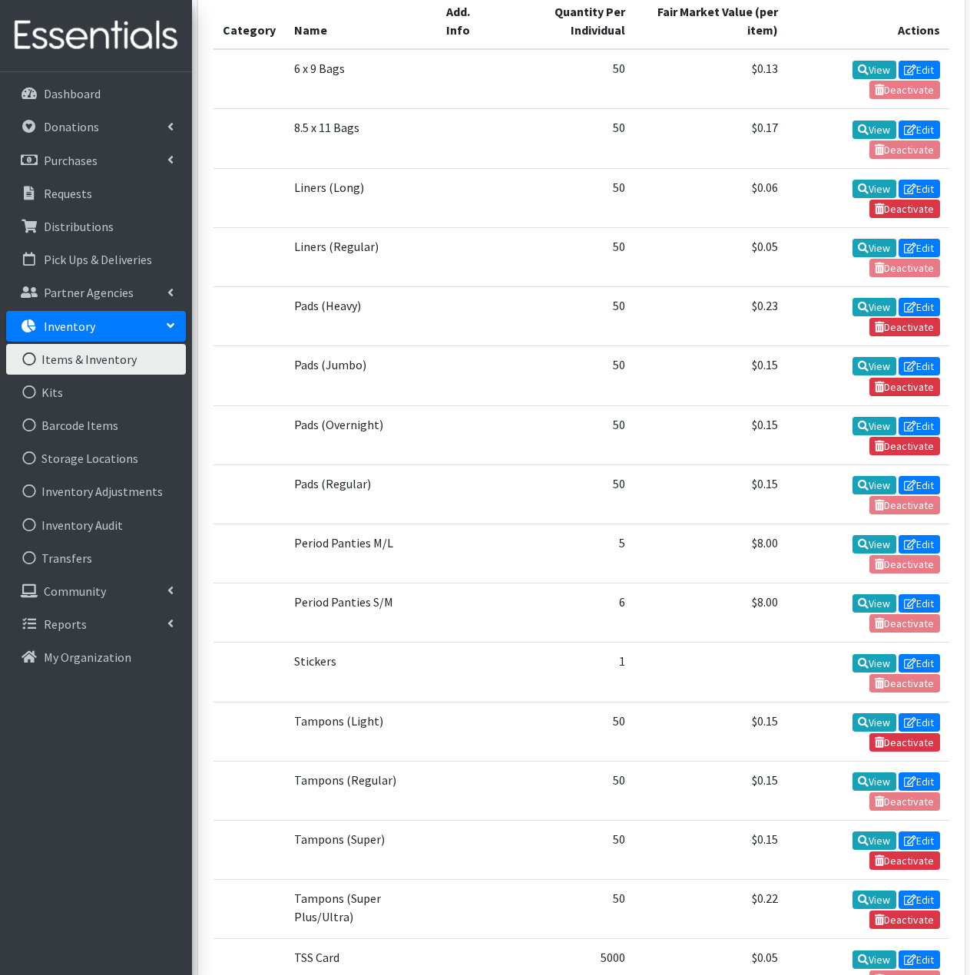
scroll to position [461, 0]
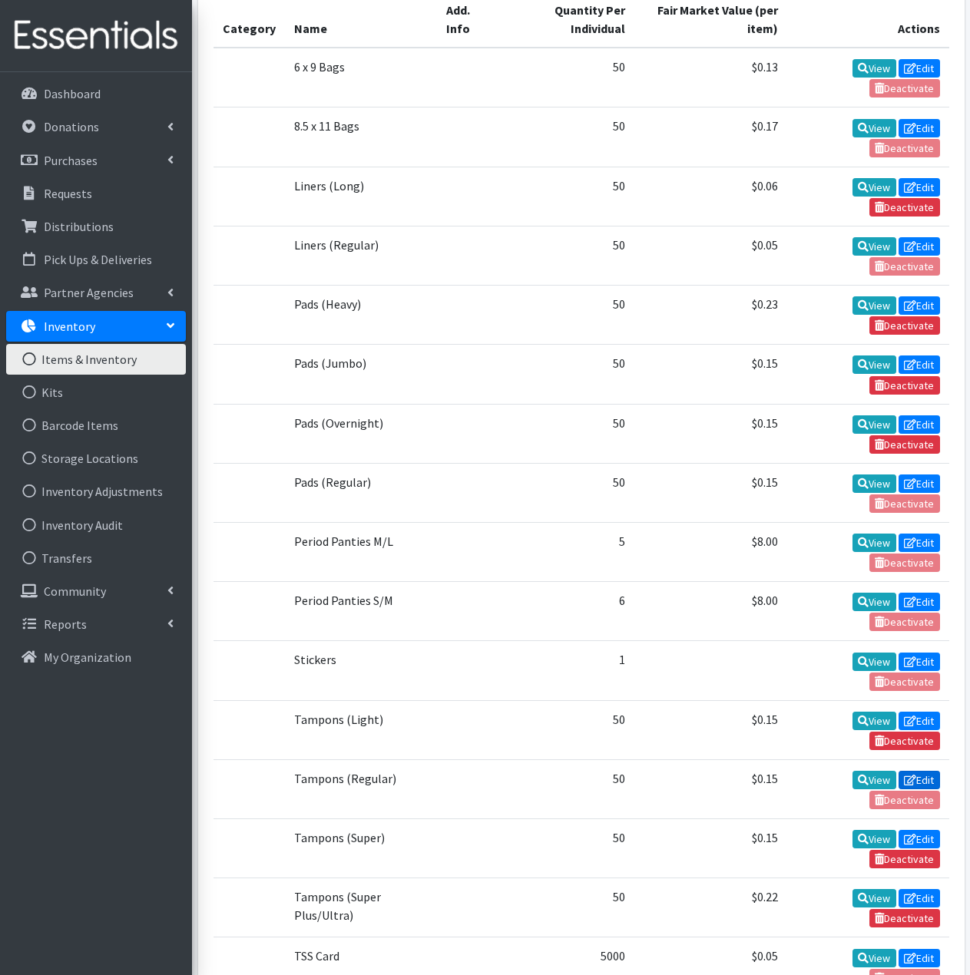
click at [920, 771] on link "Edit" at bounding box center [918, 780] width 41 height 18
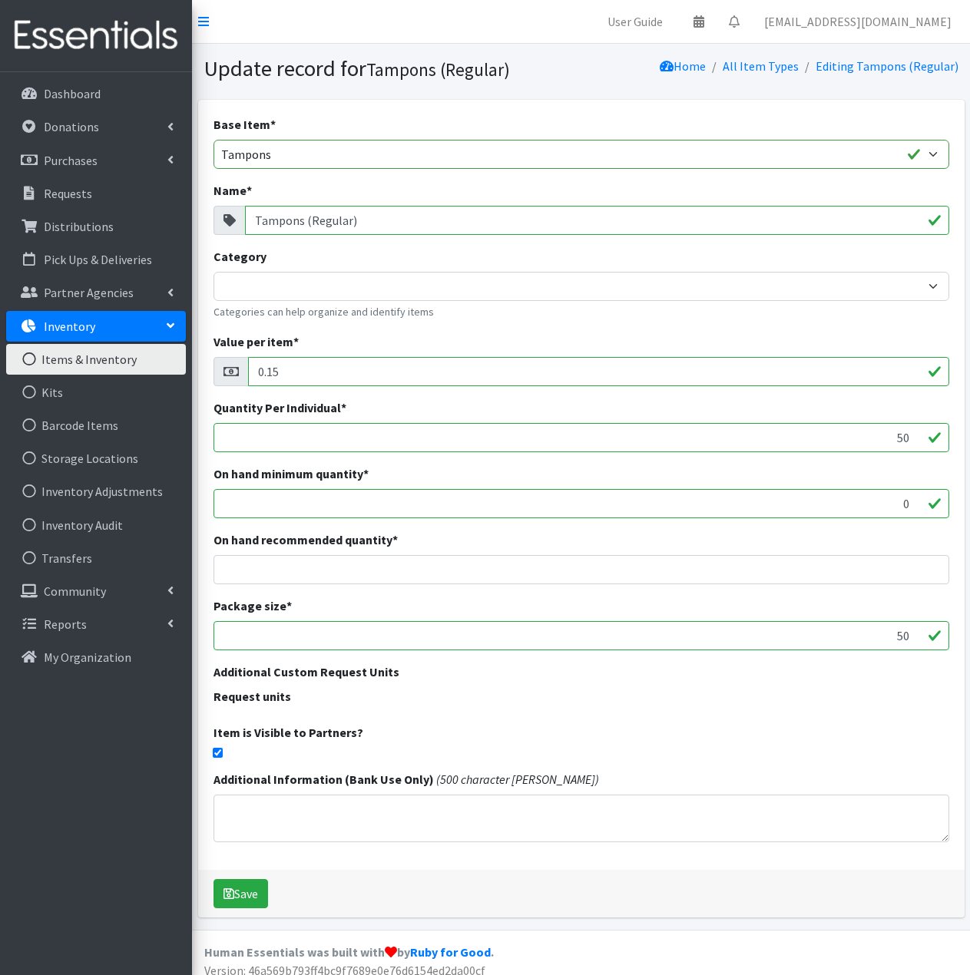
click at [355, 372] on input "0.15" at bounding box center [598, 371] width 701 height 29
type input "0.25"
click at [253, 888] on button "Save" at bounding box center [240, 893] width 55 height 29
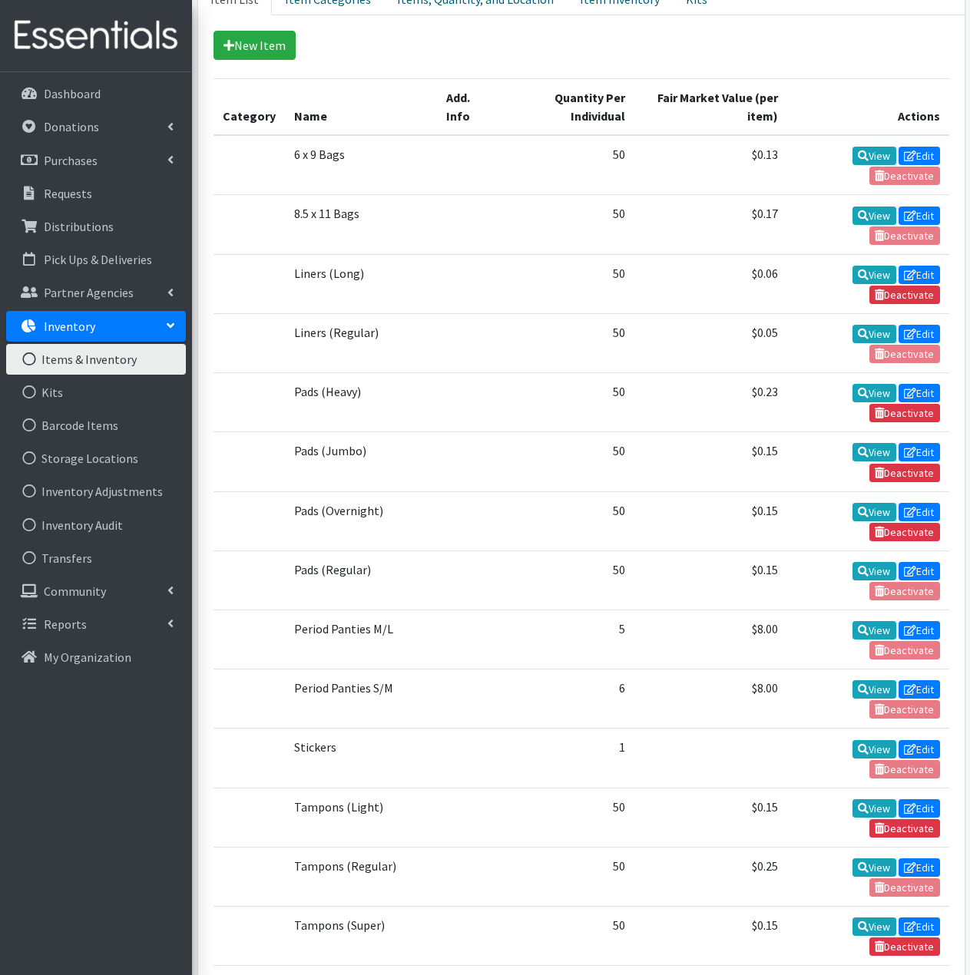
scroll to position [451, 0]
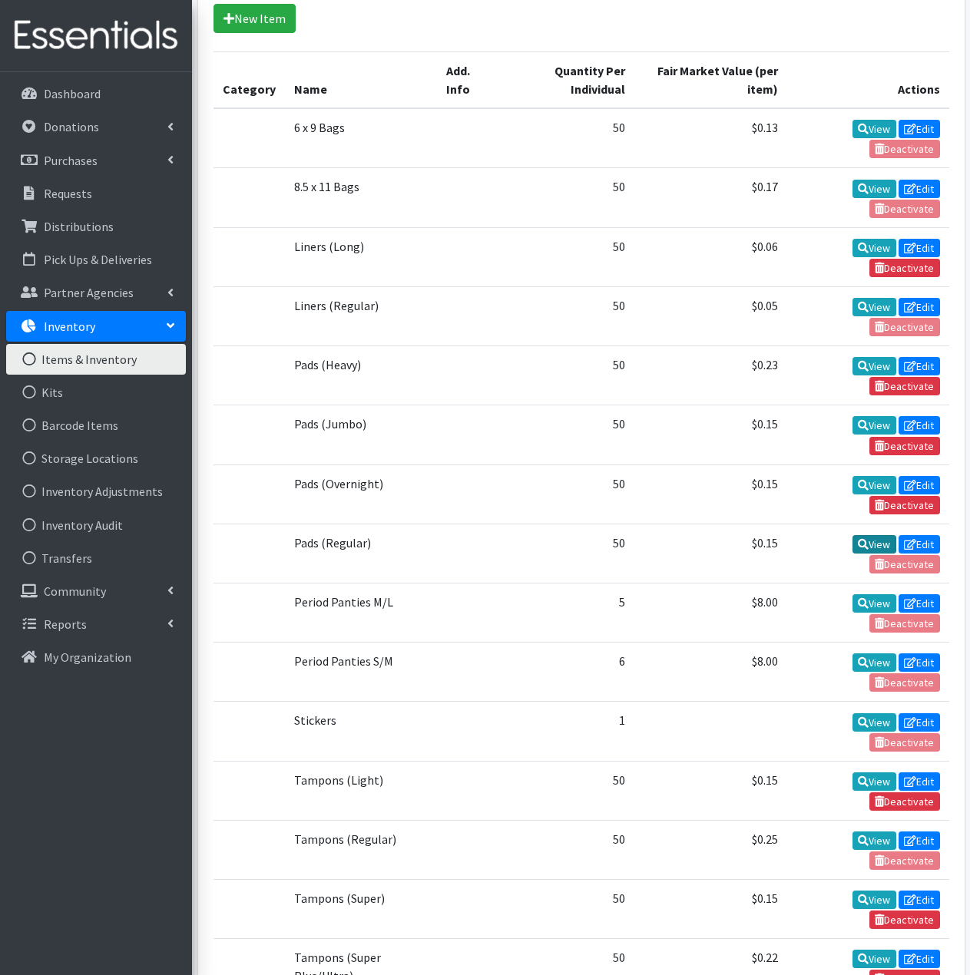
click at [882, 535] on link "View" at bounding box center [874, 544] width 44 height 18
click at [921, 535] on link "Edit" at bounding box center [918, 544] width 41 height 18
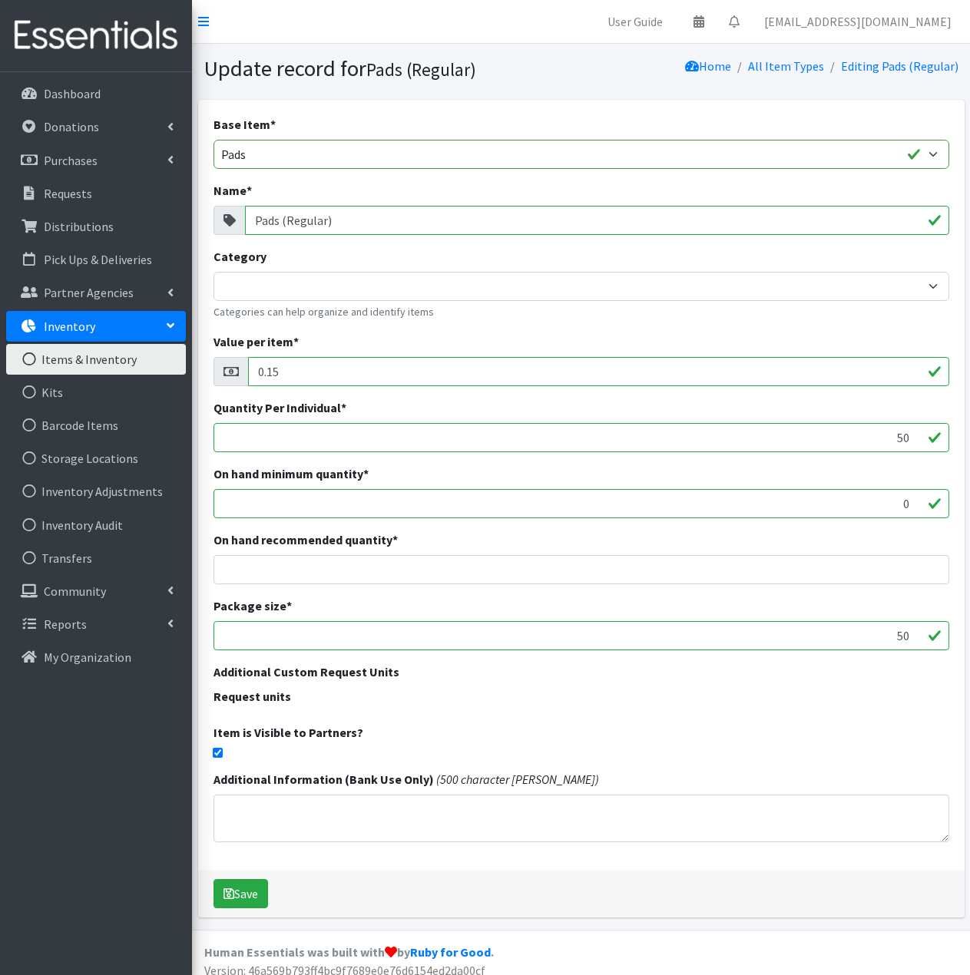
click at [325, 373] on input "0.15" at bounding box center [598, 371] width 701 height 29
type input "0.45"
click at [236, 894] on button "Save" at bounding box center [240, 893] width 55 height 29
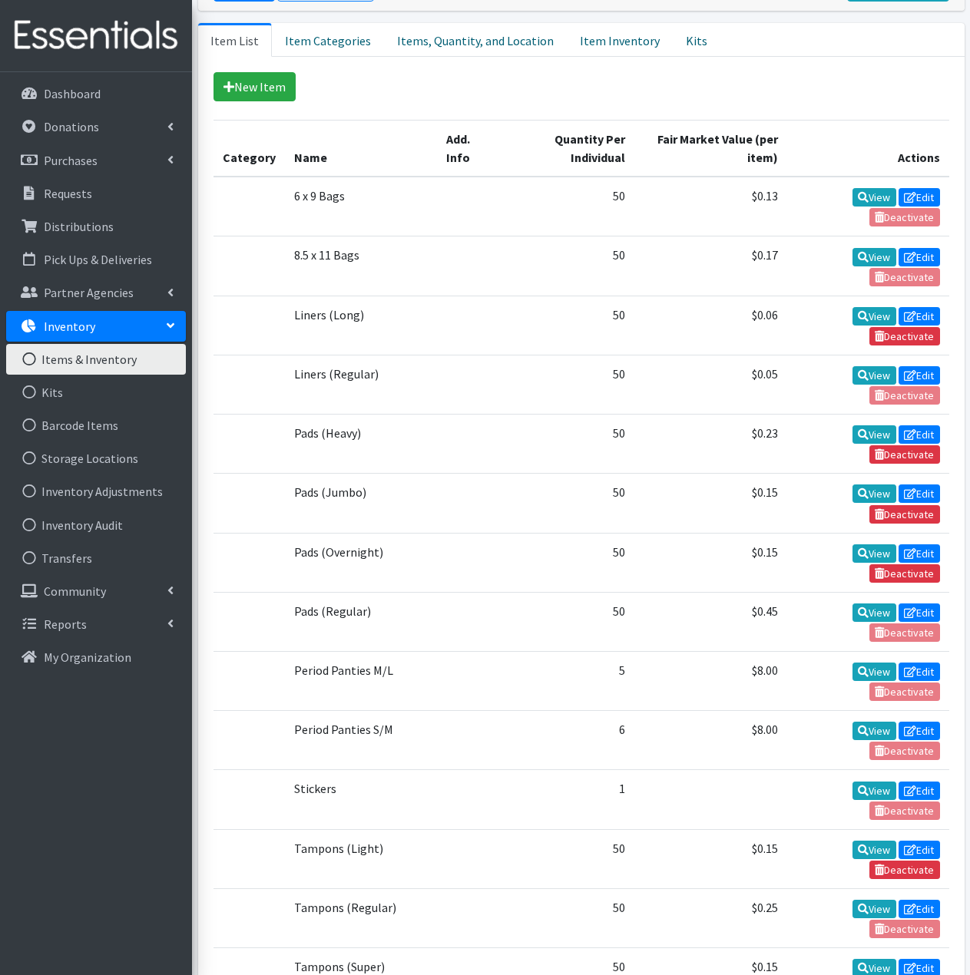
scroll to position [230, 0]
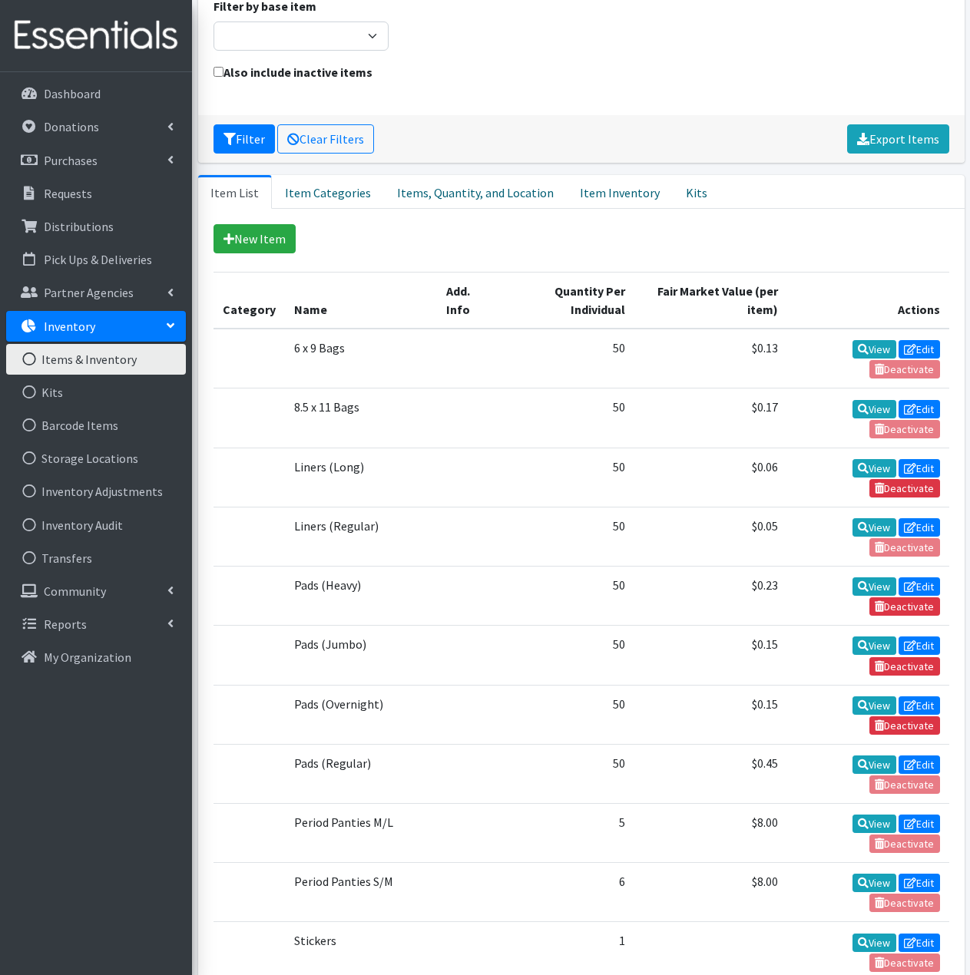
click at [117, 791] on div "Dashboard Donations All Donations New Donation Purchases All Purchases [GEOGRAP…" at bounding box center [96, 537] width 192 height 931
click at [98, 825] on div "Dashboard Donations All Donations New Donation Purchases All Purchases [GEOGRAP…" at bounding box center [96, 537] width 192 height 931
click at [91, 297] on p "Partner Agencies" at bounding box center [89, 292] width 90 height 15
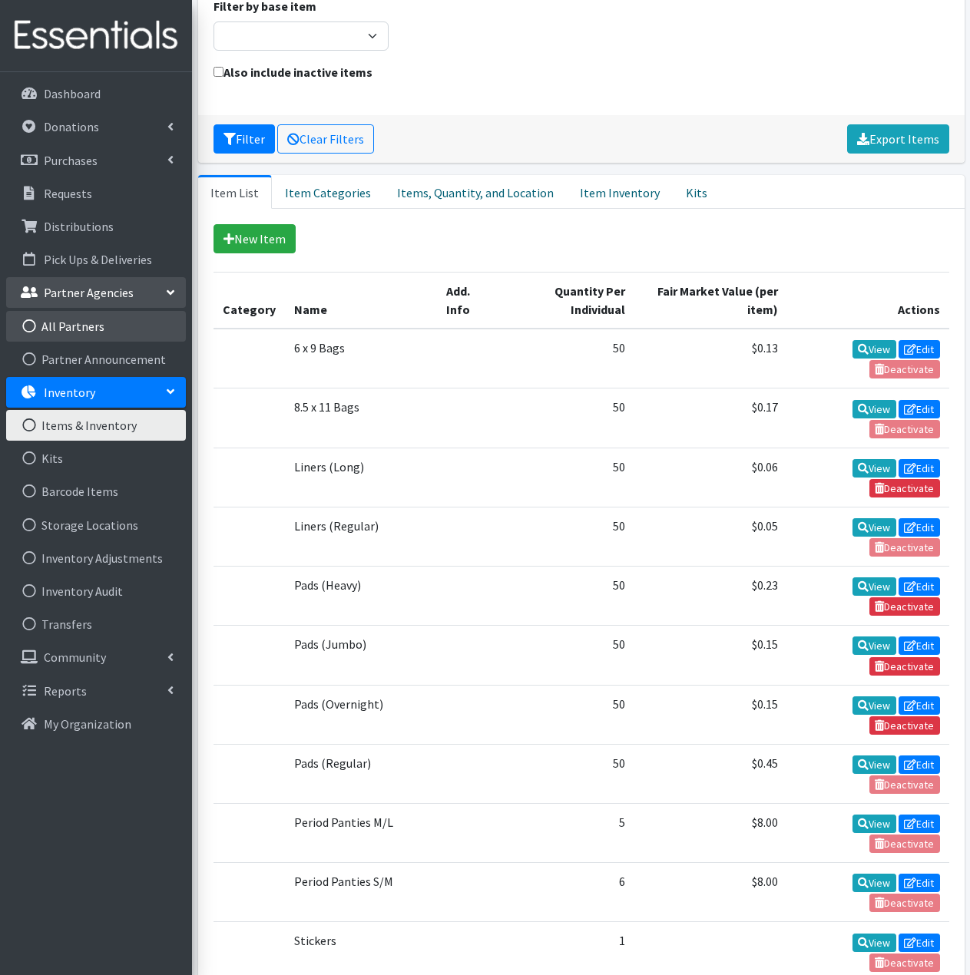
click at [84, 334] on link "All Partners" at bounding box center [96, 326] width 180 height 31
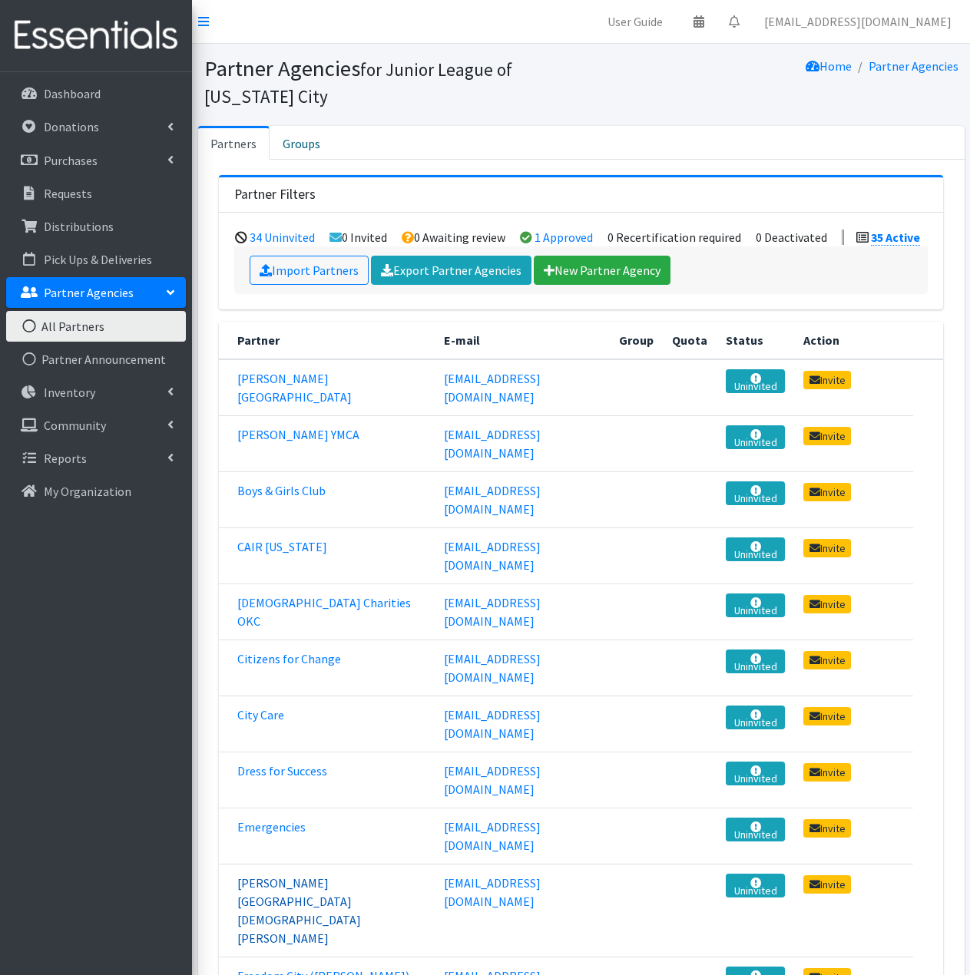
click at [352, 875] on link "[PERSON_NAME][GEOGRAPHIC_DATA][DEMOGRAPHIC_DATA][PERSON_NAME]" at bounding box center [299, 910] width 124 height 71
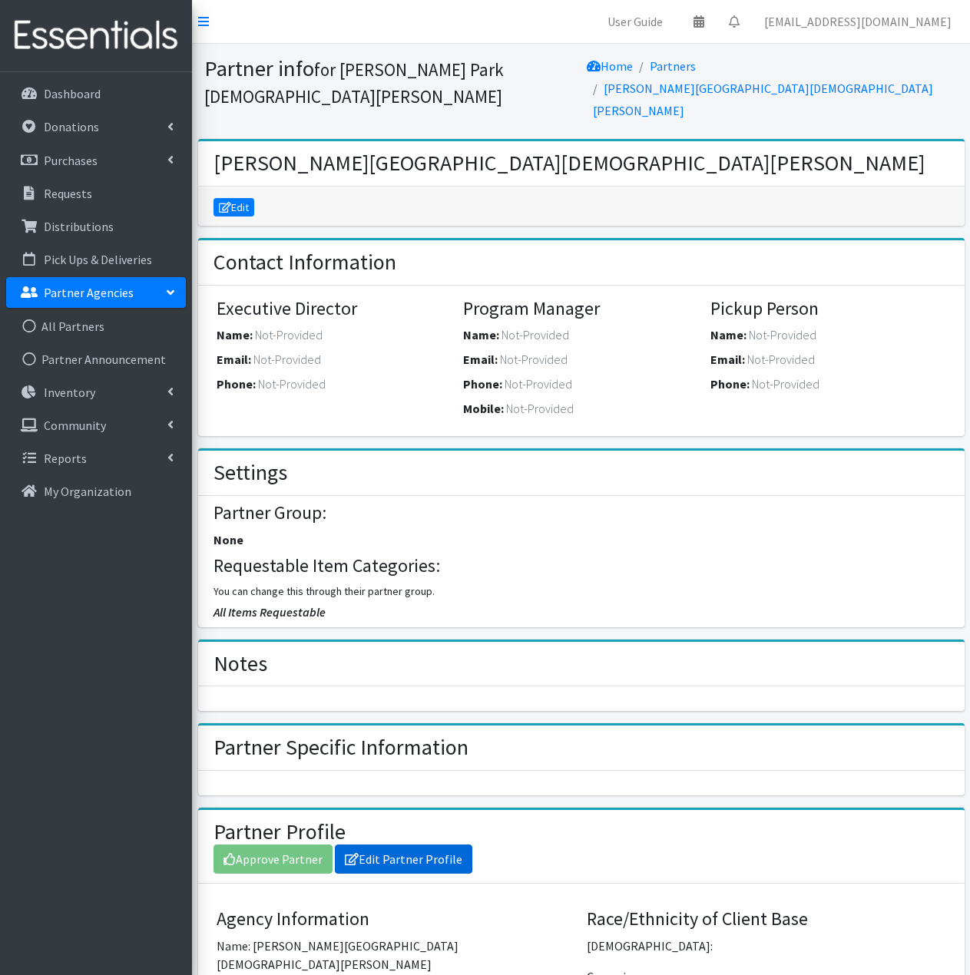
click at [428, 845] on link "Edit Partner Profile" at bounding box center [403, 859] width 137 height 29
click at [246, 198] on link "Edit" at bounding box center [233, 207] width 41 height 18
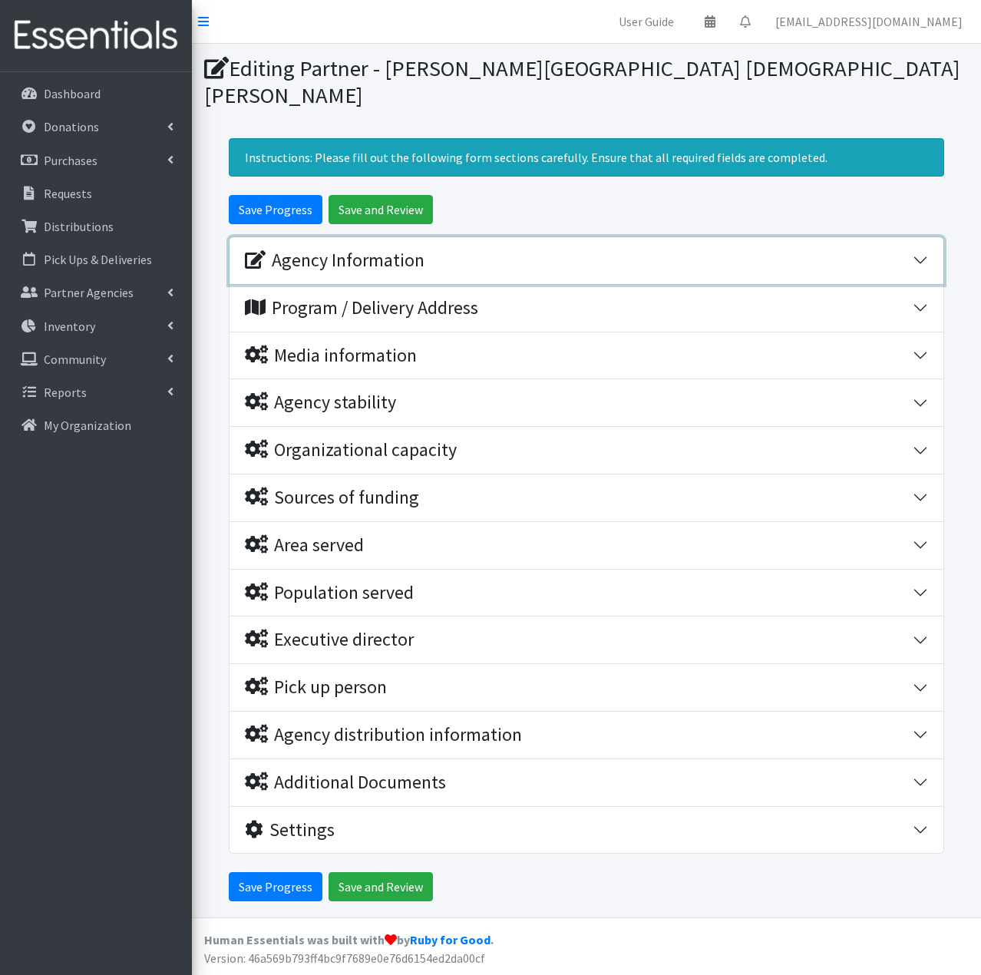
click at [519, 250] on div "Agency Information" at bounding box center [579, 261] width 668 height 22
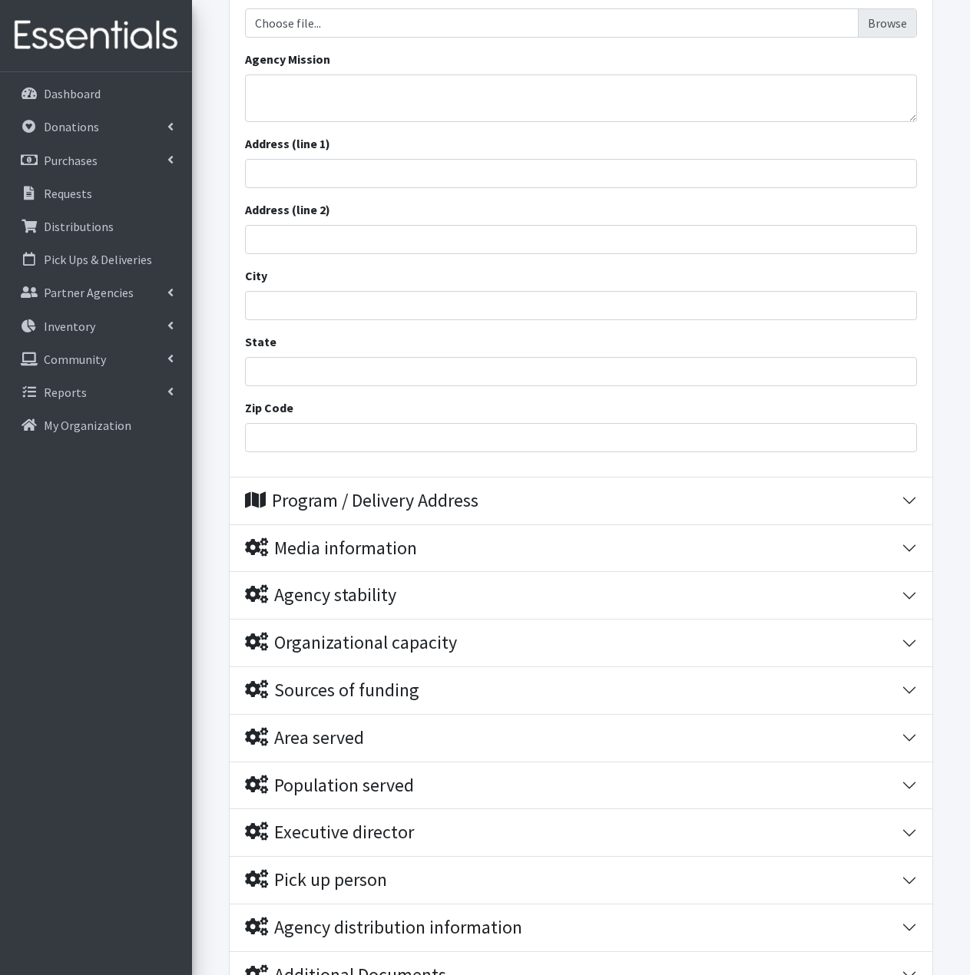
scroll to position [537, 0]
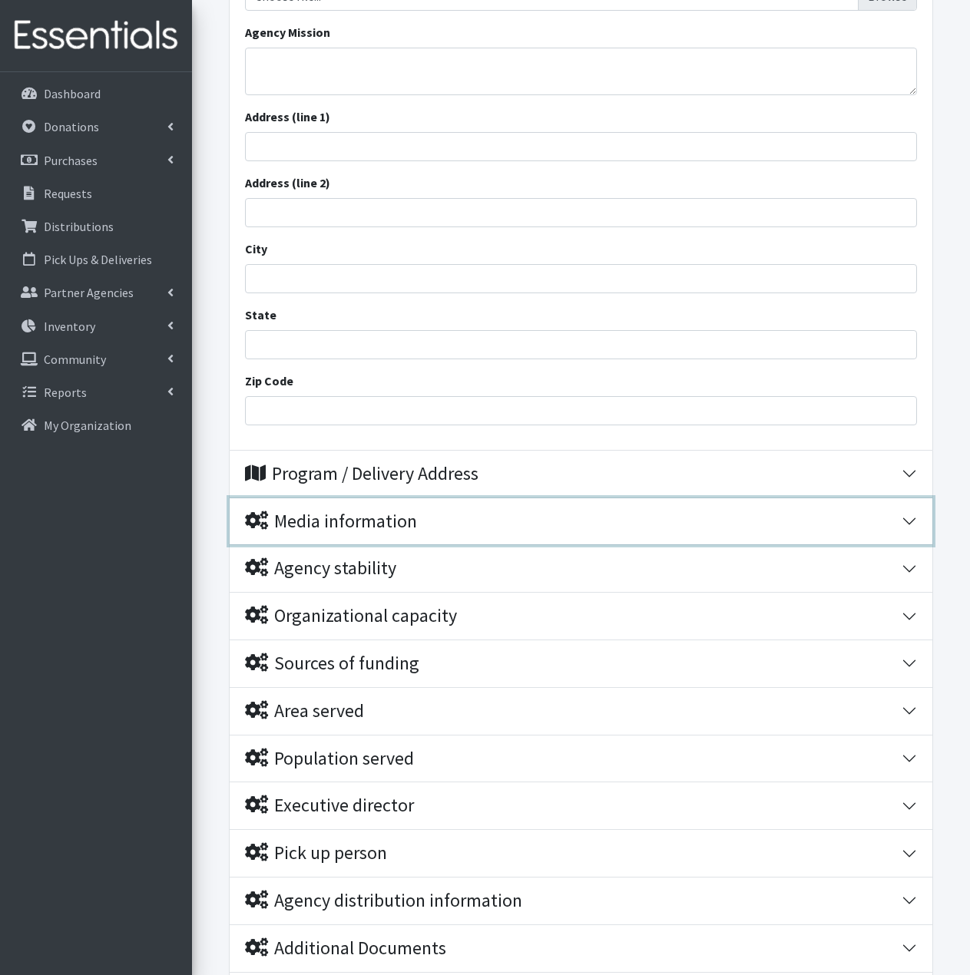
click at [484, 511] on div "Media information" at bounding box center [573, 522] width 656 height 22
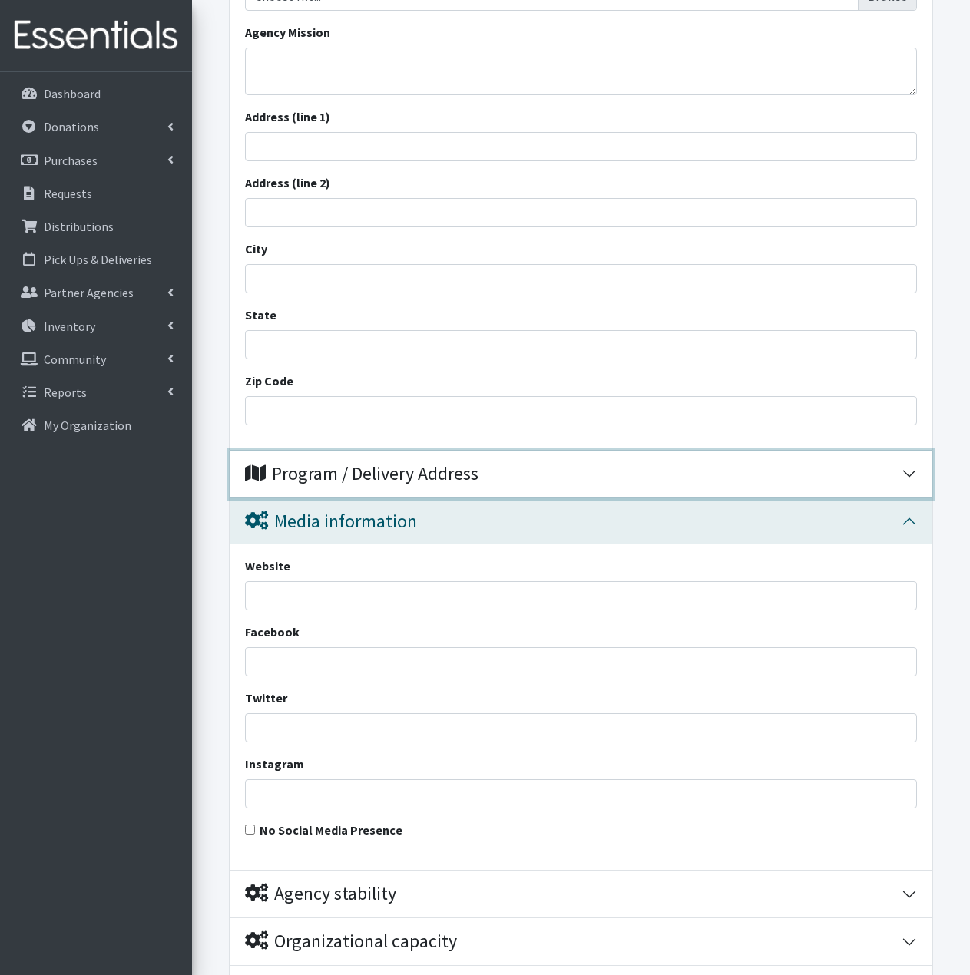
click at [492, 463] on div "Program / Delivery Address" at bounding box center [573, 474] width 656 height 22
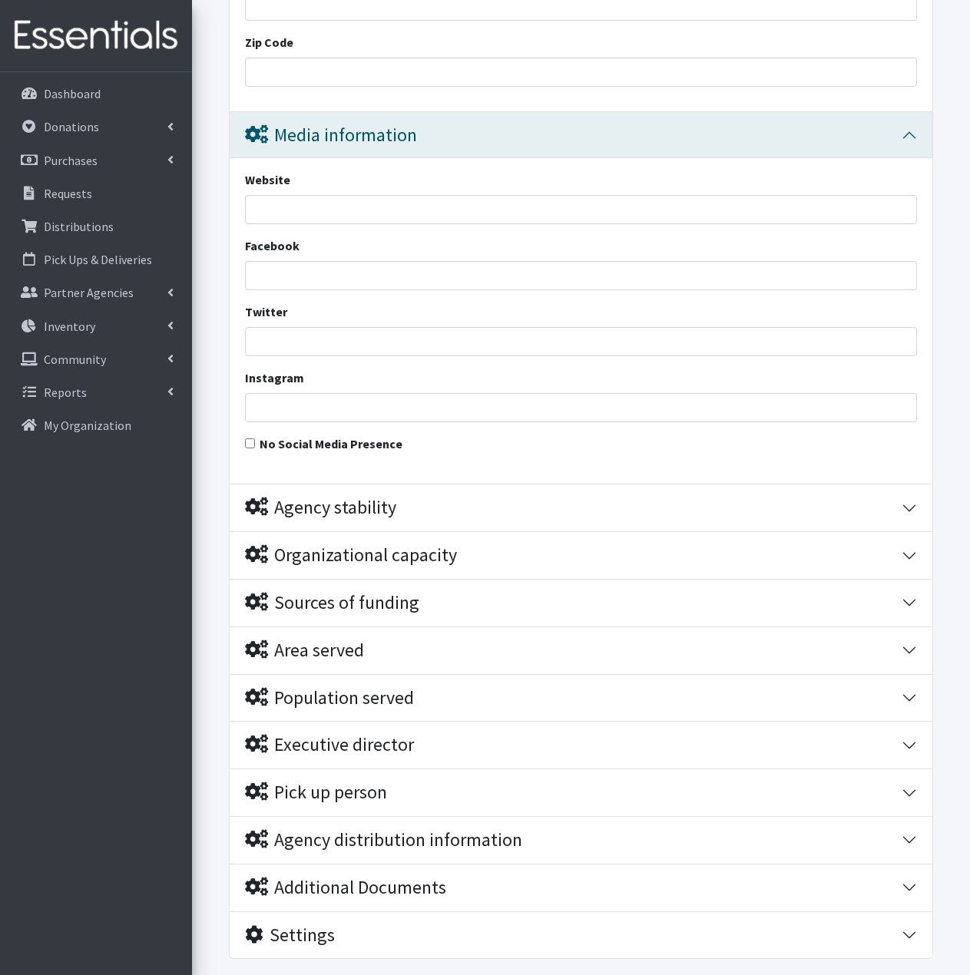
scroll to position [1305, 0]
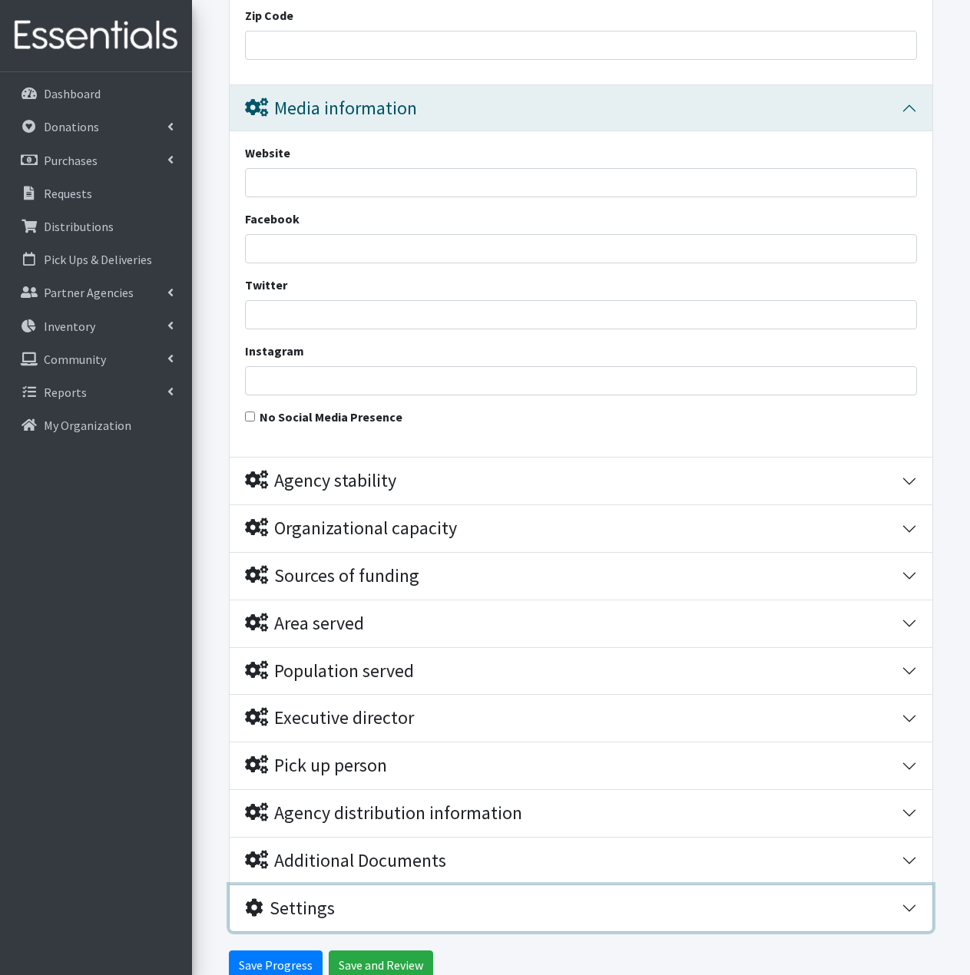
click at [527, 898] on div "Settings" at bounding box center [573, 909] width 656 height 22
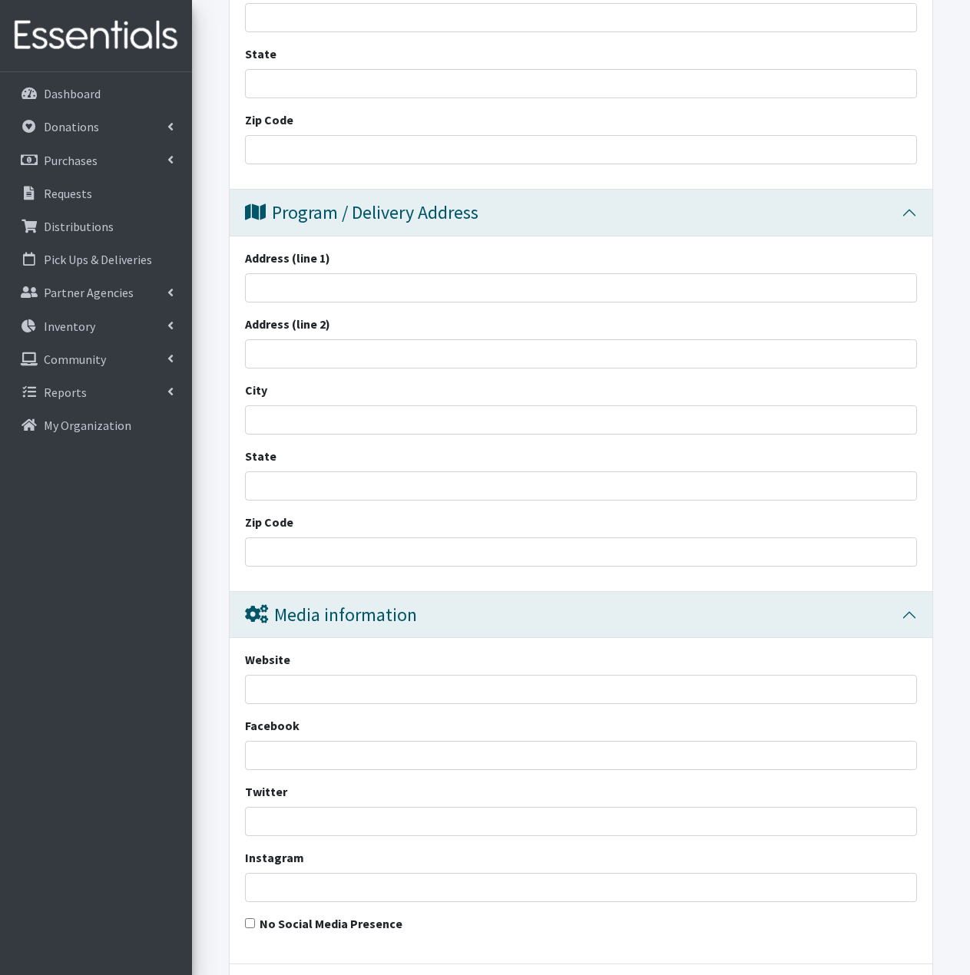
scroll to position [596, 0]
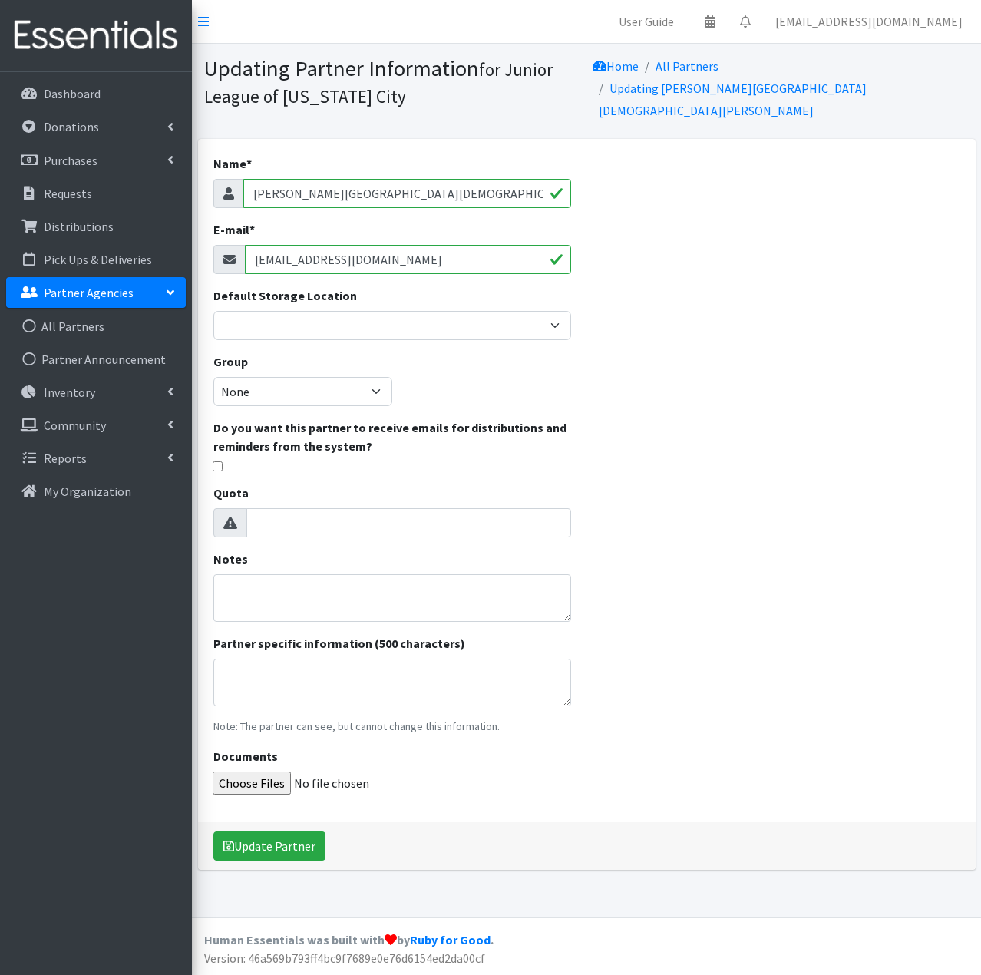
click at [398, 251] on input "slee.okc@gmail.com" at bounding box center [408, 259] width 327 height 29
drag, startPoint x: 398, startPoint y: 251, endPoint x: 202, endPoint y: 241, distance: 196.8
click at [202, 241] on div "Name * Estes Park Church of Christ E-mail * slee.okc@gmail.com Default Storage …" at bounding box center [392, 480] width 389 height 683
type input "e"
type input "info@estesparkchurch.org"
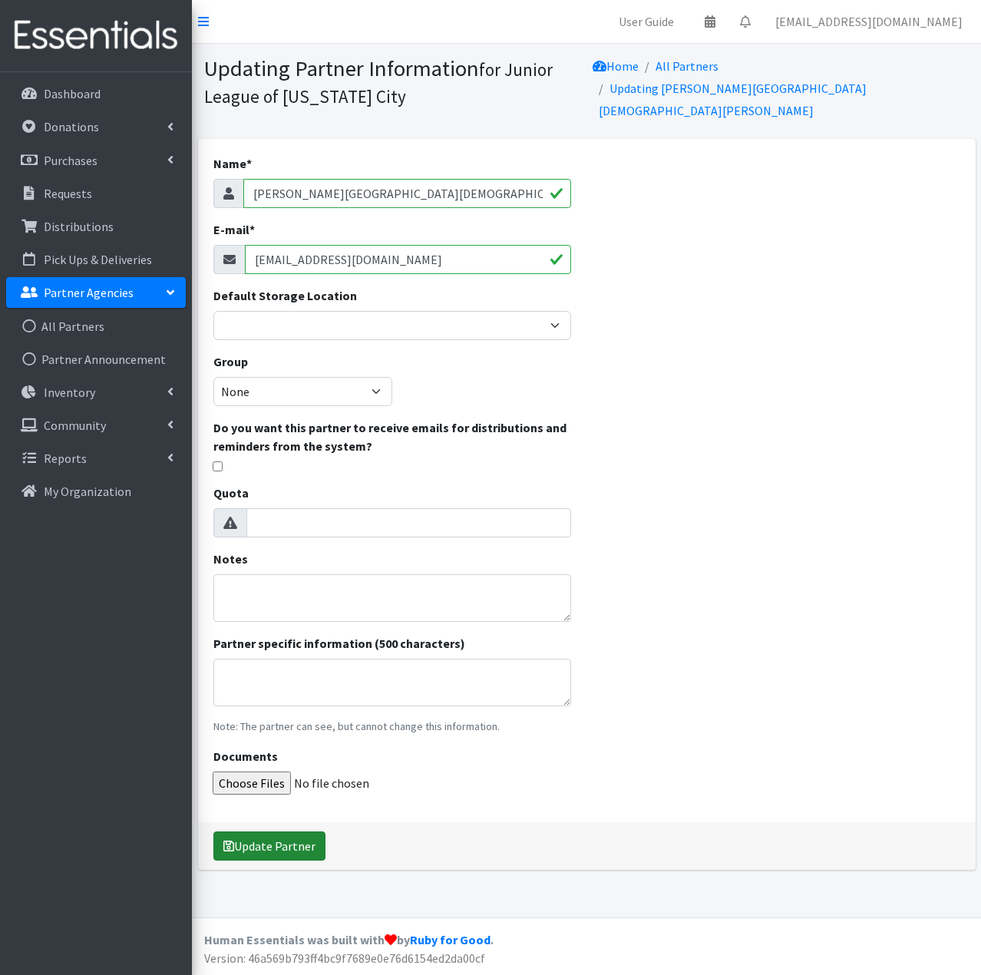
click at [303, 833] on button "Update Partner" at bounding box center [269, 845] width 112 height 29
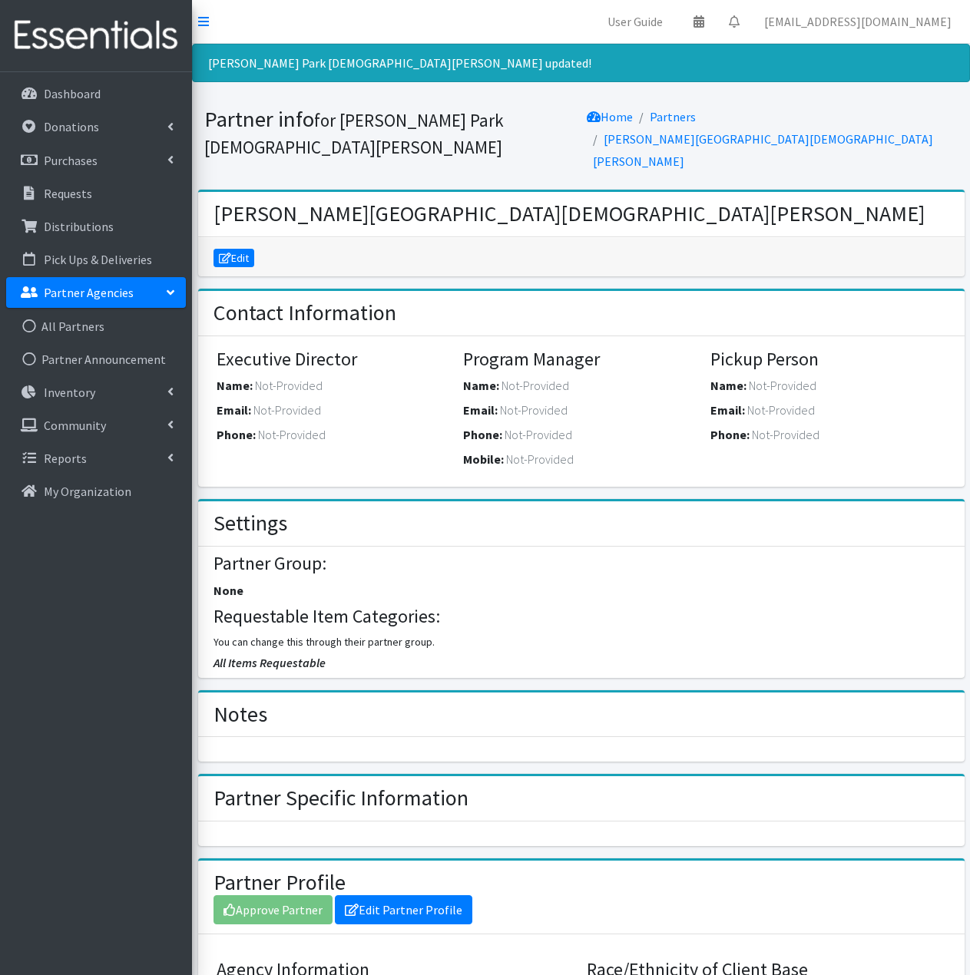
click at [127, 293] on p "Partner Agencies" at bounding box center [89, 292] width 90 height 15
click at [142, 289] on link "Partner Agencies" at bounding box center [96, 292] width 180 height 31
click at [98, 326] on link "All Partners" at bounding box center [96, 326] width 180 height 31
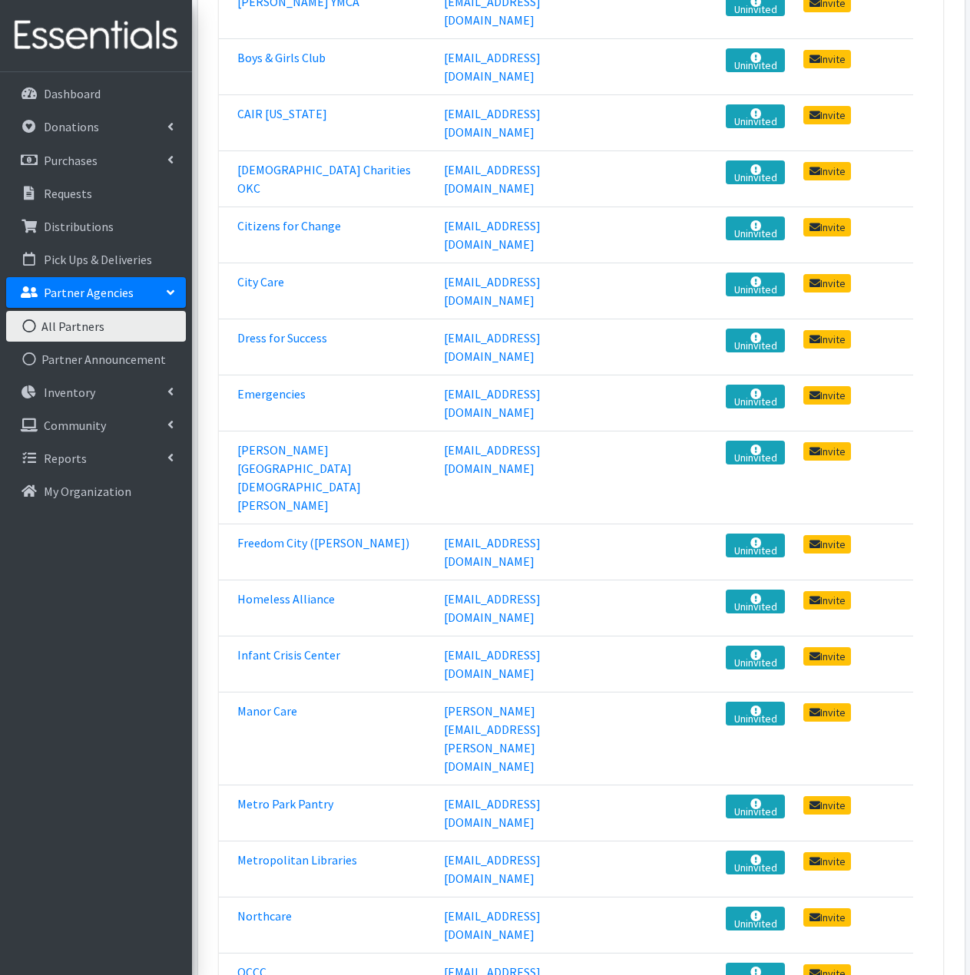
scroll to position [461, 0]
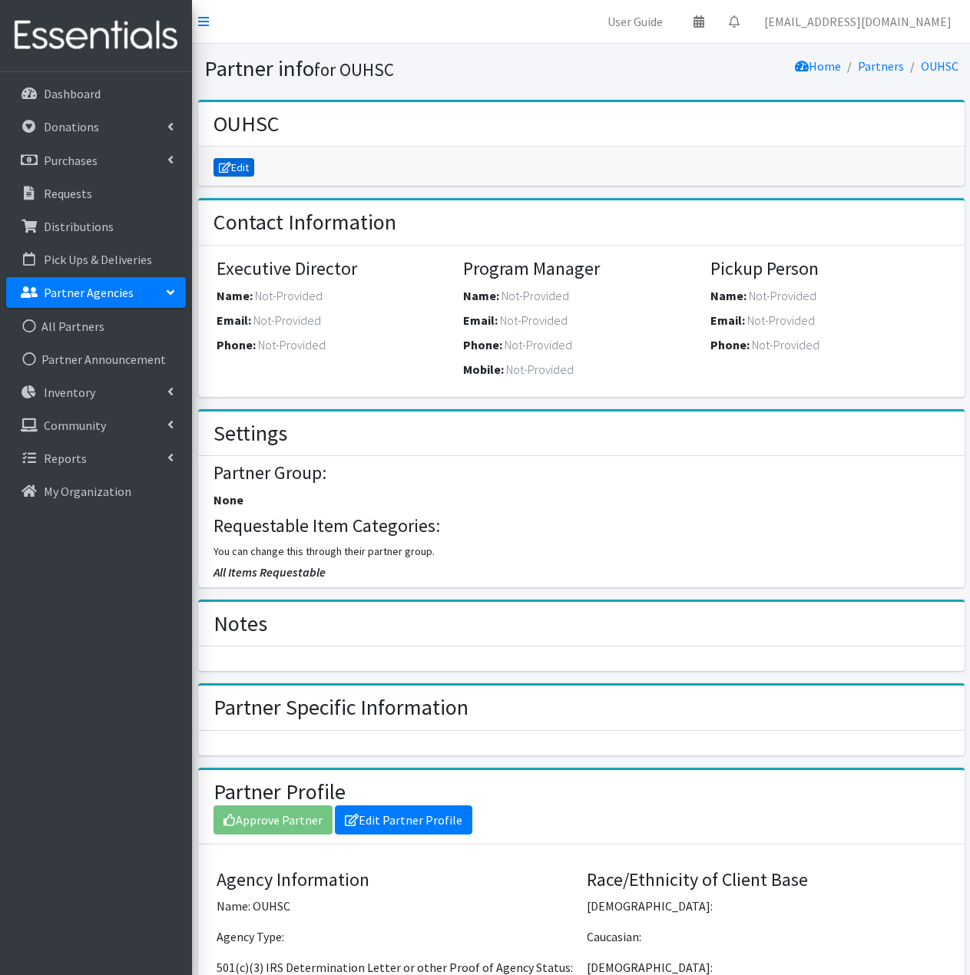
click at [251, 171] on link "Edit" at bounding box center [233, 167] width 41 height 18
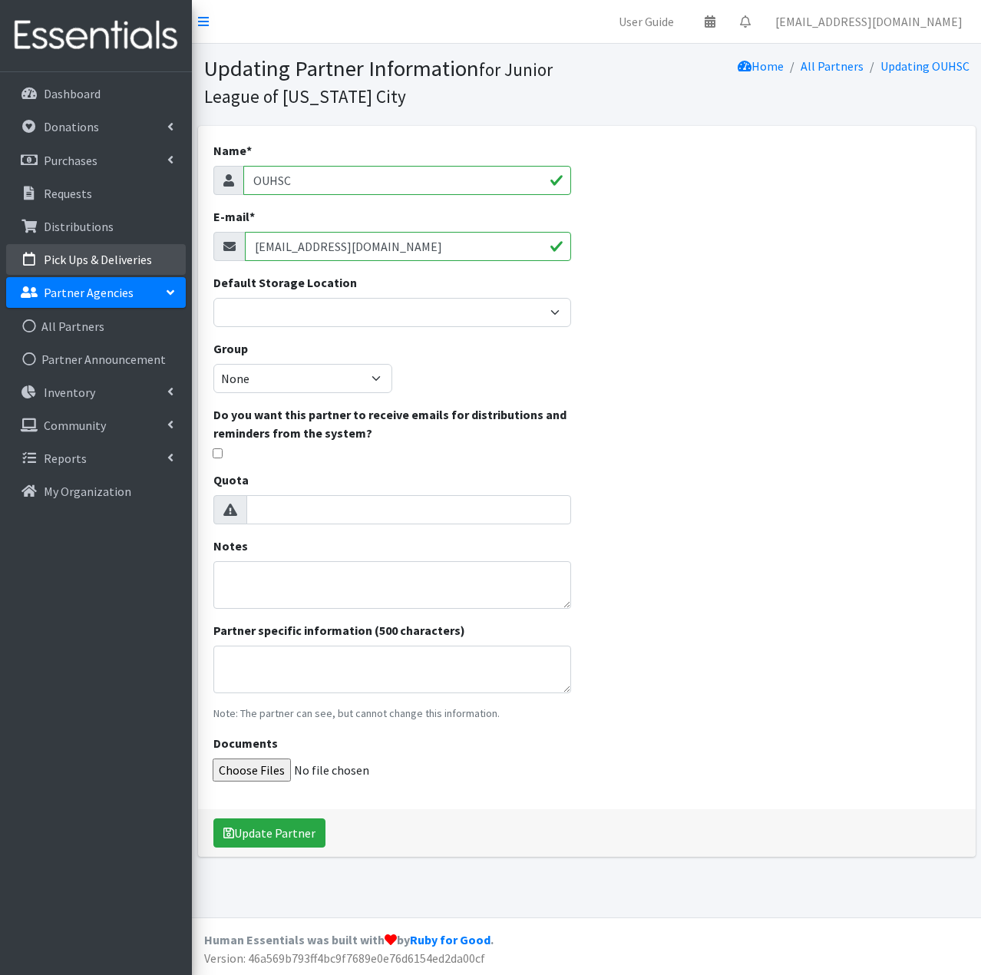
drag, startPoint x: 420, startPoint y: 244, endPoint x: 111, endPoint y: 247, distance: 308.7
click at [111, 247] on div "User Guide 0 Pick-ups remaining this week View Calendar 0 Requests 0 Partner Ag…" at bounding box center [490, 487] width 981 height 975
type input "hudia-jamshed@ouhsc.edu"
click at [296, 835] on button "Update Partner" at bounding box center [269, 832] width 112 height 29
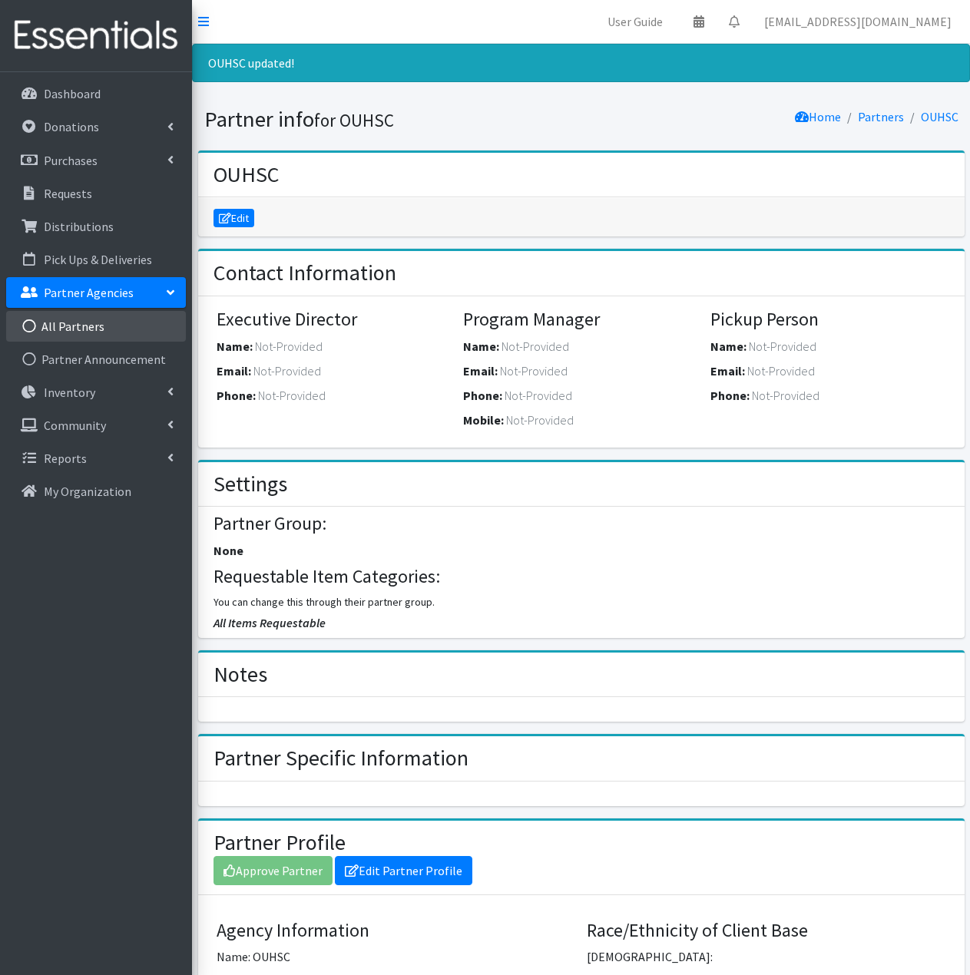
click at [48, 332] on link "All Partners" at bounding box center [96, 326] width 180 height 31
